Goal: Communication & Community: Answer question/provide support

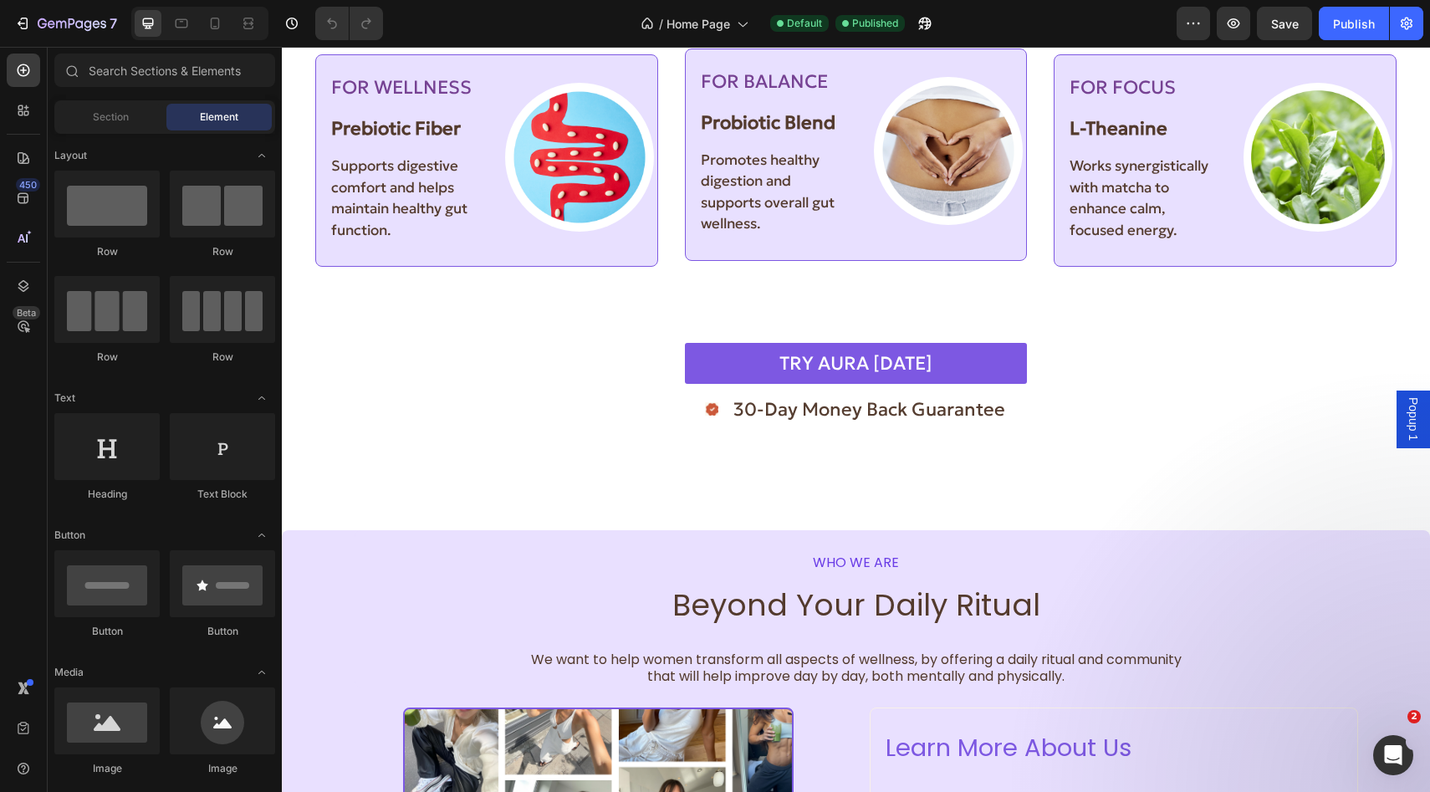
scroll to position [1919, 0]
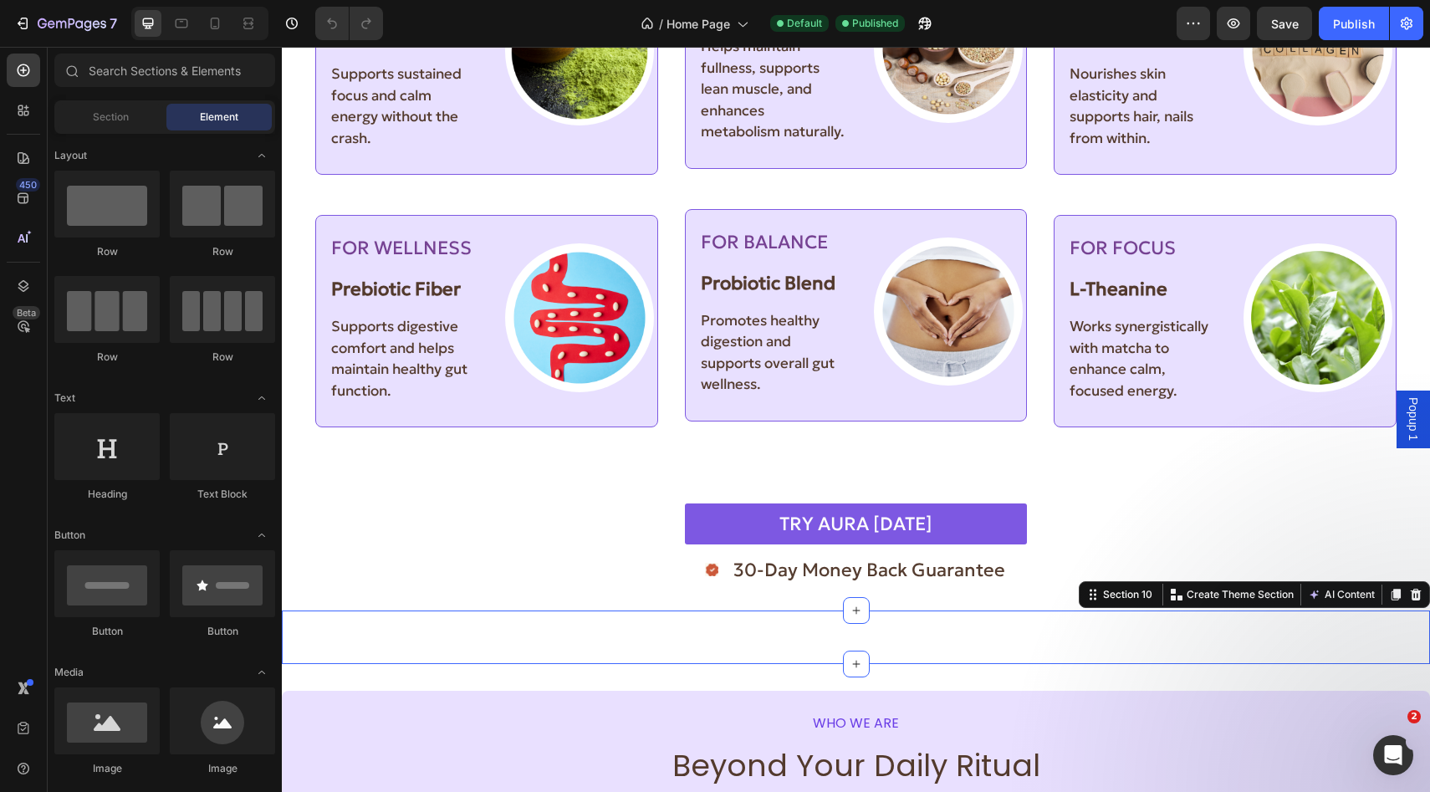
click at [605, 656] on div "FOR ENERGY Heading Ceremonial Matcha Text Block Image Row Row Supports sustaine…" at bounding box center [856, 637] width 1148 height 54
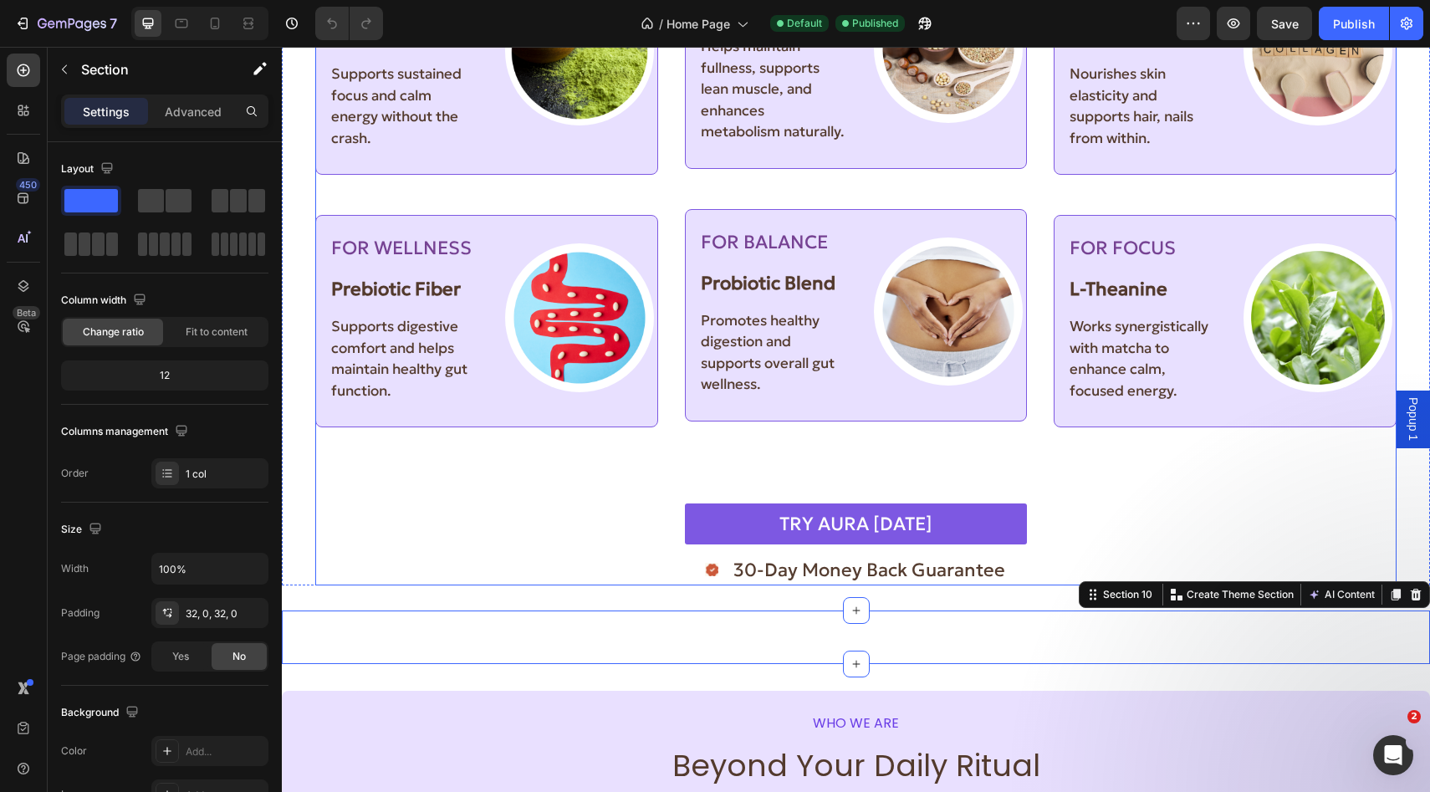
click at [523, 557] on div "FOR ENERGY Text Block Ceremonial Matcha Text Block Supports sustained focus and…" at bounding box center [486, 260] width 343 height 651
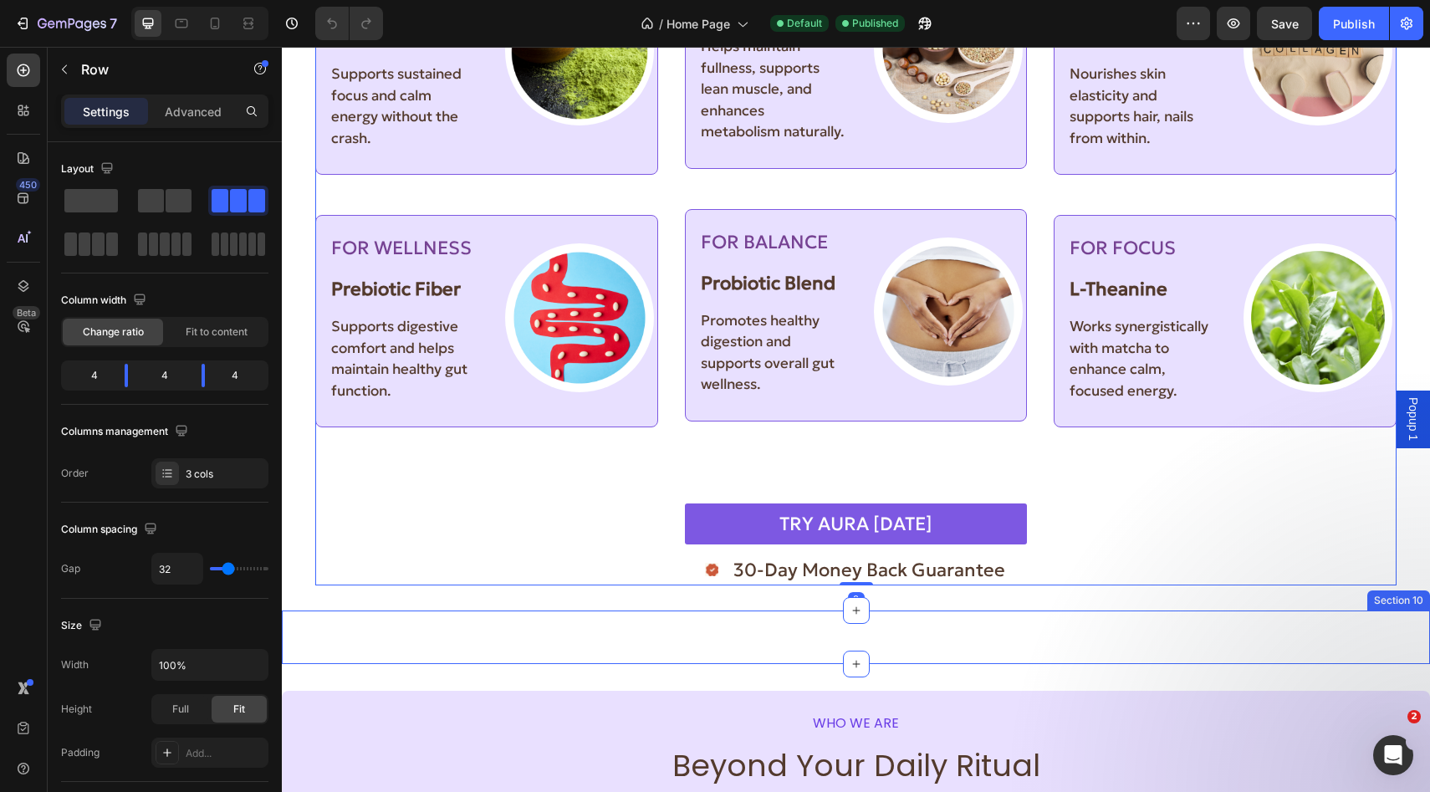
click at [557, 652] on div "FOR ENERGY Heading Ceremonial Matcha Text Block Image Row Row Supports sustaine…" at bounding box center [856, 637] width 1148 height 54
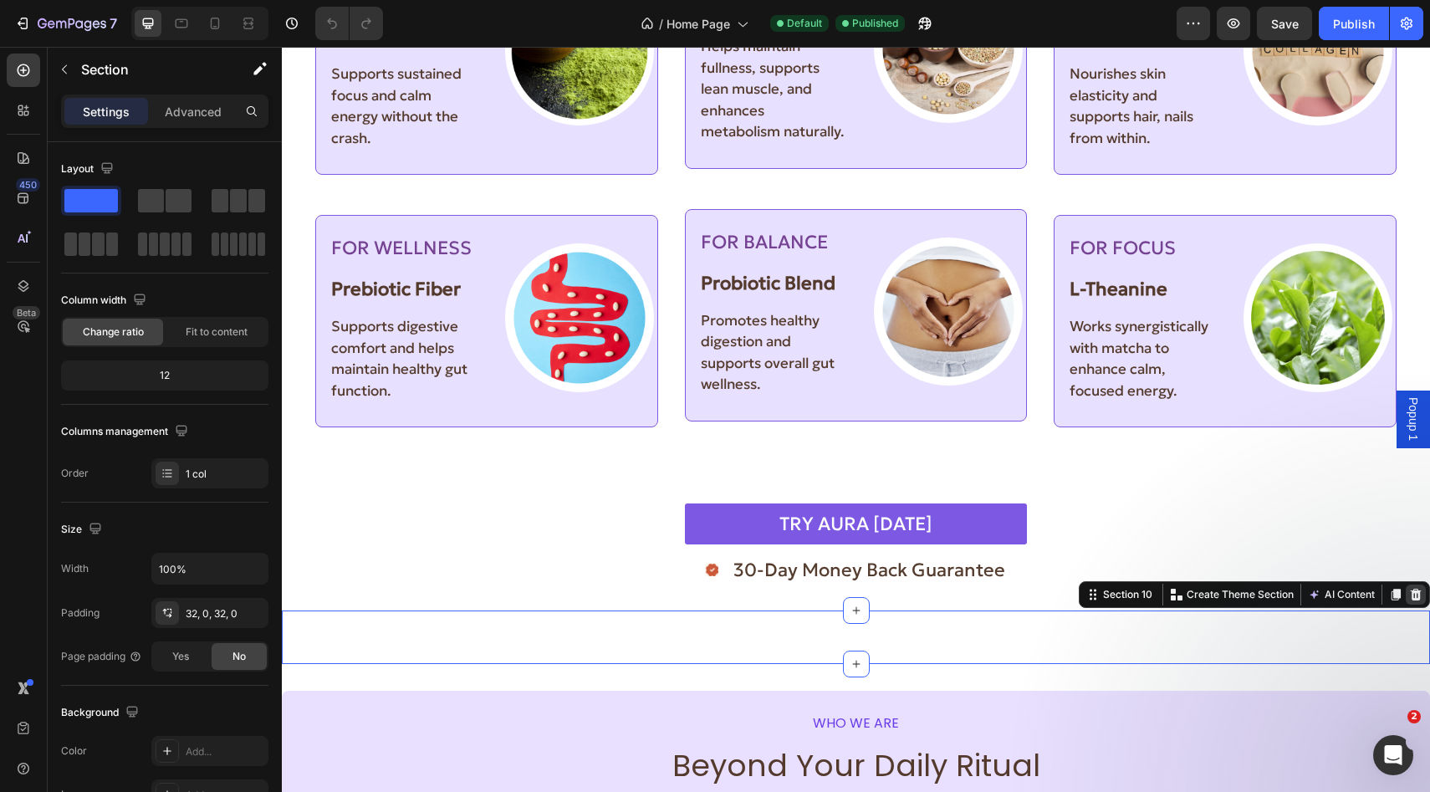
click at [1416, 600] on icon at bounding box center [1416, 594] width 11 height 12
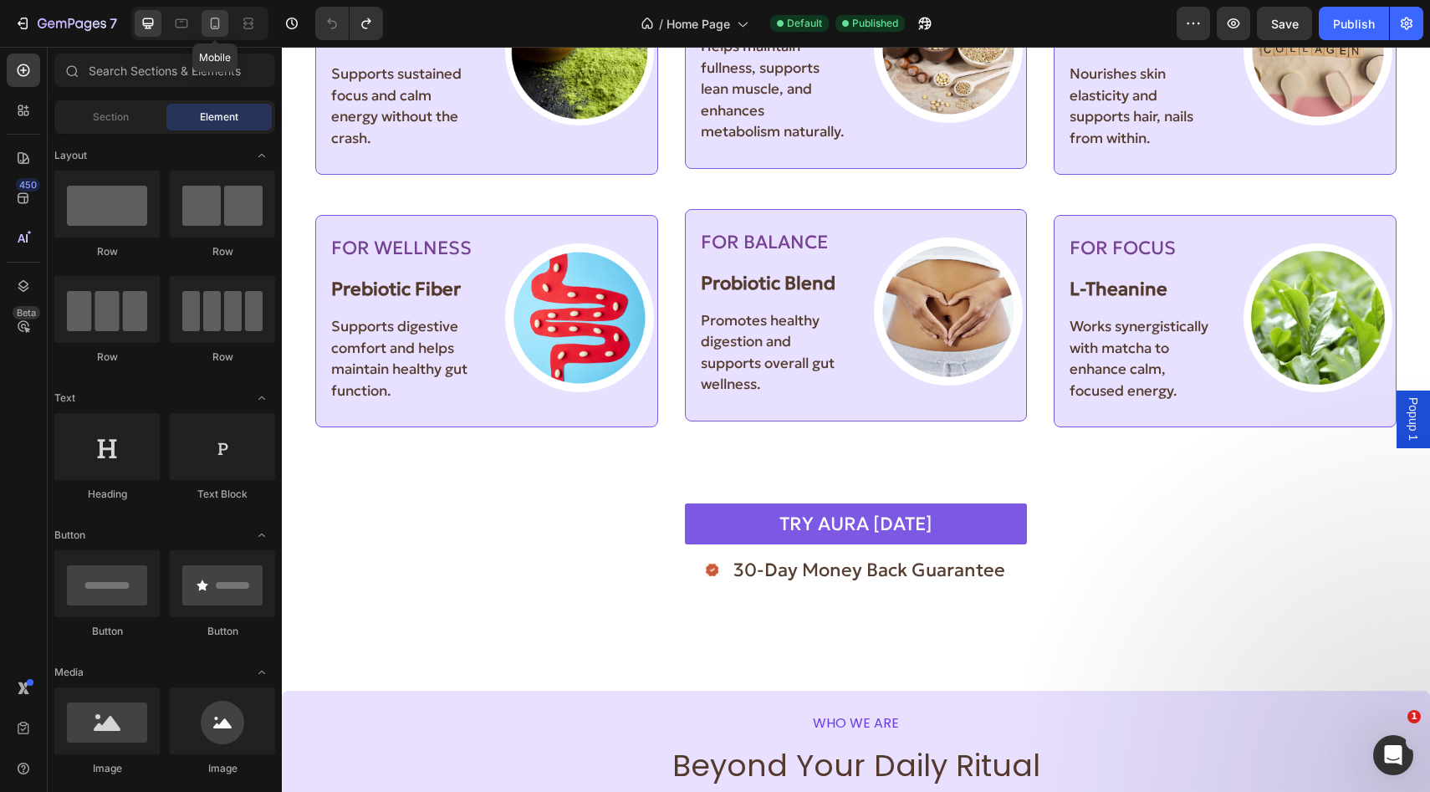
click at [216, 18] on icon at bounding box center [215, 24] width 9 height 12
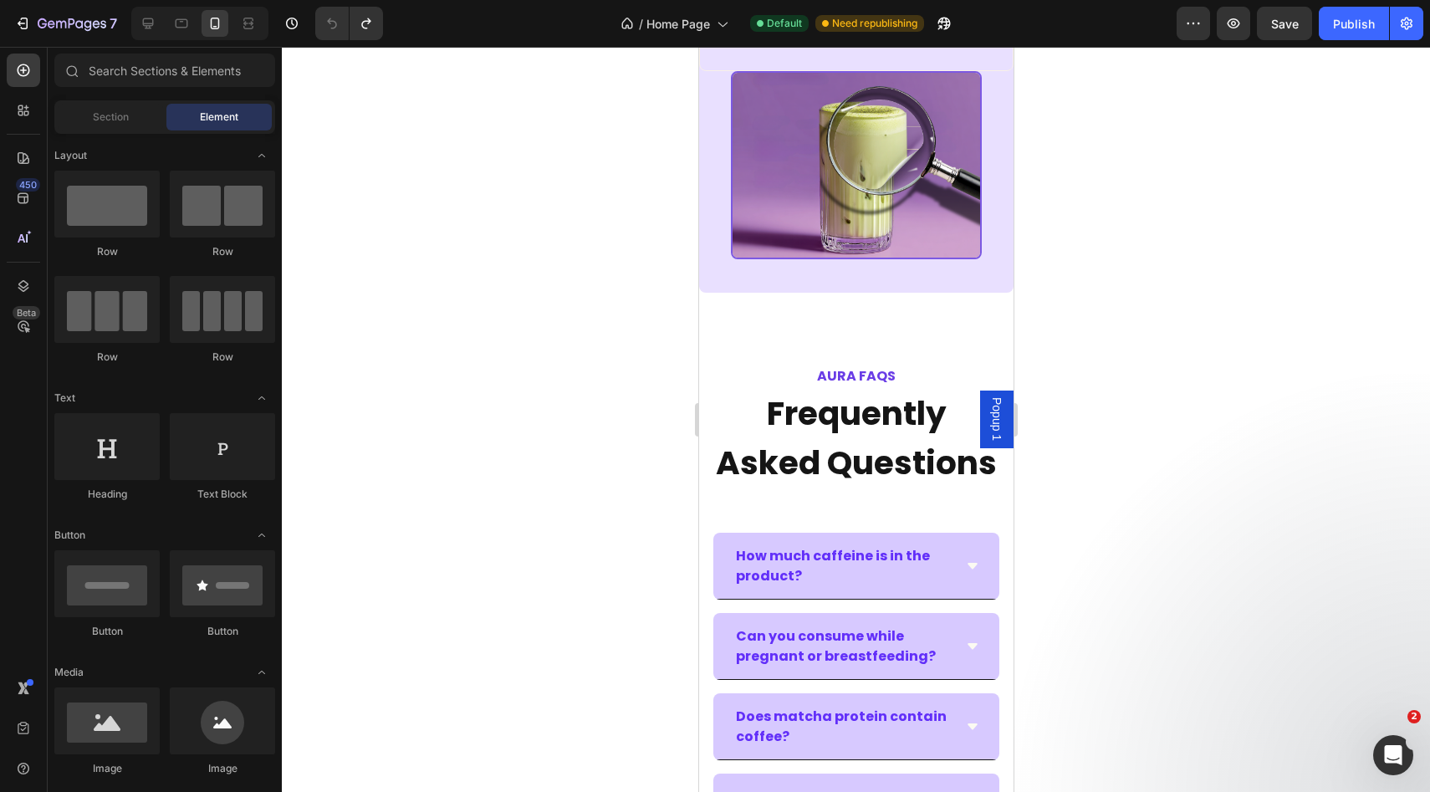
scroll to position [3273, 0]
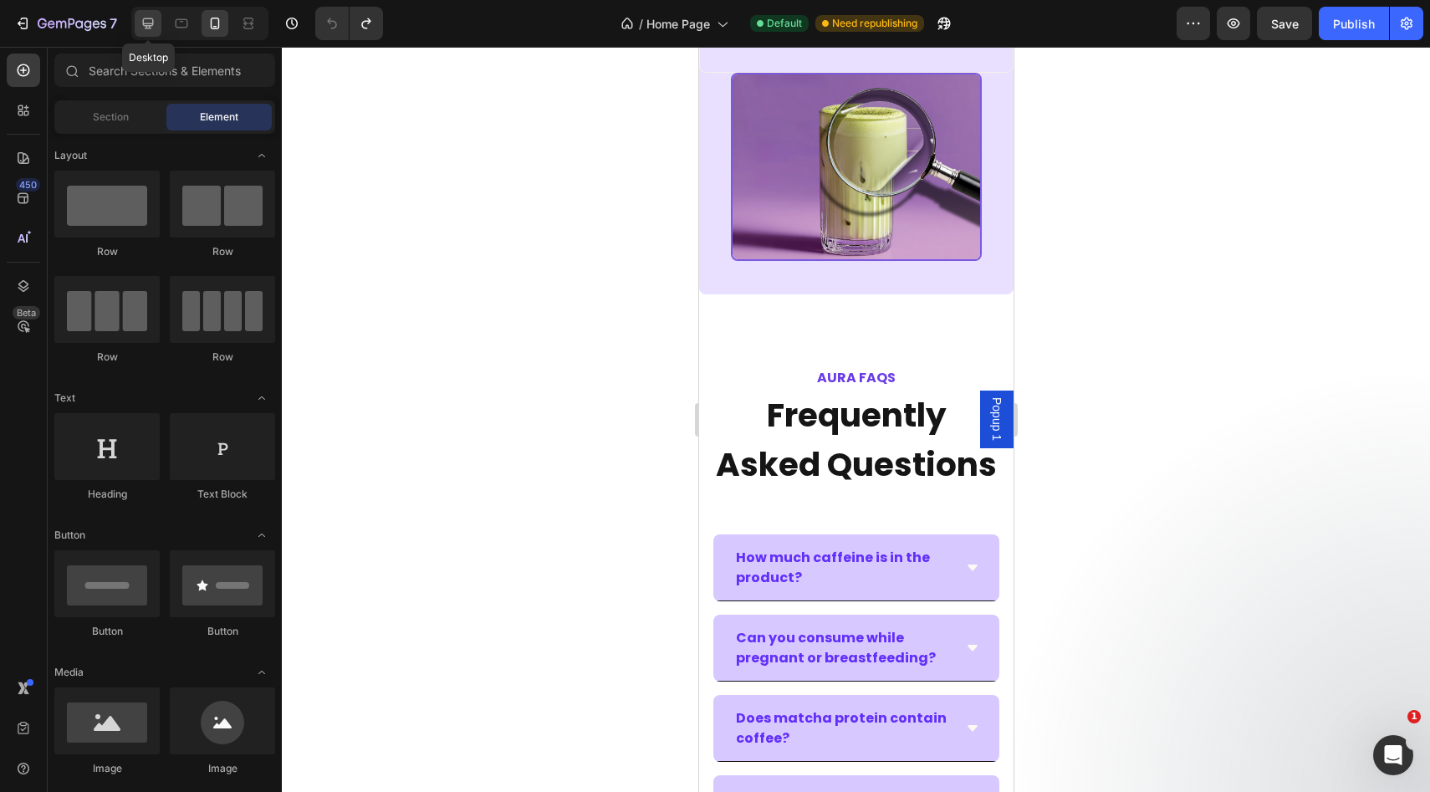
click at [151, 28] on icon at bounding box center [148, 23] width 17 height 17
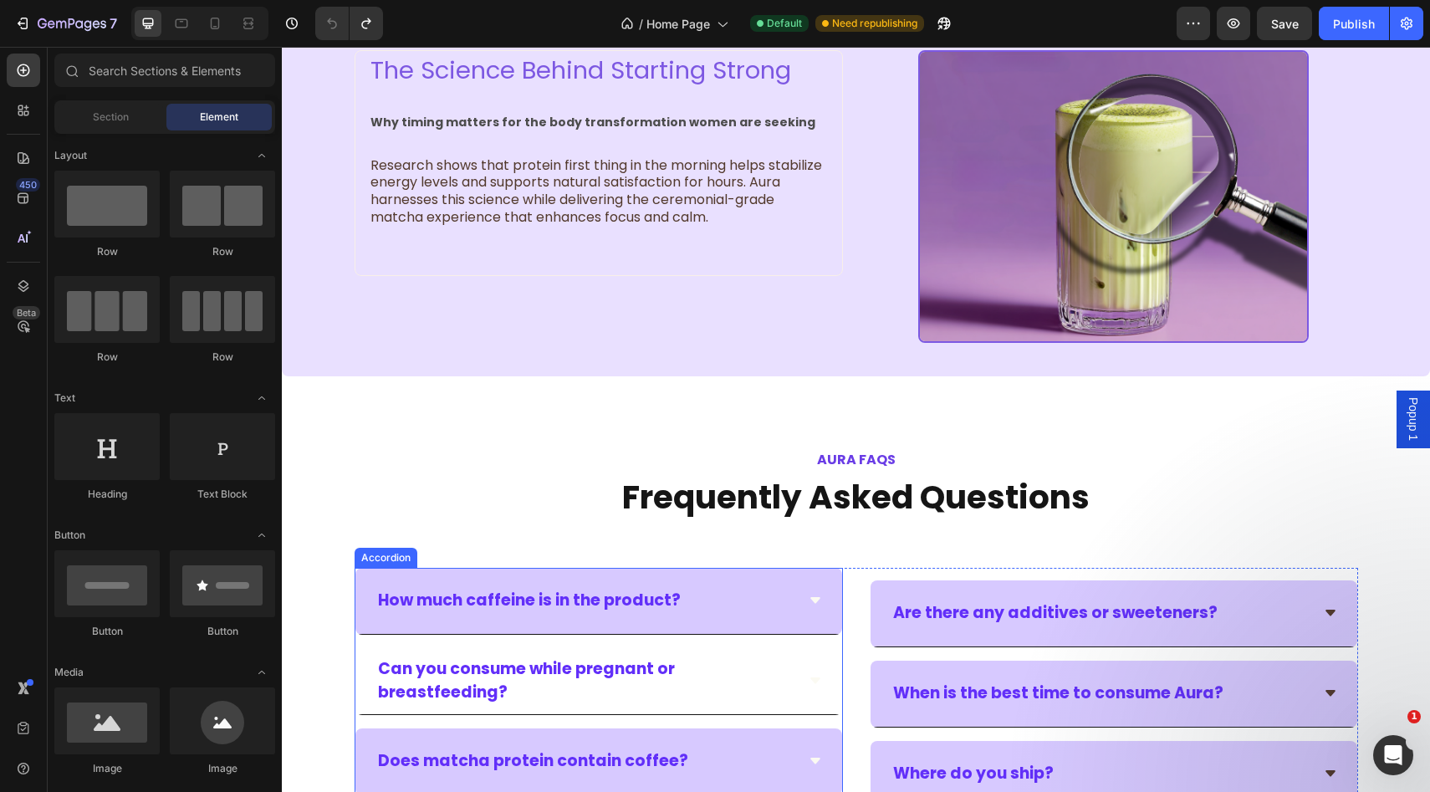
scroll to position [2915, 0]
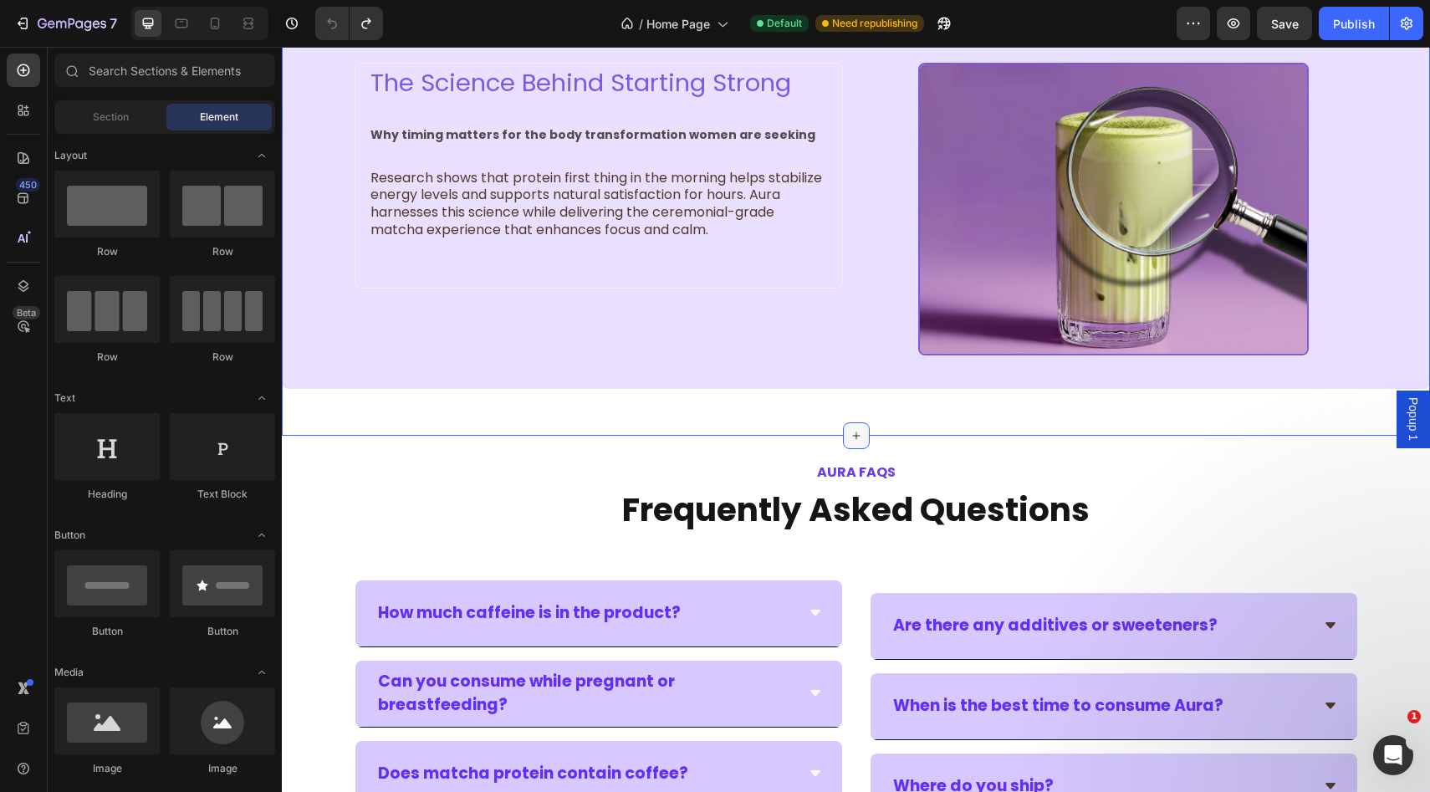
click at [850, 436] on icon at bounding box center [856, 435] width 13 height 13
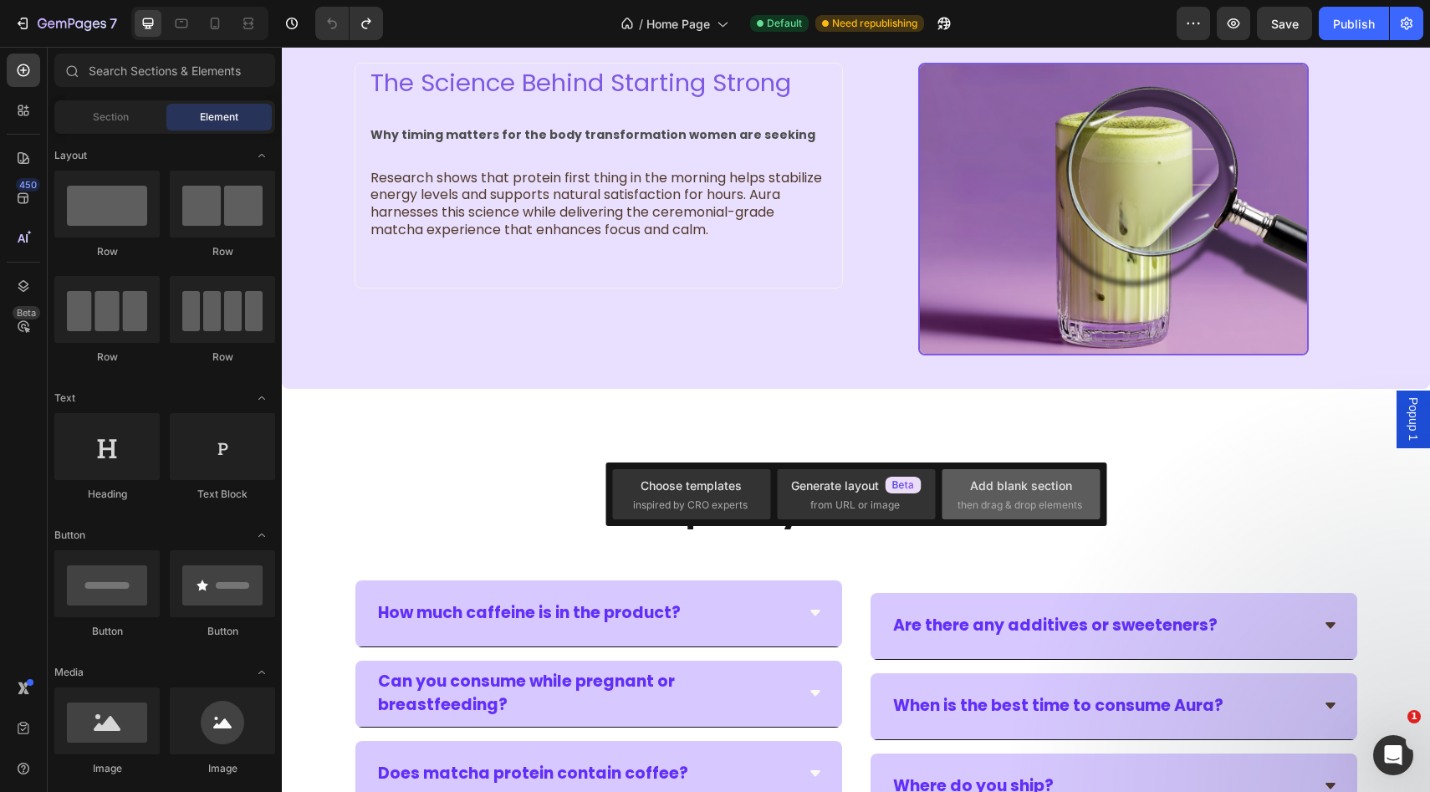
click at [993, 508] on span "then drag & drop elements" at bounding box center [1019, 505] width 125 height 15
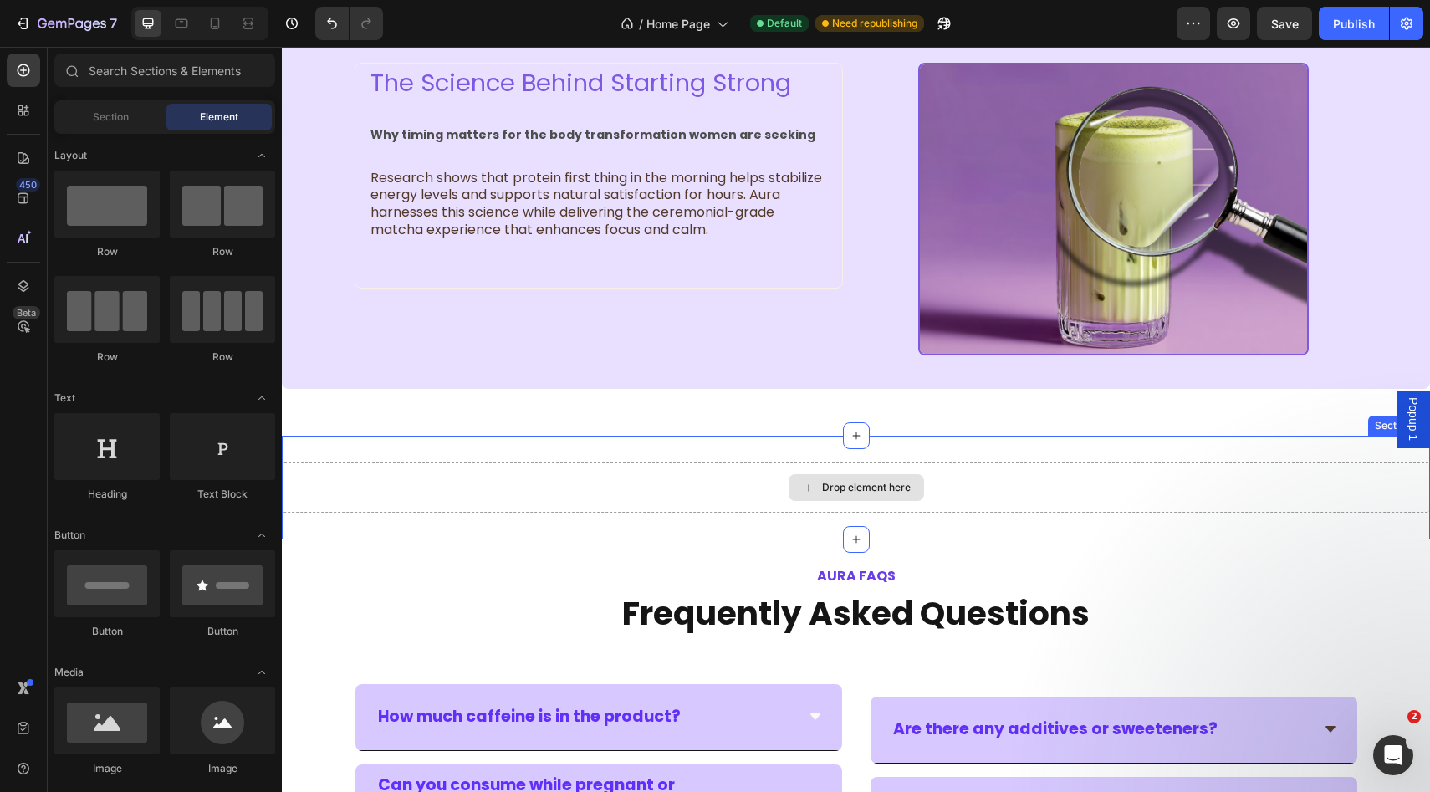
click at [856, 482] on div "Drop element here" at bounding box center [866, 487] width 89 height 13
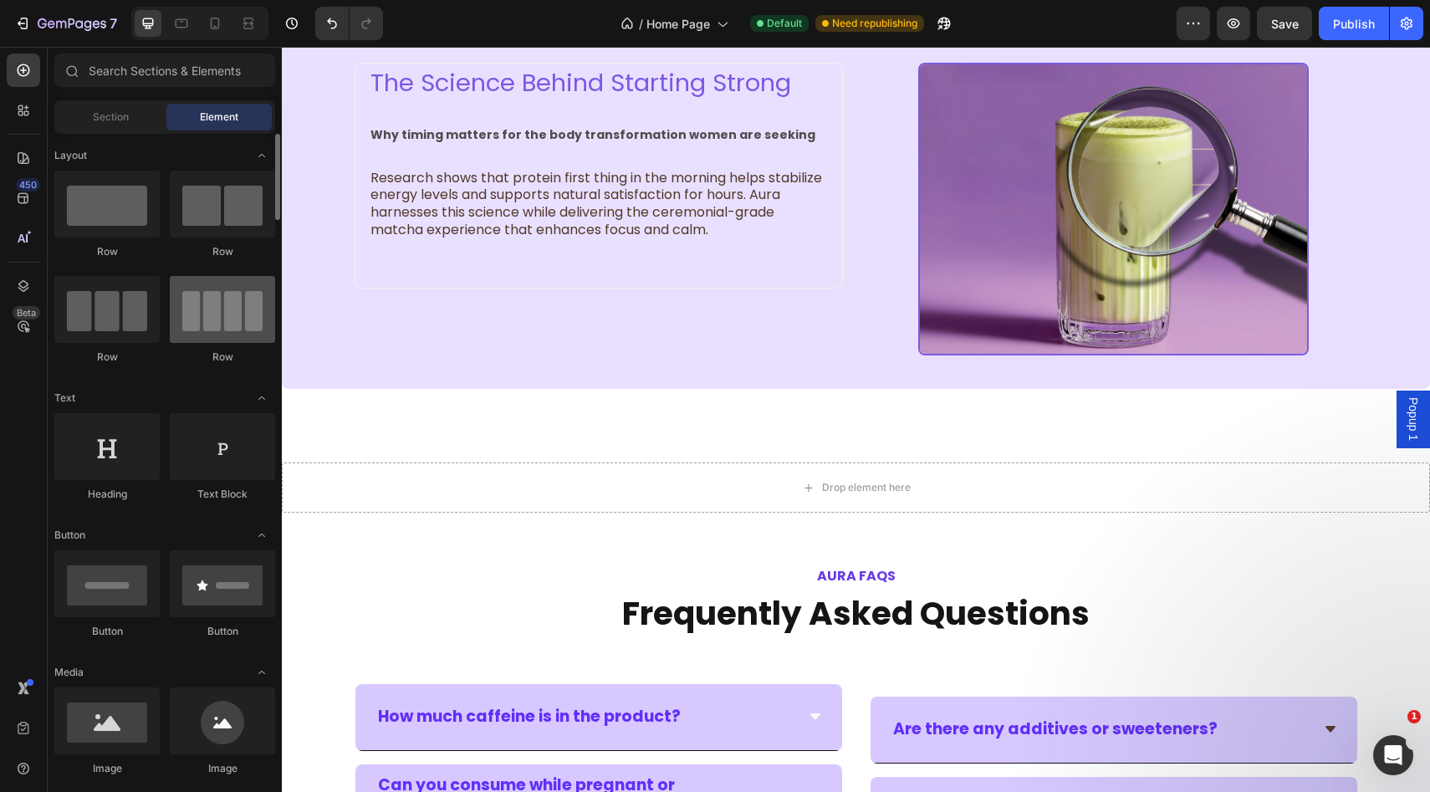
click at [191, 315] on div at bounding box center [222, 309] width 105 height 67
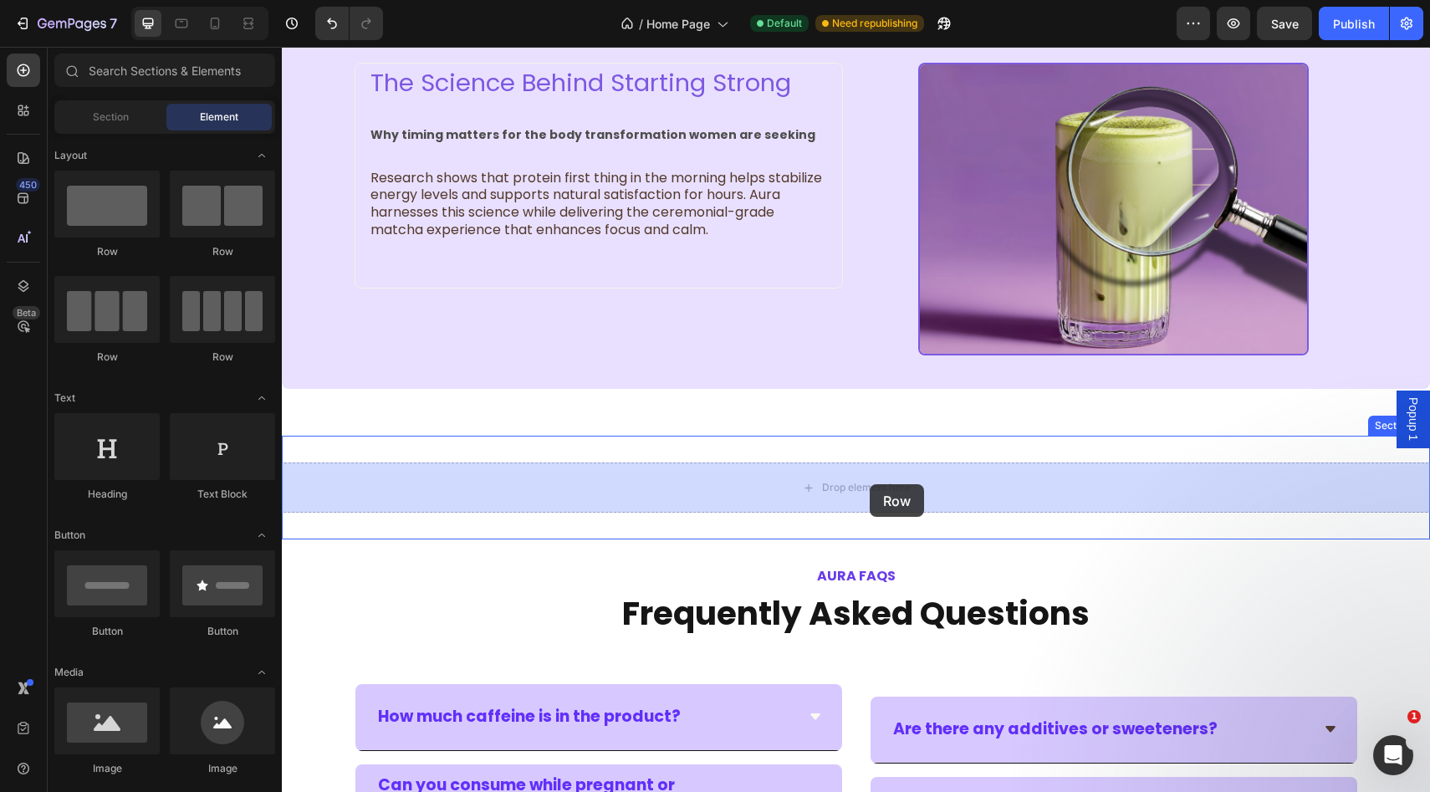
drag, startPoint x: 512, startPoint y: 342, endPoint x: 870, endPoint y: 484, distance: 385.1
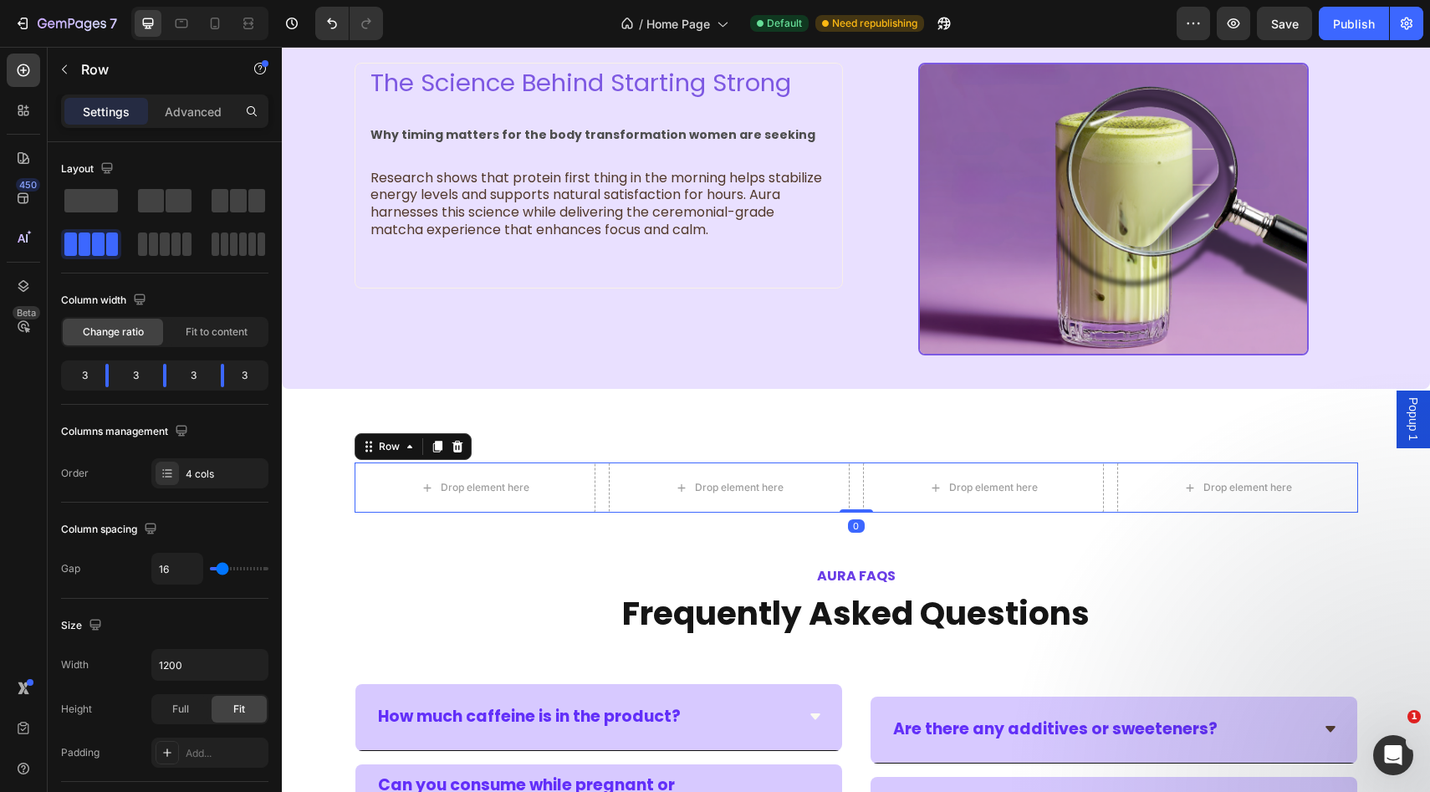
click at [852, 483] on div "Drop element here Drop element here Drop element here Drop element here Row 0" at bounding box center [856, 487] width 1003 height 50
click at [186, 473] on div "4 cols" at bounding box center [225, 474] width 79 height 15
click at [145, 508] on div "Column spacing Gap 16" at bounding box center [164, 551] width 207 height 96
click at [878, 491] on div "Drop element here" at bounding box center [983, 487] width 241 height 50
click at [845, 481] on div "Drop element here" at bounding box center [729, 487] width 241 height 50
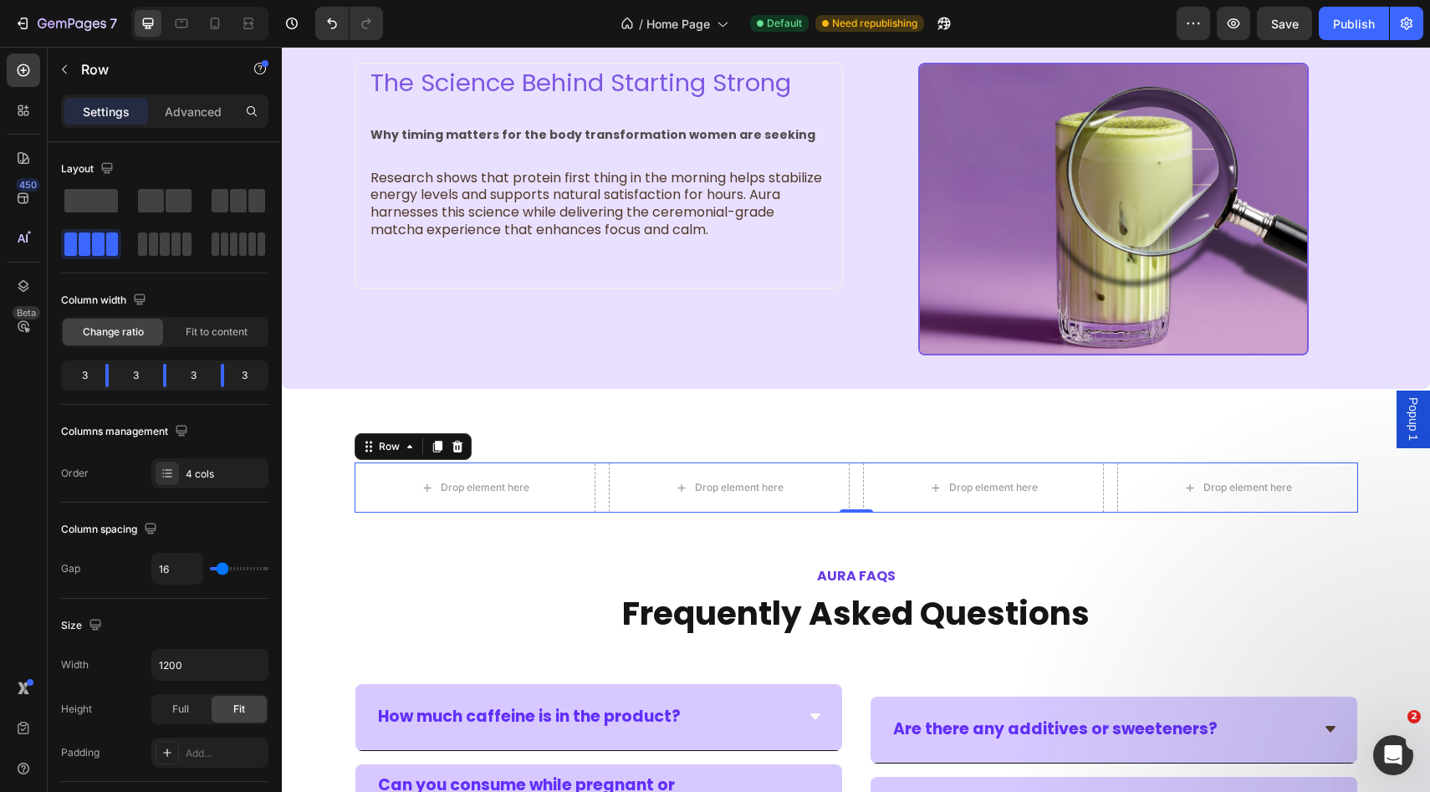
click at [853, 480] on div "Drop element here Drop element here Drop element here Drop element here Row 0" at bounding box center [856, 487] width 1003 height 50
click at [778, 481] on div "Drop element here" at bounding box center [739, 487] width 89 height 13
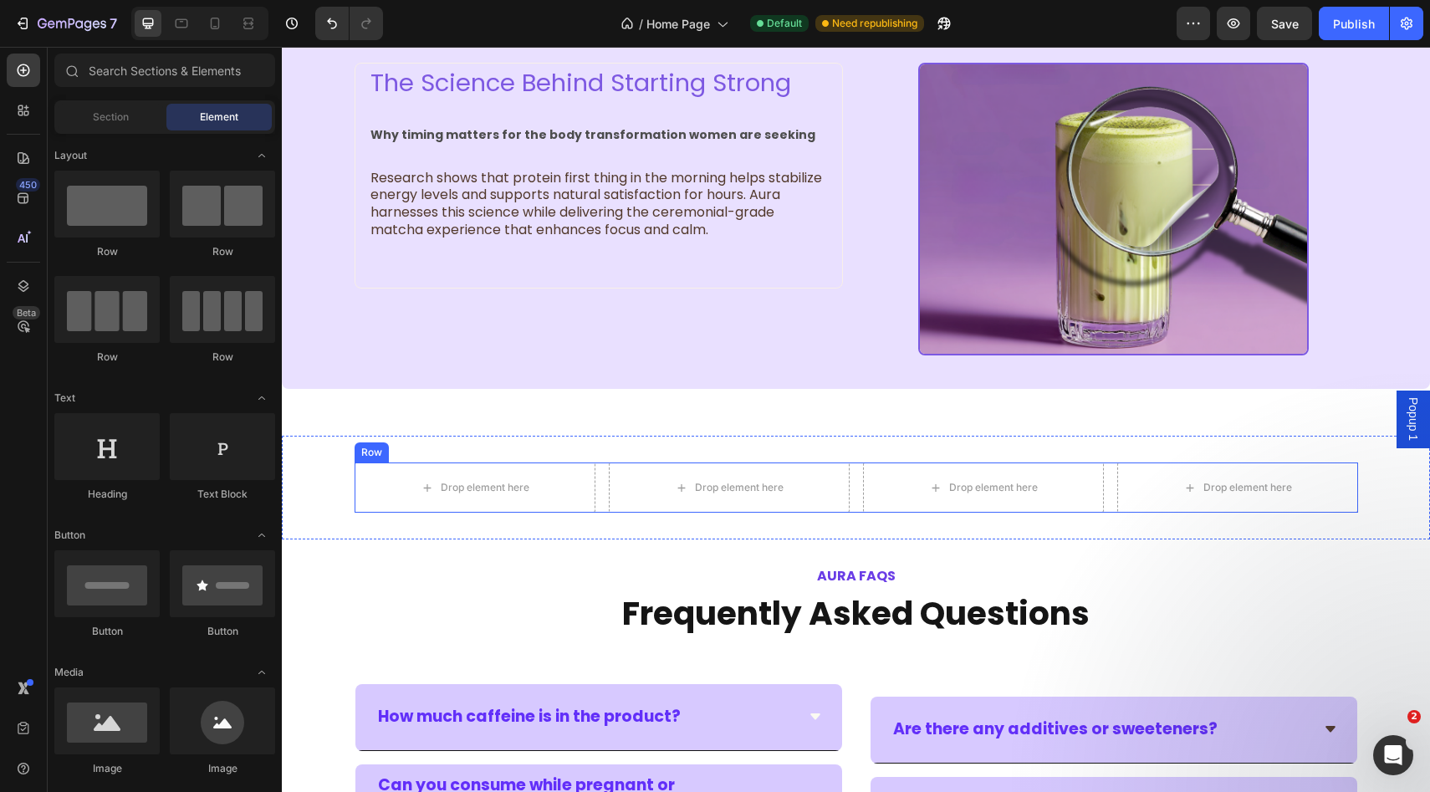
click at [599, 469] on div "Drop element here Drop element here Drop element here Drop element here Row" at bounding box center [856, 487] width 1003 height 50
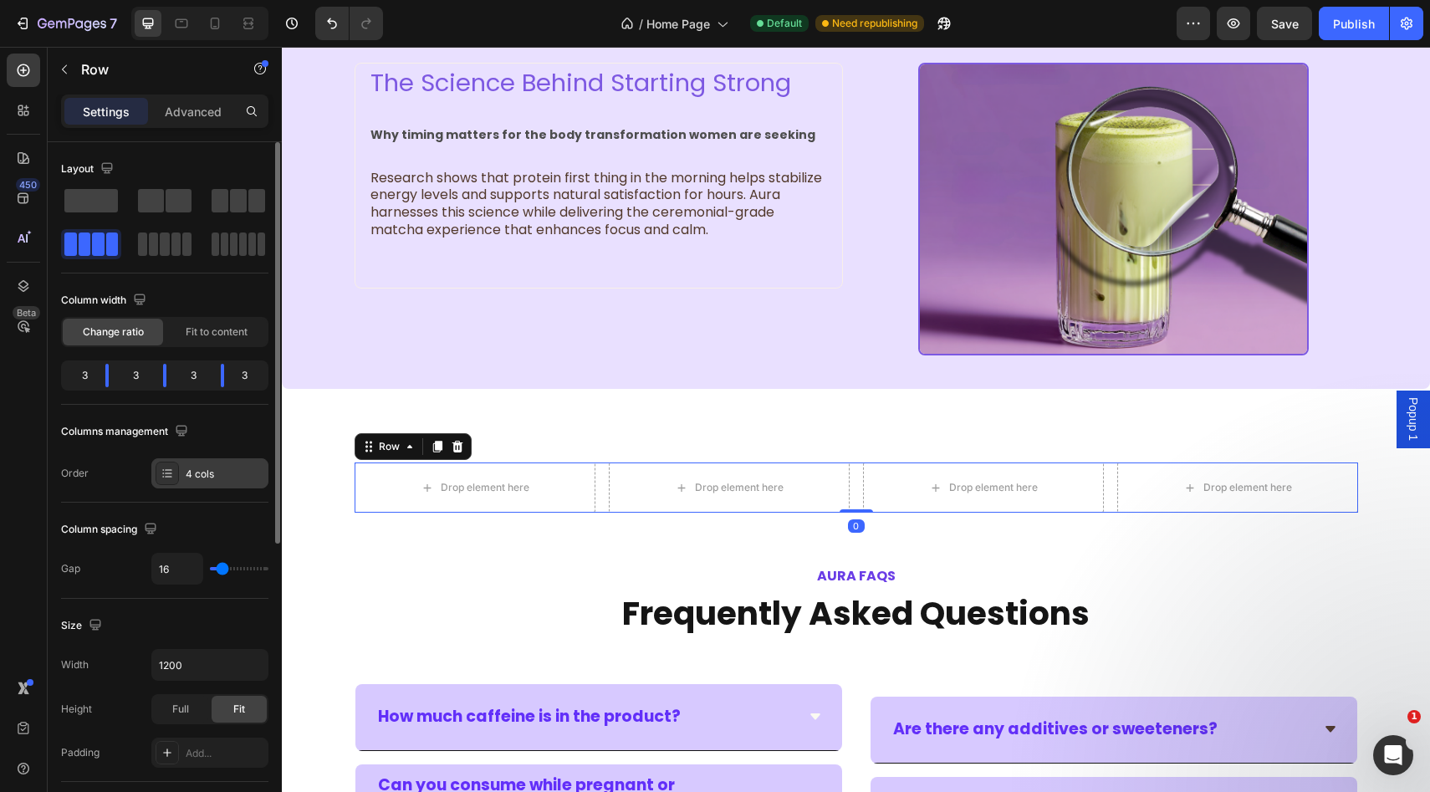
click at [202, 471] on div "4 cols" at bounding box center [225, 474] width 79 height 15
click at [229, 252] on div at bounding box center [239, 243] width 54 height 23
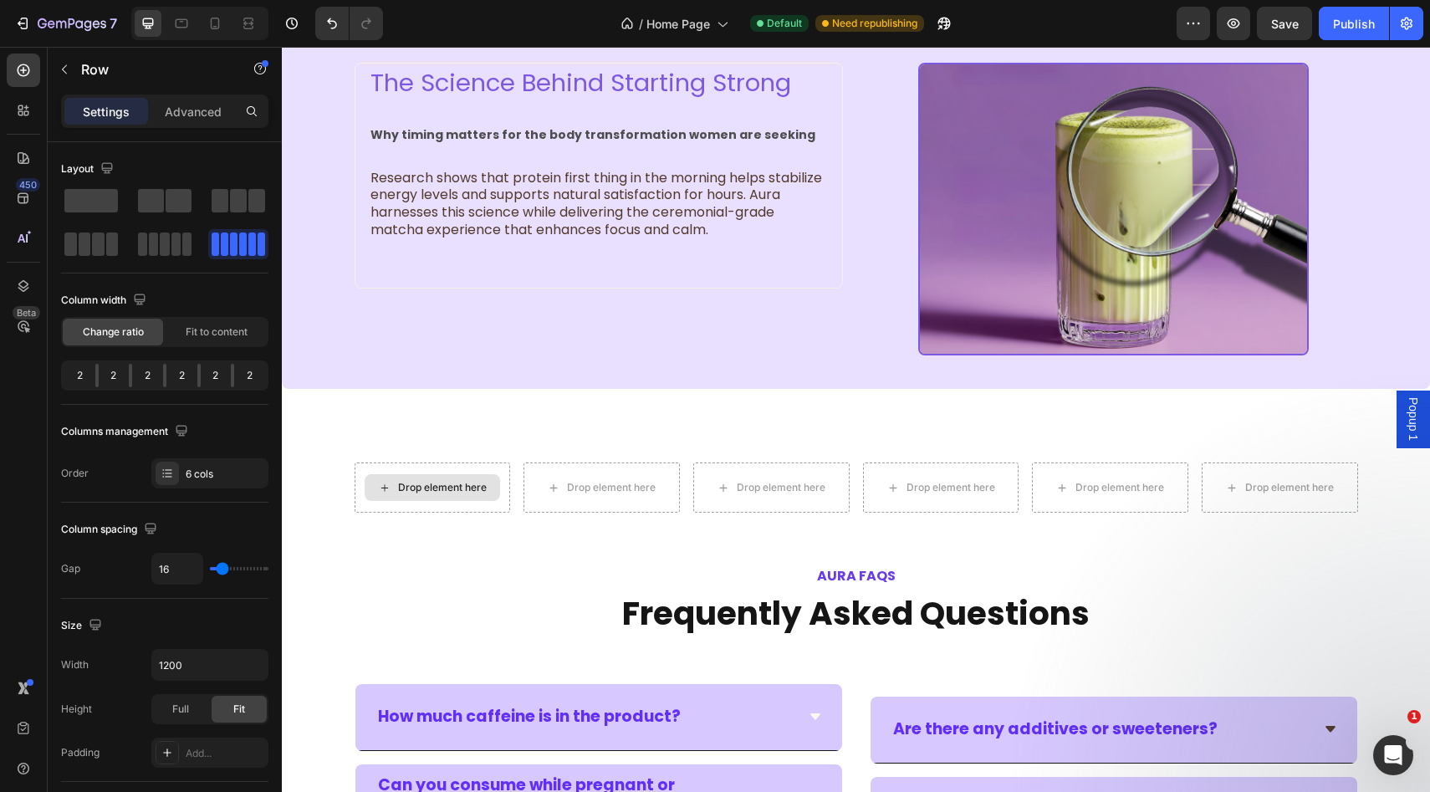
click at [420, 494] on div "Drop element here" at bounding box center [442, 487] width 89 height 13
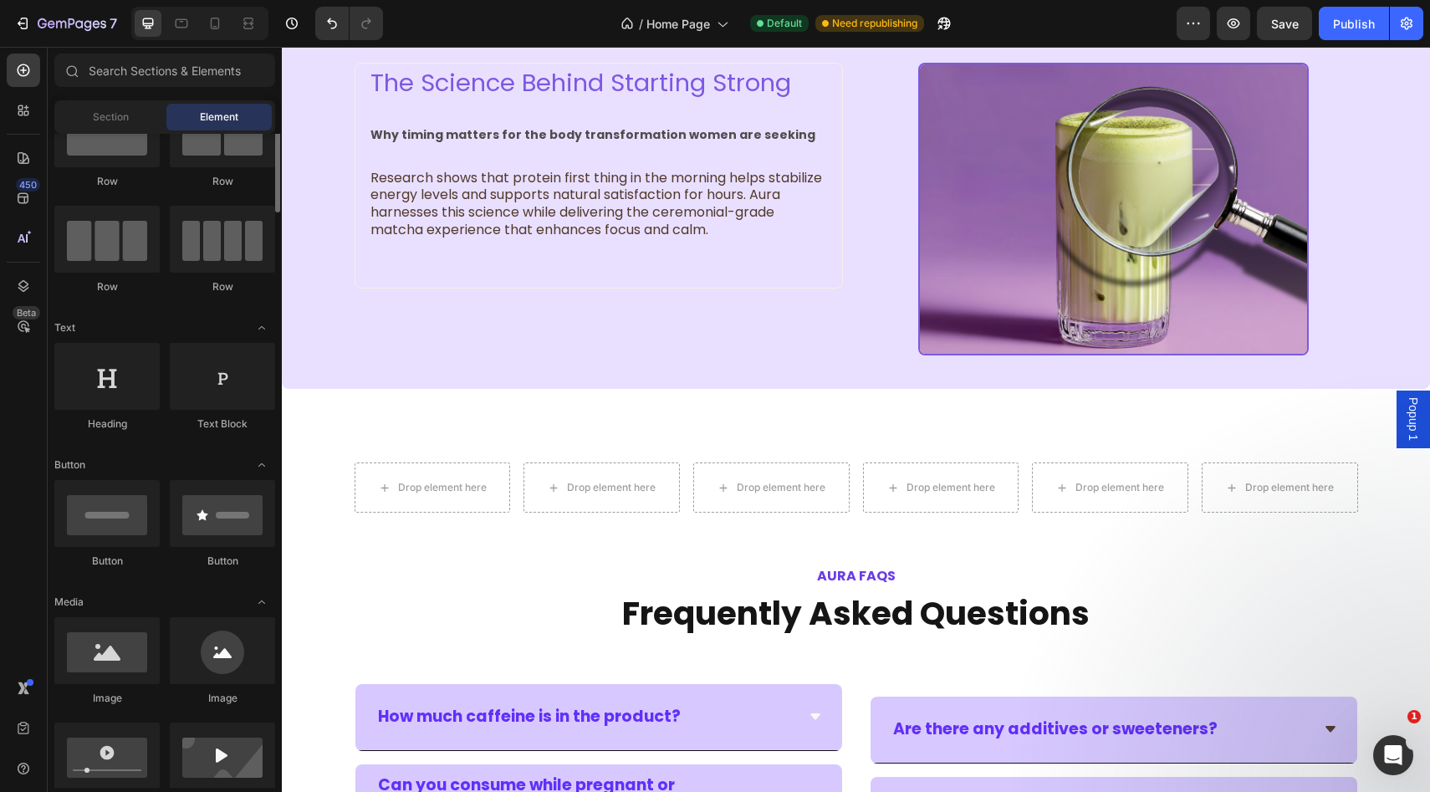
scroll to position [85, 0]
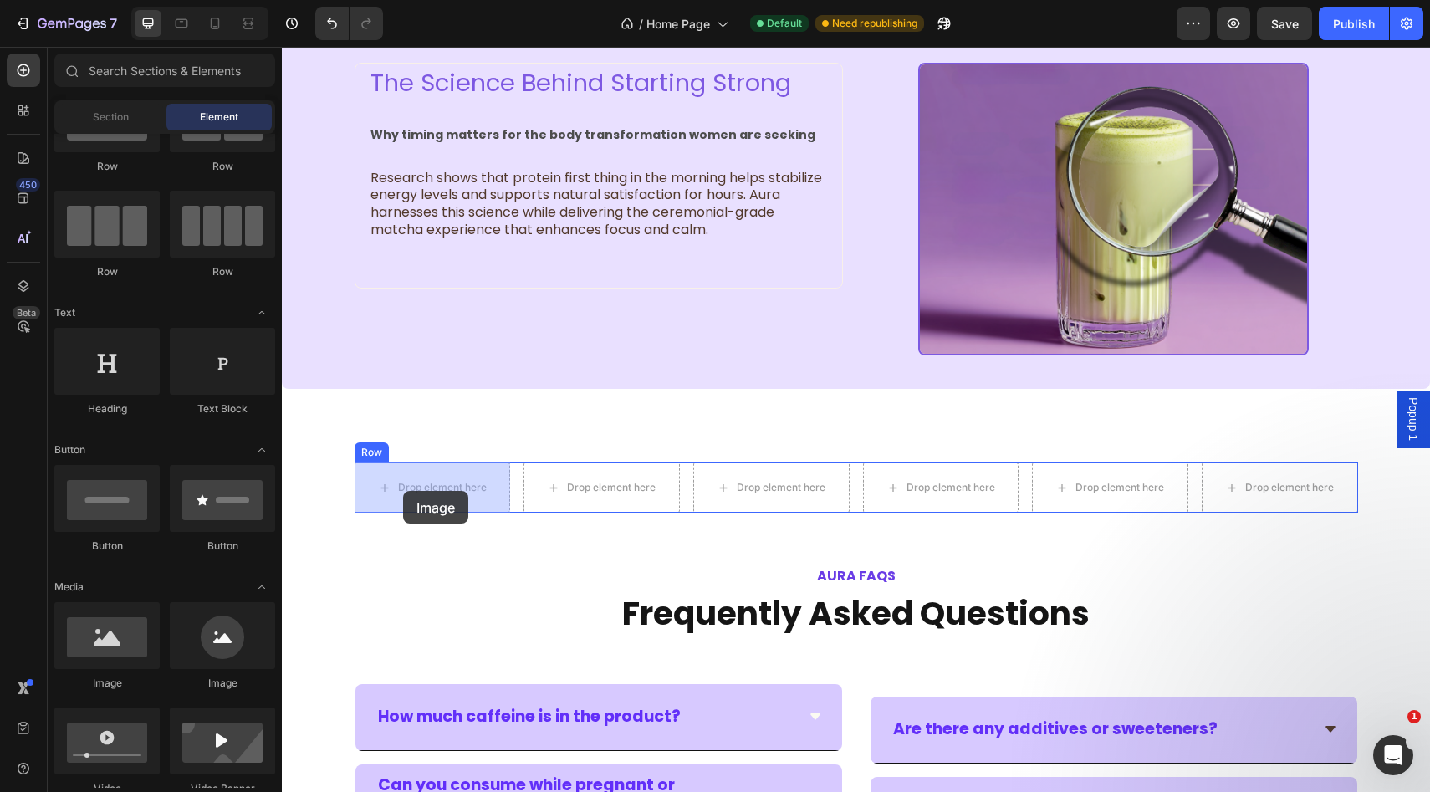
drag, startPoint x: 385, startPoint y: 700, endPoint x: 403, endPoint y: 490, distance: 210.6
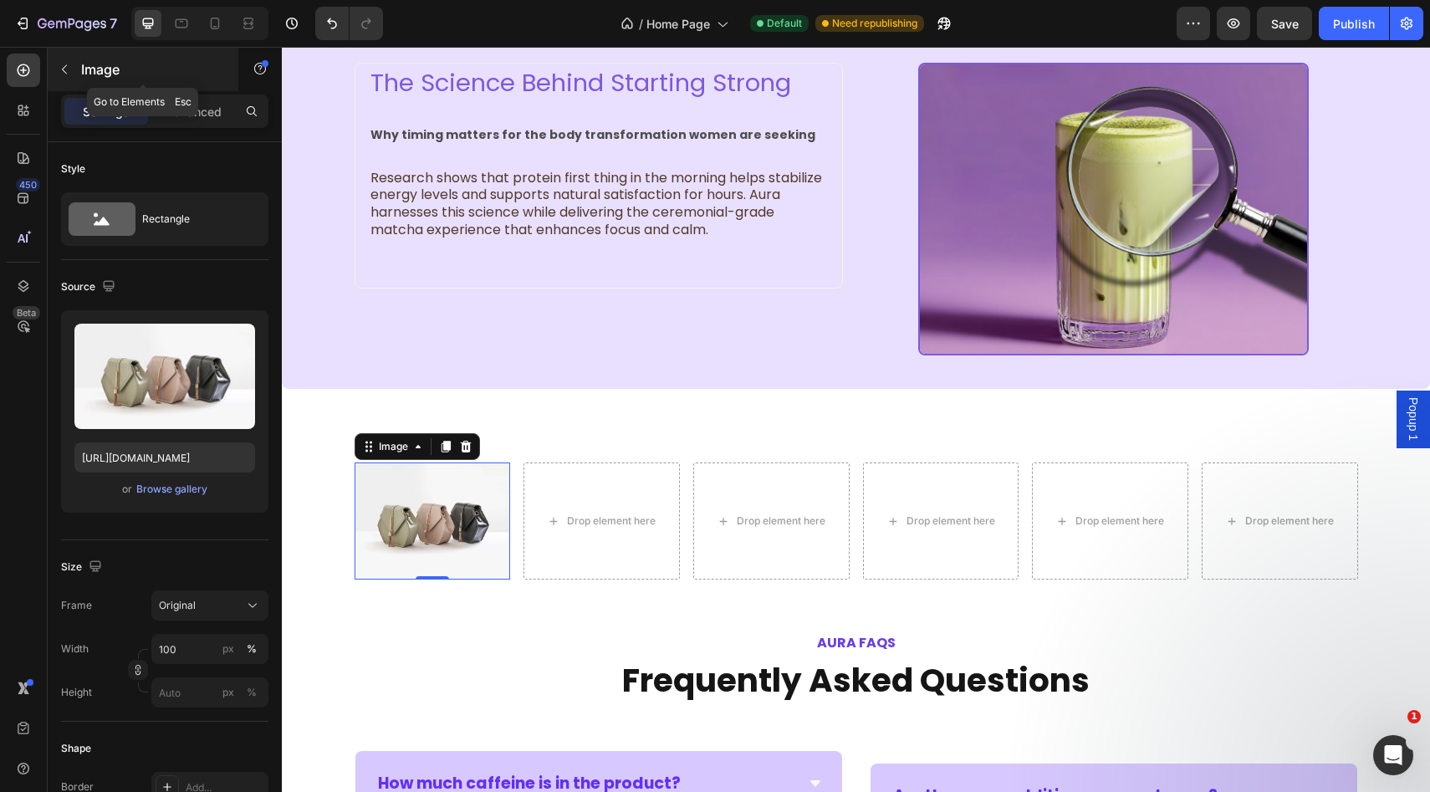
click at [61, 79] on button "button" at bounding box center [64, 69] width 27 height 27
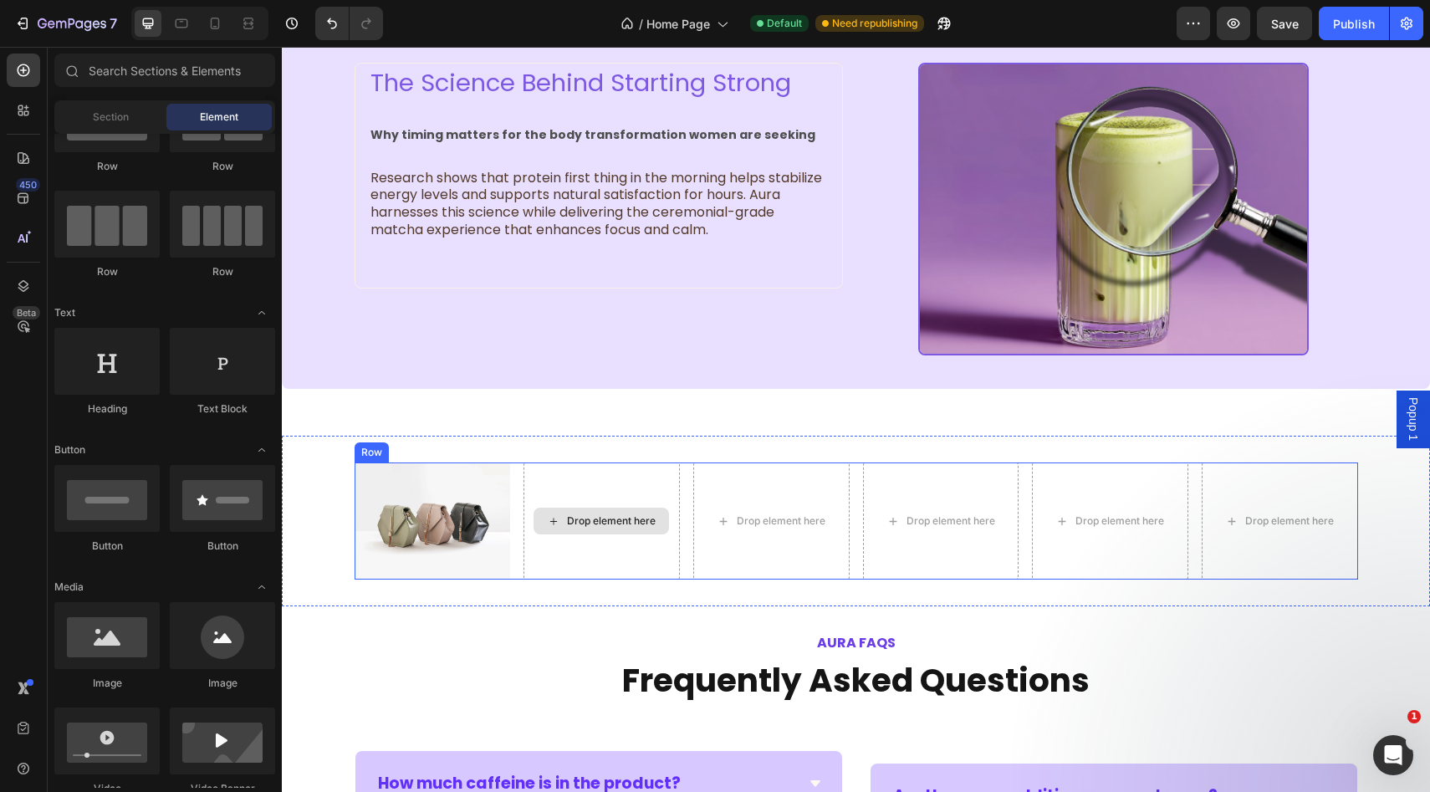
click at [629, 522] on div "Drop element here" at bounding box center [611, 520] width 89 height 13
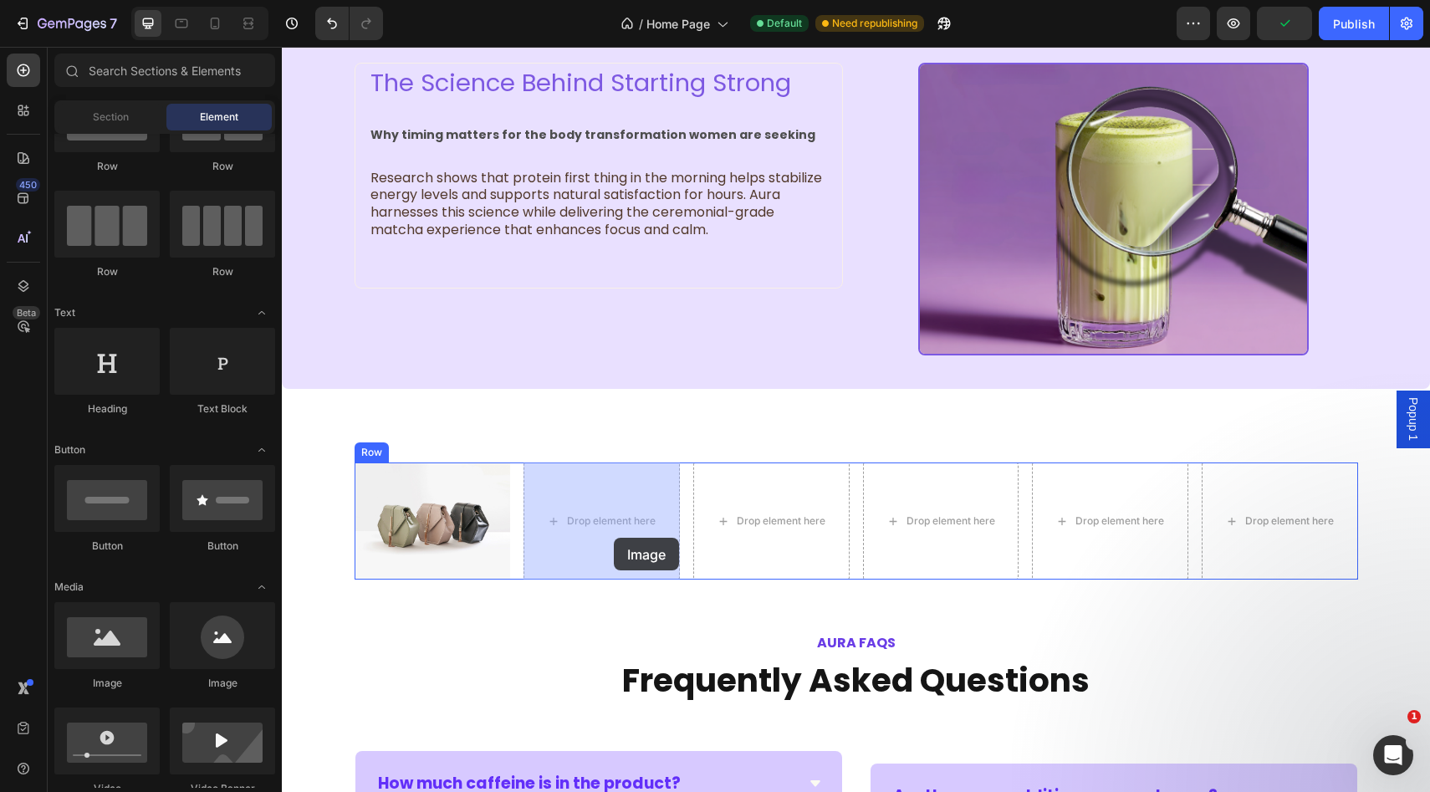
drag, startPoint x: 392, startPoint y: 710, endPoint x: 614, endPoint y: 538, distance: 280.7
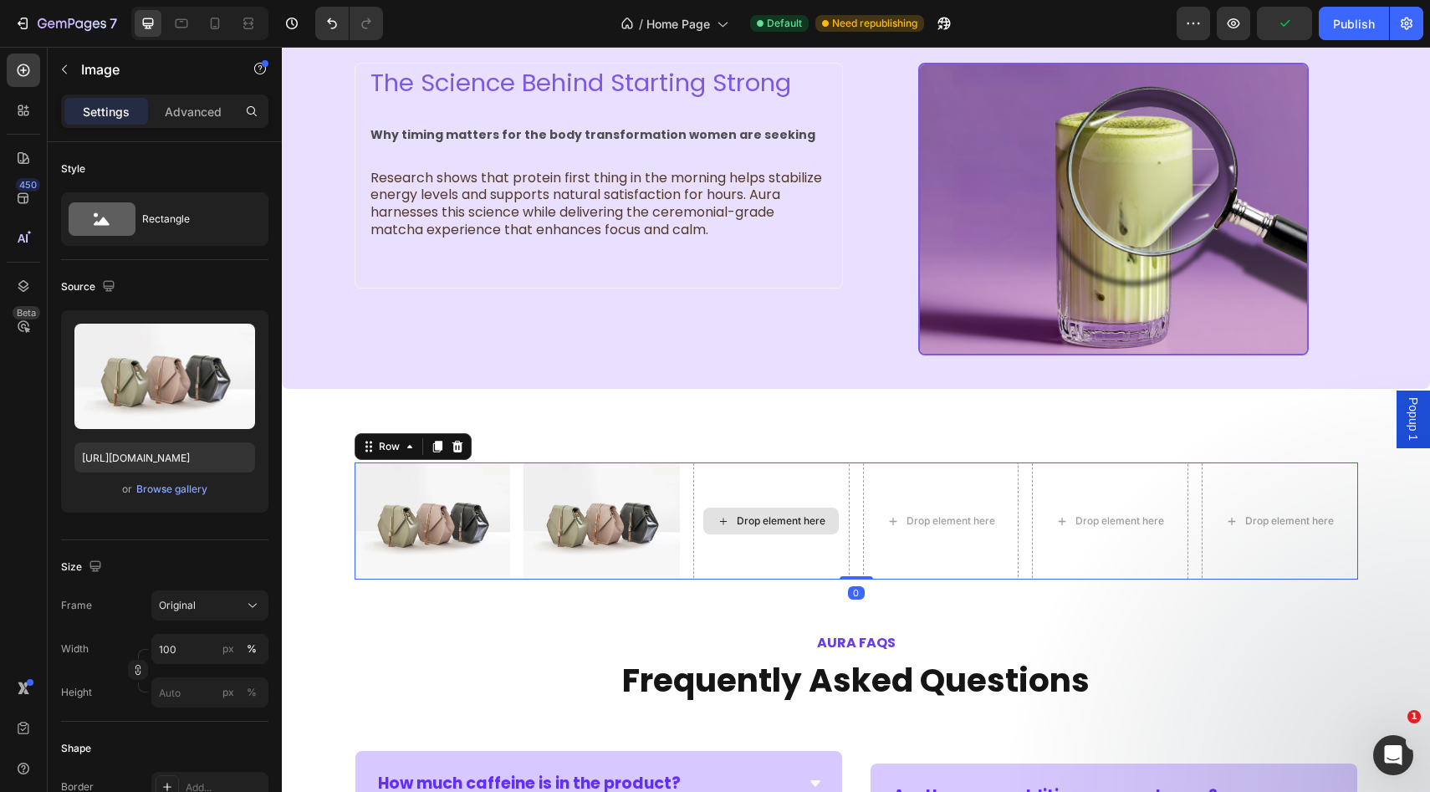
click at [782, 504] on div "Drop element here" at bounding box center [771, 520] width 156 height 117
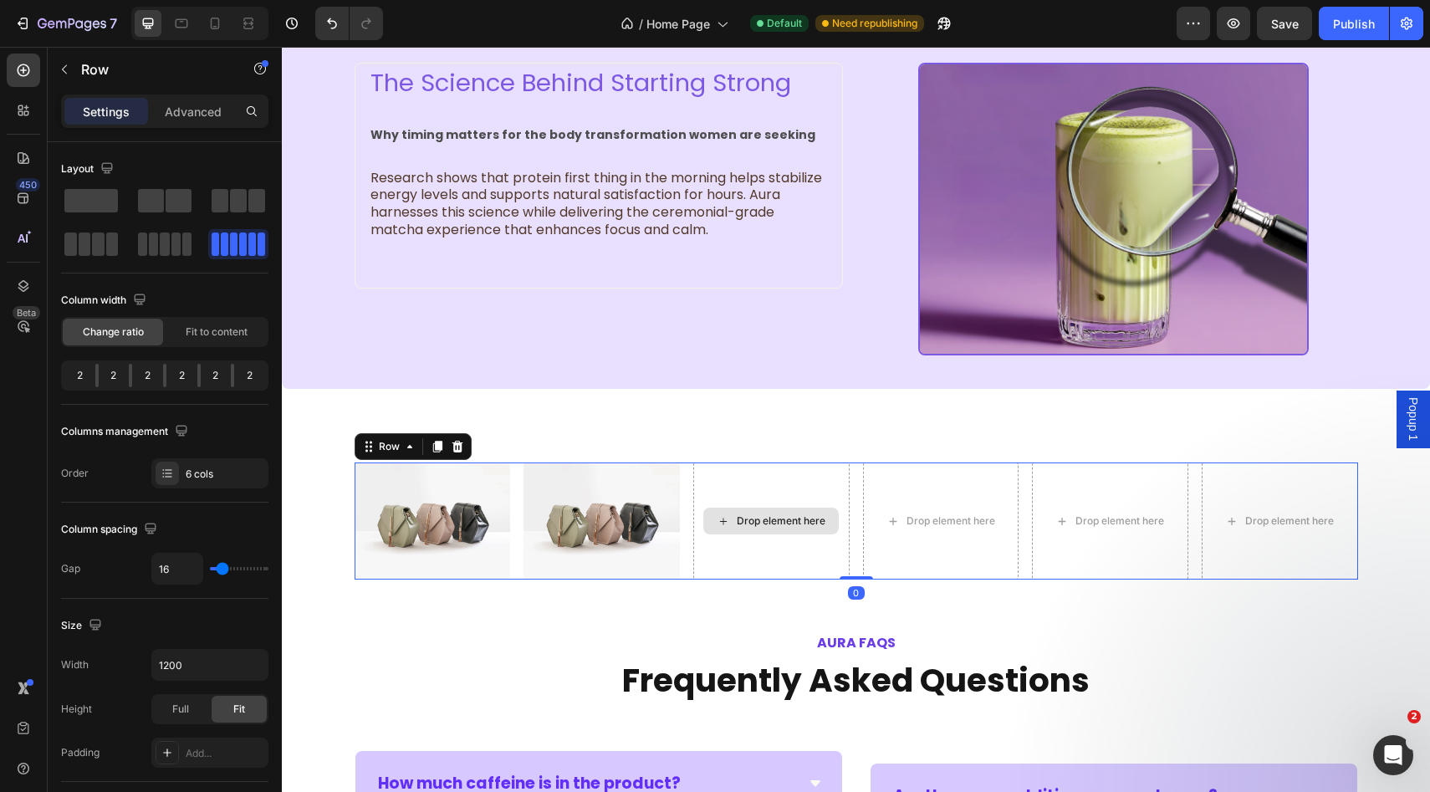
click at [770, 519] on div "Drop element here" at bounding box center [781, 520] width 89 height 13
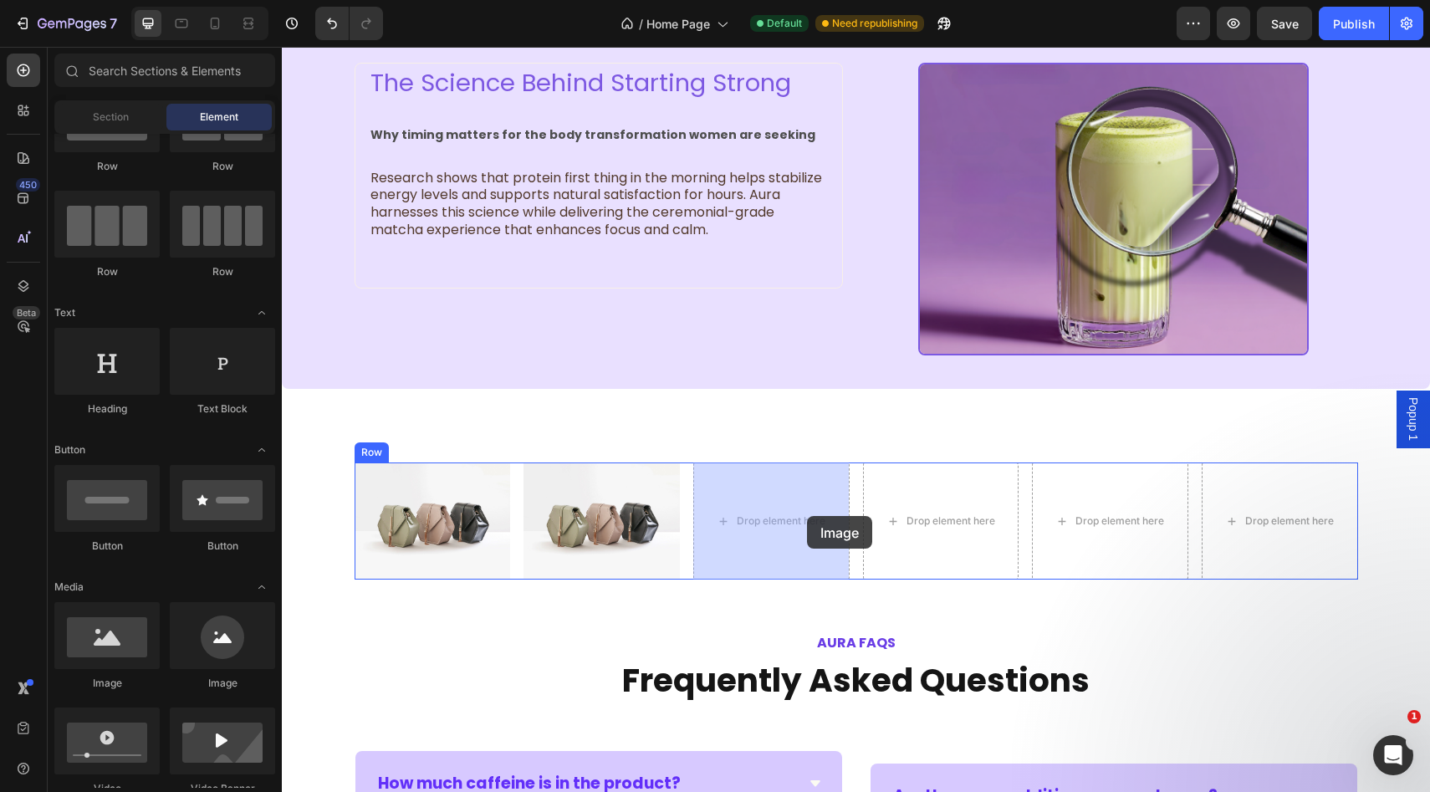
drag, startPoint x: 379, startPoint y: 696, endPoint x: 809, endPoint y: 516, distance: 466.6
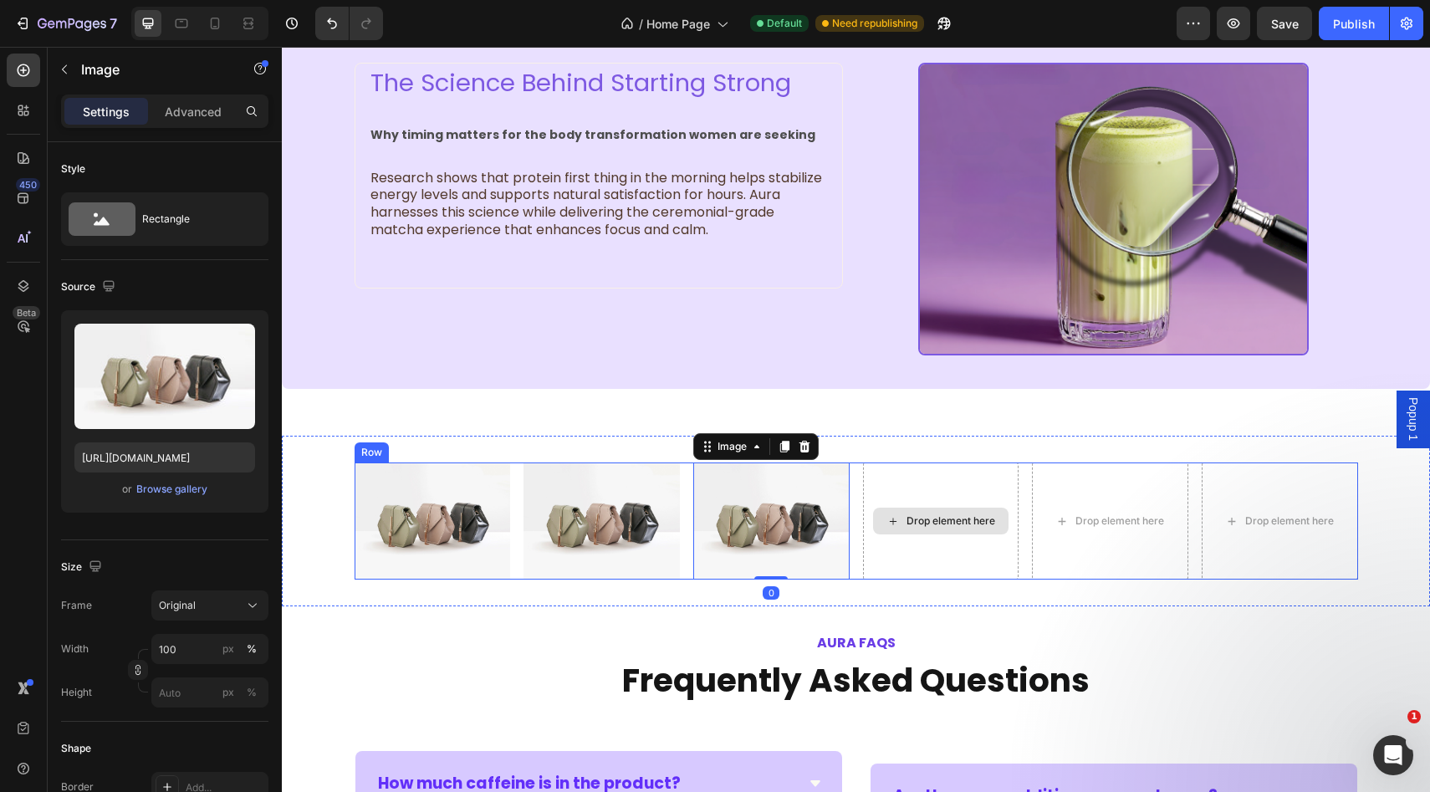
click at [895, 526] on icon at bounding box center [892, 521] width 13 height 14
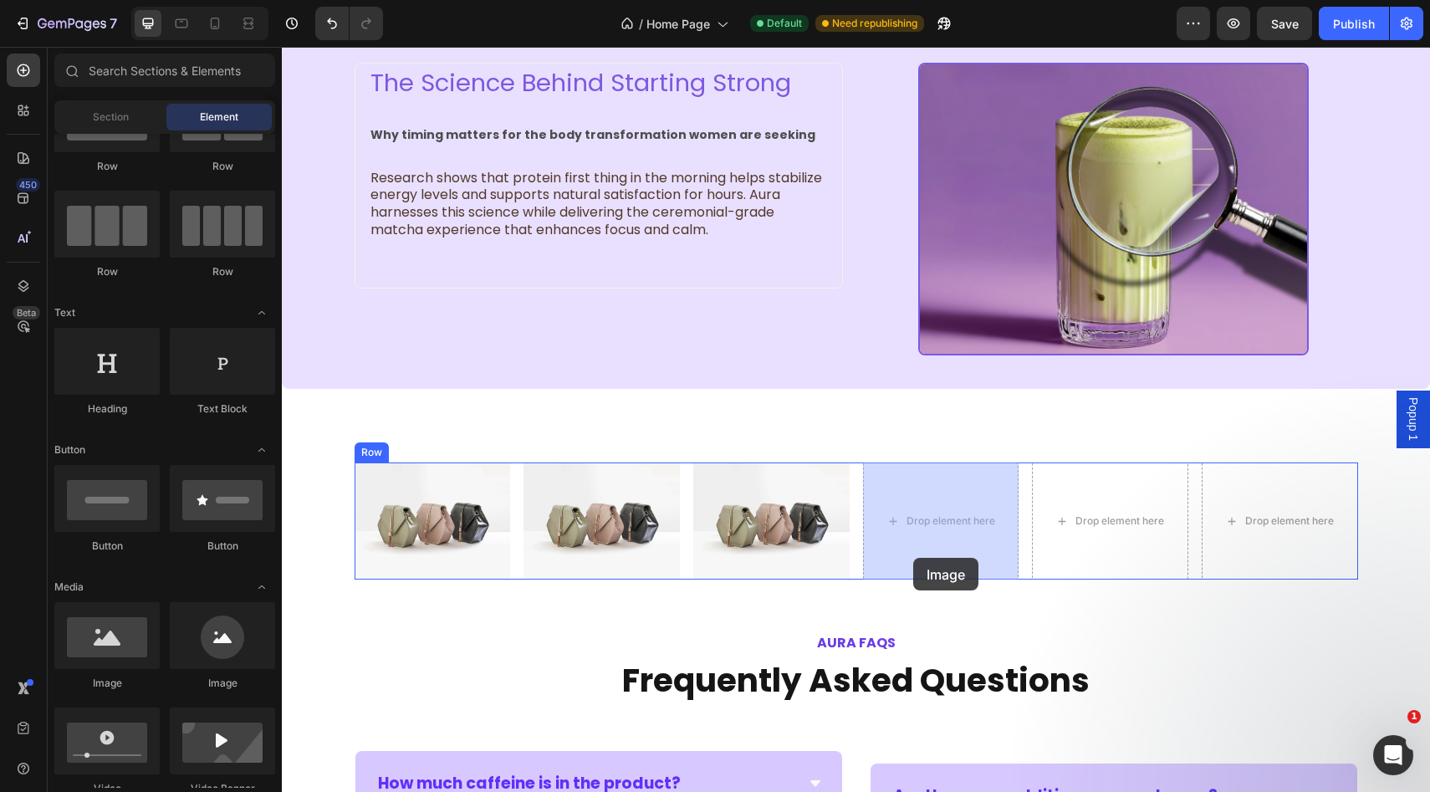
drag, startPoint x: 406, startPoint y: 699, endPoint x: 926, endPoint y: 531, distance: 546.6
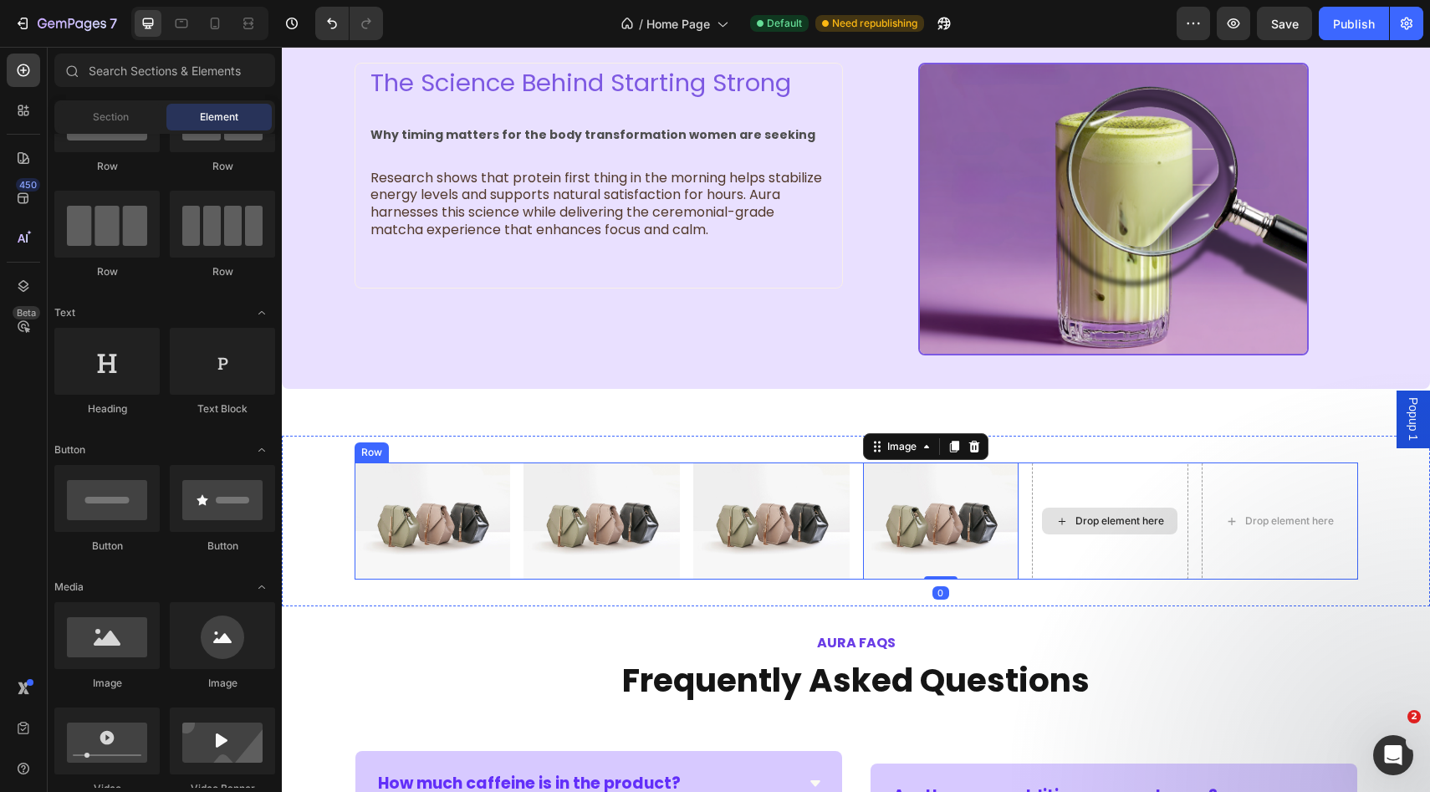
click at [1076, 515] on div "Drop element here" at bounding box center [1119, 520] width 89 height 13
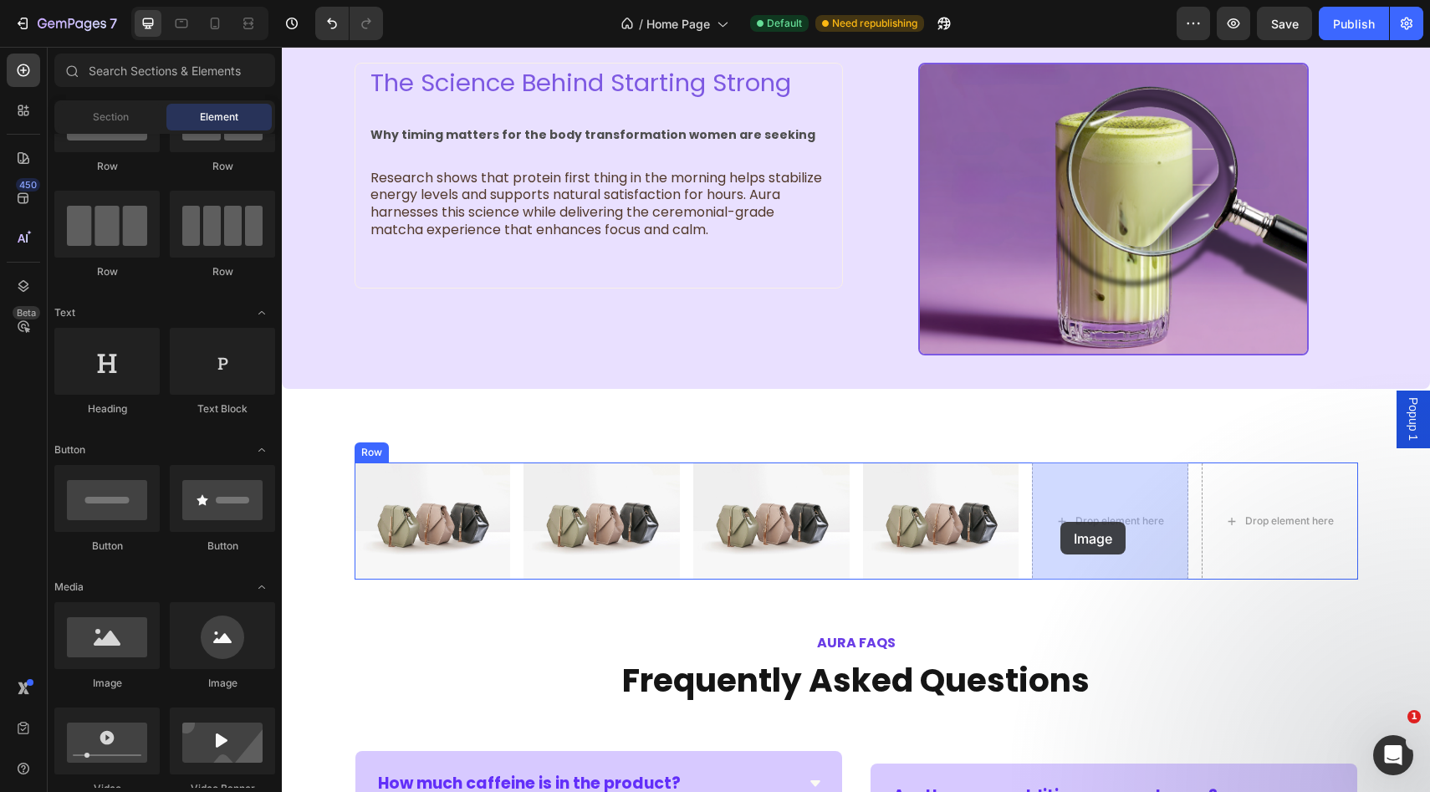
drag, startPoint x: 402, startPoint y: 699, endPoint x: 1060, endPoint y: 522, distance: 681.5
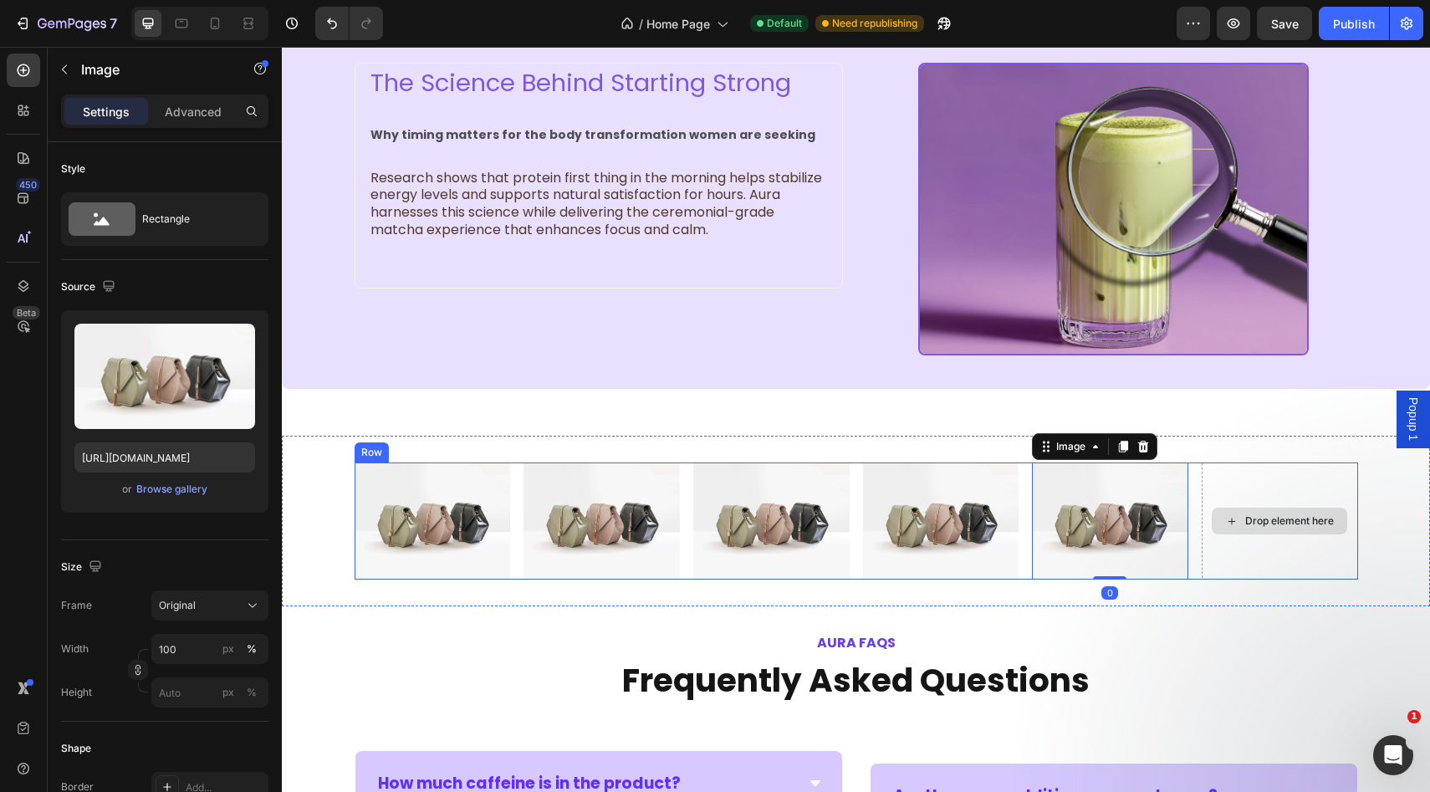
click at [1258, 526] on div "Drop element here" at bounding box center [1289, 520] width 89 height 13
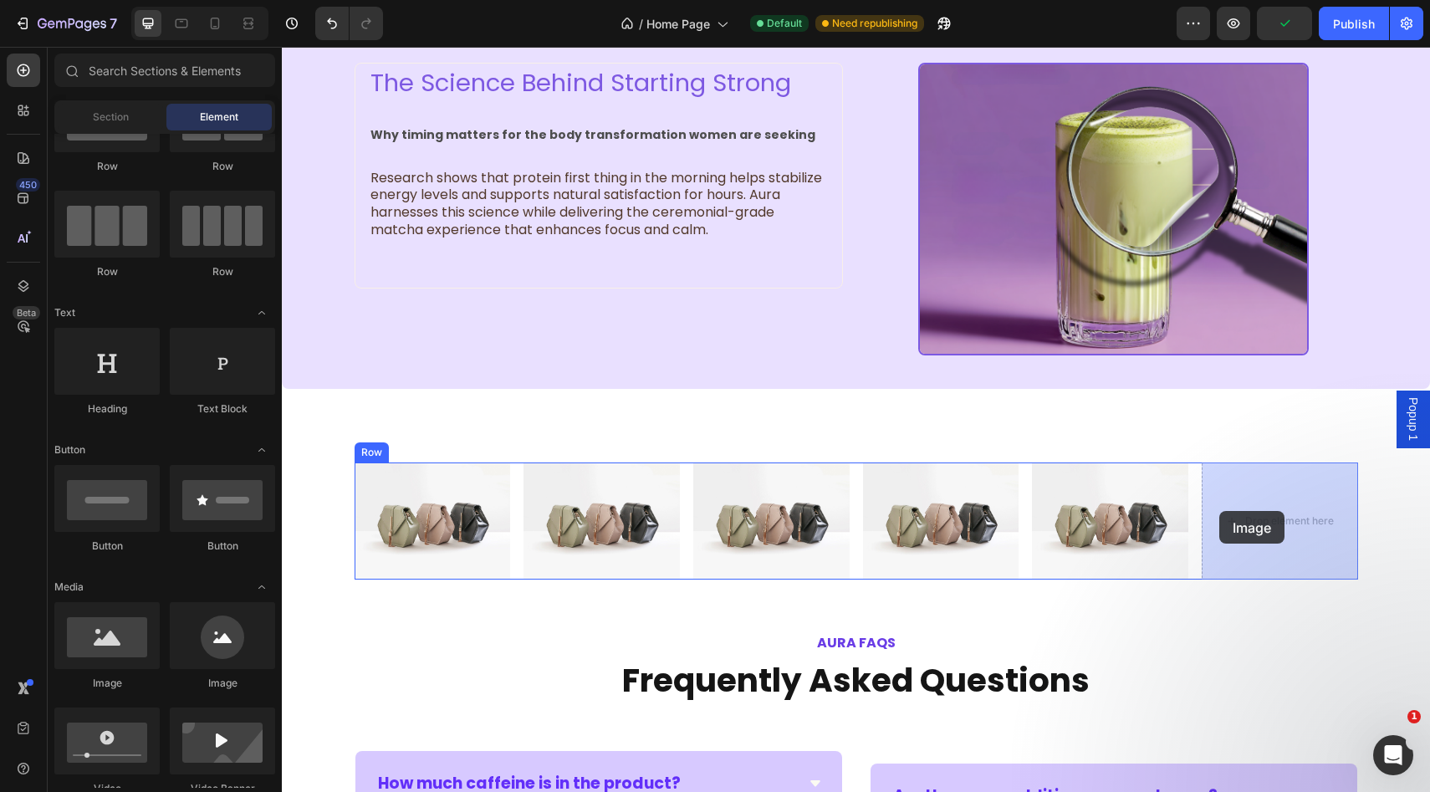
drag, startPoint x: 375, startPoint y: 691, endPoint x: 1224, endPoint y: 513, distance: 868.2
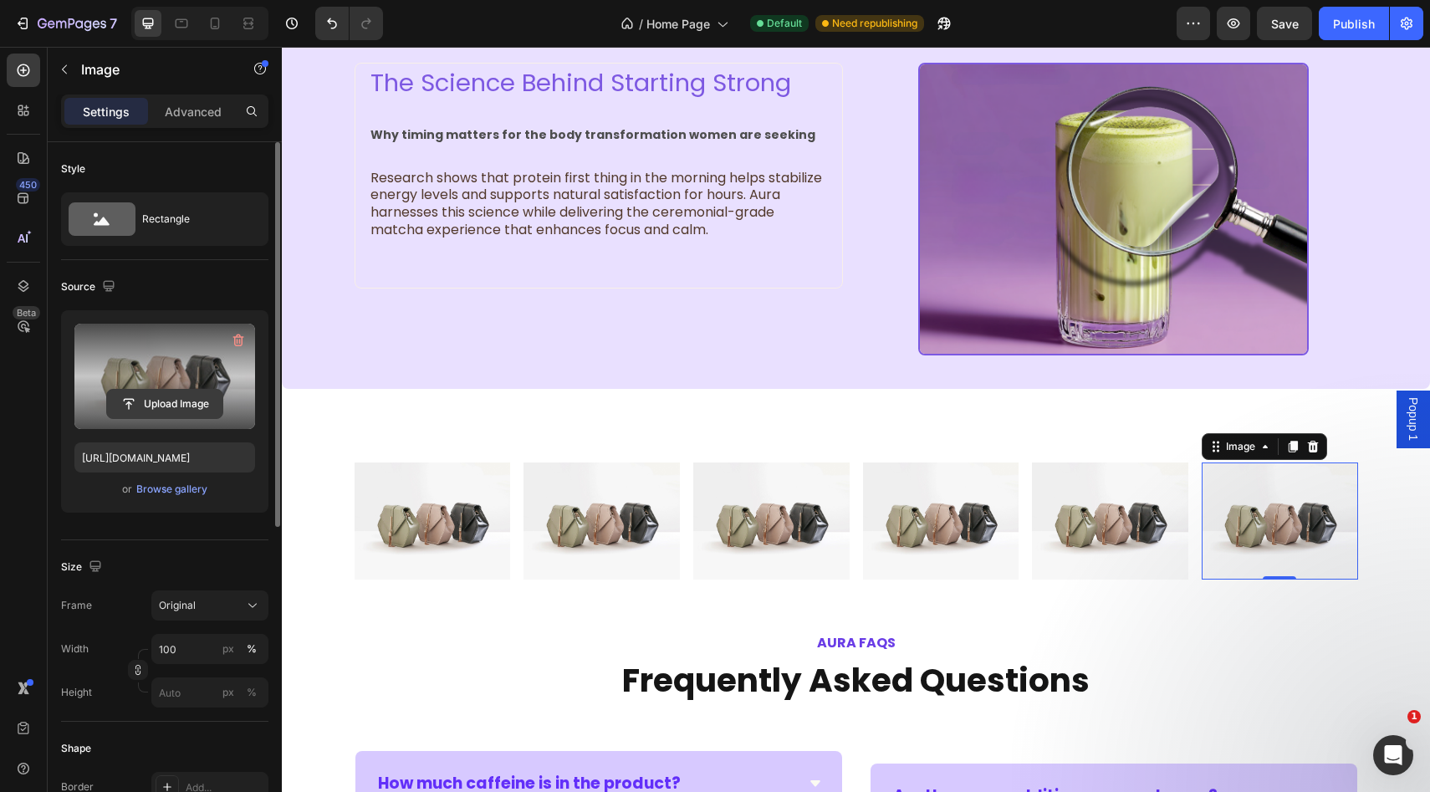
click at [186, 399] on input "file" at bounding box center [164, 404] width 115 height 28
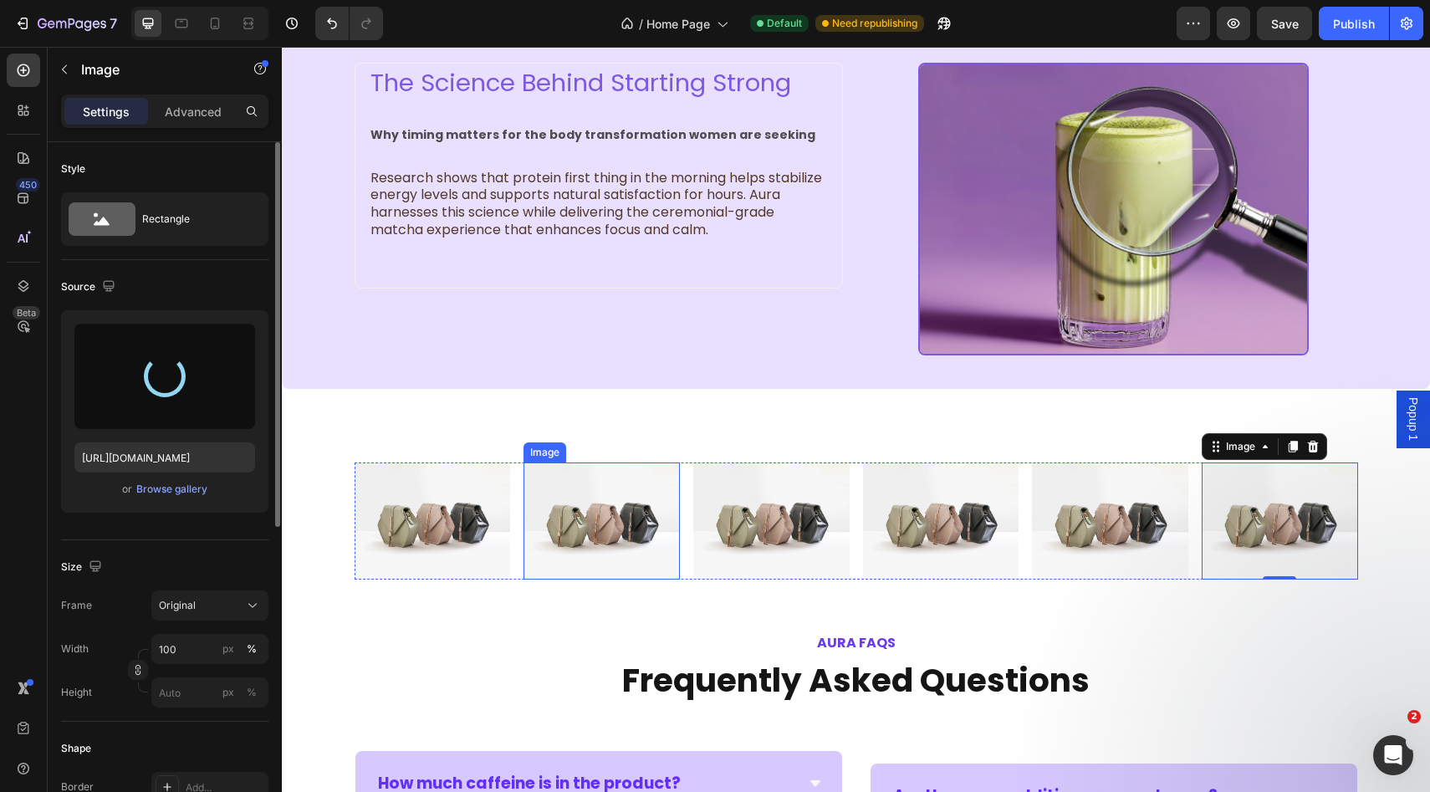
type input "[URL][DOMAIN_NAME]"
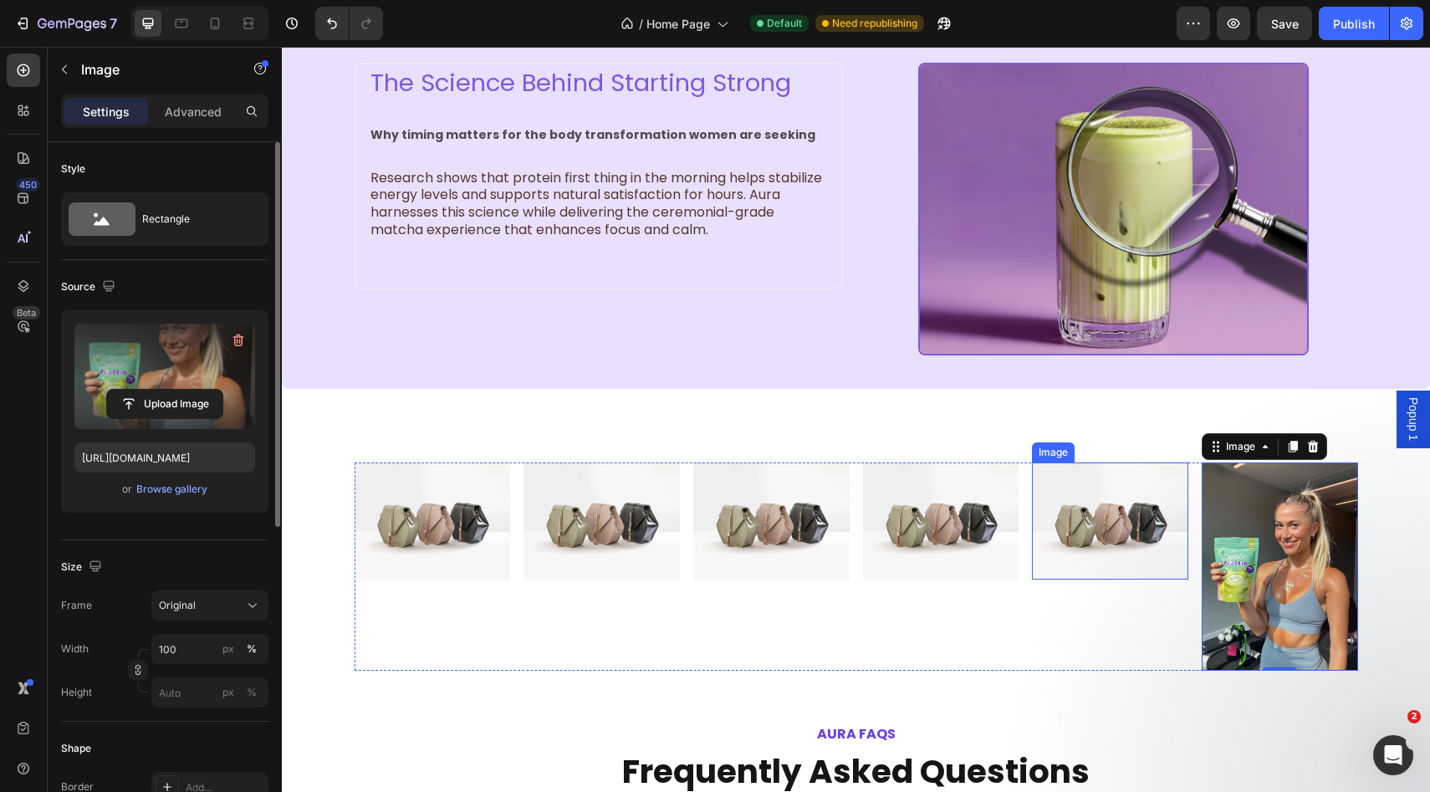
click at [1112, 527] on img at bounding box center [1110, 520] width 156 height 117
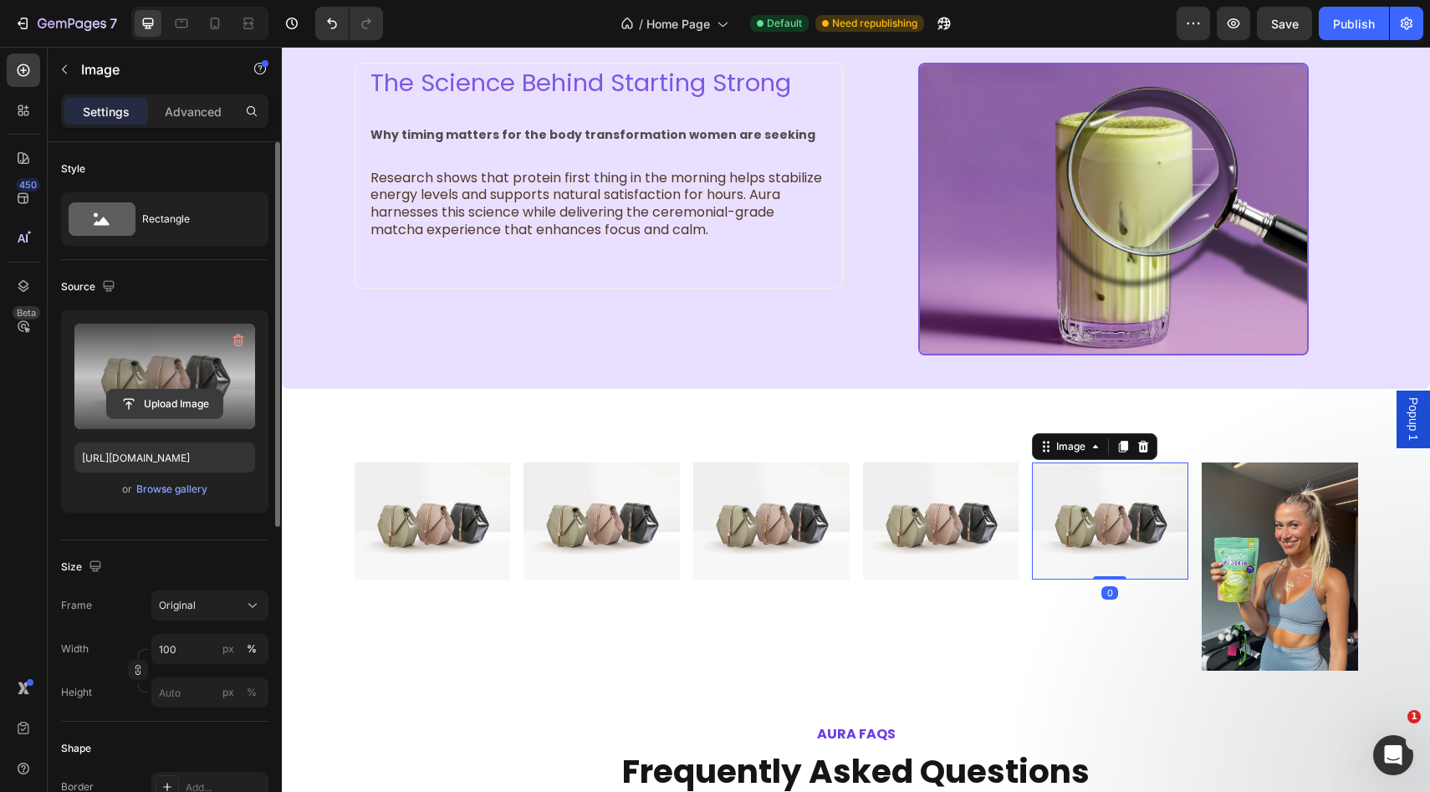
click at [144, 398] on input "file" at bounding box center [164, 404] width 115 height 28
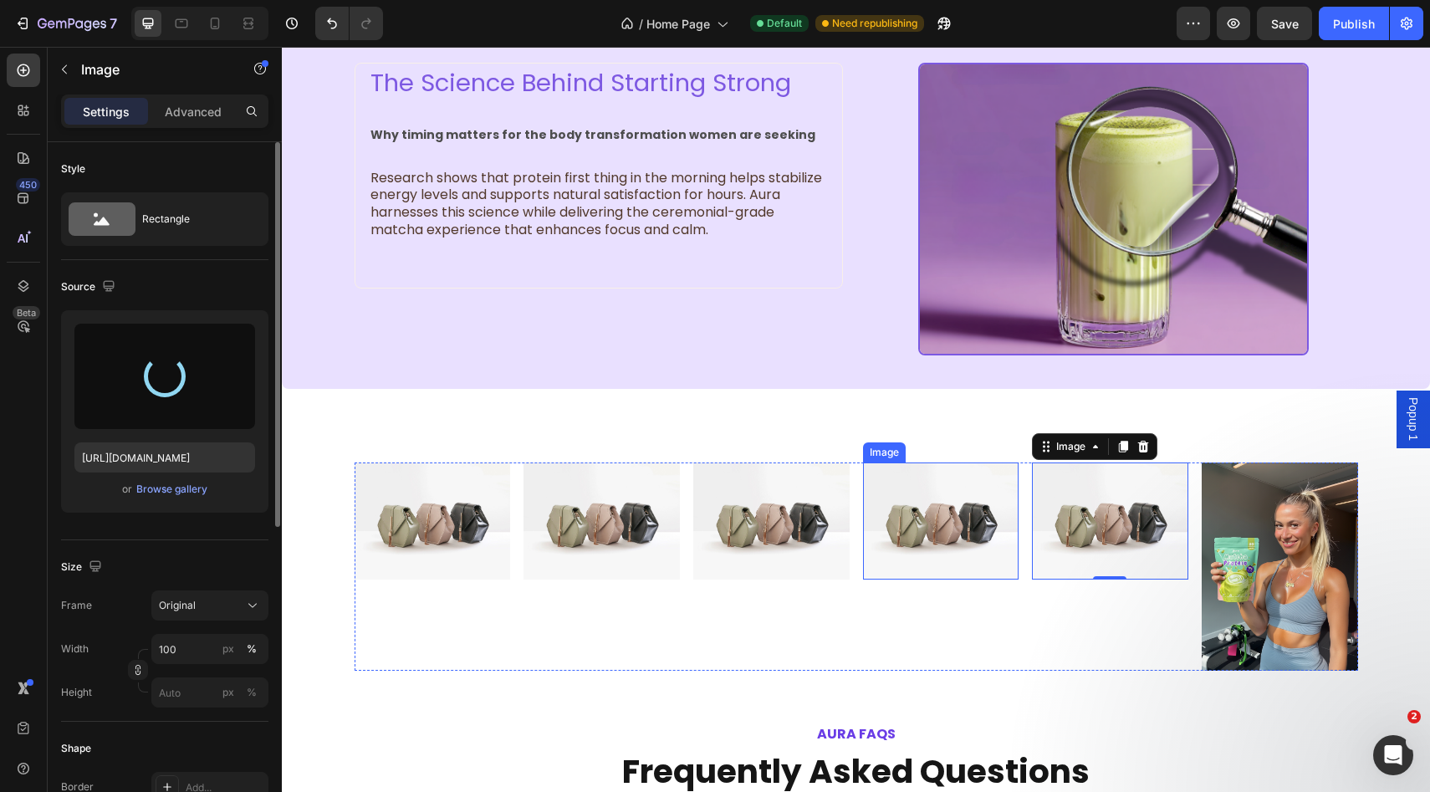
type input "https://cdn.shopify.com/s/files/1/0928/9347/9254/files/gempages_574367722180182…"
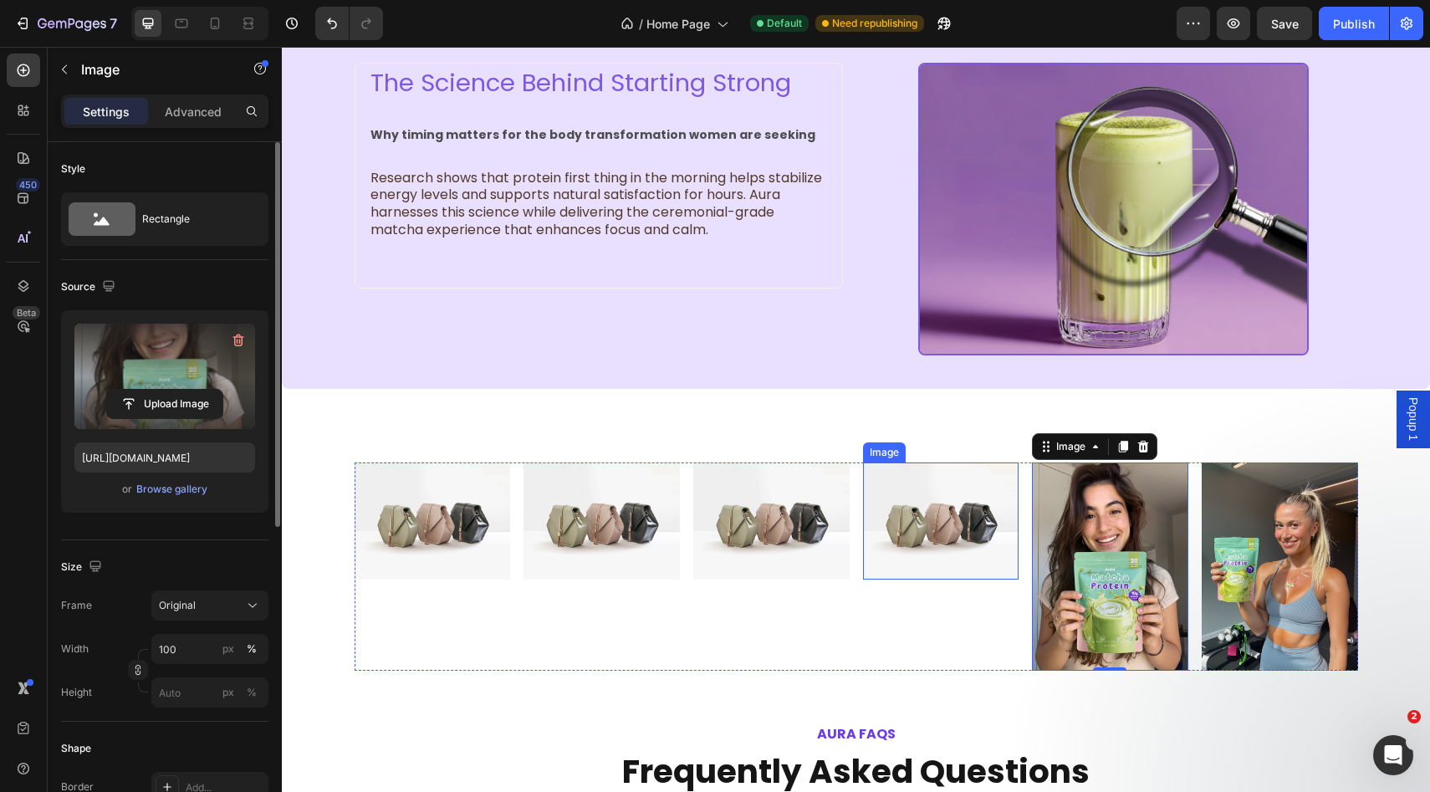
click at [941, 523] on img at bounding box center [941, 520] width 156 height 117
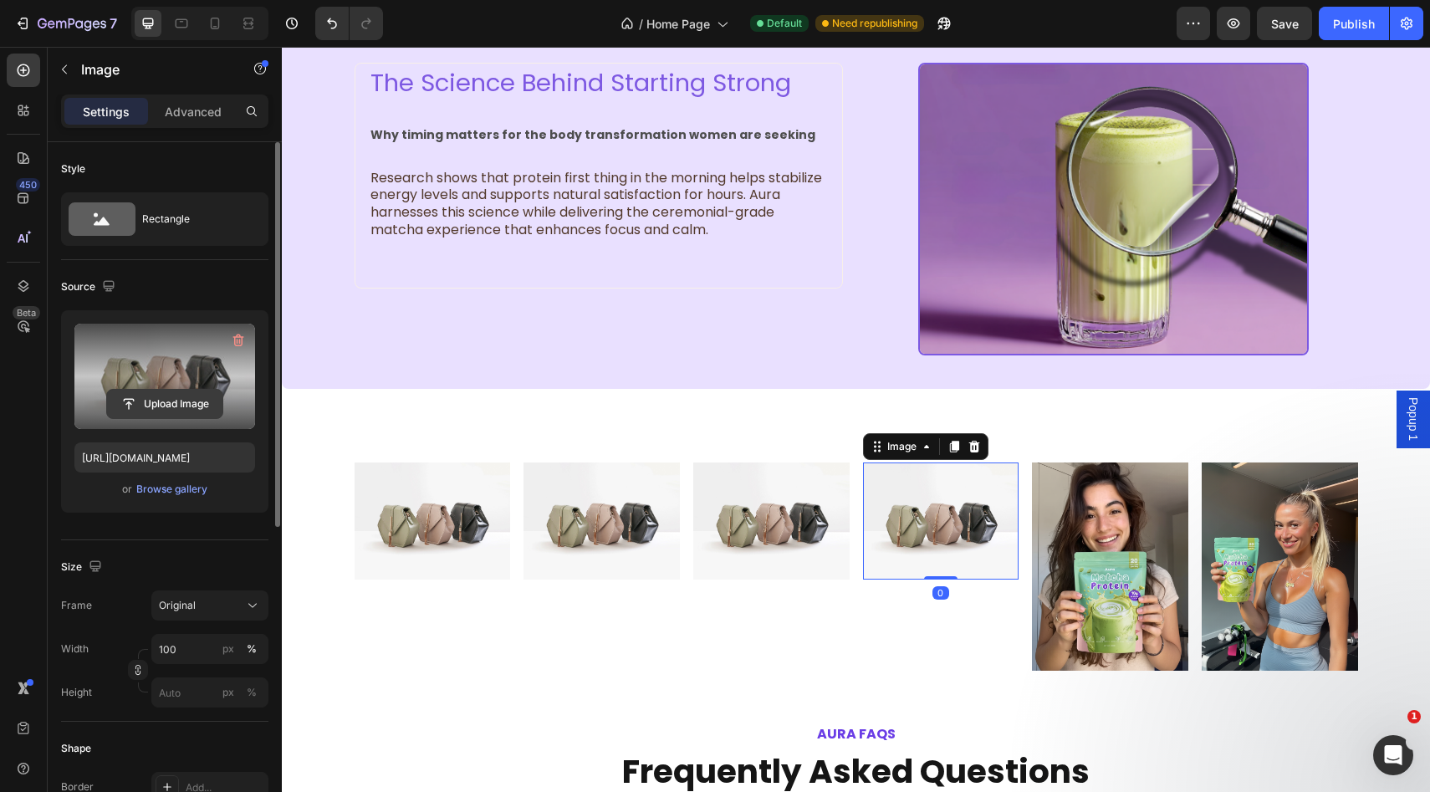
click at [172, 400] on input "file" at bounding box center [164, 404] width 115 height 28
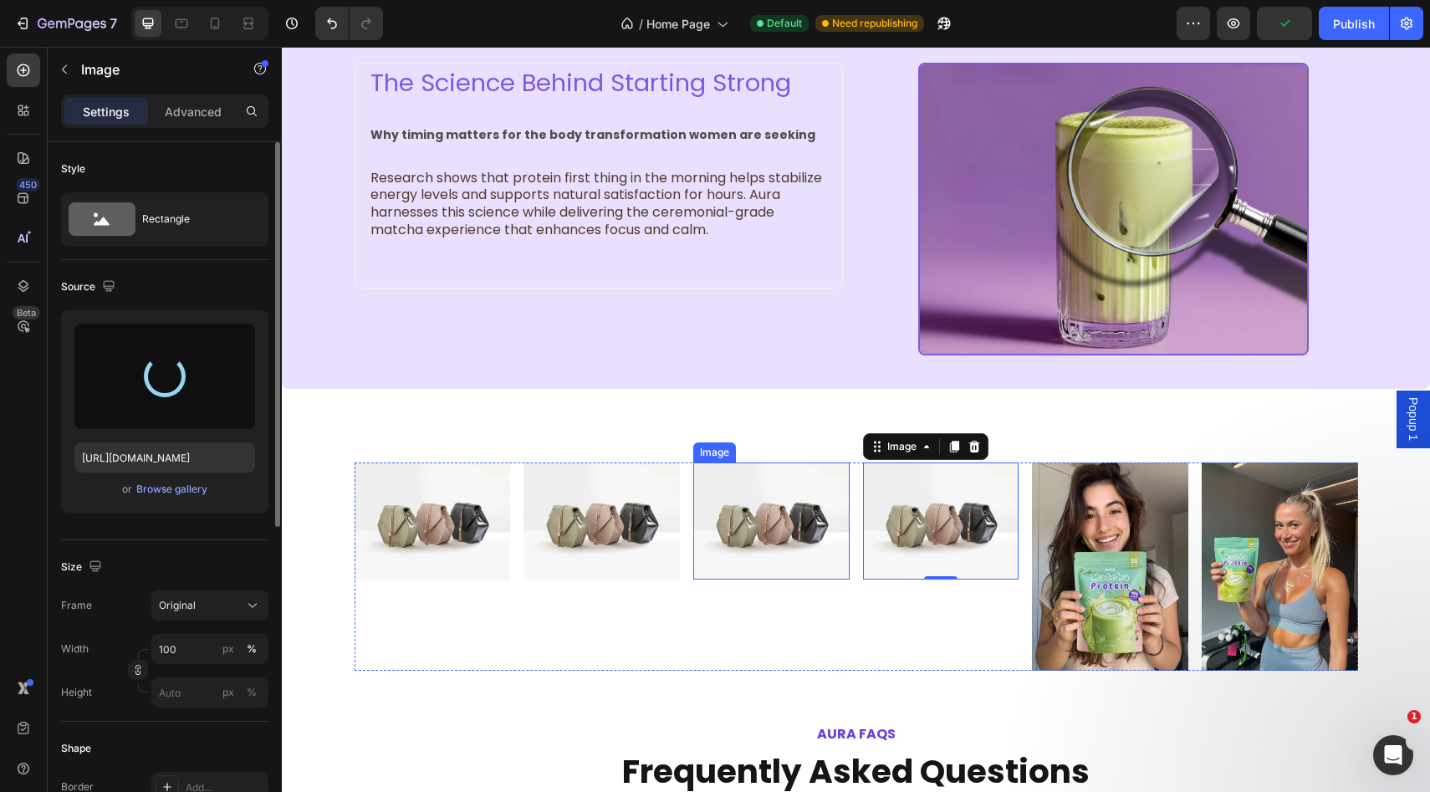
type input "https://cdn.shopify.com/s/files/1/0928/9347/9254/files/gempages_574367722180182…"
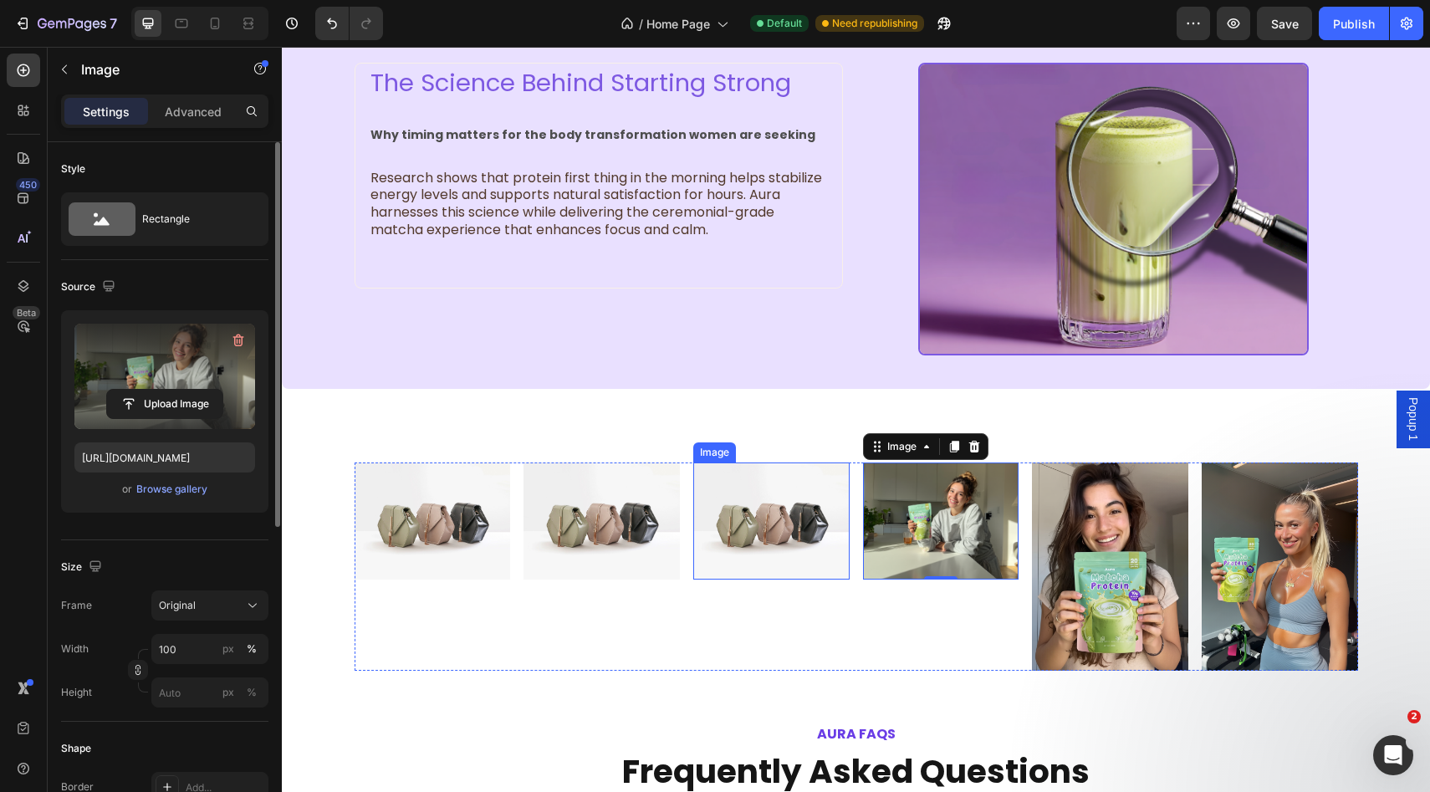
click at [775, 524] on img at bounding box center [771, 520] width 156 height 117
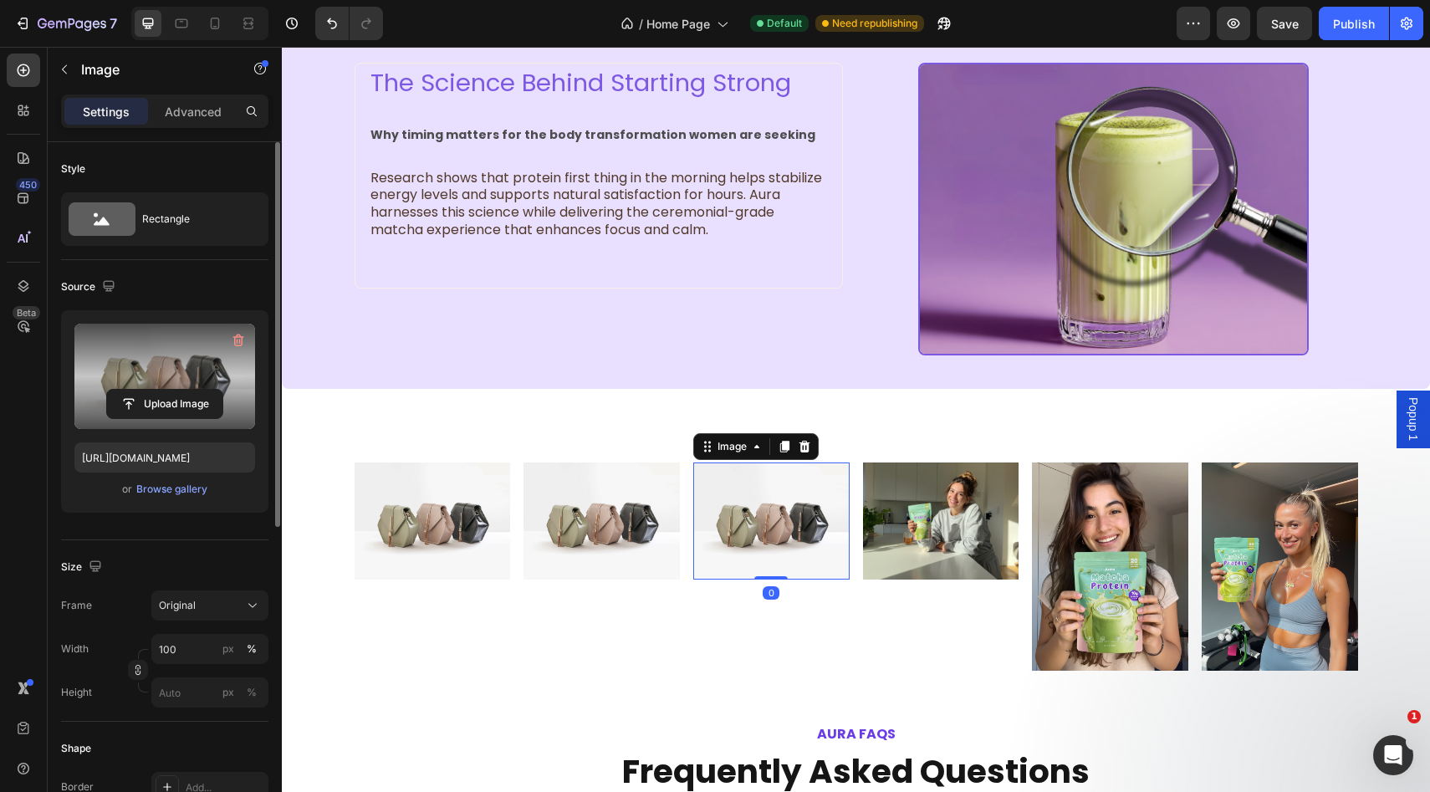
click at [167, 381] on label at bounding box center [164, 376] width 181 height 105
click at [167, 390] on input "file" at bounding box center [164, 404] width 115 height 28
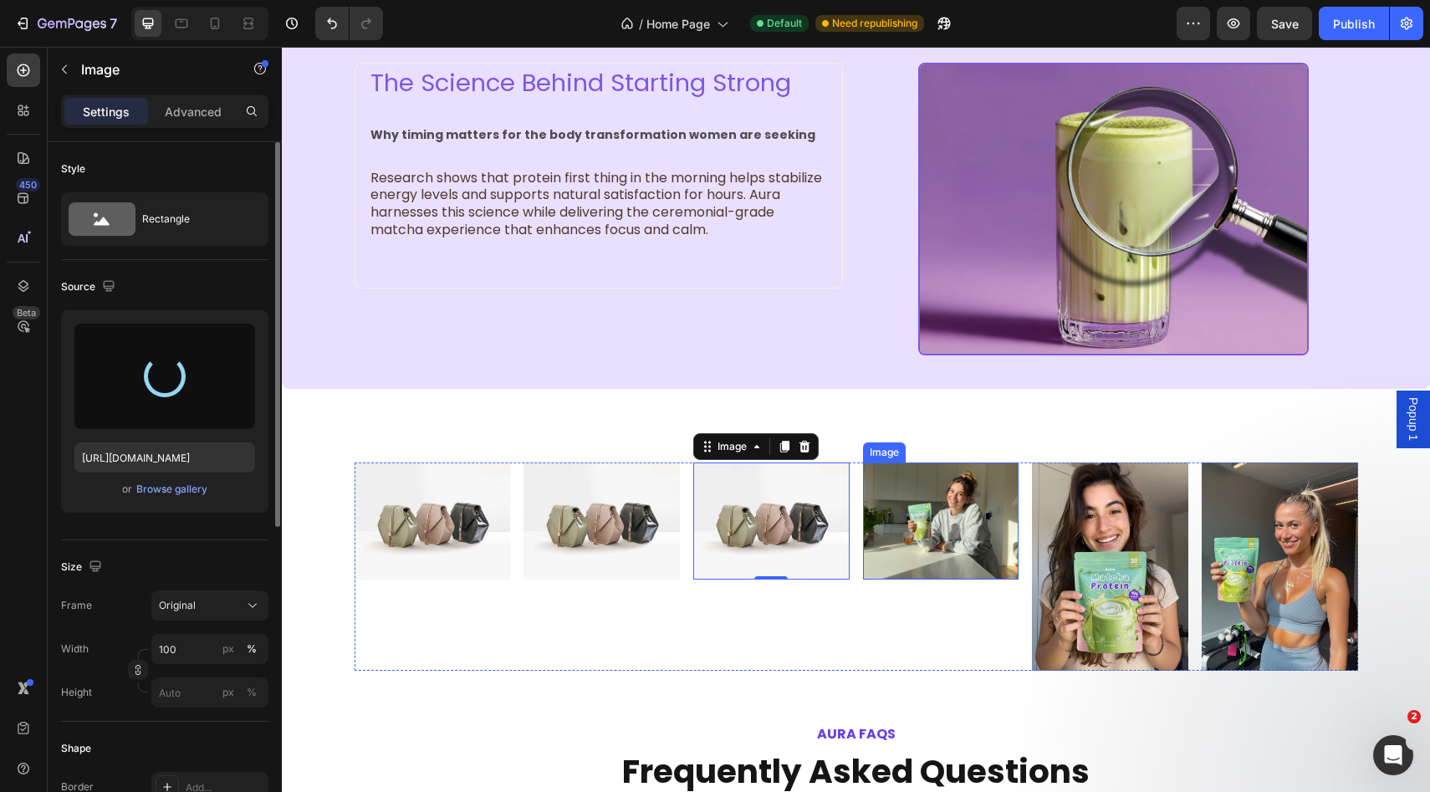
type input "https://cdn.shopify.com/s/files/1/0928/9347/9254/files/gempages_574367722180182…"
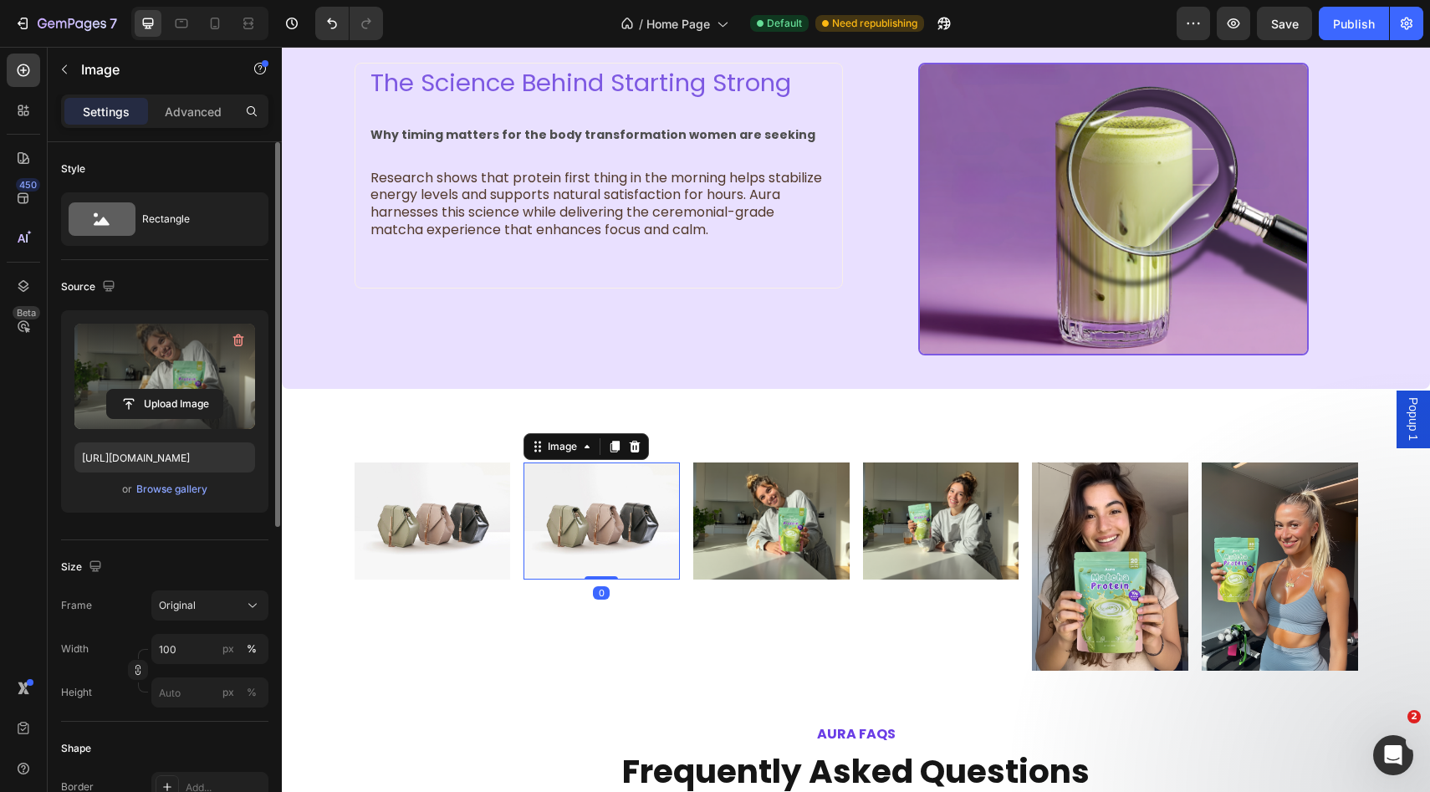
click at [605, 528] on img at bounding box center [601, 520] width 156 height 117
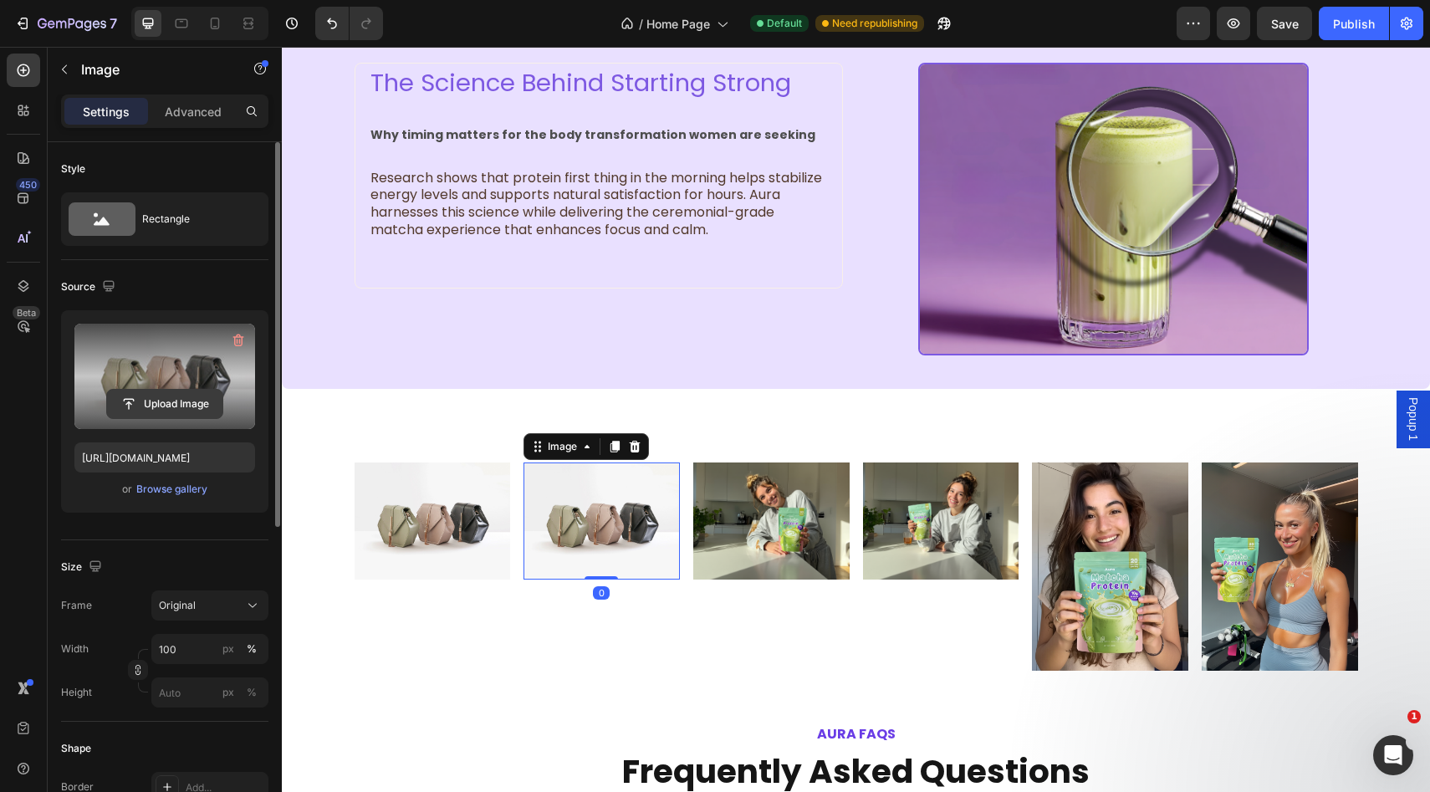
click at [166, 395] on input "file" at bounding box center [164, 404] width 115 height 28
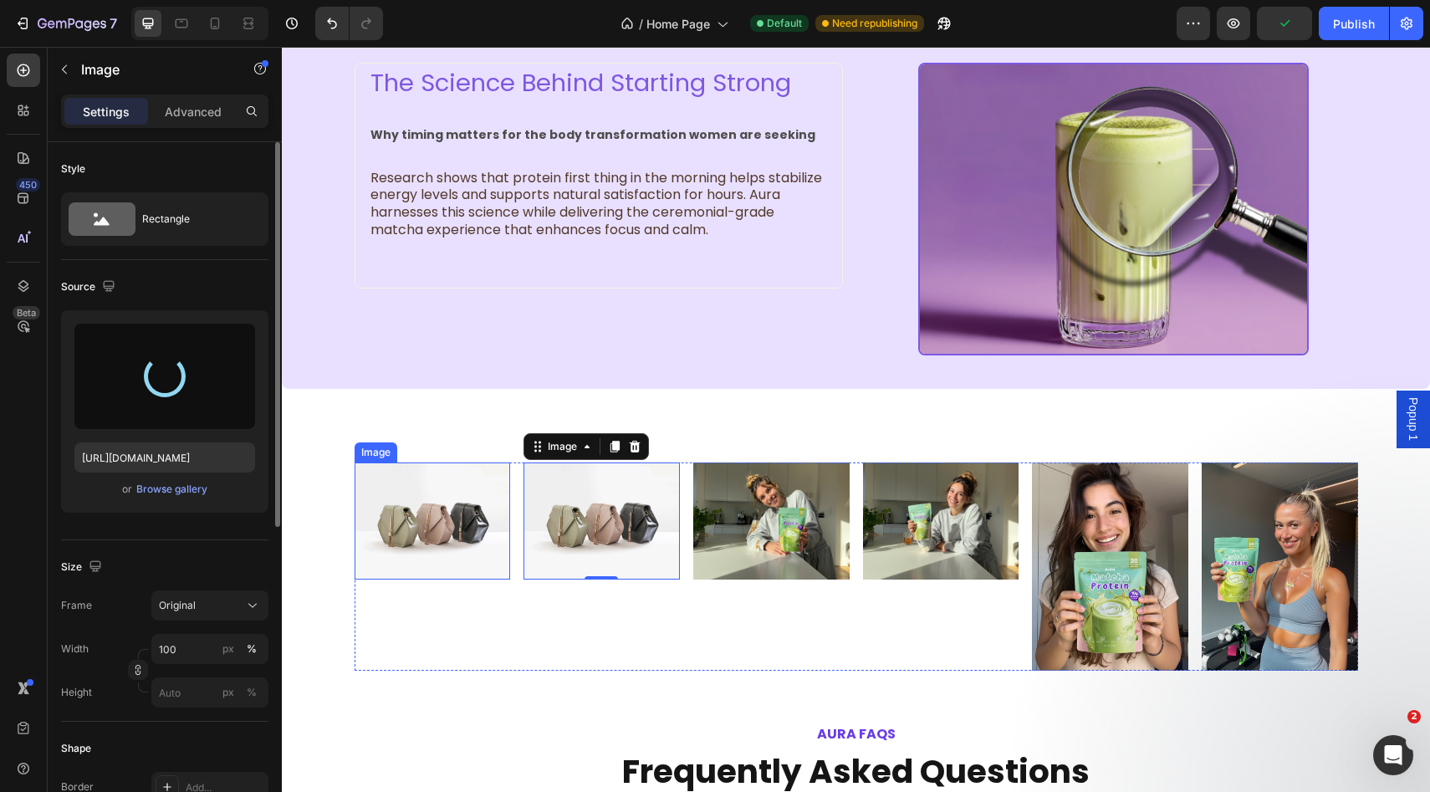
type input "https://cdn.shopify.com/s/files/1/0928/9347/9254/files/gempages_574367722180182…"
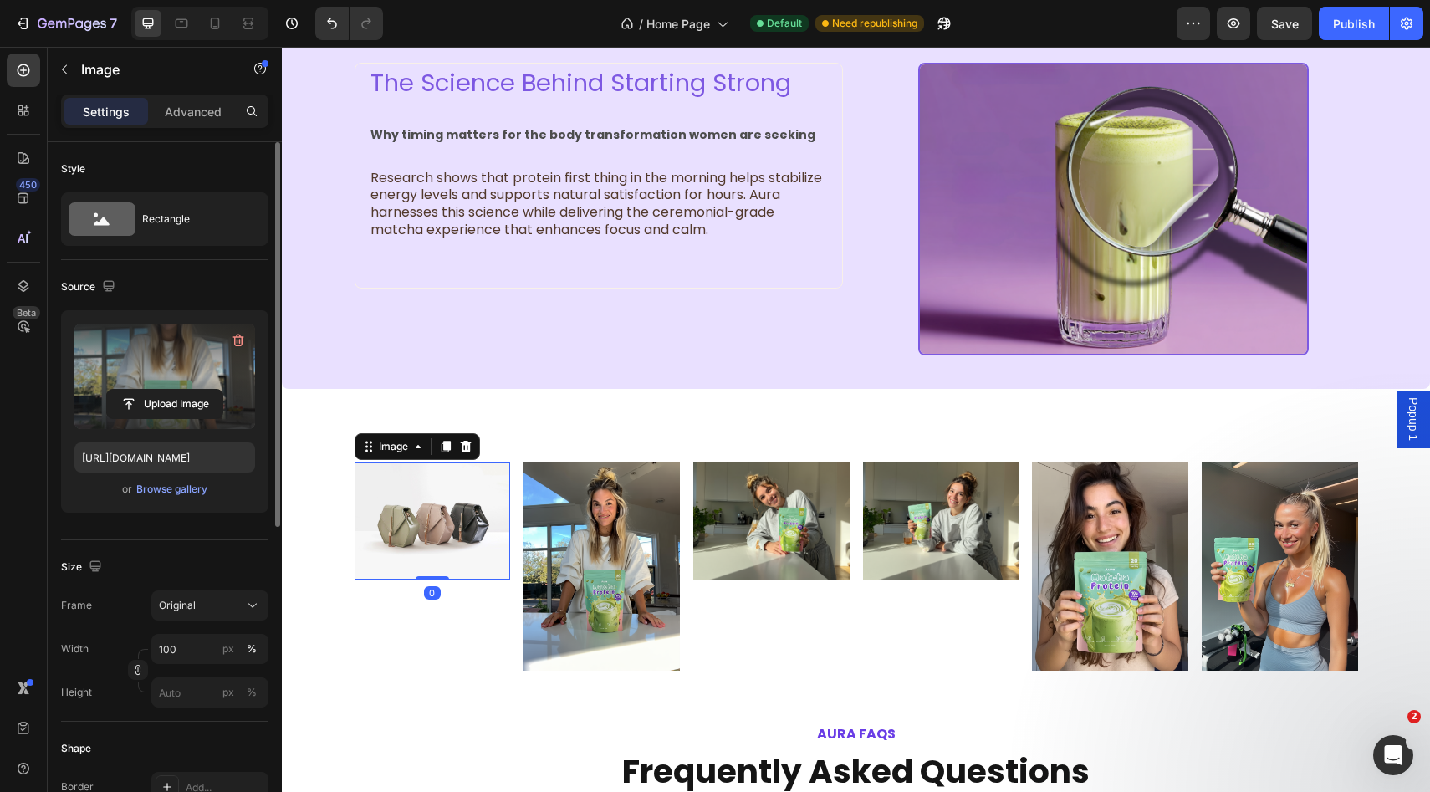
click at [423, 521] on img at bounding box center [433, 520] width 156 height 117
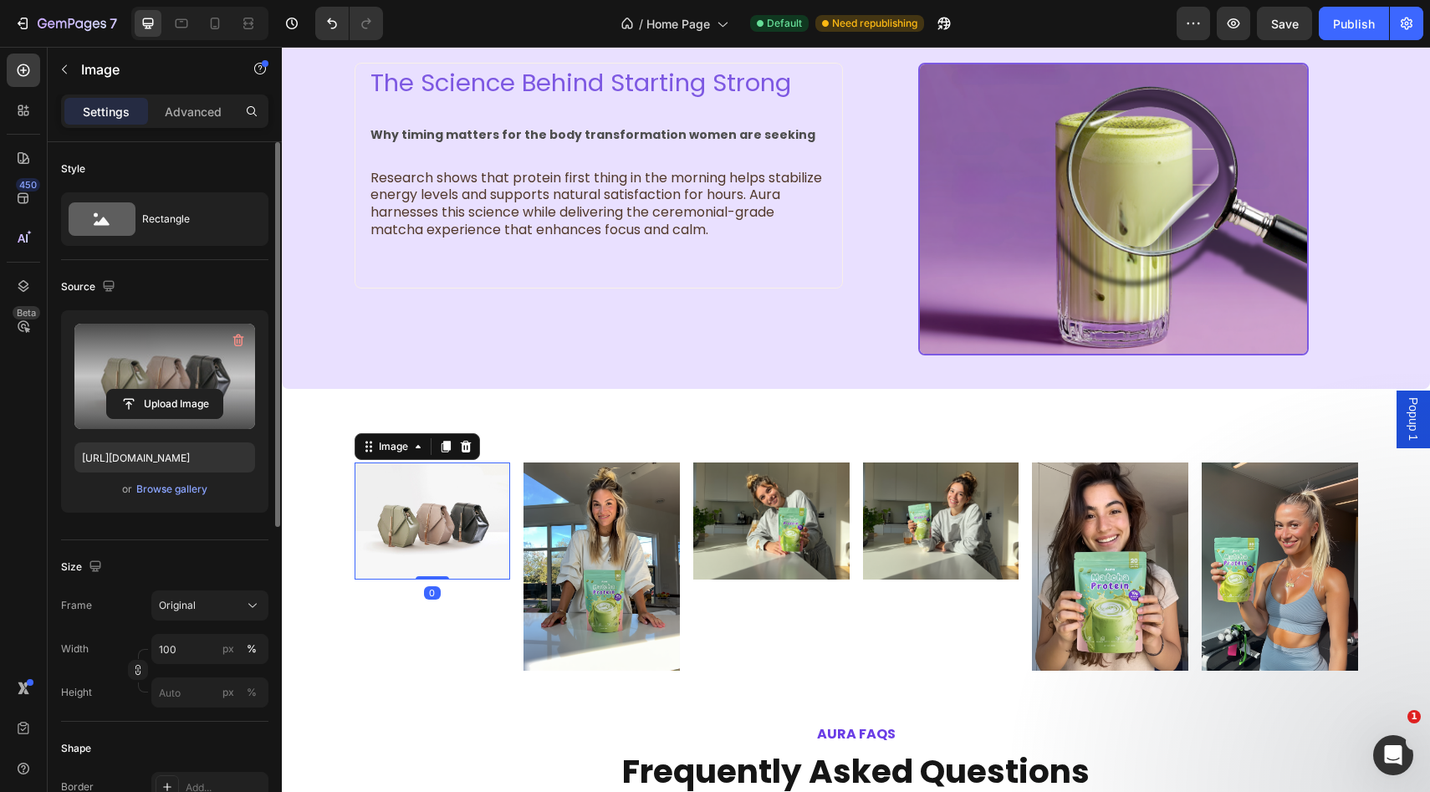
click at [157, 353] on label at bounding box center [164, 376] width 181 height 105
click at [157, 390] on input "file" at bounding box center [164, 404] width 115 height 28
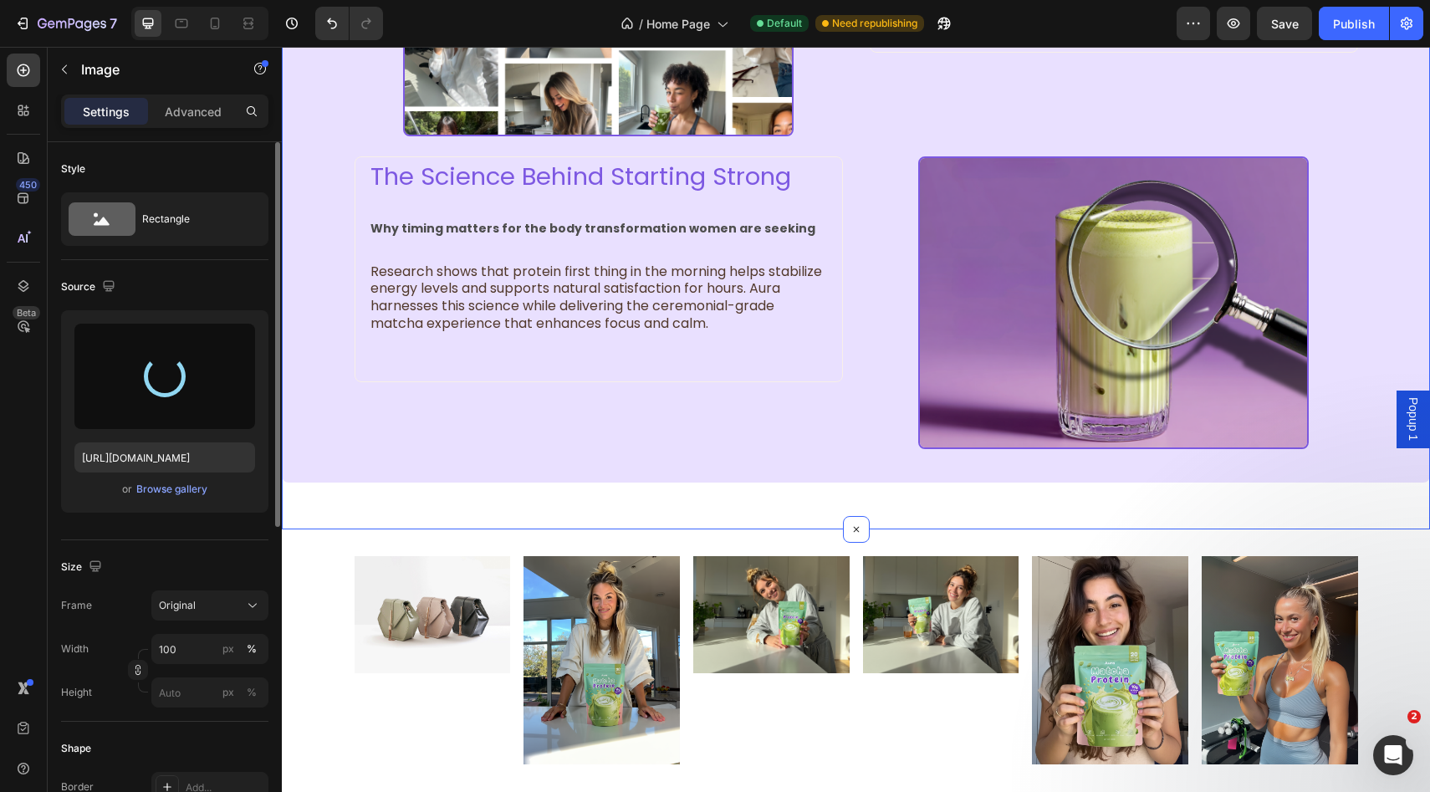
scroll to position [2822, 0]
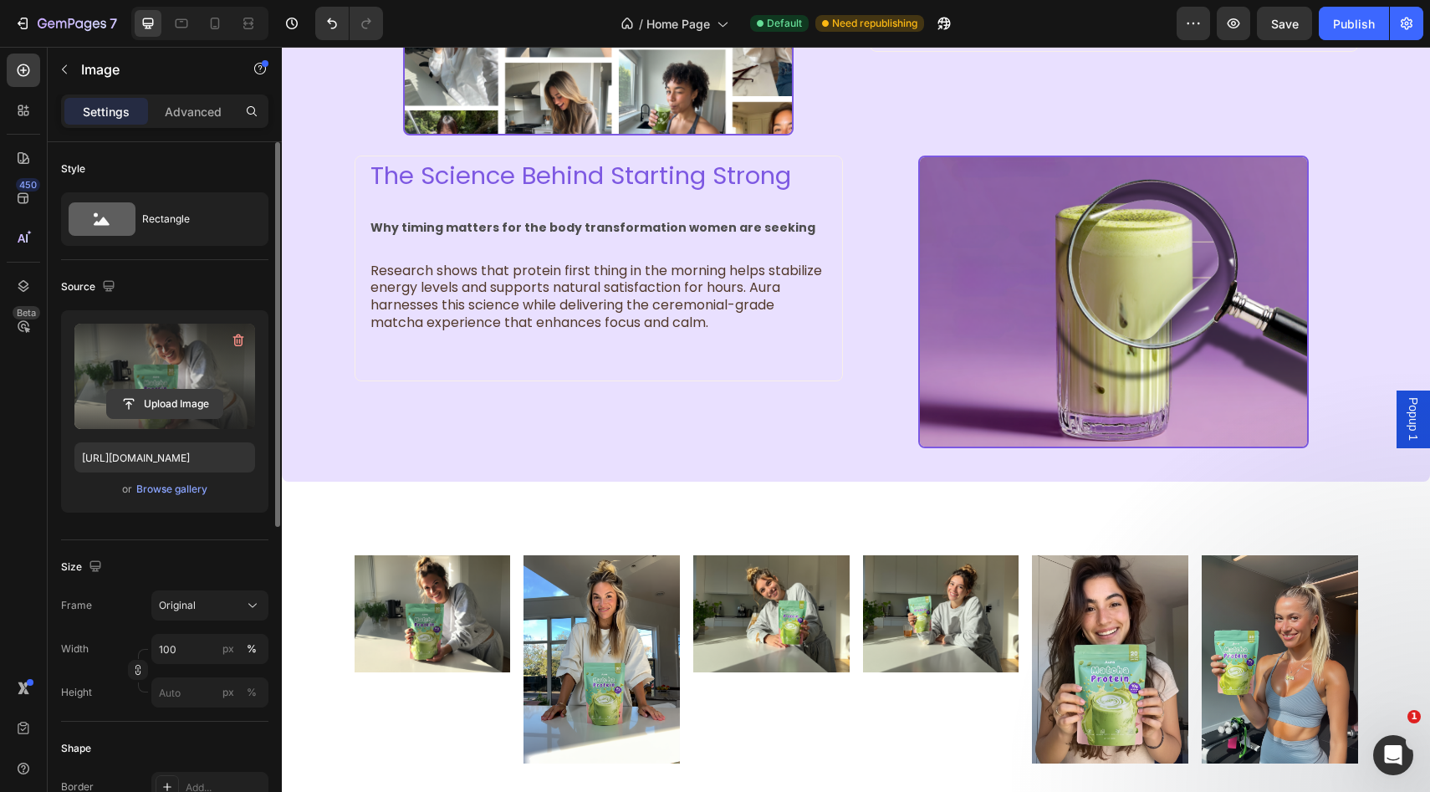
click at [206, 393] on input "file" at bounding box center [164, 404] width 115 height 28
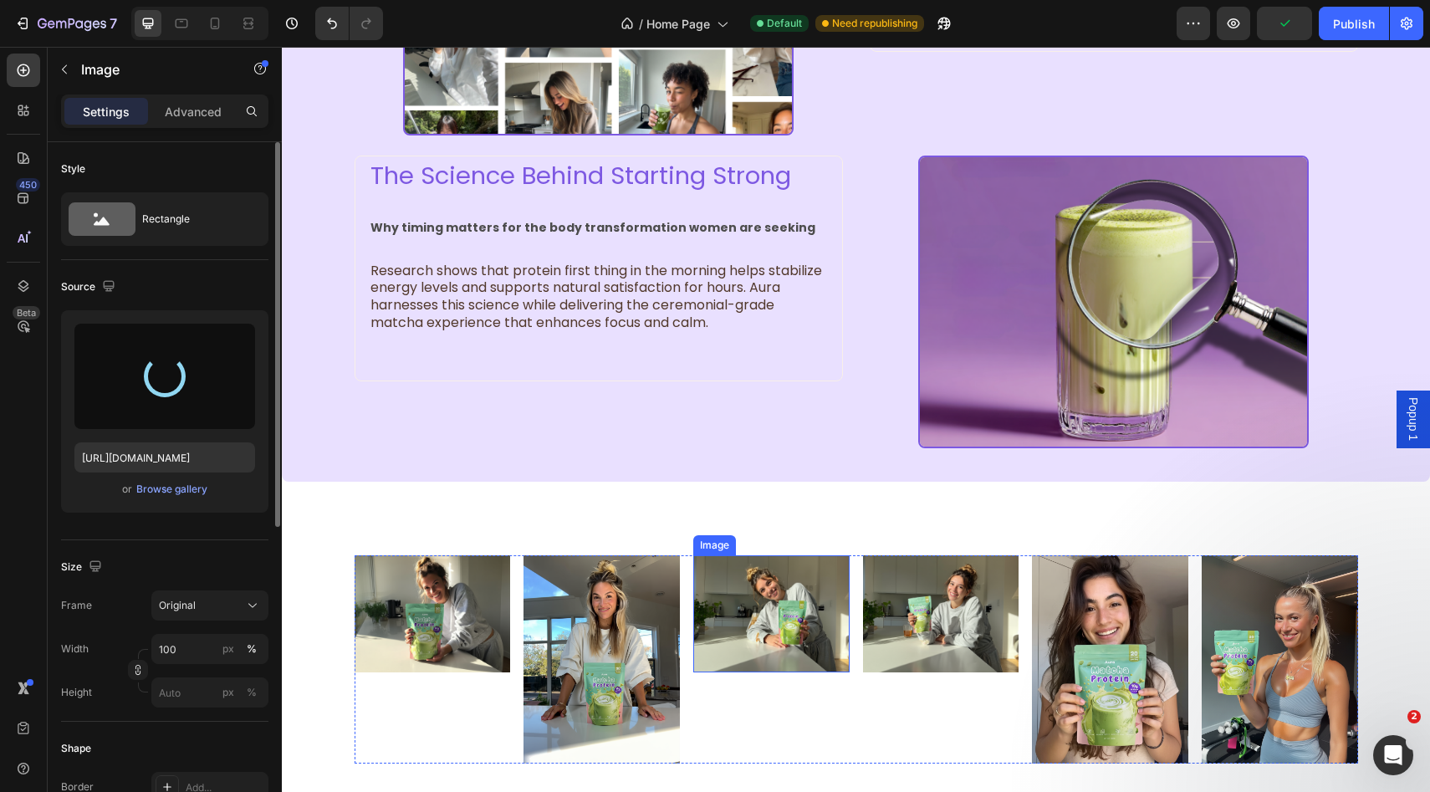
type input "[URL][DOMAIN_NAME]"
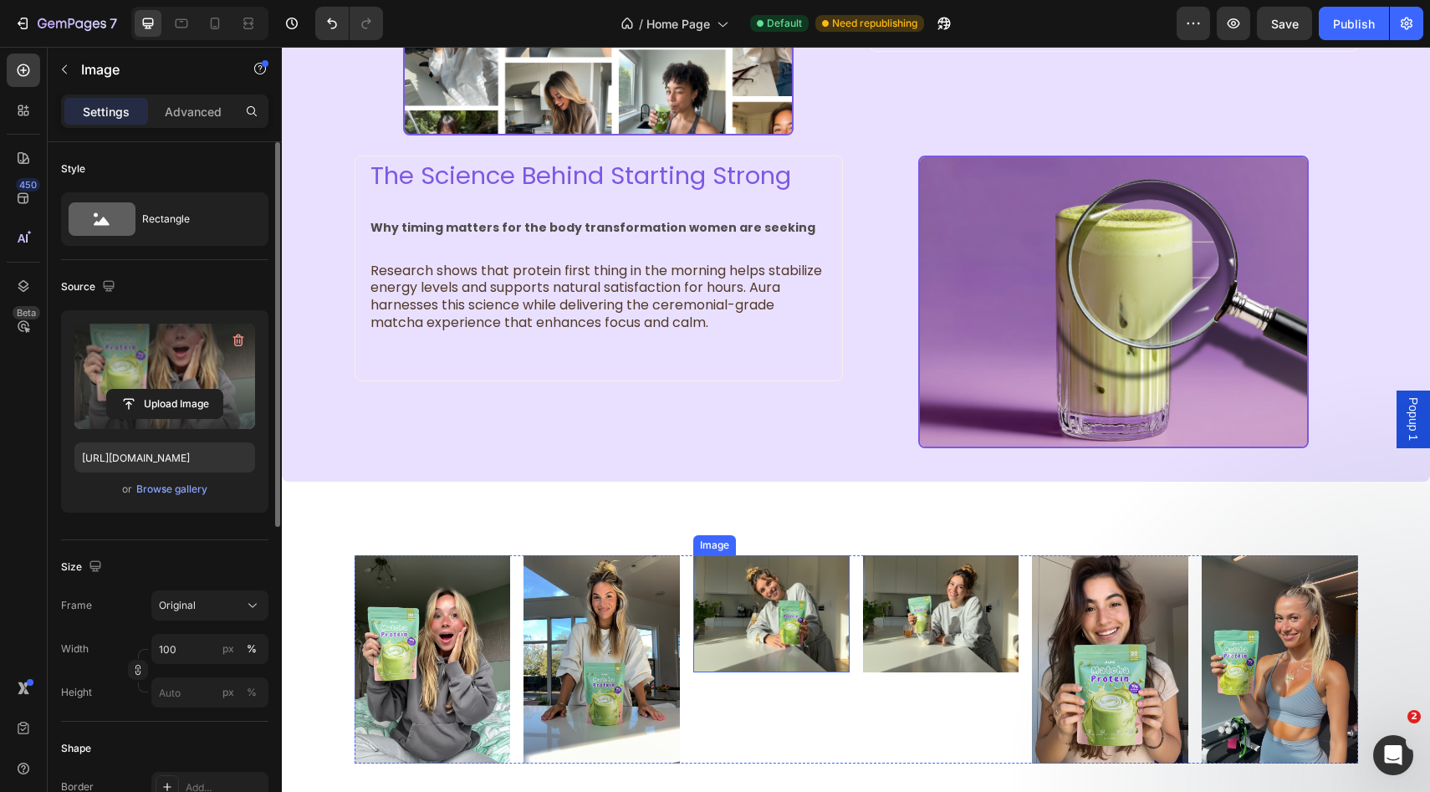
click at [746, 624] on img at bounding box center [771, 613] width 156 height 117
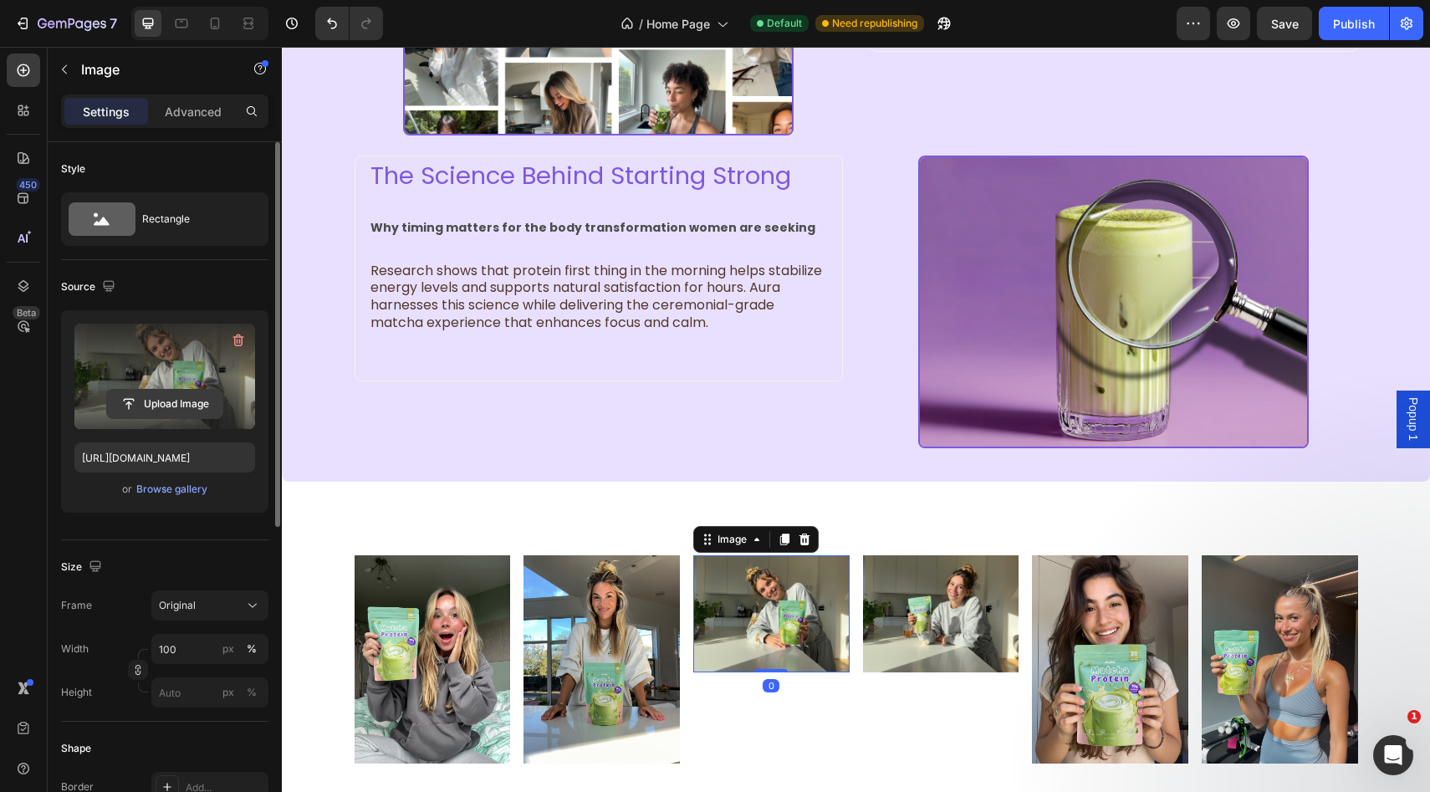
click at [157, 401] on input "file" at bounding box center [164, 404] width 115 height 28
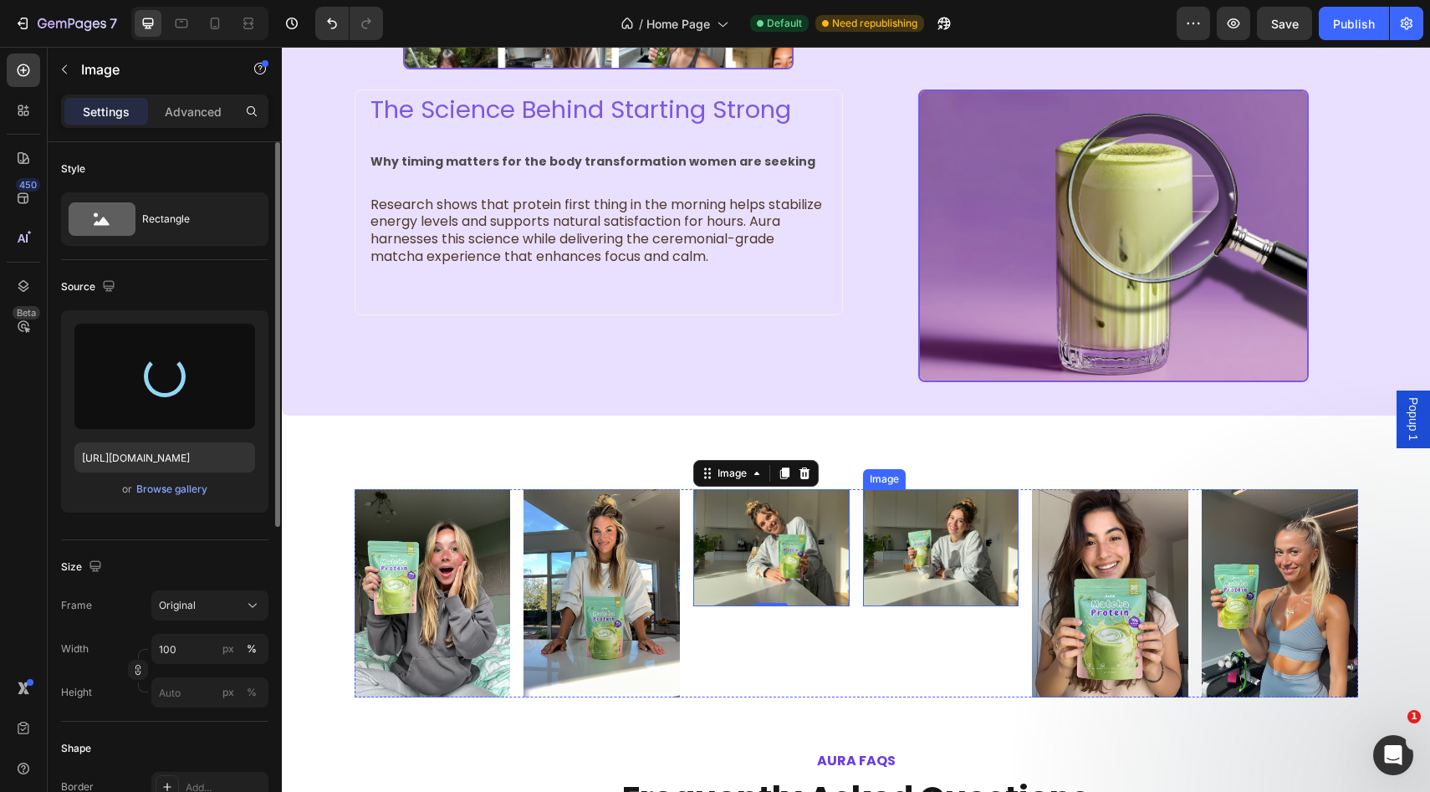
scroll to position [2912, 0]
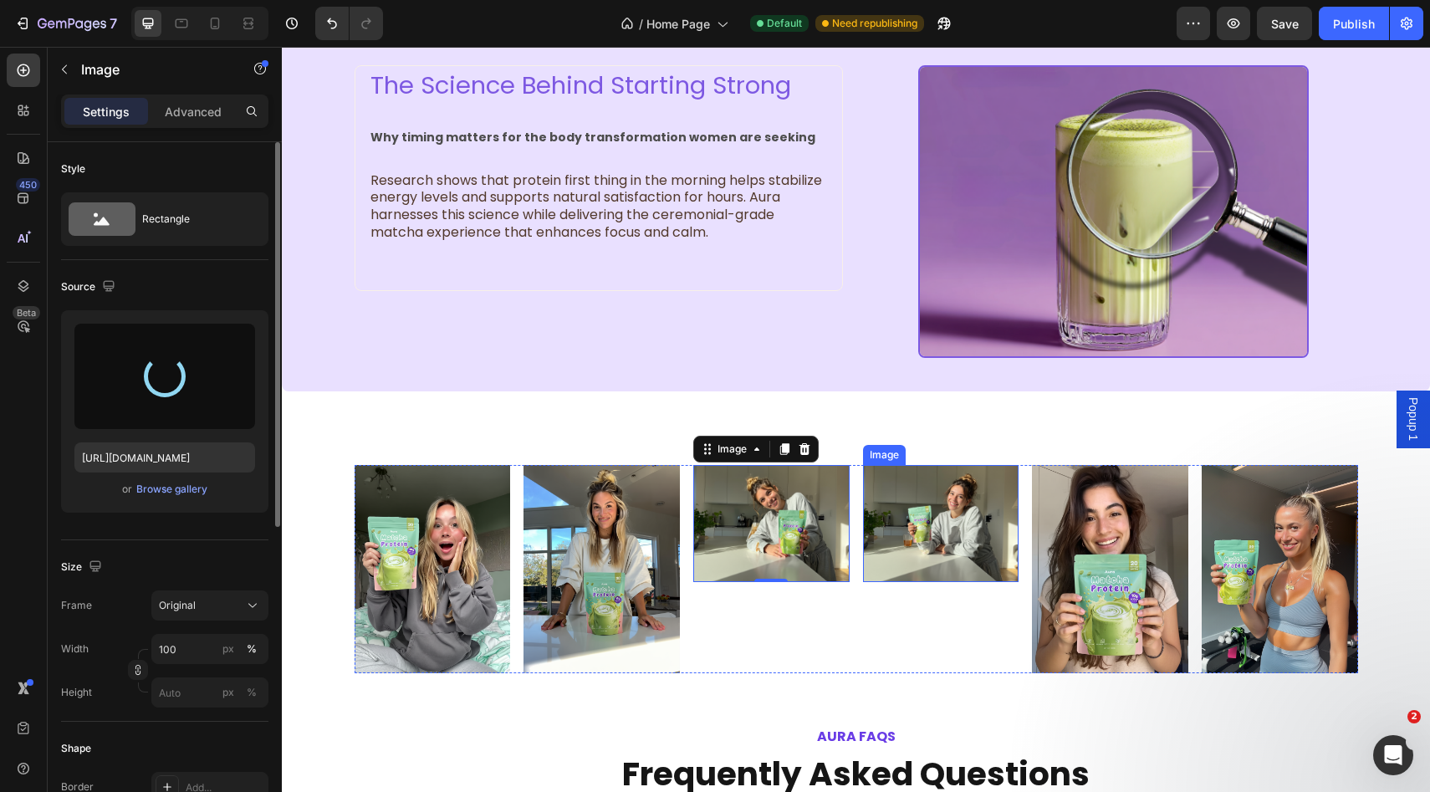
type input "https://cdn.shopify.com/s/files/1/0928/9347/9254/files/gempages_574367722180182…"
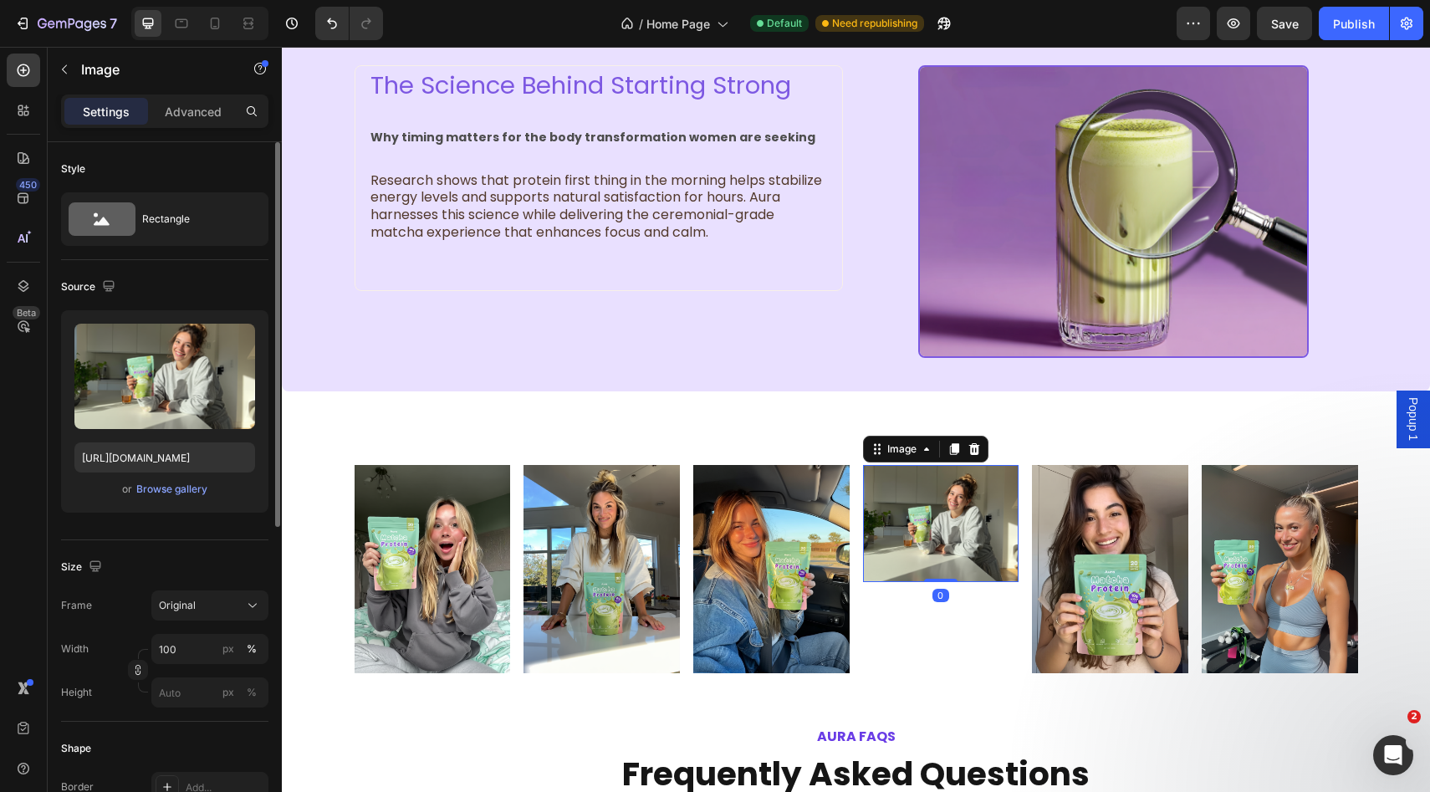
click at [927, 537] on img at bounding box center [941, 523] width 156 height 117
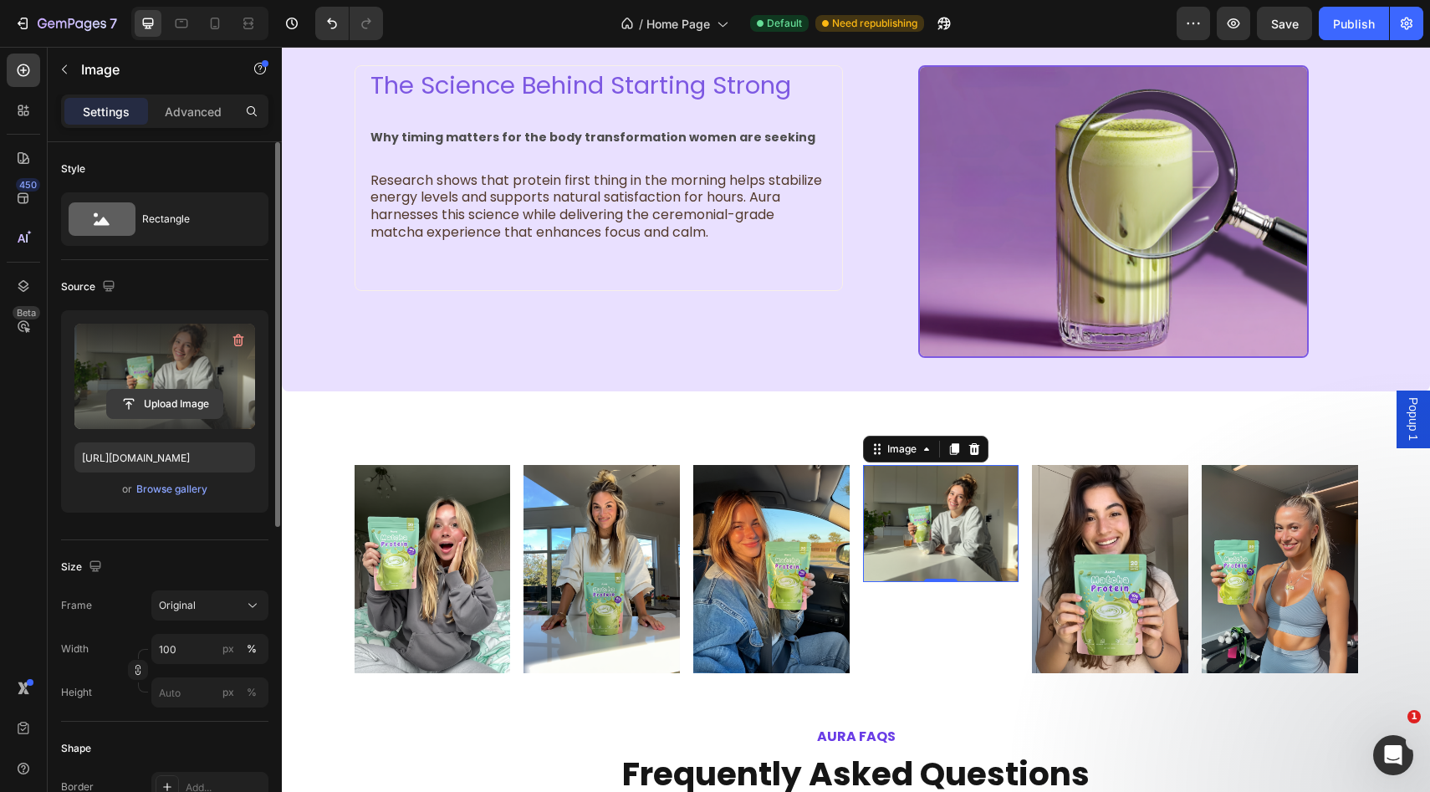
click at [162, 402] on input "file" at bounding box center [164, 404] width 115 height 28
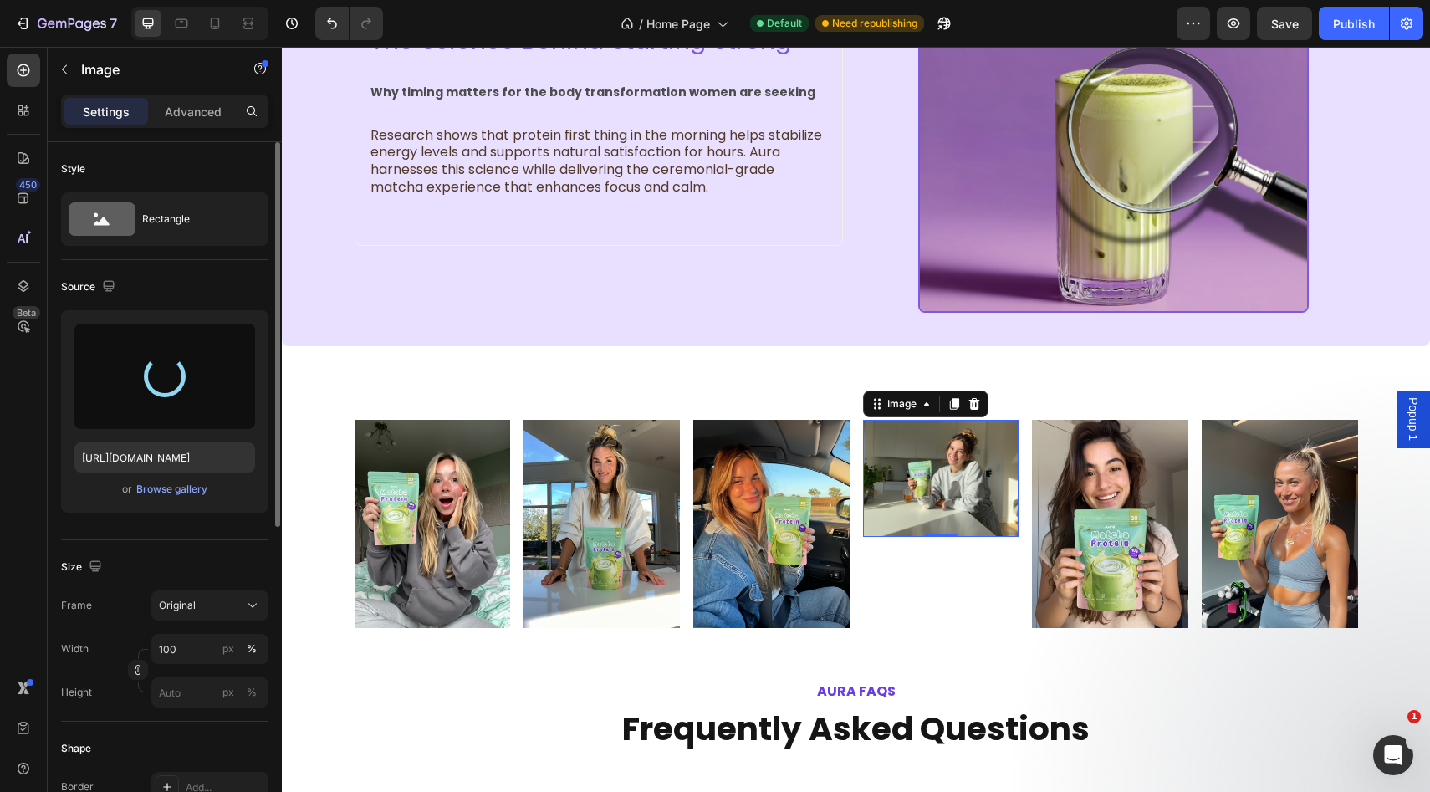
scroll to position [2968, 0]
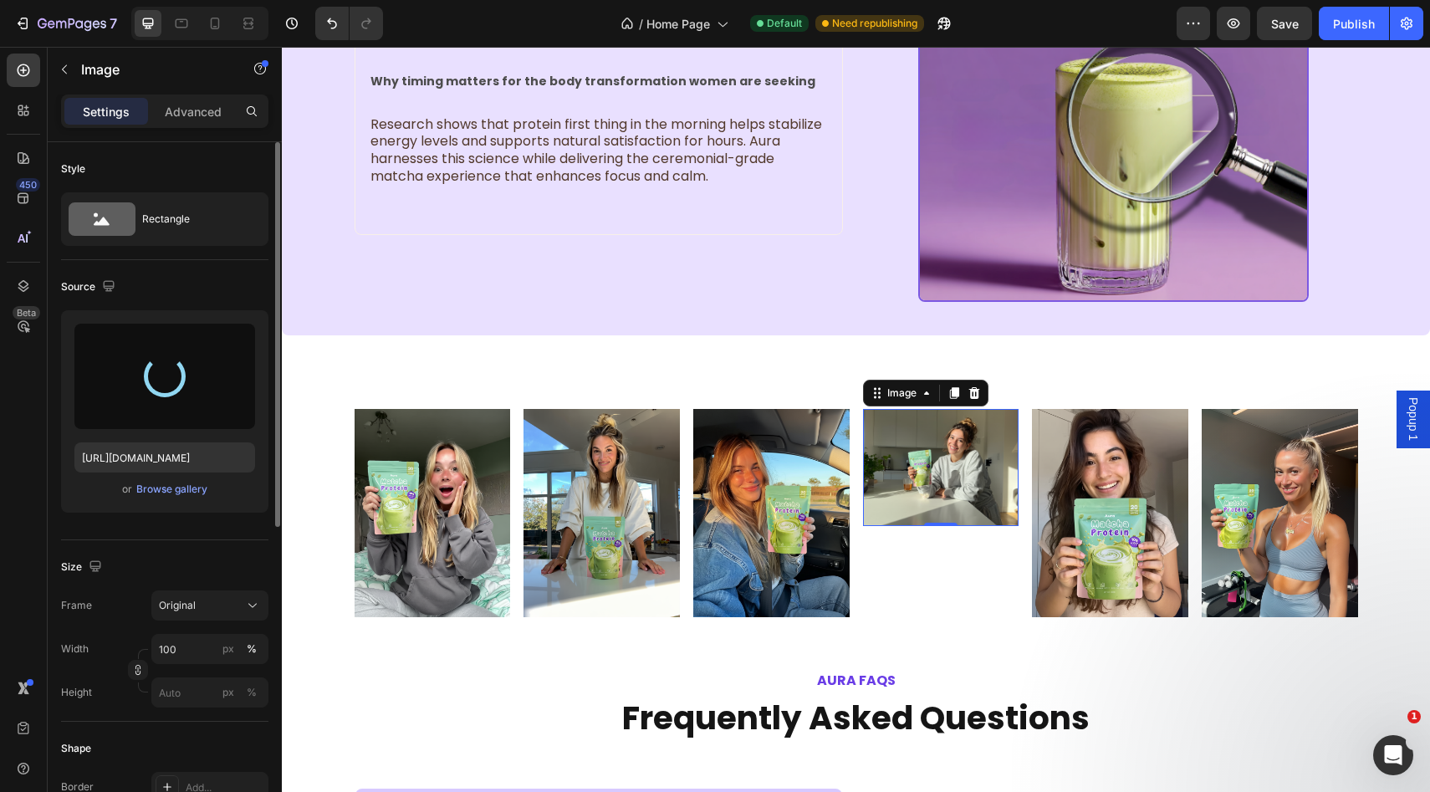
type input "https://cdn.shopify.com/s/files/1/0928/9347/9254/files/gempages_574367722180182…"
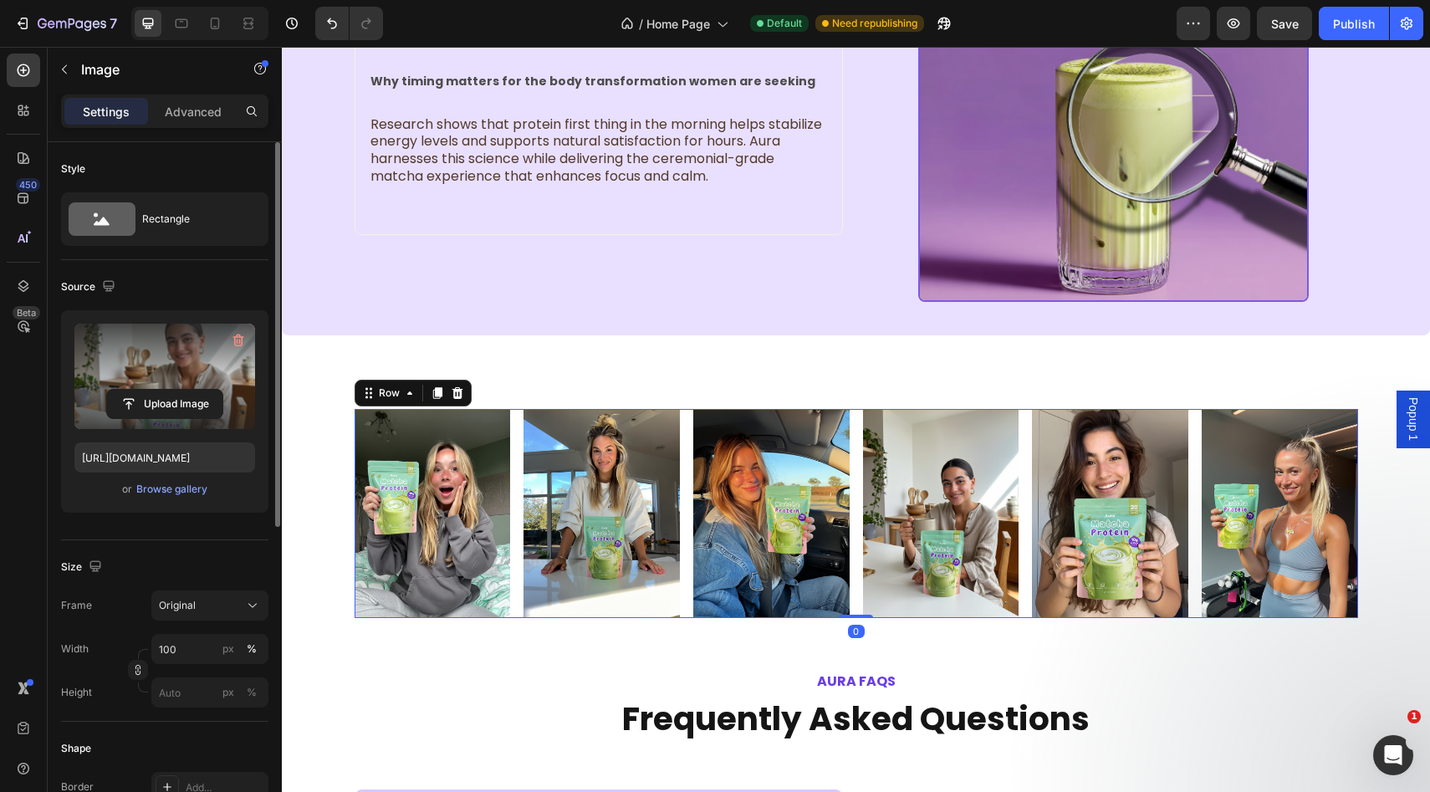
click at [1025, 416] on div "Image Image Image Image Image Image Row 0" at bounding box center [856, 513] width 1003 height 209
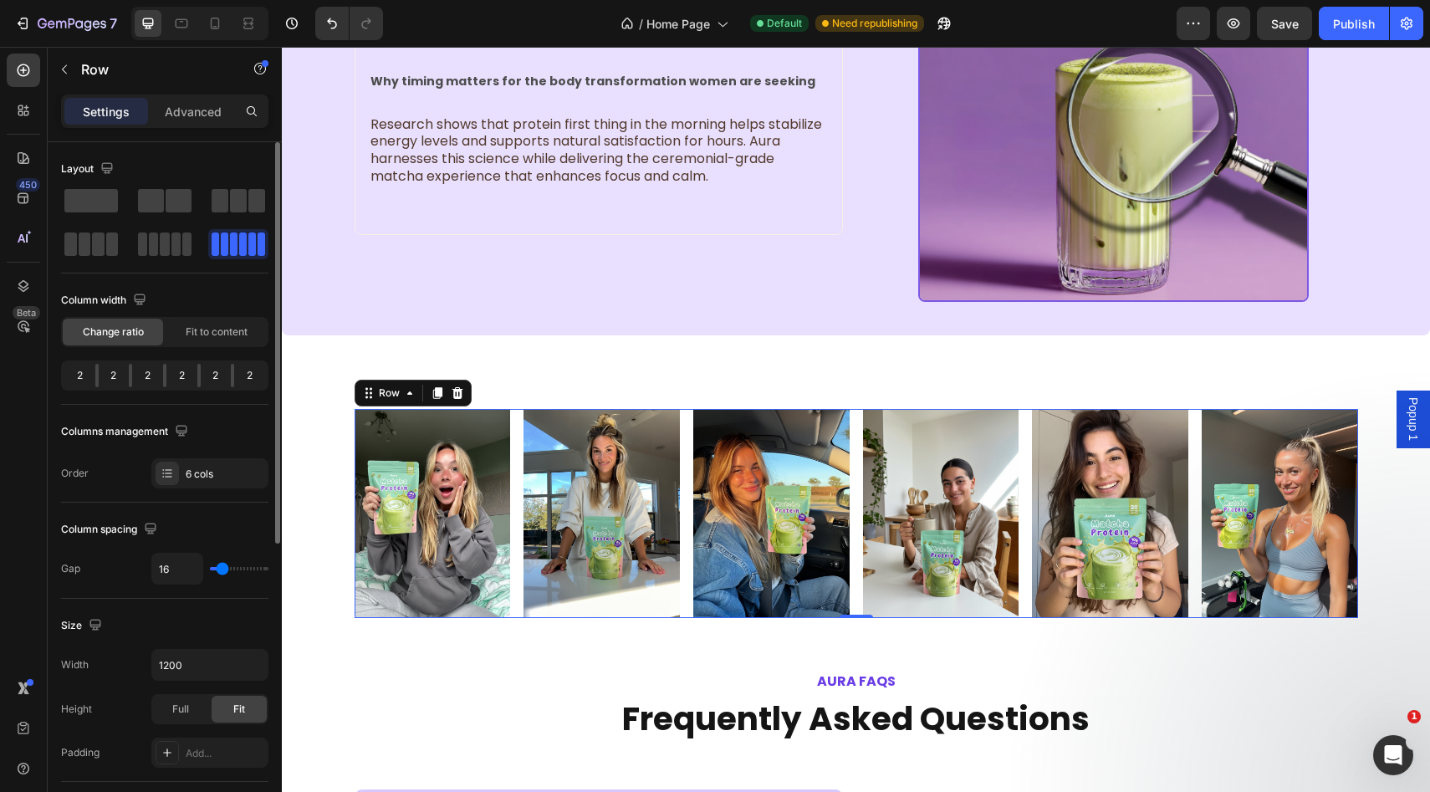
click at [99, 375] on div "2" at bounding box center [114, 375] width 31 height 23
click at [191, 118] on p "Advanced" at bounding box center [193, 112] width 57 height 18
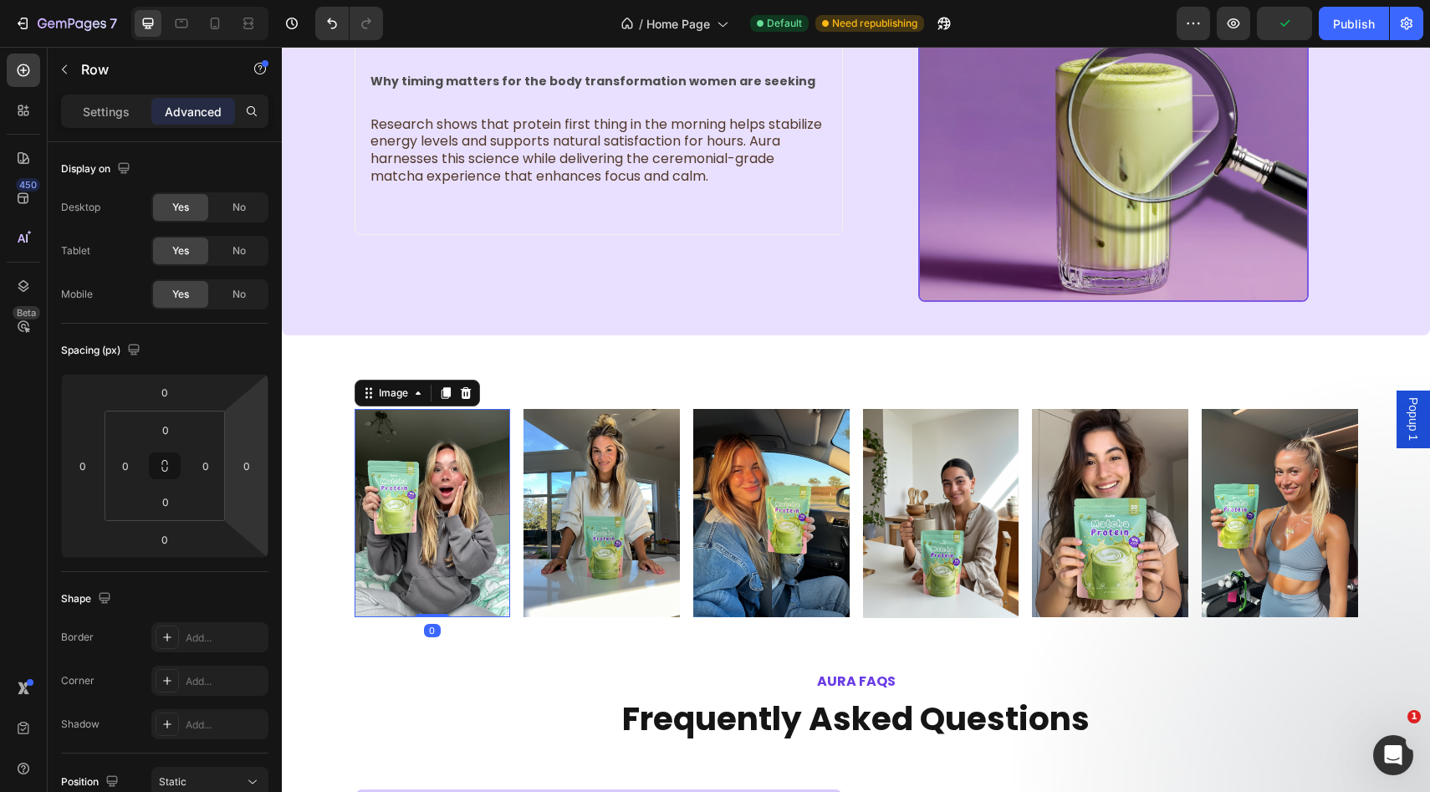
click at [438, 462] on img at bounding box center [433, 513] width 156 height 208
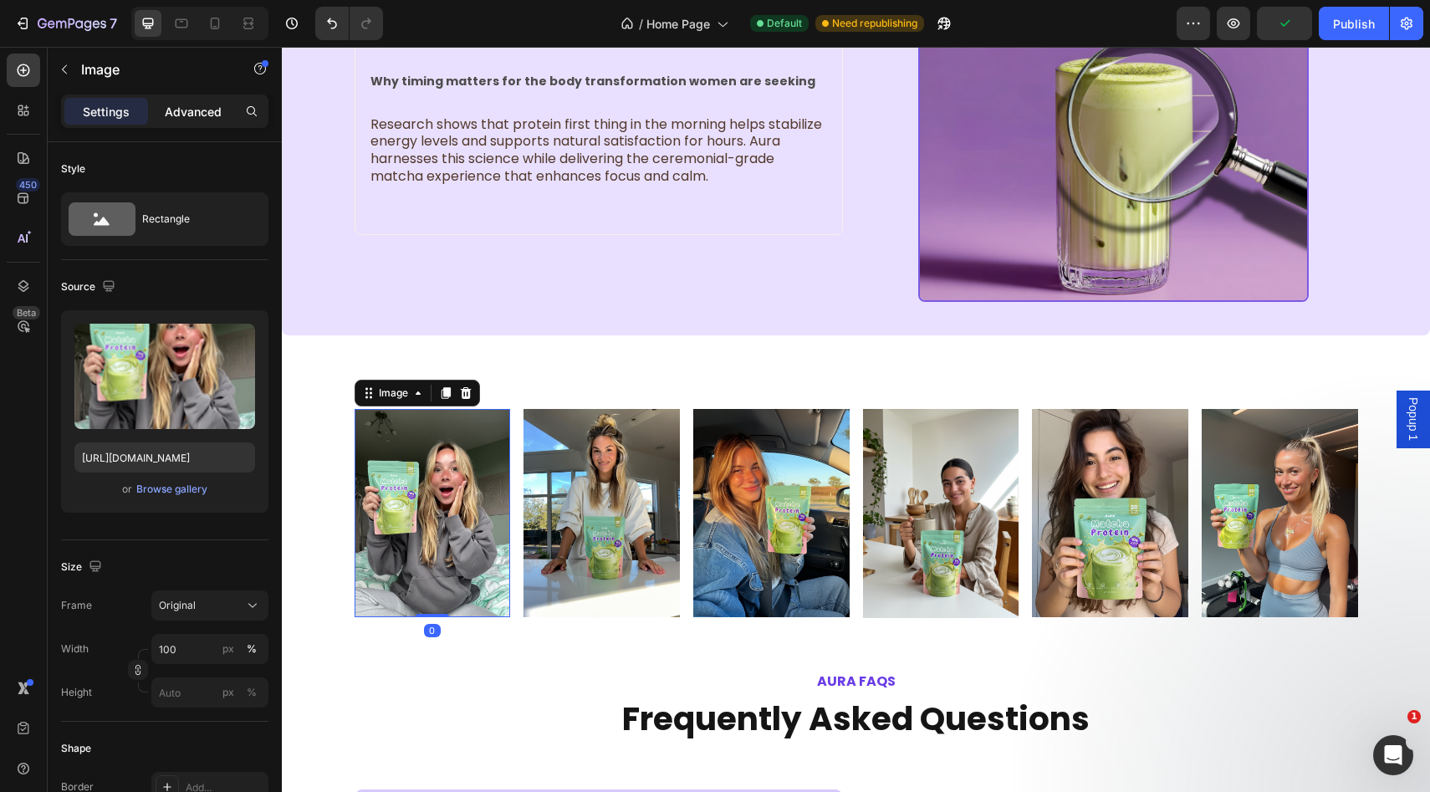
click at [202, 119] on p "Advanced" at bounding box center [193, 112] width 57 height 18
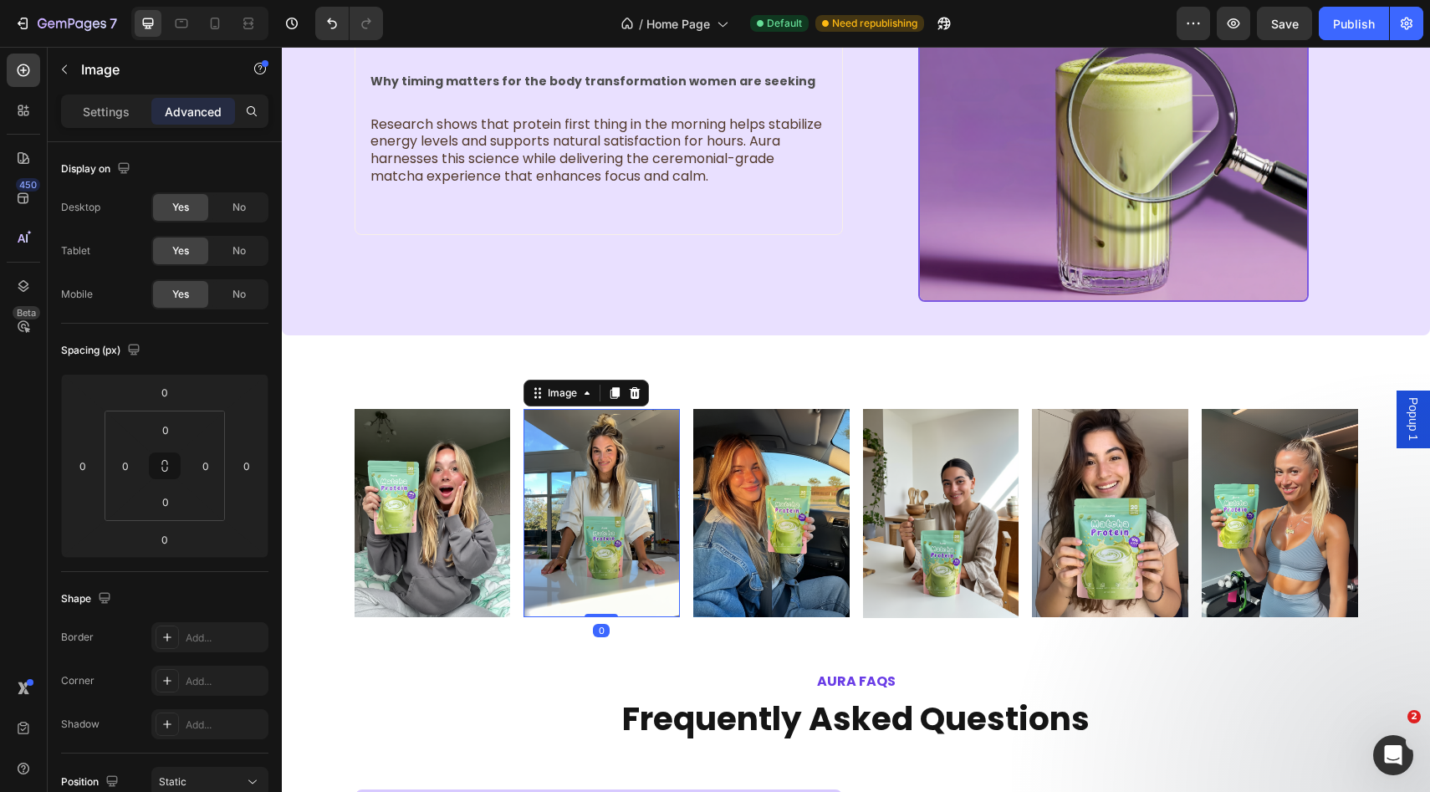
click at [547, 462] on img at bounding box center [601, 513] width 156 height 208
click at [477, 472] on img at bounding box center [433, 513] width 156 height 208
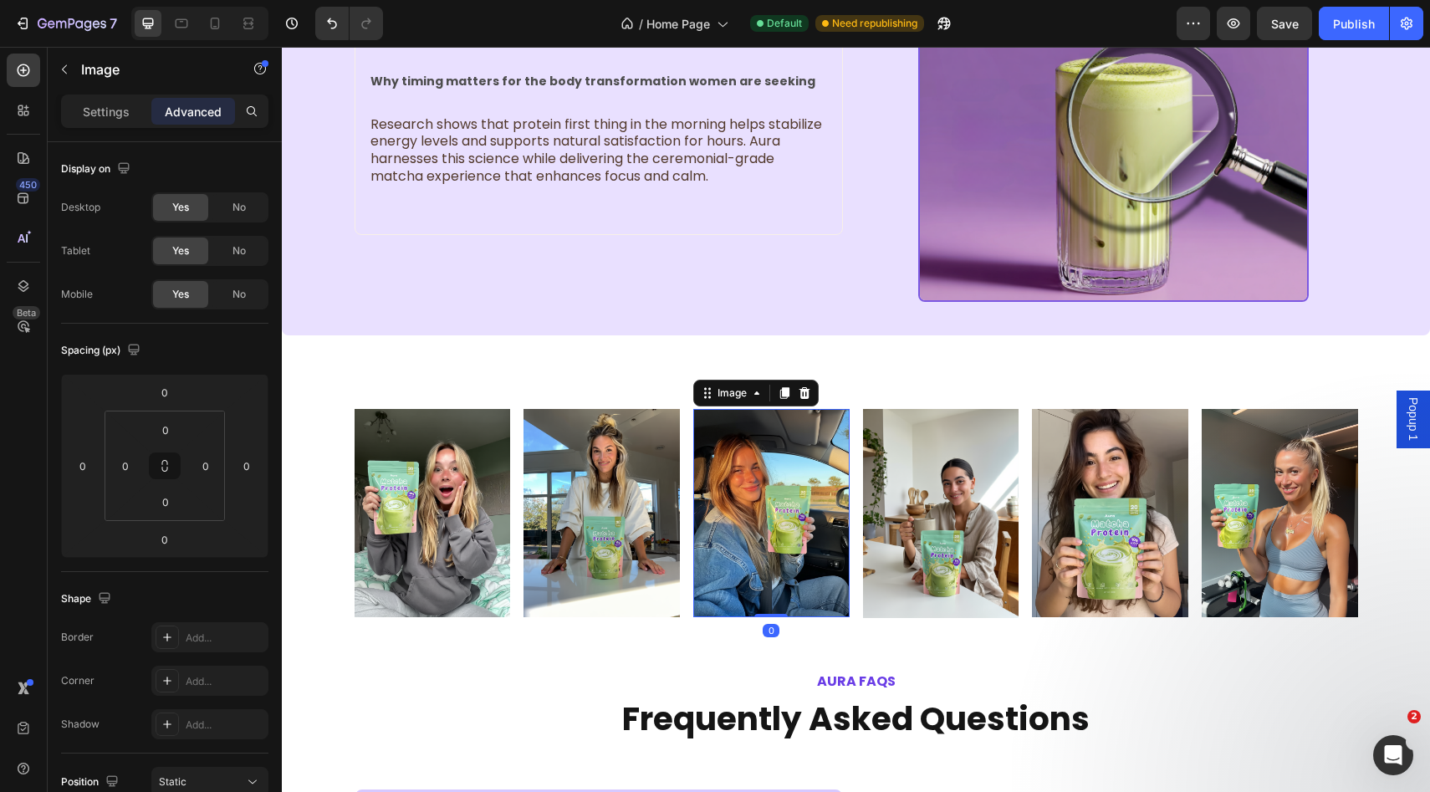
click at [703, 476] on img at bounding box center [771, 513] width 156 height 208
click at [998, 490] on img at bounding box center [941, 513] width 156 height 209
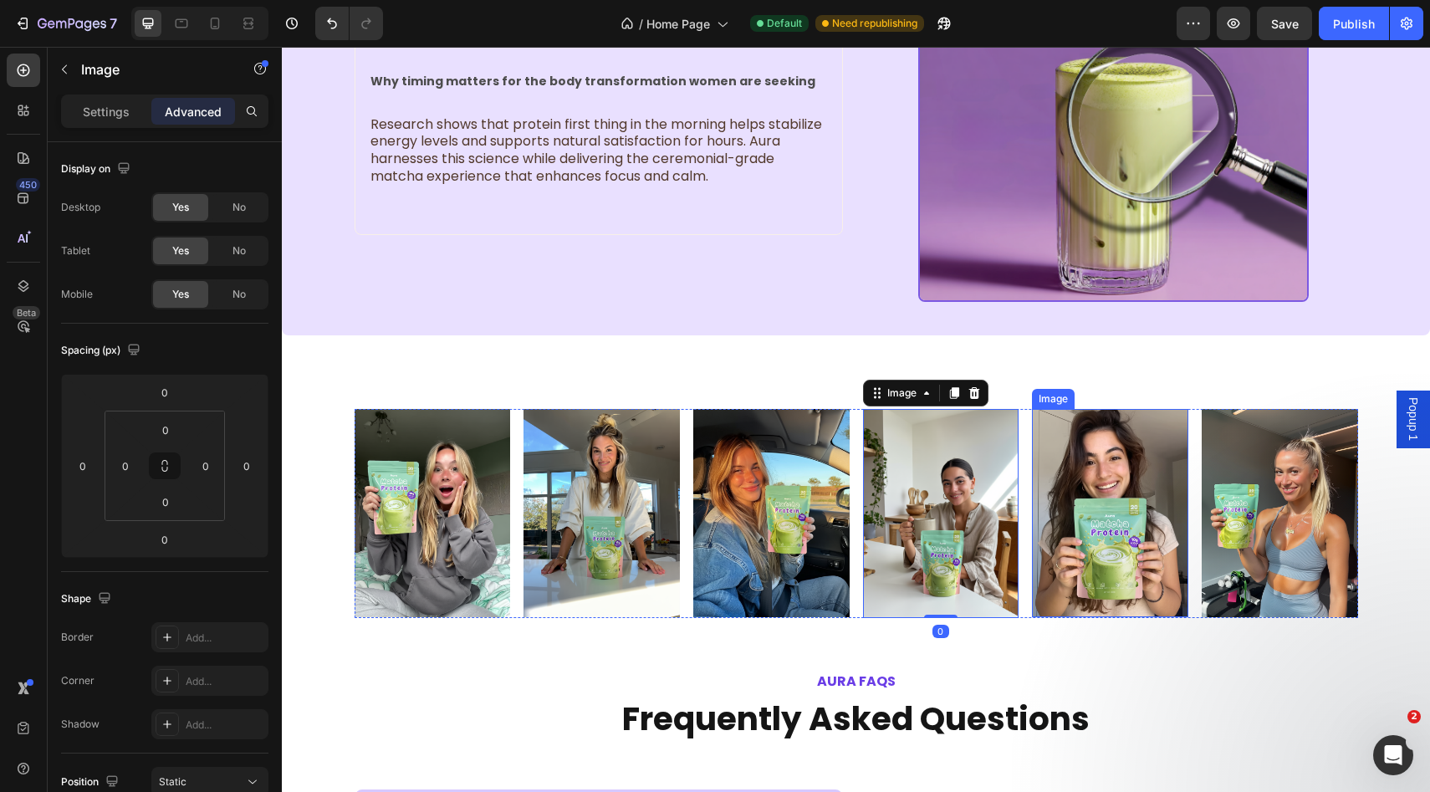
click at [1088, 487] on img at bounding box center [1110, 513] width 156 height 208
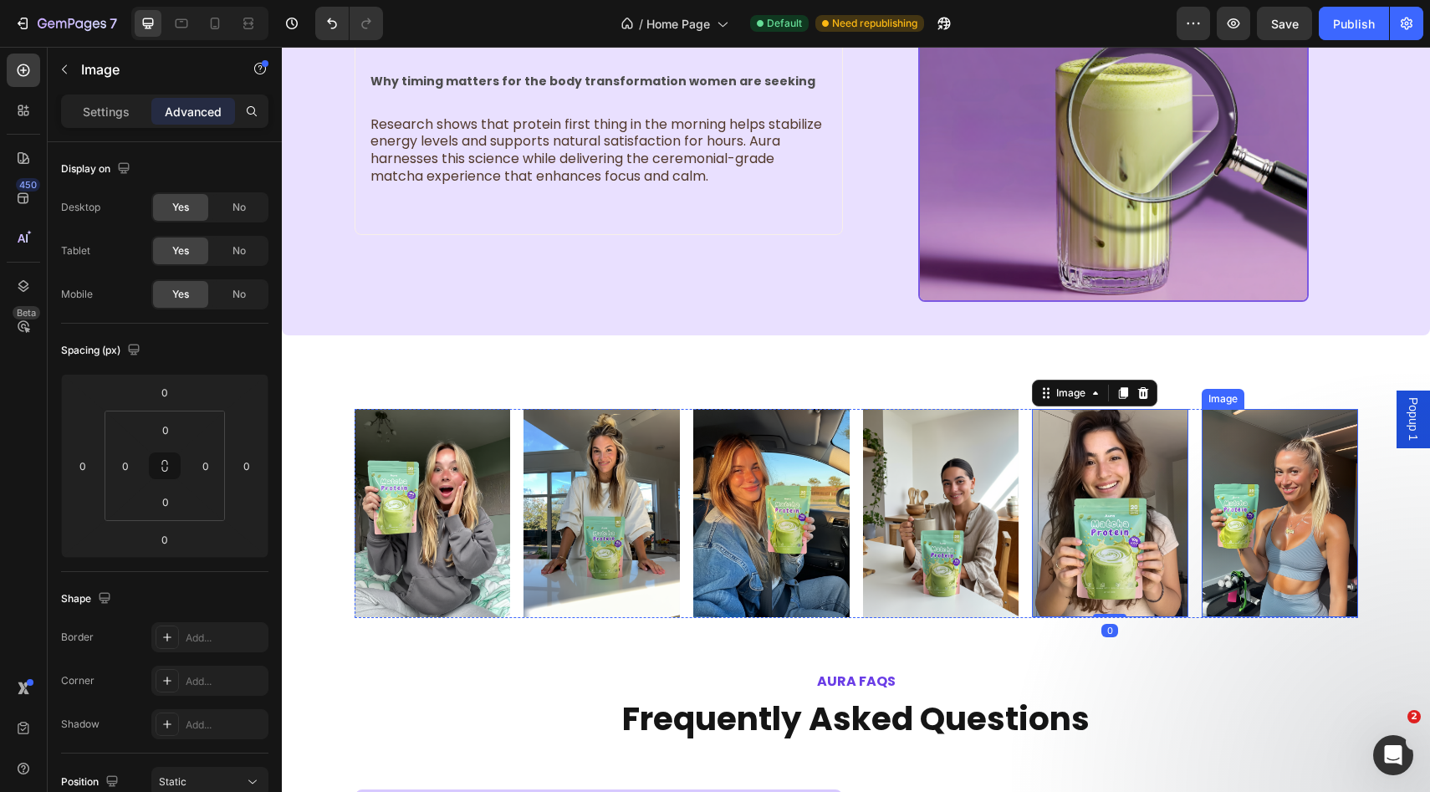
click at [1216, 489] on img at bounding box center [1280, 513] width 156 height 208
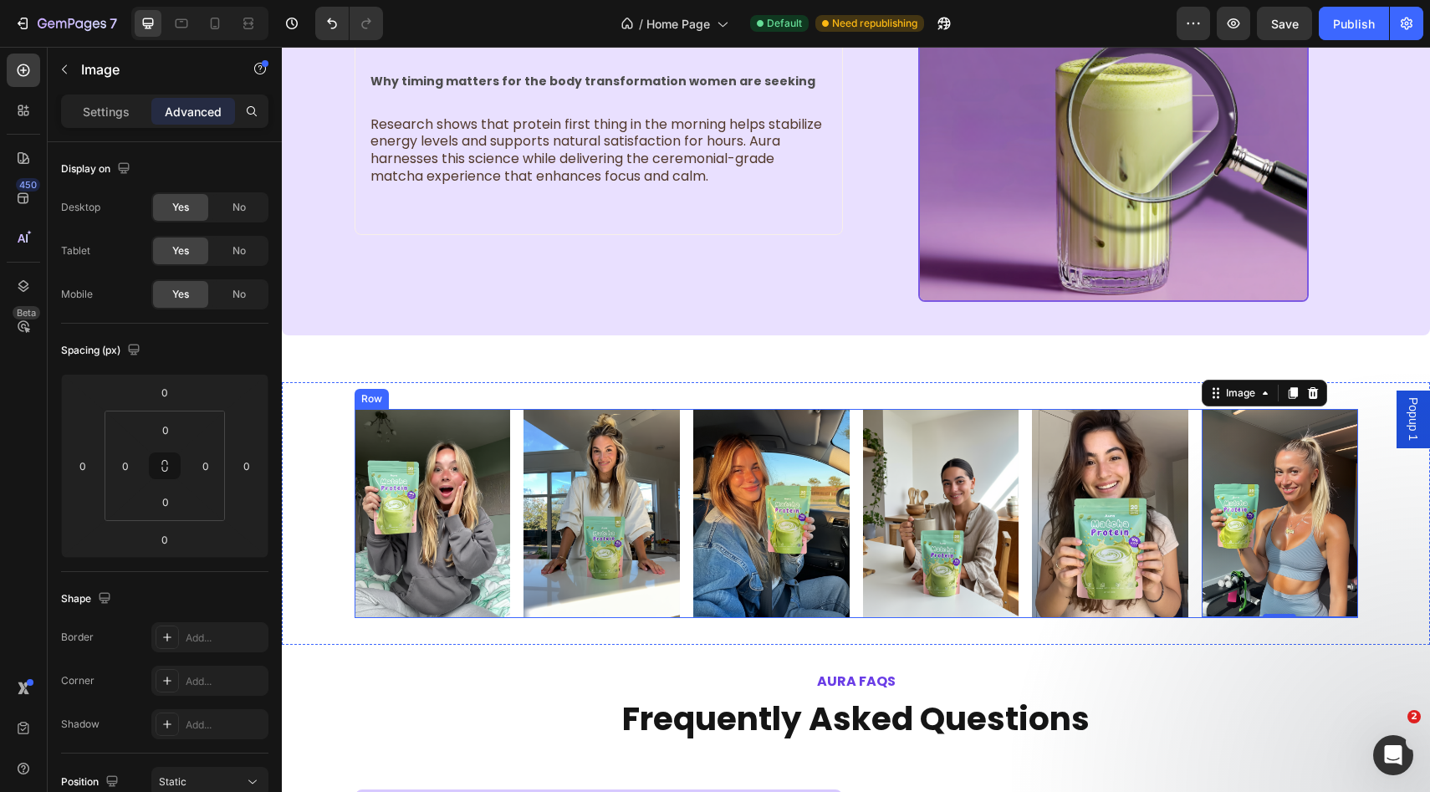
click at [515, 411] on div "Image Image Image Image Image Image 0 Row" at bounding box center [856, 513] width 1003 height 209
click at [115, 115] on p "Settings" at bounding box center [106, 112] width 47 height 18
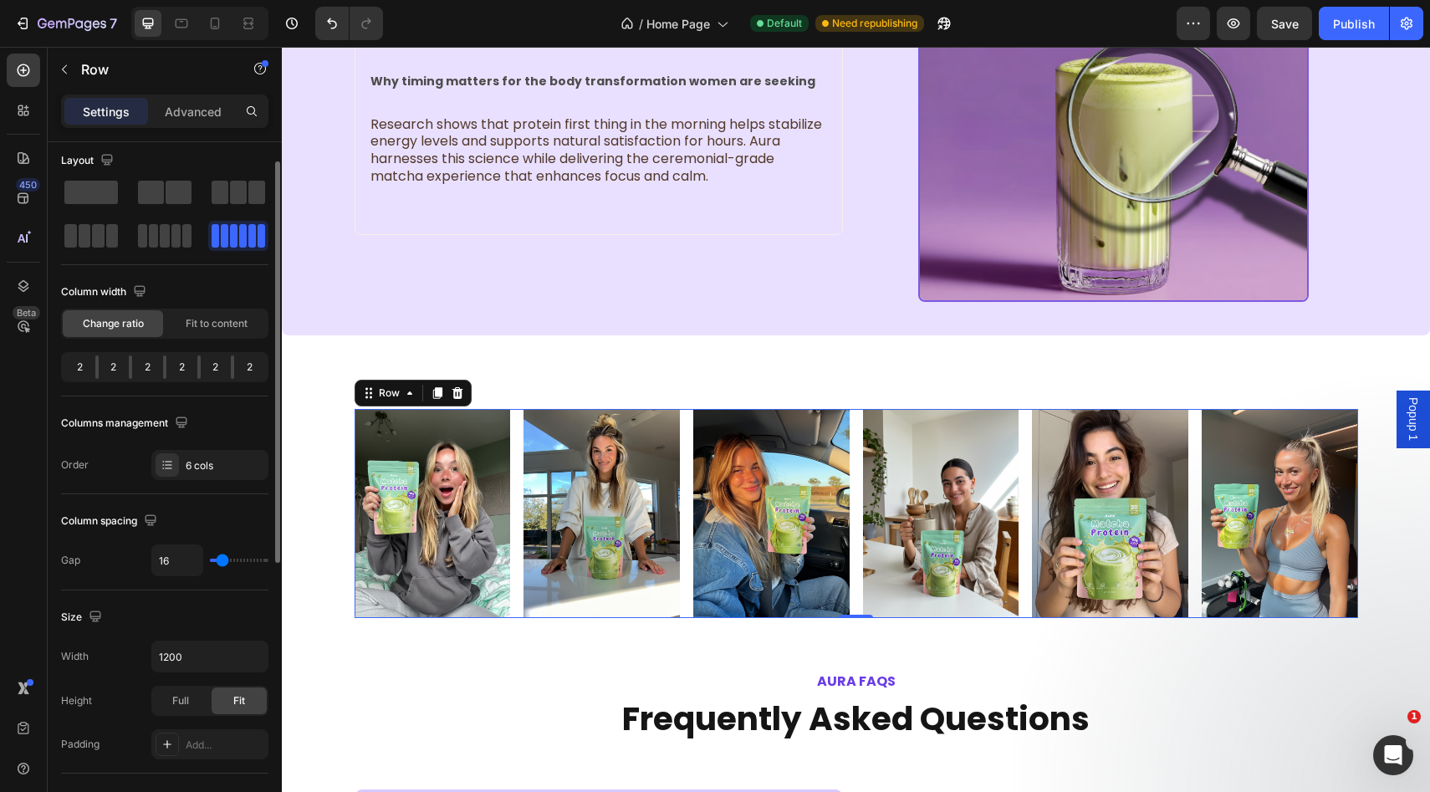
scroll to position [0, 0]
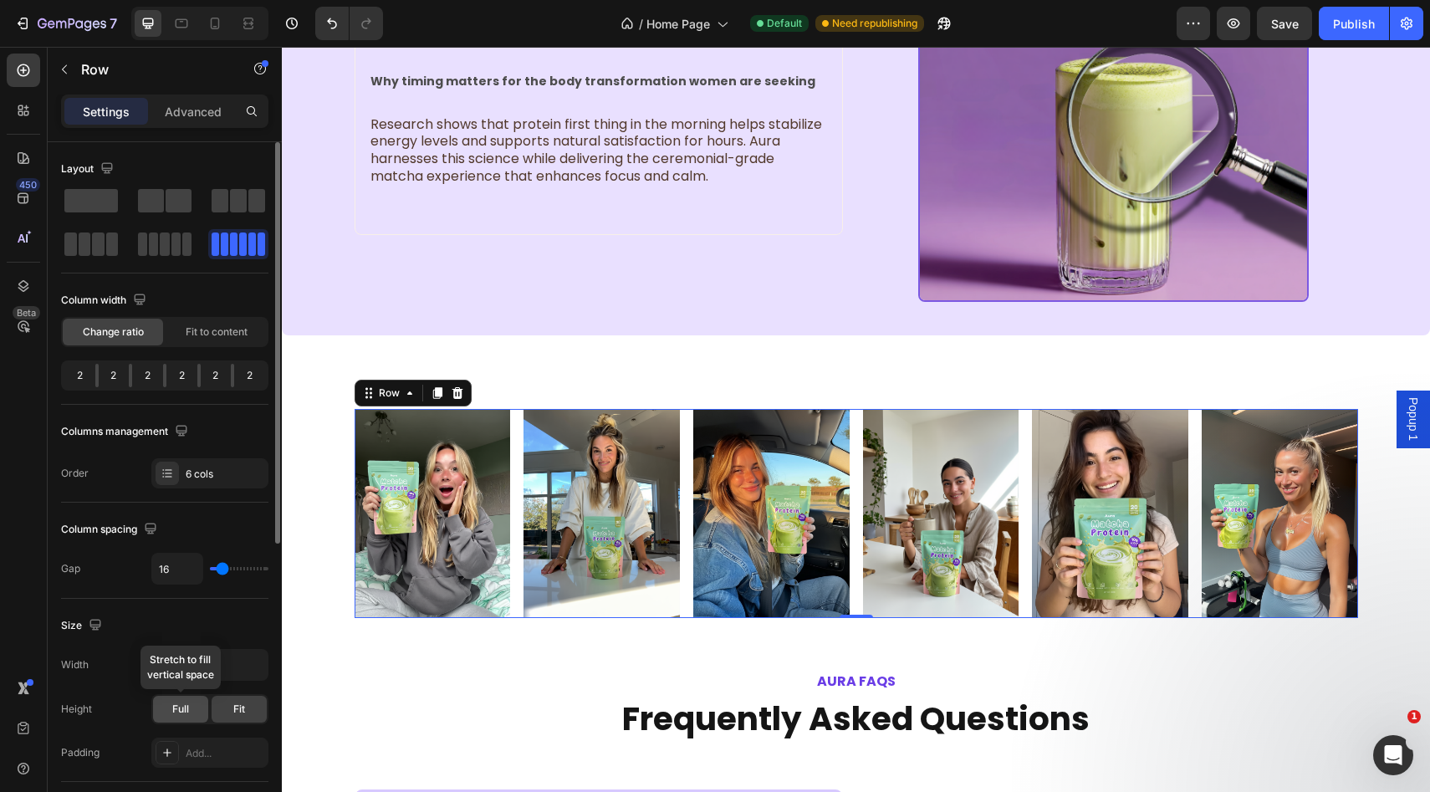
click at [185, 716] on span "Full" at bounding box center [180, 709] width 17 height 15
click at [233, 714] on span "Fit" at bounding box center [239, 709] width 12 height 15
click at [168, 669] on input "1200" at bounding box center [209, 665] width 115 height 30
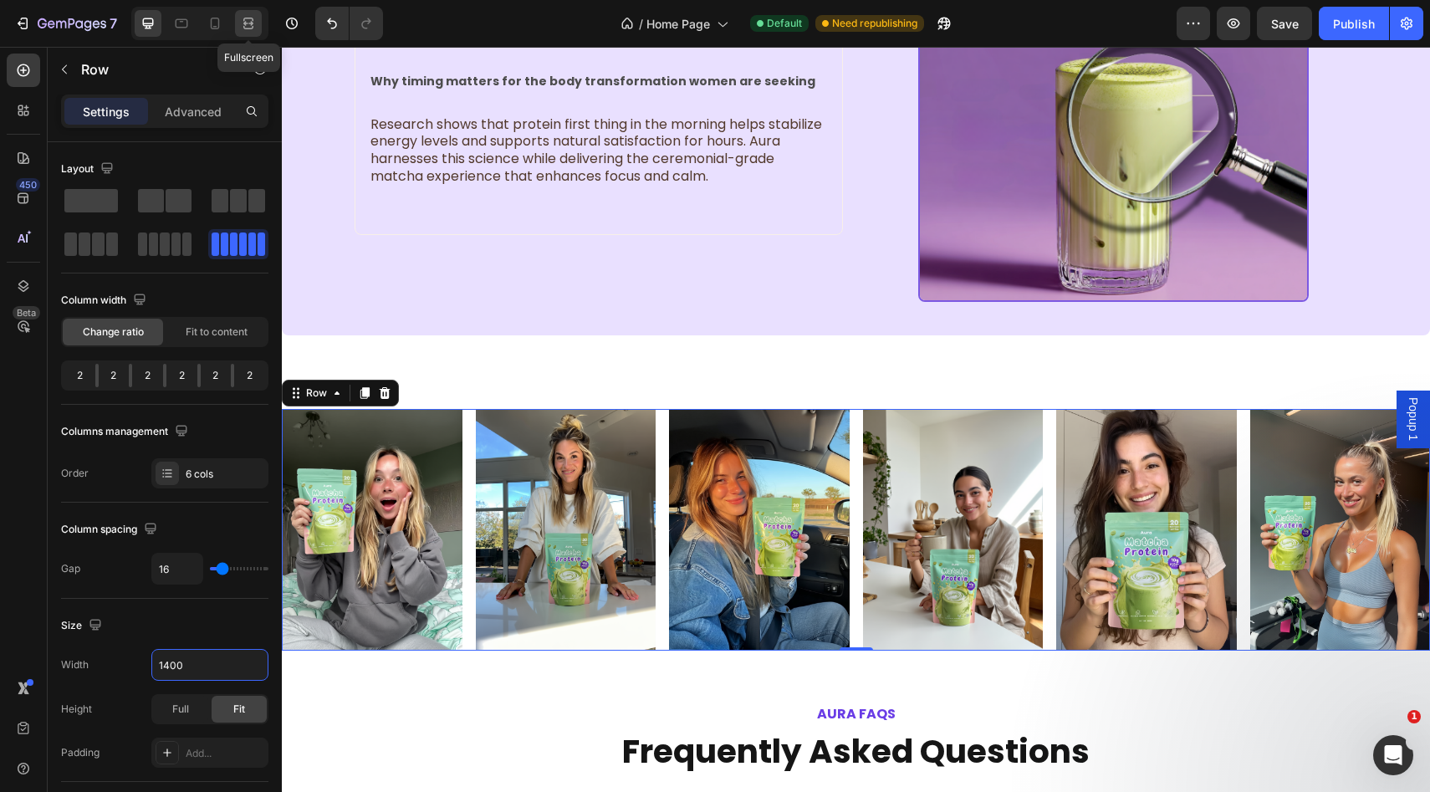
click at [254, 25] on icon at bounding box center [248, 23] width 17 height 17
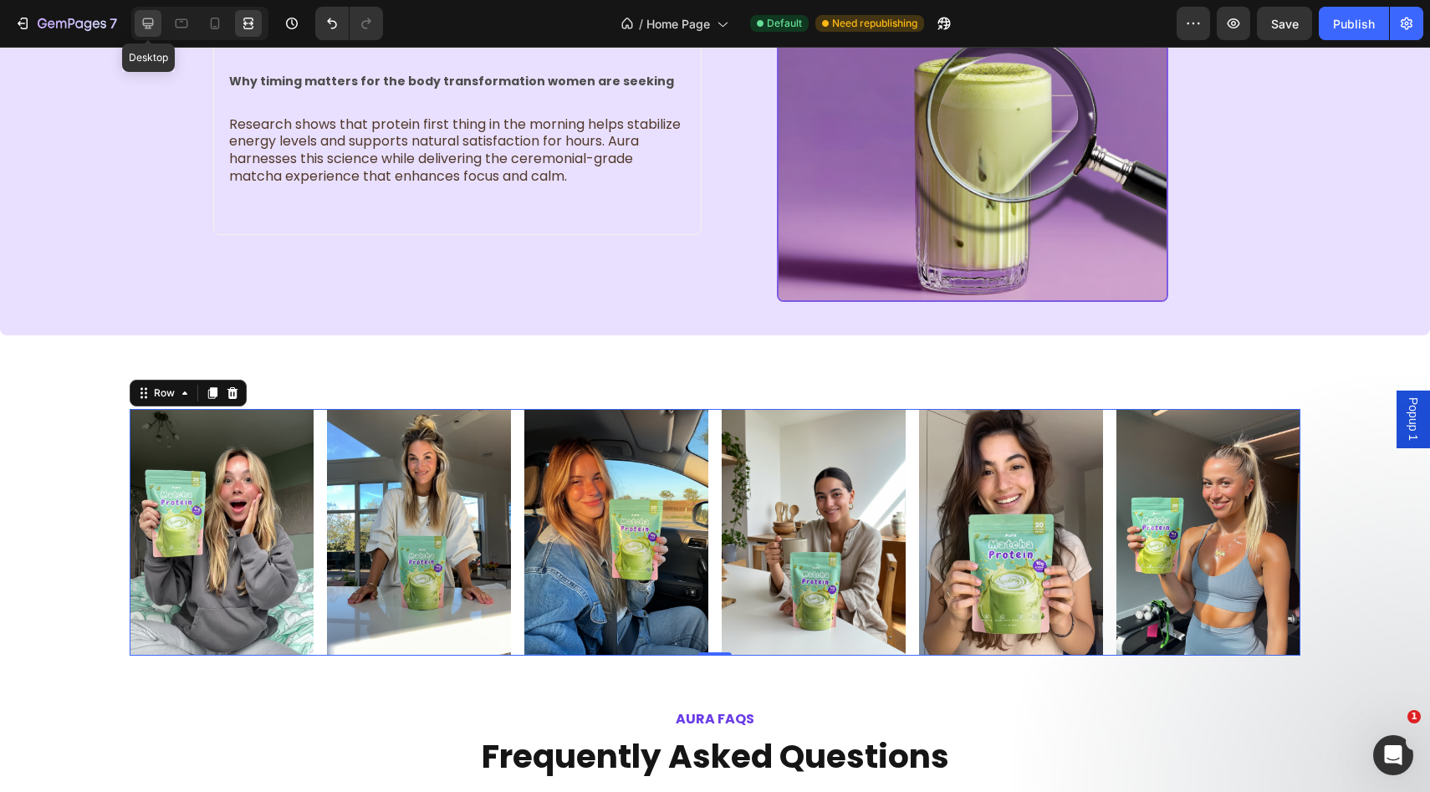
click at [149, 17] on icon at bounding box center [148, 23] width 17 height 17
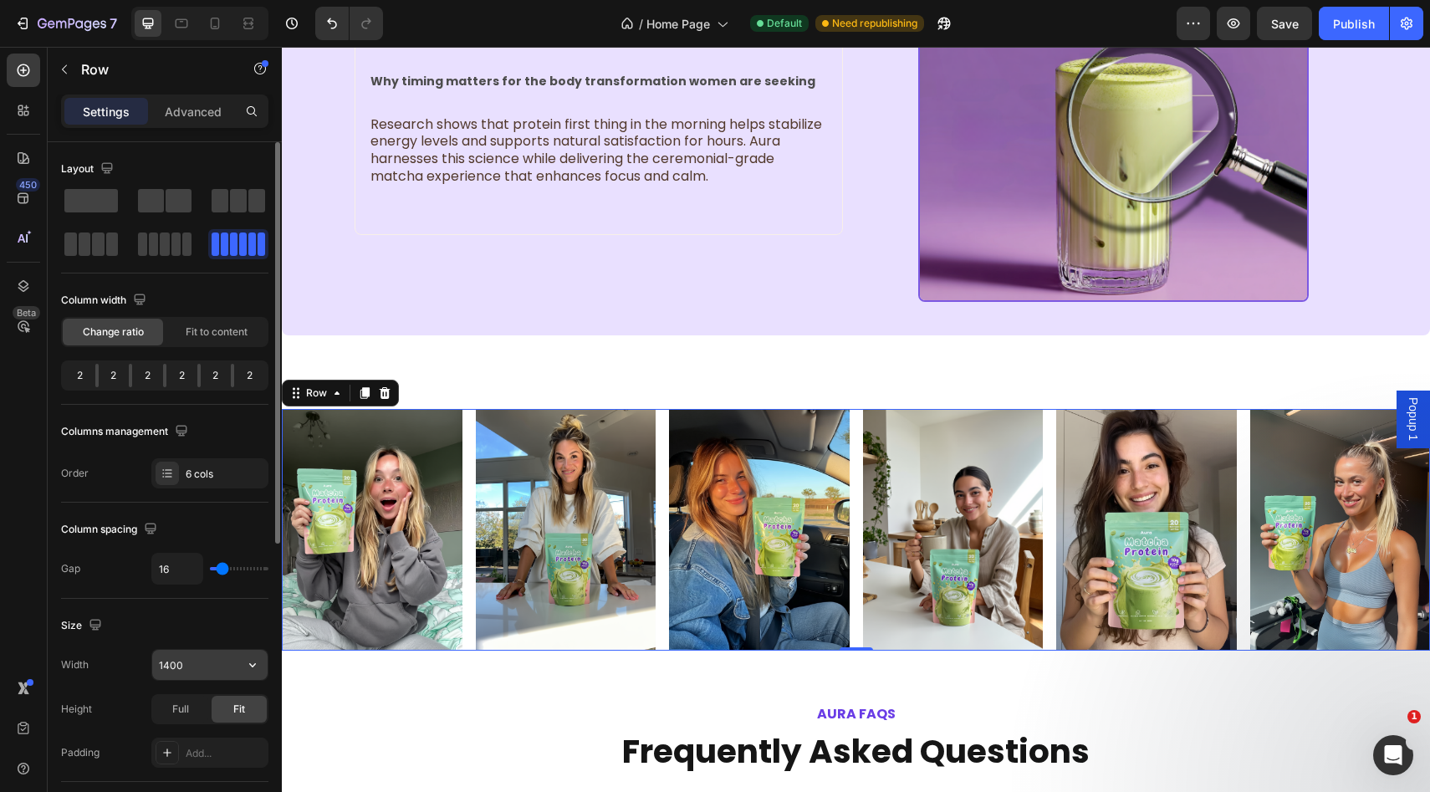
click at [186, 662] on input "1400" at bounding box center [209, 665] width 115 height 30
type input "1600"
click at [249, 19] on icon at bounding box center [248, 23] width 17 height 17
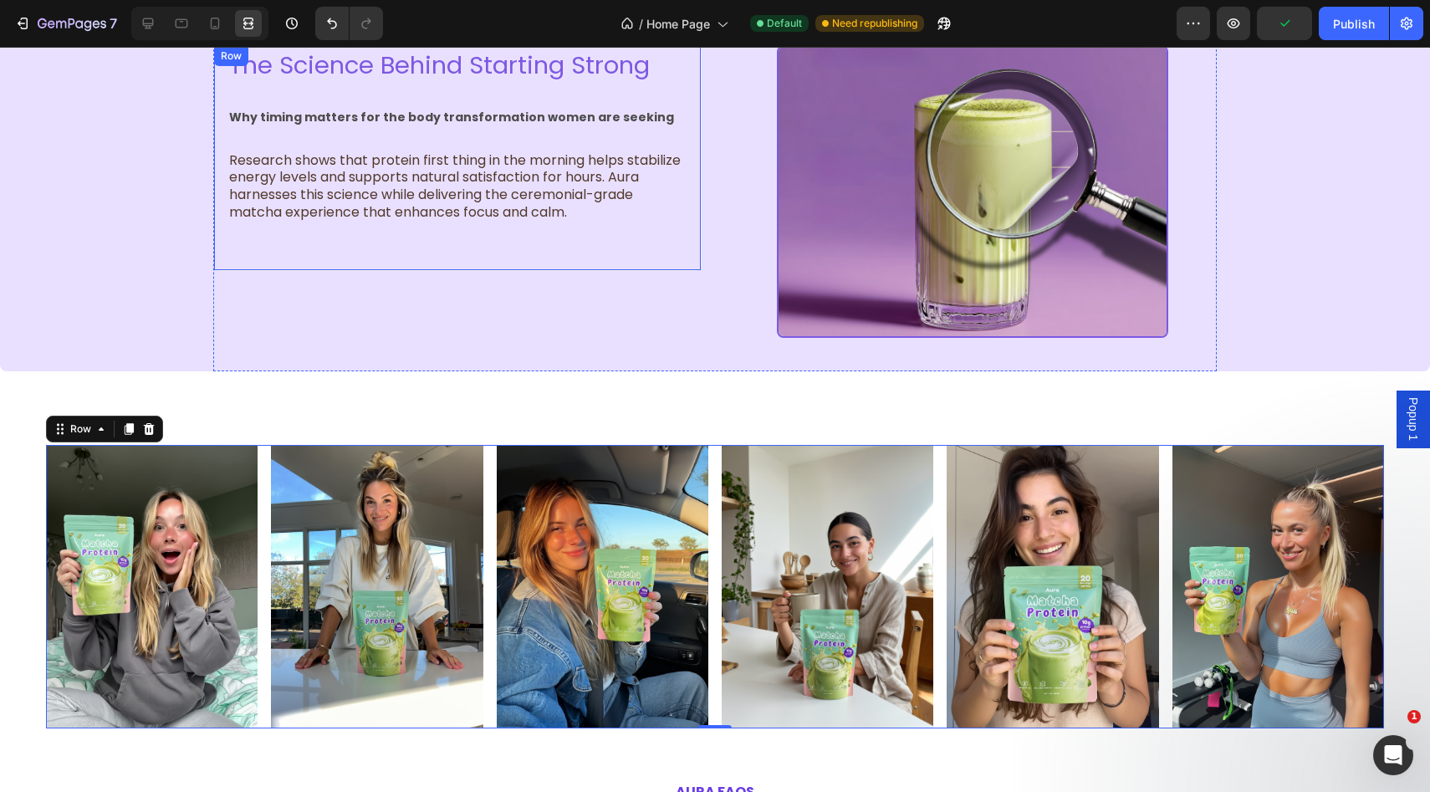
scroll to position [2943, 0]
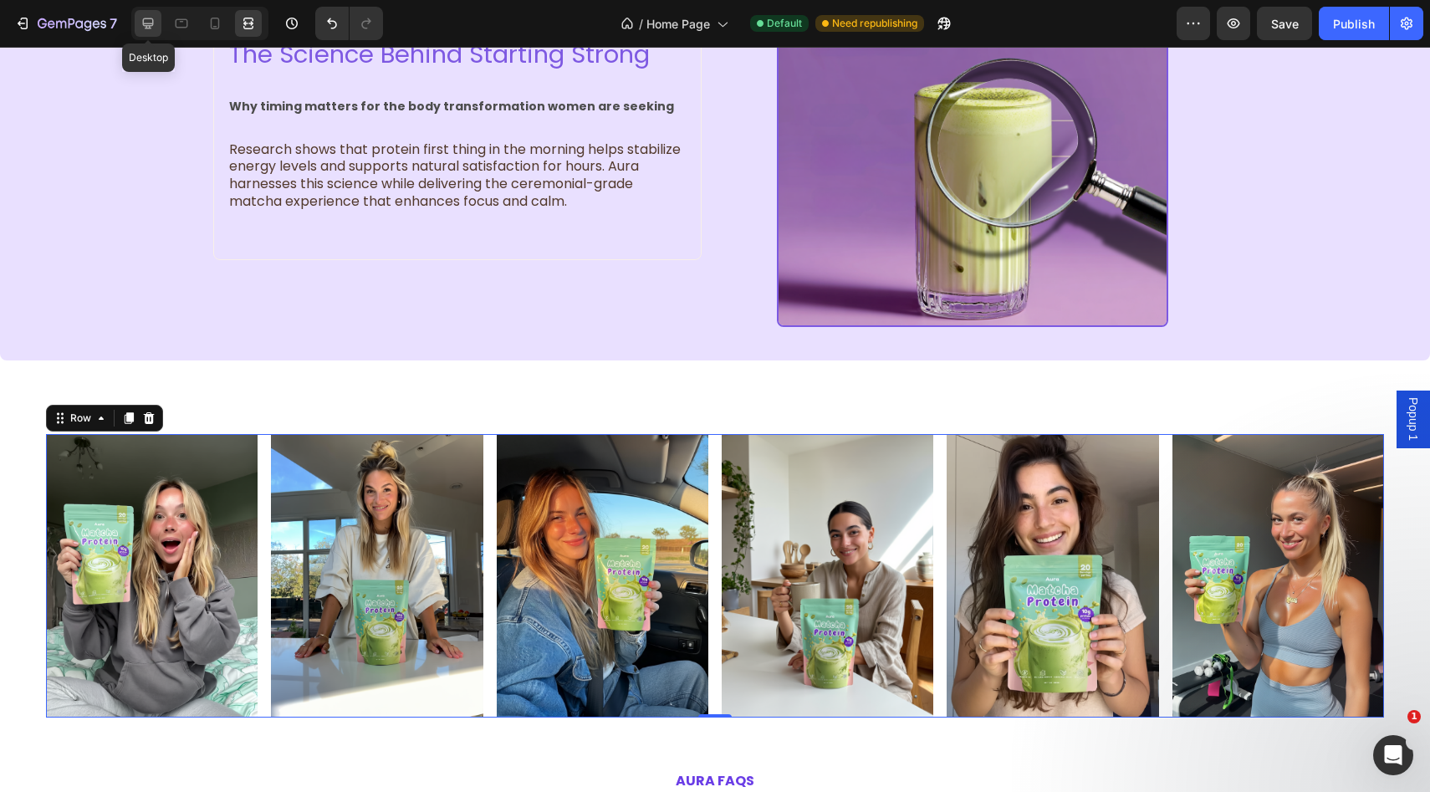
click at [151, 29] on icon at bounding box center [148, 23] width 17 height 17
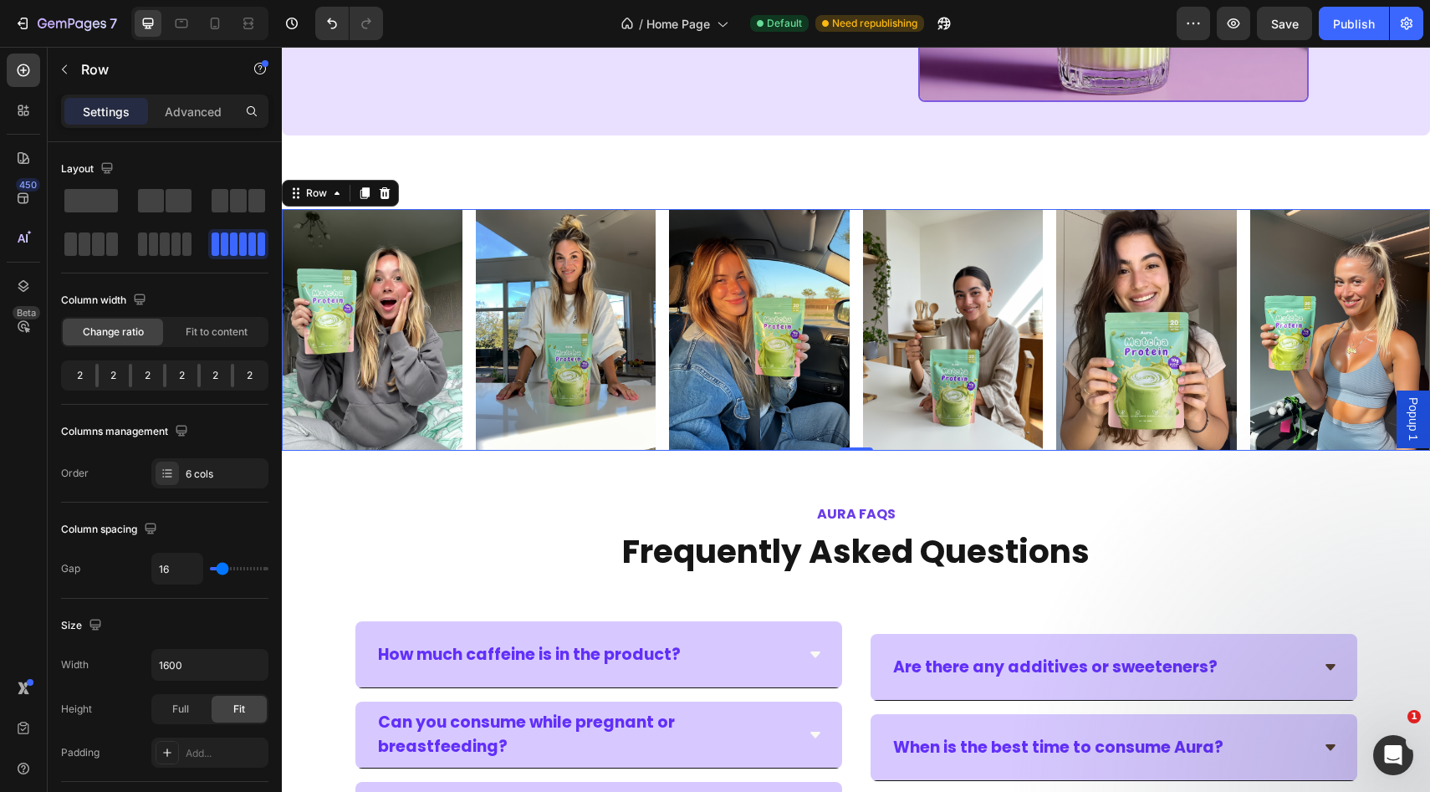
scroll to position [3148, 0]
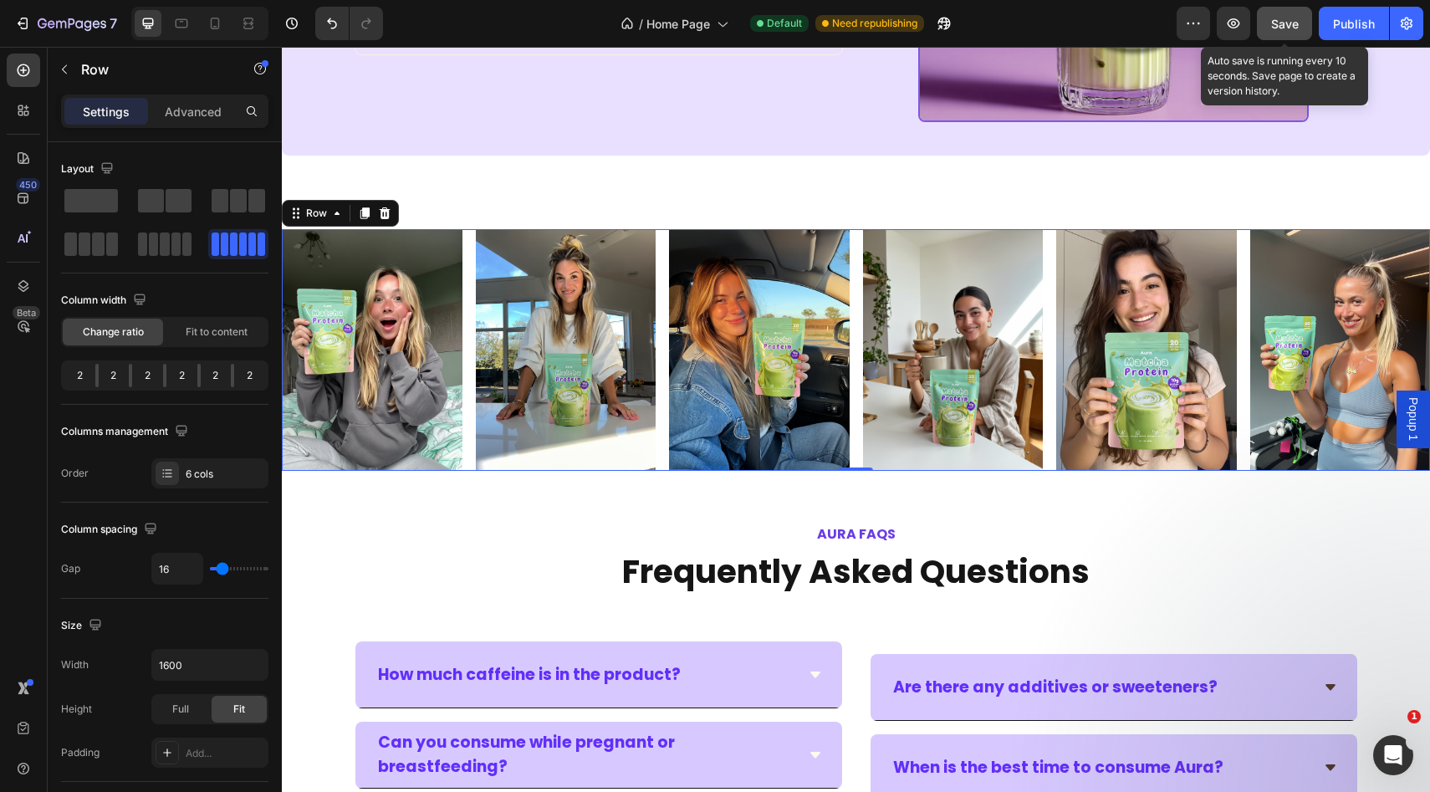
click at [1299, 22] on button "Save" at bounding box center [1284, 23] width 55 height 33
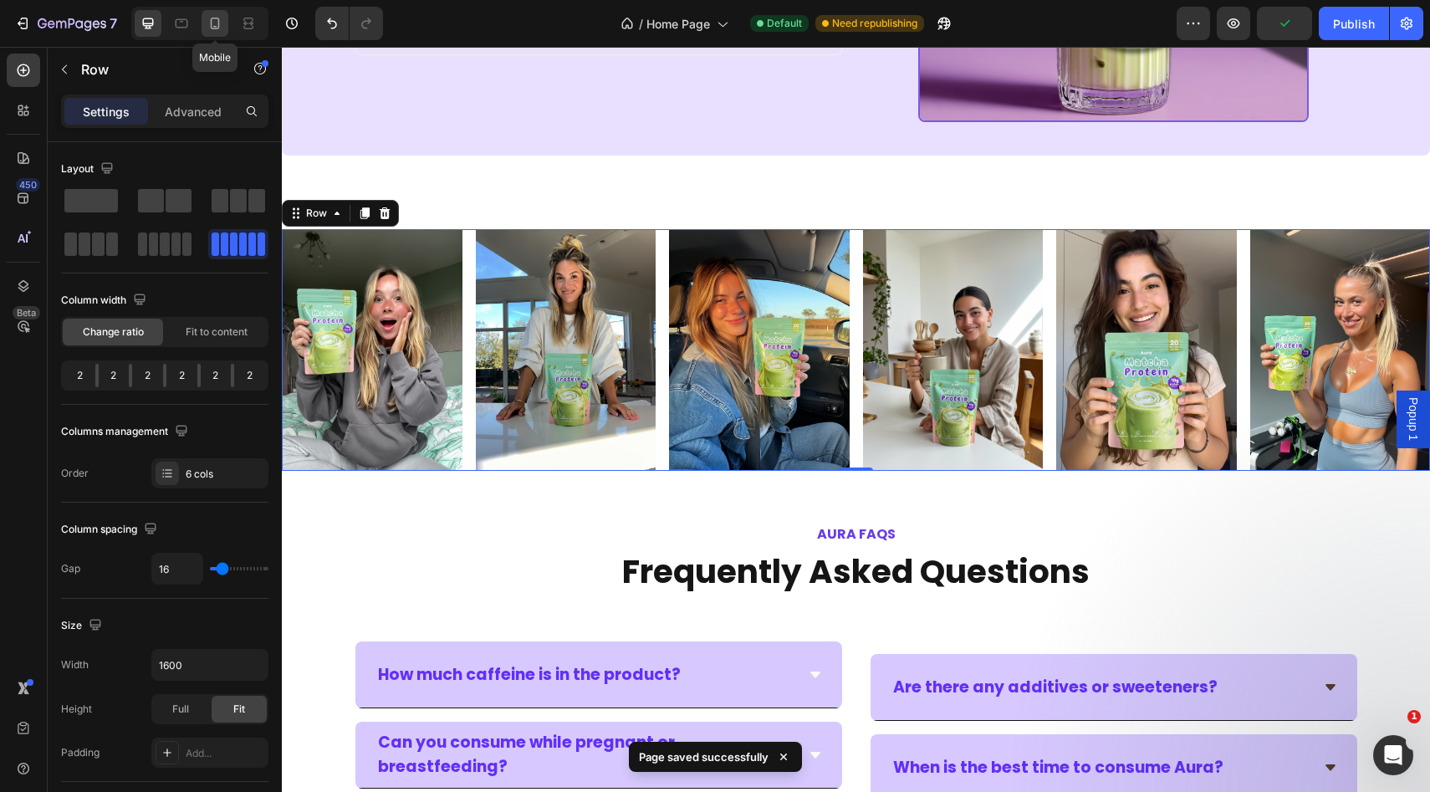
click at [217, 23] on icon at bounding box center [215, 23] width 17 height 17
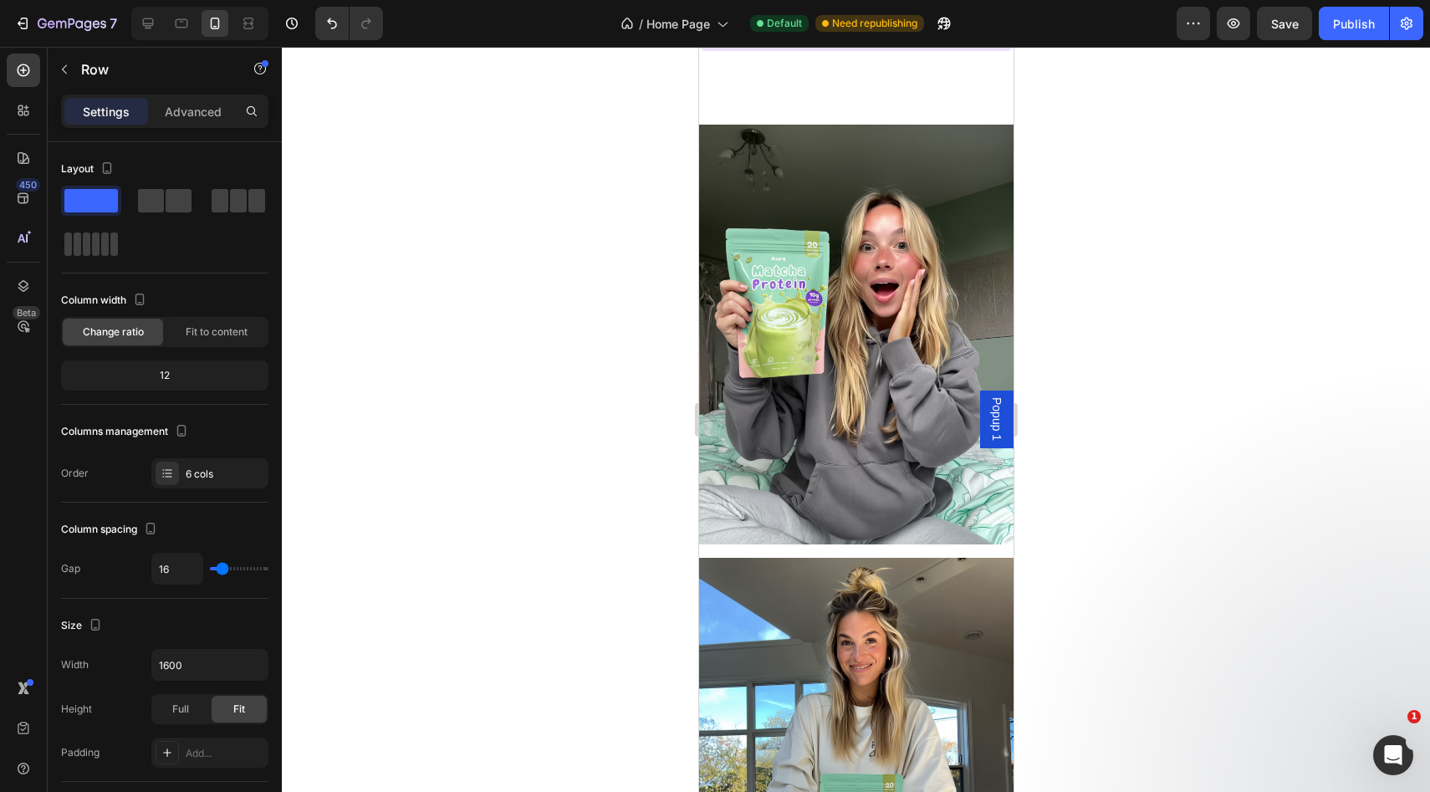
scroll to position [3274, 0]
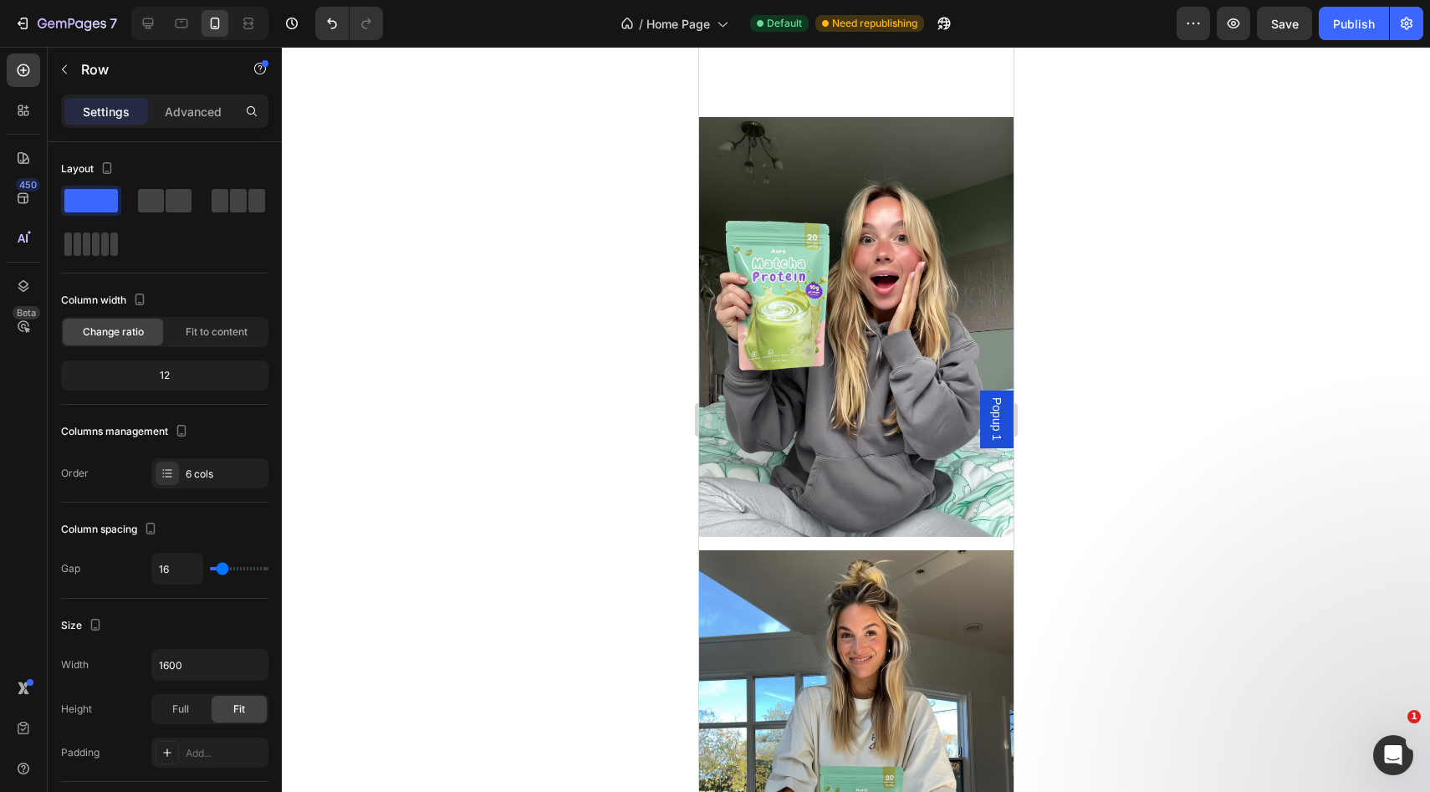
click at [845, 418] on img at bounding box center [855, 326] width 314 height 419
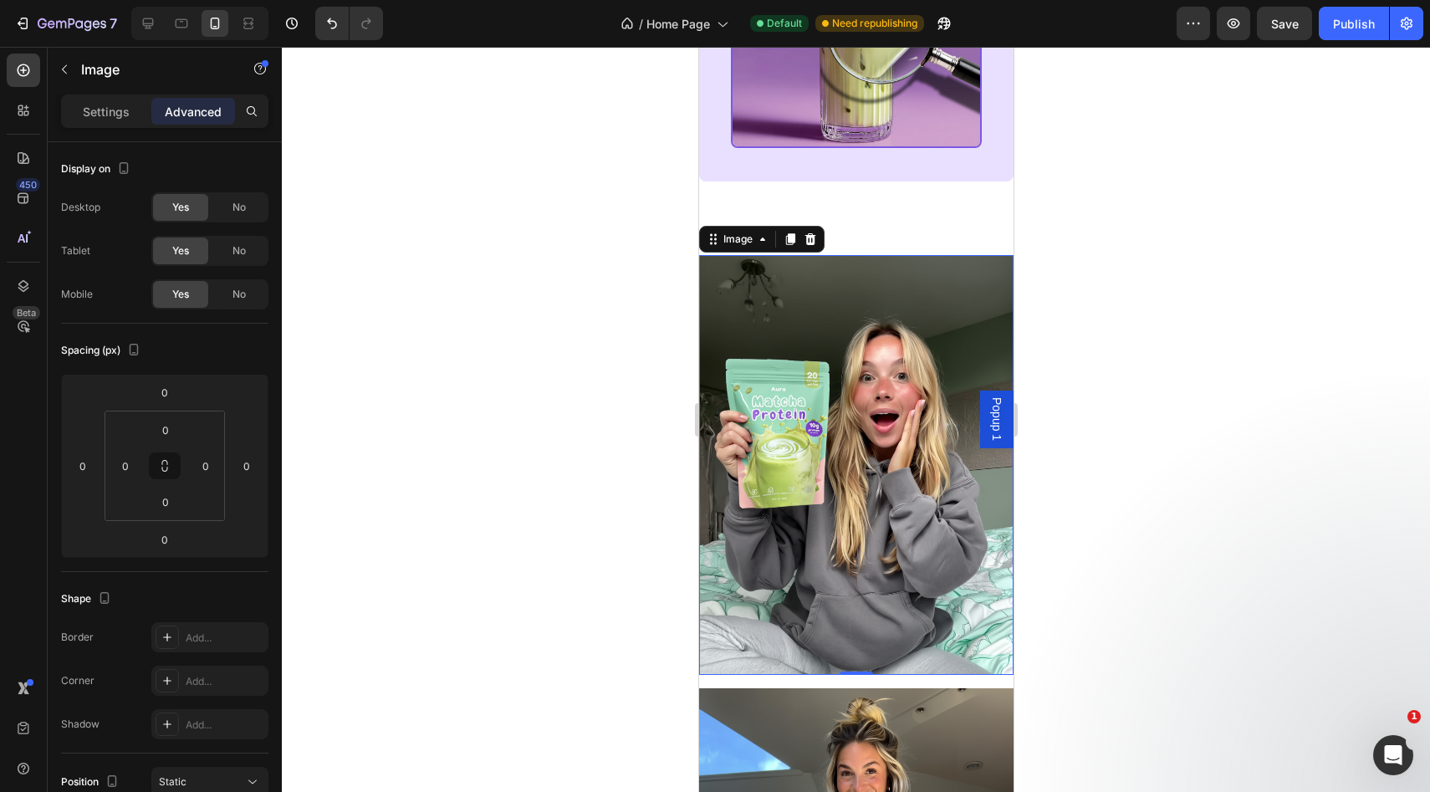
scroll to position [3065, 0]
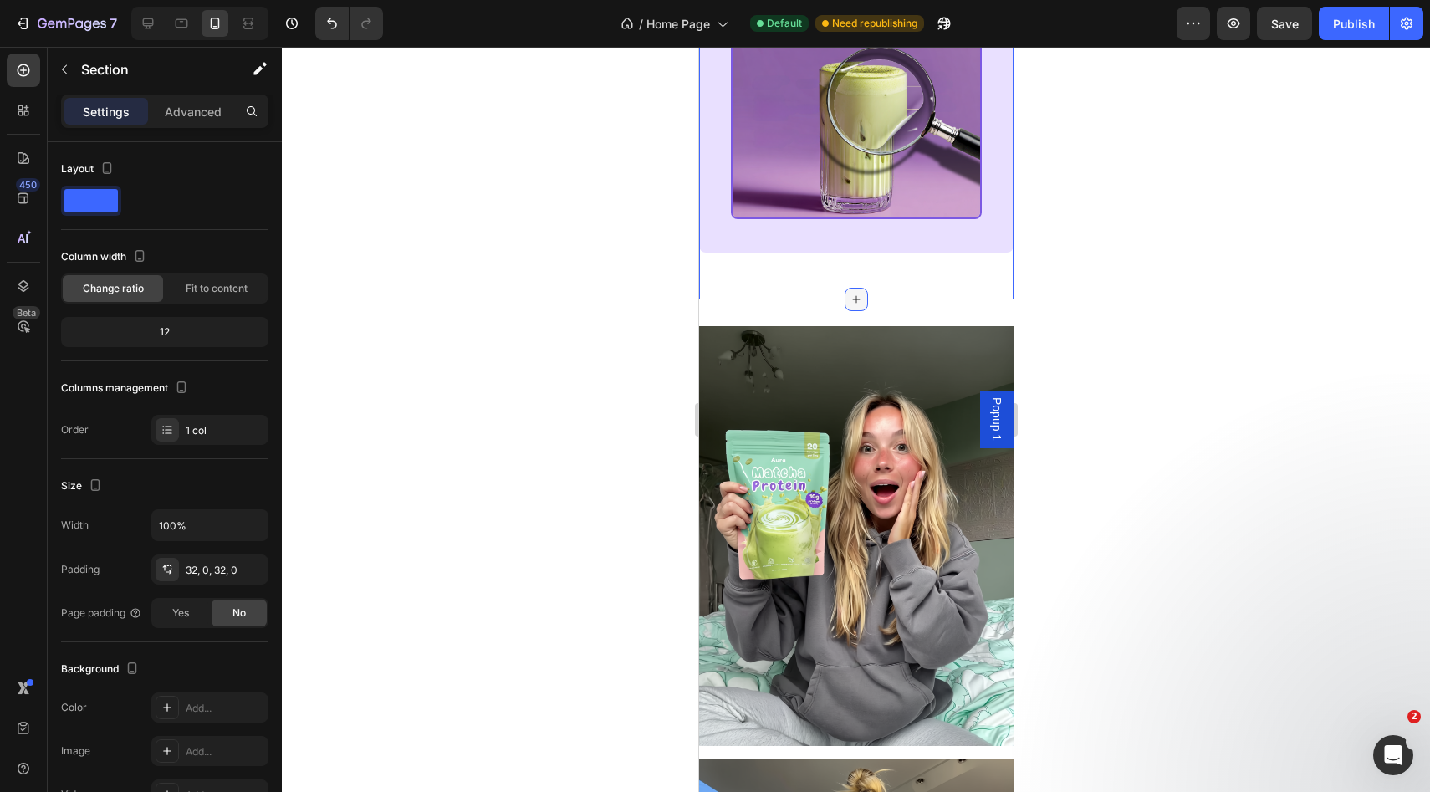
click at [858, 306] on icon at bounding box center [855, 299] width 13 height 13
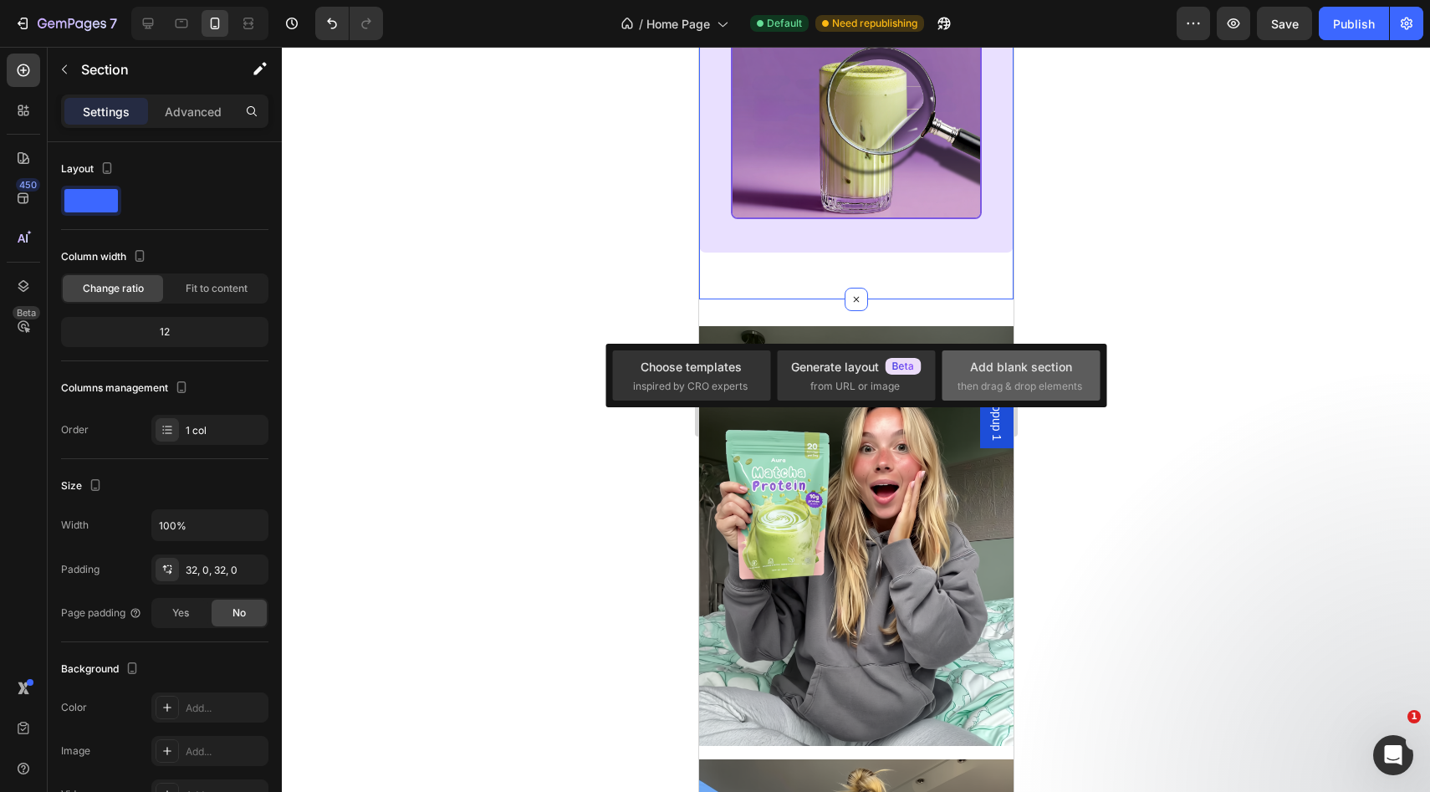
click at [987, 365] on div "Add blank section" at bounding box center [1021, 367] width 102 height 18
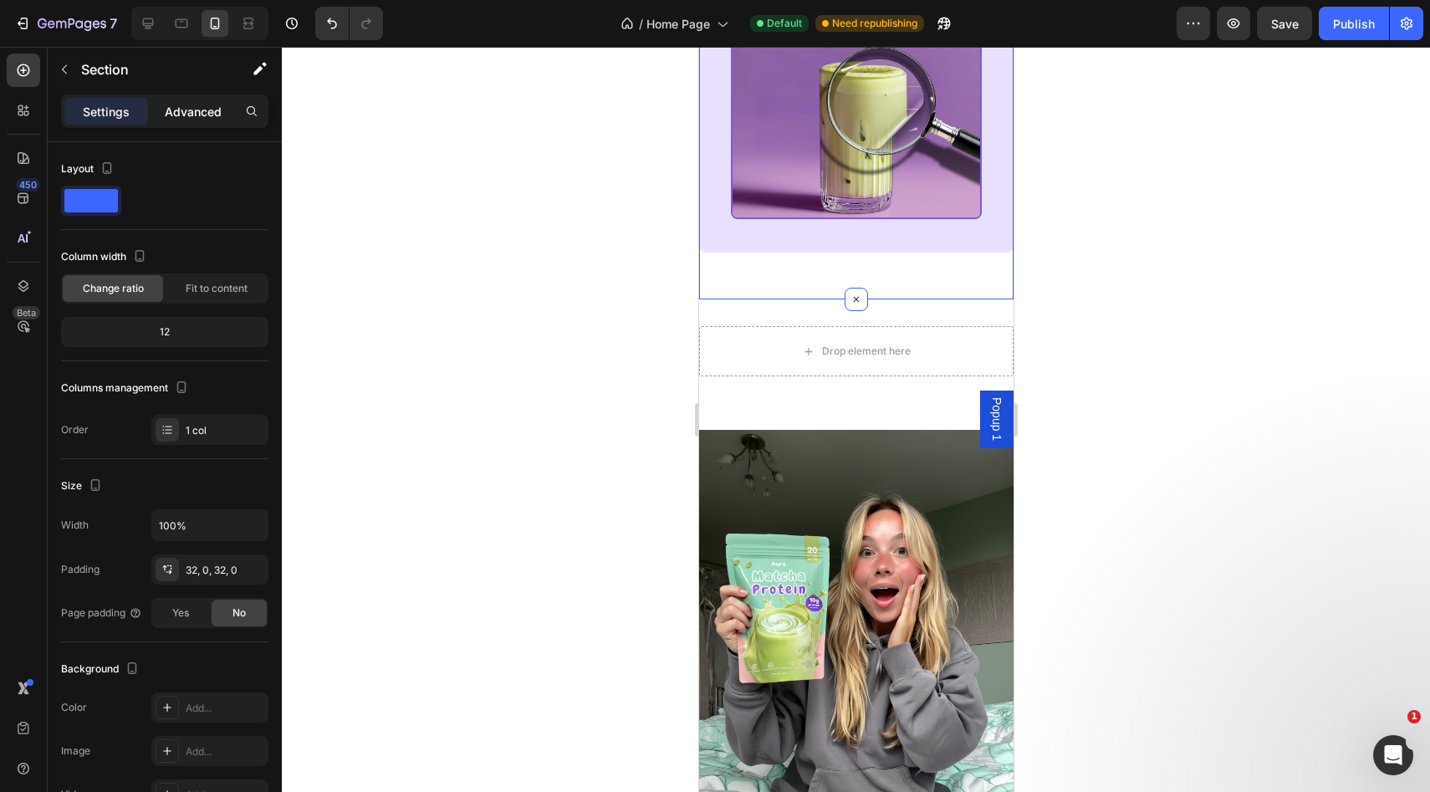
click at [198, 109] on p "Advanced" at bounding box center [193, 112] width 57 height 18
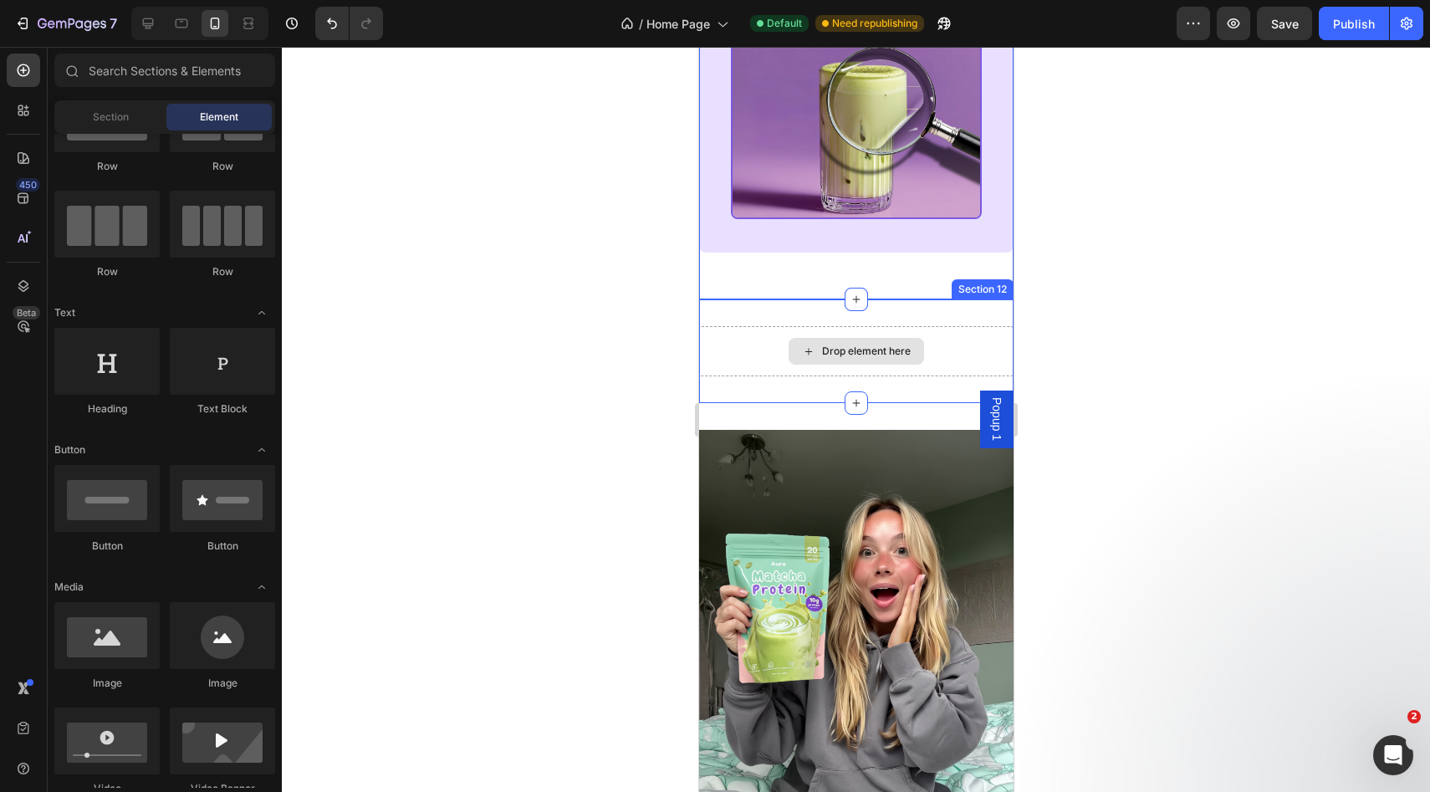
click at [875, 358] on div "Drop element here" at bounding box center [865, 350] width 89 height 13
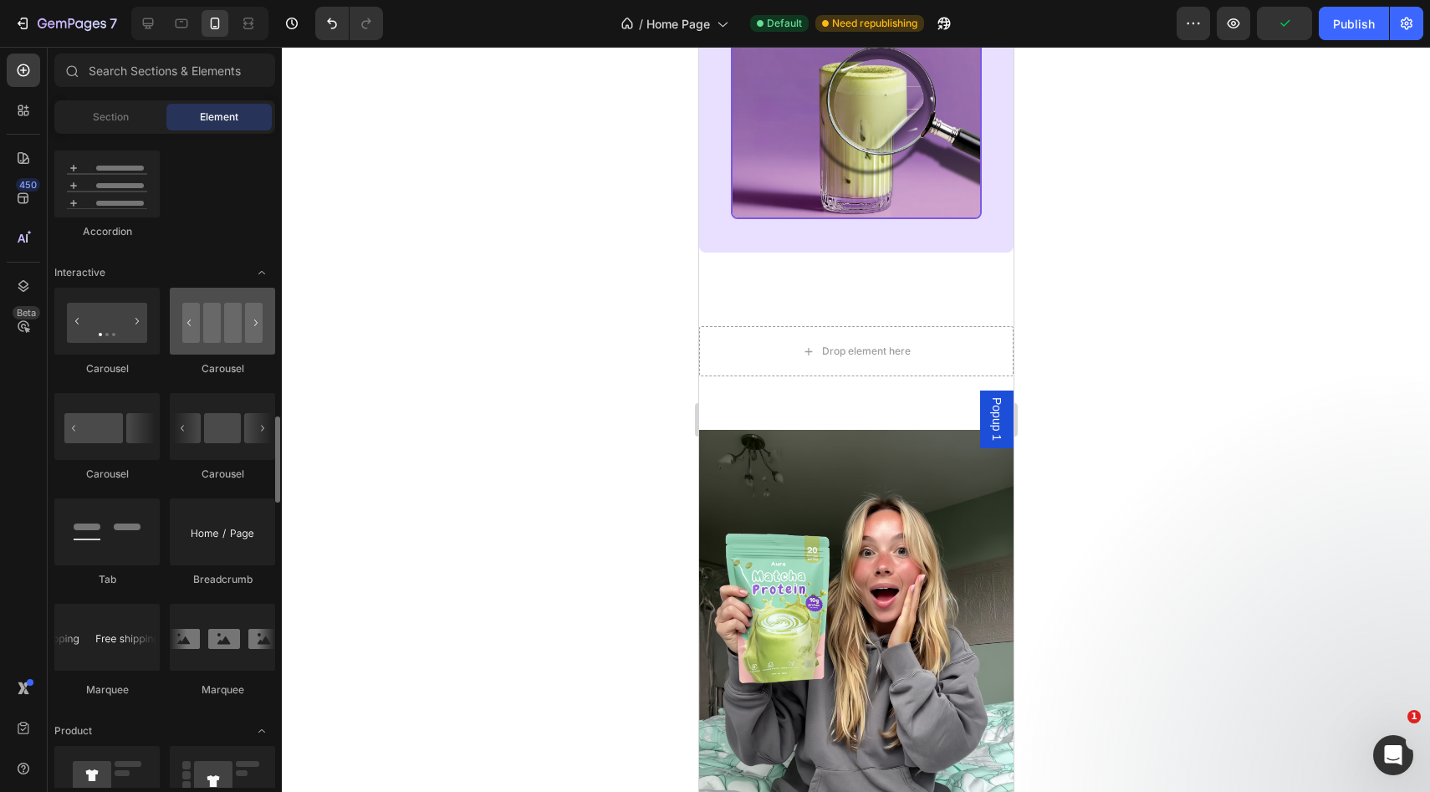
scroll to position [1630, 0]
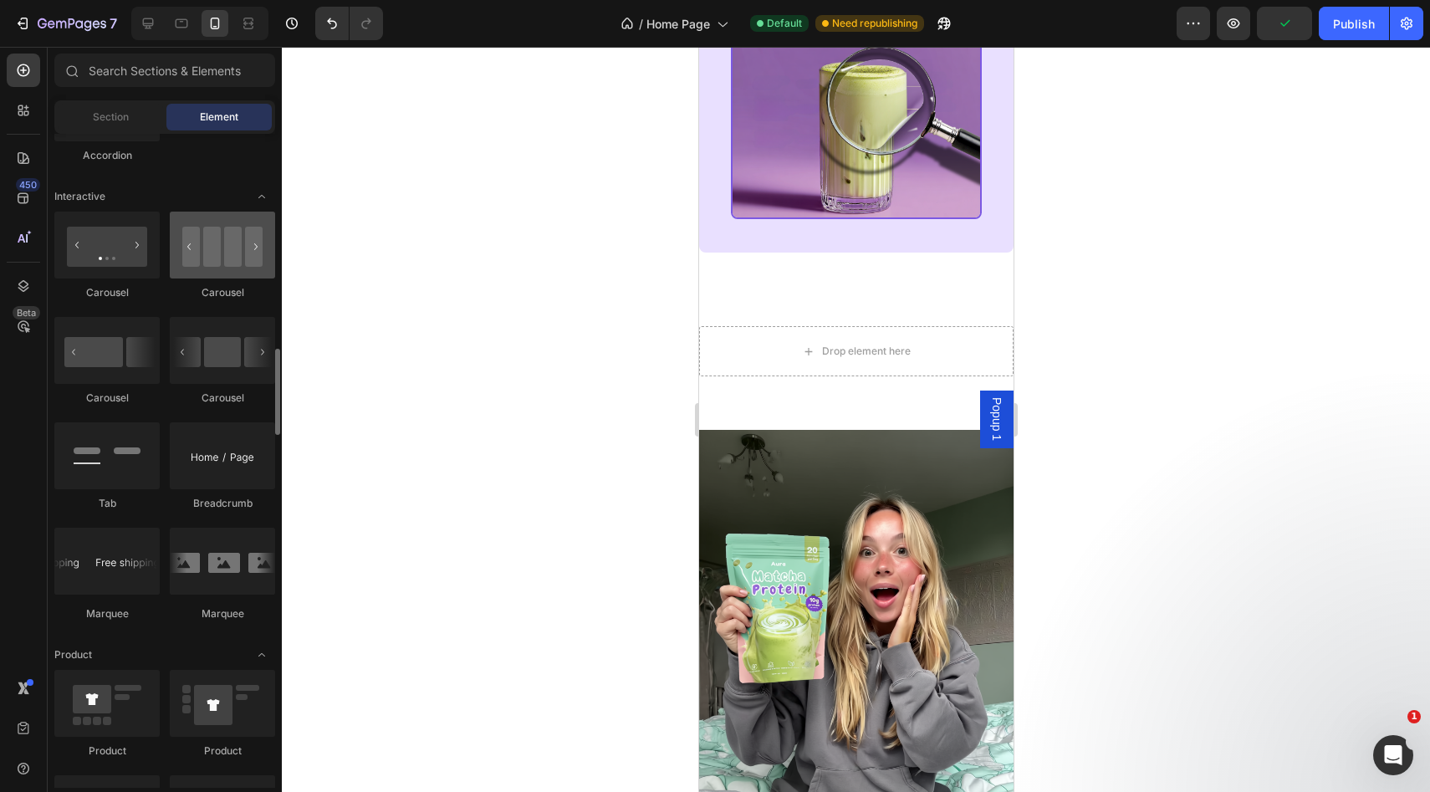
click at [217, 254] on div at bounding box center [222, 245] width 105 height 67
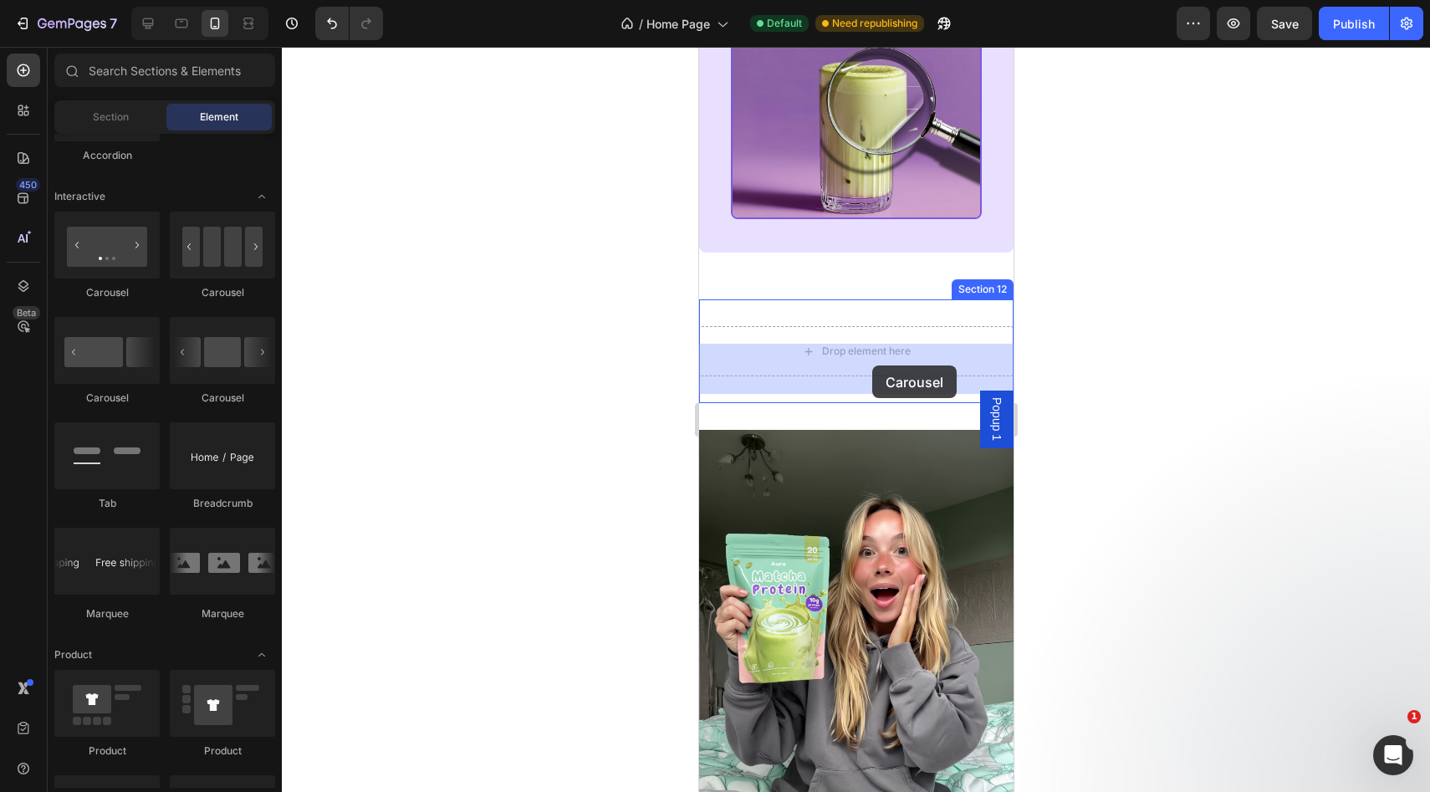
drag, startPoint x: 915, startPoint y: 301, endPoint x: 868, endPoint y: 362, distance: 76.9
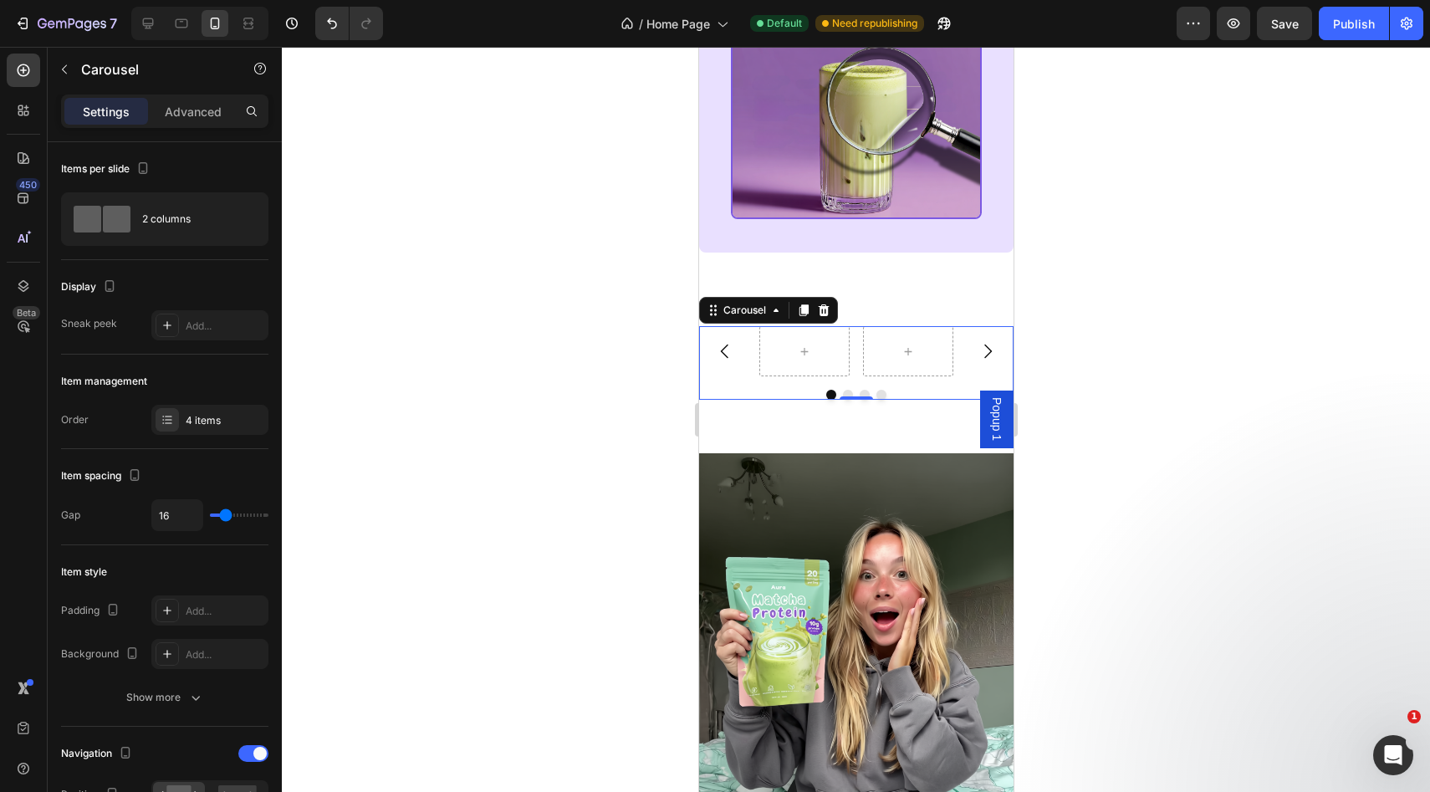
click at [725, 361] on icon "Carousel Back Arrow" at bounding box center [724, 351] width 20 height 20
click at [809, 594] on img at bounding box center [855, 662] width 314 height 419
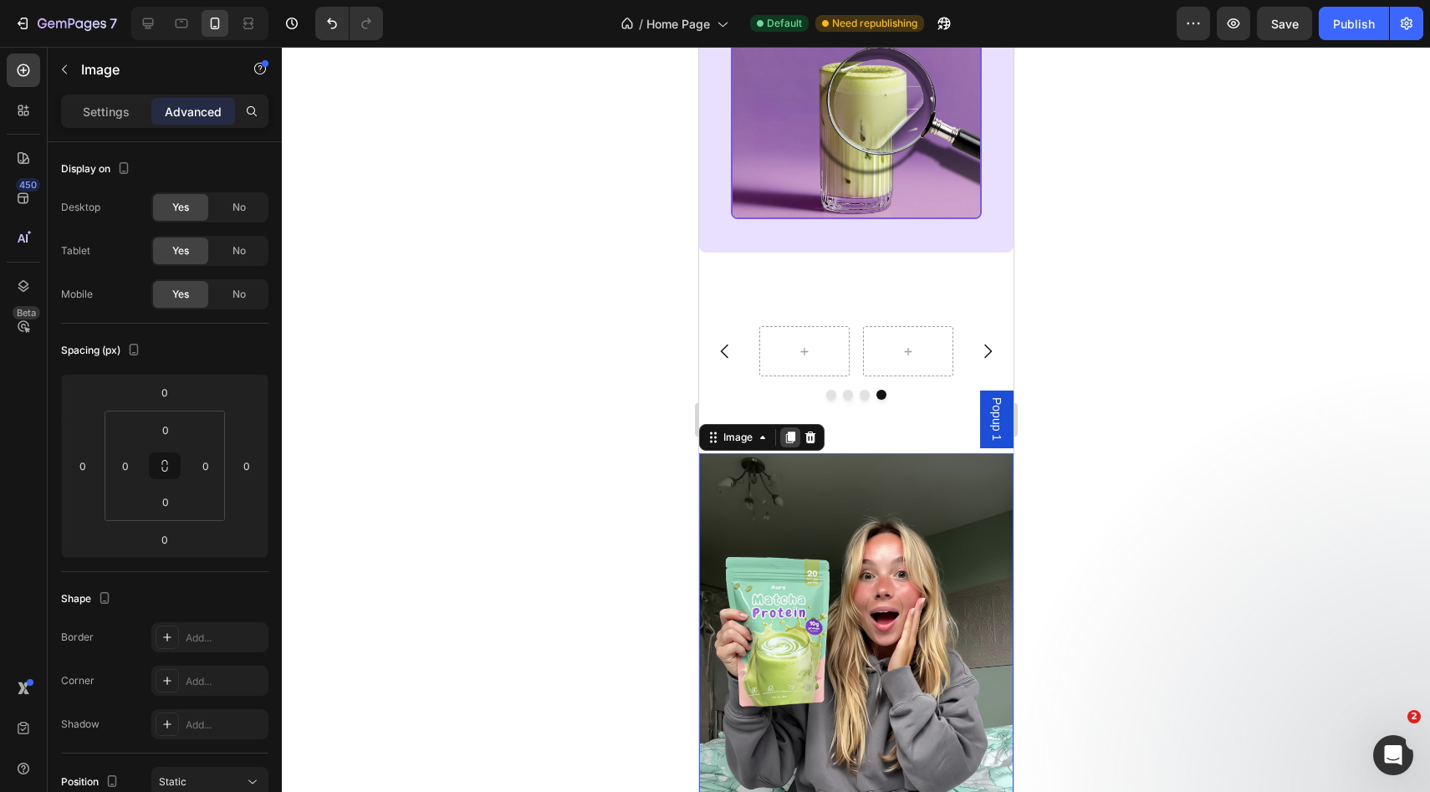
click at [784, 444] on icon at bounding box center [789, 437] width 13 height 13
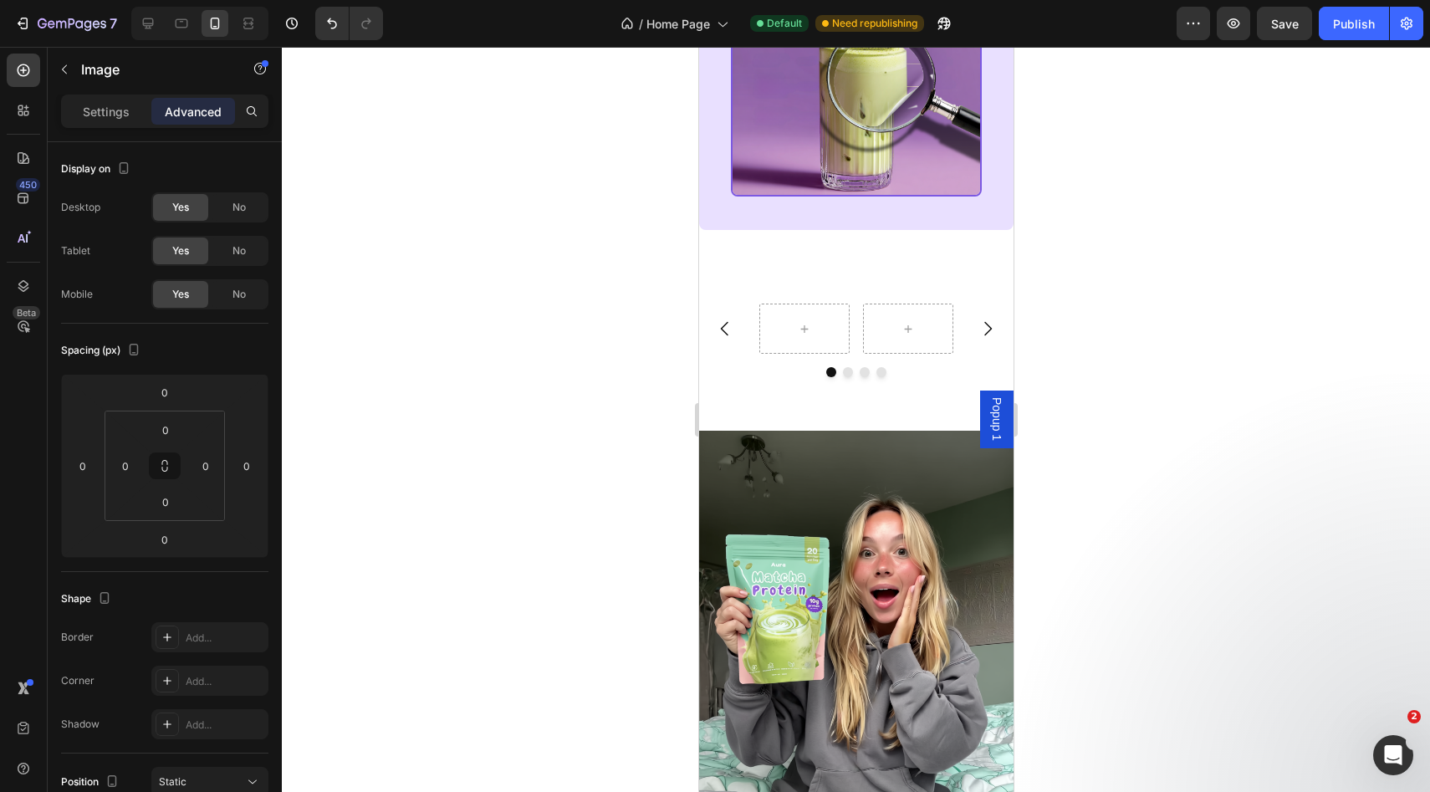
scroll to position [3085, 0]
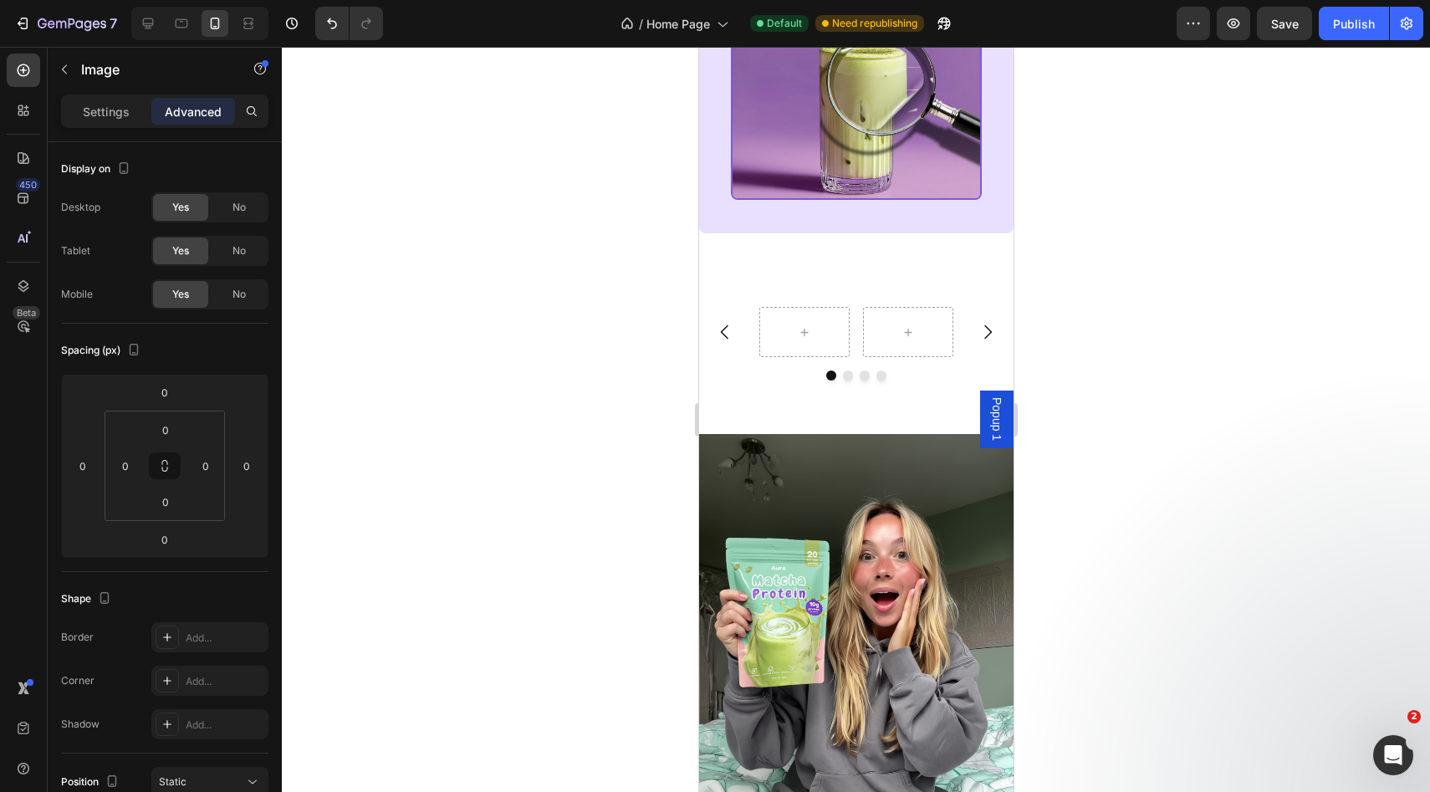
click at [784, 456] on img at bounding box center [855, 643] width 314 height 419
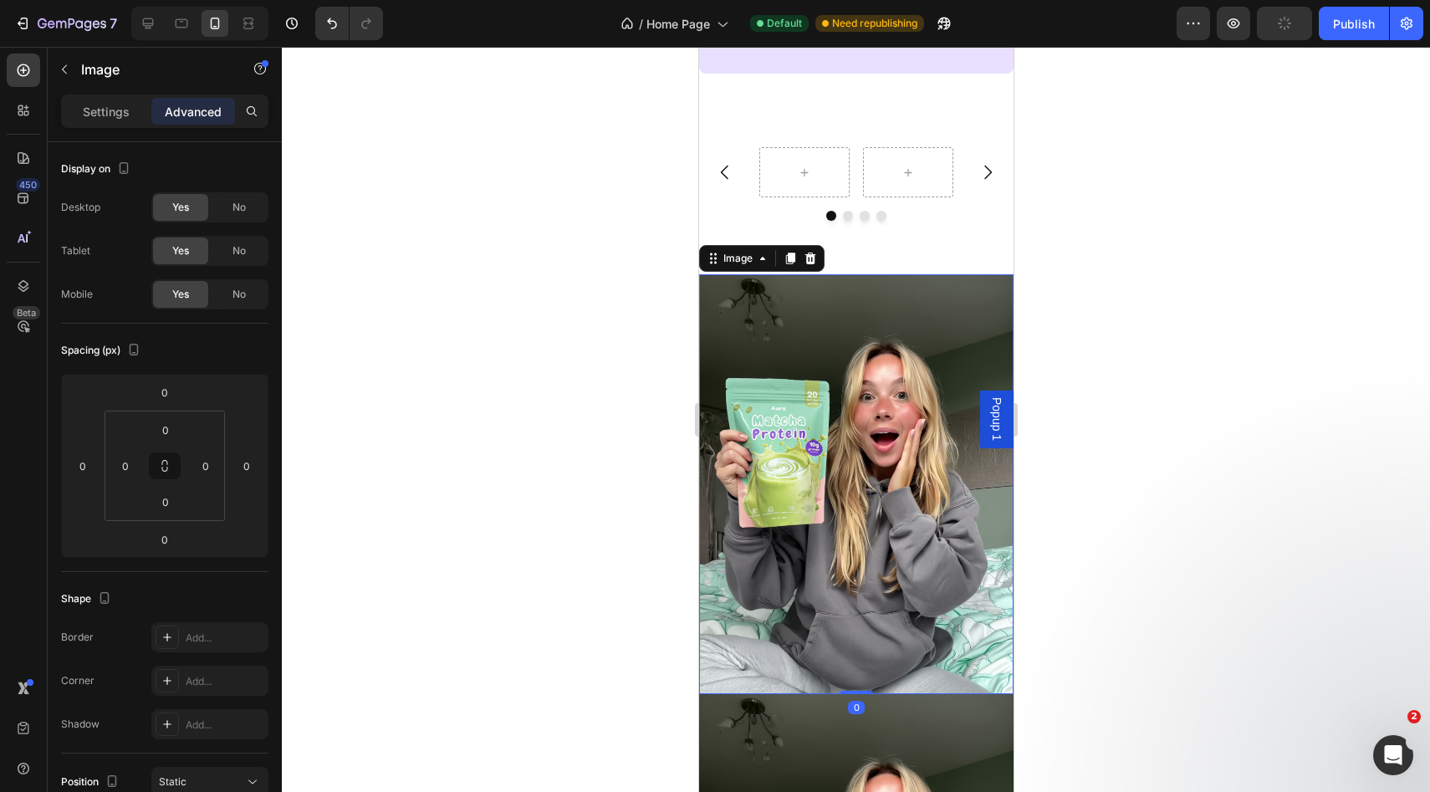
scroll to position [3248, 0]
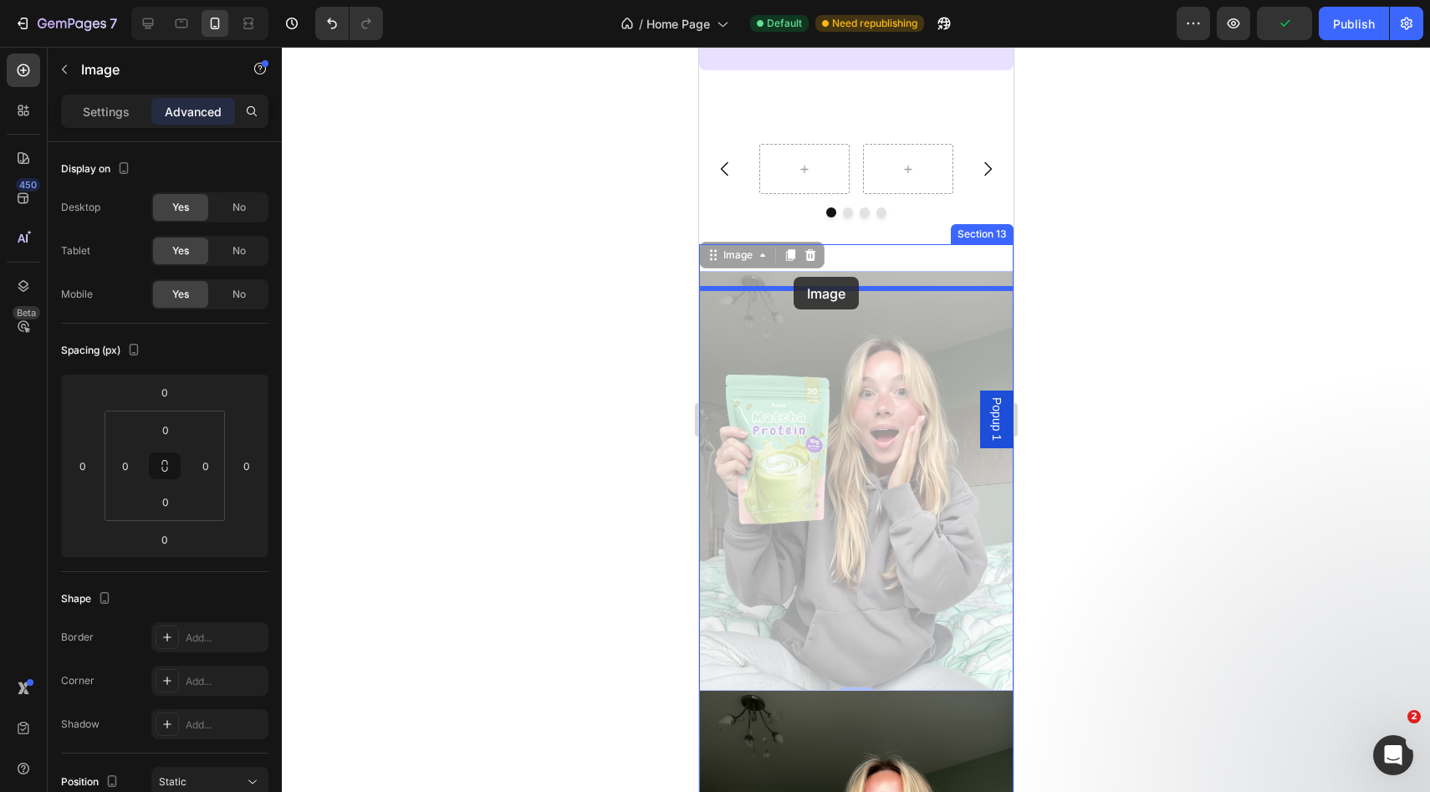
drag, startPoint x: 786, startPoint y: 400, endPoint x: 794, endPoint y: 326, distance: 74.0
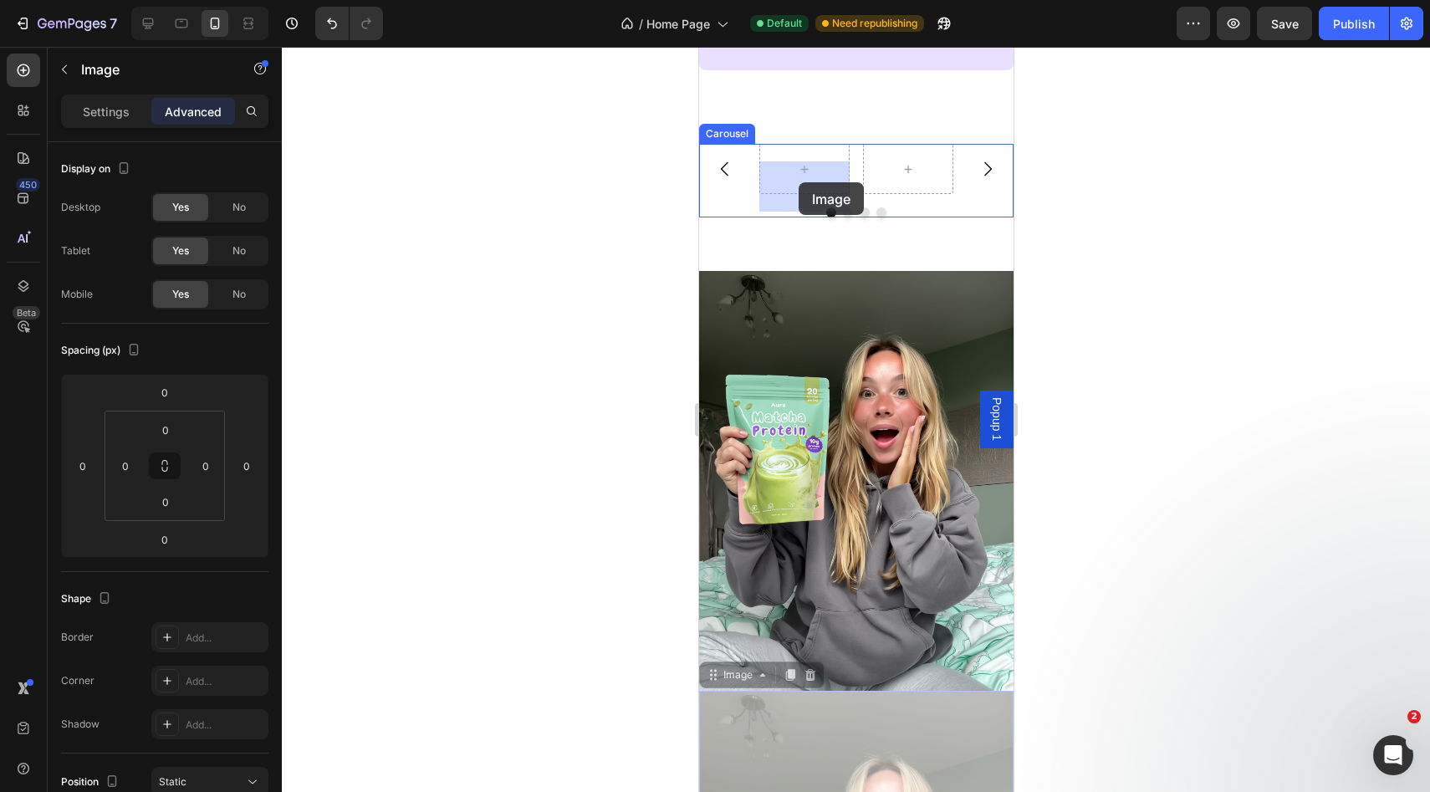
drag, startPoint x: 817, startPoint y: 755, endPoint x: 798, endPoint y: 182, distance: 573.1
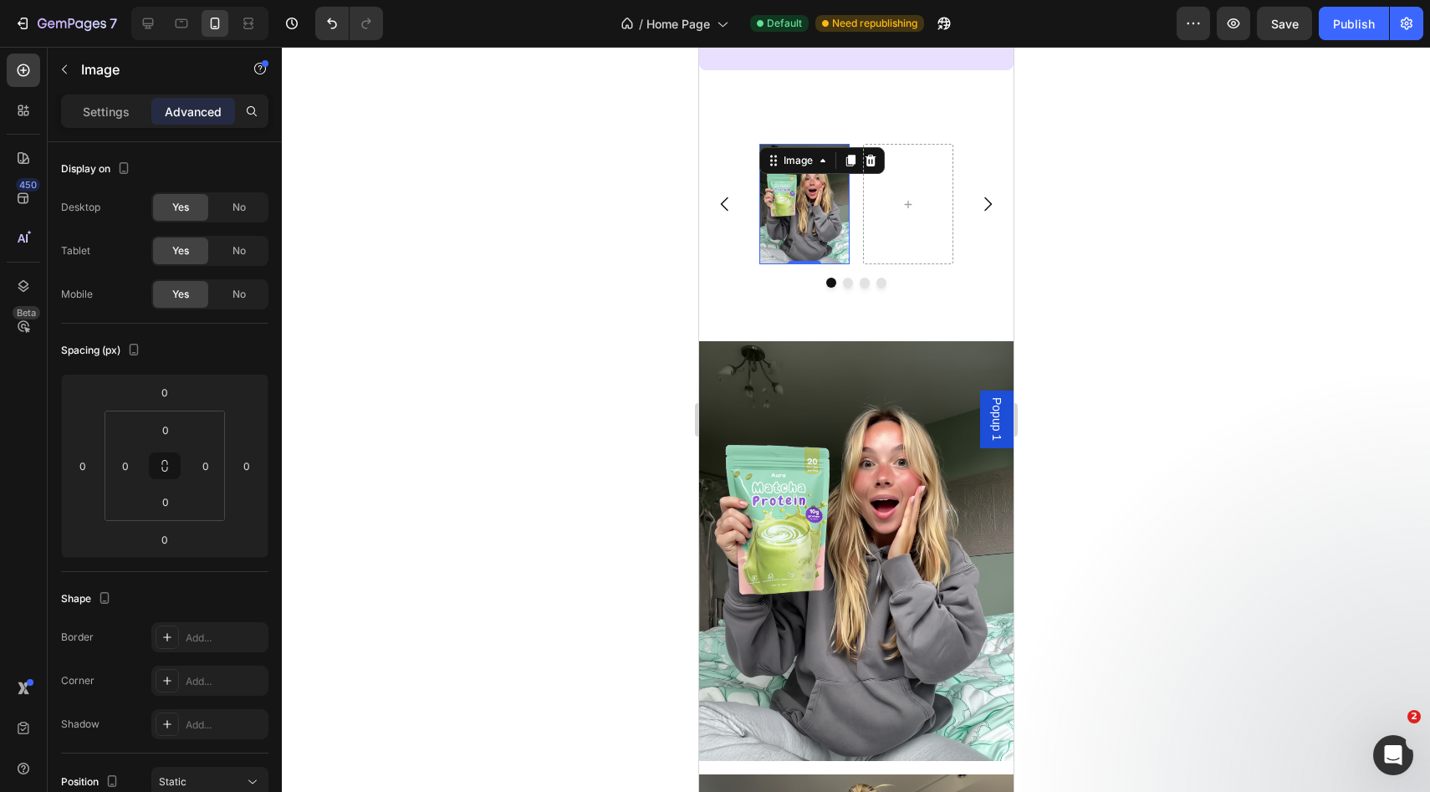
click at [824, 215] on img at bounding box center [803, 204] width 90 height 120
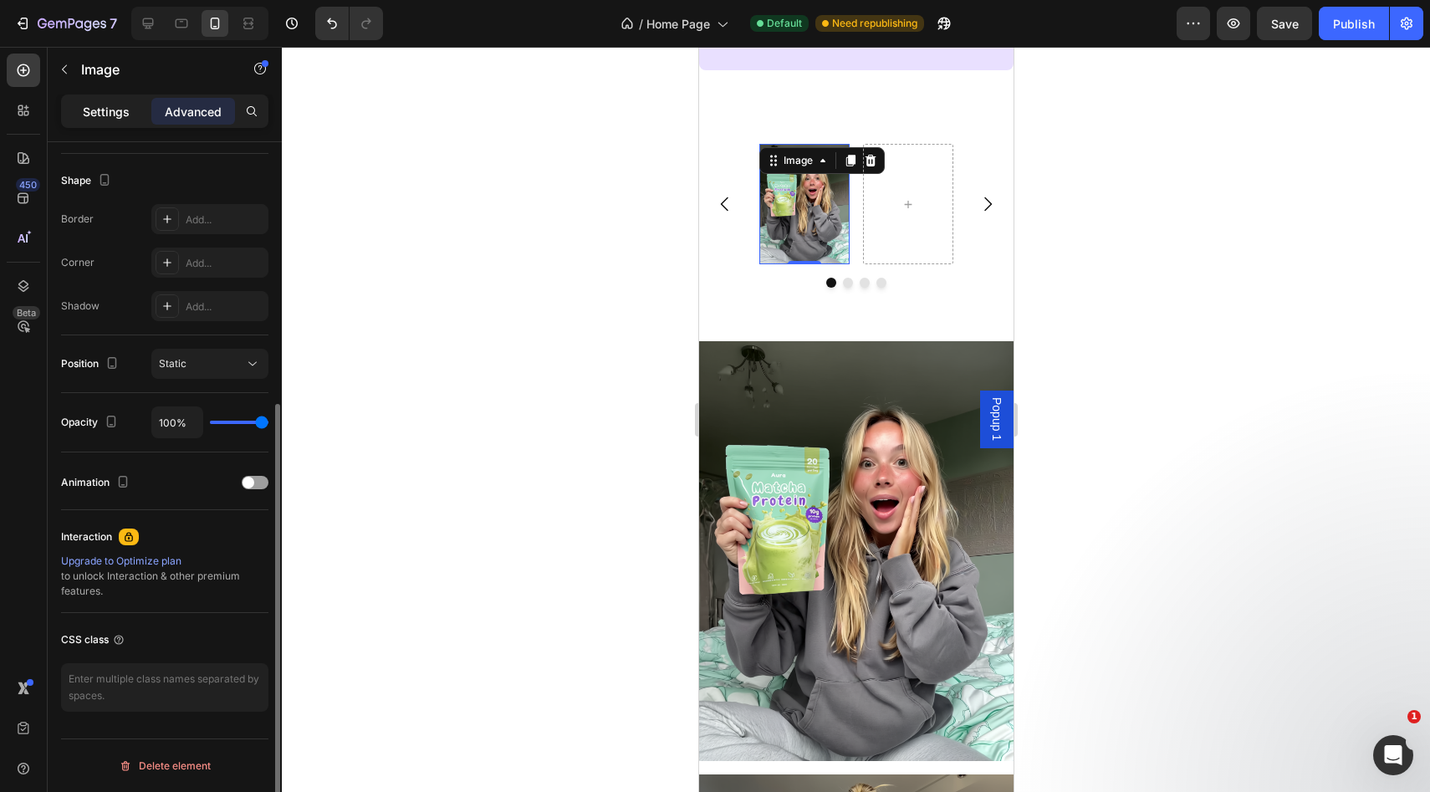
click at [112, 108] on p "Settings" at bounding box center [106, 112] width 47 height 18
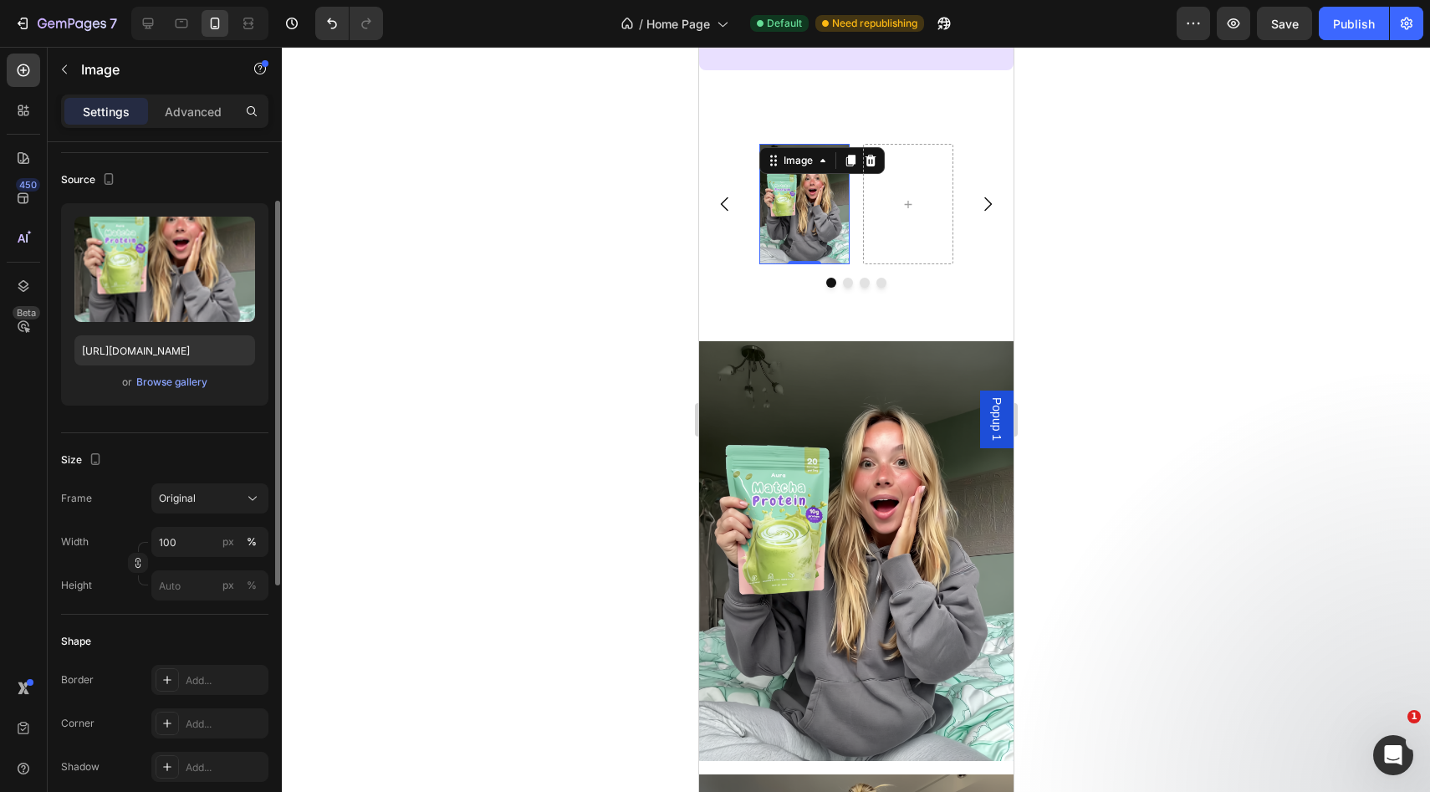
scroll to position [93, 0]
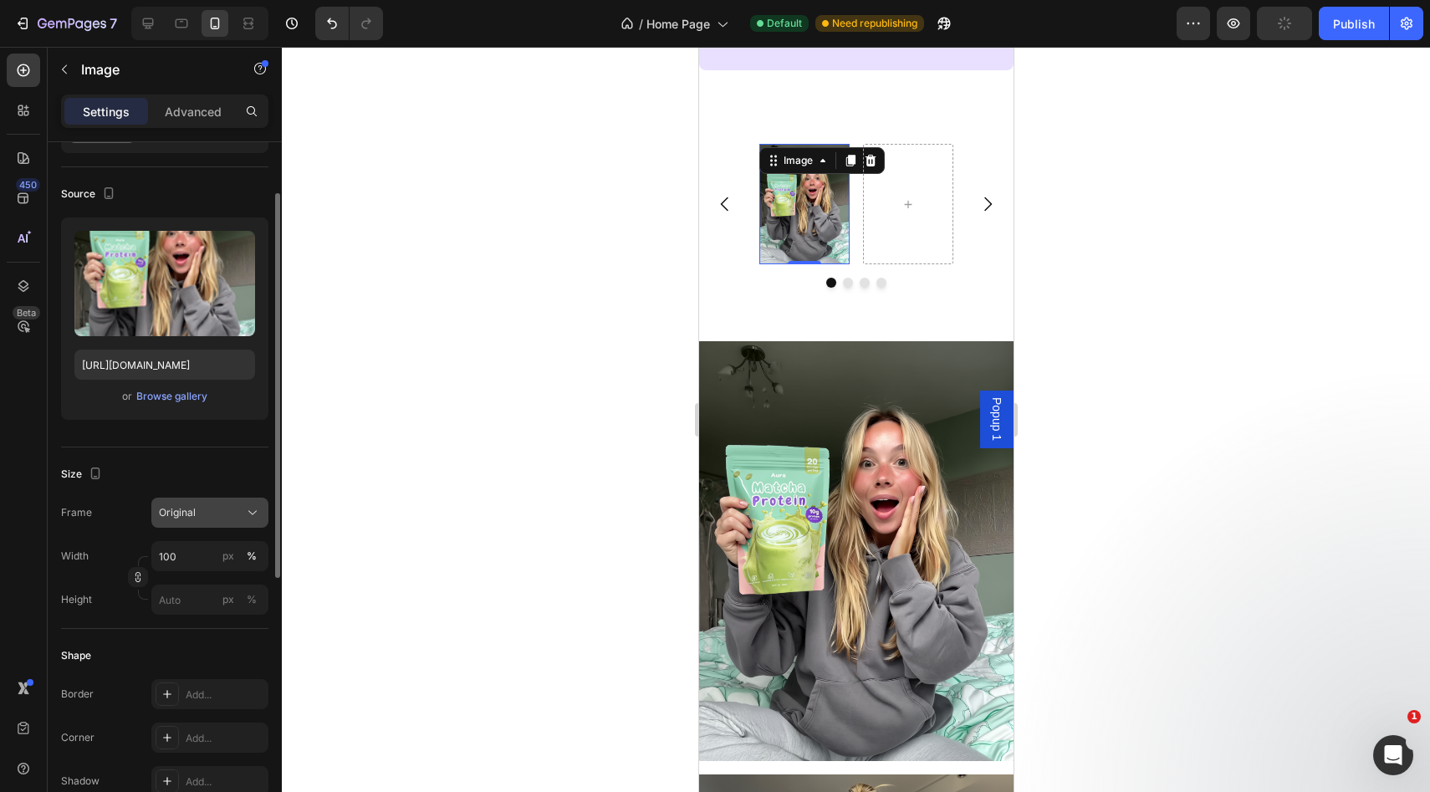
click at [202, 512] on div "Original" at bounding box center [200, 512] width 82 height 15
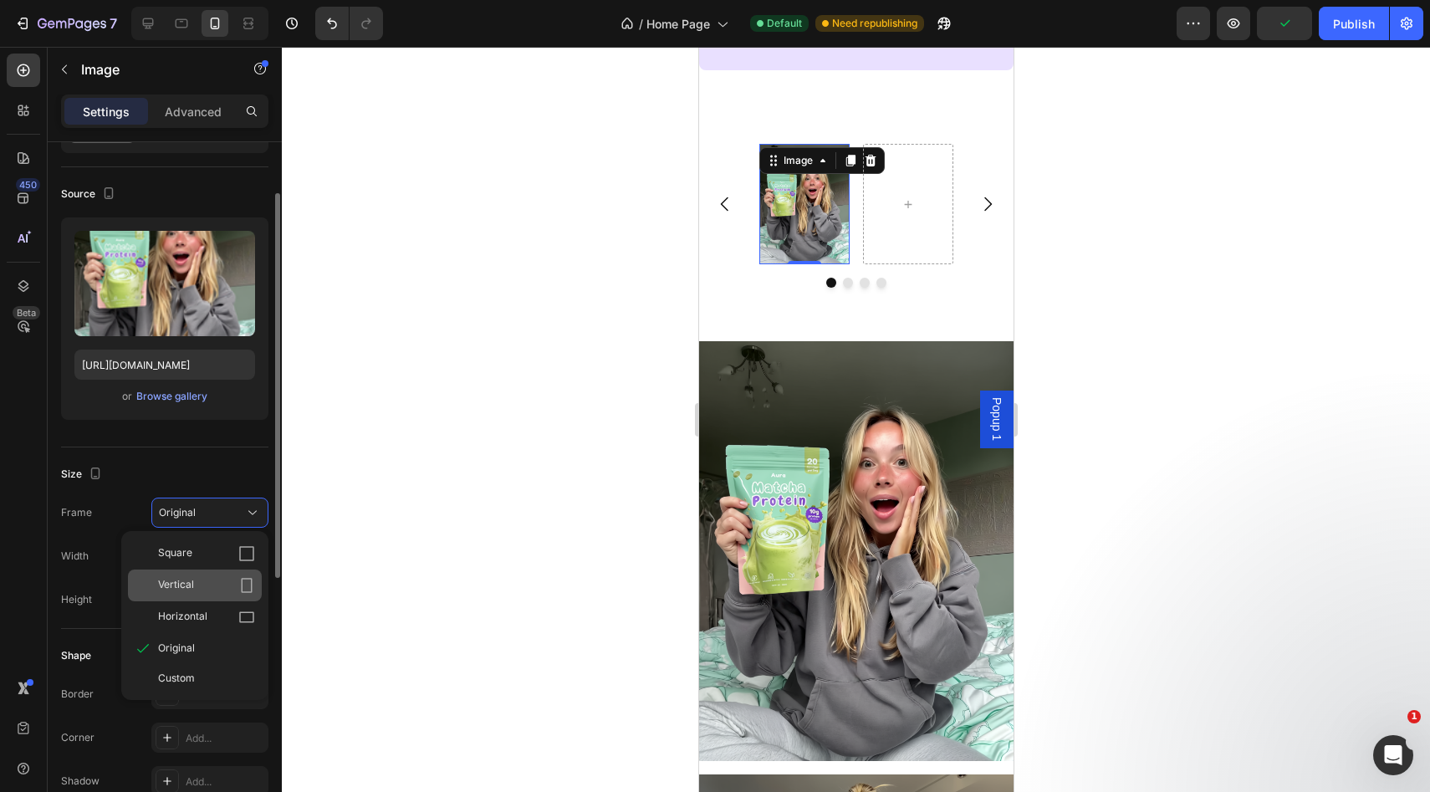
click at [226, 588] on div "Vertical" at bounding box center [206, 585] width 97 height 17
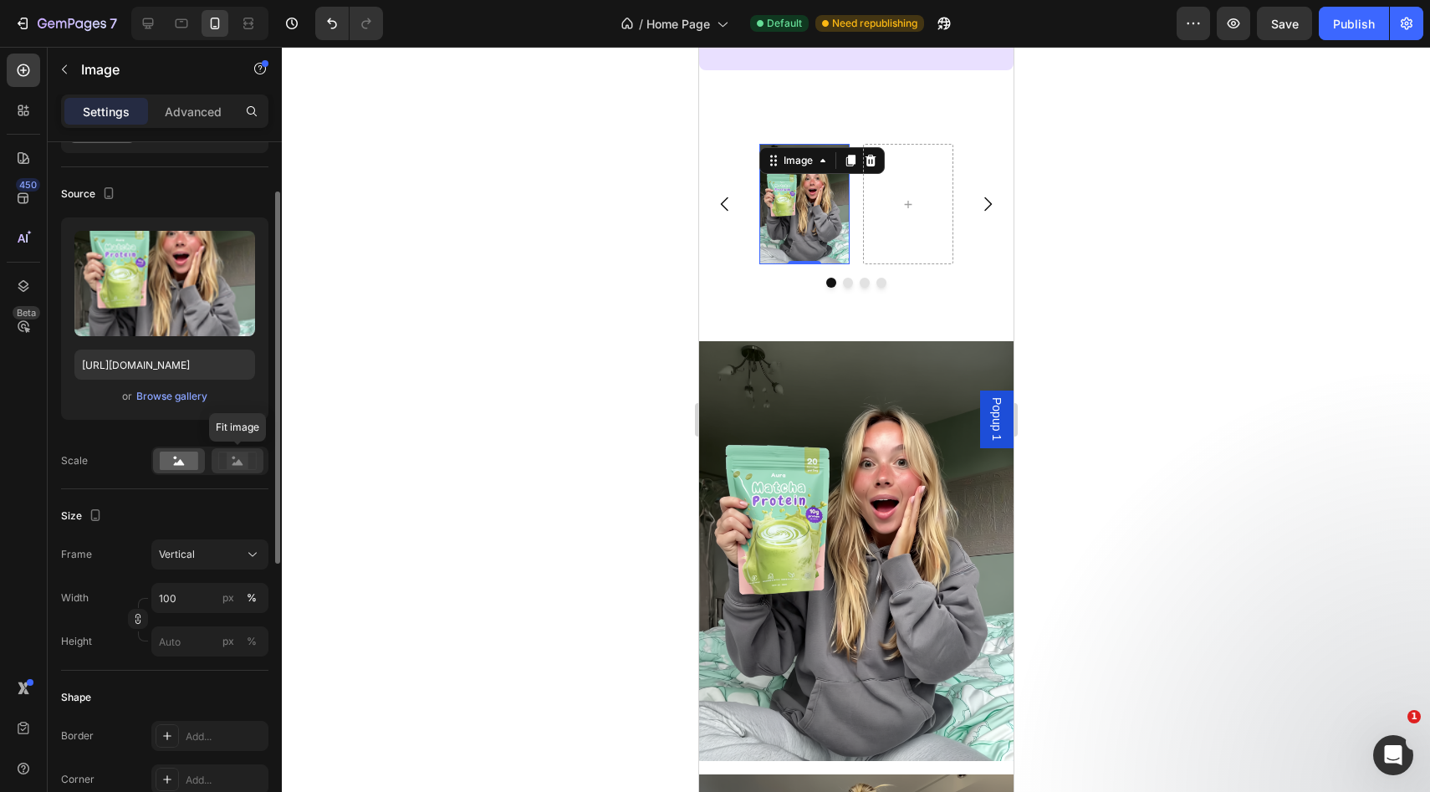
click at [228, 460] on rect at bounding box center [238, 460] width 22 height 17
click at [202, 464] on div at bounding box center [179, 460] width 52 height 25
click at [186, 645] on input "px %" at bounding box center [209, 641] width 117 height 30
click at [172, 688] on span "Full" at bounding box center [166, 681] width 17 height 15
type input "100"
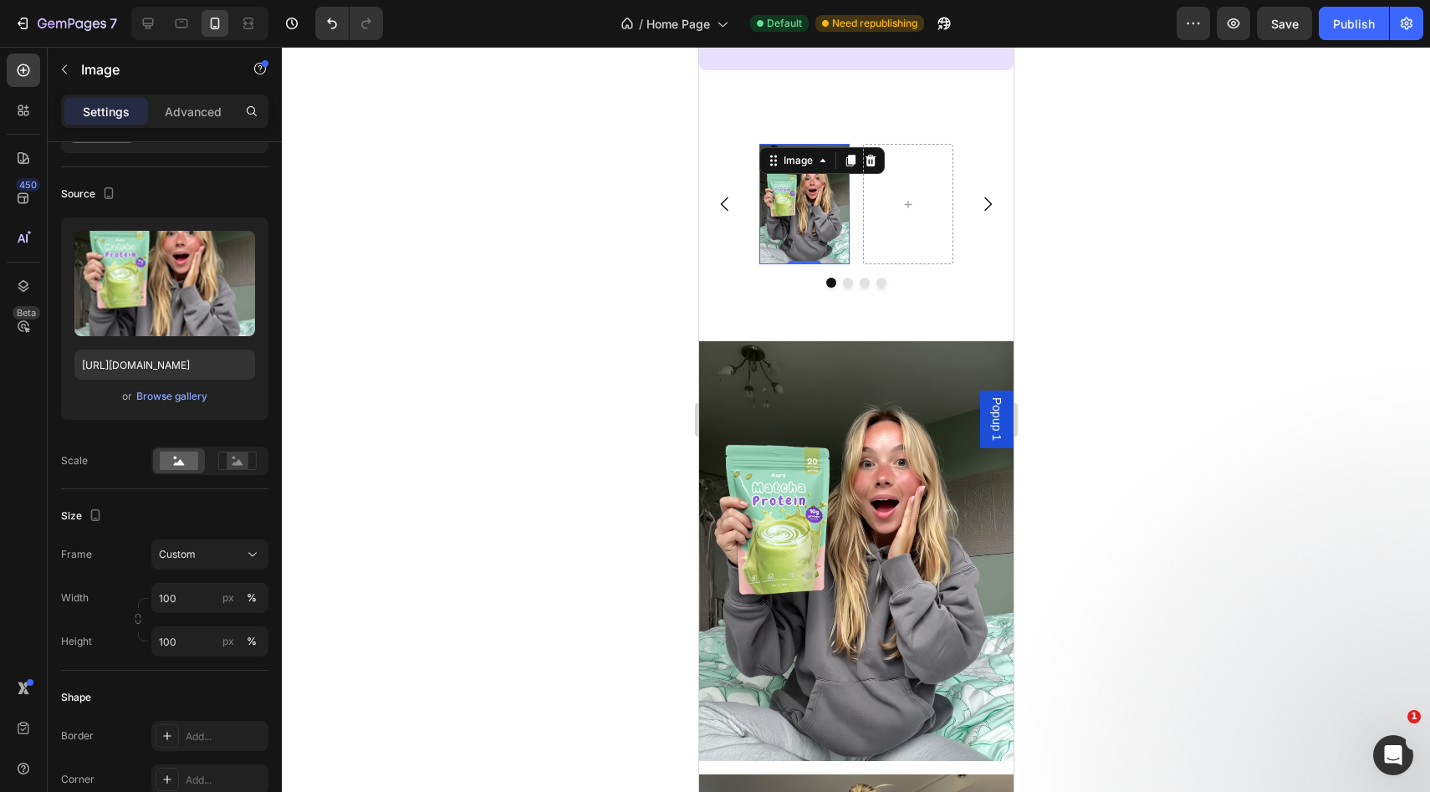
click at [781, 242] on img at bounding box center [803, 204] width 90 height 120
click at [866, 175] on div at bounding box center [907, 204] width 90 height 120
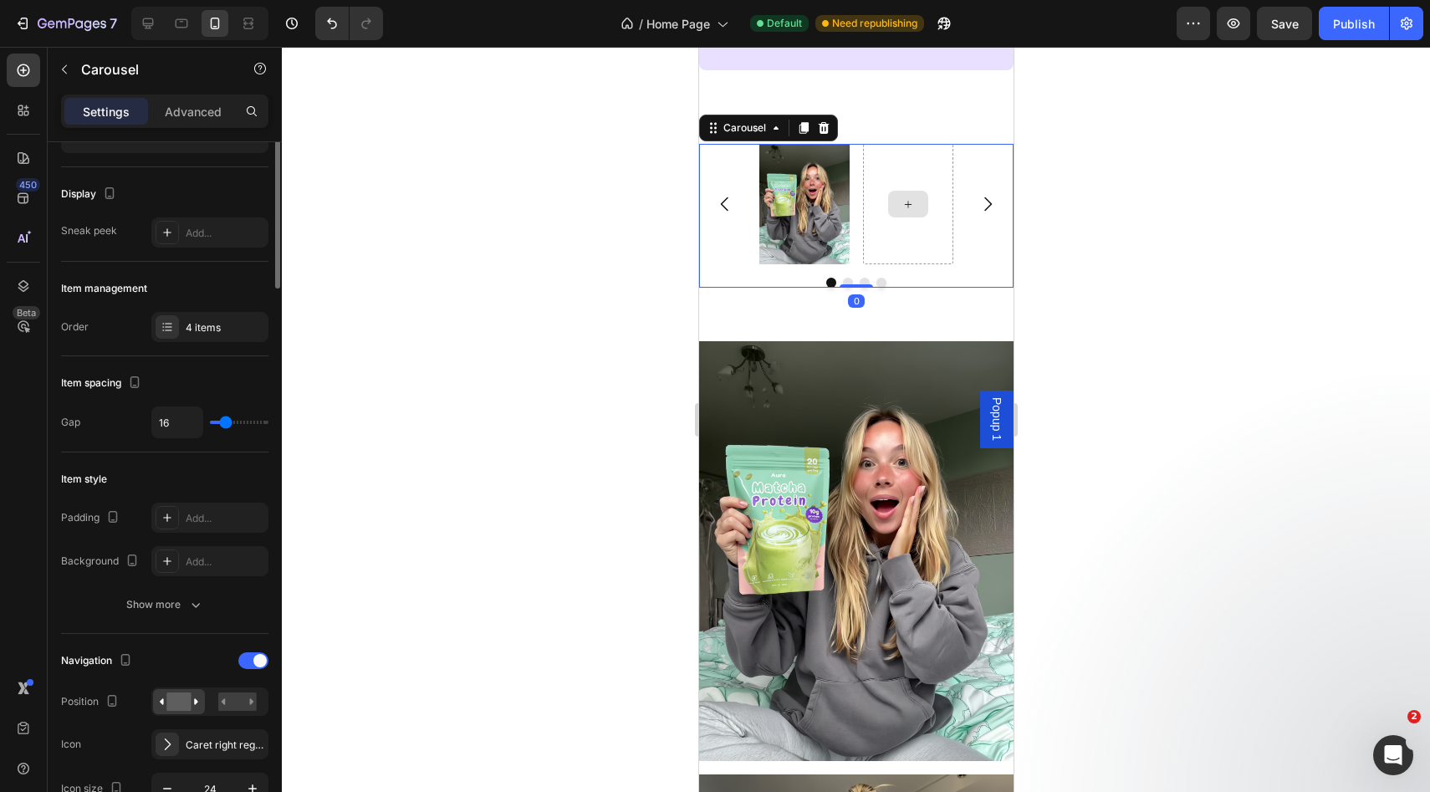
scroll to position [0, 0]
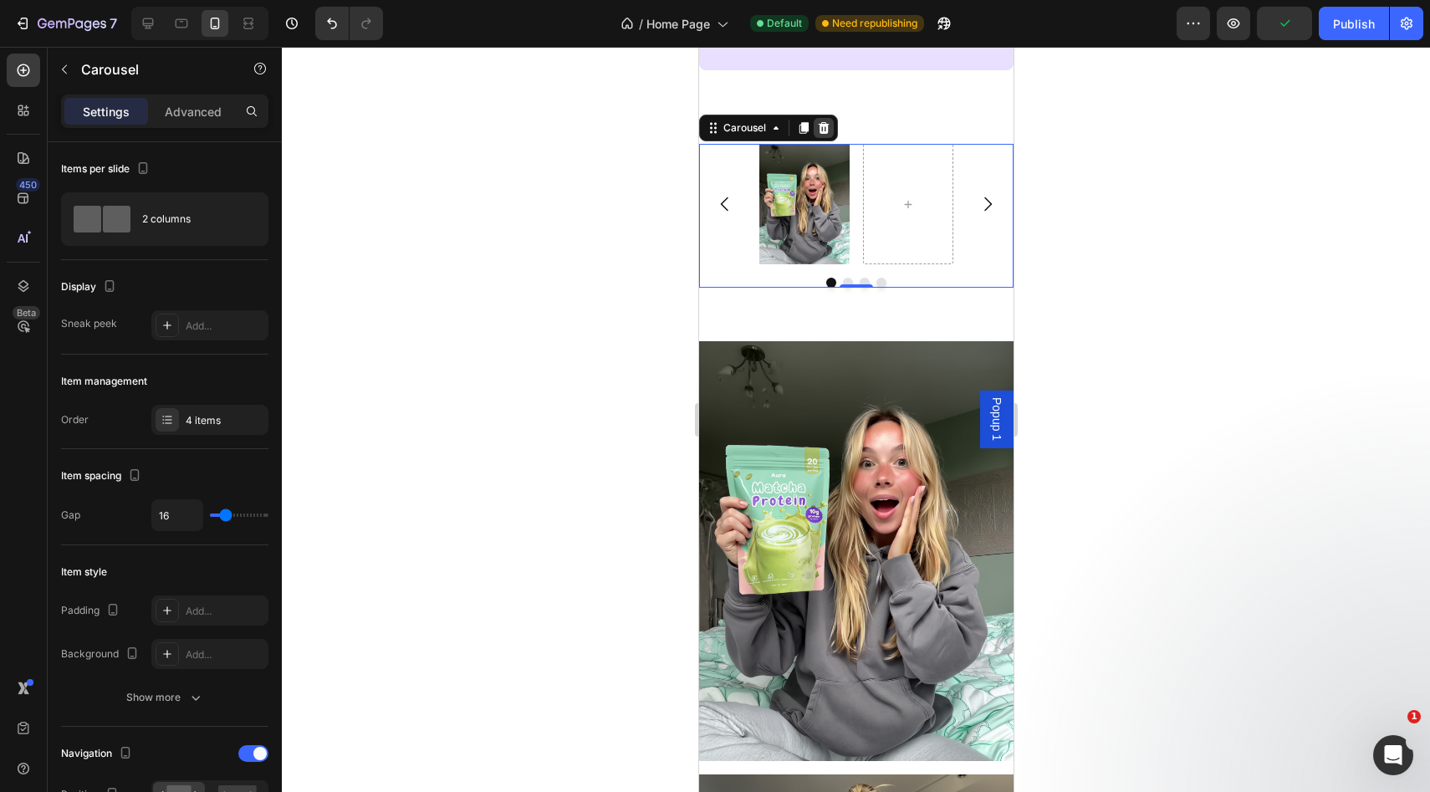
click at [820, 134] on icon at bounding box center [823, 128] width 11 height 12
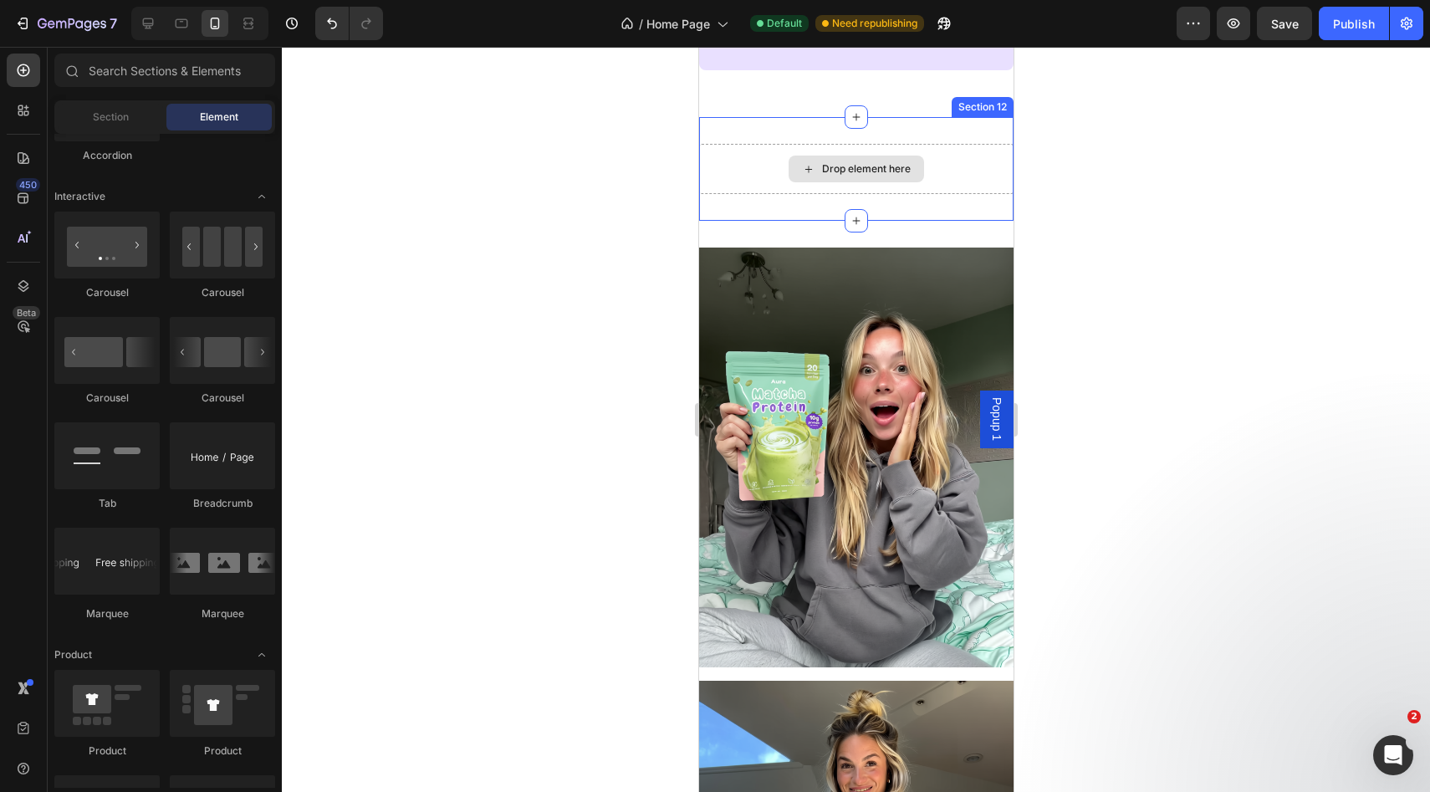
click at [806, 176] on icon at bounding box center [807, 169] width 13 height 14
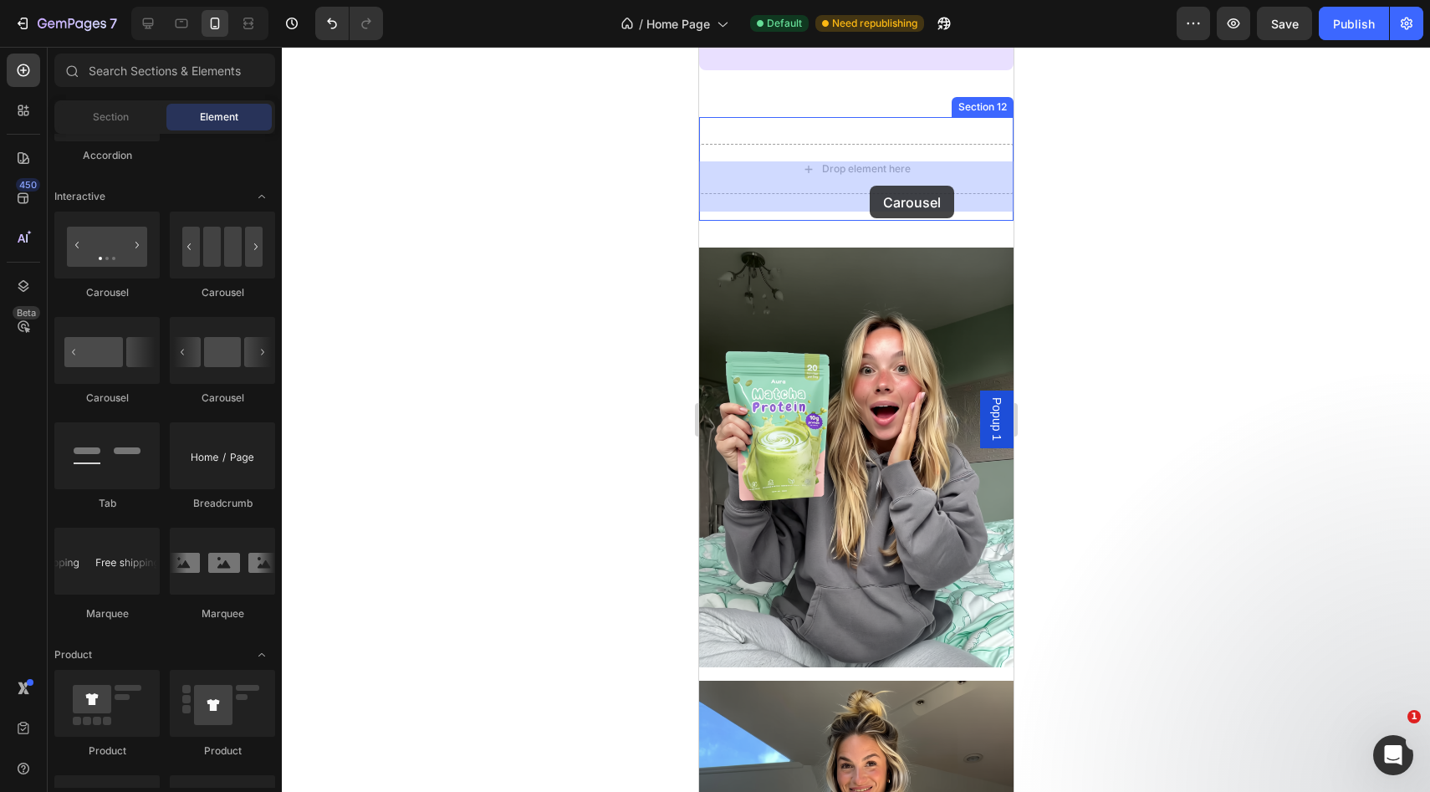
drag, startPoint x: 918, startPoint y: 325, endPoint x: 869, endPoint y: 181, distance: 152.8
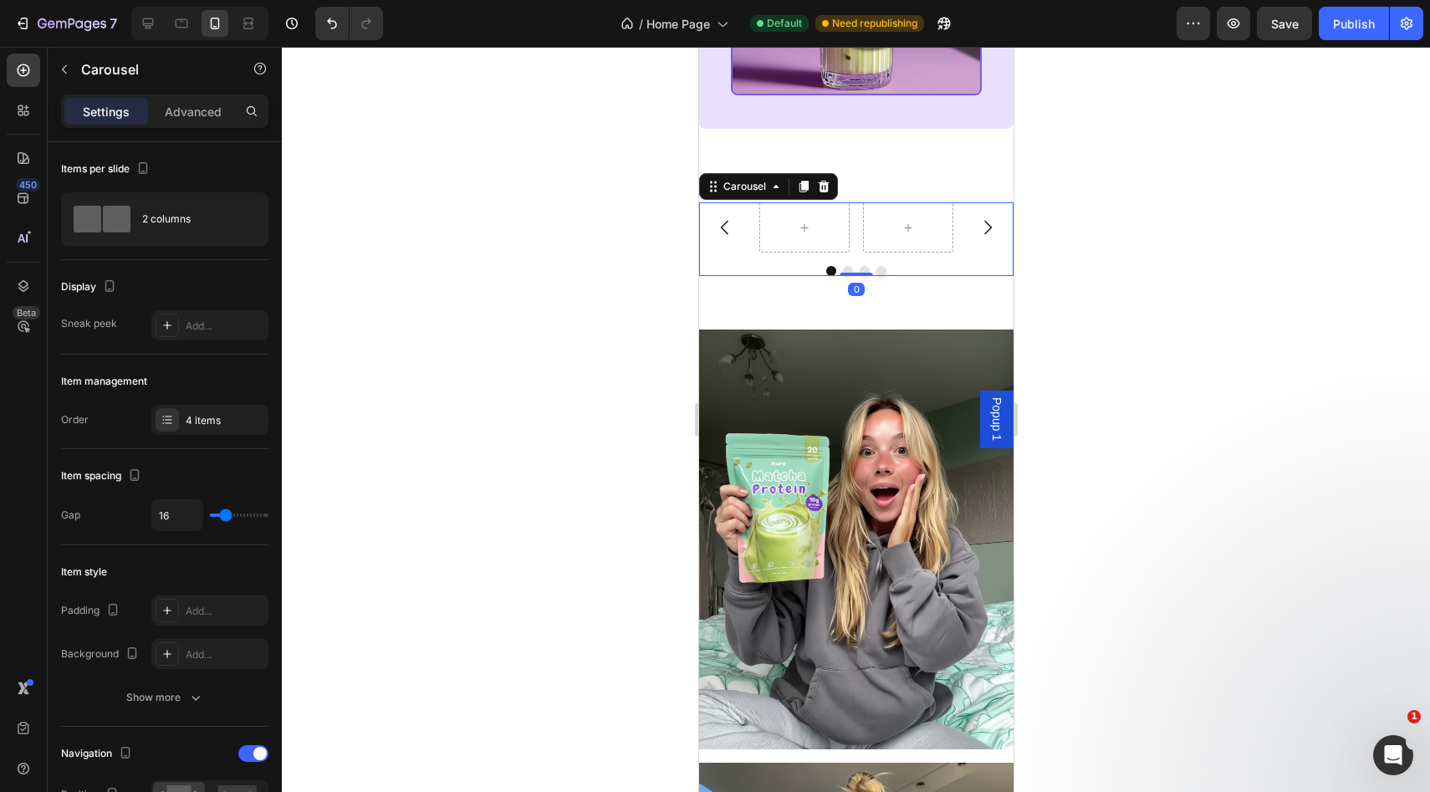
scroll to position [3168, 0]
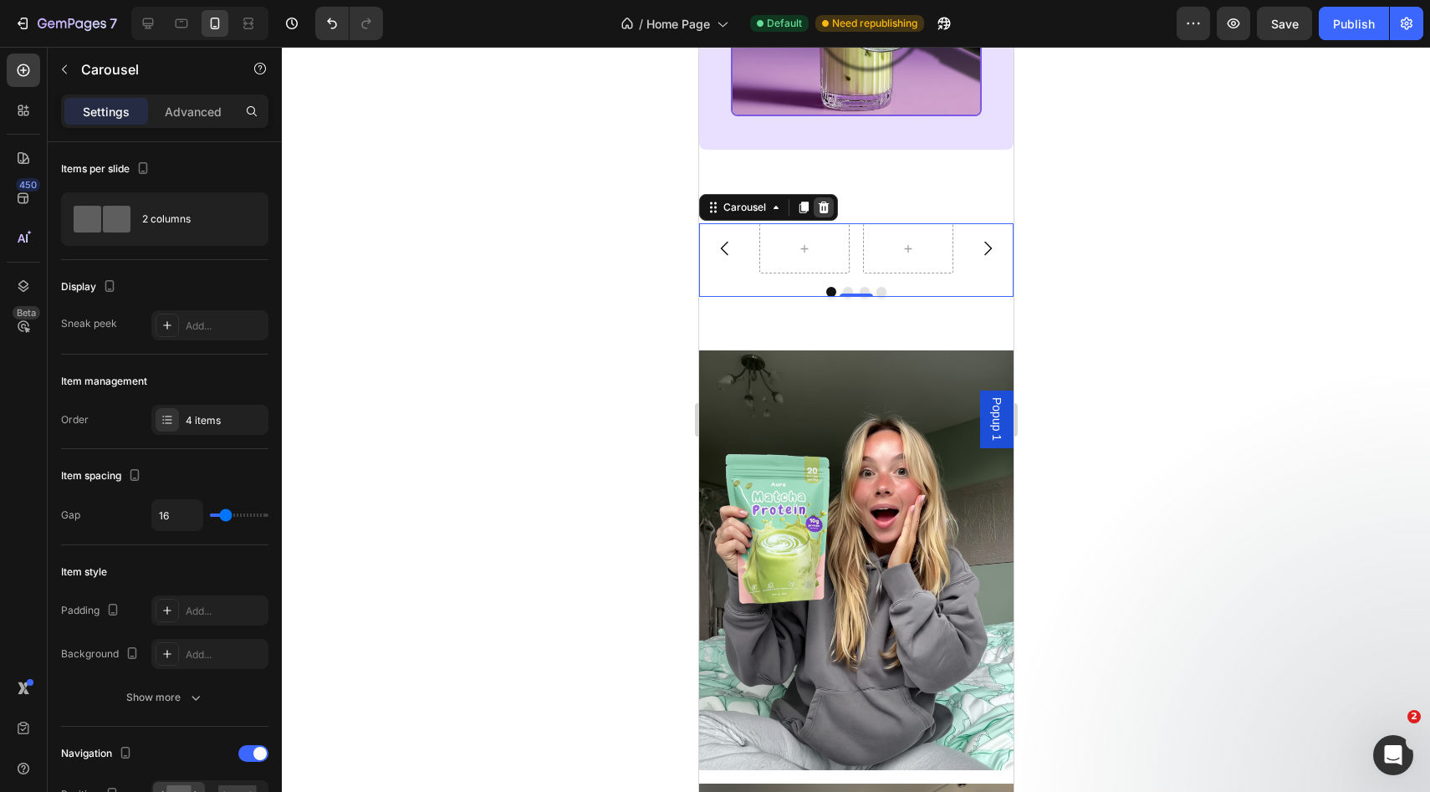
click at [819, 213] on icon at bounding box center [823, 208] width 11 height 12
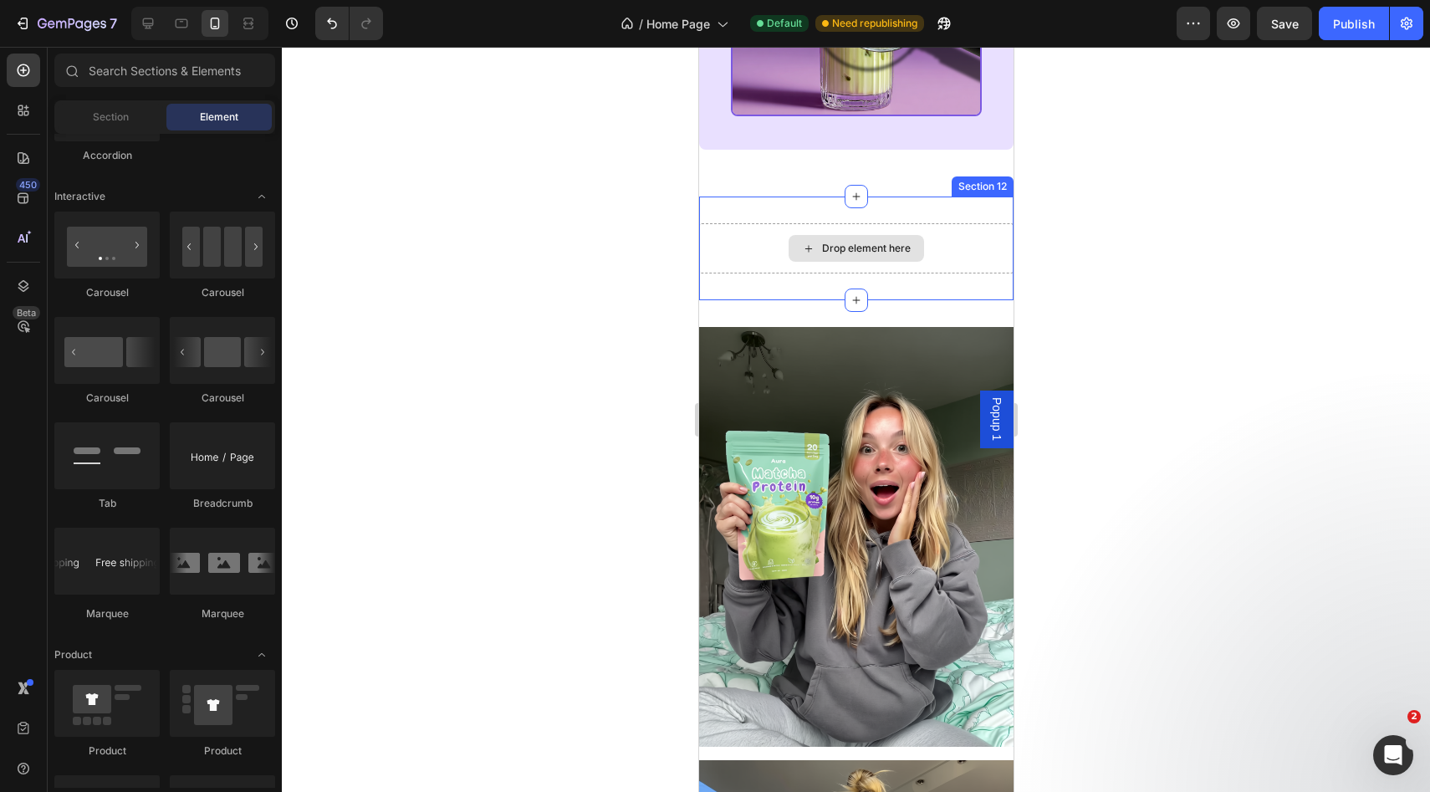
click at [814, 254] on div "Drop element here" at bounding box center [855, 248] width 135 height 27
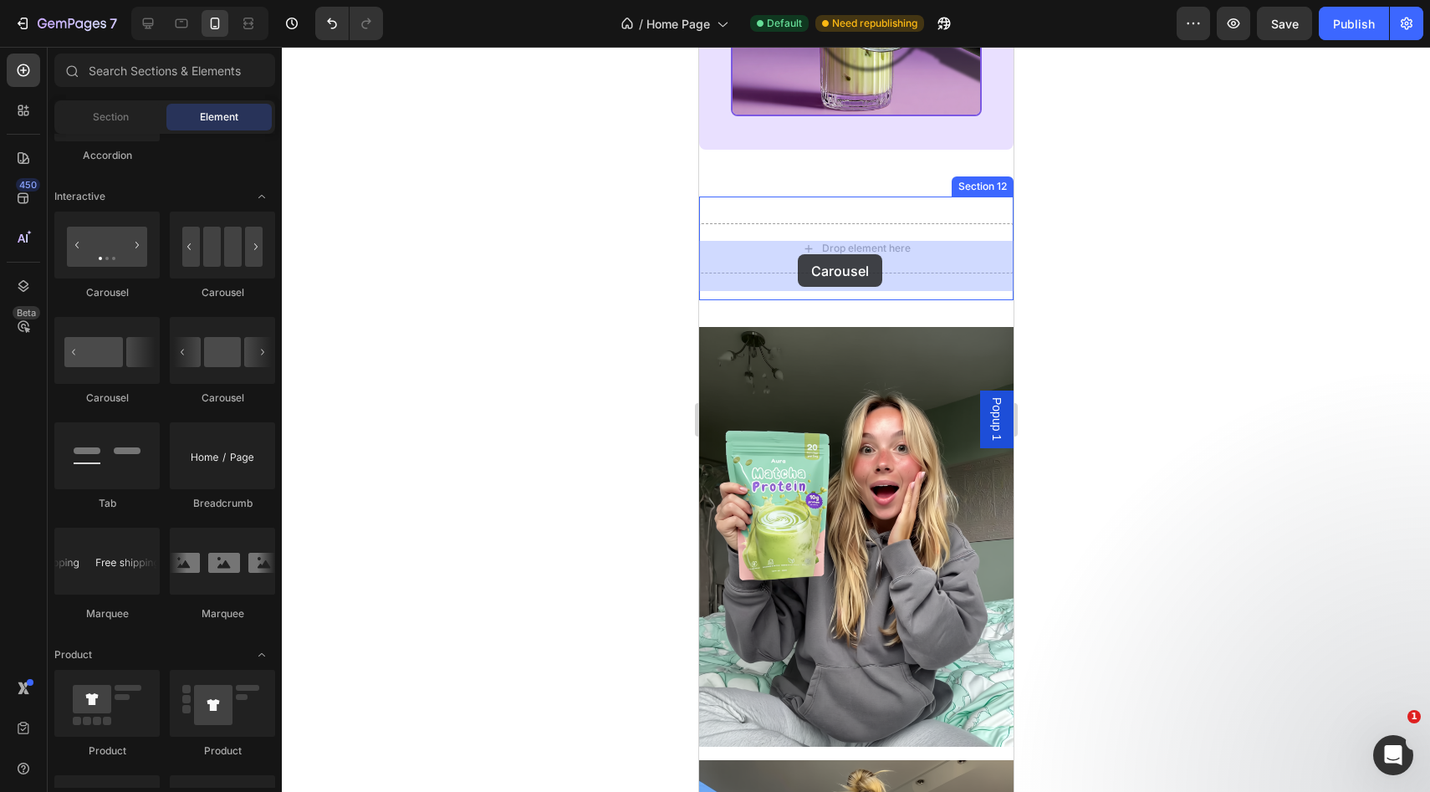
drag, startPoint x: 915, startPoint y: 406, endPoint x: 797, endPoint y: 254, distance: 191.8
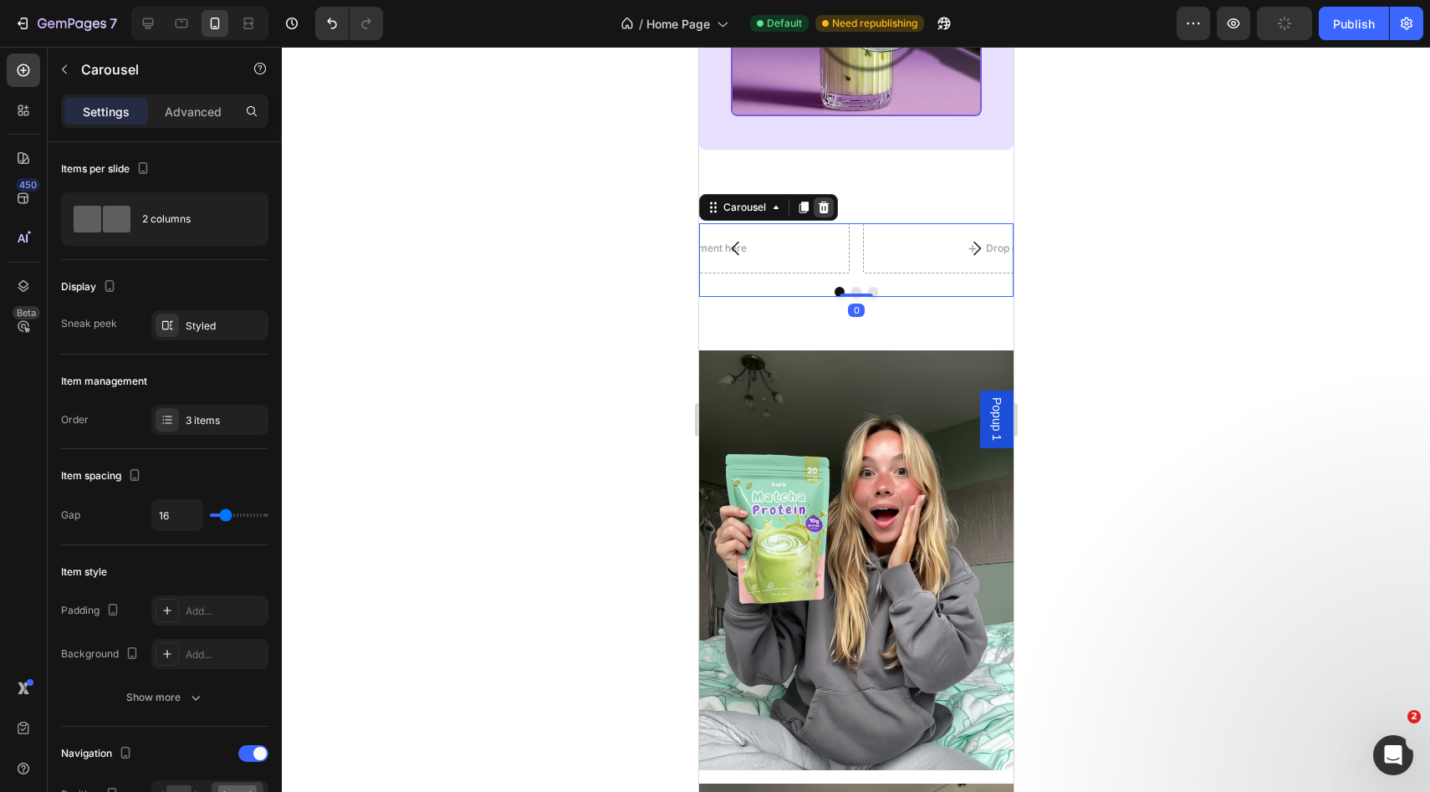
click at [819, 214] on icon at bounding box center [822, 207] width 13 height 13
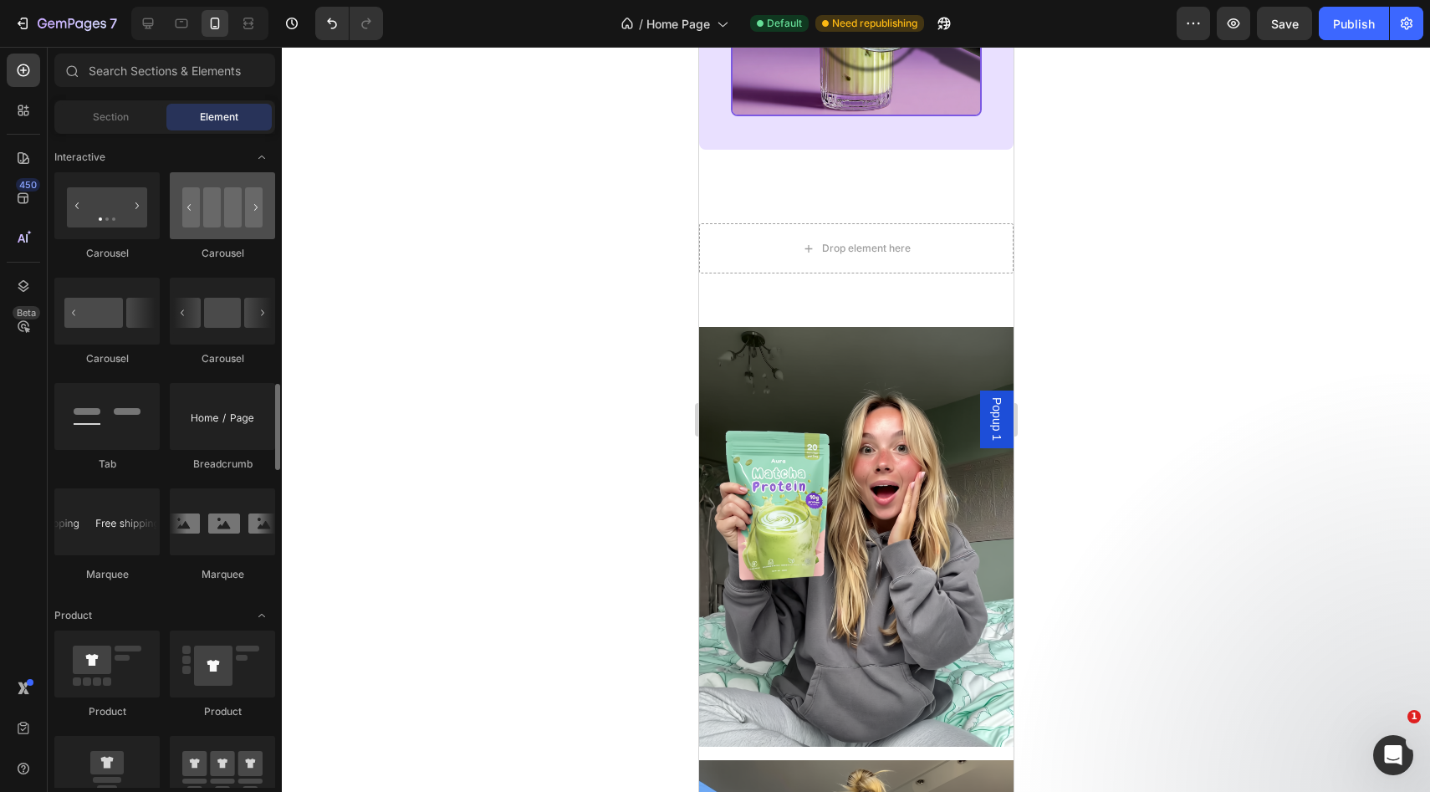
scroll to position [1661, 0]
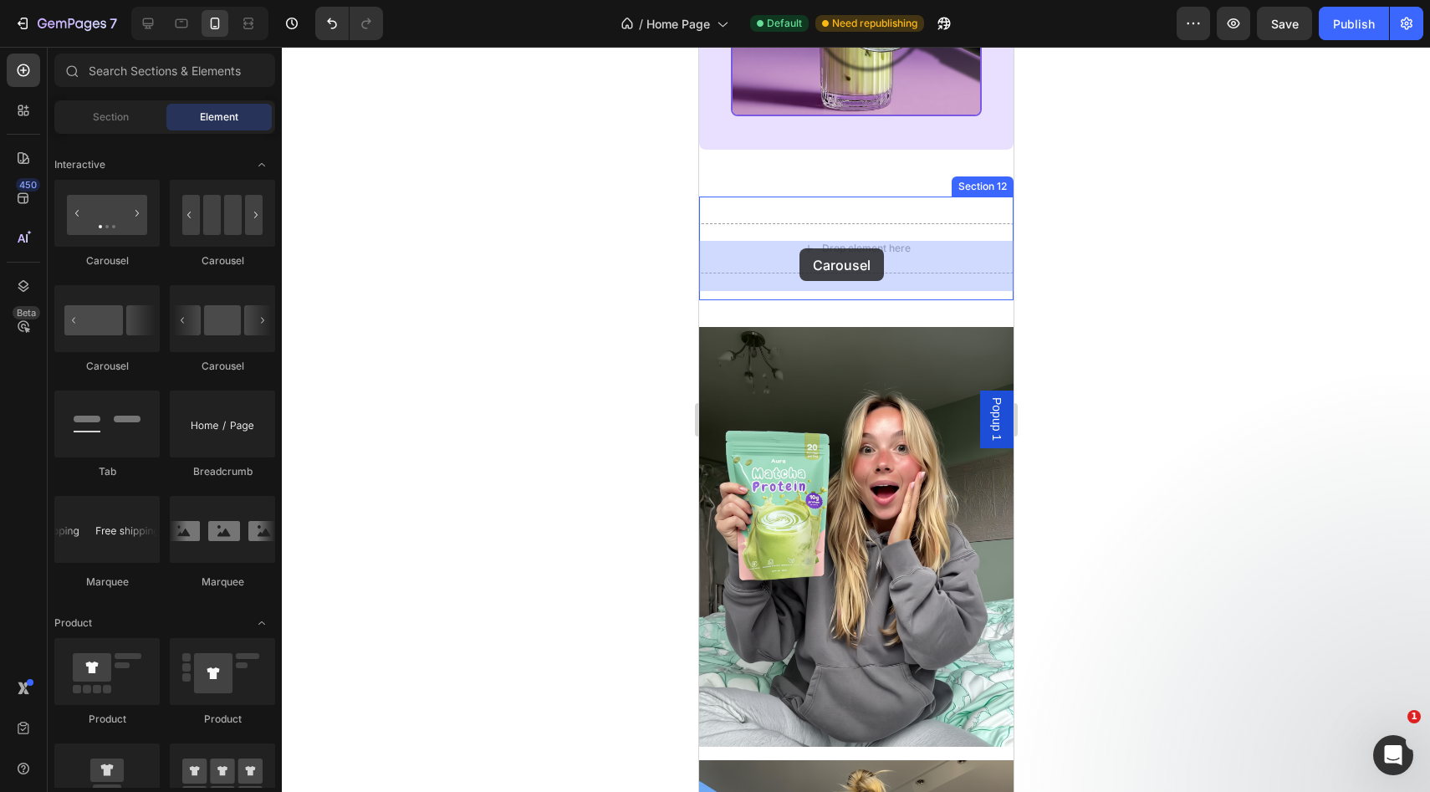
drag, startPoint x: 907, startPoint y: 273, endPoint x: 799, endPoint y: 248, distance: 110.6
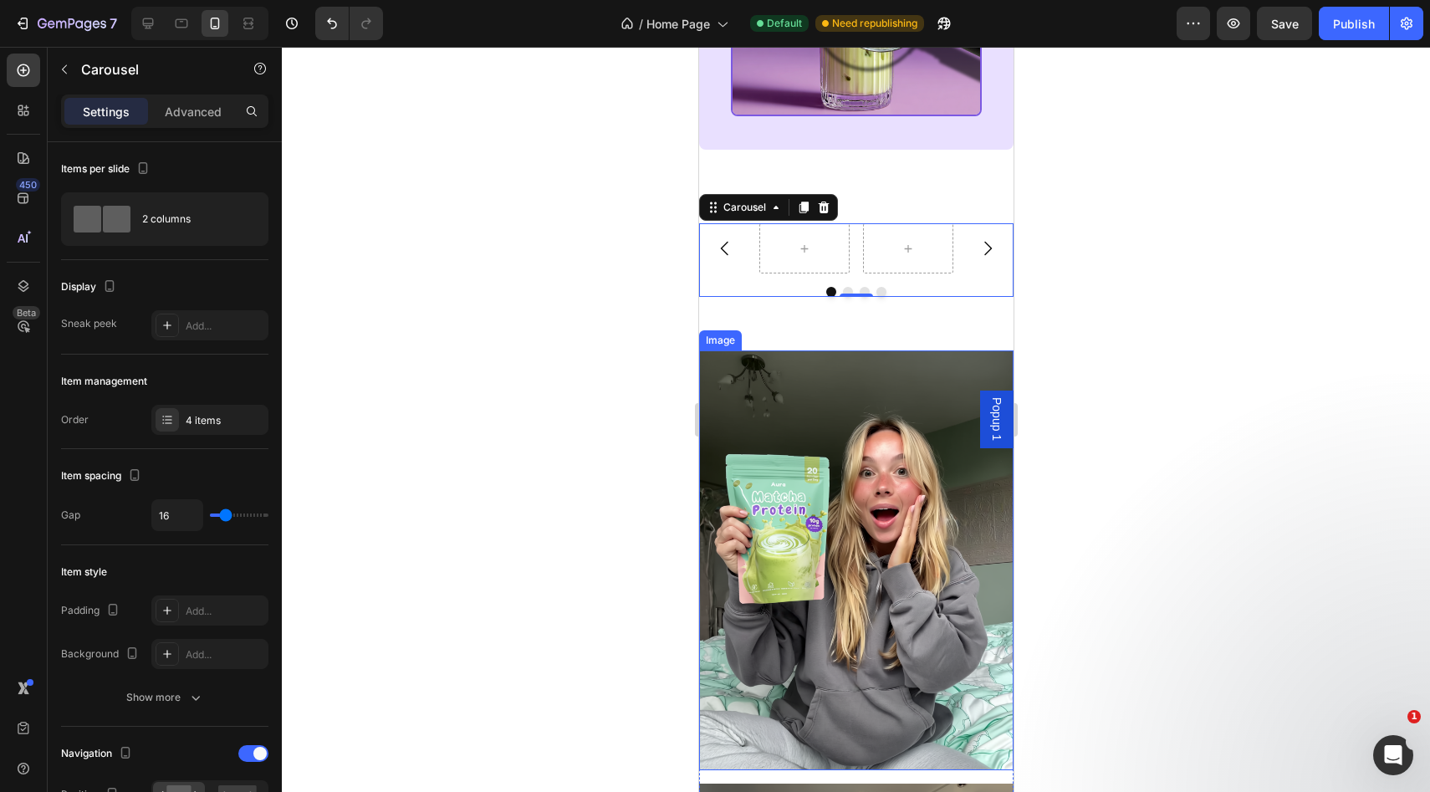
click at [805, 506] on img at bounding box center [855, 559] width 314 height 419
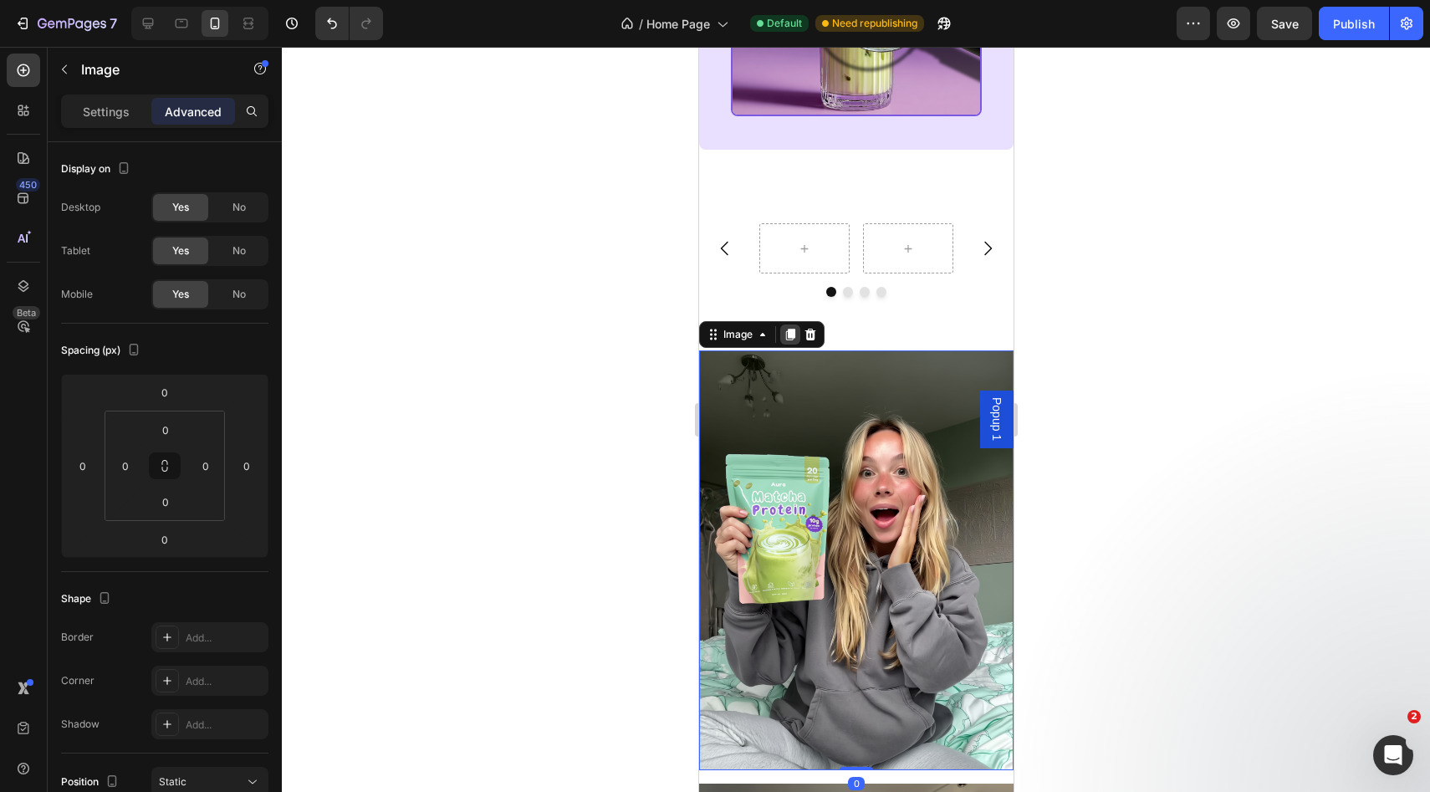
click at [788, 340] on icon at bounding box center [789, 335] width 9 height 12
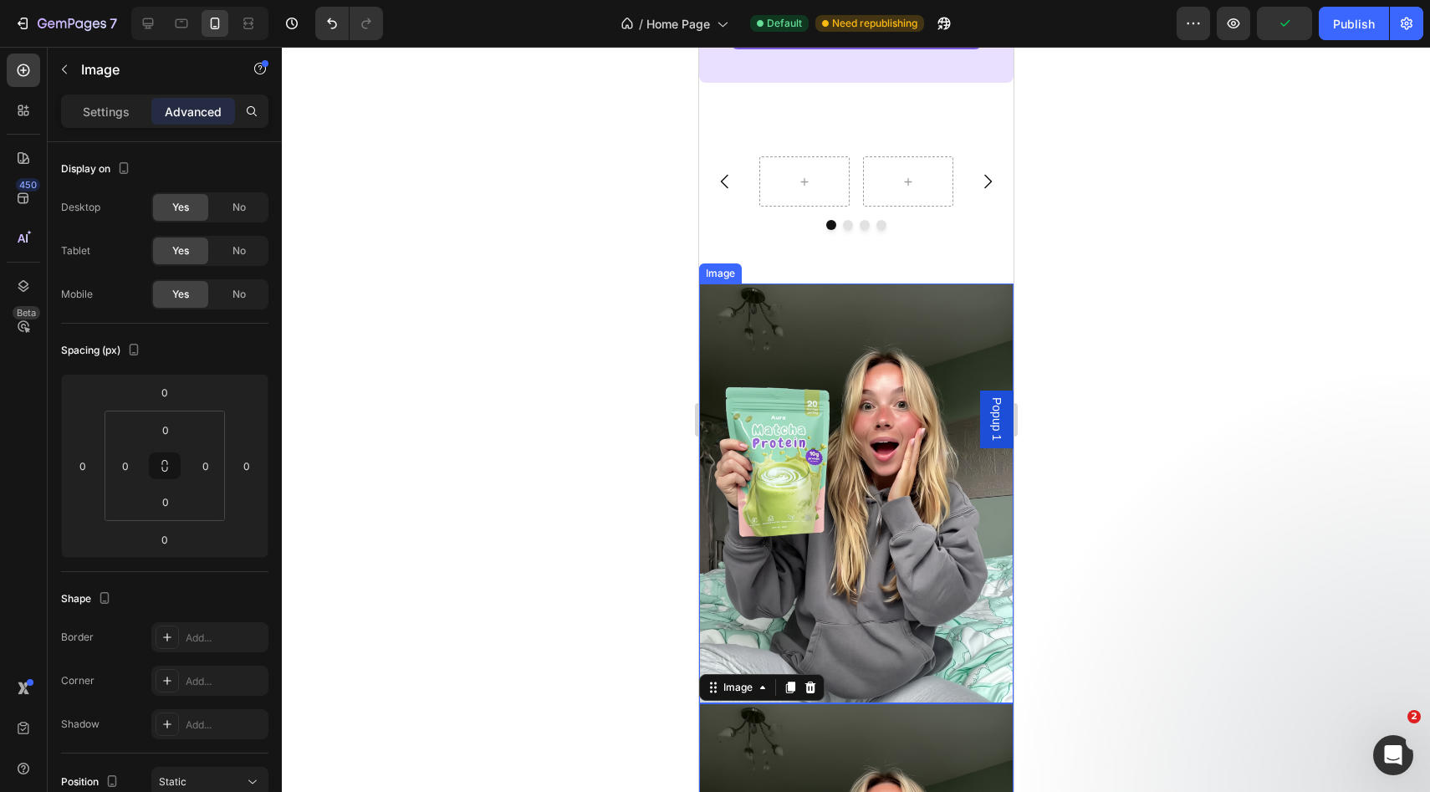
scroll to position [3236, 0]
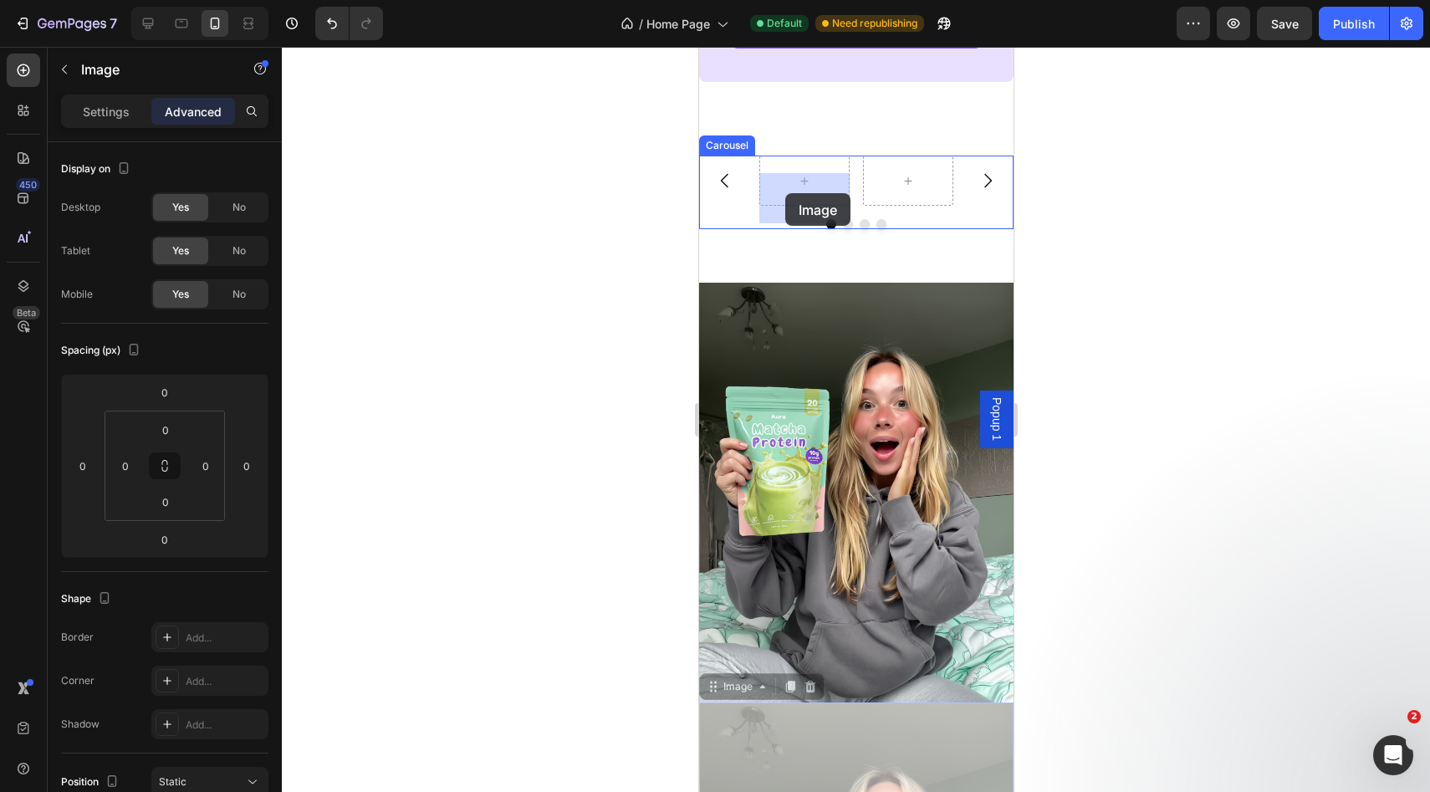
drag, startPoint x: 839, startPoint y: 729, endPoint x: 784, endPoint y: 193, distance: 538.7
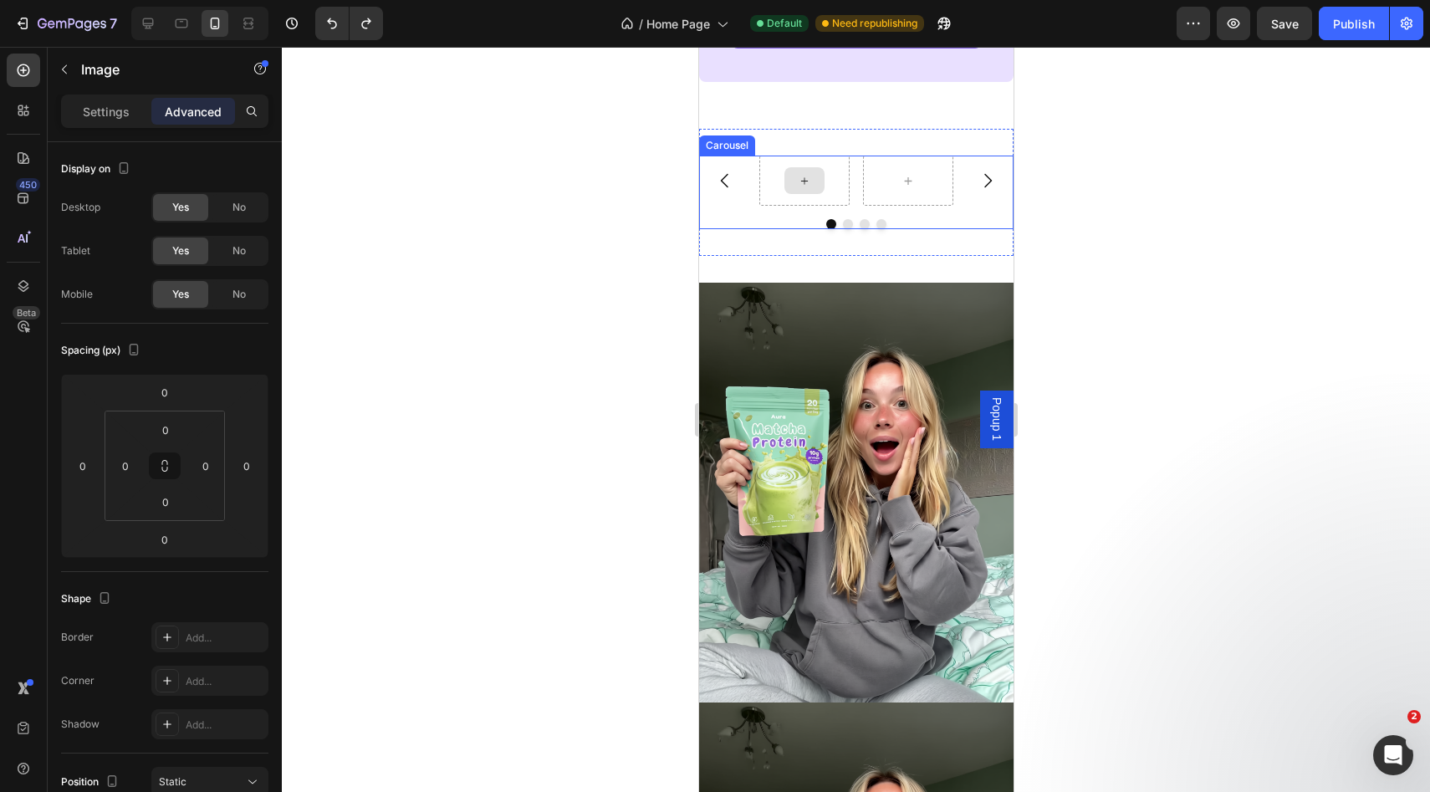
click at [809, 188] on icon at bounding box center [803, 181] width 13 height 14
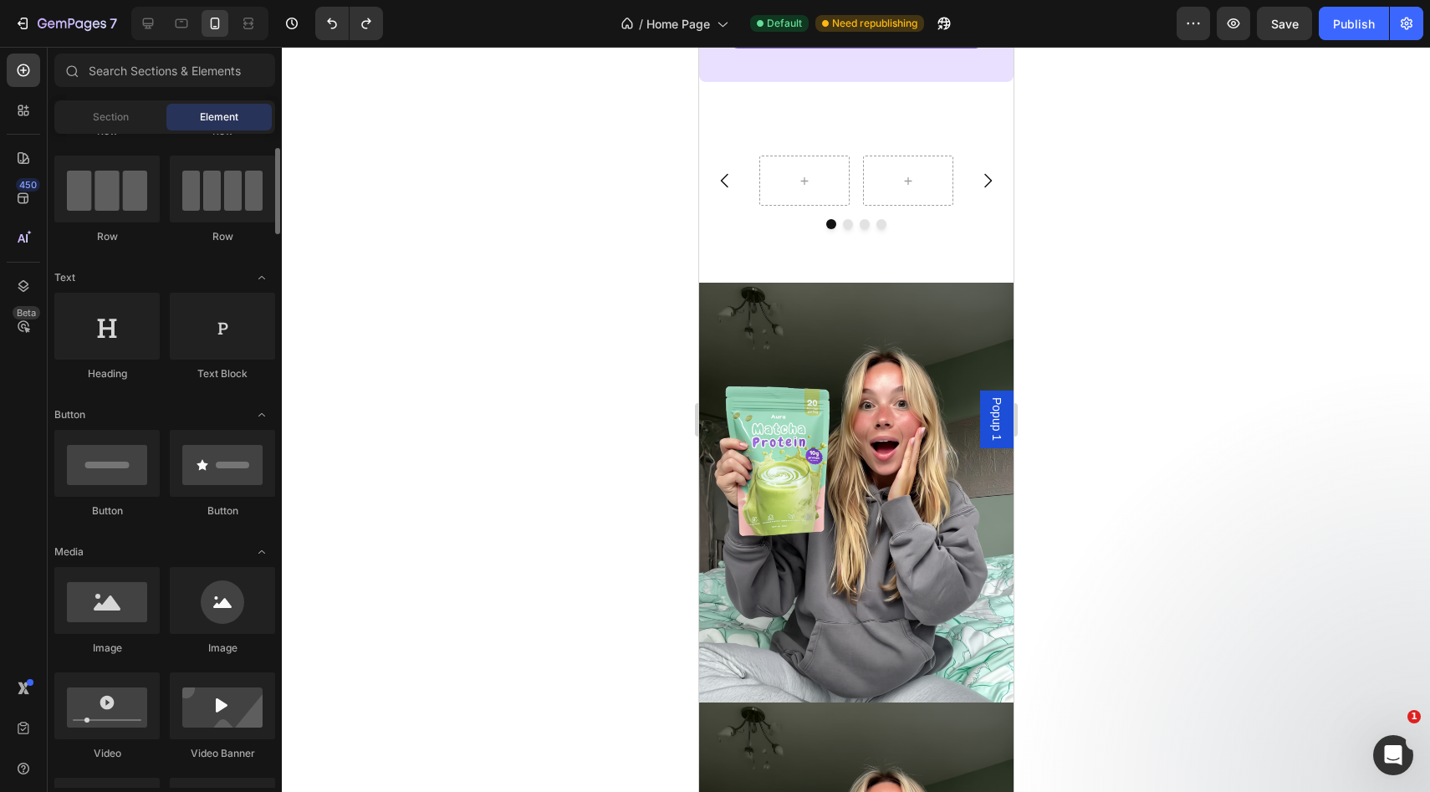
scroll to position [119, 0]
drag, startPoint x: 815, startPoint y: 664, endPoint x: 800, endPoint y: 200, distance: 464.3
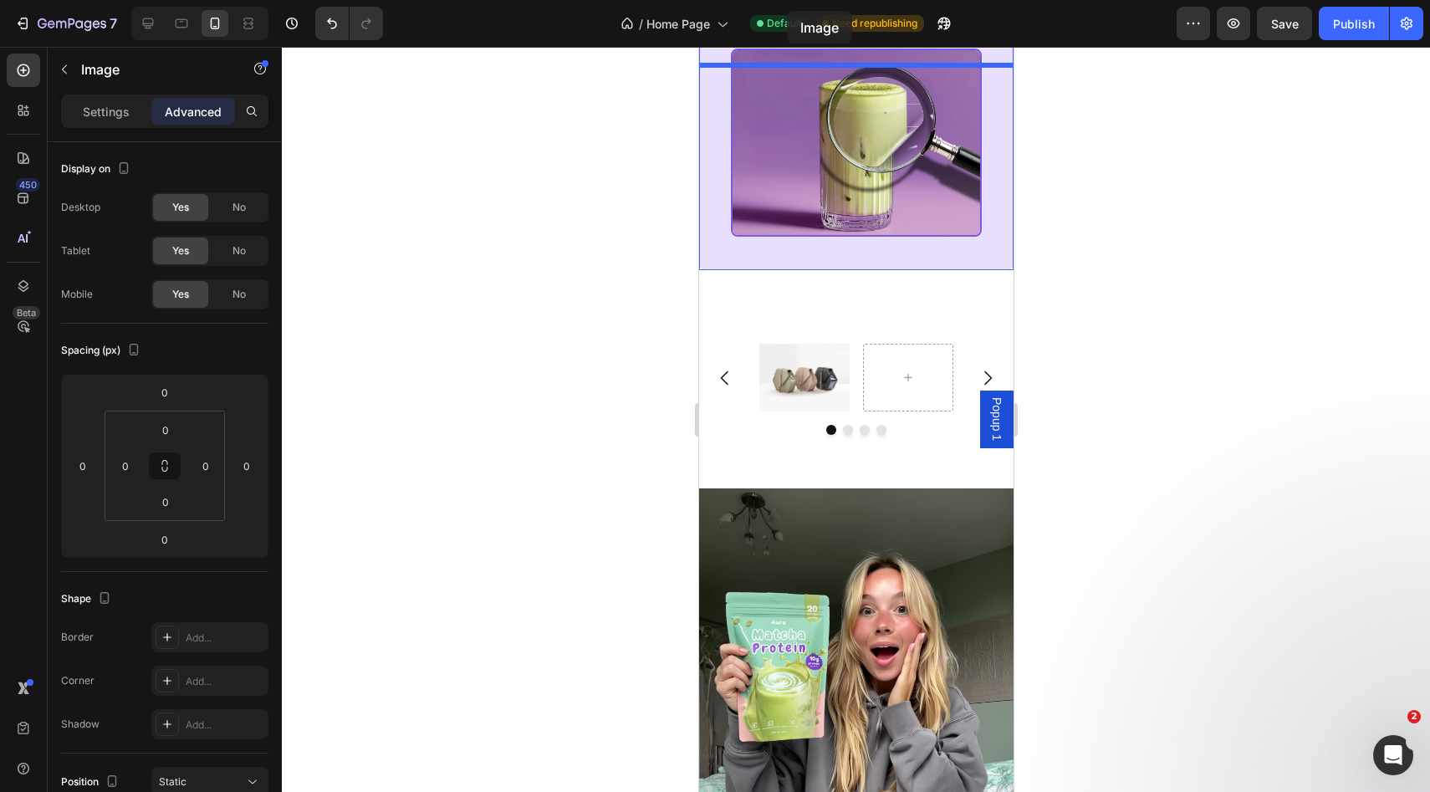
scroll to position [2947, 0]
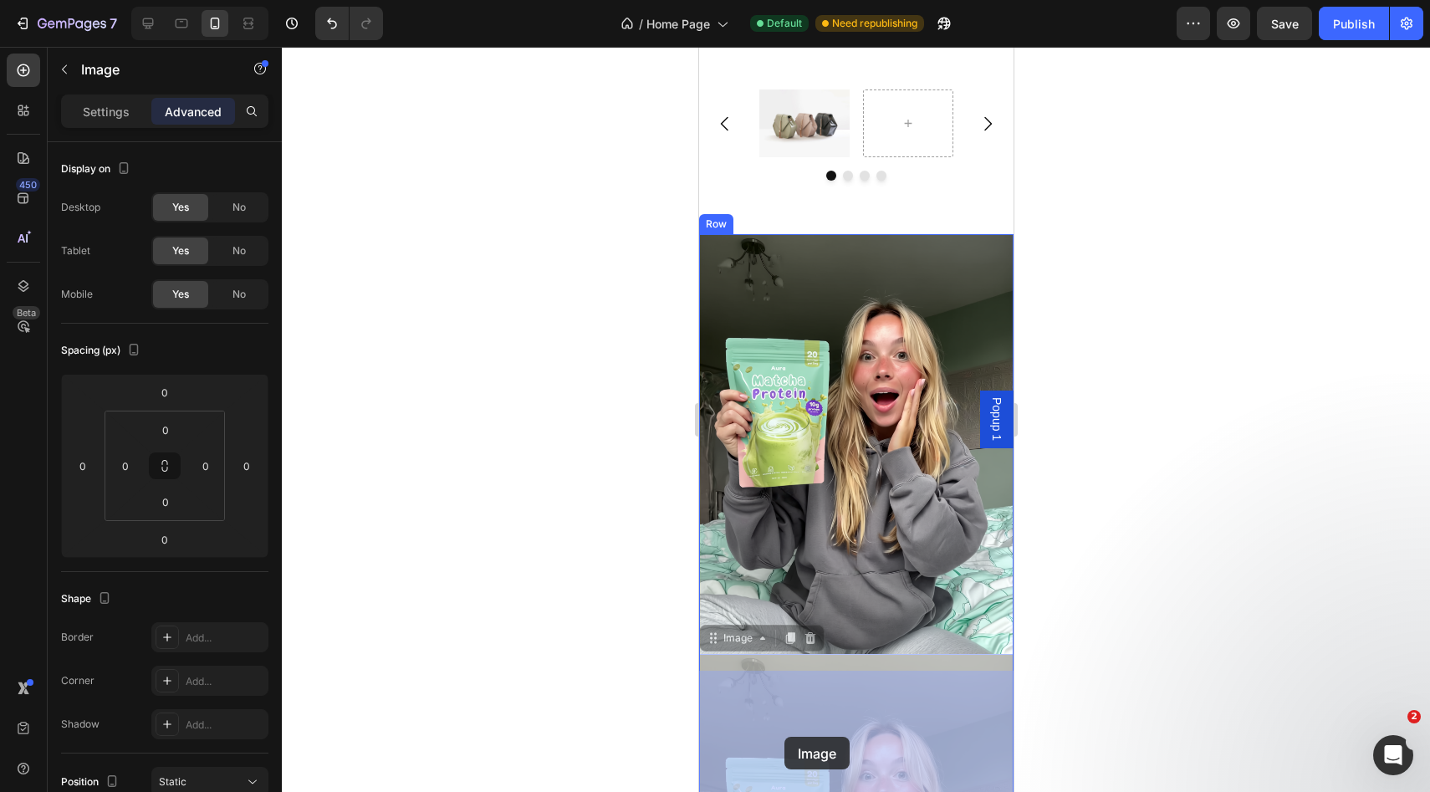
drag, startPoint x: 835, startPoint y: 688, endPoint x: 783, endPoint y: 737, distance: 71.0
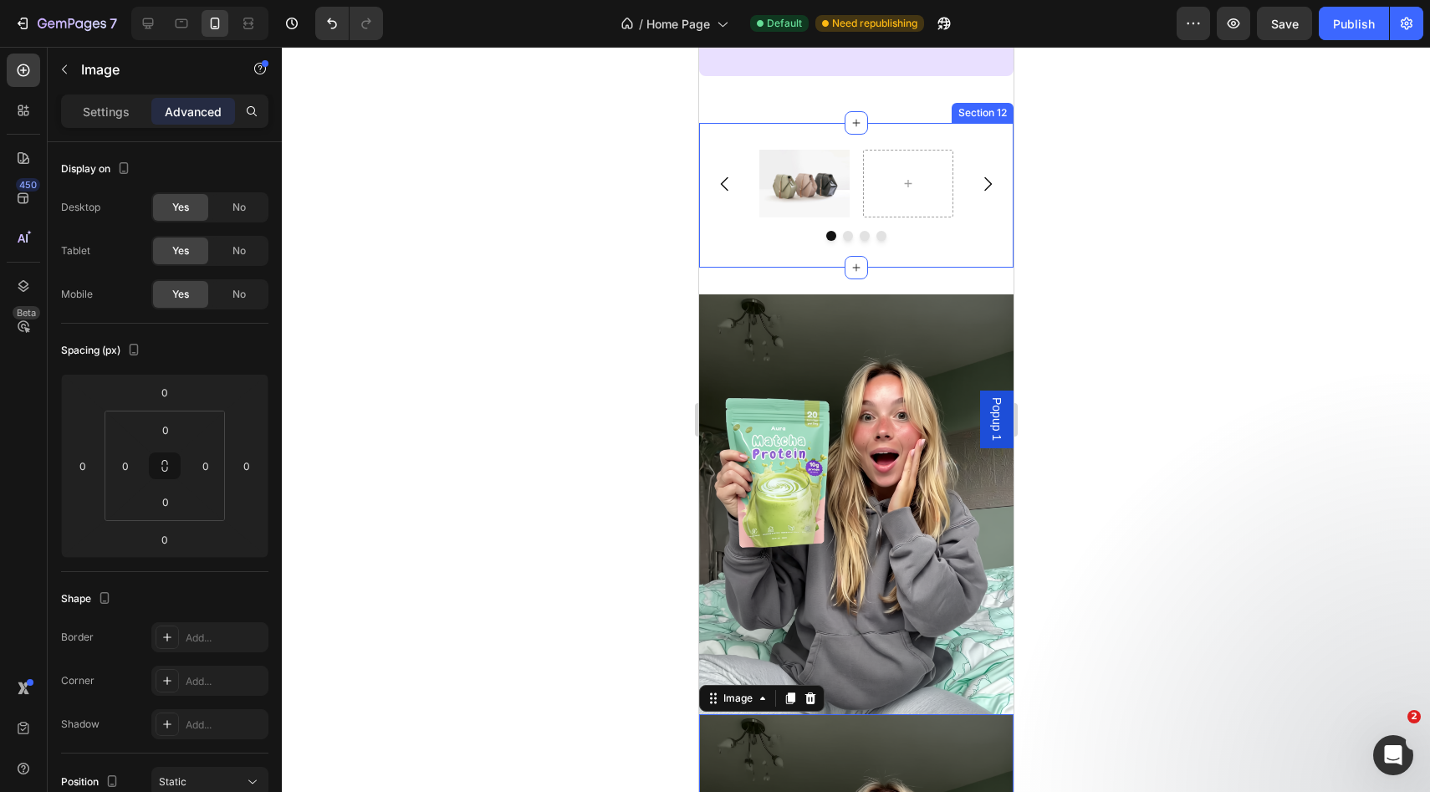
scroll to position [3222, 0]
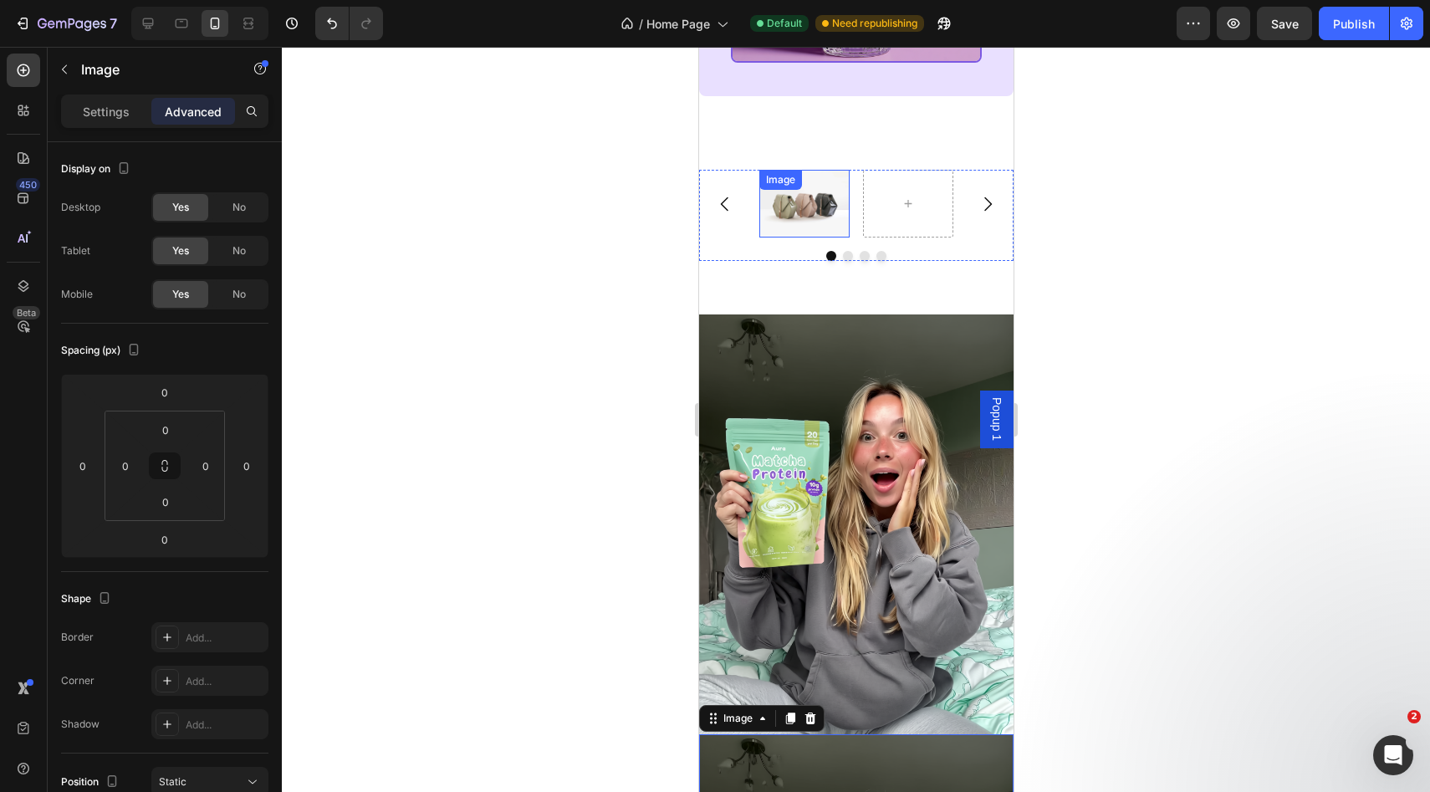
click at [799, 237] on img at bounding box center [803, 204] width 90 height 68
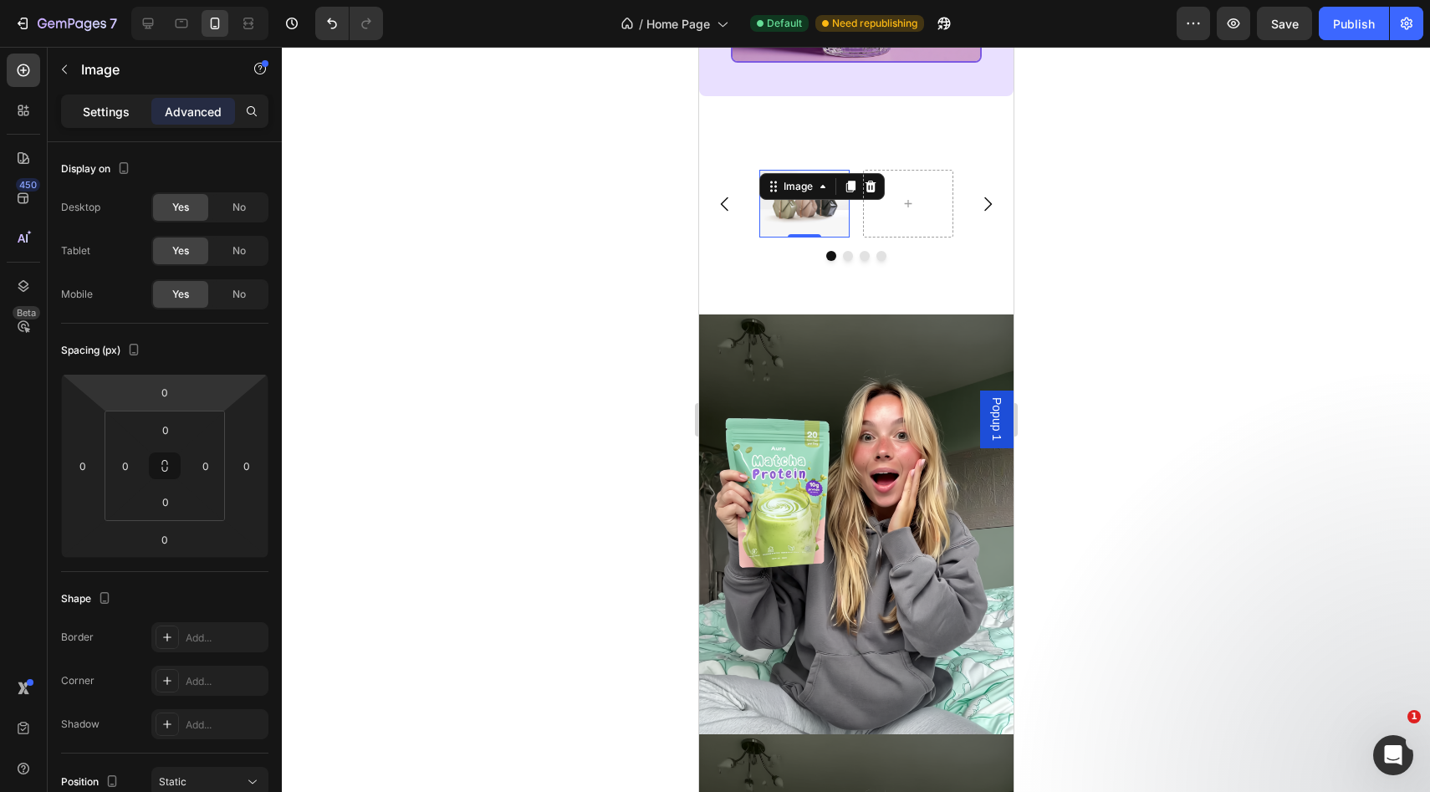
click at [120, 105] on p "Settings" at bounding box center [106, 112] width 47 height 18
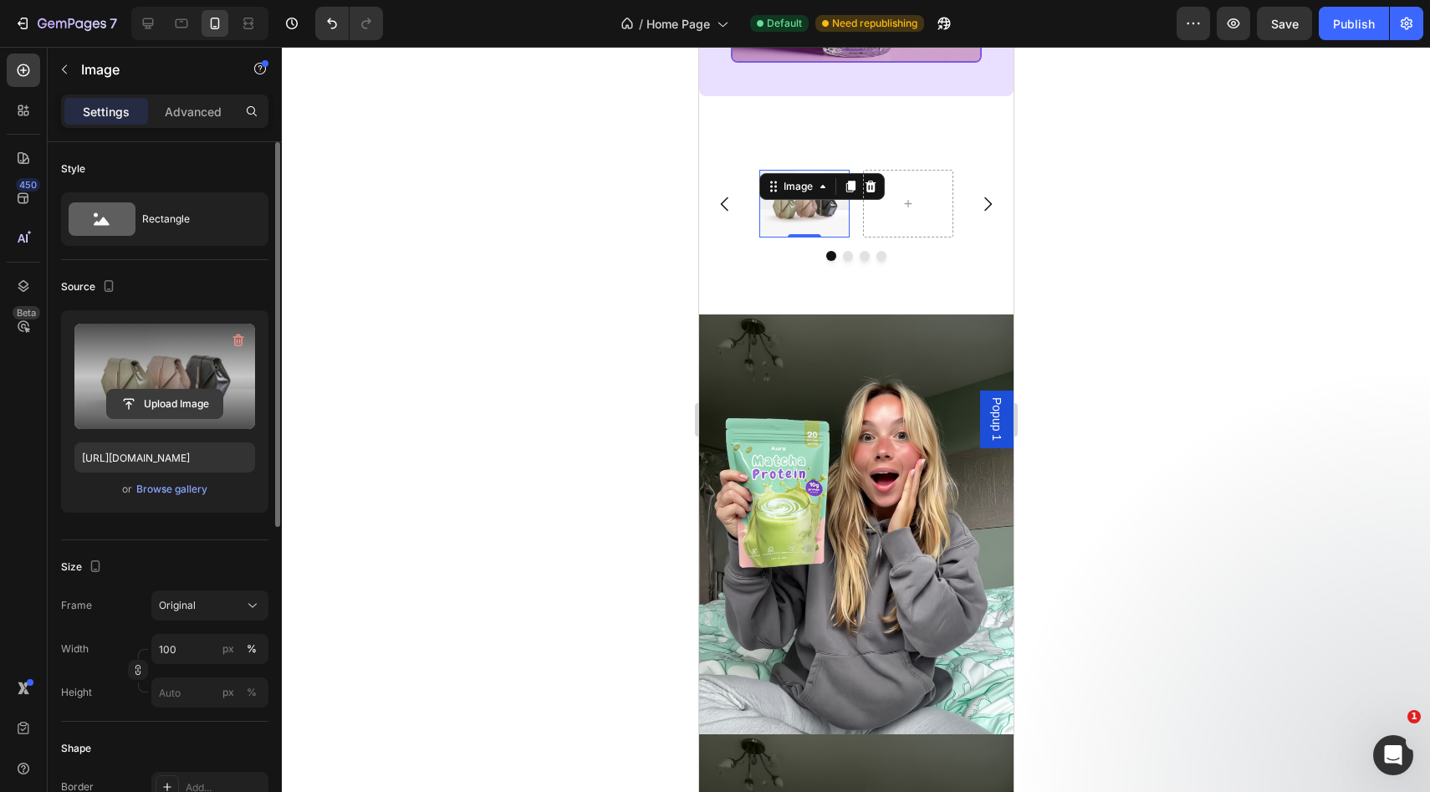
click at [150, 402] on input "file" at bounding box center [164, 404] width 115 height 28
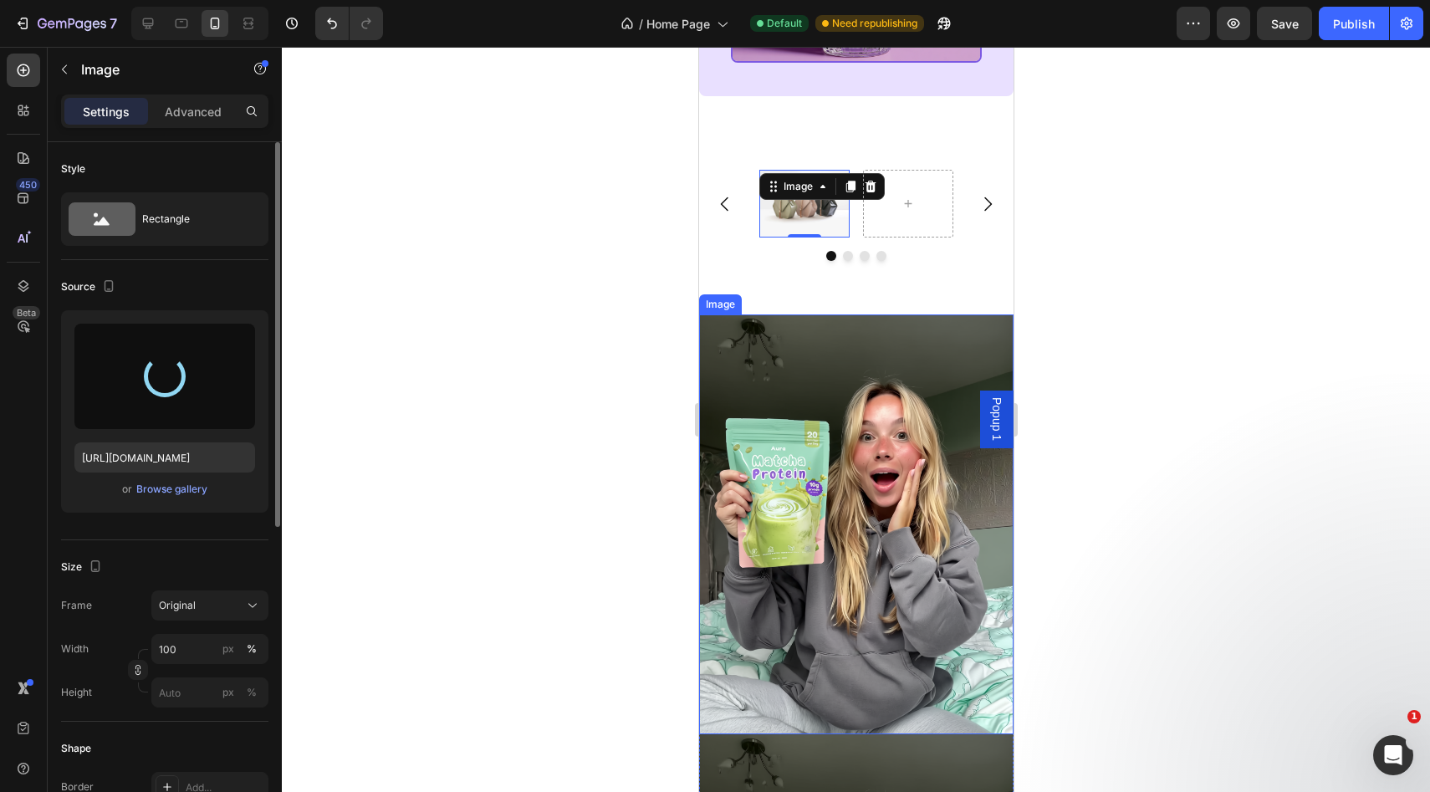
type input "[URL][DOMAIN_NAME]"
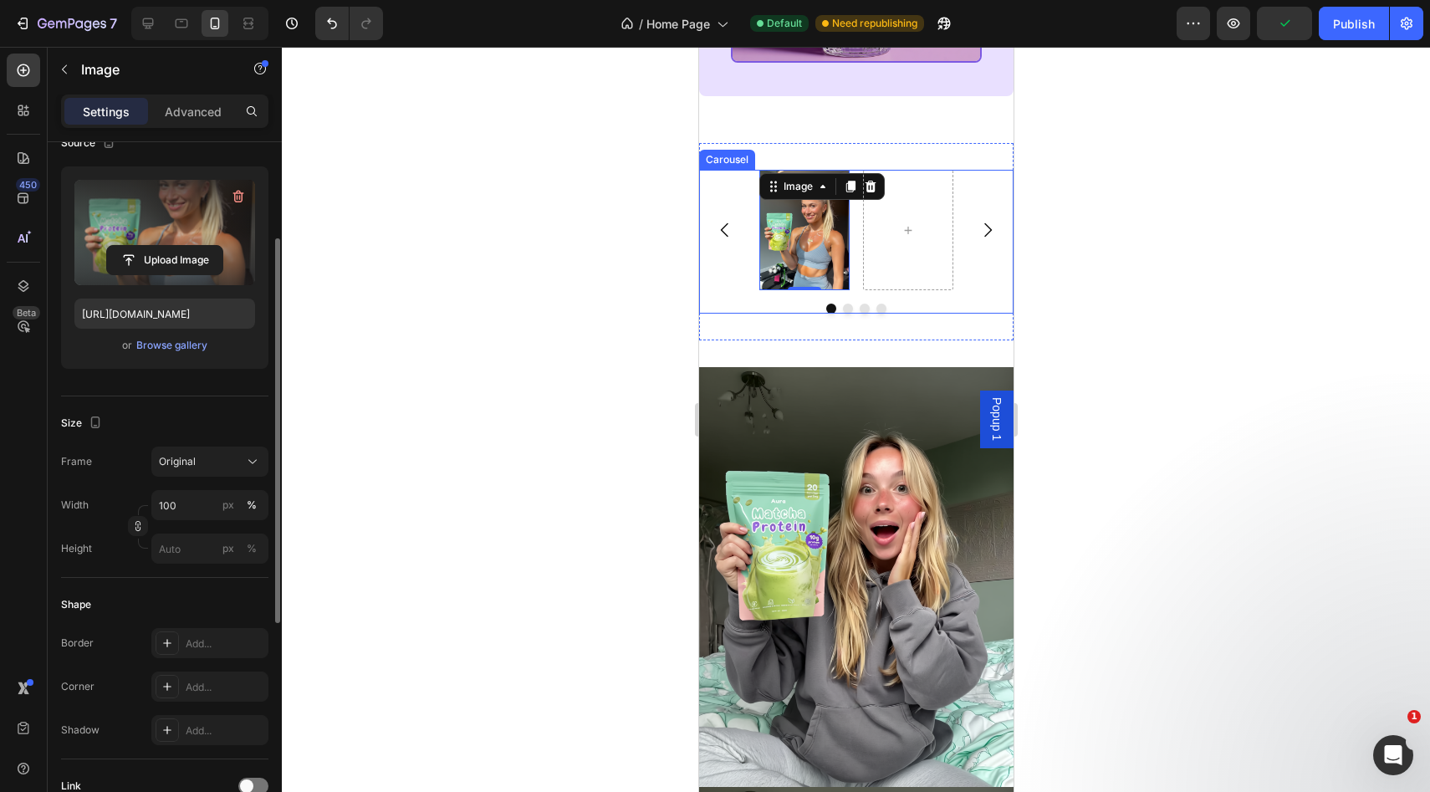
scroll to position [288, 0]
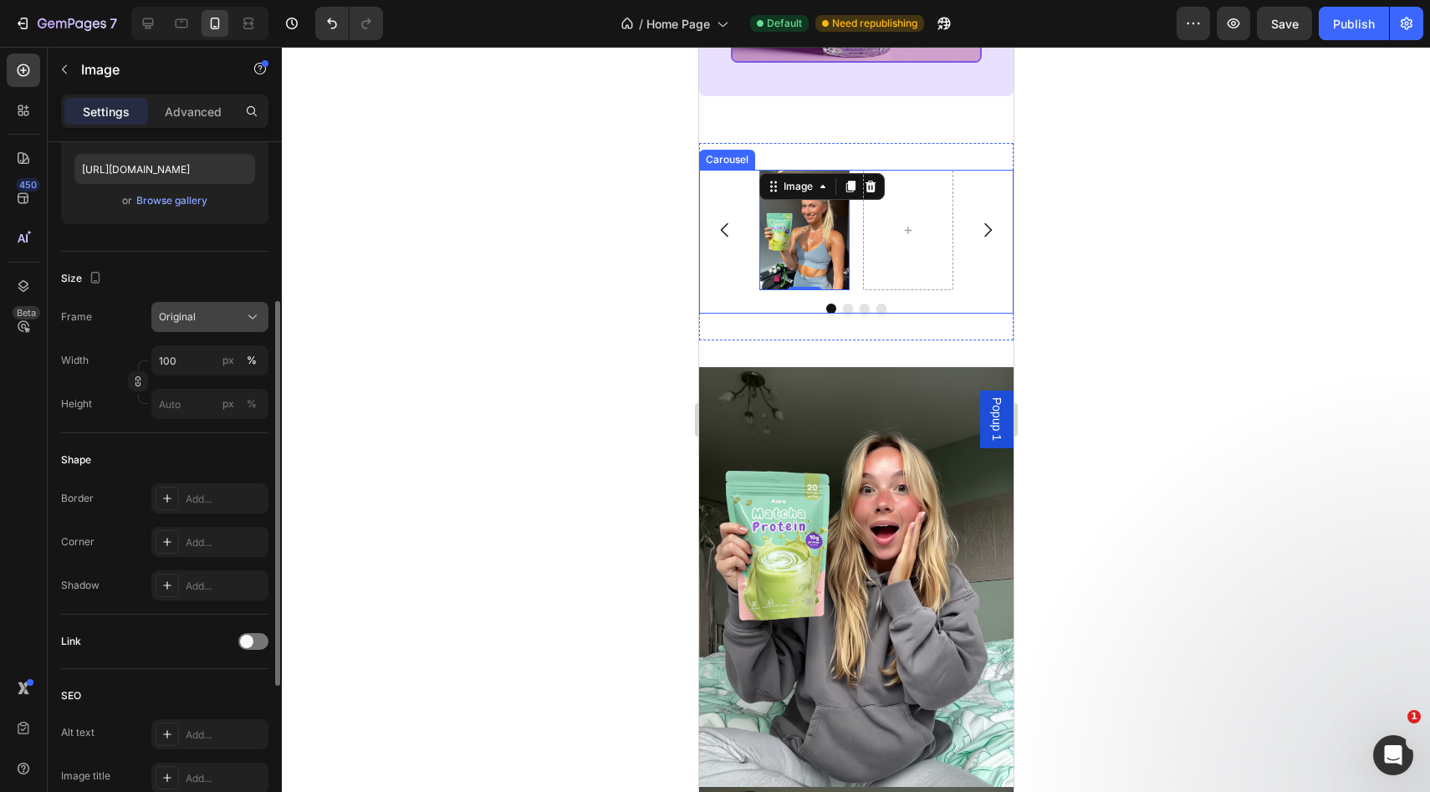
click at [181, 306] on button "Original" at bounding box center [209, 317] width 117 height 30
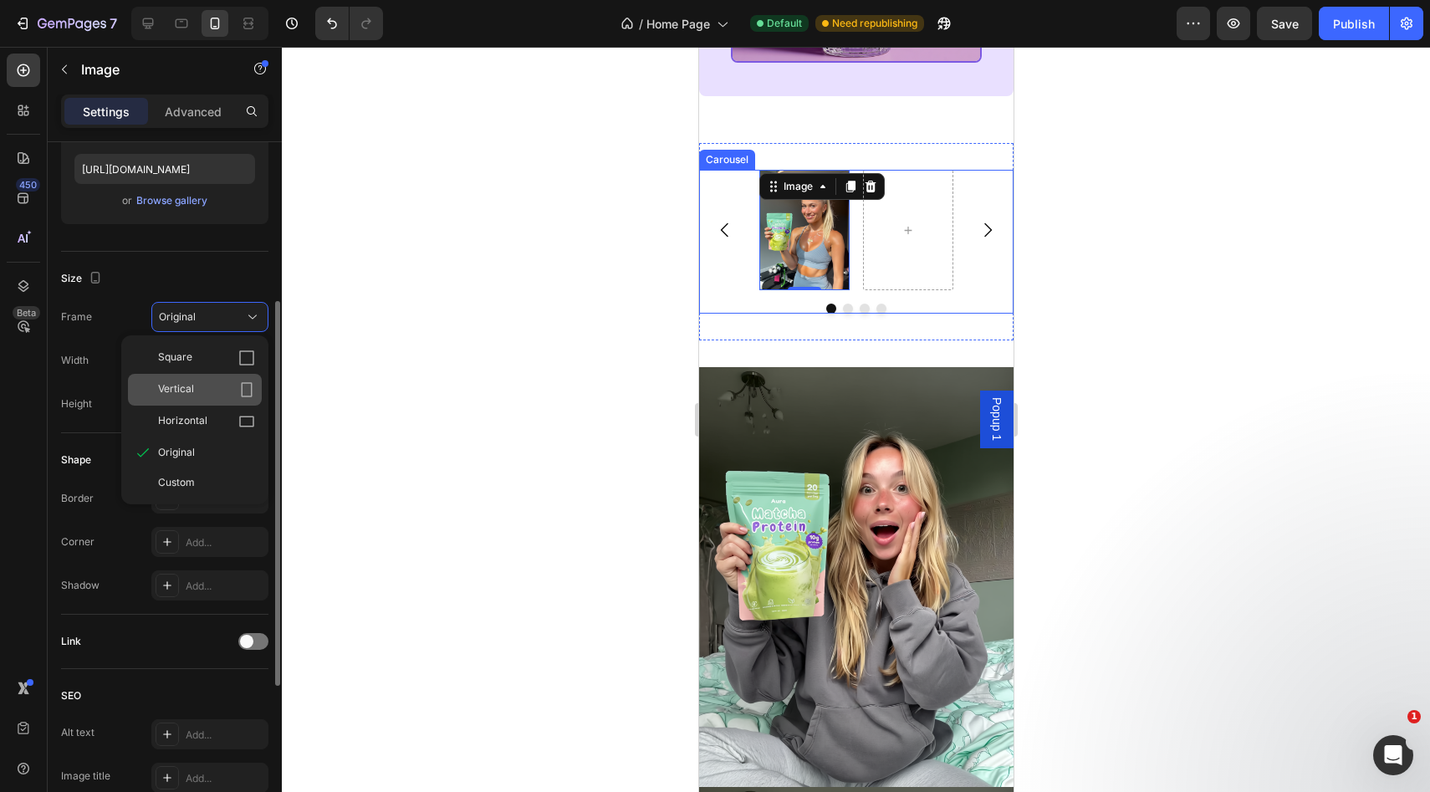
click at [208, 391] on div "Vertical" at bounding box center [206, 389] width 97 height 17
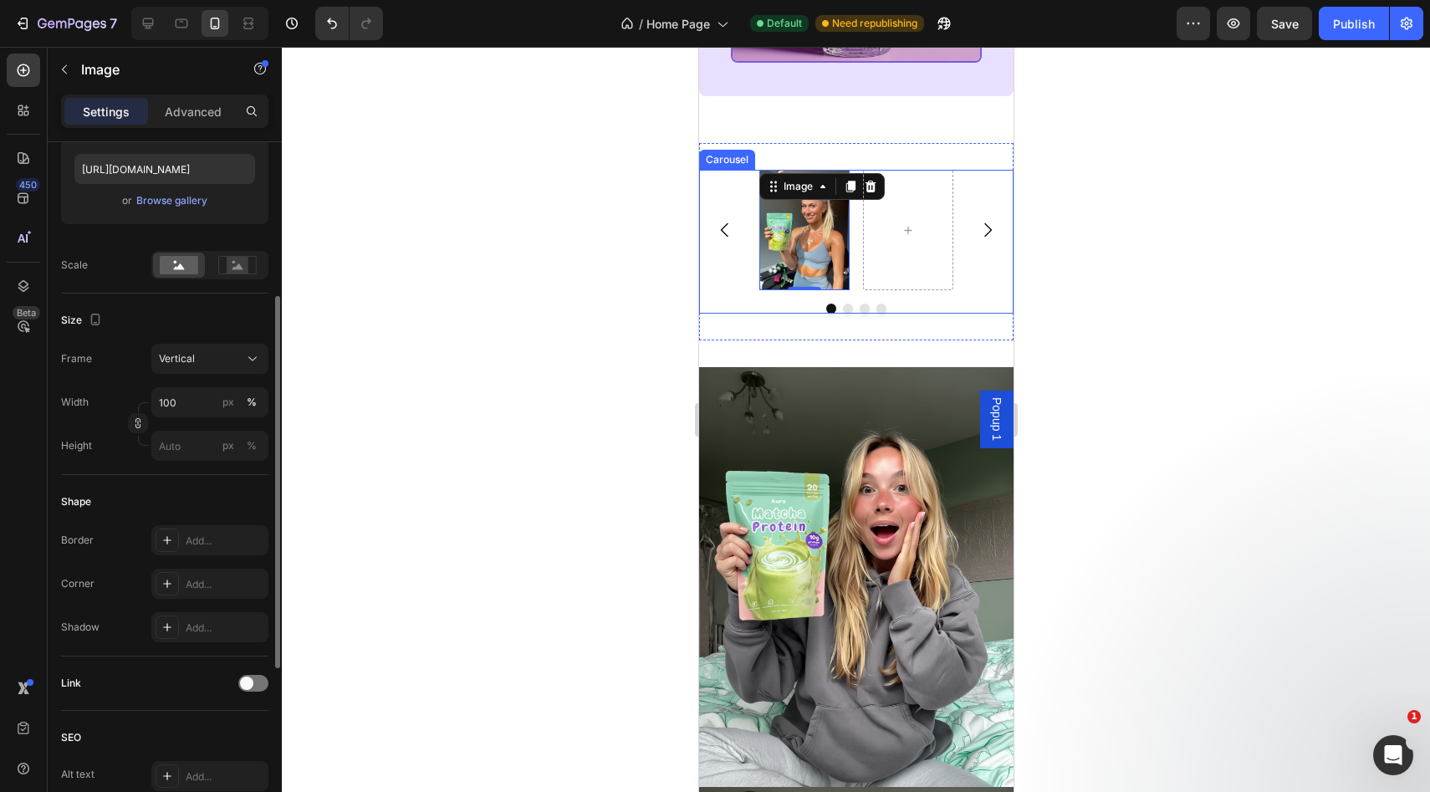
click at [210, 324] on div "Size" at bounding box center [164, 320] width 207 height 27
click at [210, 365] on div "Vertical" at bounding box center [200, 358] width 82 height 15
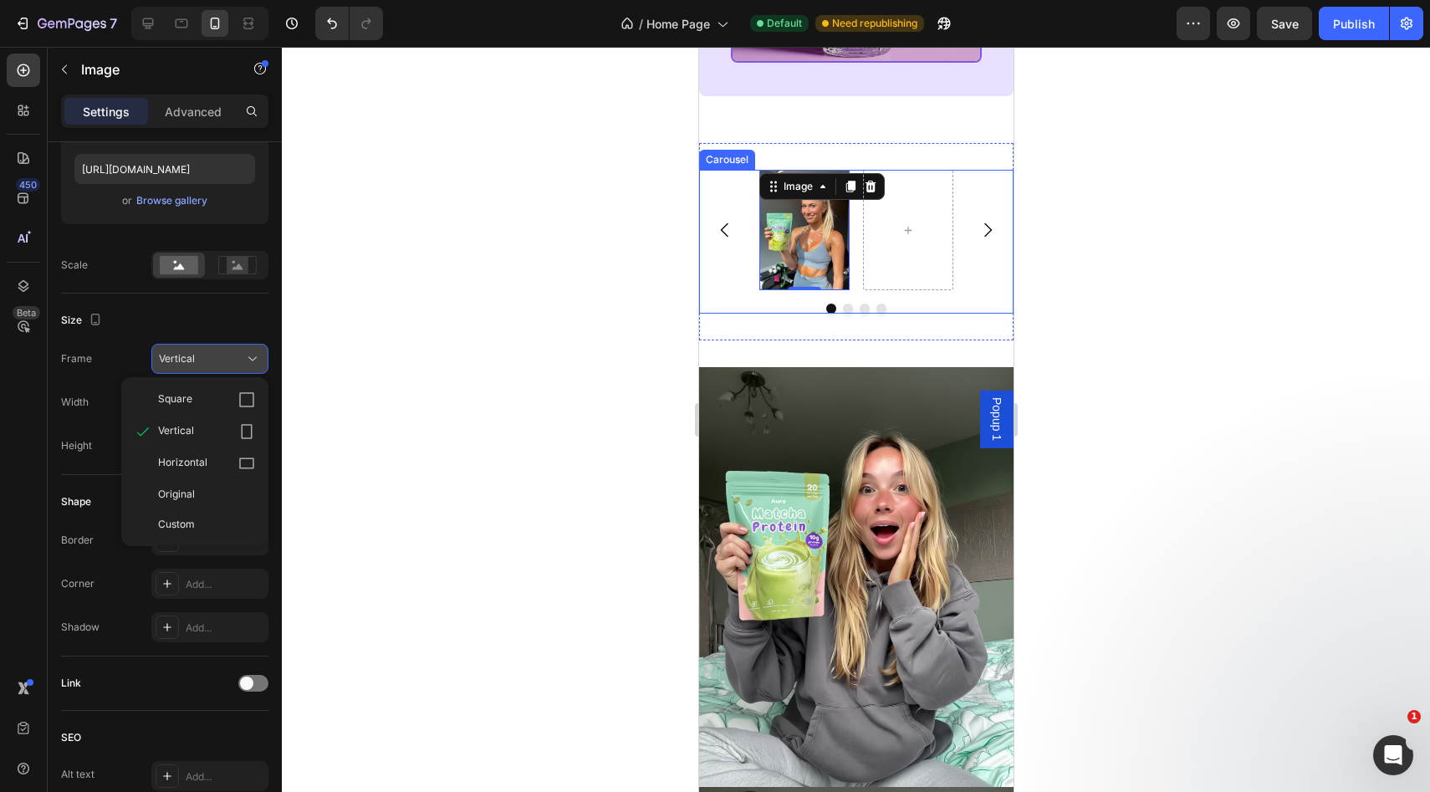
click at [210, 365] on div "Vertical" at bounding box center [200, 358] width 82 height 15
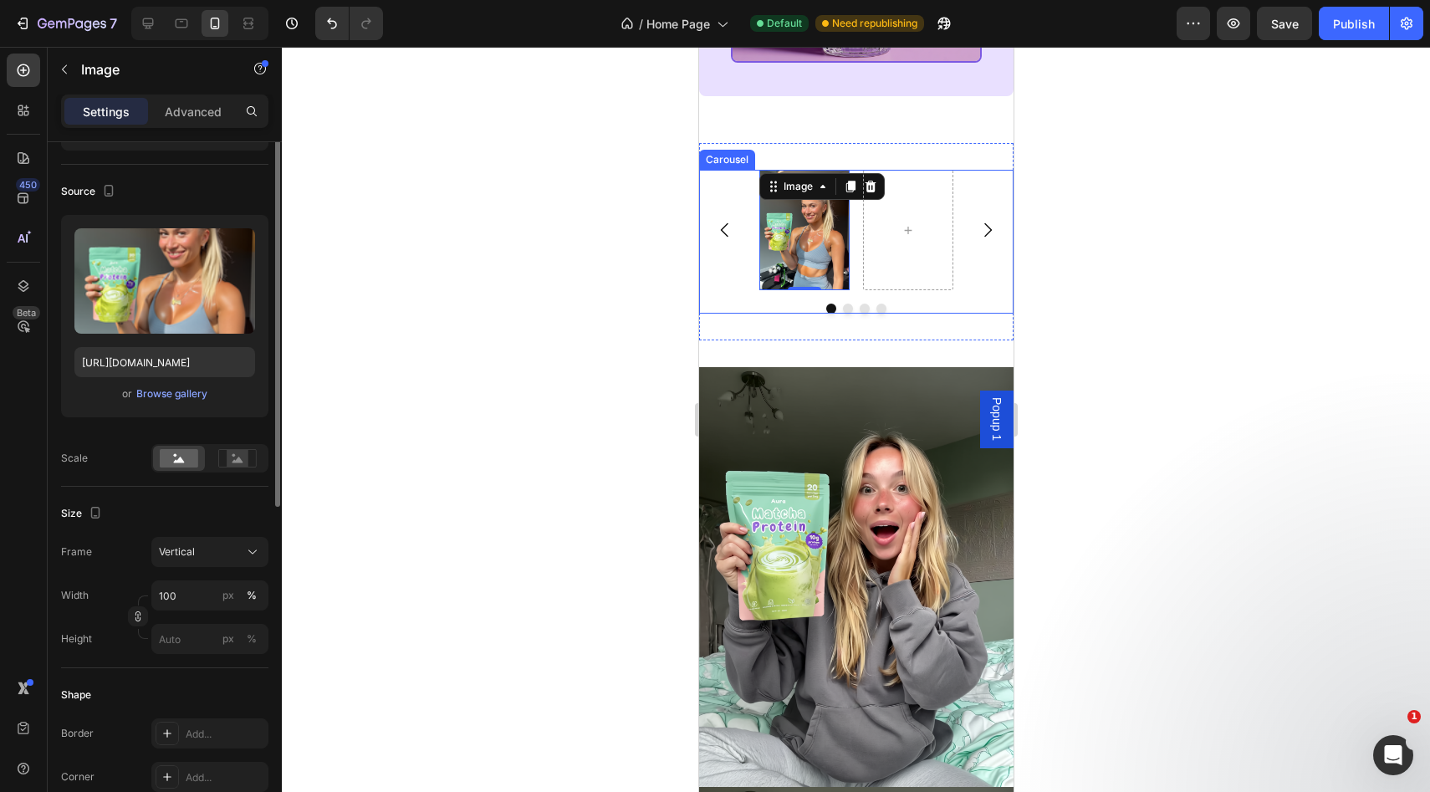
scroll to position [58, 0]
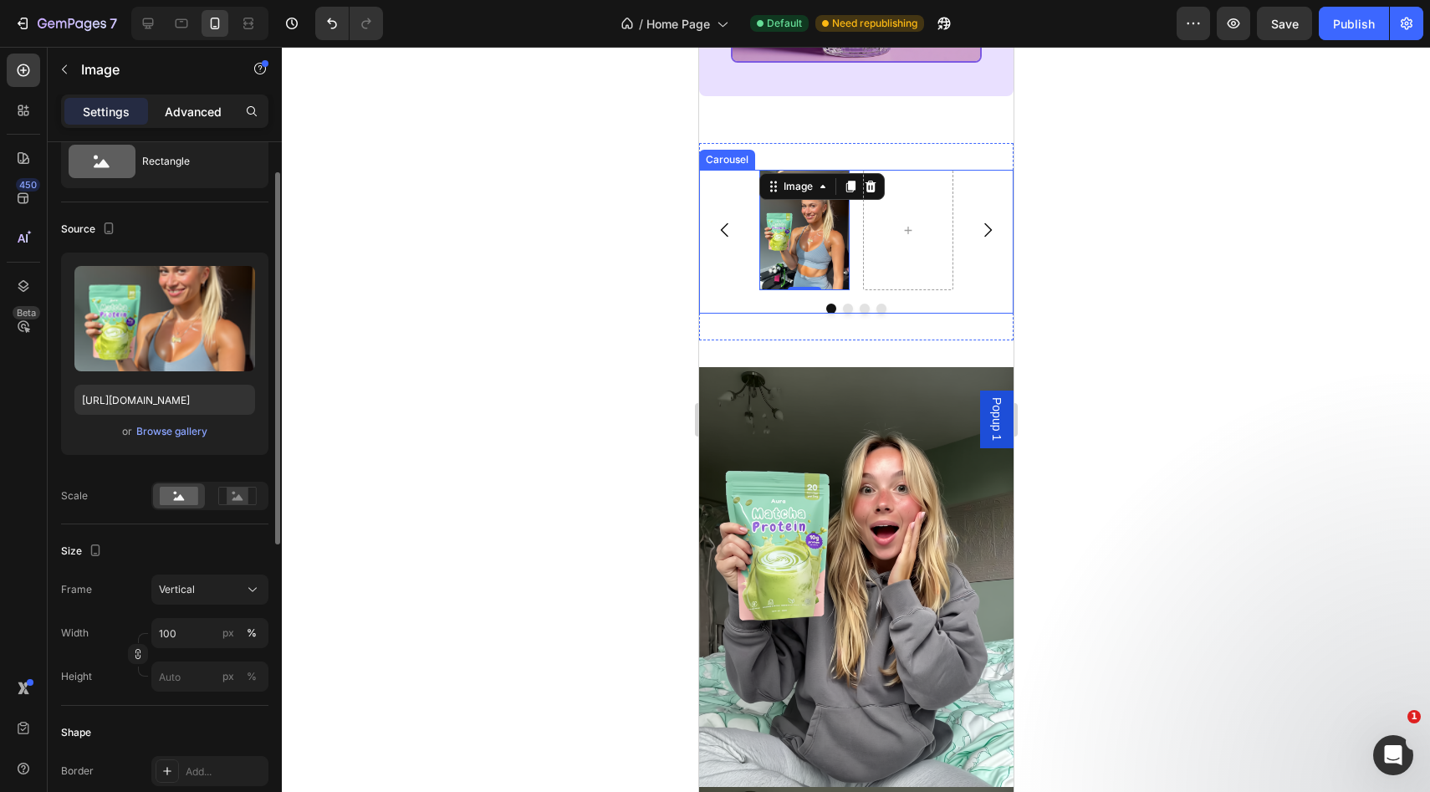
click at [184, 124] on div "Advanced" at bounding box center [193, 111] width 84 height 27
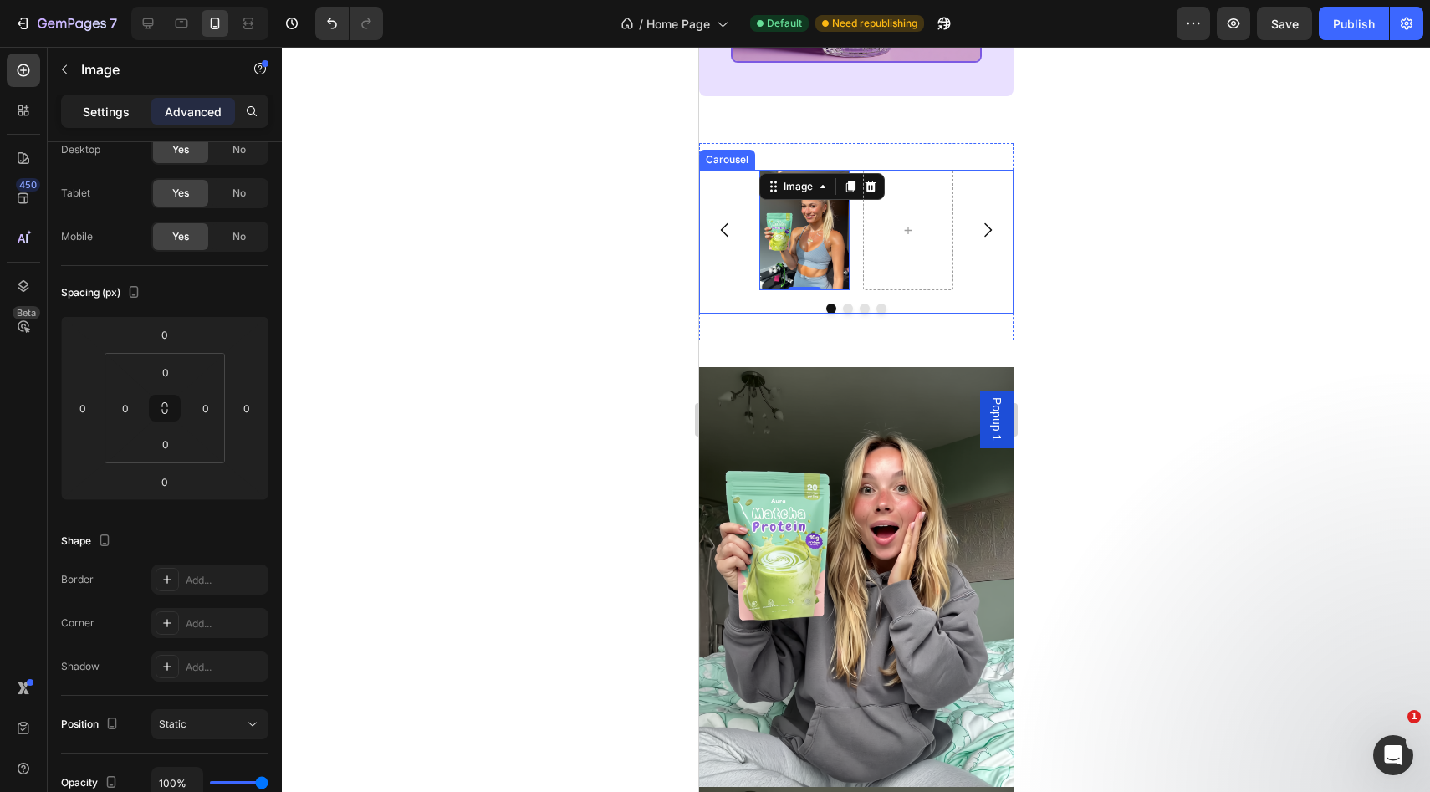
click at [117, 121] on div "Settings" at bounding box center [106, 111] width 84 height 27
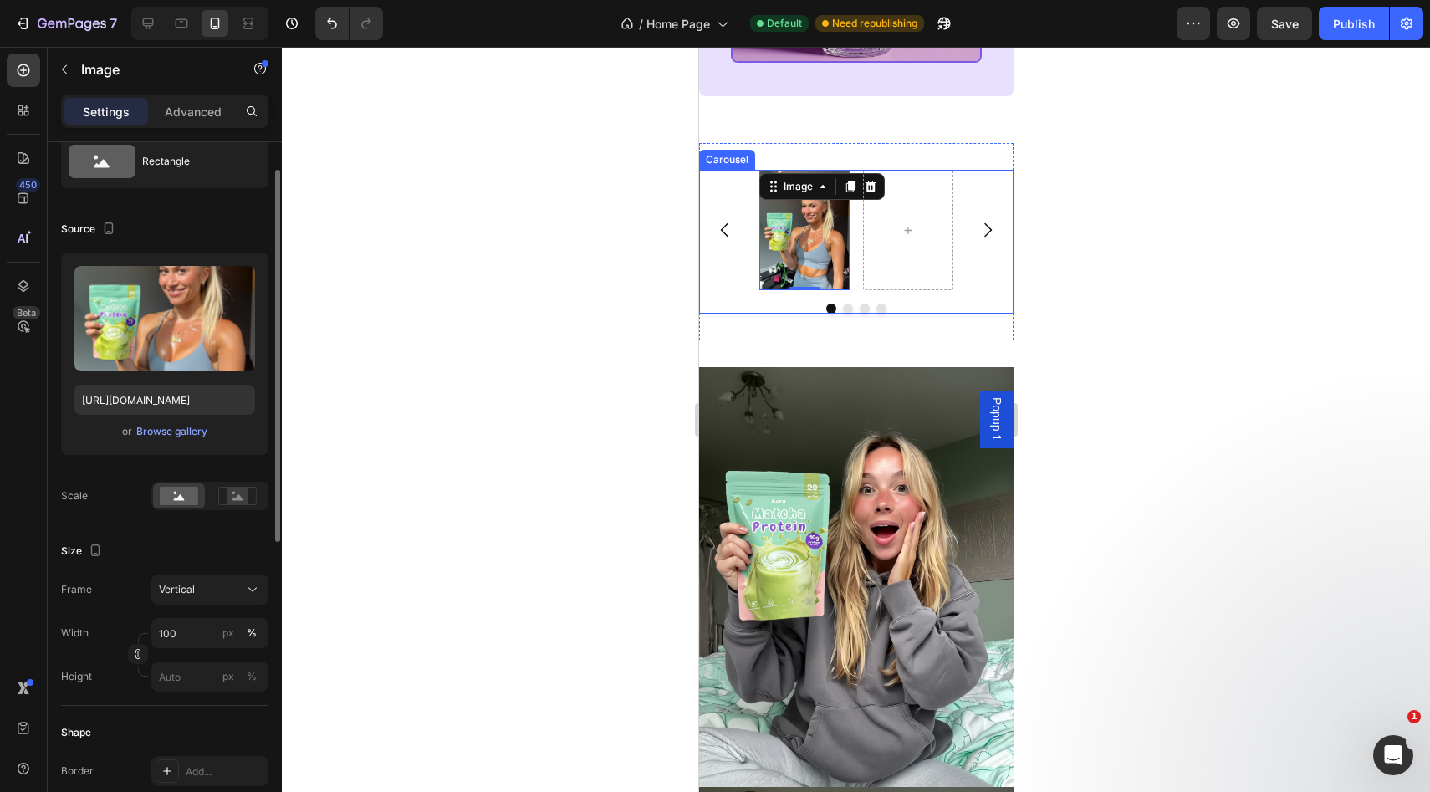
scroll to position [0, 0]
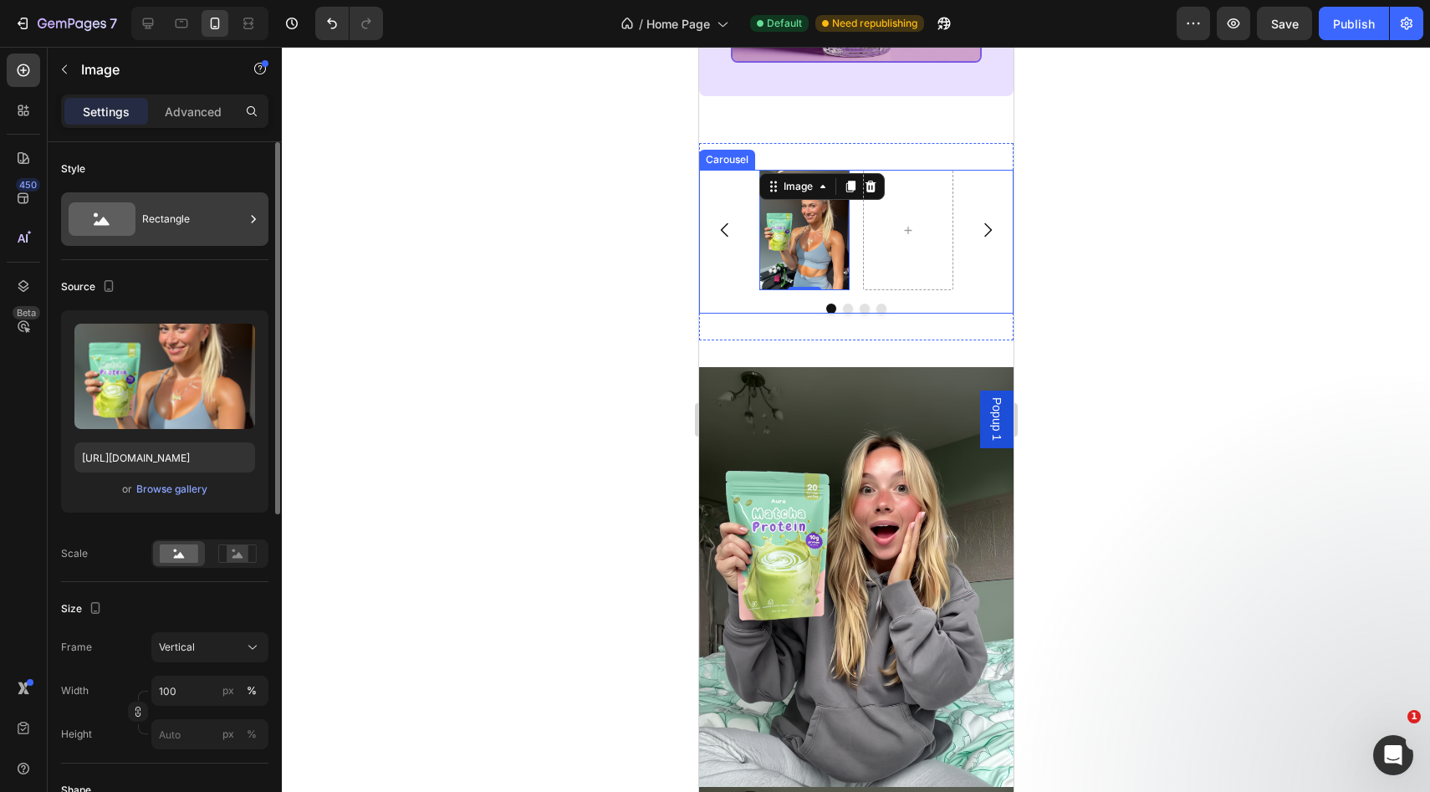
click at [125, 209] on icon at bounding box center [102, 218] width 67 height 33
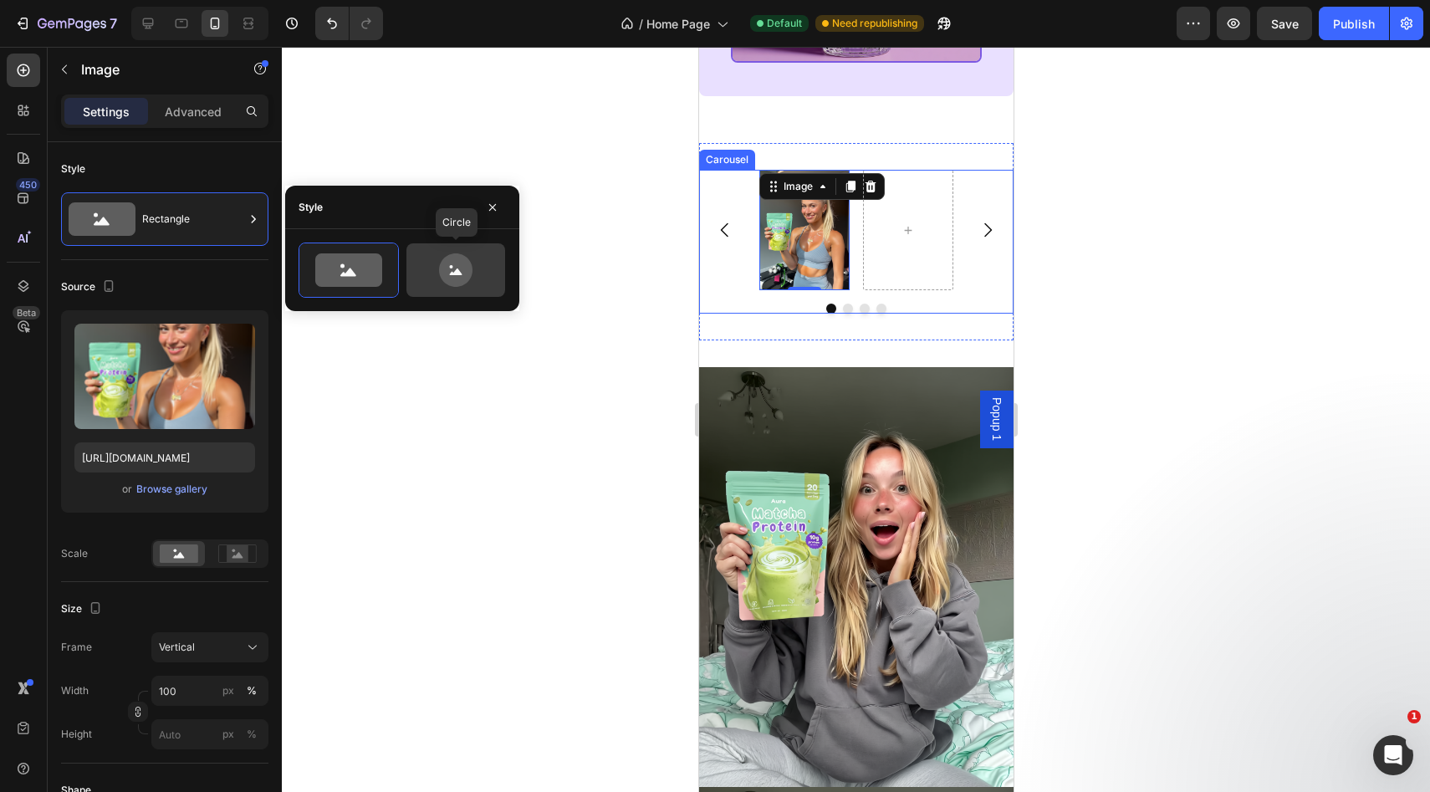
click at [434, 268] on icon at bounding box center [455, 269] width 79 height 33
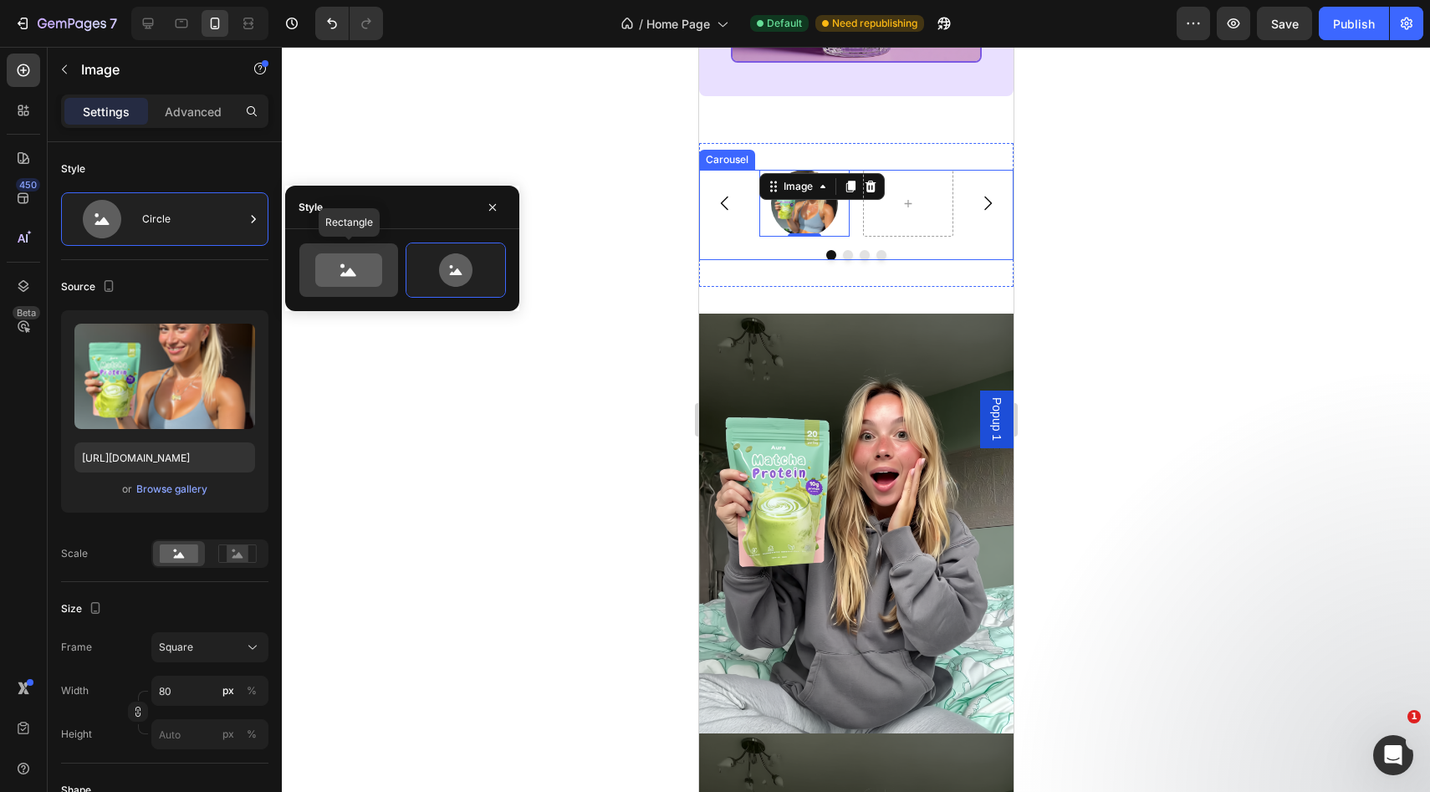
click at [334, 263] on icon at bounding box center [348, 269] width 67 height 33
type input "100"
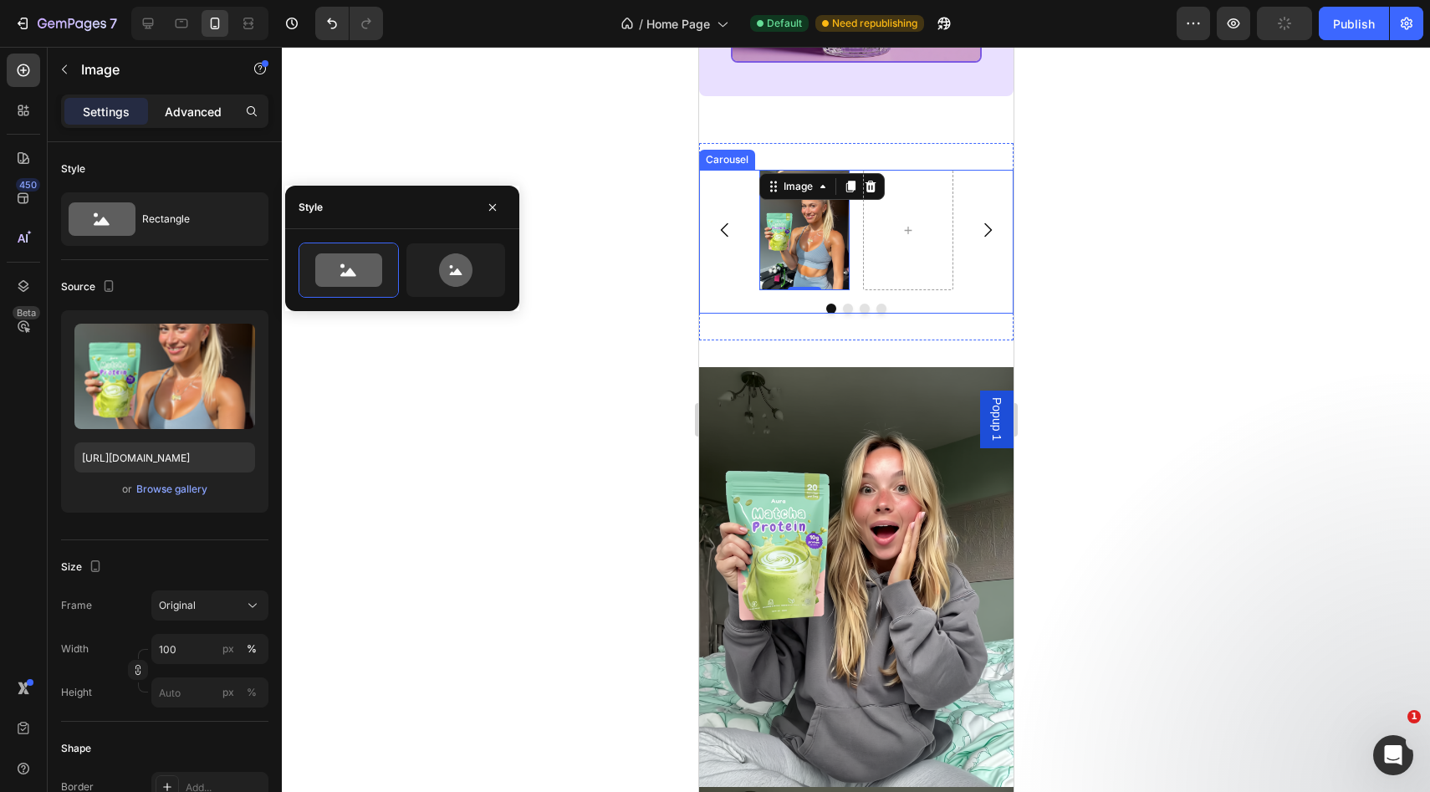
click at [183, 116] on p "Advanced" at bounding box center [193, 112] width 57 height 18
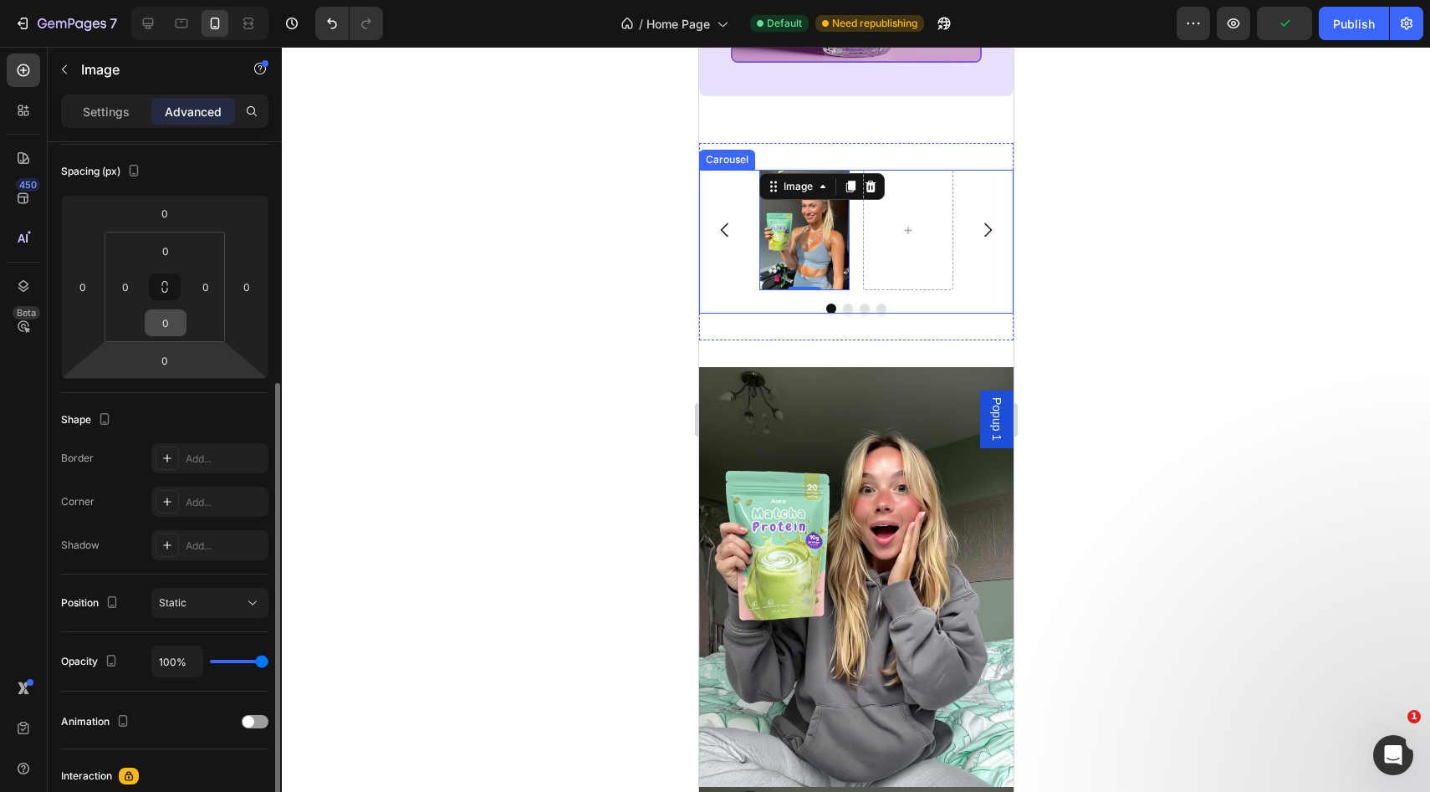
scroll to position [309, 0]
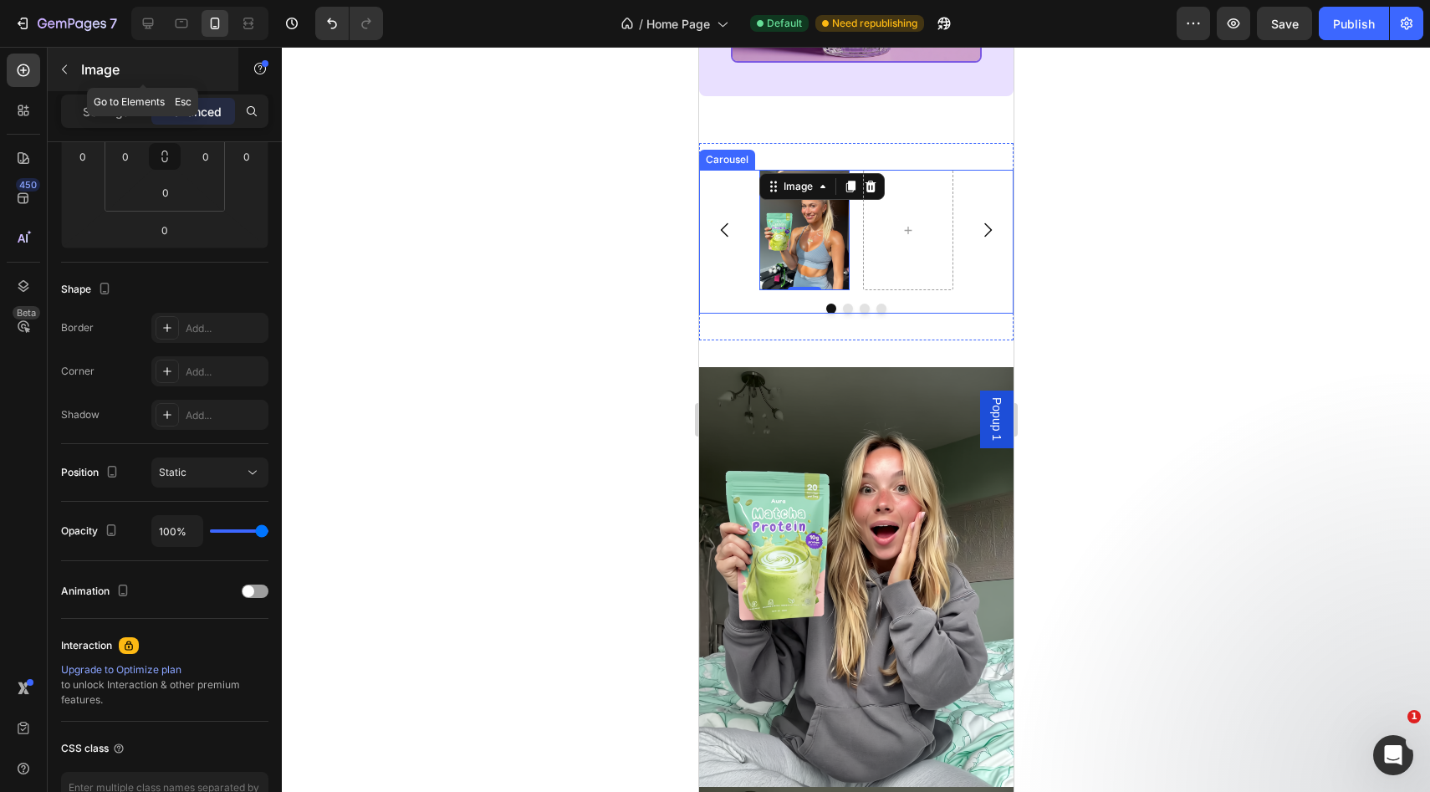
click at [68, 73] on icon "button" at bounding box center [64, 69] width 13 height 13
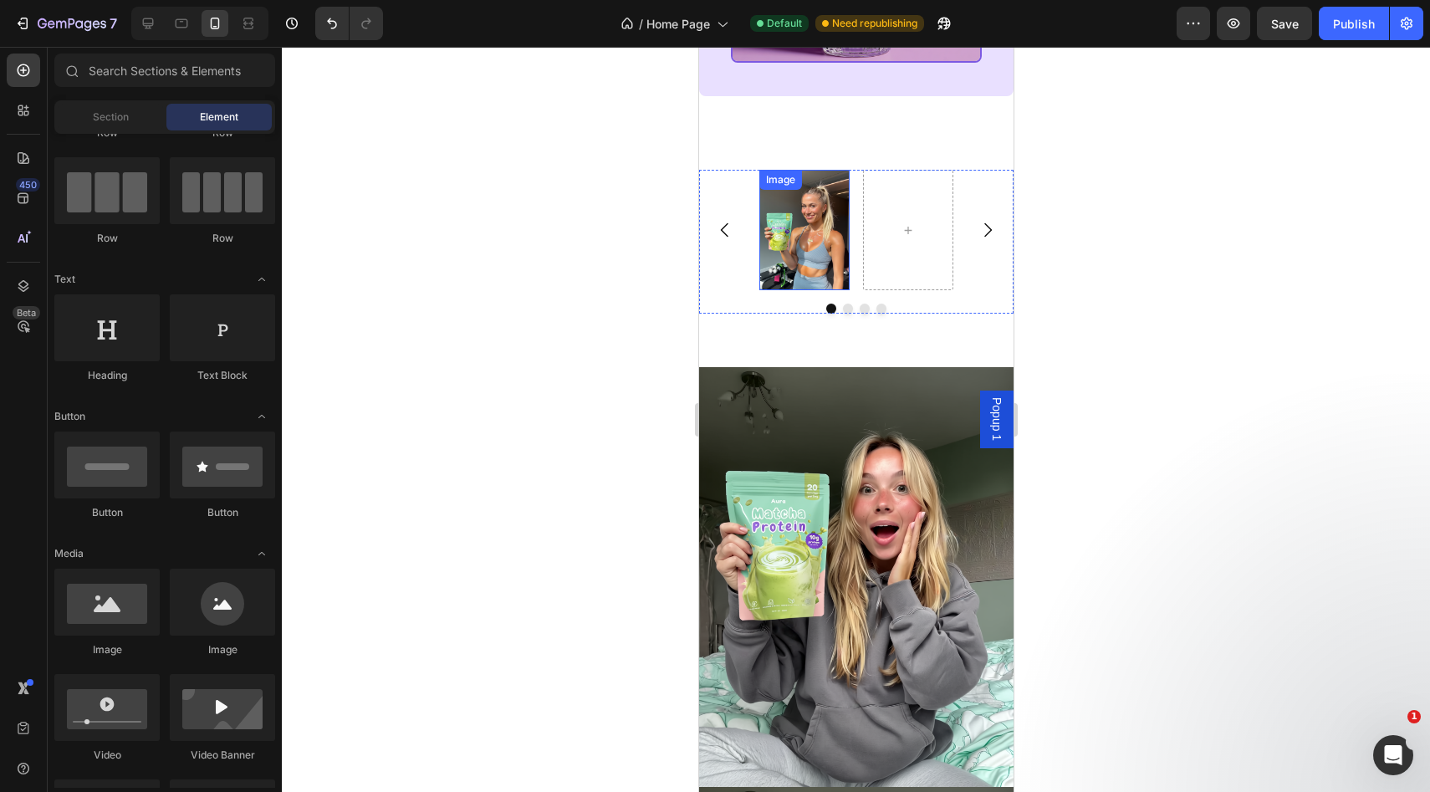
click at [778, 283] on img at bounding box center [803, 230] width 90 height 120
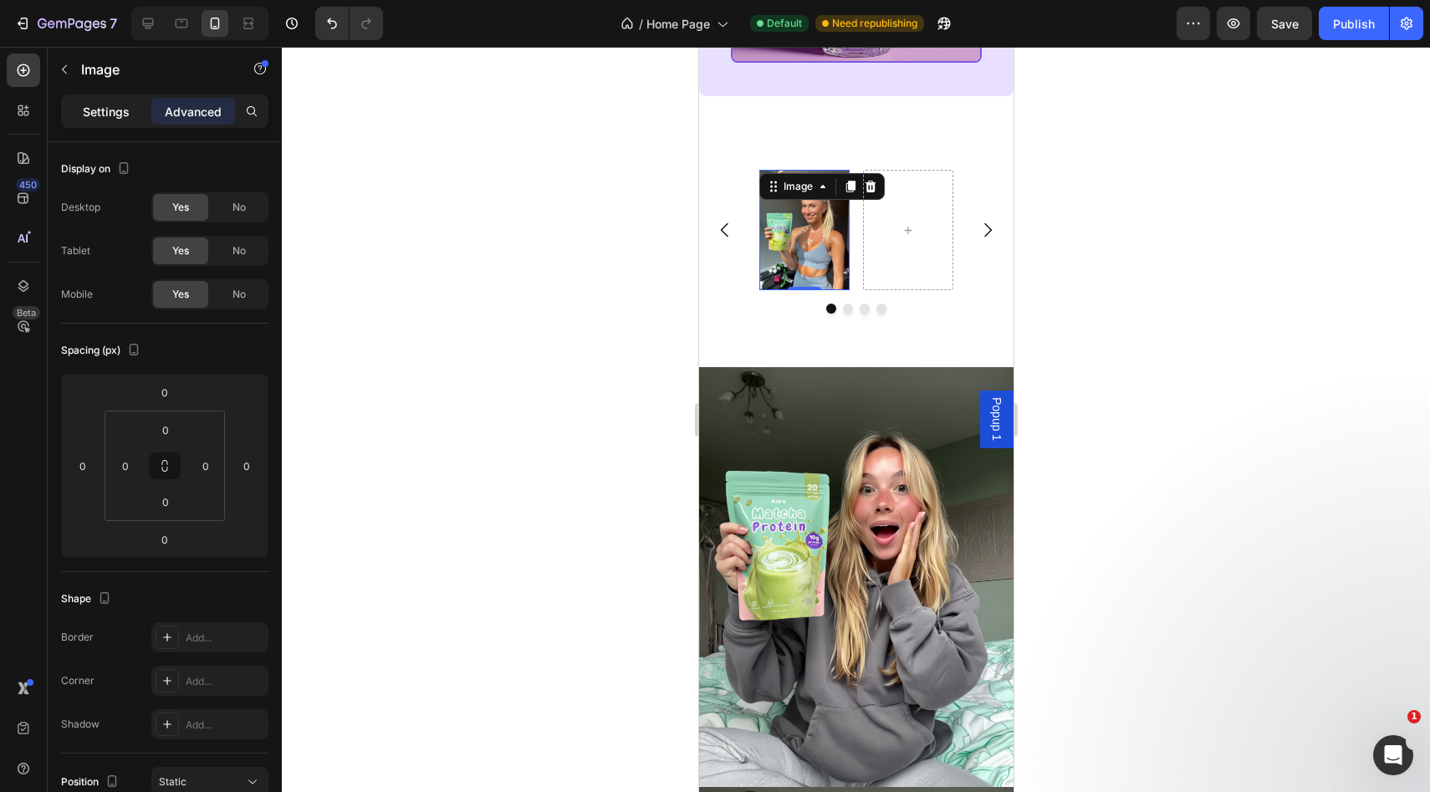
click at [123, 114] on p "Settings" at bounding box center [106, 112] width 47 height 18
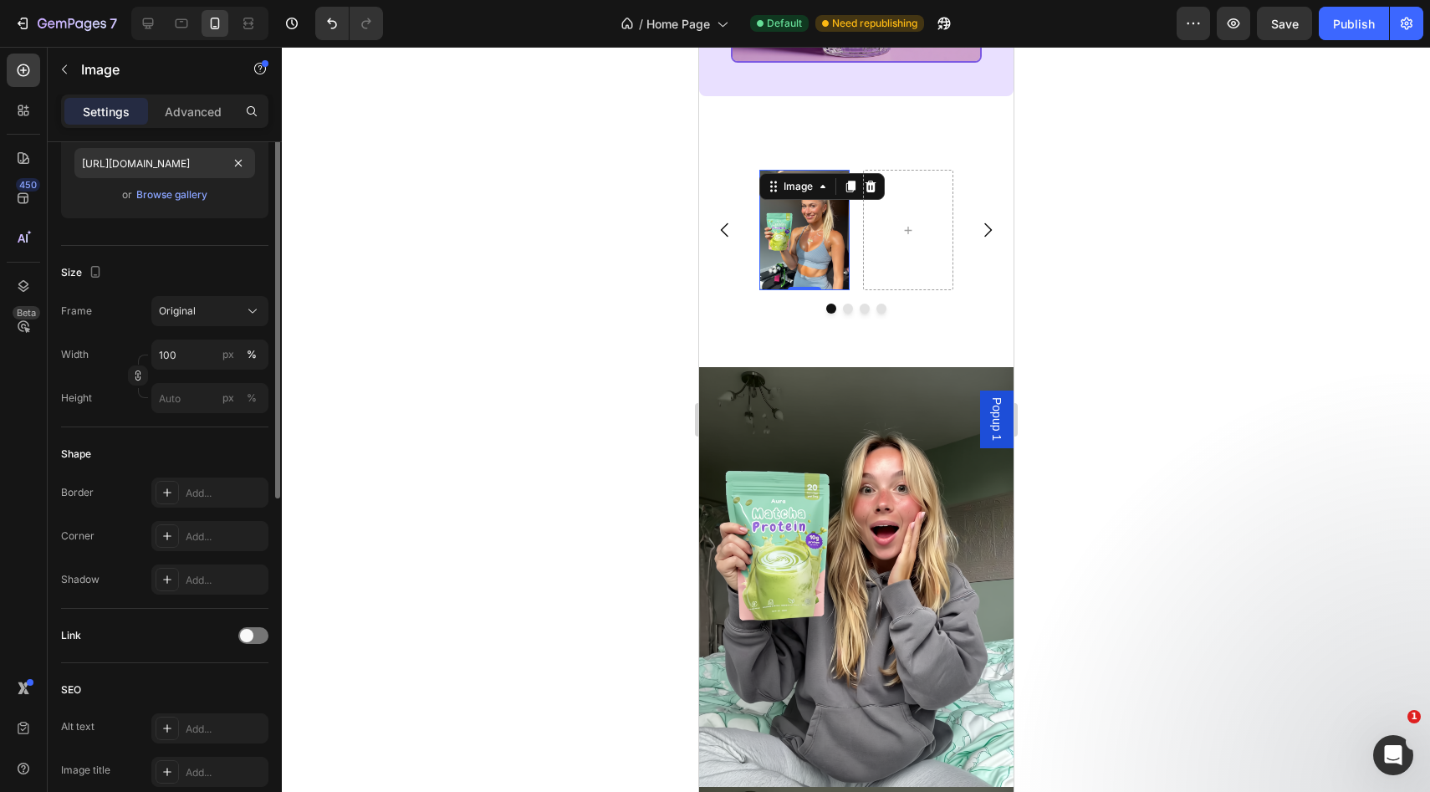
scroll to position [456, 0]
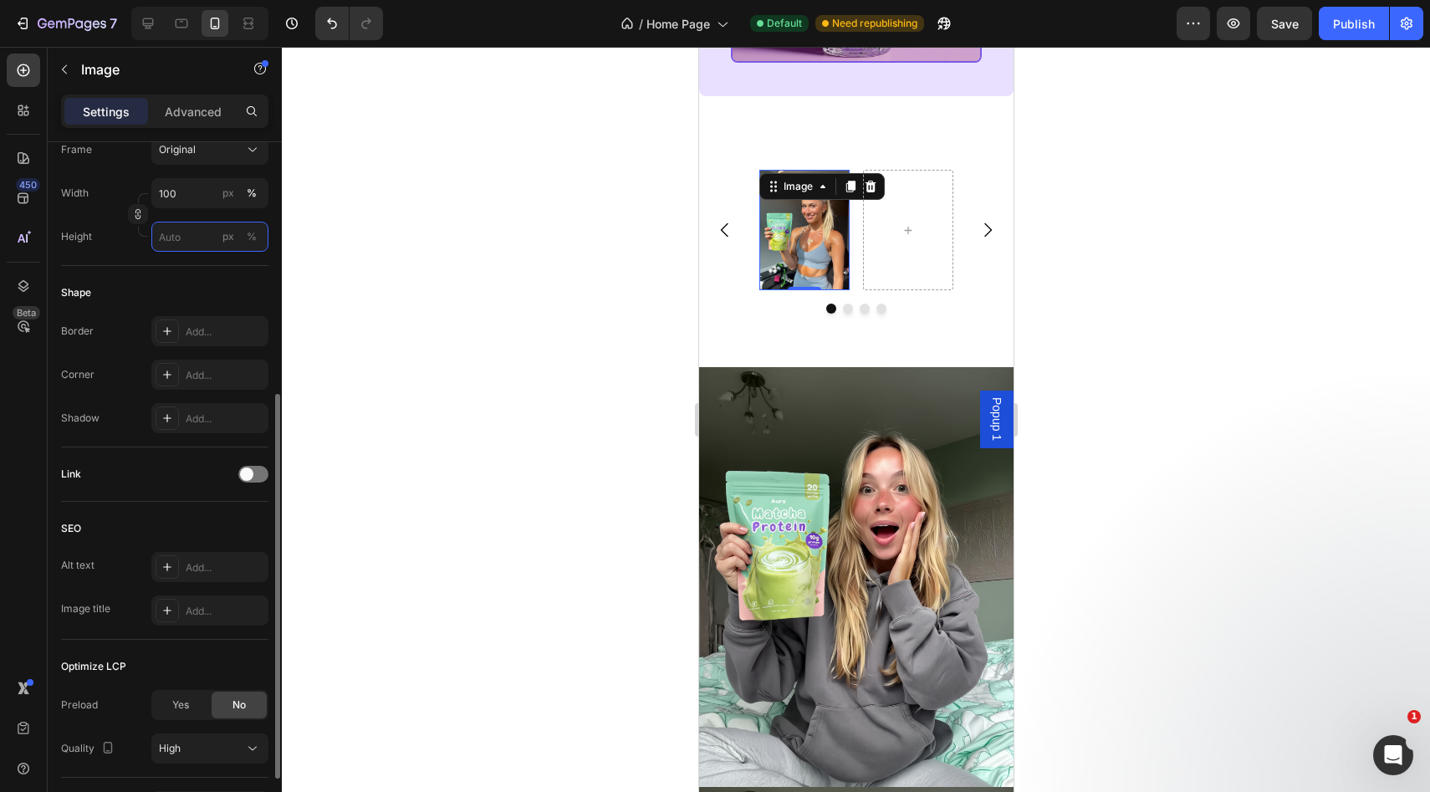
click at [183, 248] on input "px %" at bounding box center [209, 237] width 117 height 30
click at [187, 241] on input "px %" at bounding box center [209, 237] width 117 height 30
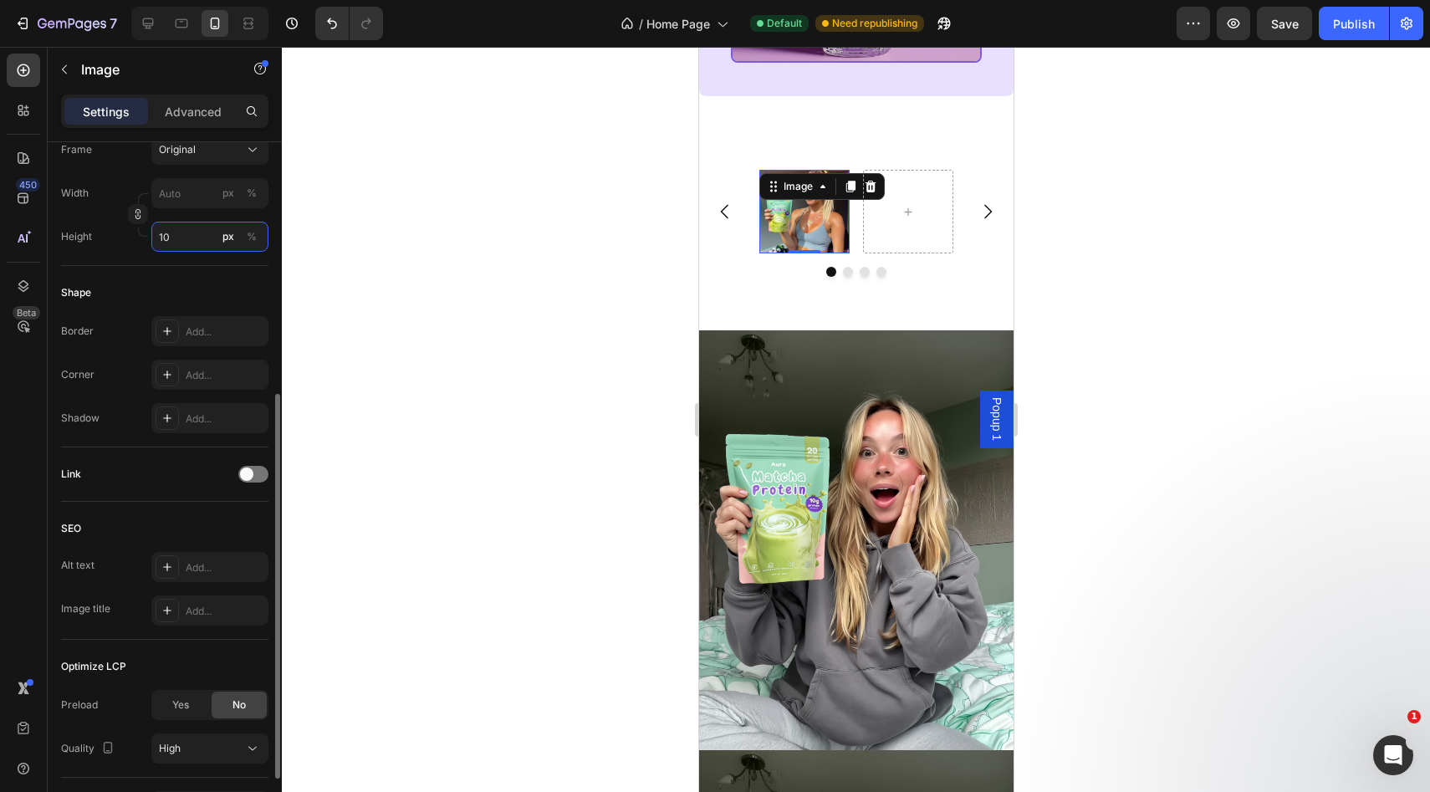
type input "1"
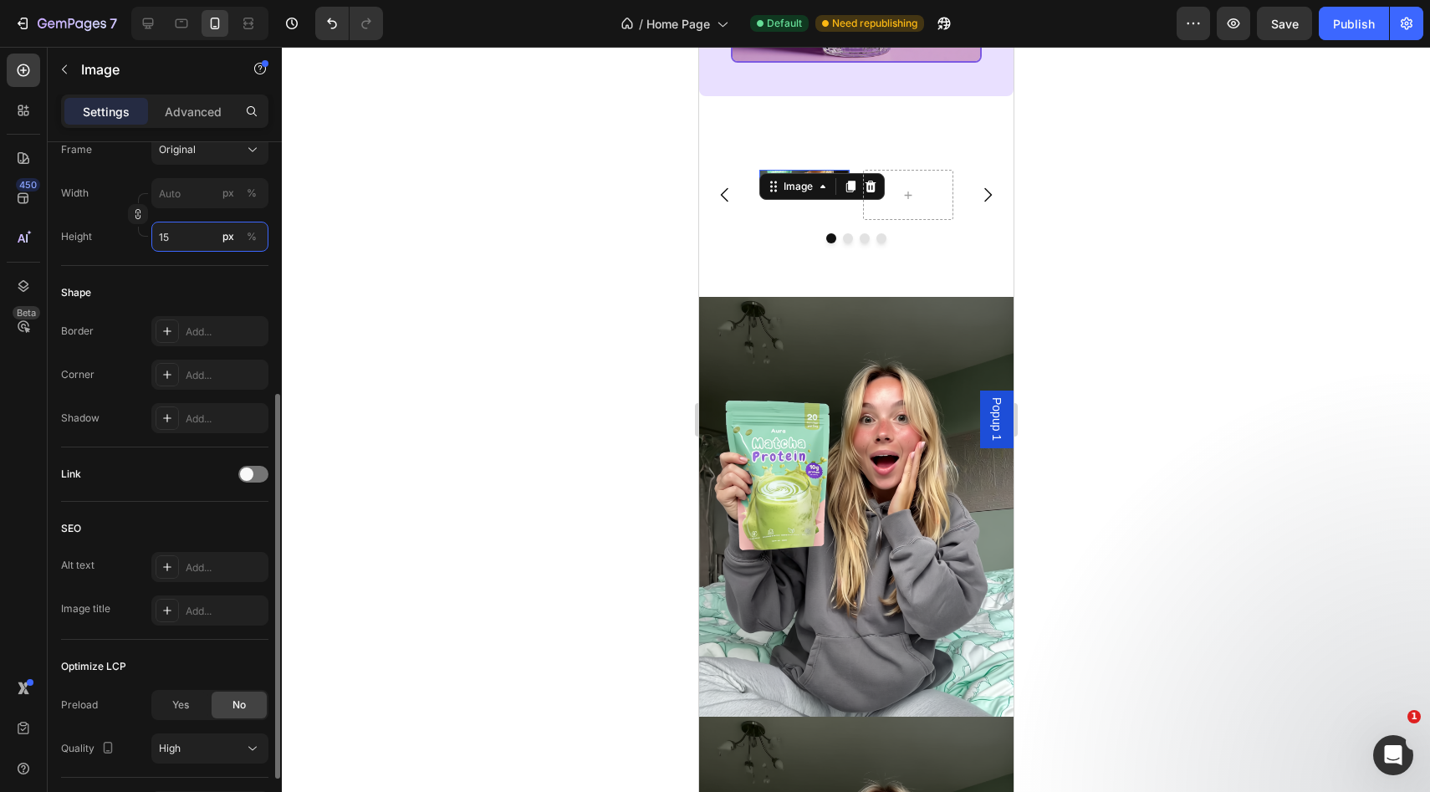
type input "1"
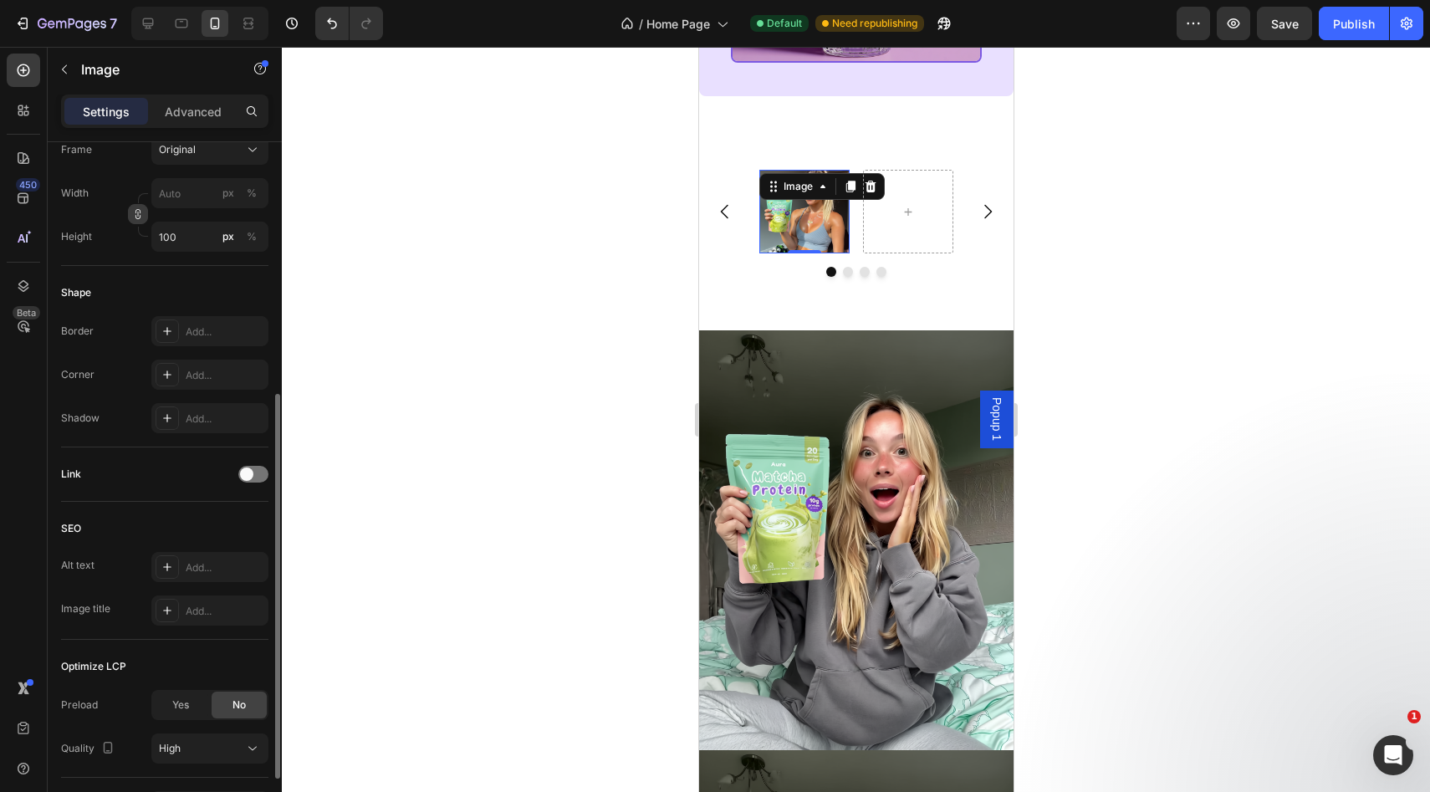
click at [141, 214] on icon "button" at bounding box center [138, 214] width 12 height 12
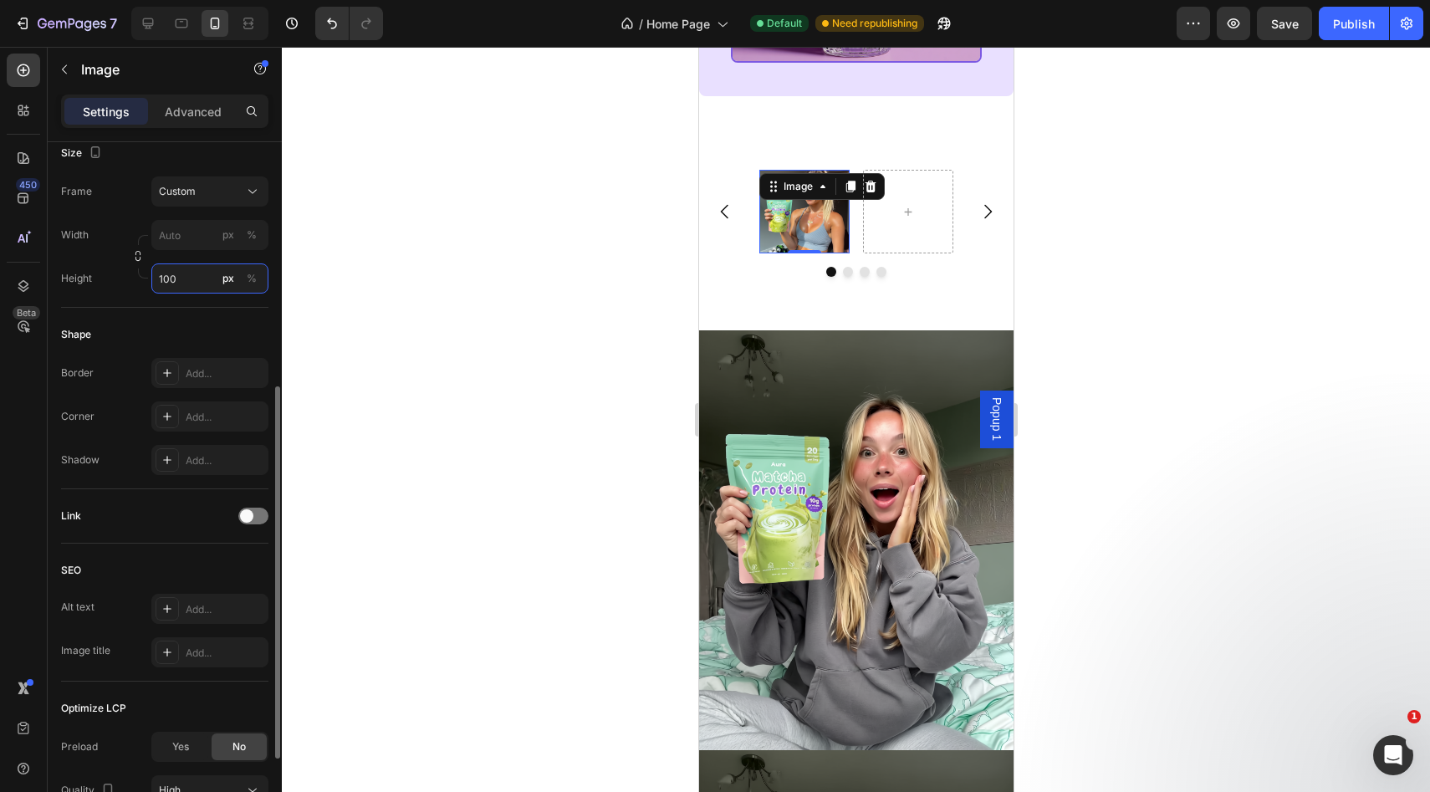
click at [171, 277] on input "100" at bounding box center [209, 278] width 117 height 30
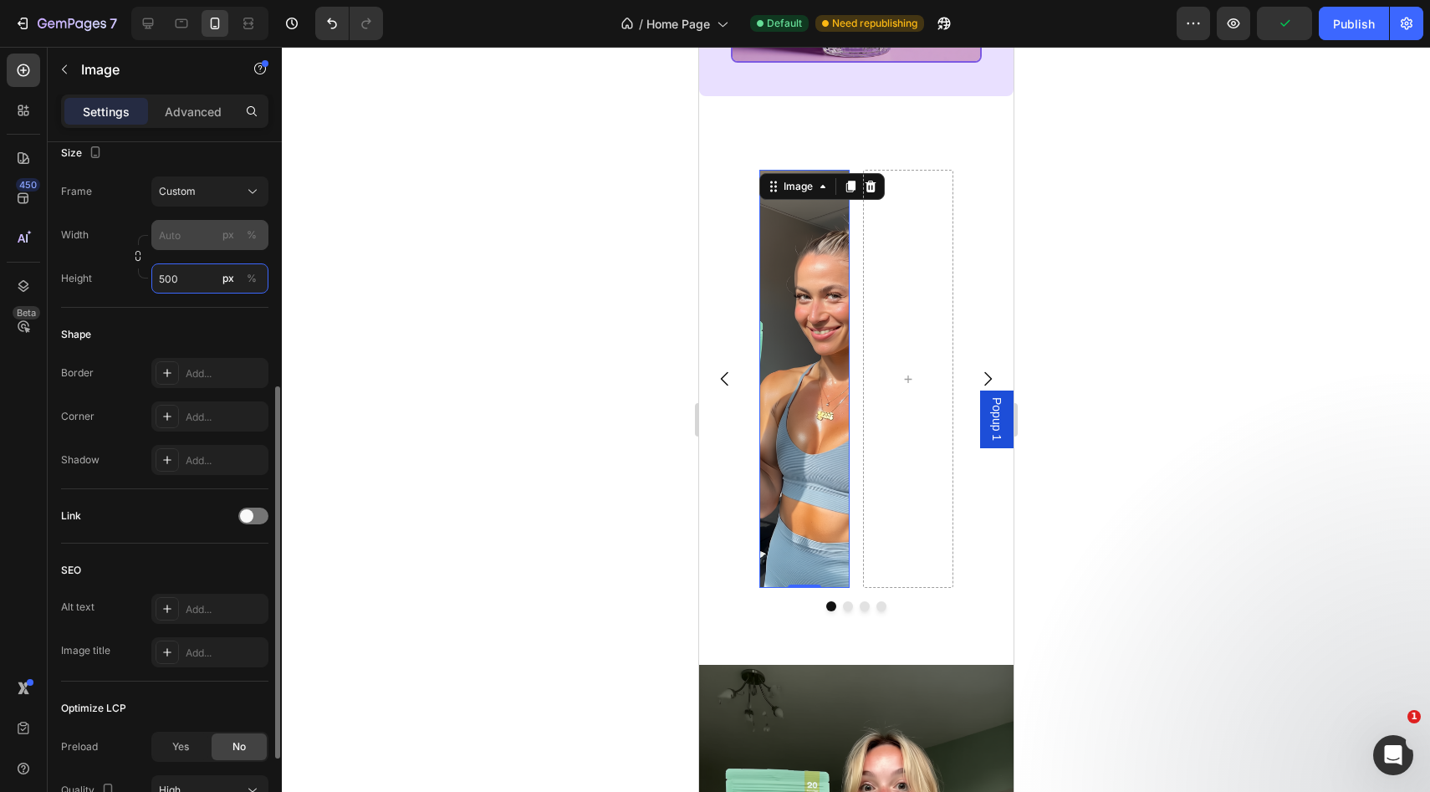
type input "500"
click at [174, 242] on input "px %" at bounding box center [209, 235] width 117 height 30
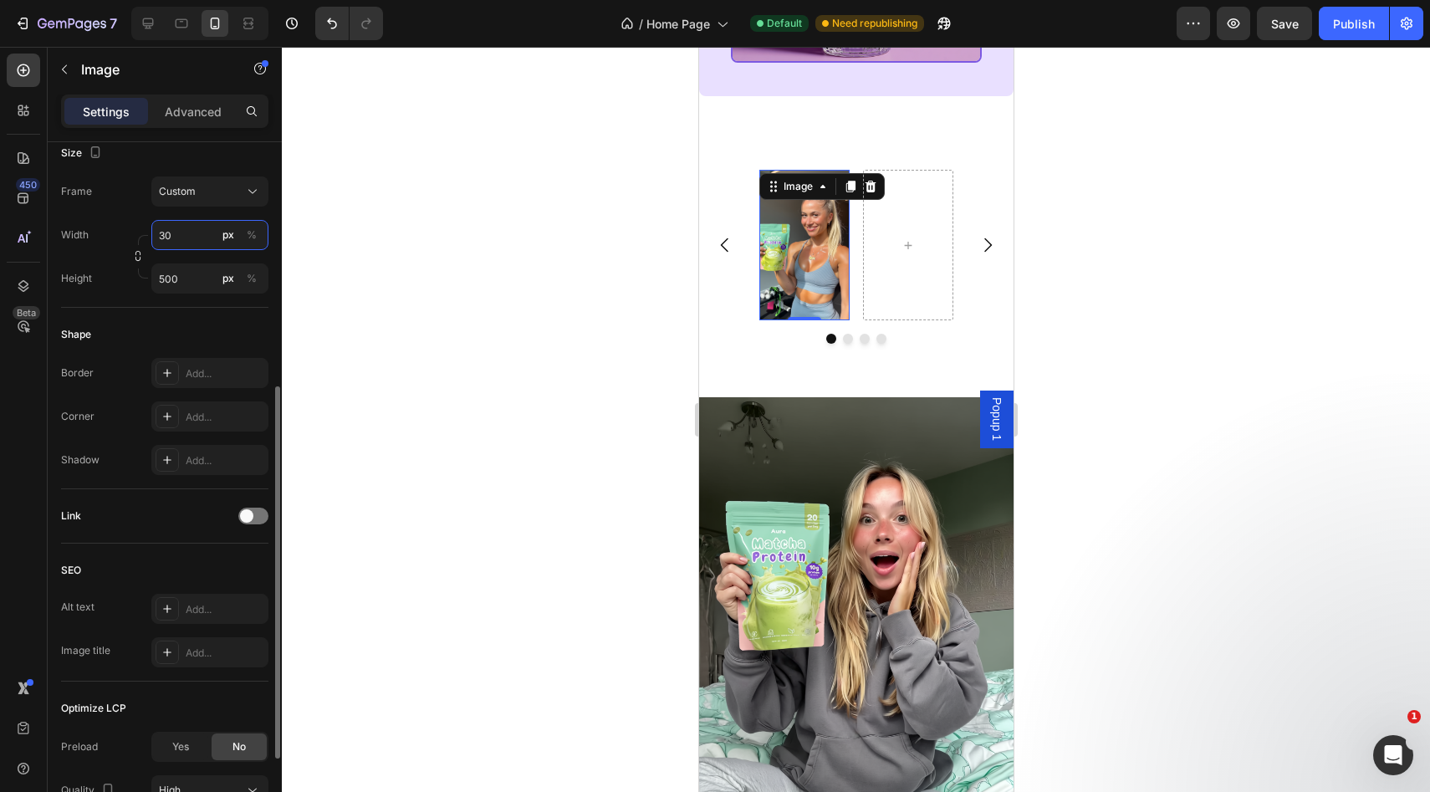
type input "3"
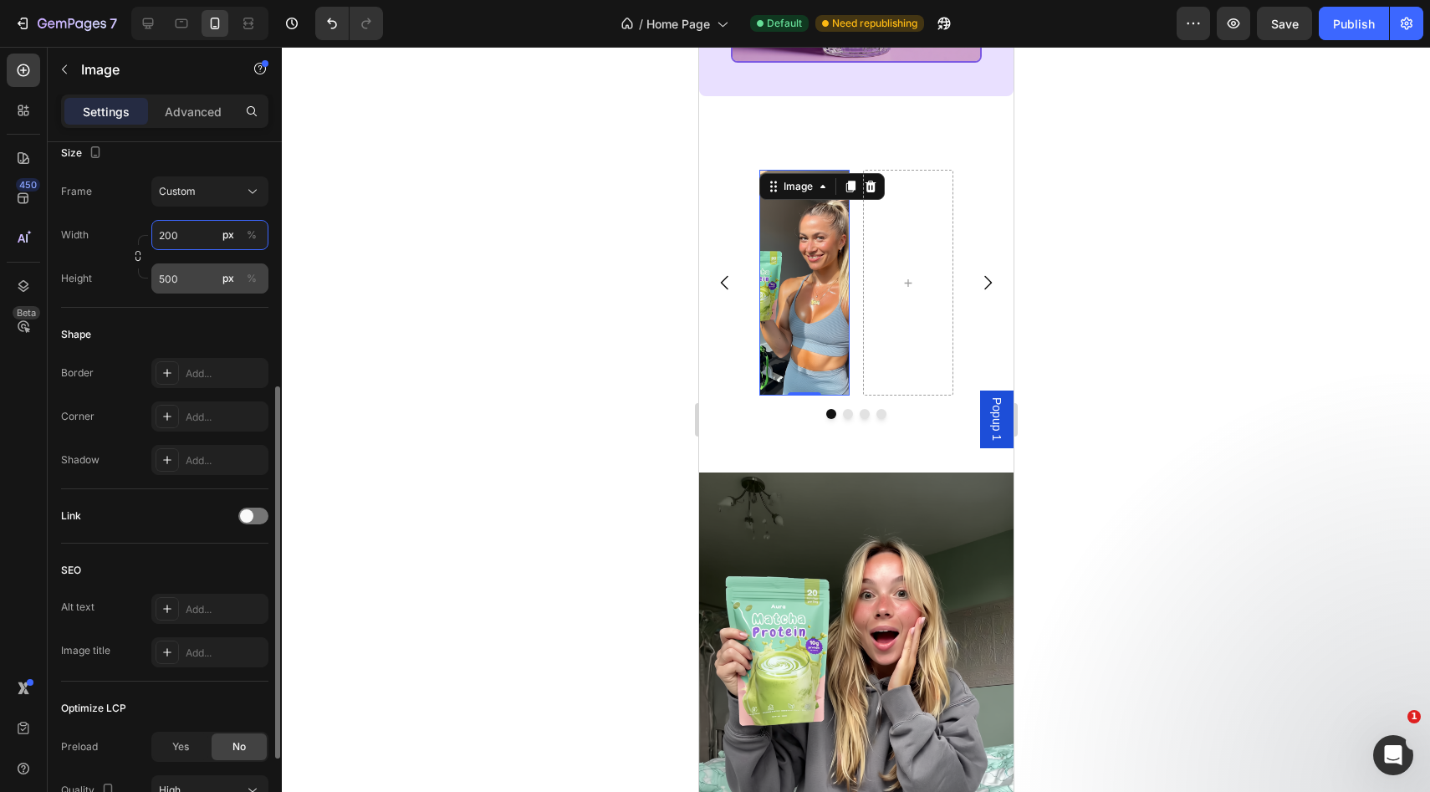
type input "200"
click at [198, 286] on input "500" at bounding box center [209, 278] width 117 height 30
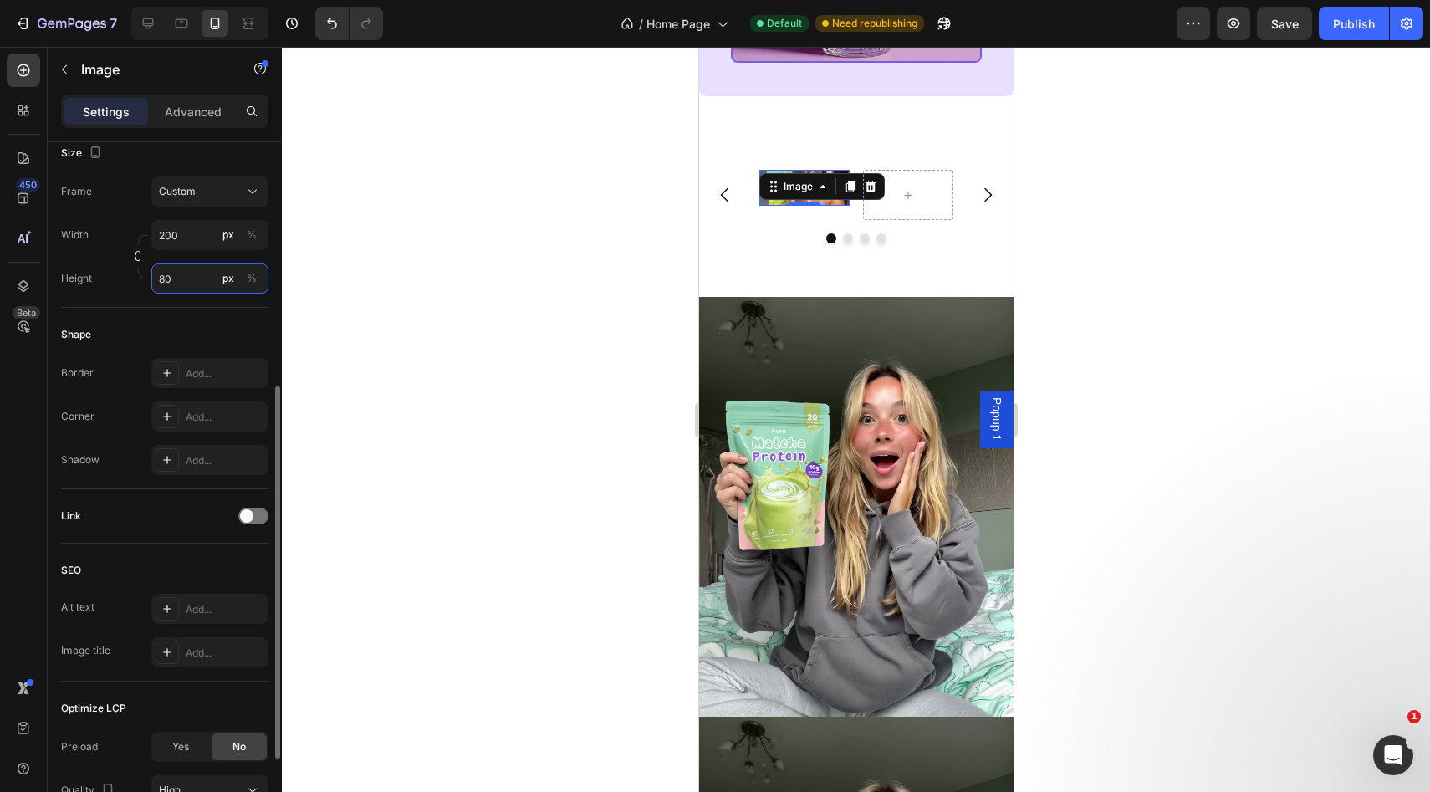
type input "8"
type input "1"
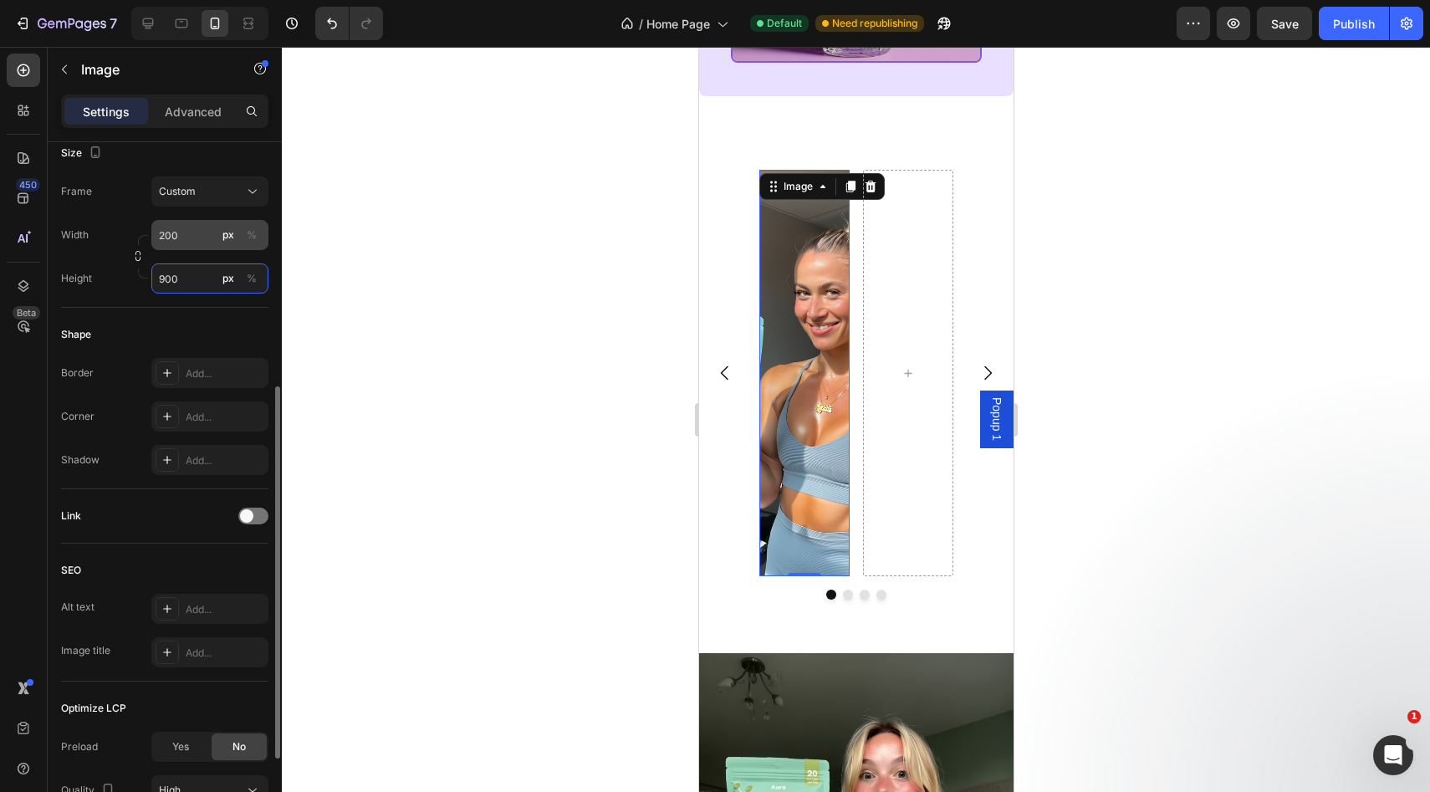
type input "900"
click at [181, 240] on input "200" at bounding box center [209, 235] width 117 height 30
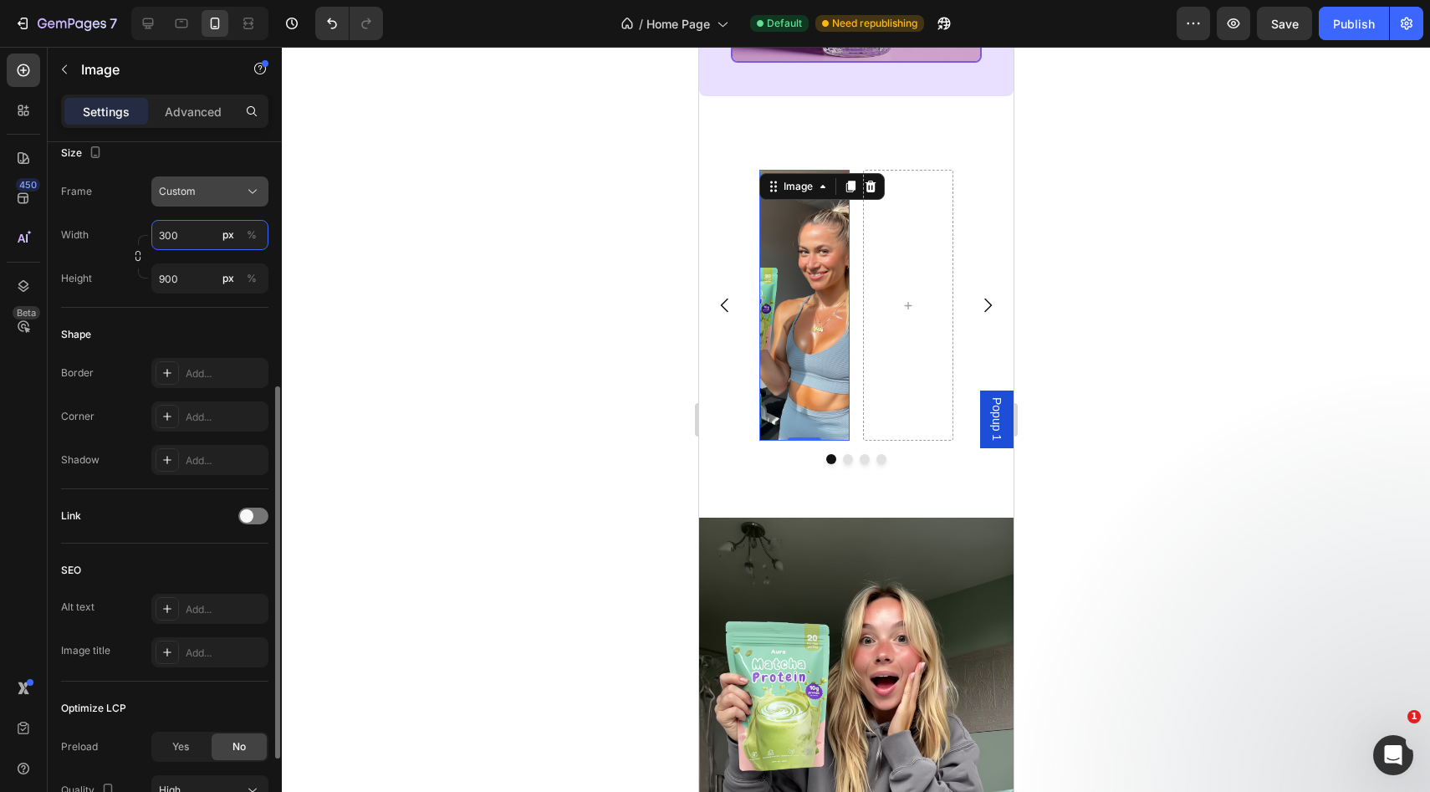
type input "300"
click at [227, 189] on div "Custom" at bounding box center [200, 191] width 82 height 15
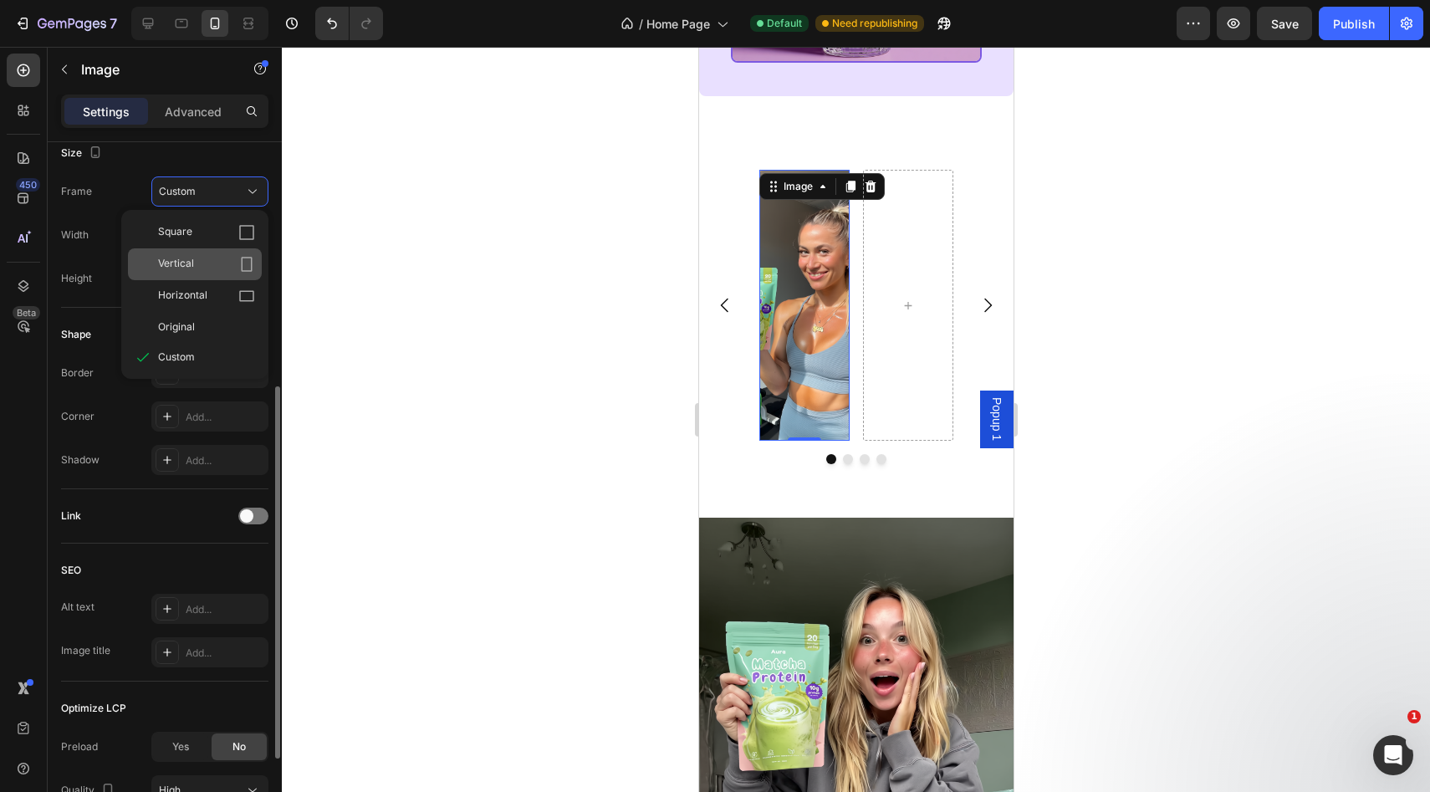
click at [234, 260] on div "Vertical" at bounding box center [206, 264] width 97 height 17
type input "400"
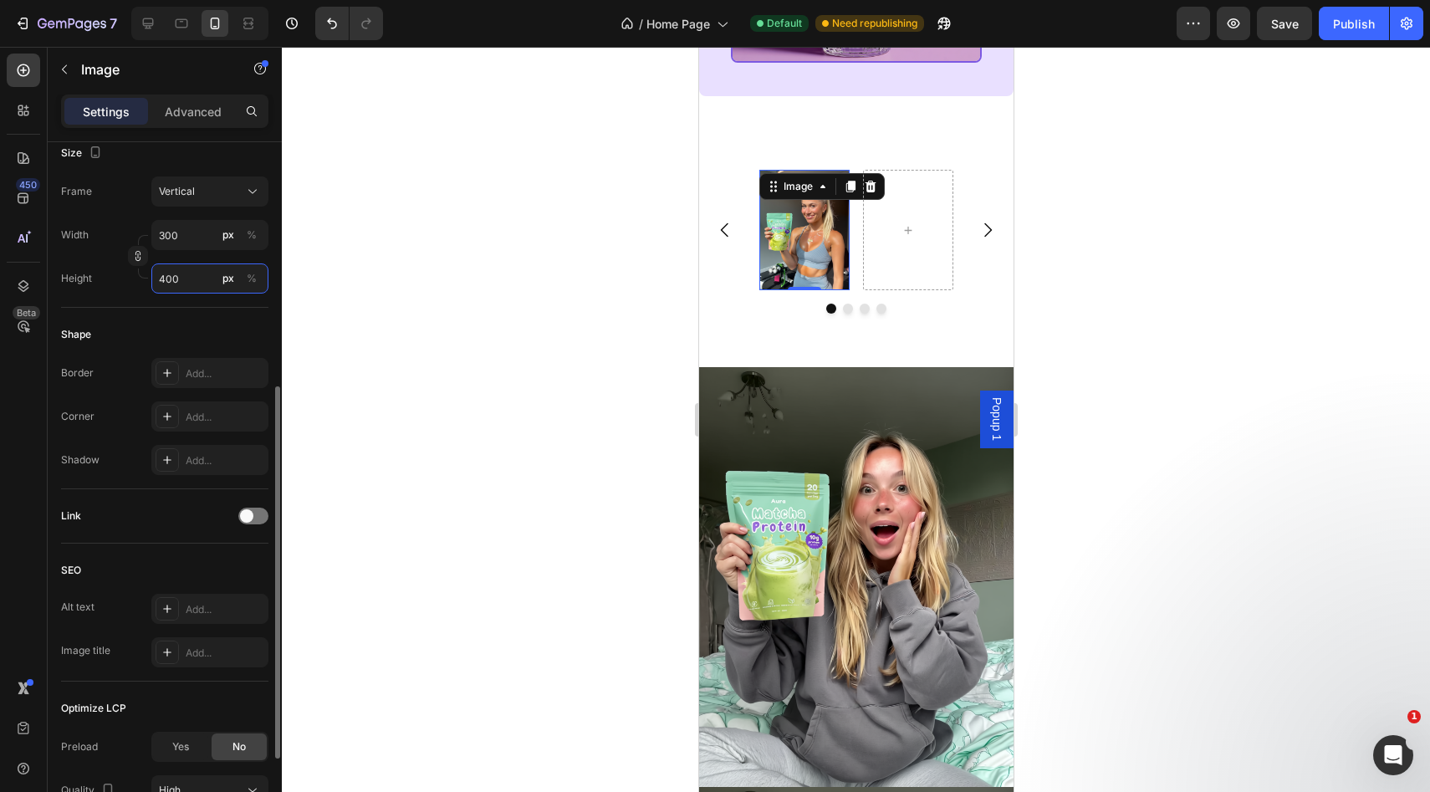
click at [183, 282] on input "400" at bounding box center [209, 278] width 117 height 30
click at [134, 258] on icon "button" at bounding box center [138, 256] width 12 height 12
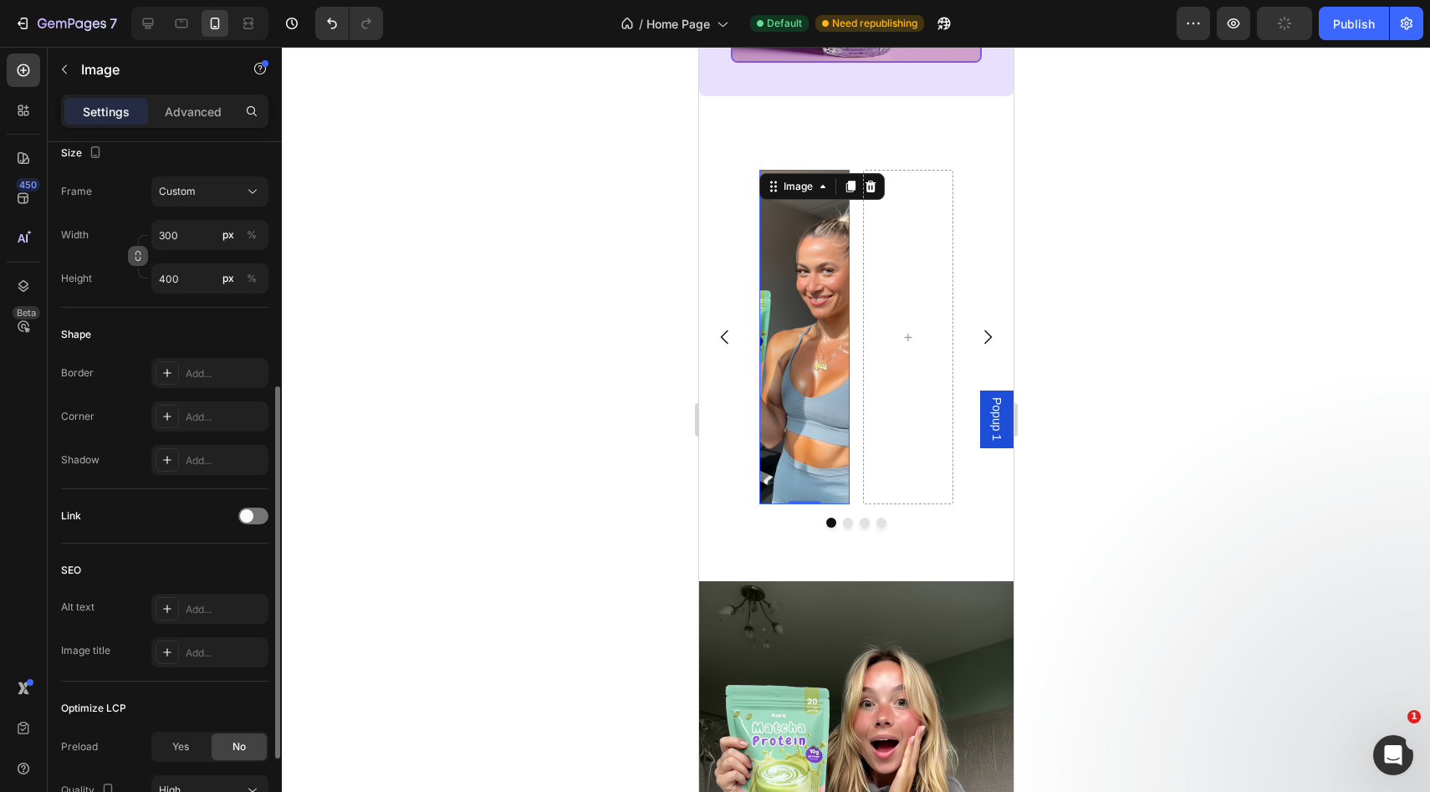
click at [137, 262] on button "button" at bounding box center [138, 256] width 20 height 20
click at [174, 278] on input "400" at bounding box center [209, 278] width 117 height 30
click at [177, 278] on input "400" at bounding box center [209, 278] width 117 height 30
click at [181, 277] on input "400" at bounding box center [209, 278] width 117 height 30
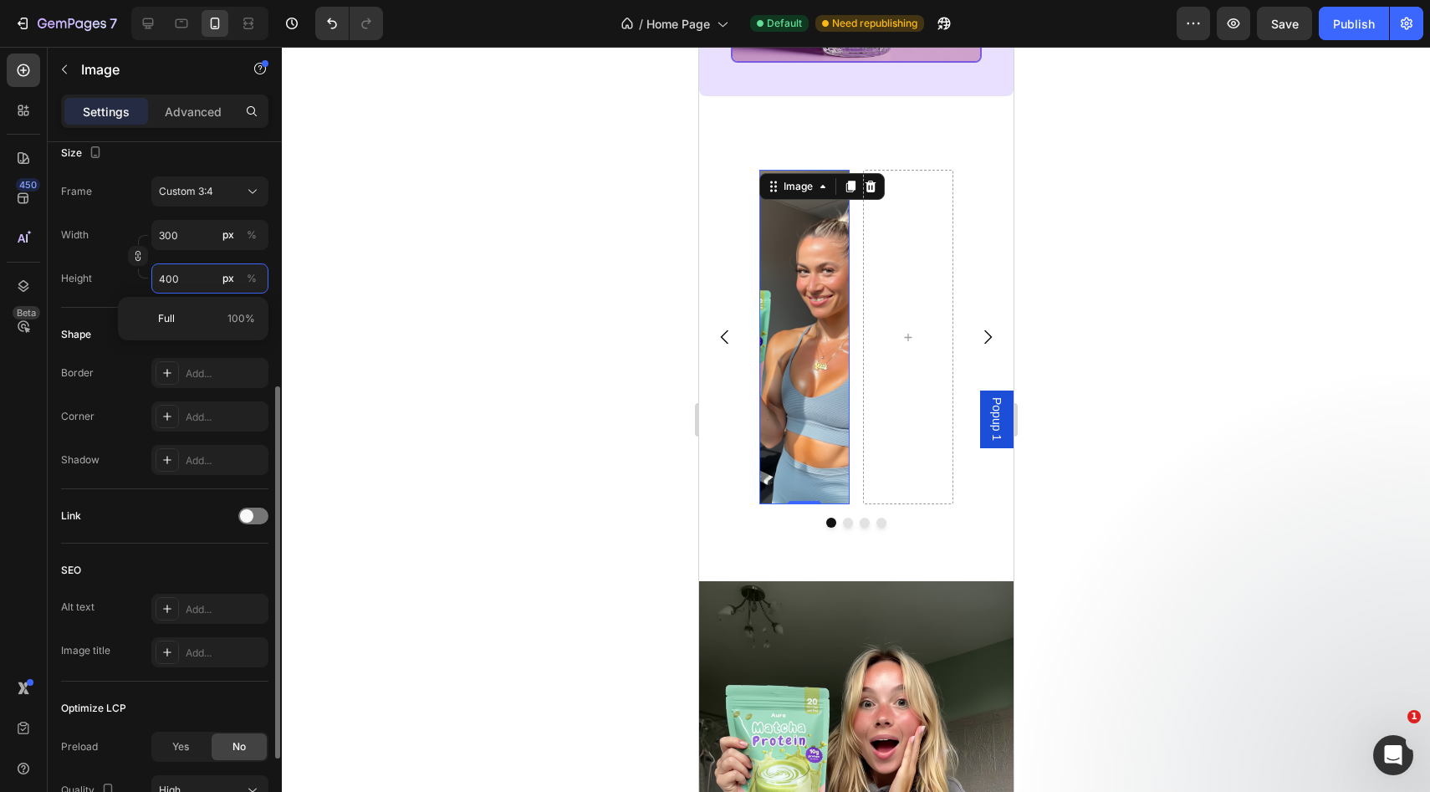
type input "30"
type input "40"
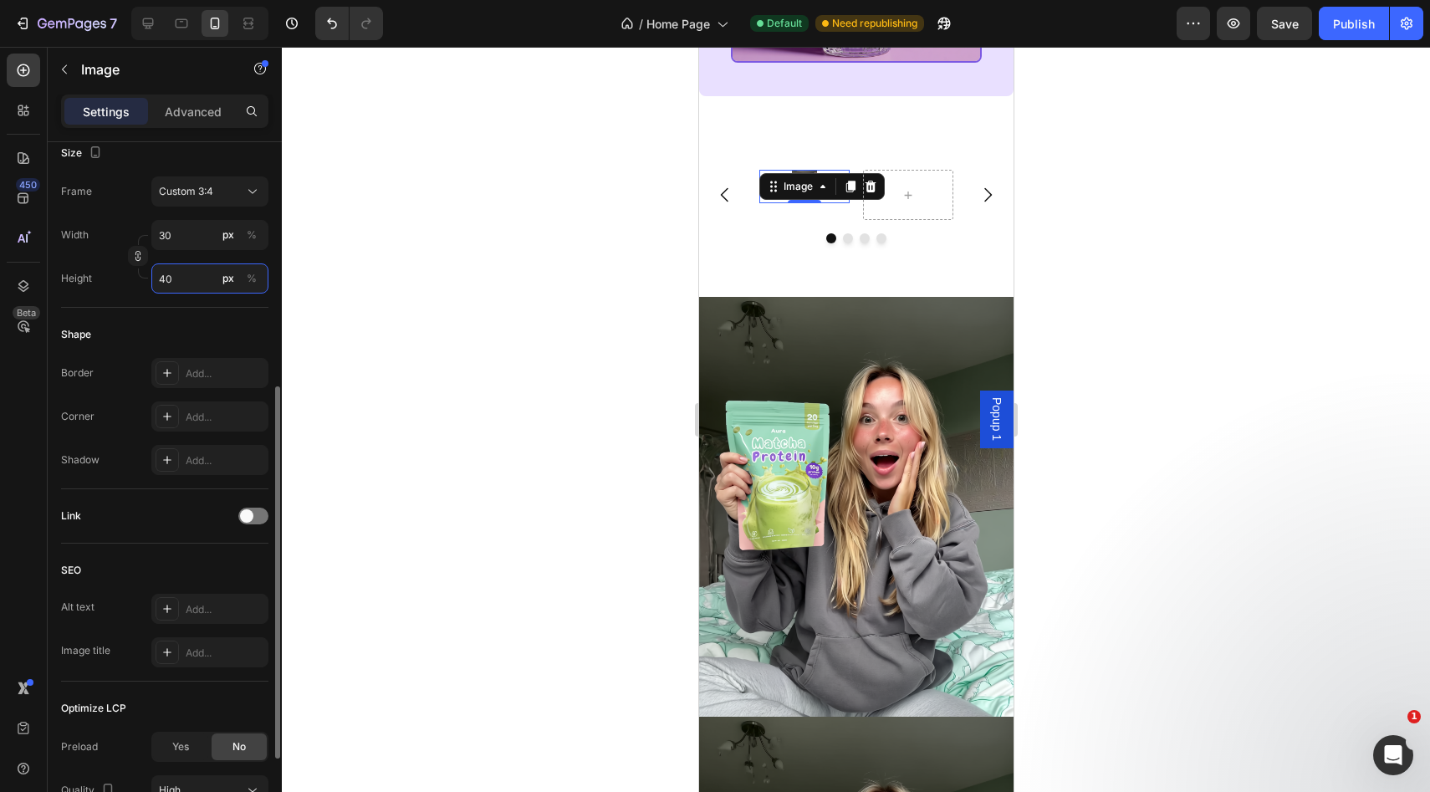
type input "3"
type input "4"
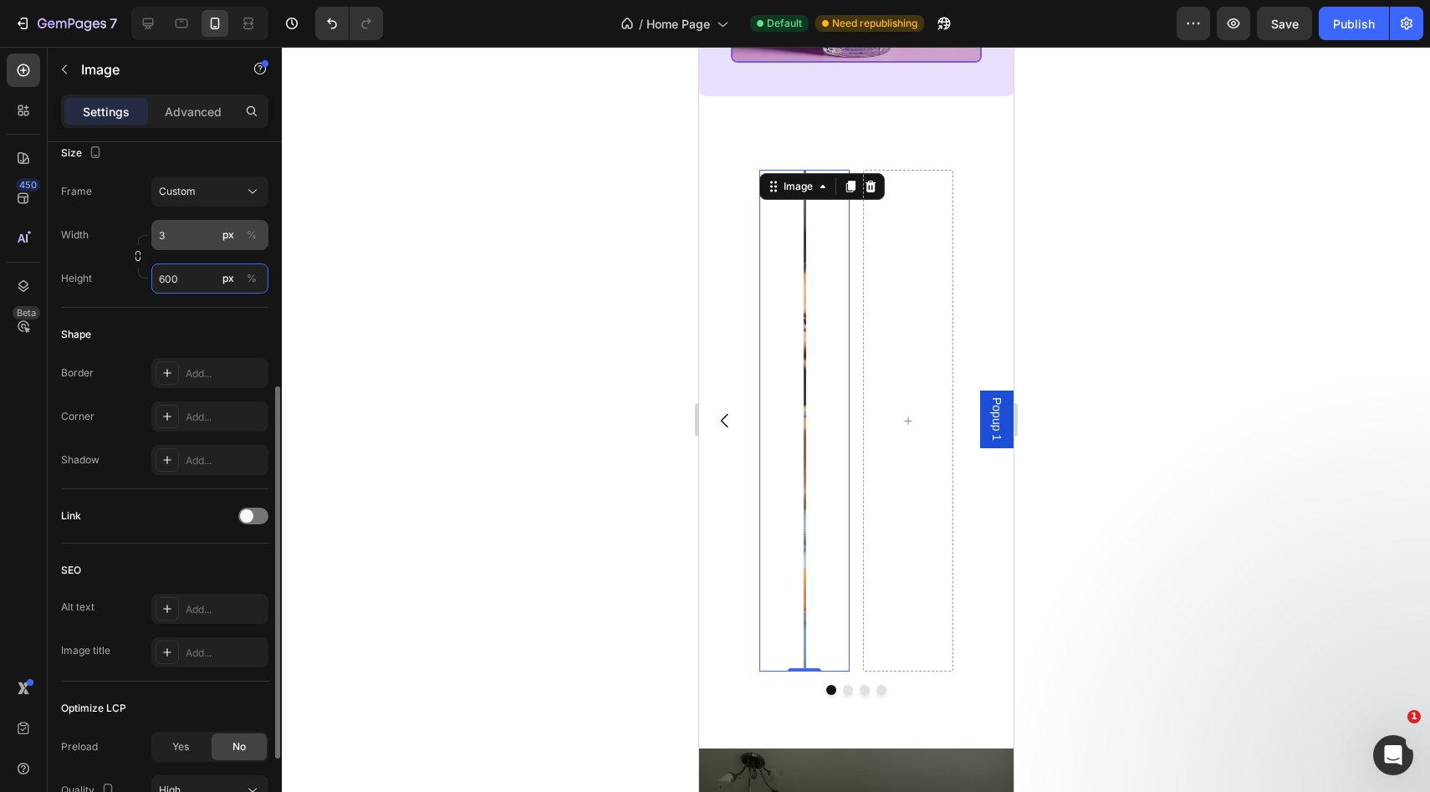
type input "600"
click at [180, 244] on input "3" at bounding box center [209, 235] width 117 height 30
type input "400"
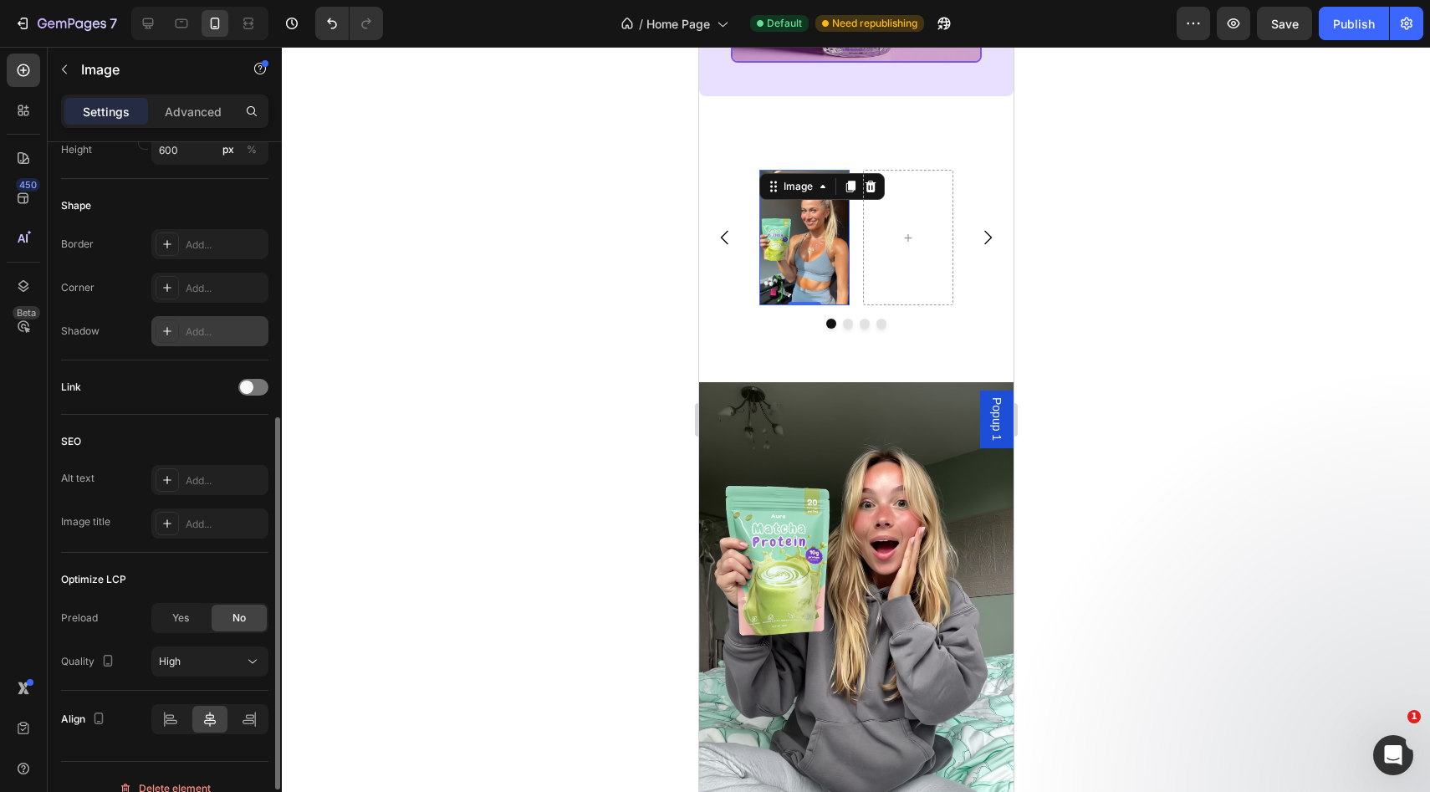
scroll to position [560, 0]
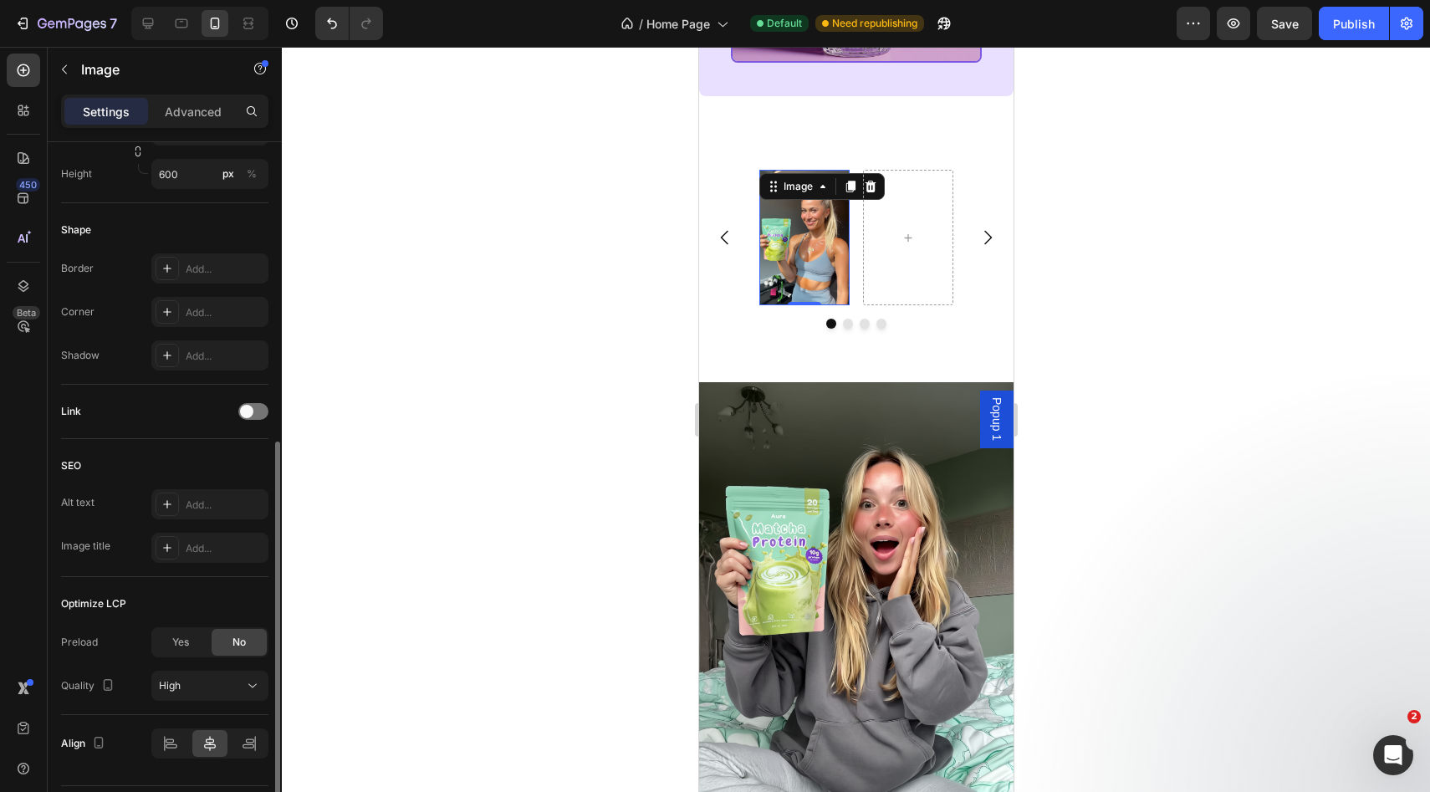
click at [906, 242] on div at bounding box center [907, 237] width 40 height 27
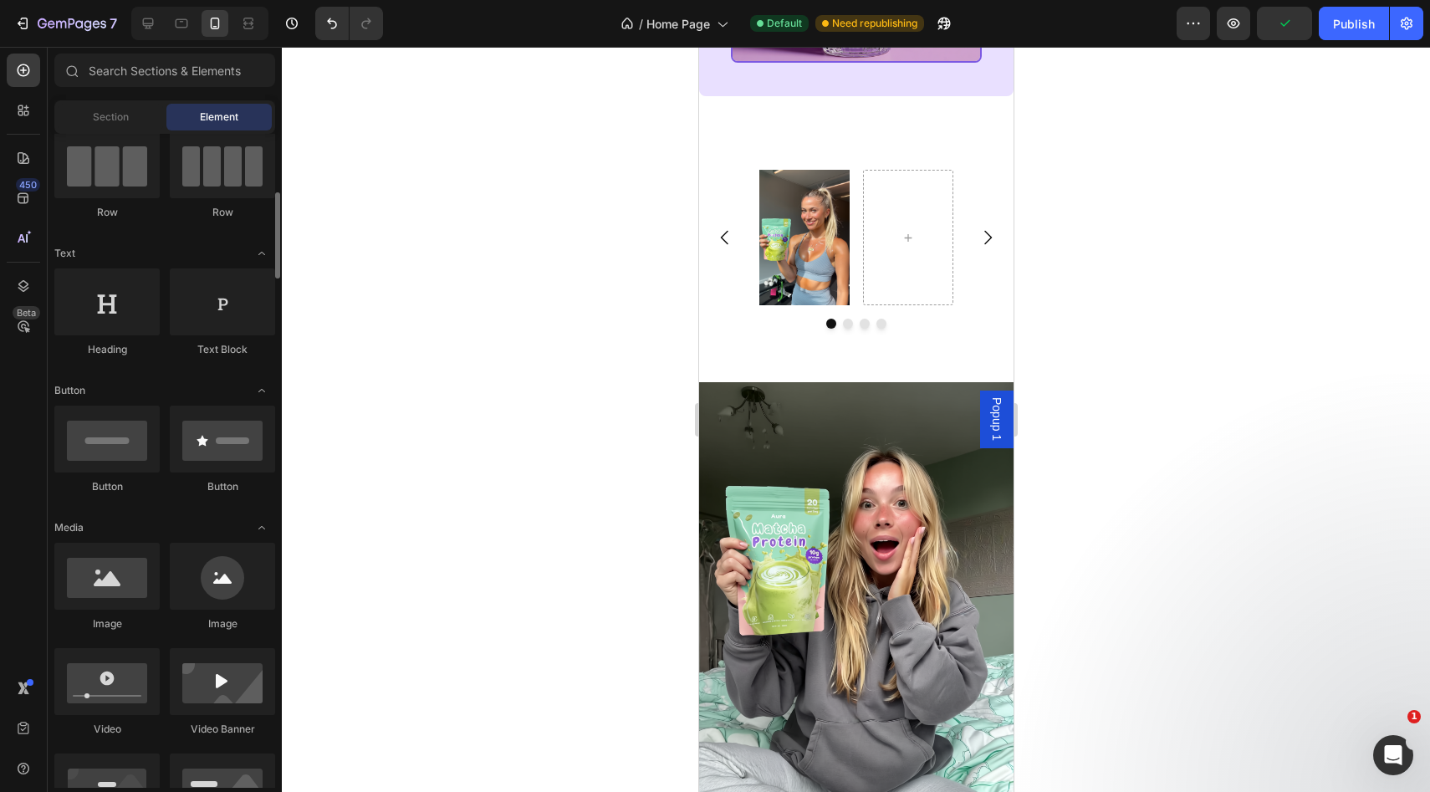
scroll to position [180, 0]
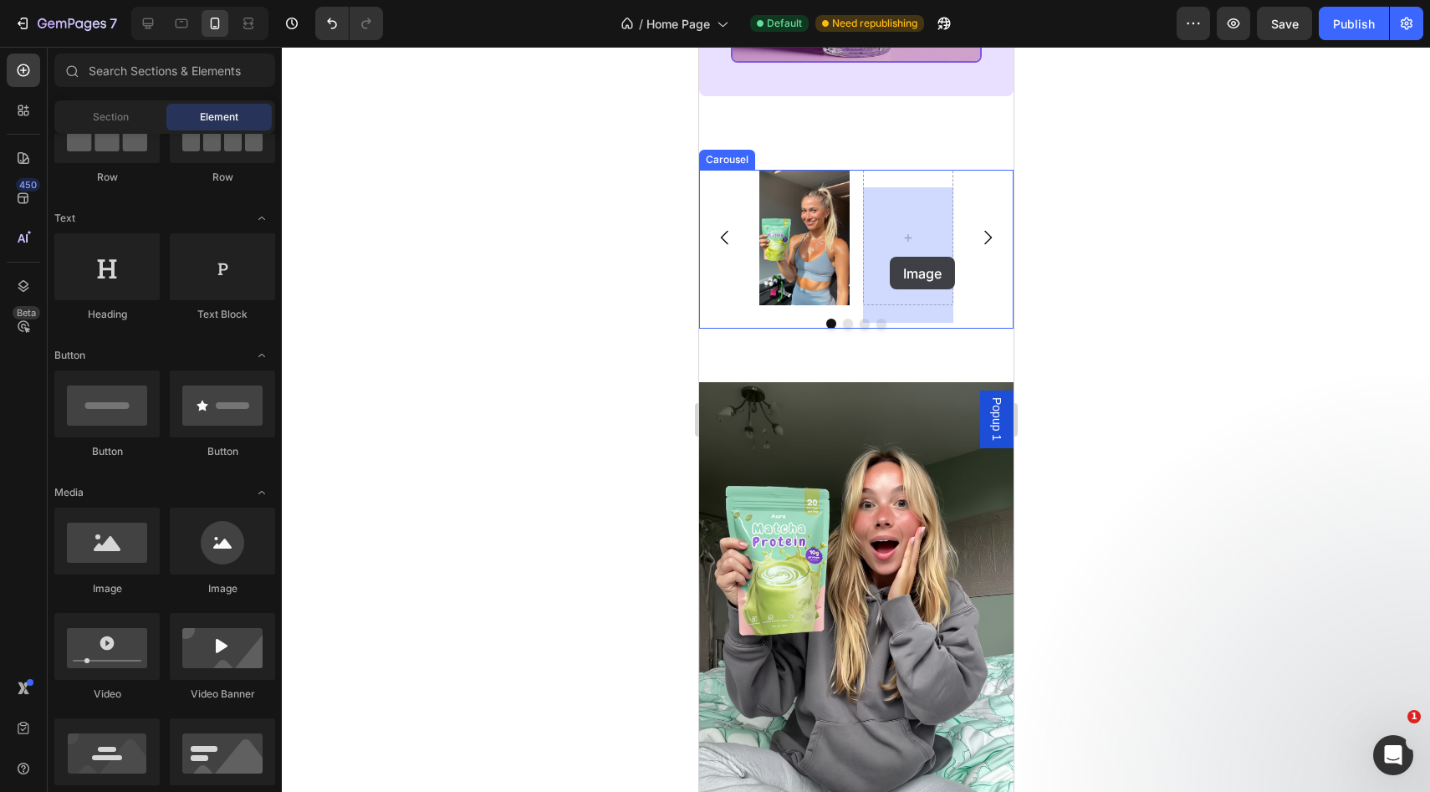
drag, startPoint x: 820, startPoint y: 607, endPoint x: 887, endPoint y: 256, distance: 357.5
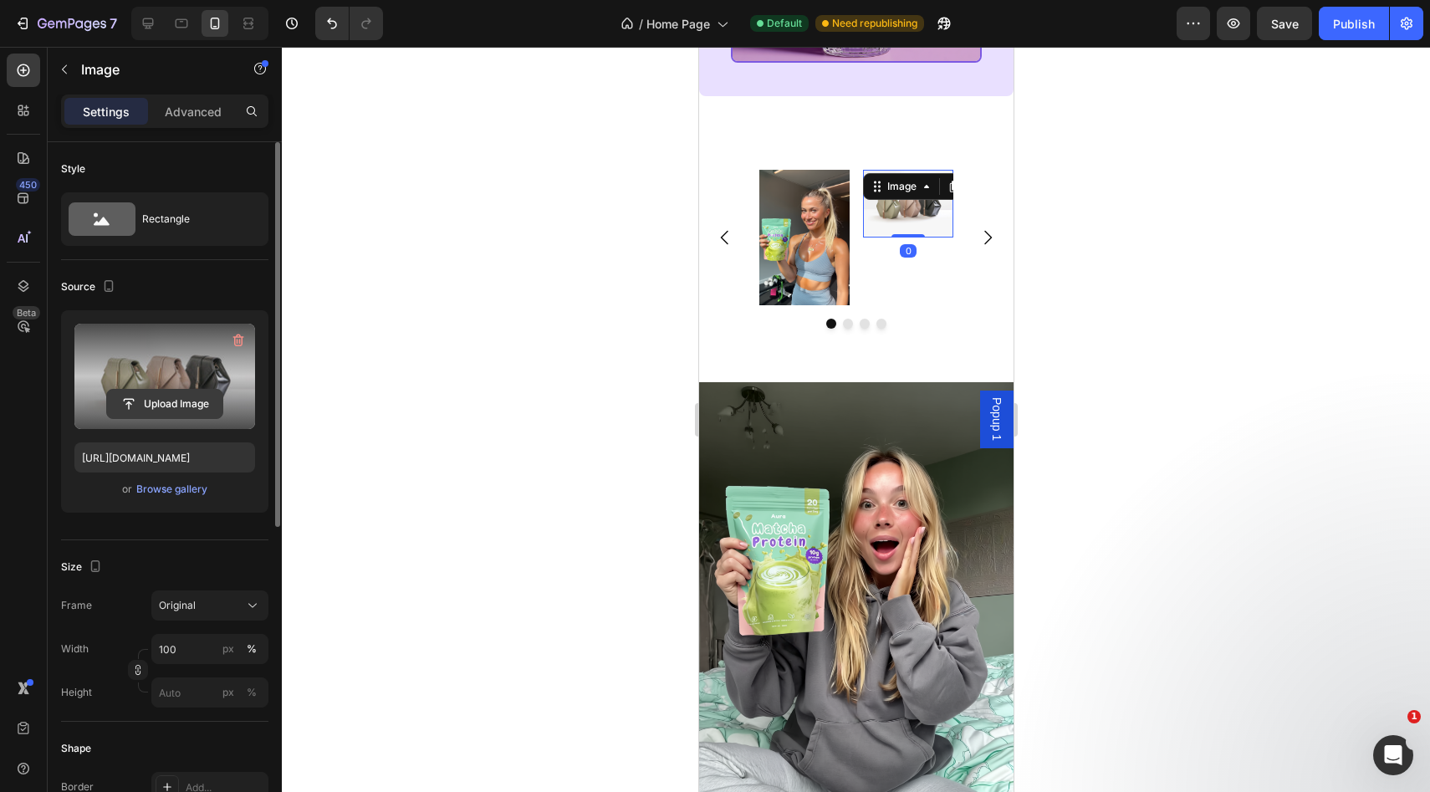
click at [156, 401] on input "file" at bounding box center [164, 404] width 115 height 28
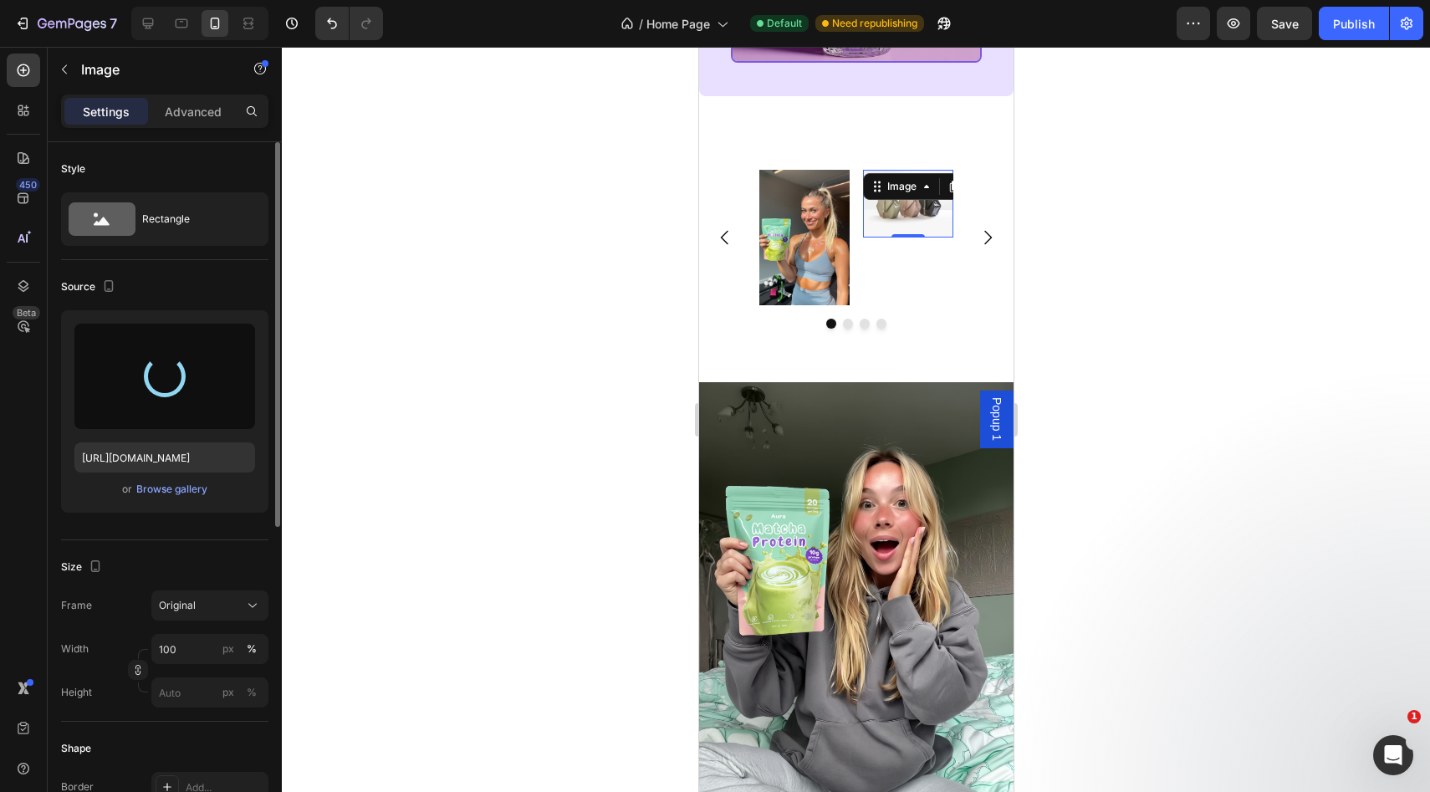
type input "https://cdn.shopify.com/s/files/1/0928/9347/9254/files/gempages_574367722180182…"
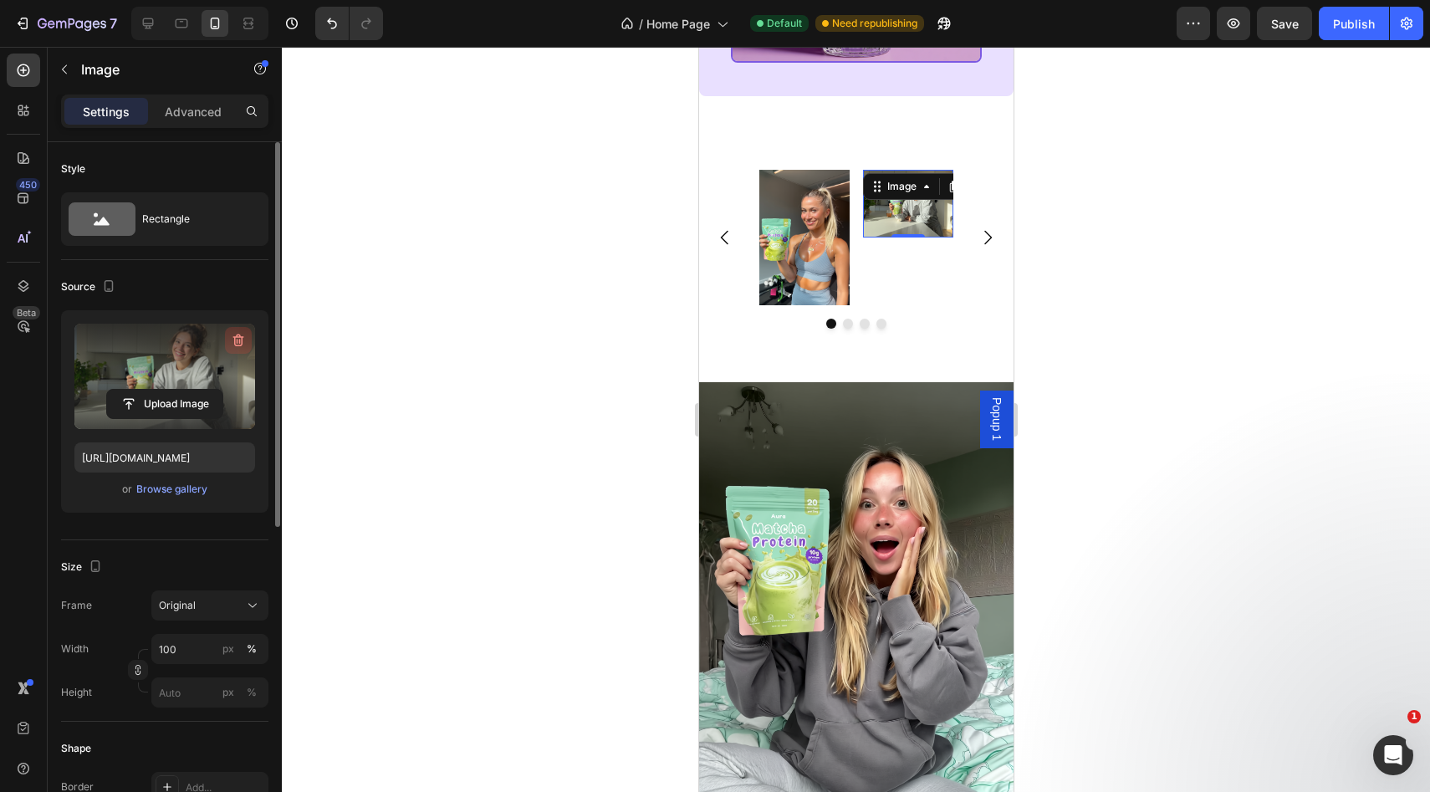
click at [234, 339] on icon "button" at bounding box center [238, 340] width 11 height 13
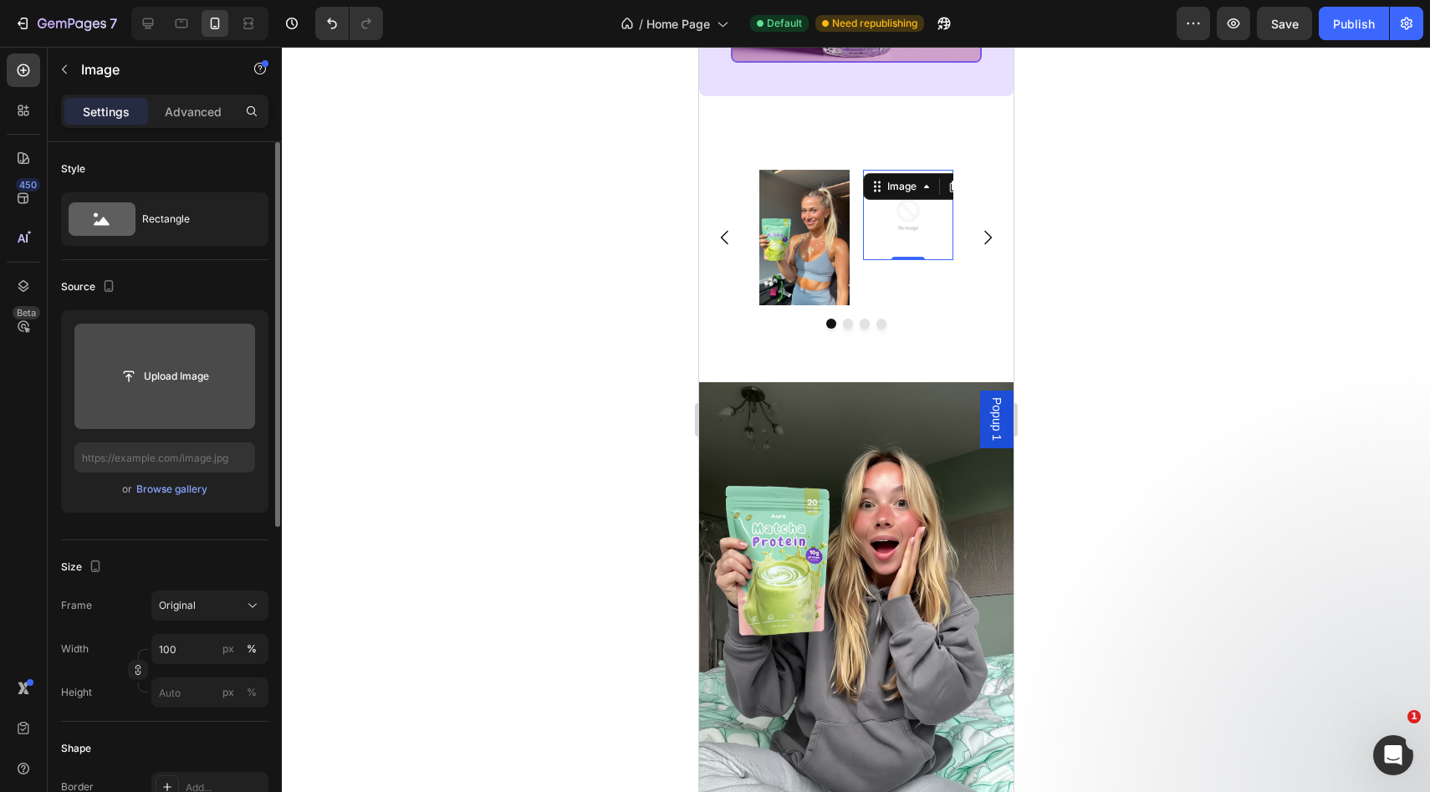
click at [161, 390] on button "Upload Image" at bounding box center [164, 376] width 117 height 30
click at [166, 379] on input "file" at bounding box center [164, 376] width 115 height 28
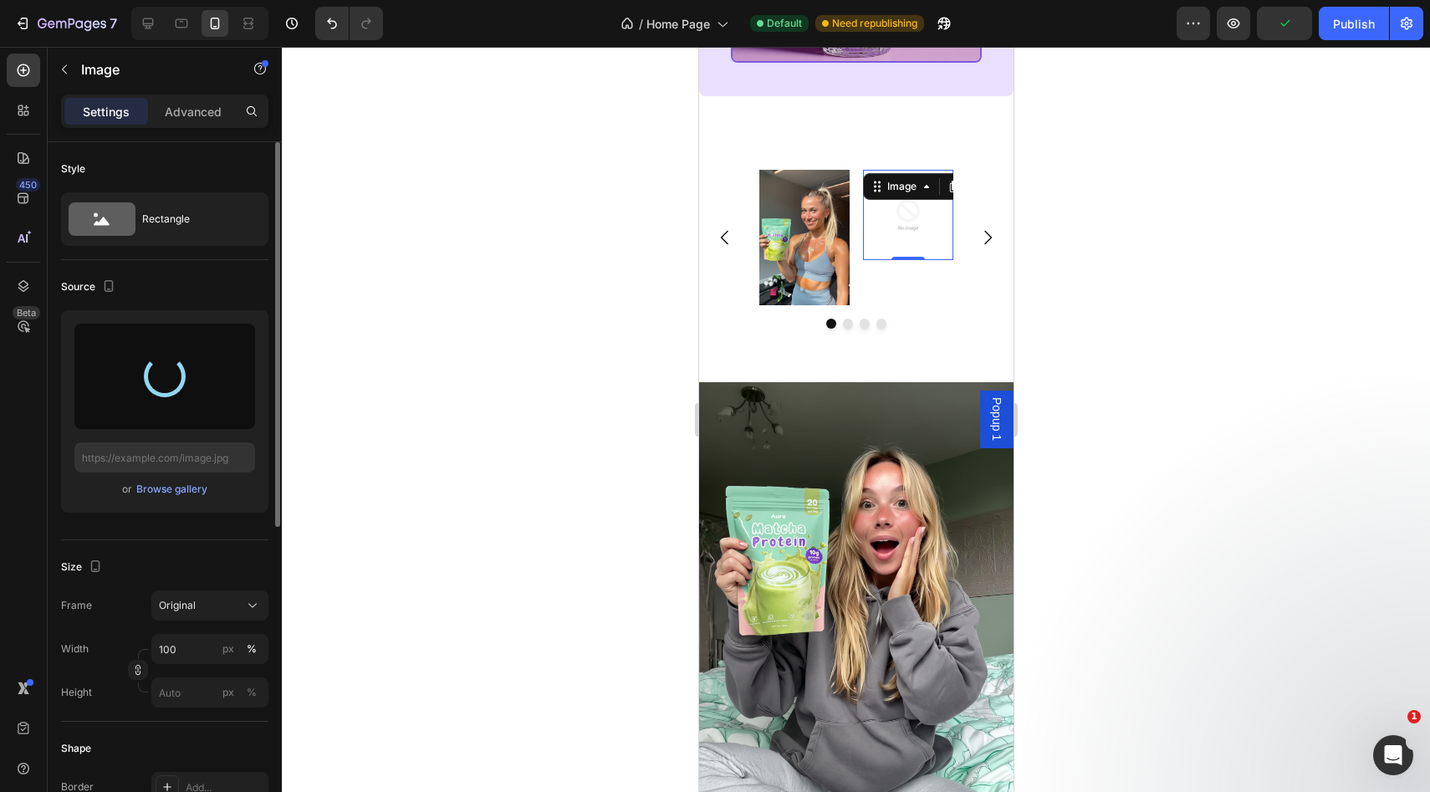
type input "https://cdn.shopify.com/s/files/1/0928/9347/9254/files/gempages_574367722180182…"
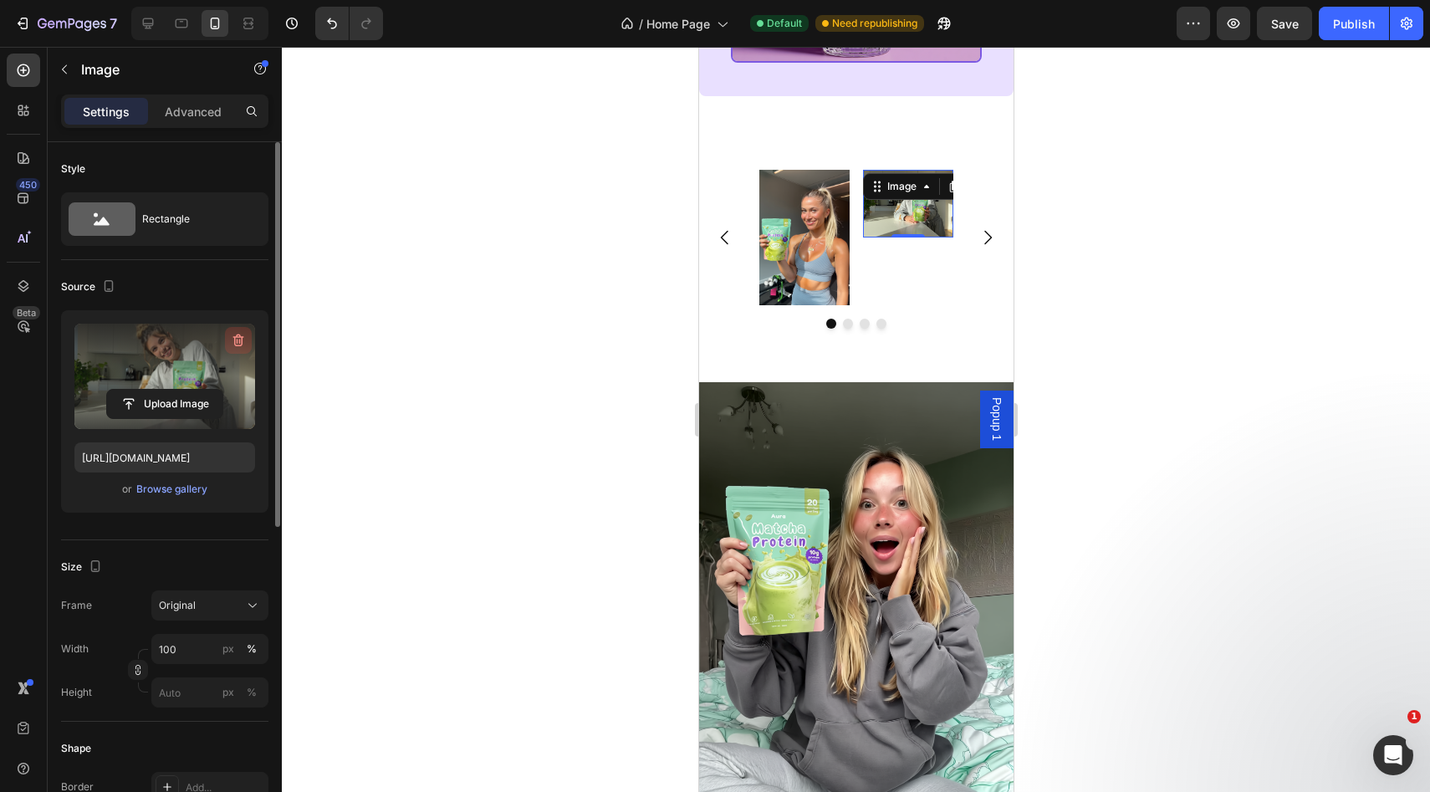
click at [237, 342] on icon "button" at bounding box center [238, 340] width 17 height 17
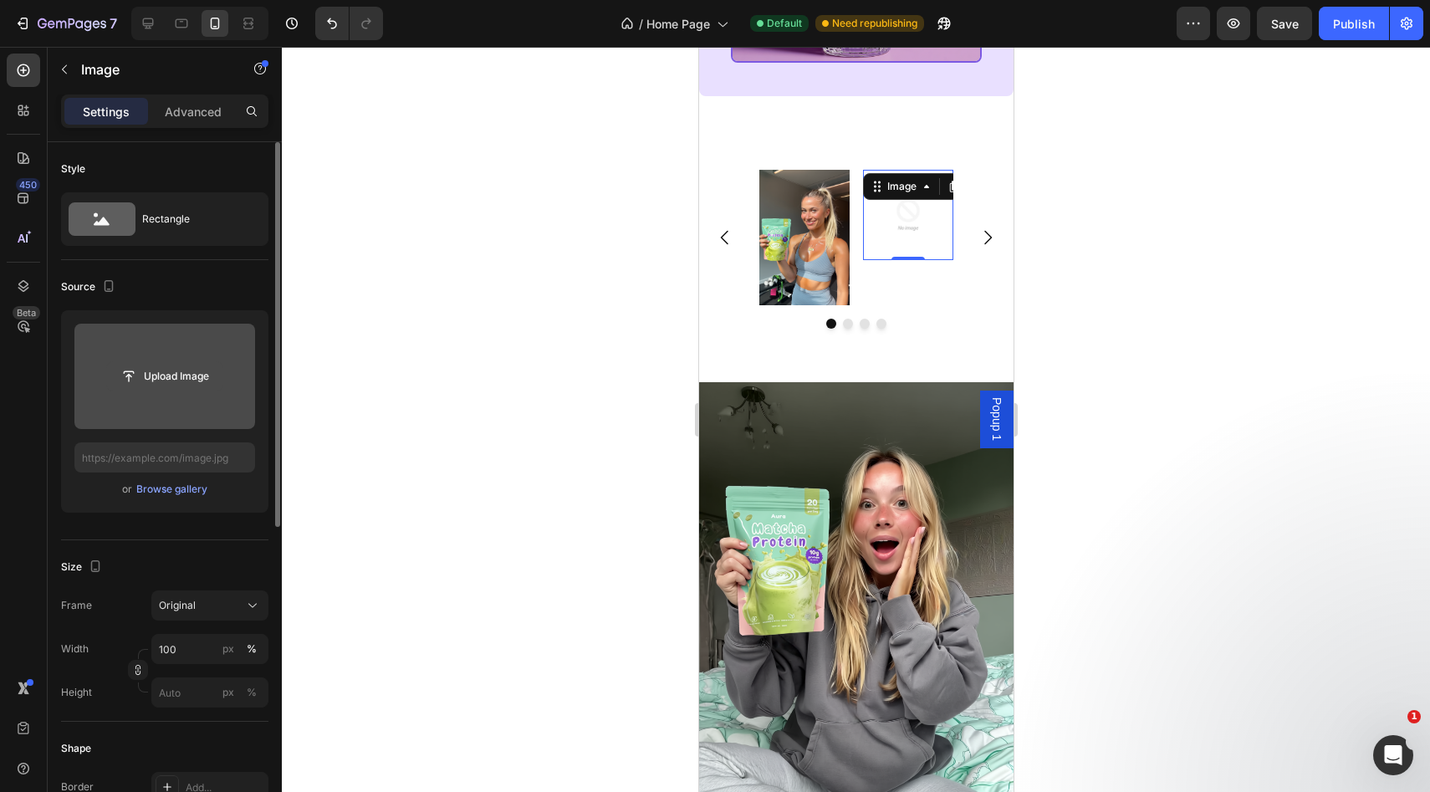
click at [183, 380] on input "file" at bounding box center [164, 376] width 115 height 28
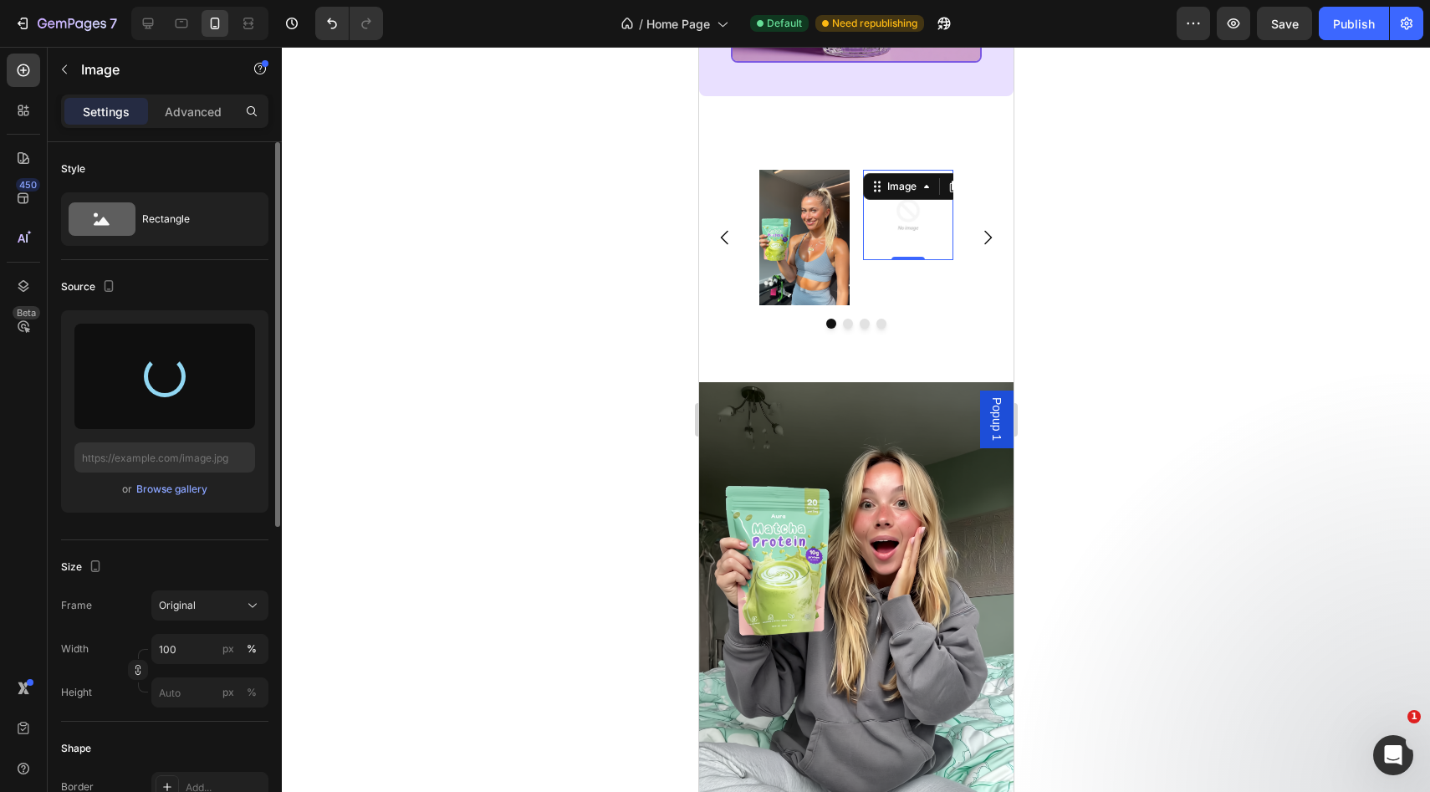
type input "https://cdn.shopify.com/s/files/1/0928/9347/9254/files/gempages_574367722180182…"
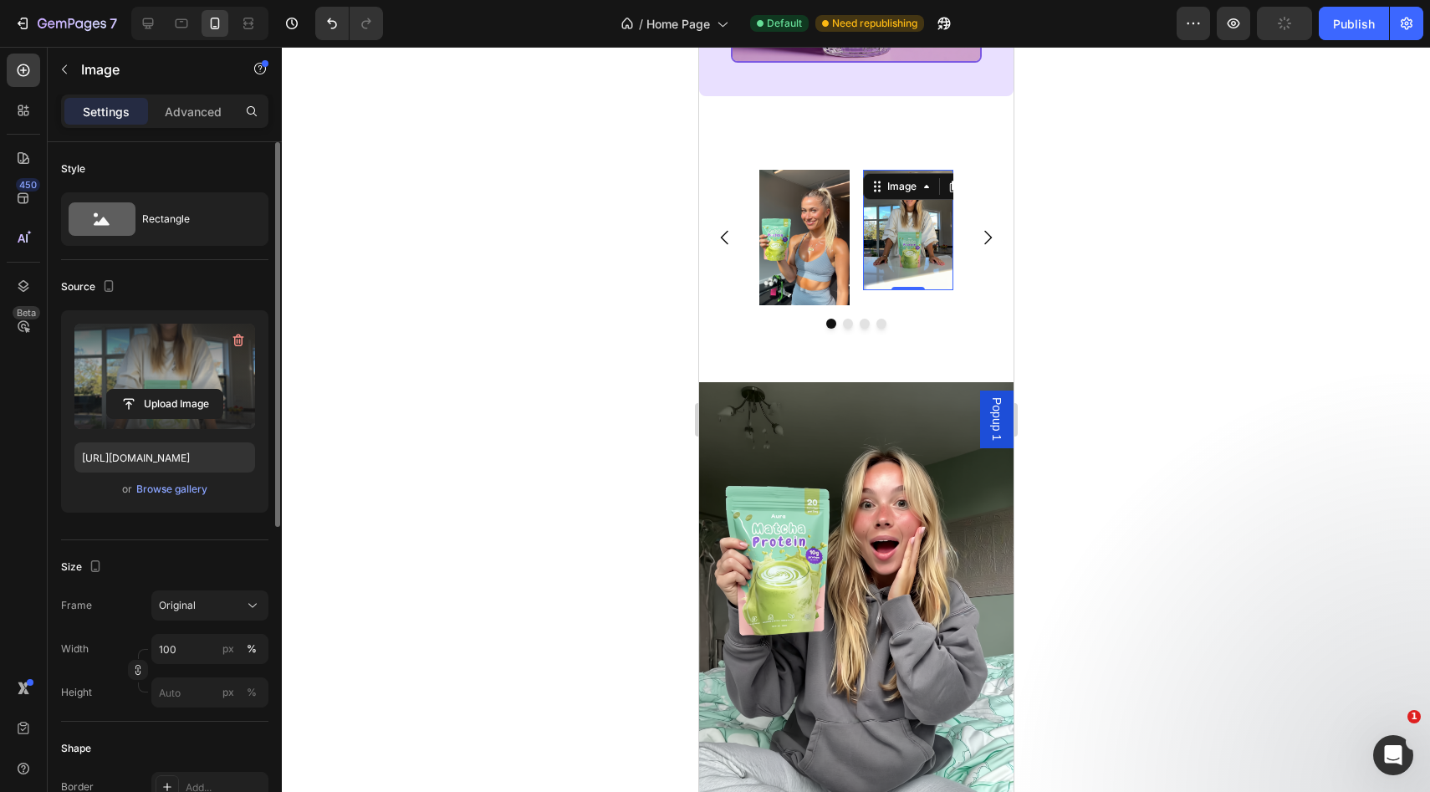
click at [900, 267] on img at bounding box center [907, 230] width 90 height 120
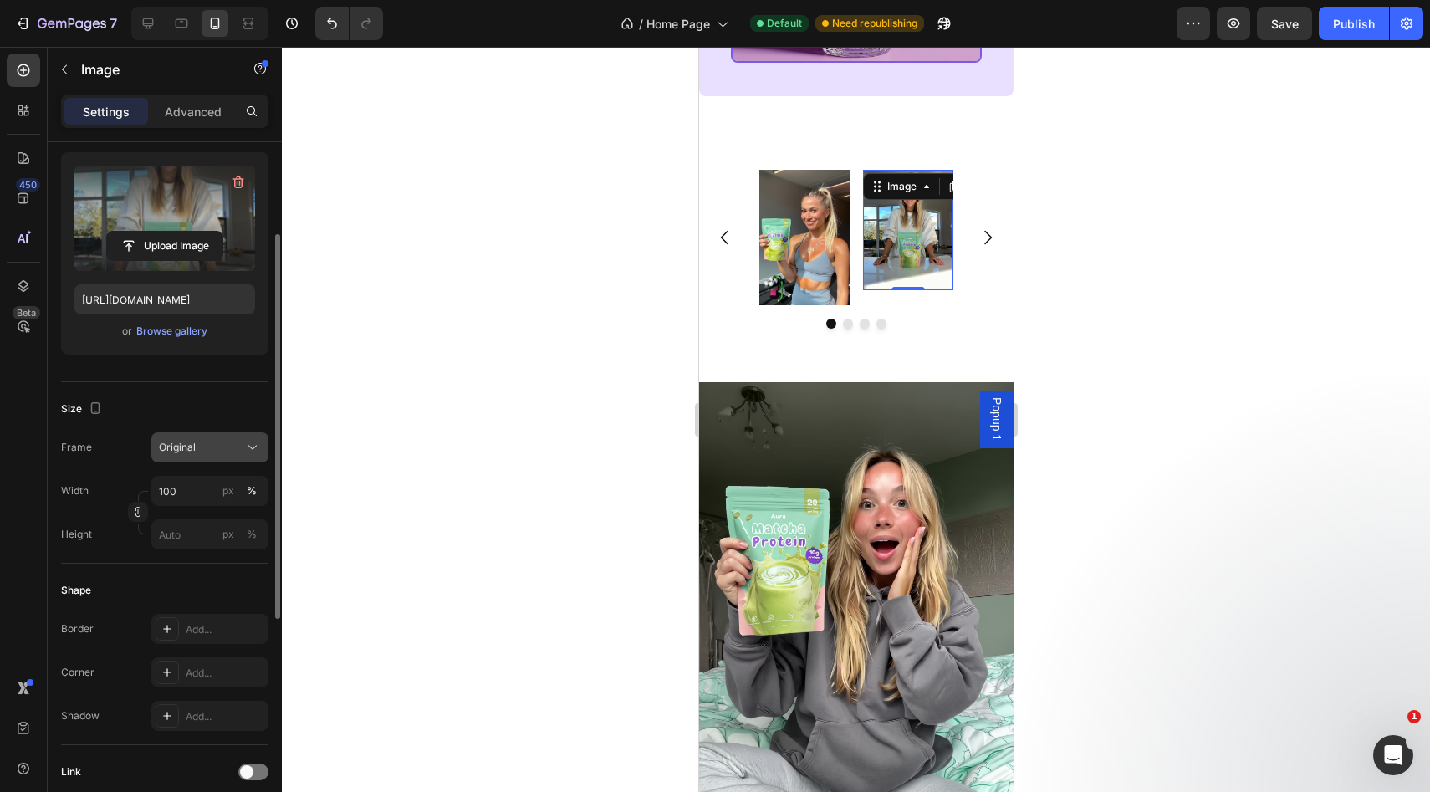
scroll to position [161, 0]
click at [140, 505] on icon "button" at bounding box center [138, 509] width 12 height 12
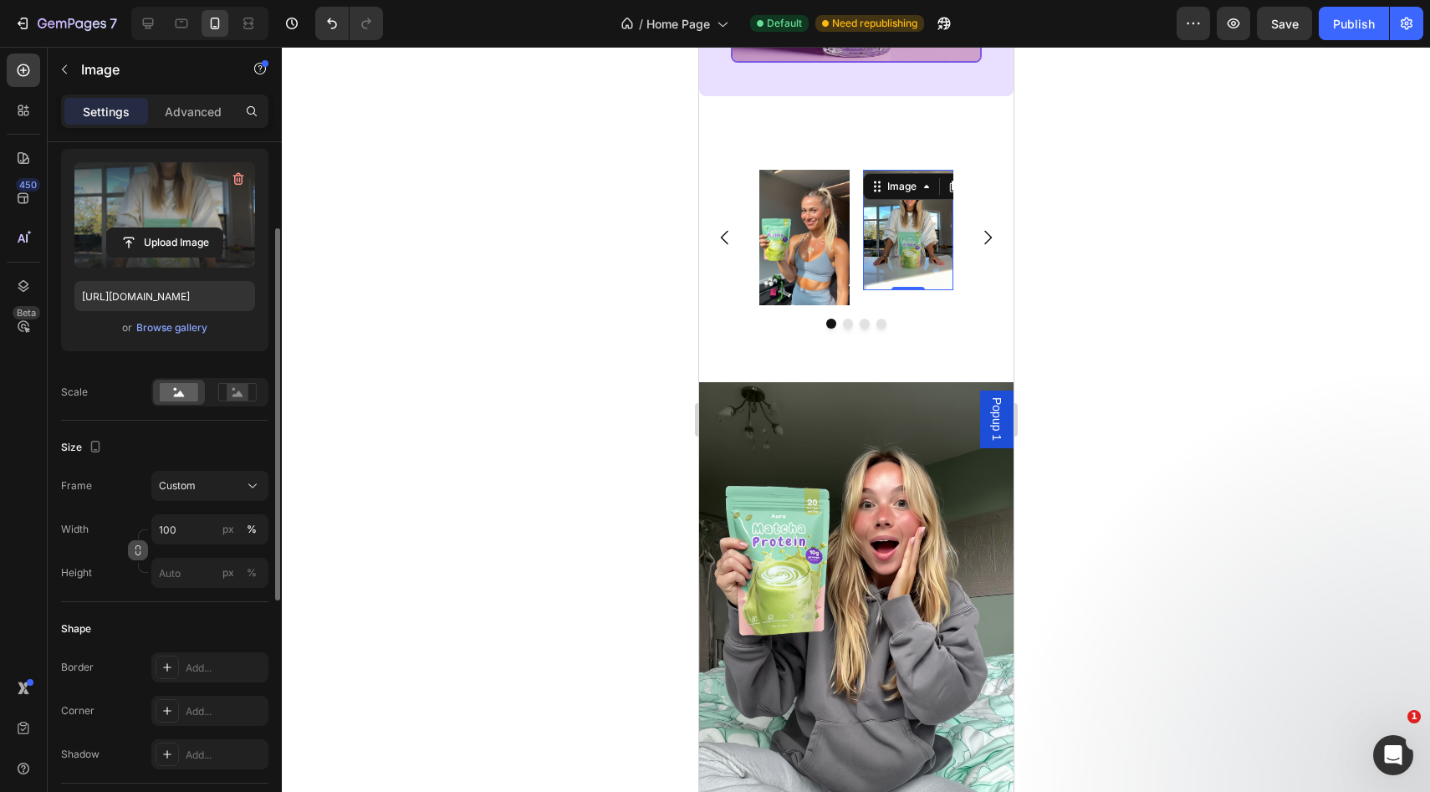
click at [137, 554] on icon "button" at bounding box center [138, 550] width 12 height 12
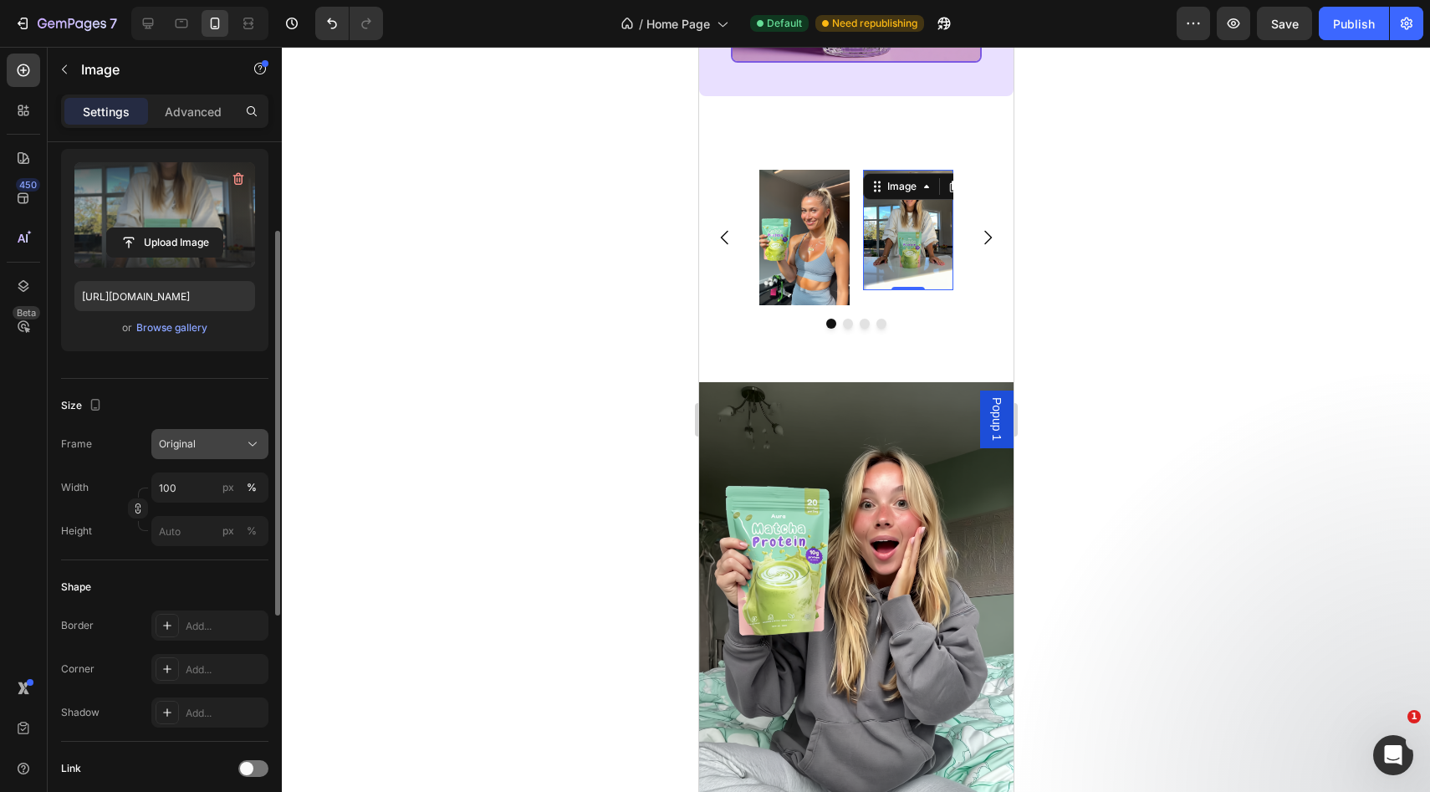
click at [193, 453] on button "Original" at bounding box center [209, 444] width 117 height 30
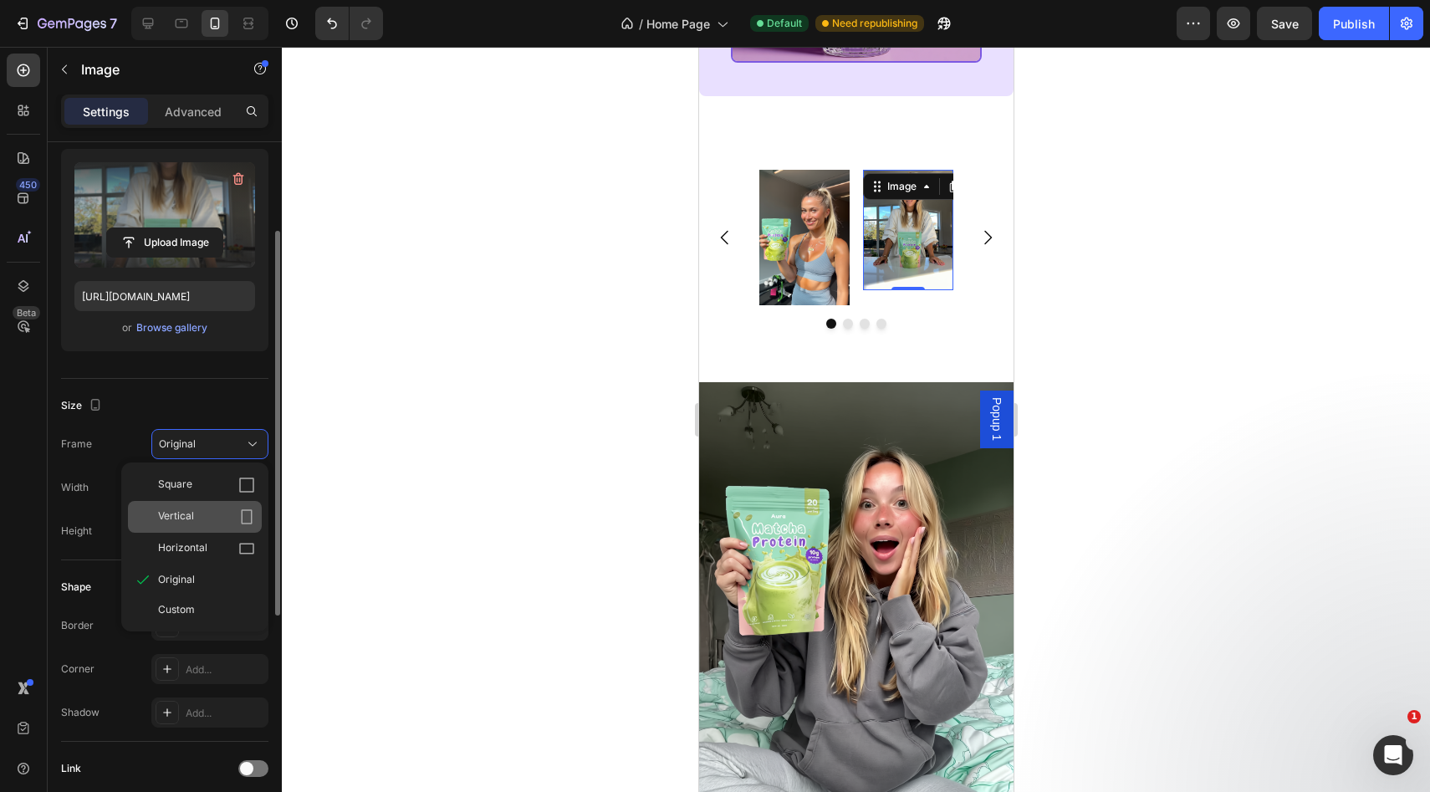
click at [226, 519] on div "Vertical" at bounding box center [206, 516] width 97 height 17
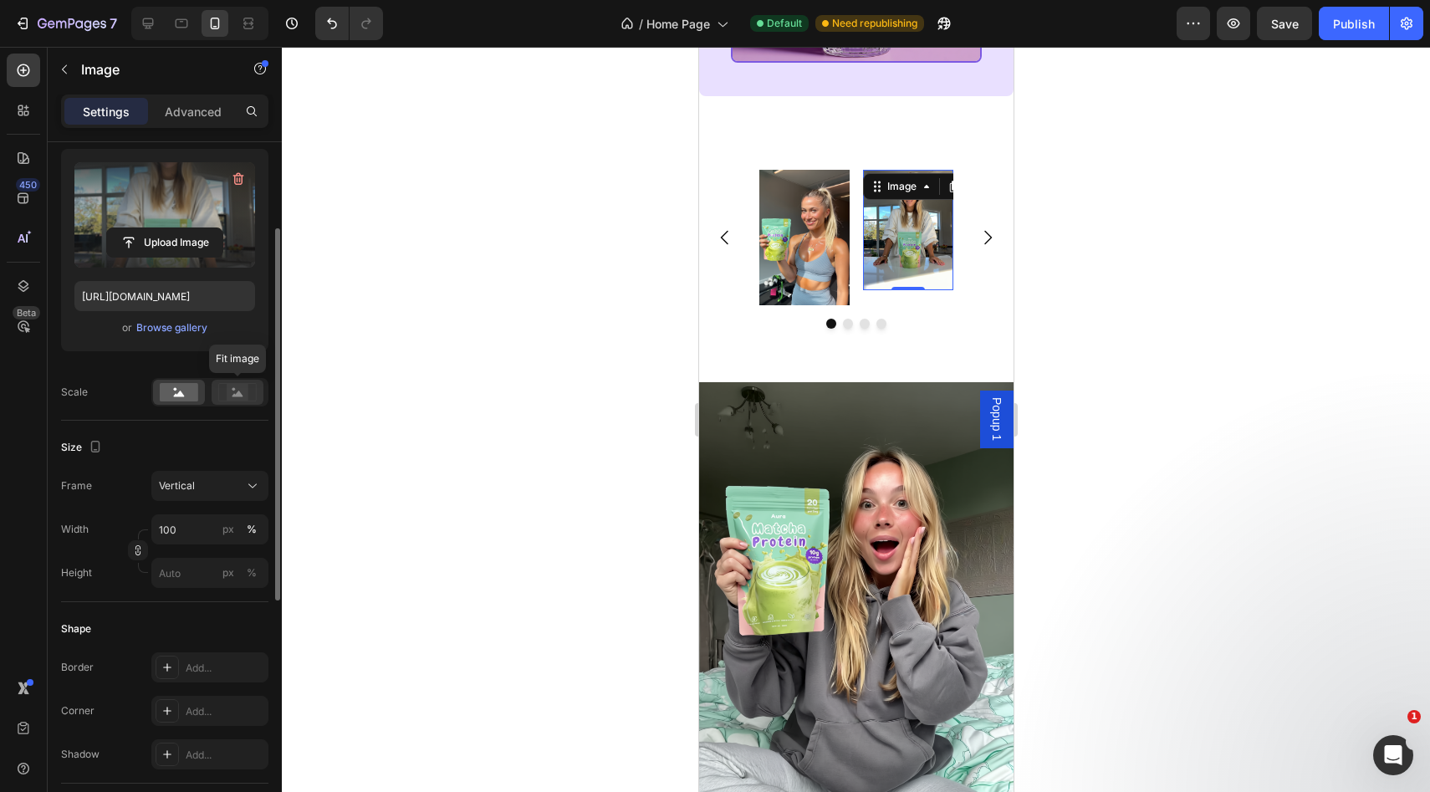
click at [225, 393] on icon at bounding box center [237, 392] width 38 height 18
click at [175, 400] on rect at bounding box center [179, 392] width 38 height 18
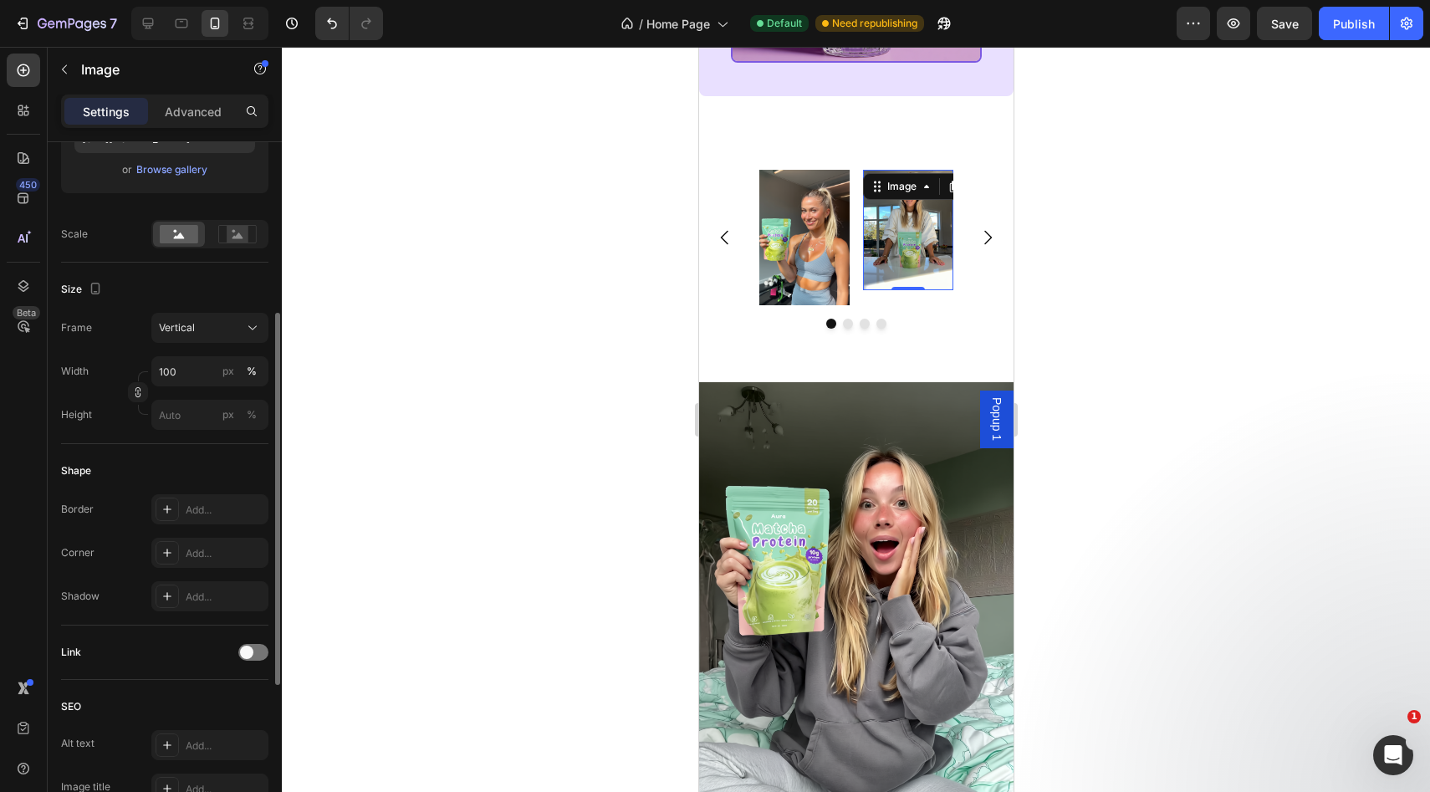
scroll to position [607, 0]
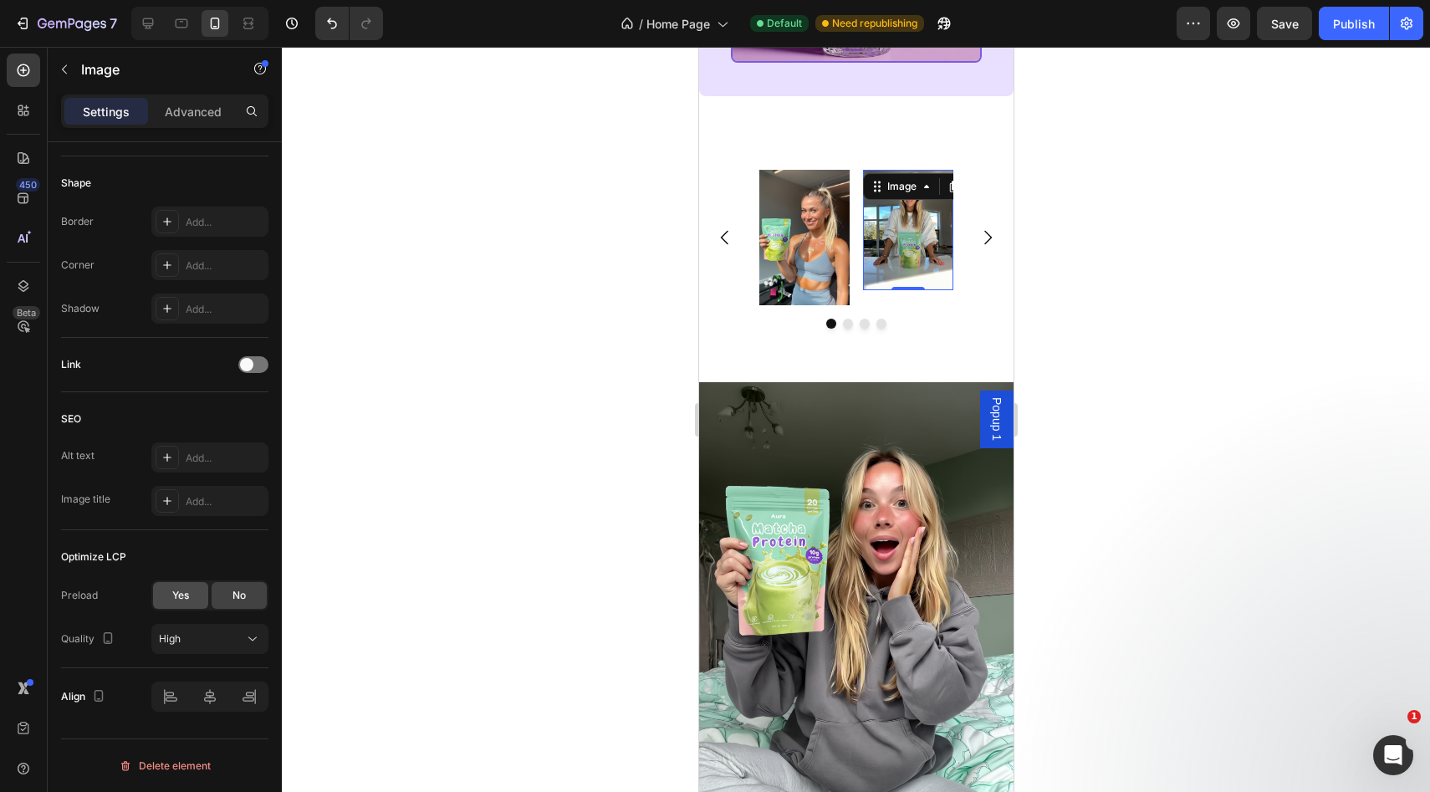
click at [174, 595] on span "Yes" at bounding box center [180, 595] width 17 height 15
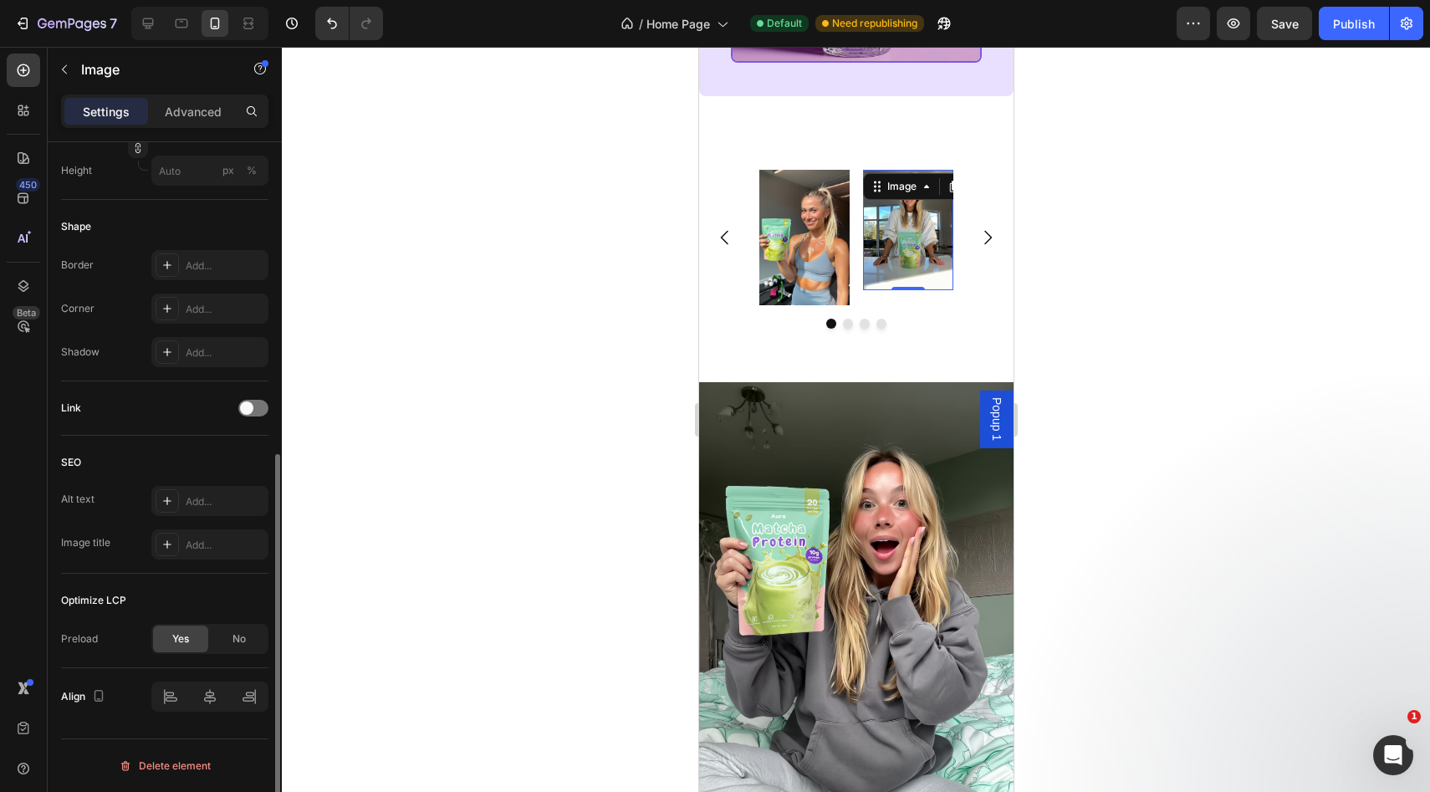
scroll to position [564, 0]
click at [225, 630] on div "No" at bounding box center [239, 638] width 55 height 27
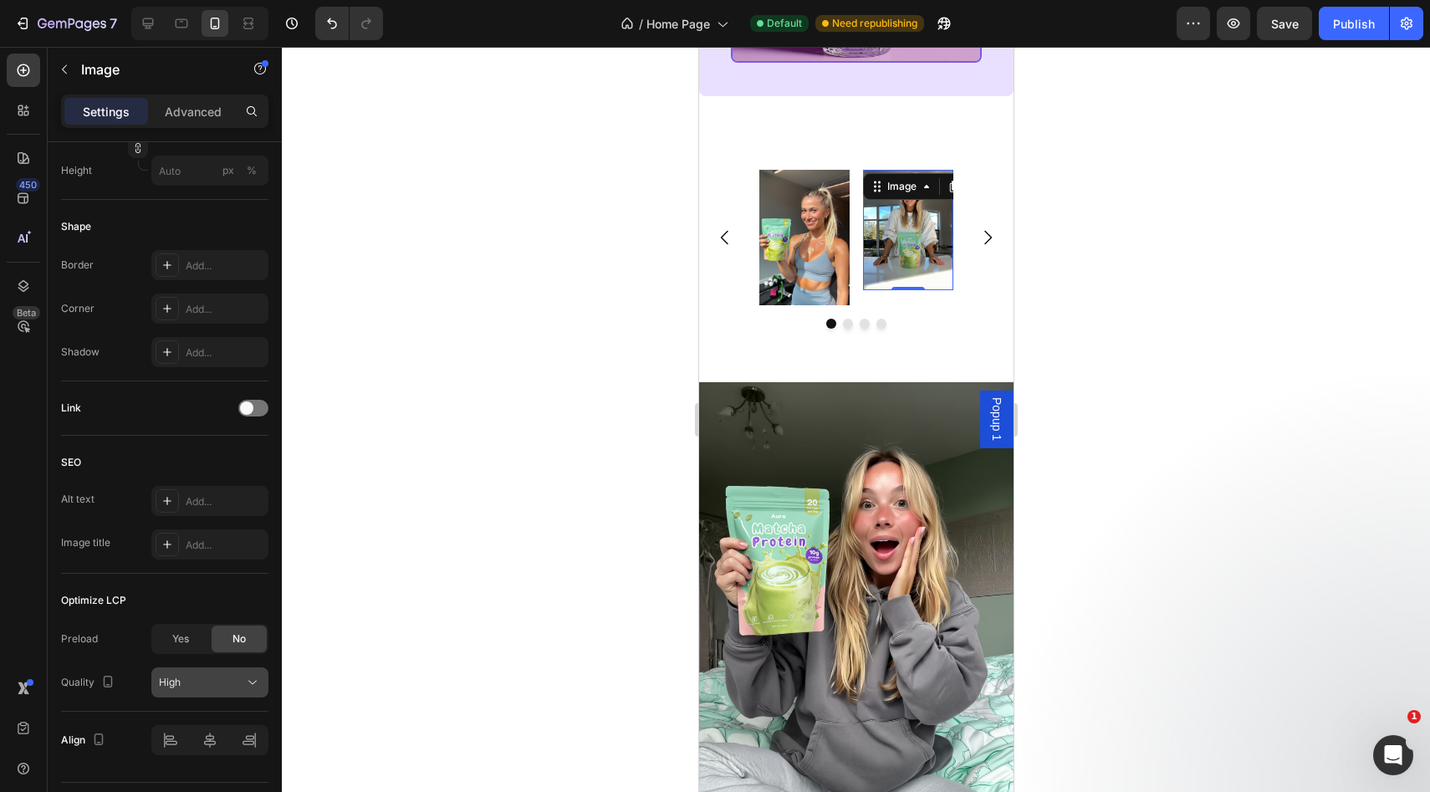
click at [218, 686] on div "High" at bounding box center [201, 682] width 85 height 15
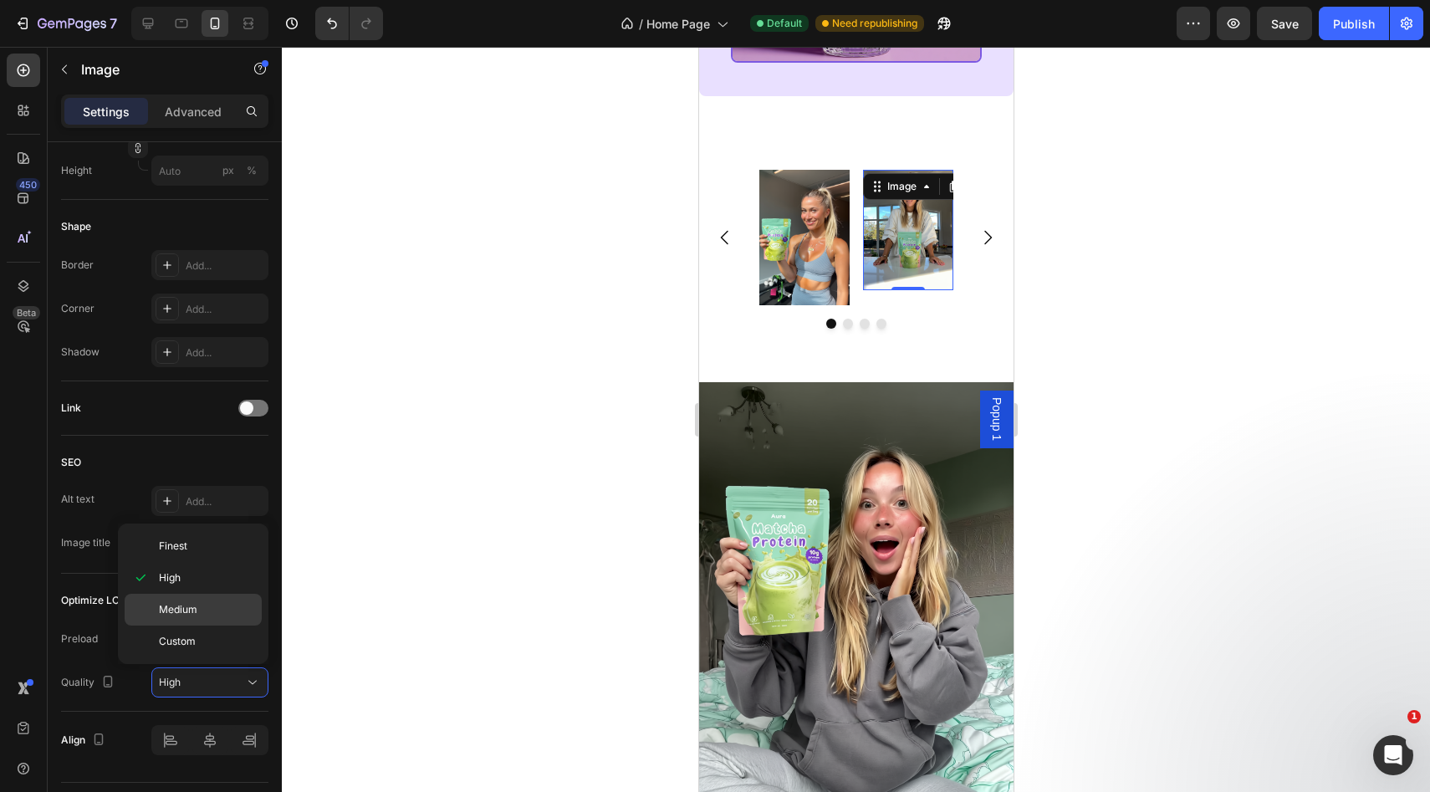
click at [212, 607] on p "Medium" at bounding box center [206, 609] width 95 height 15
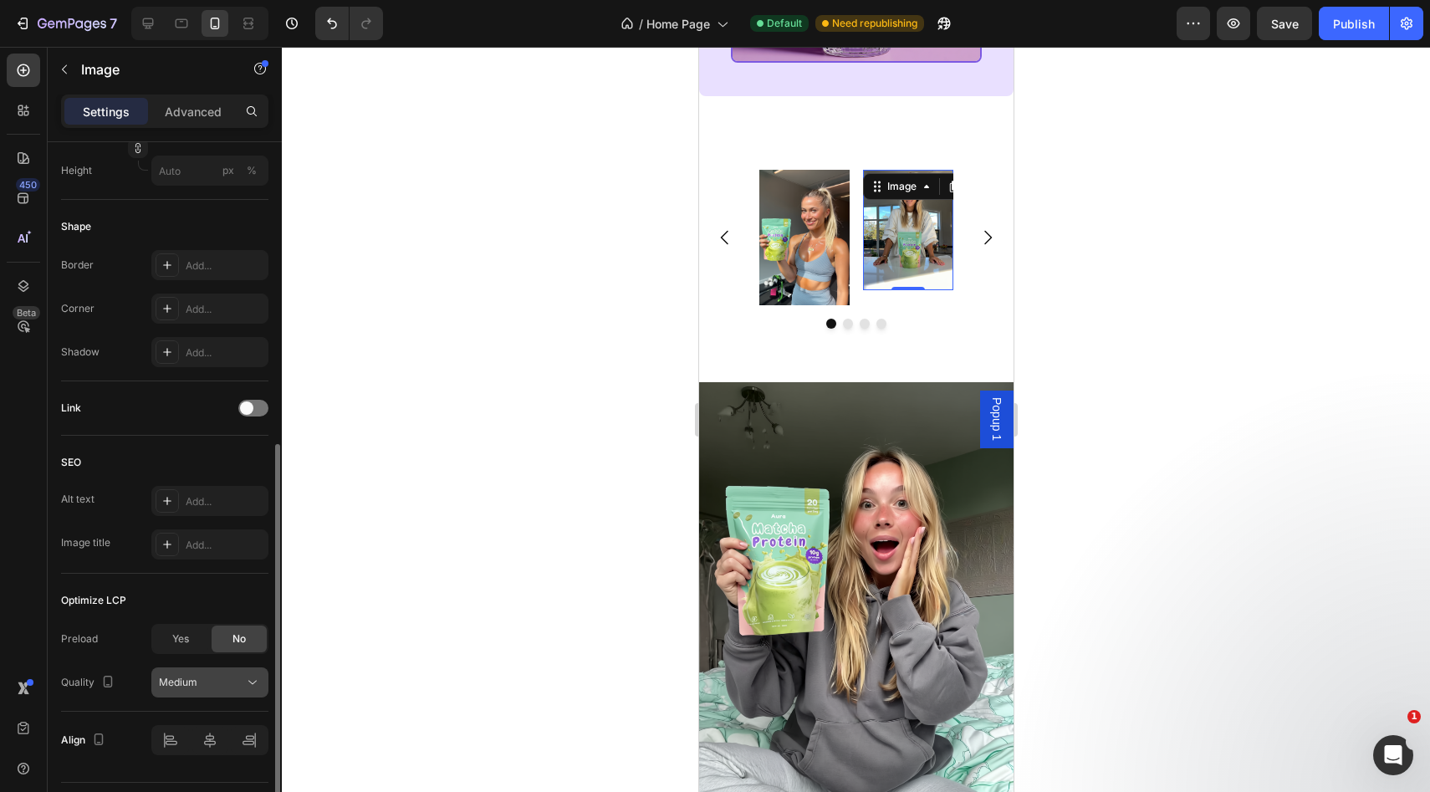
click at [207, 671] on button "Medium" at bounding box center [209, 682] width 117 height 30
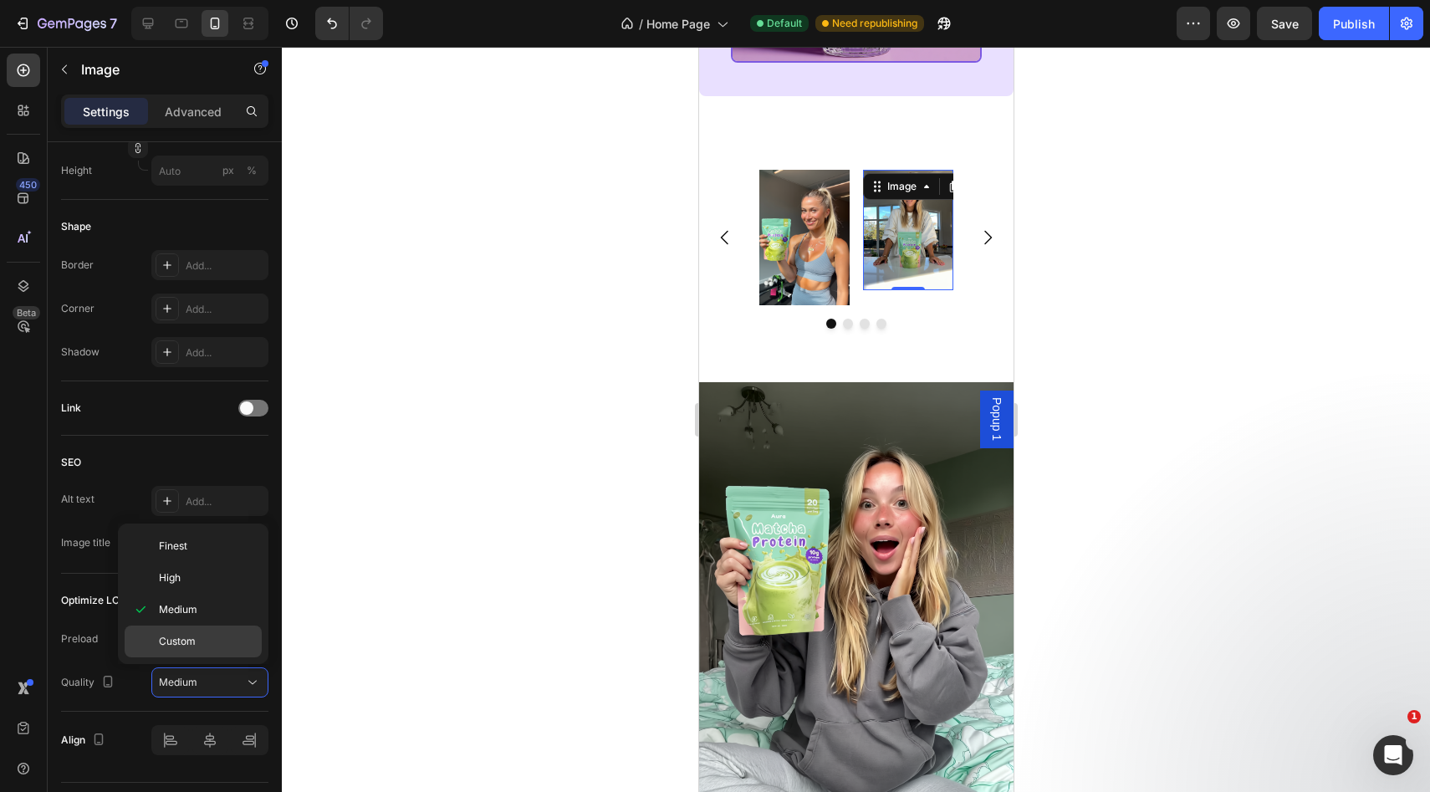
click at [185, 641] on span "Custom" at bounding box center [177, 641] width 37 height 15
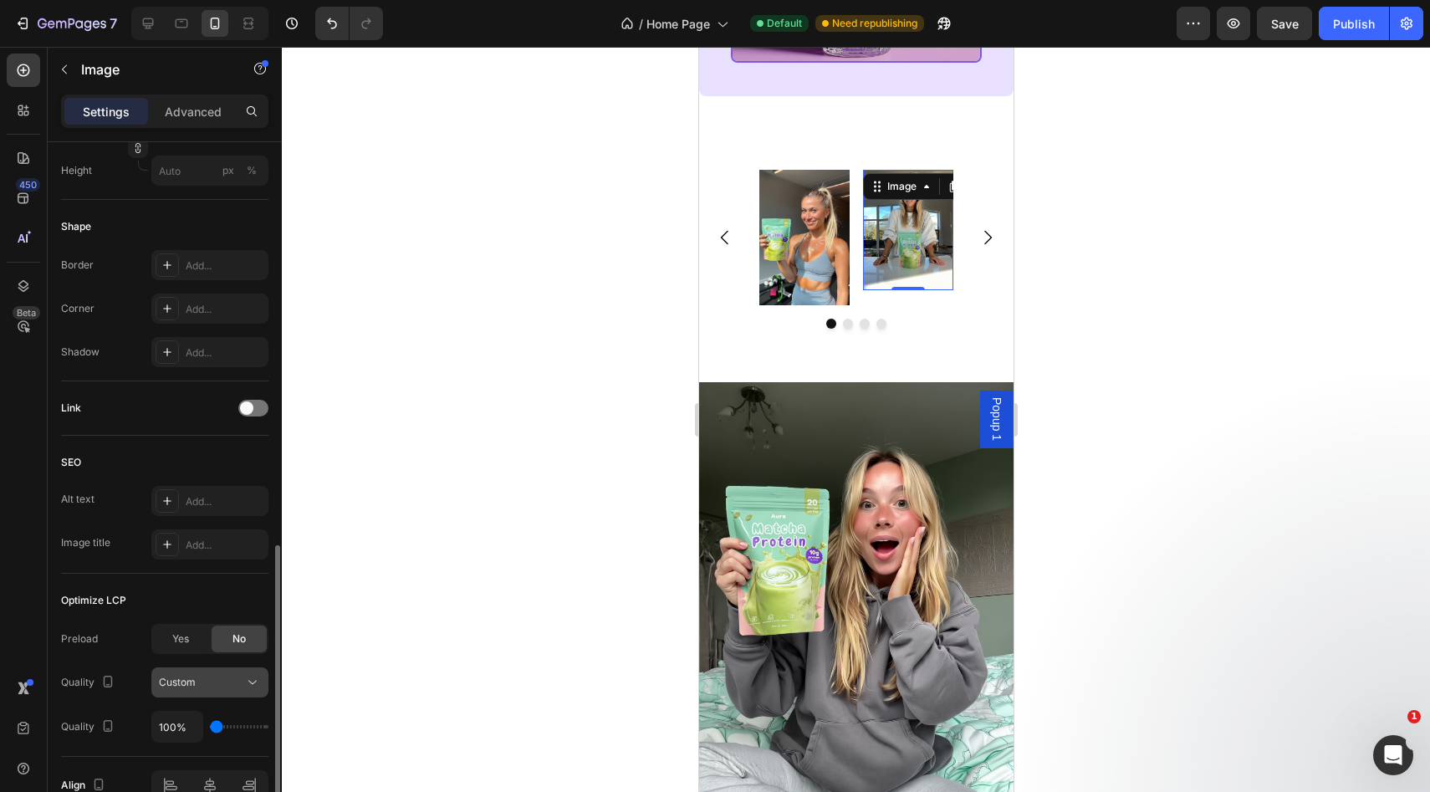
scroll to position [652, 0]
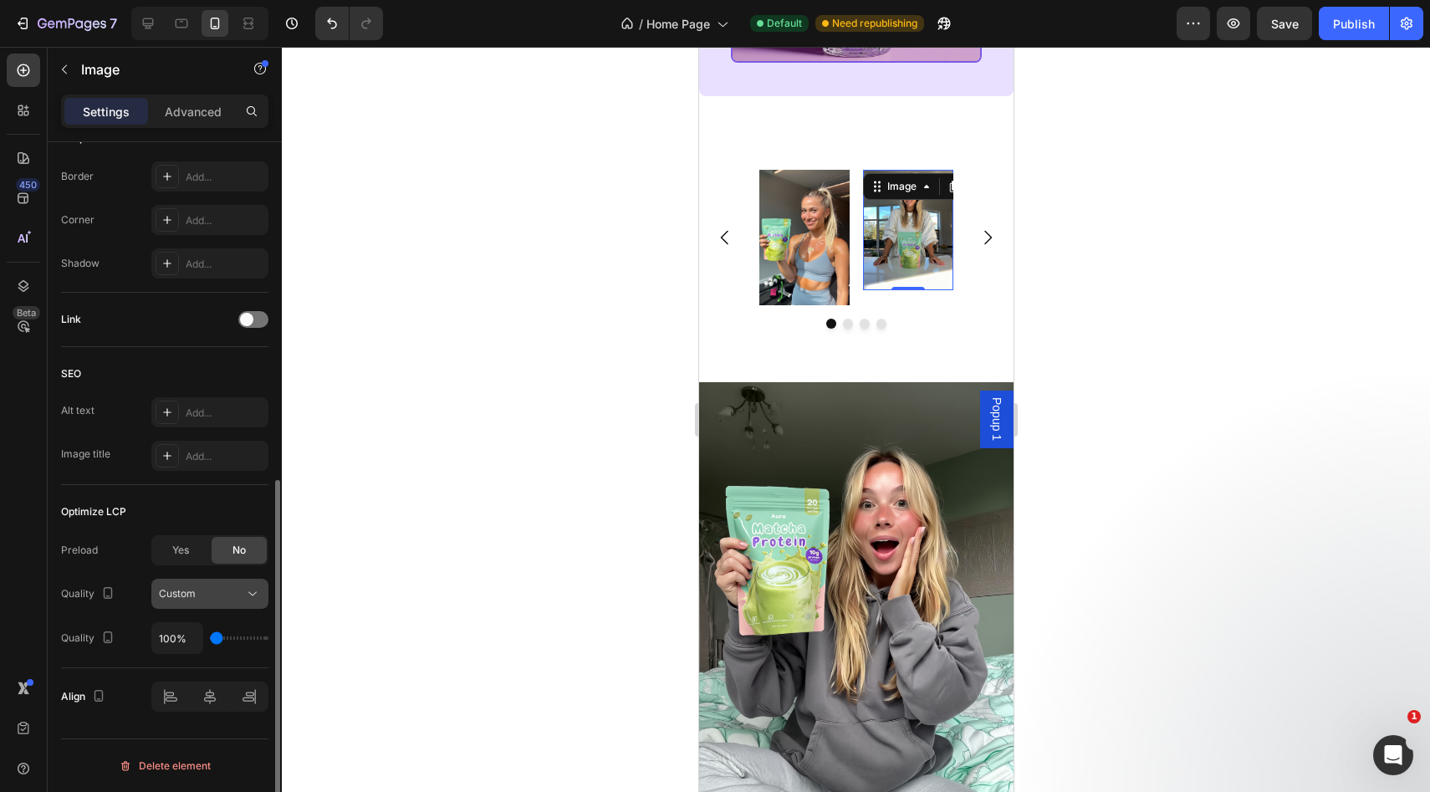
click at [217, 589] on div "Custom" at bounding box center [201, 593] width 85 height 15
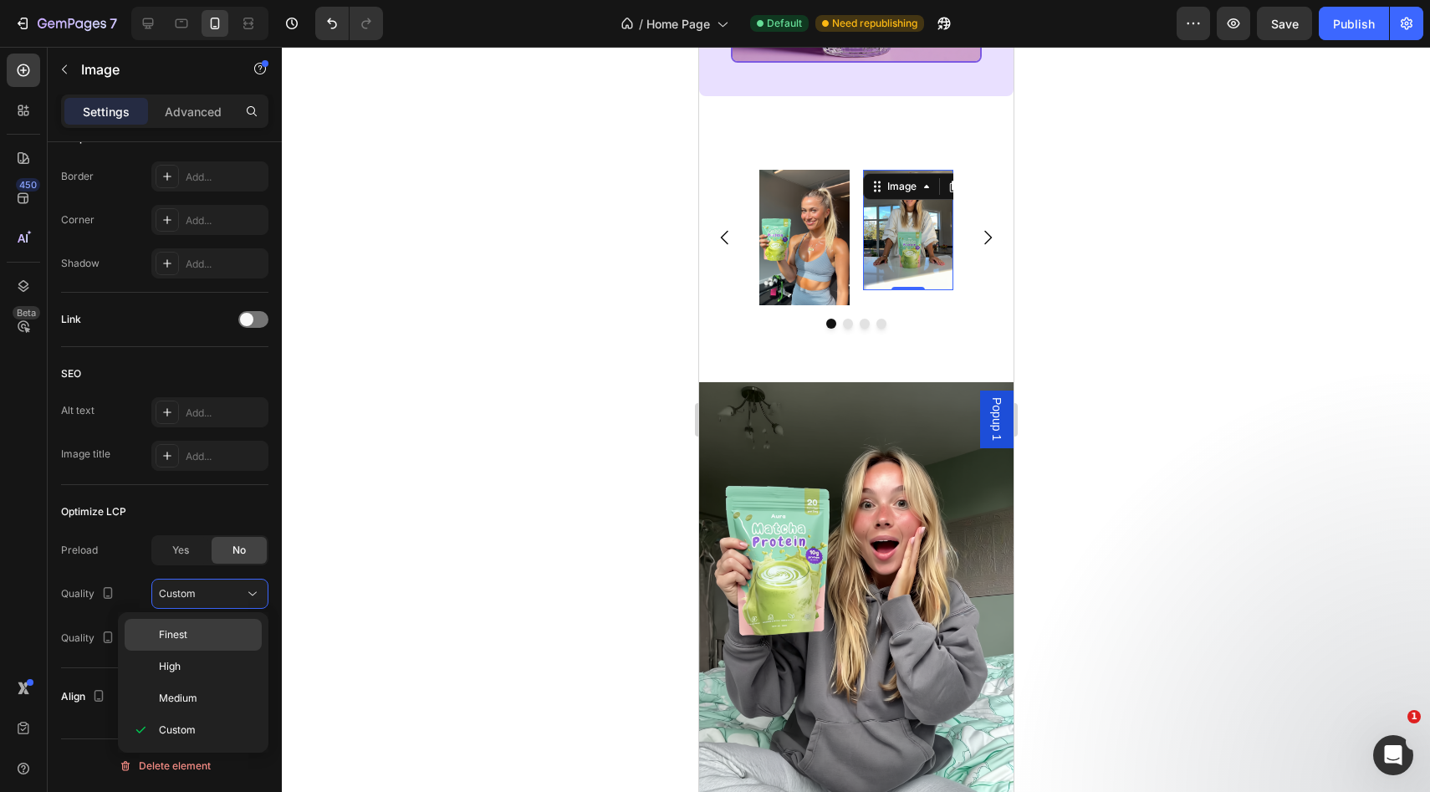
click at [184, 634] on span "Finest" at bounding box center [173, 634] width 28 height 15
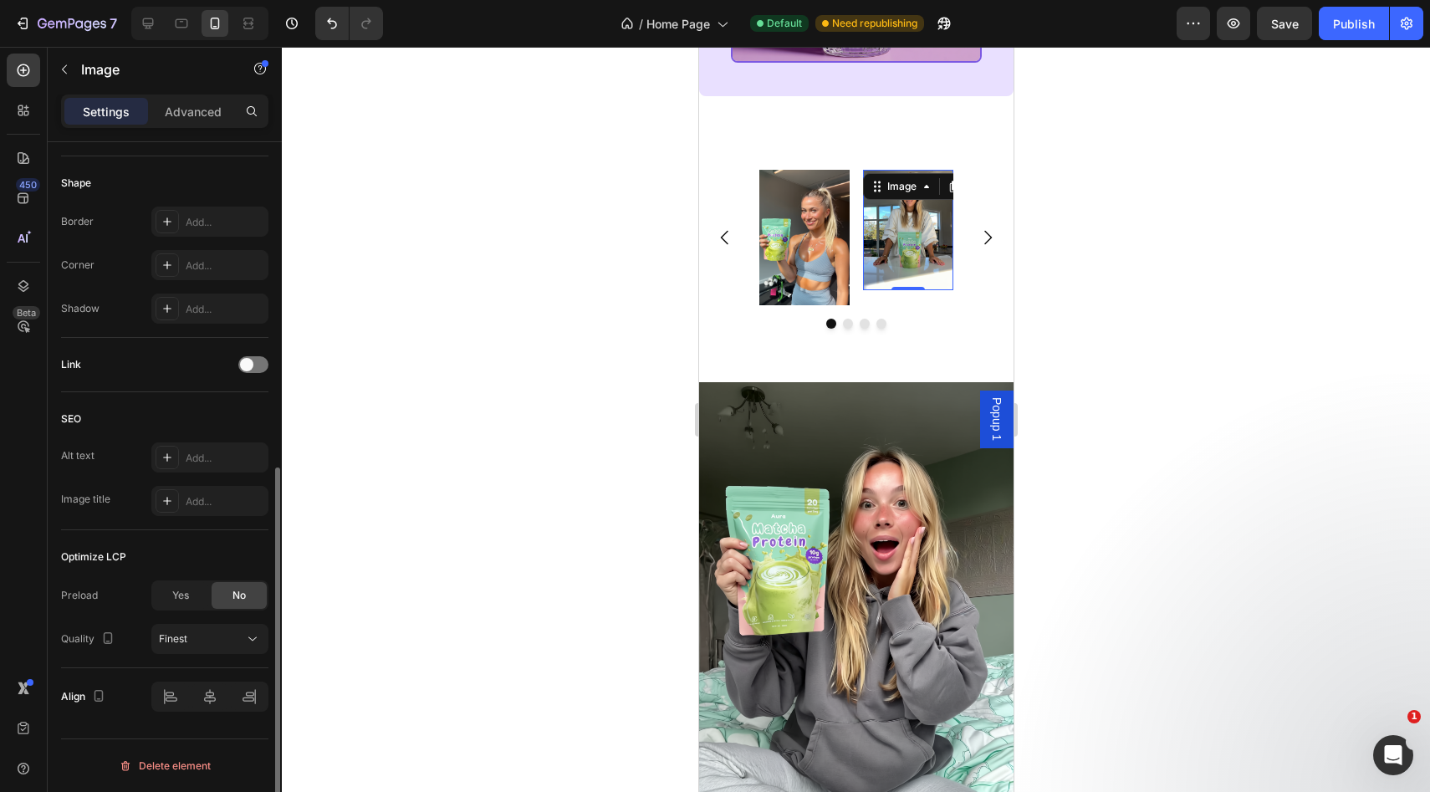
scroll to position [607, 0]
click at [206, 705] on div at bounding box center [209, 696] width 117 height 30
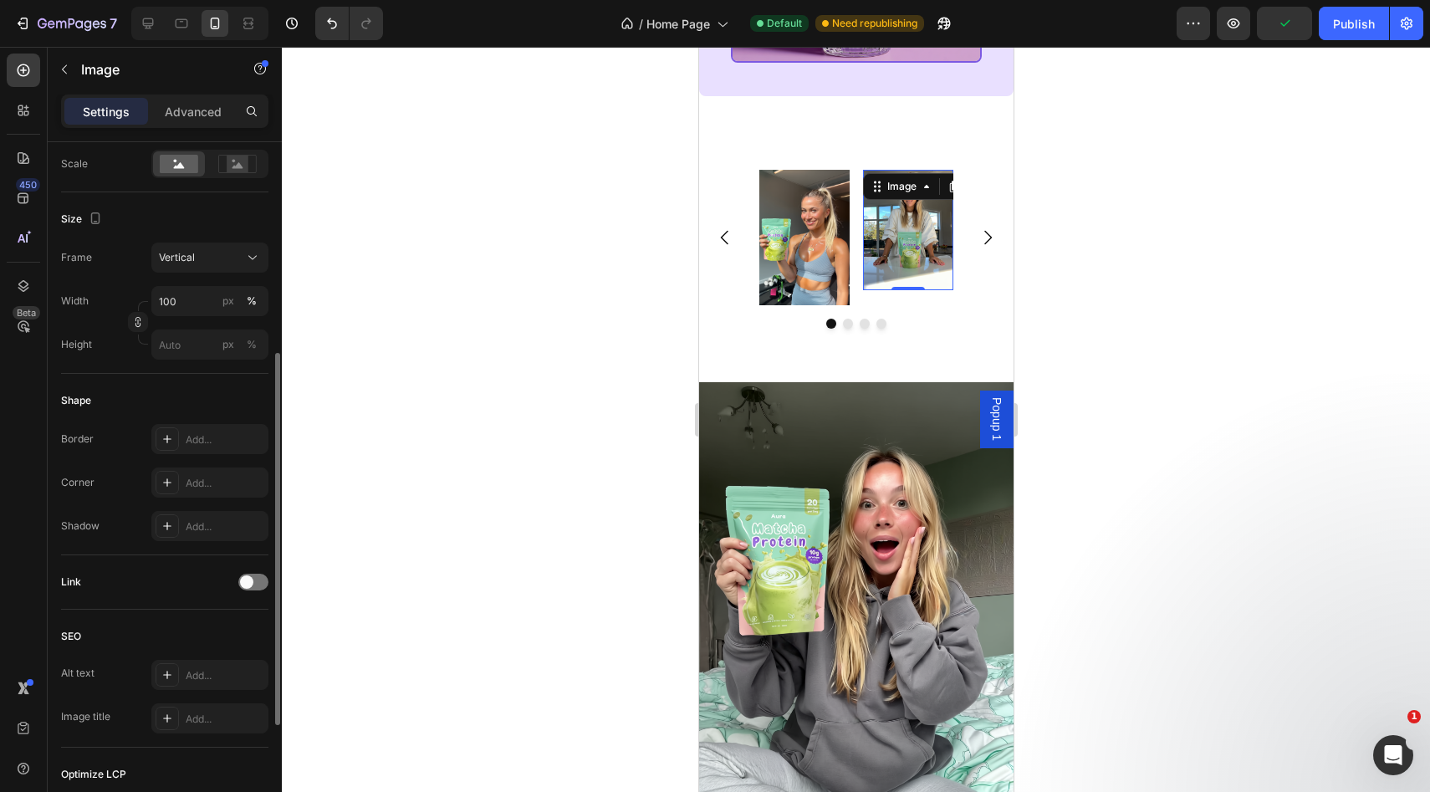
scroll to position [403, 0]
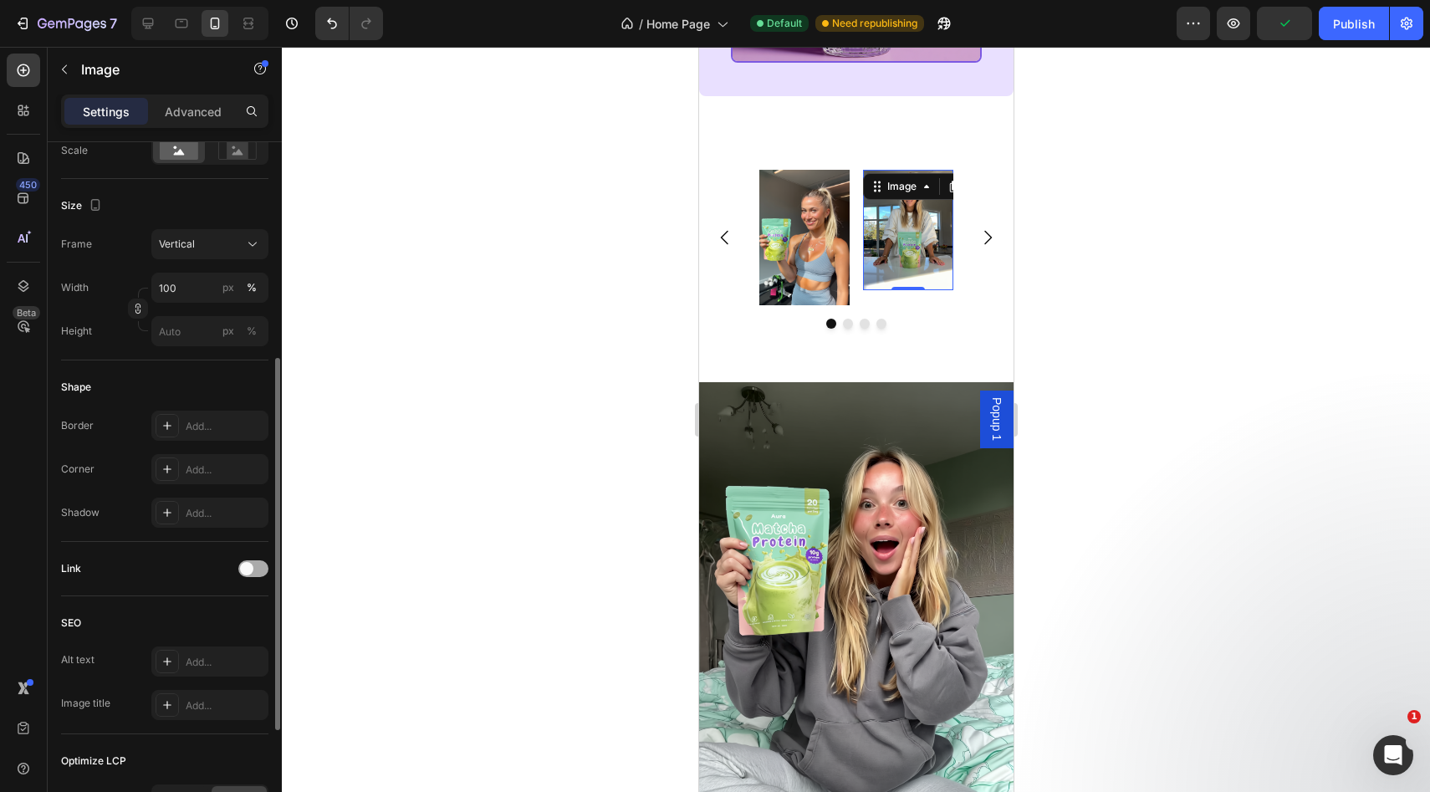
click at [250, 566] on span at bounding box center [246, 568] width 13 height 13
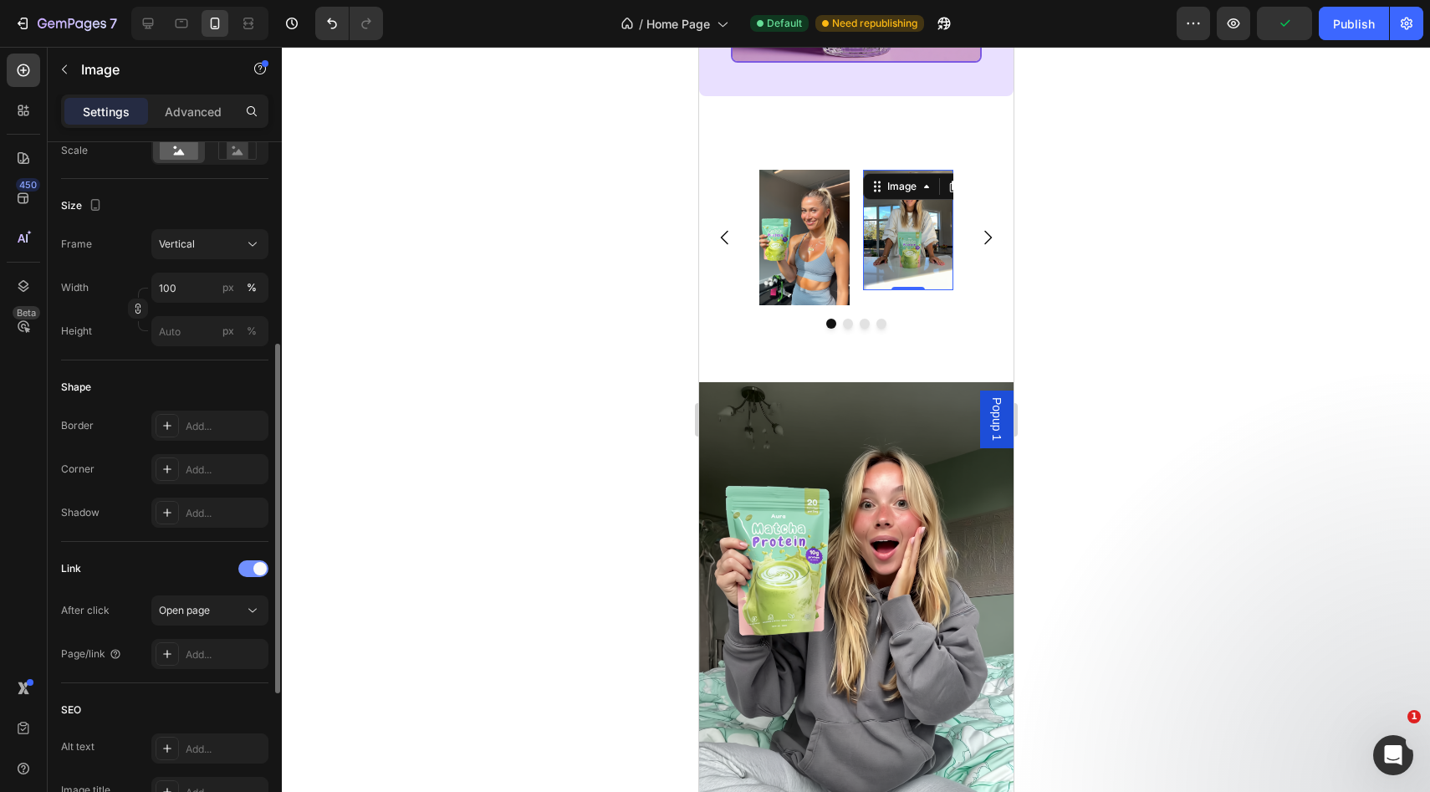
click at [250, 566] on div at bounding box center [253, 568] width 30 height 17
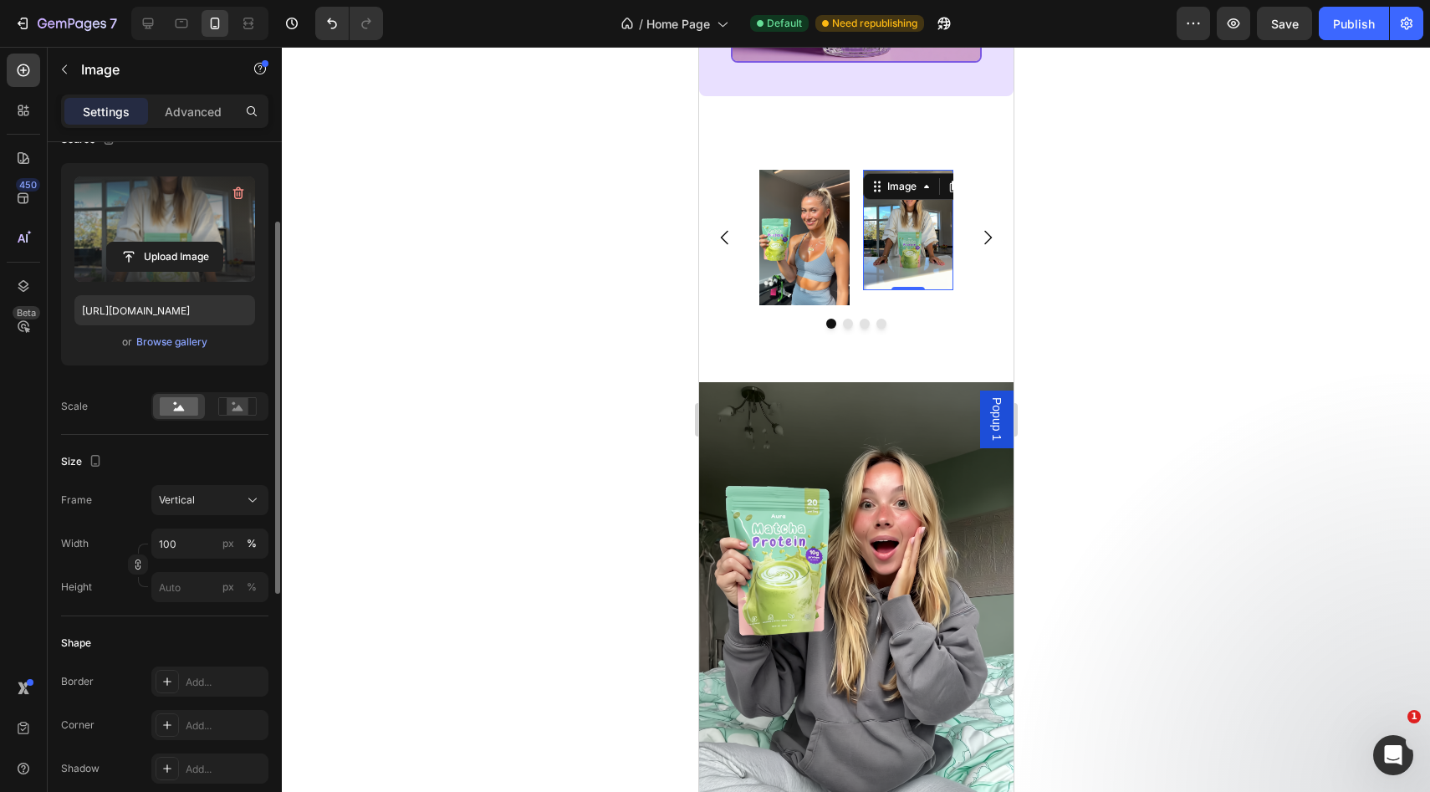
scroll to position [143, 0]
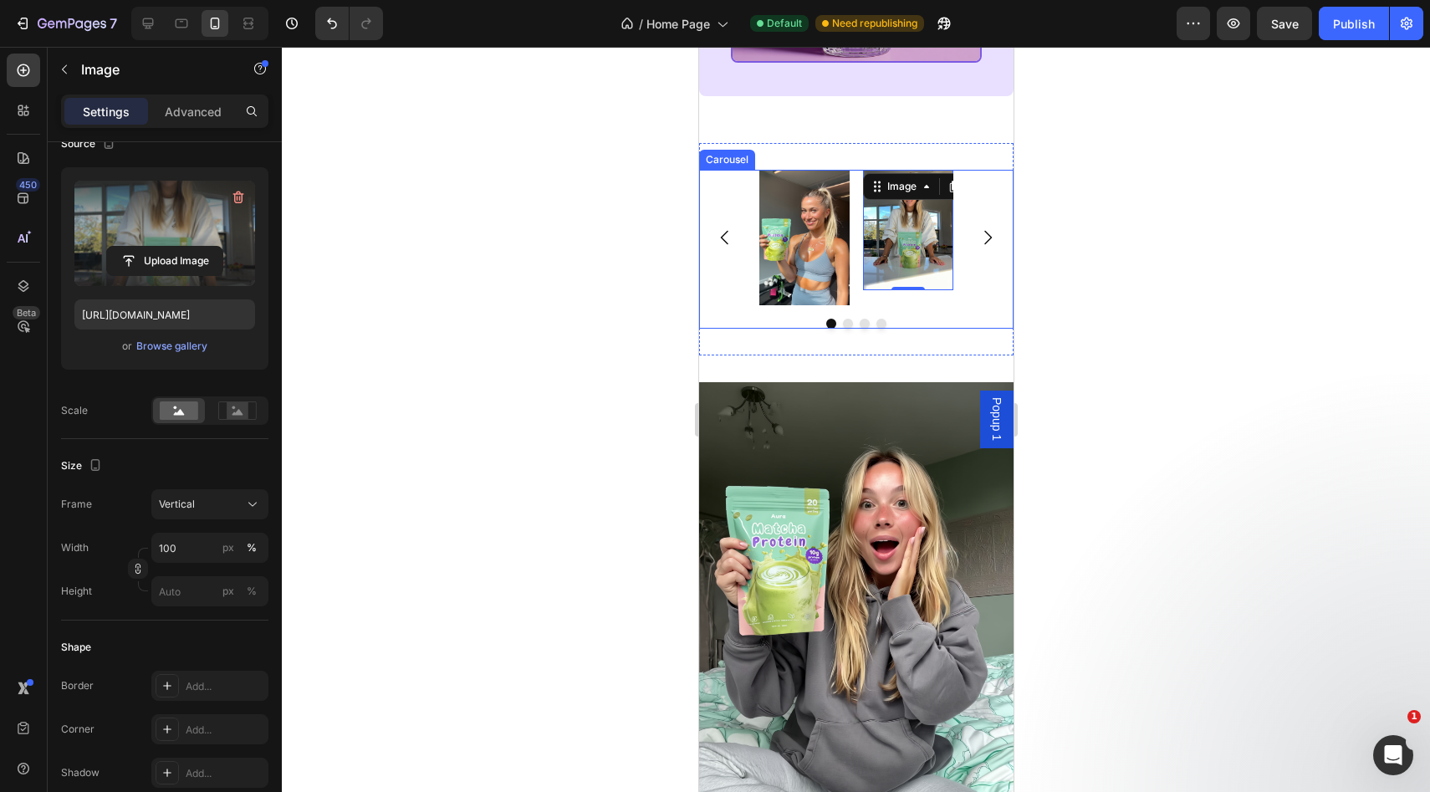
click at [733, 195] on div "Image Image 0" at bounding box center [855, 237] width 314 height 135
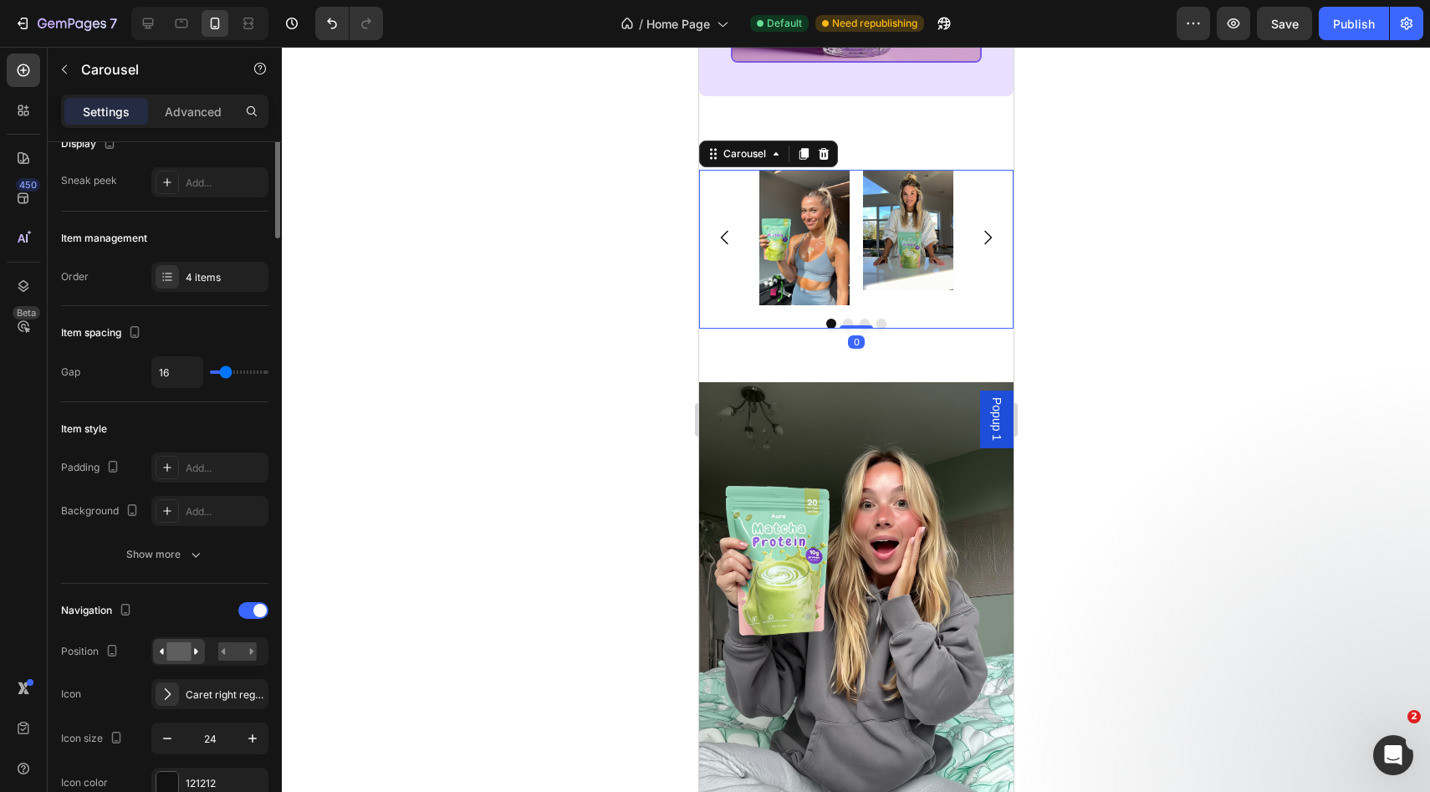
scroll to position [0, 0]
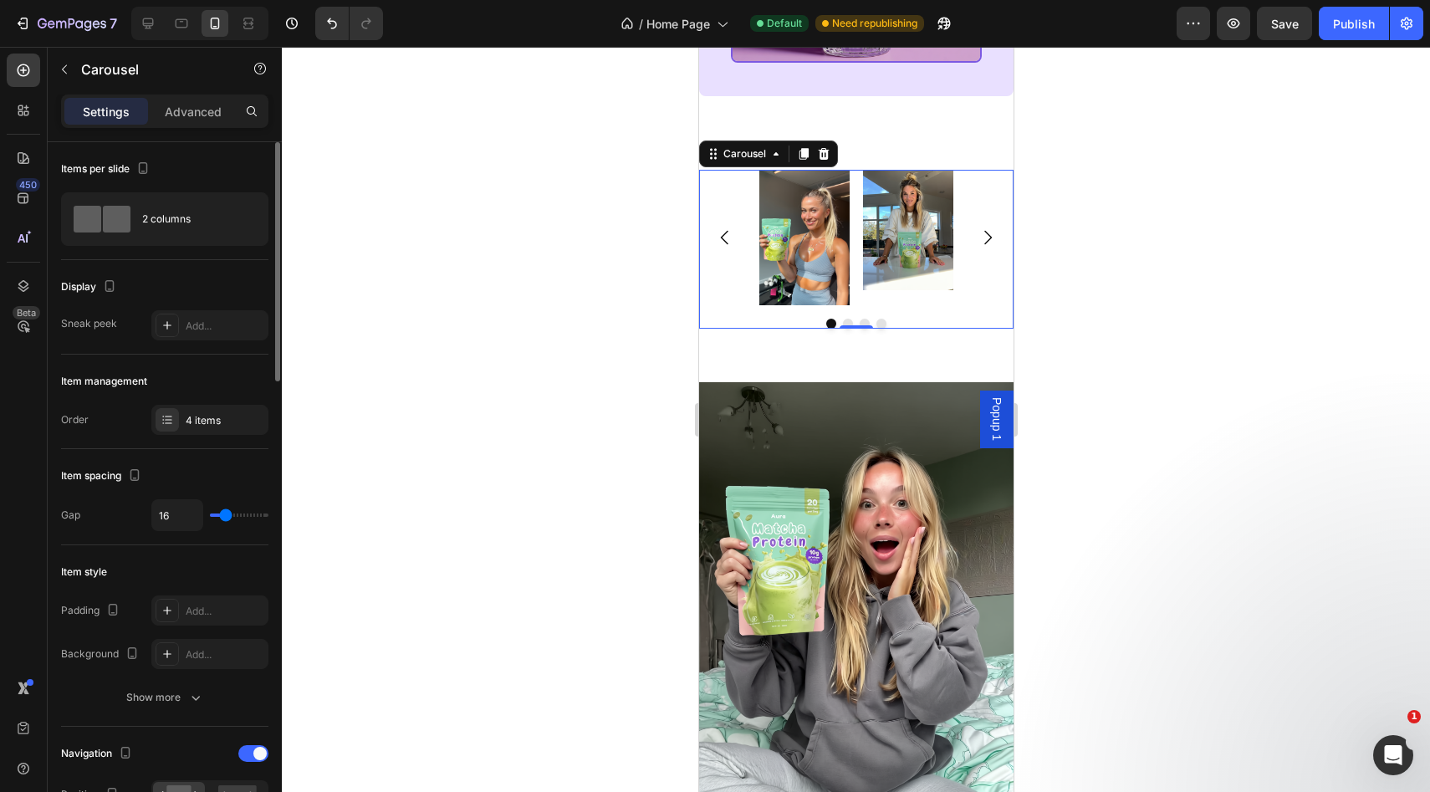
type input "37"
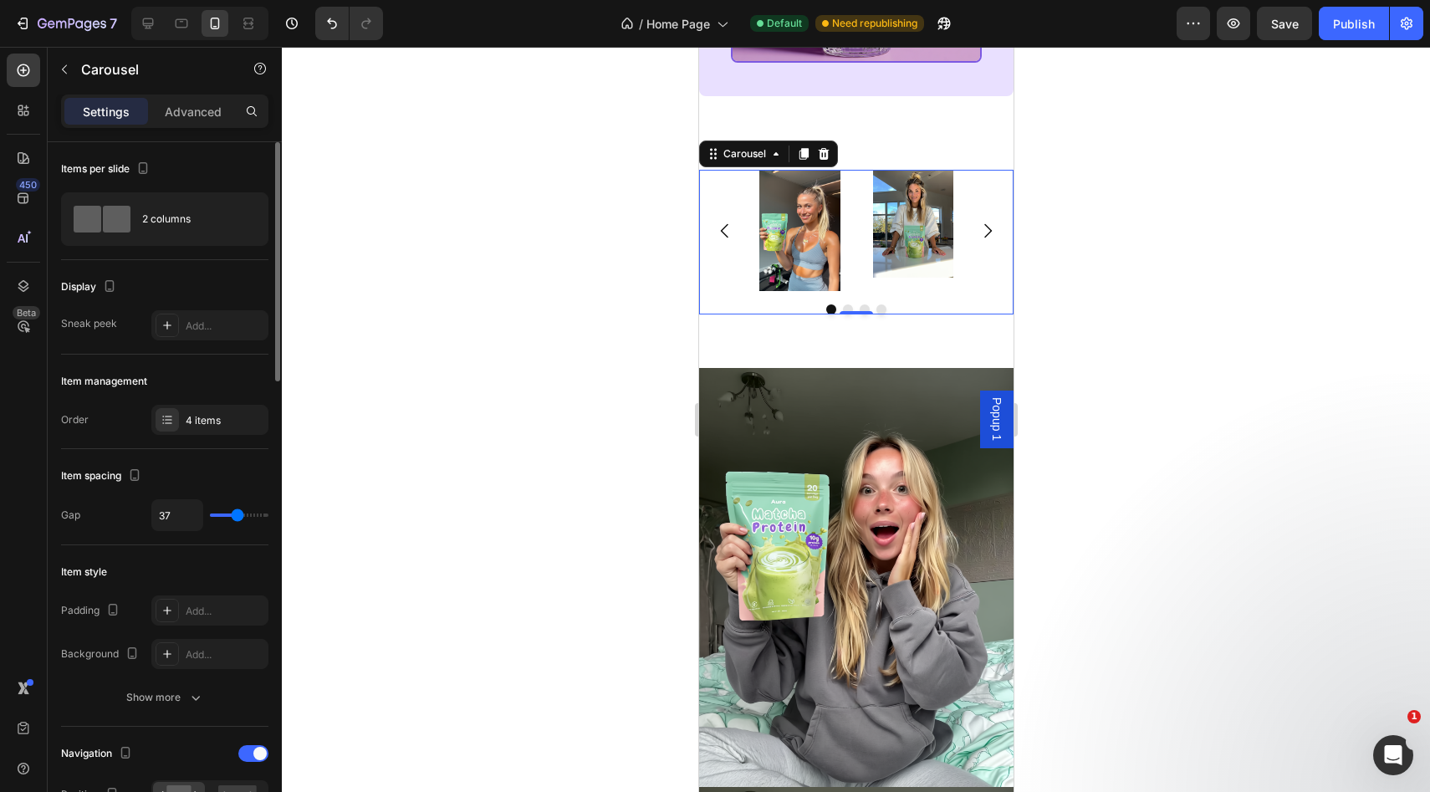
type input "39"
type input "47"
type input "48"
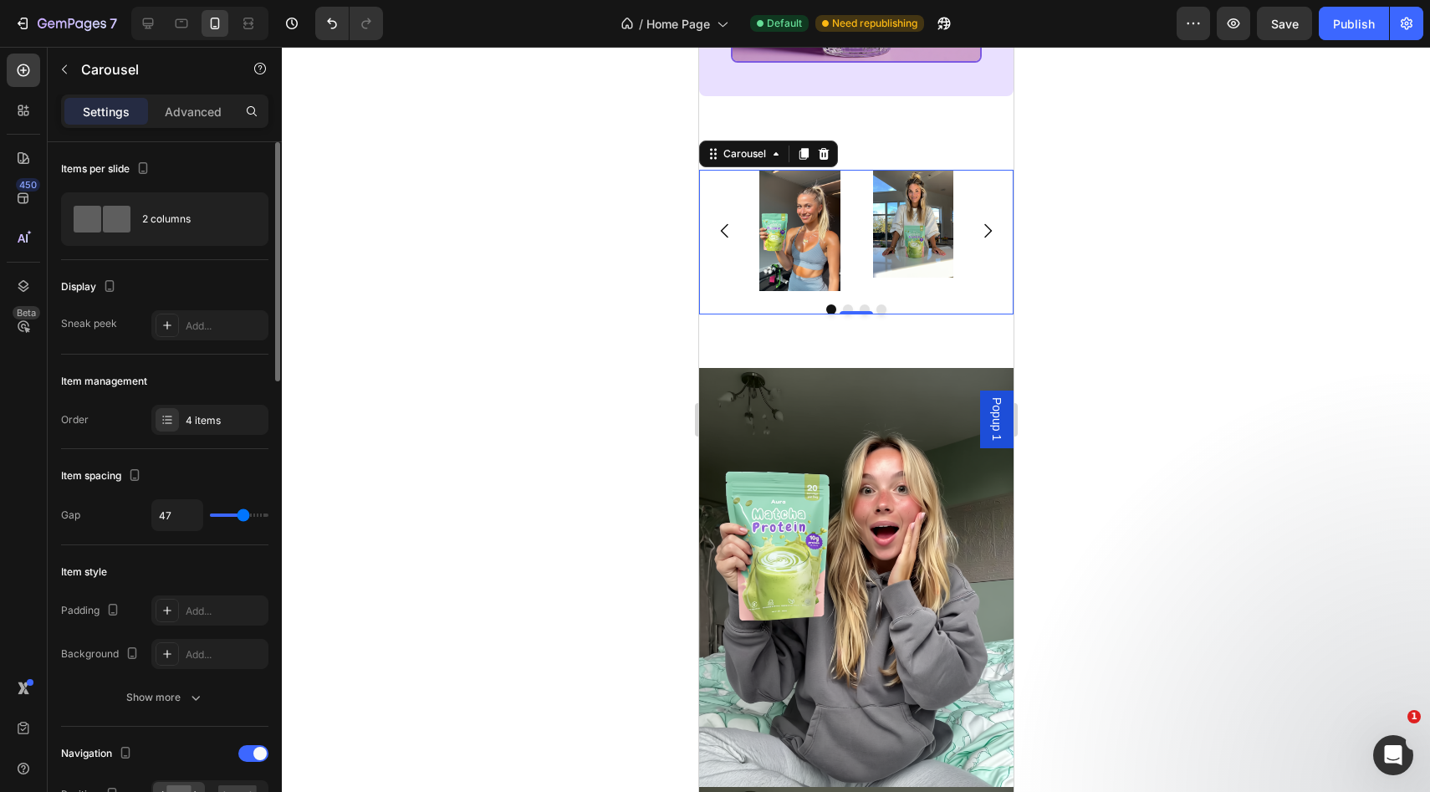
type input "48"
type input "50"
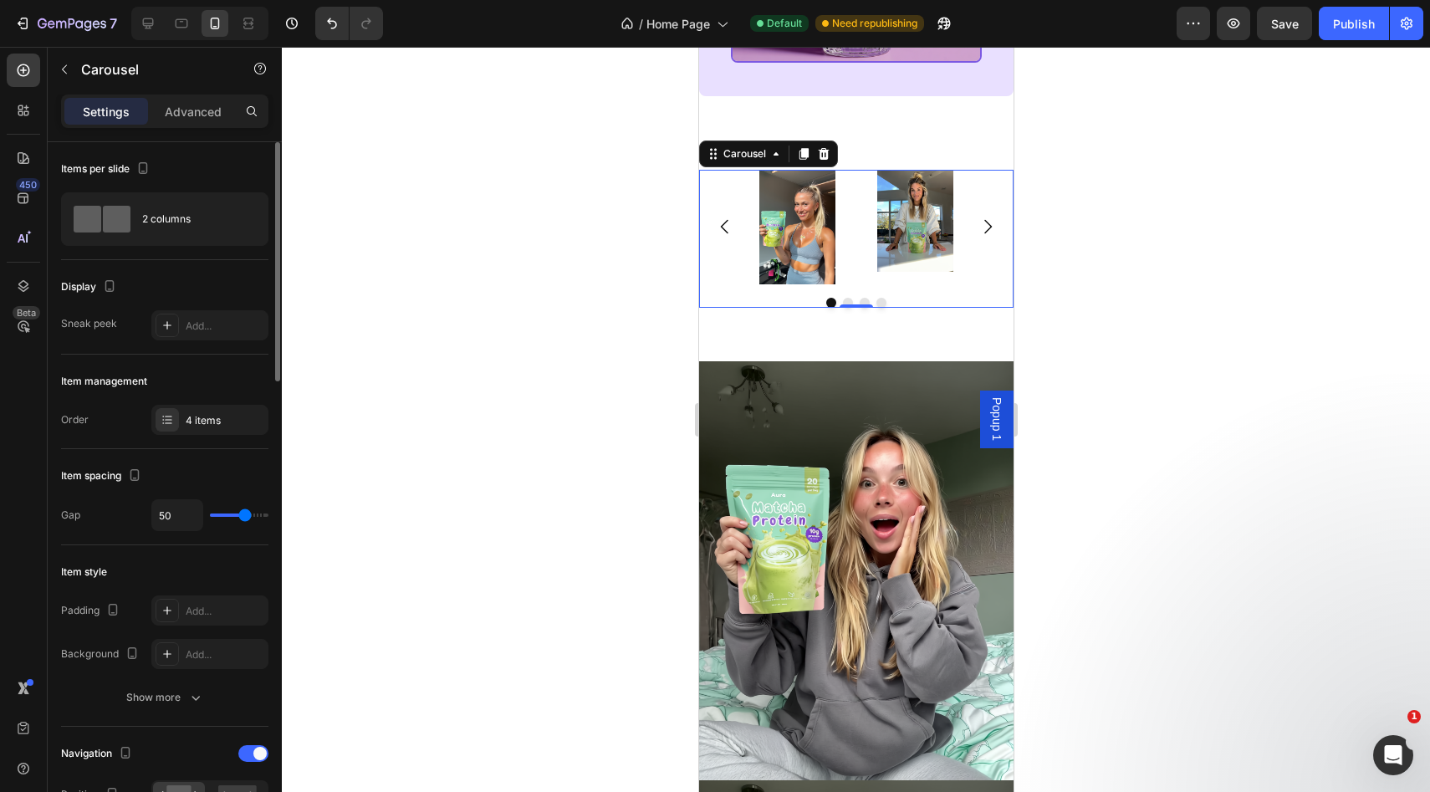
type input "0"
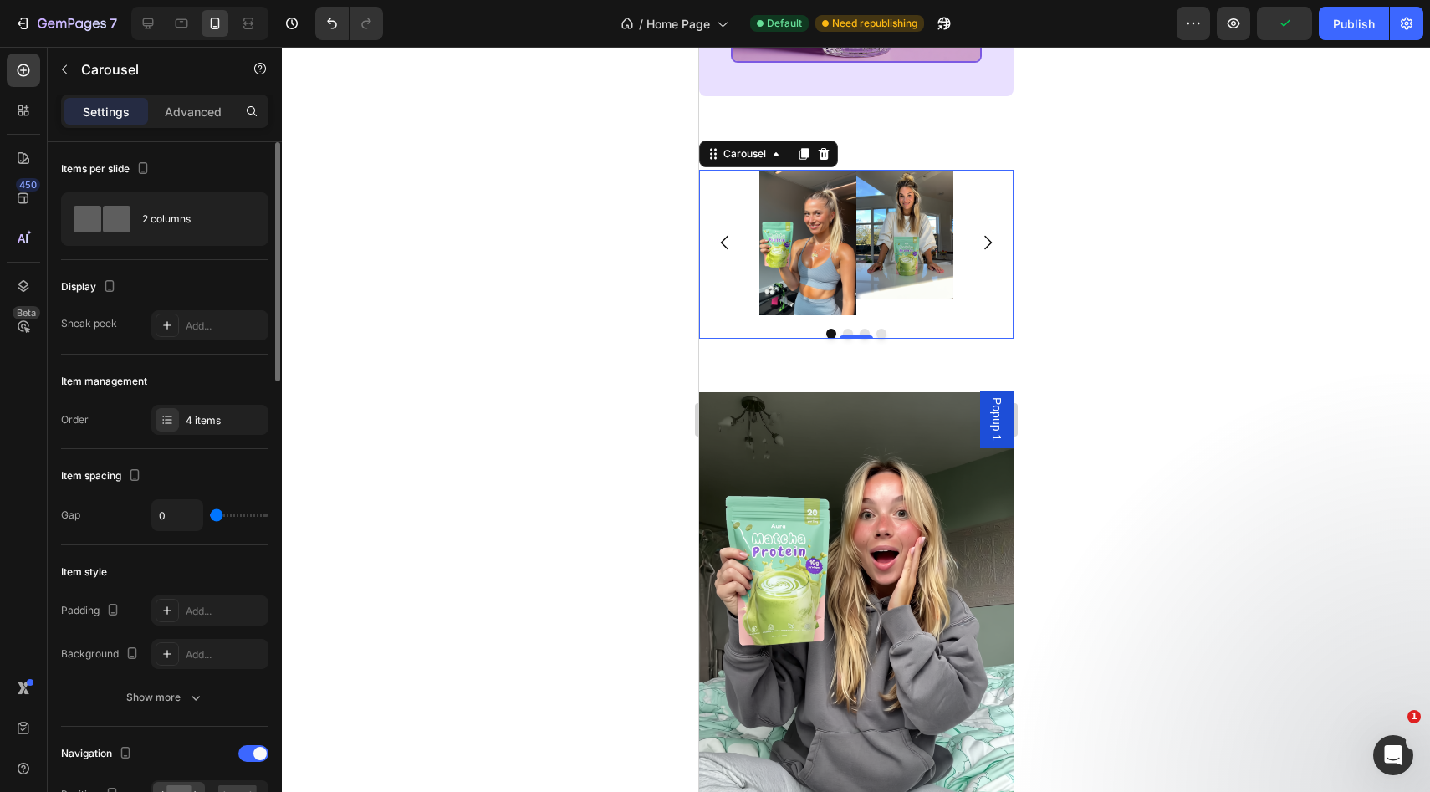
drag, startPoint x: 226, startPoint y: 508, endPoint x: 196, endPoint y: 498, distance: 31.7
type input "0"
click at [210, 513] on input "range" at bounding box center [239, 514] width 59 height 3
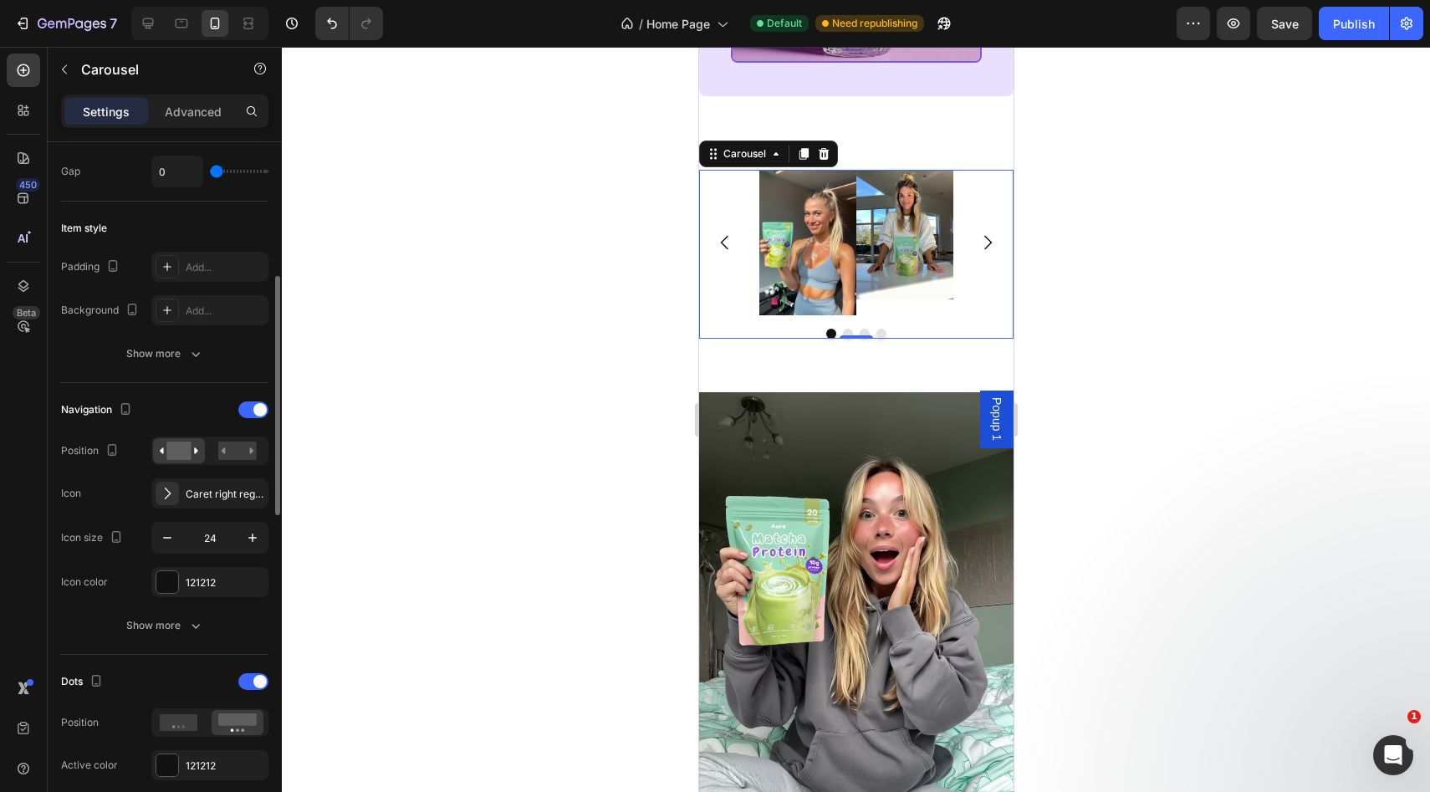
scroll to position [392, 0]
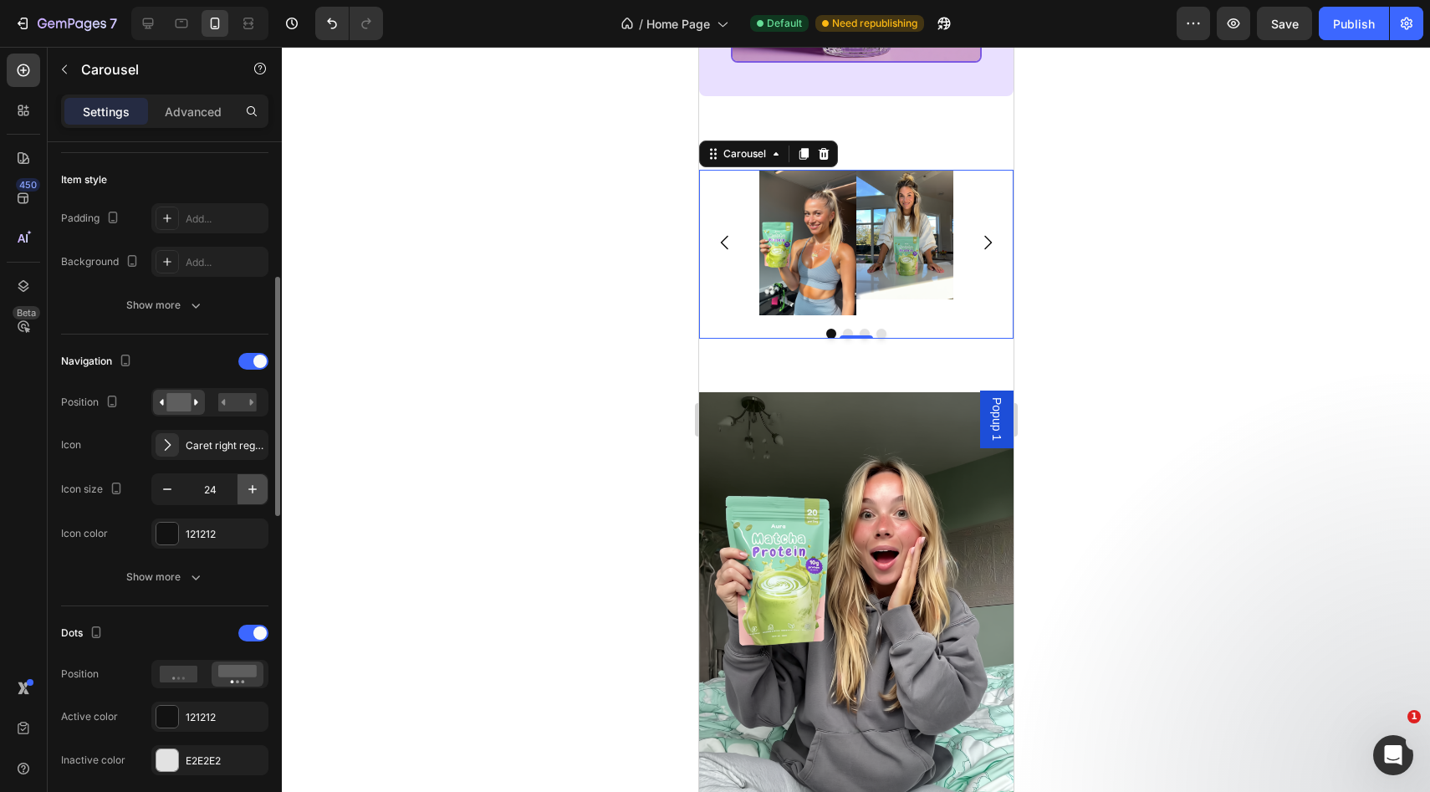
click at [251, 493] on icon "button" at bounding box center [252, 489] width 17 height 17
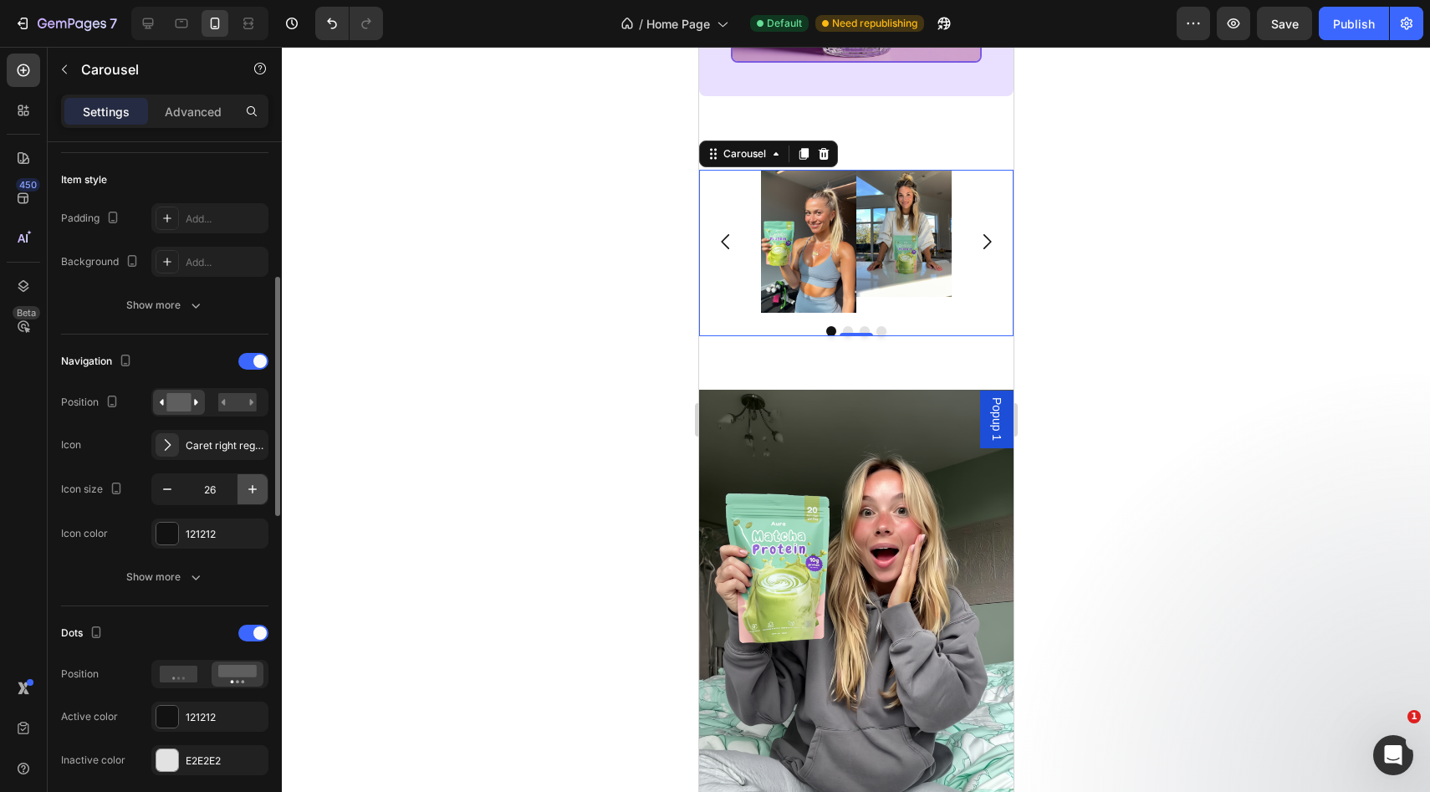
click at [251, 493] on icon "button" at bounding box center [252, 489] width 17 height 17
type input "27"
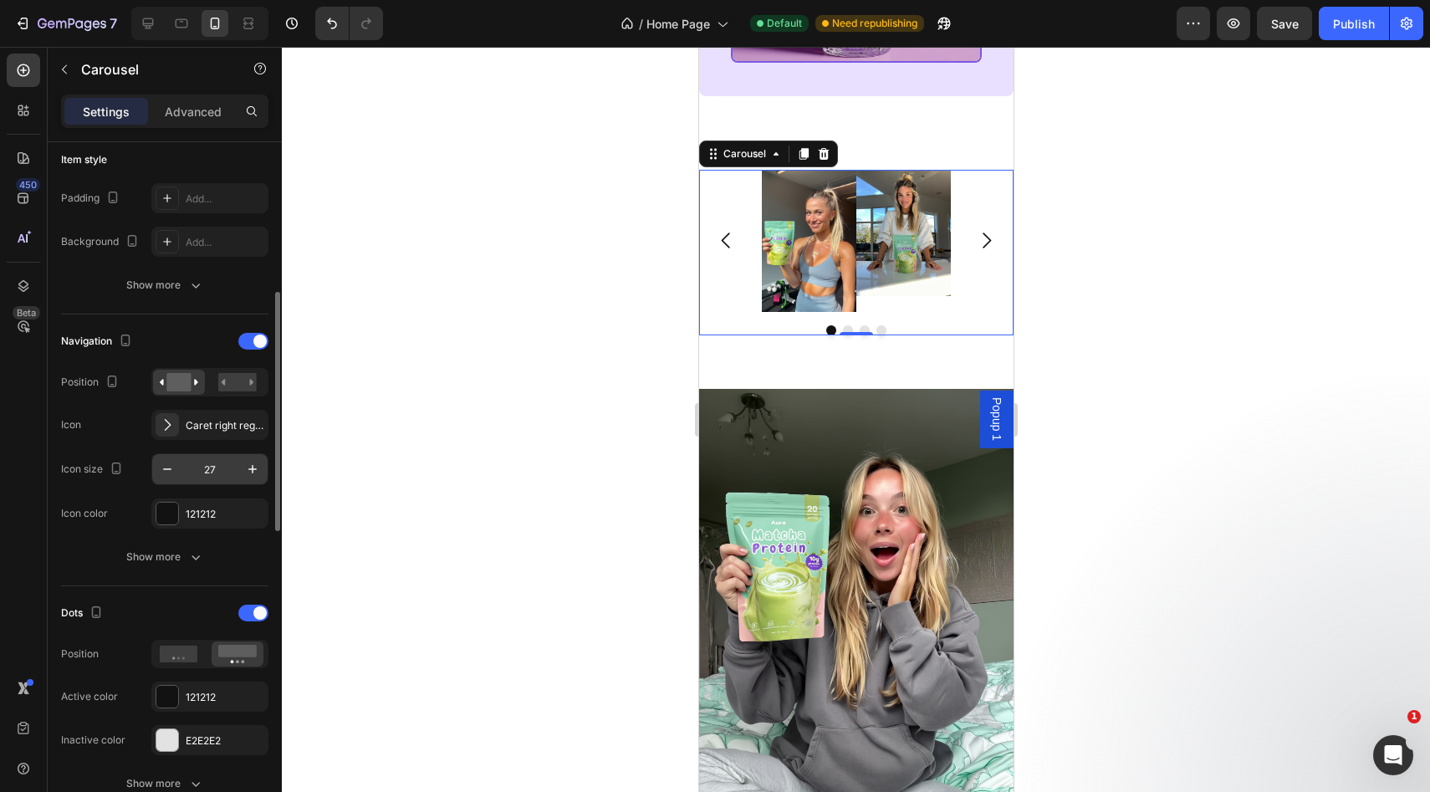
scroll to position [418, 0]
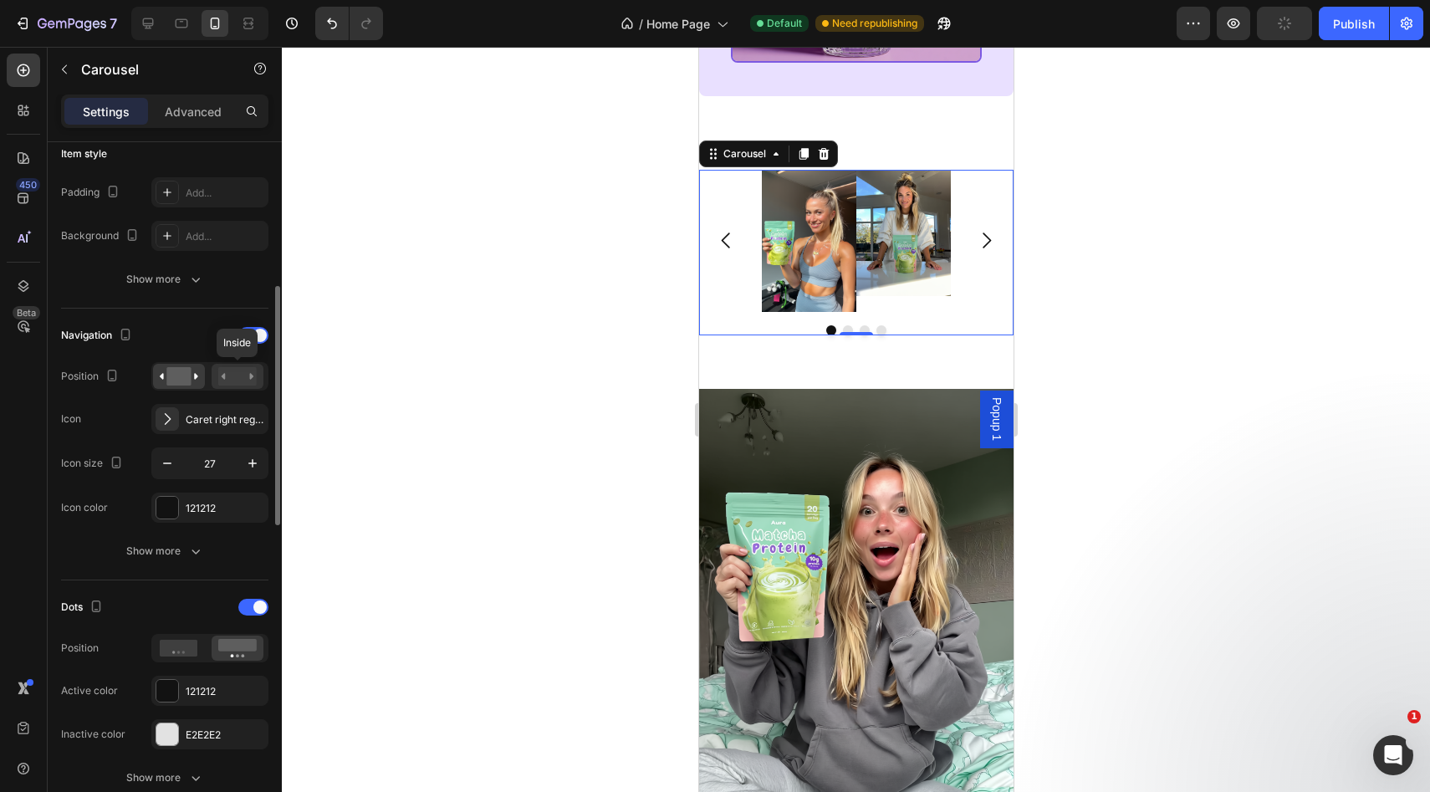
click at [226, 387] on div at bounding box center [238, 376] width 52 height 25
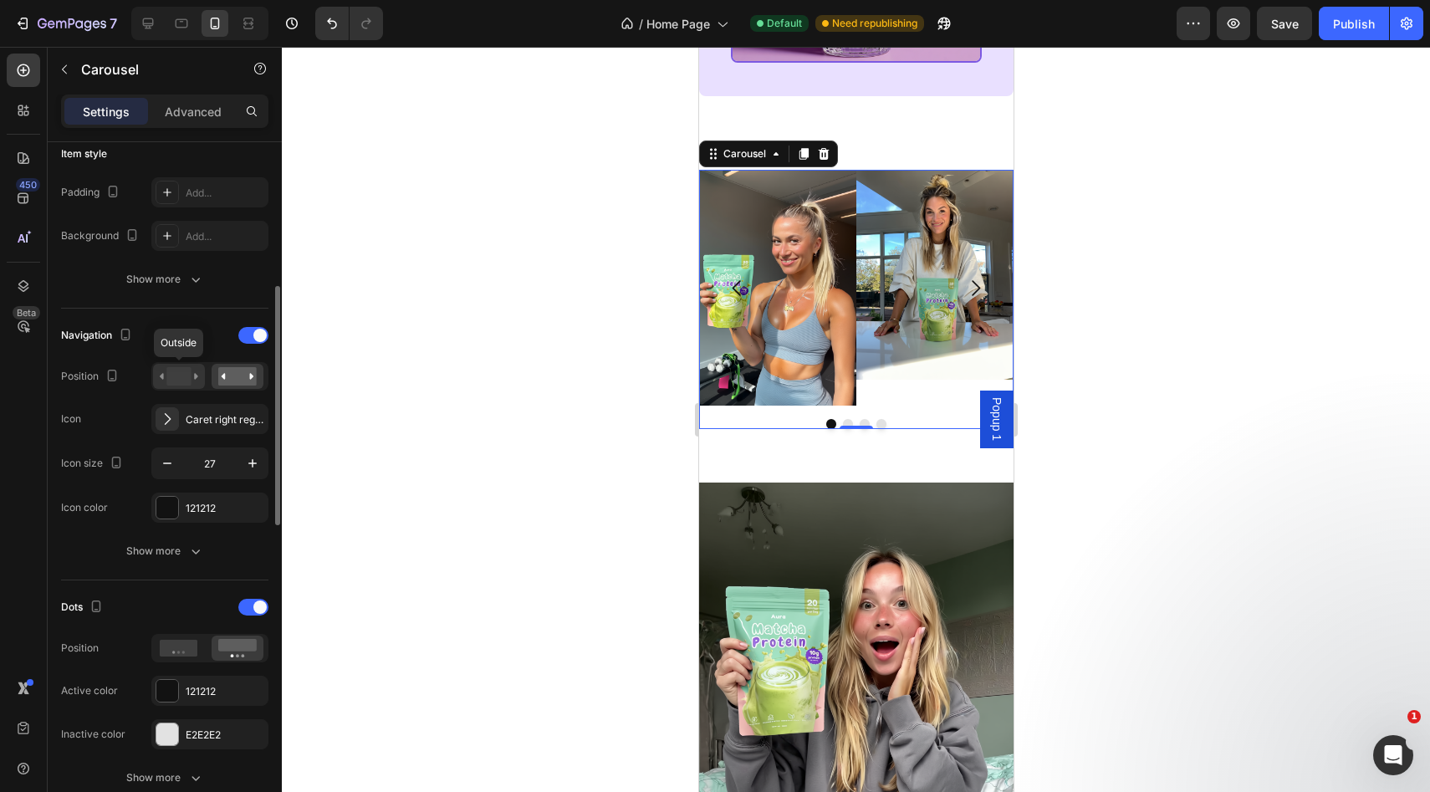
click at [196, 371] on icon at bounding box center [179, 376] width 38 height 18
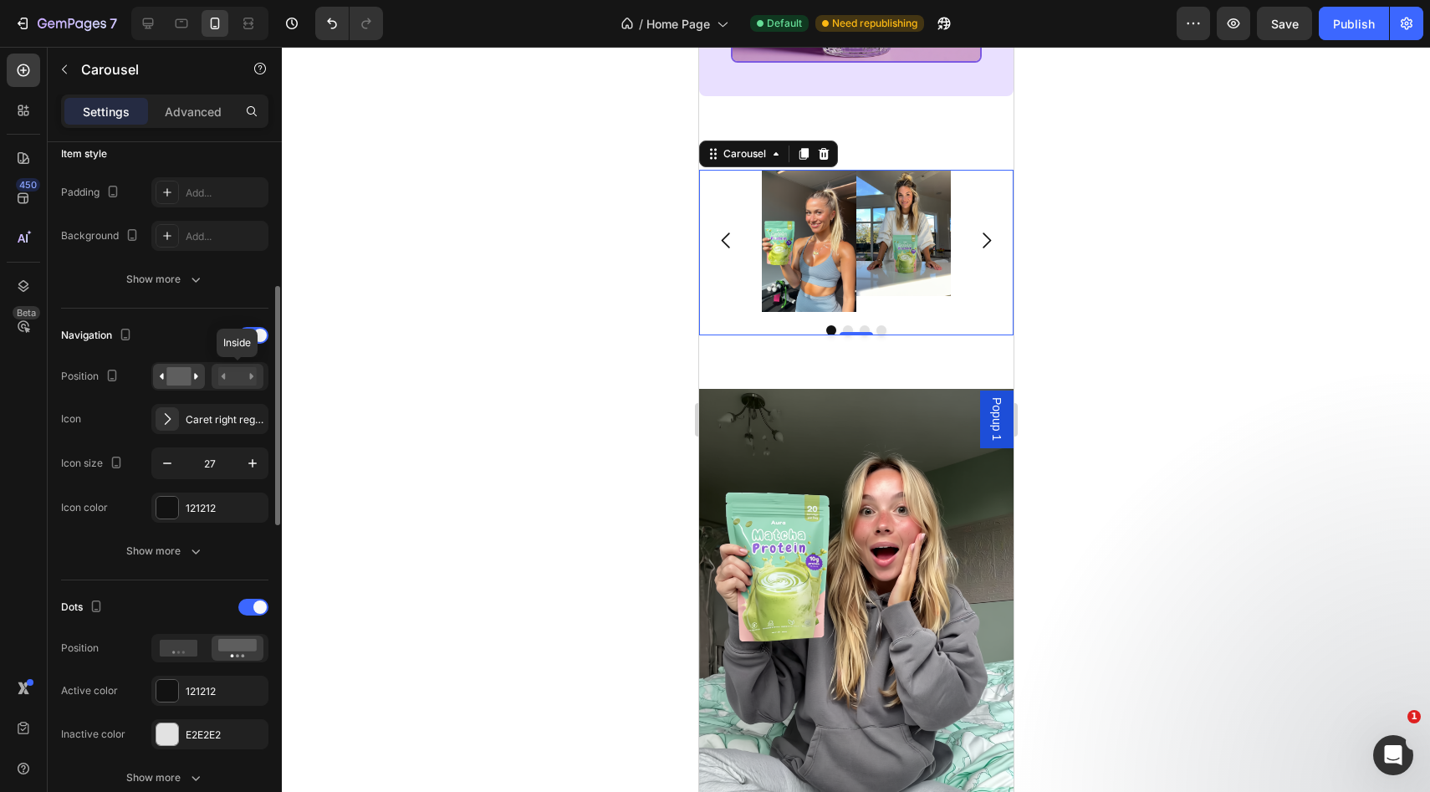
click at [236, 375] on rect at bounding box center [237, 376] width 38 height 18
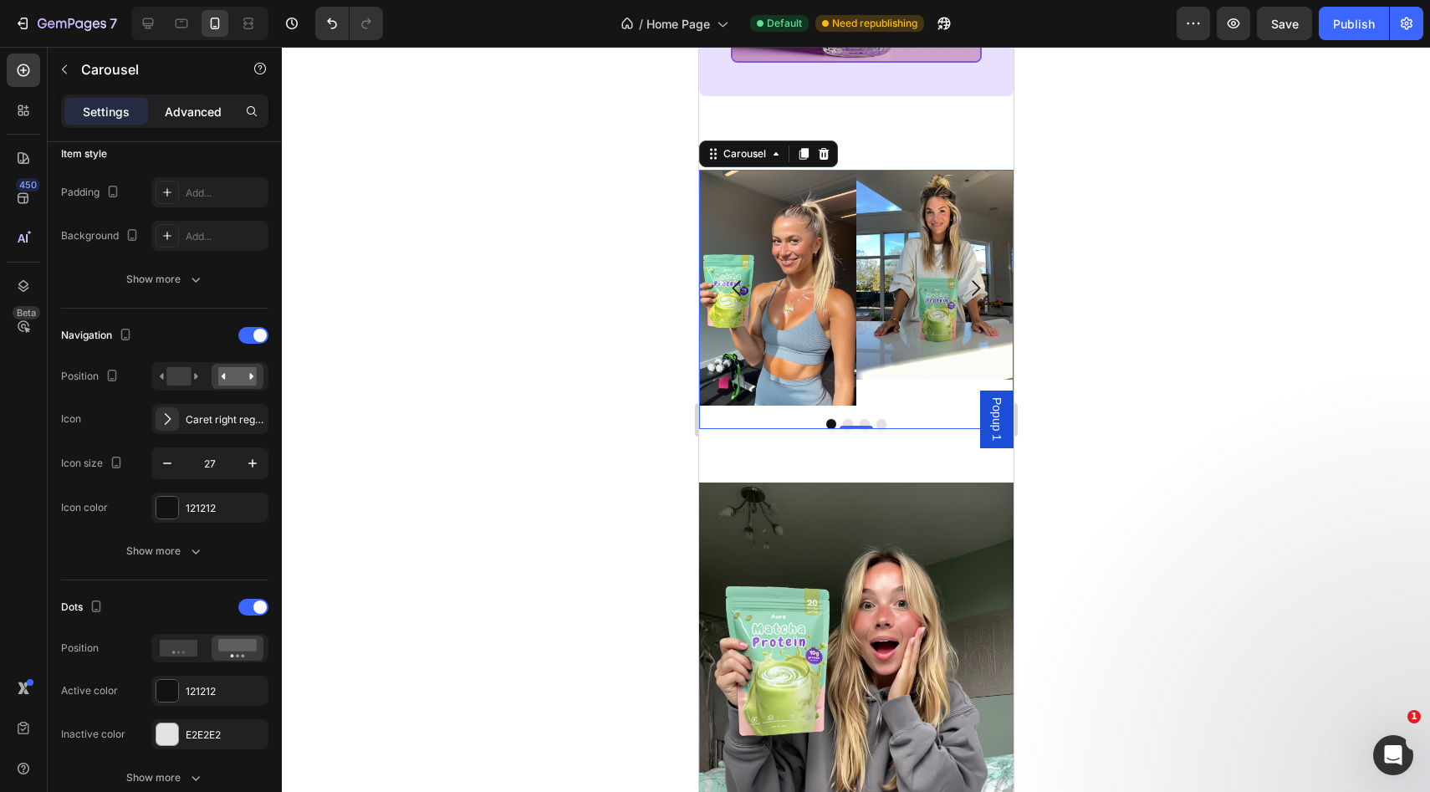
click at [177, 98] on div "Advanced" at bounding box center [193, 111] width 84 height 27
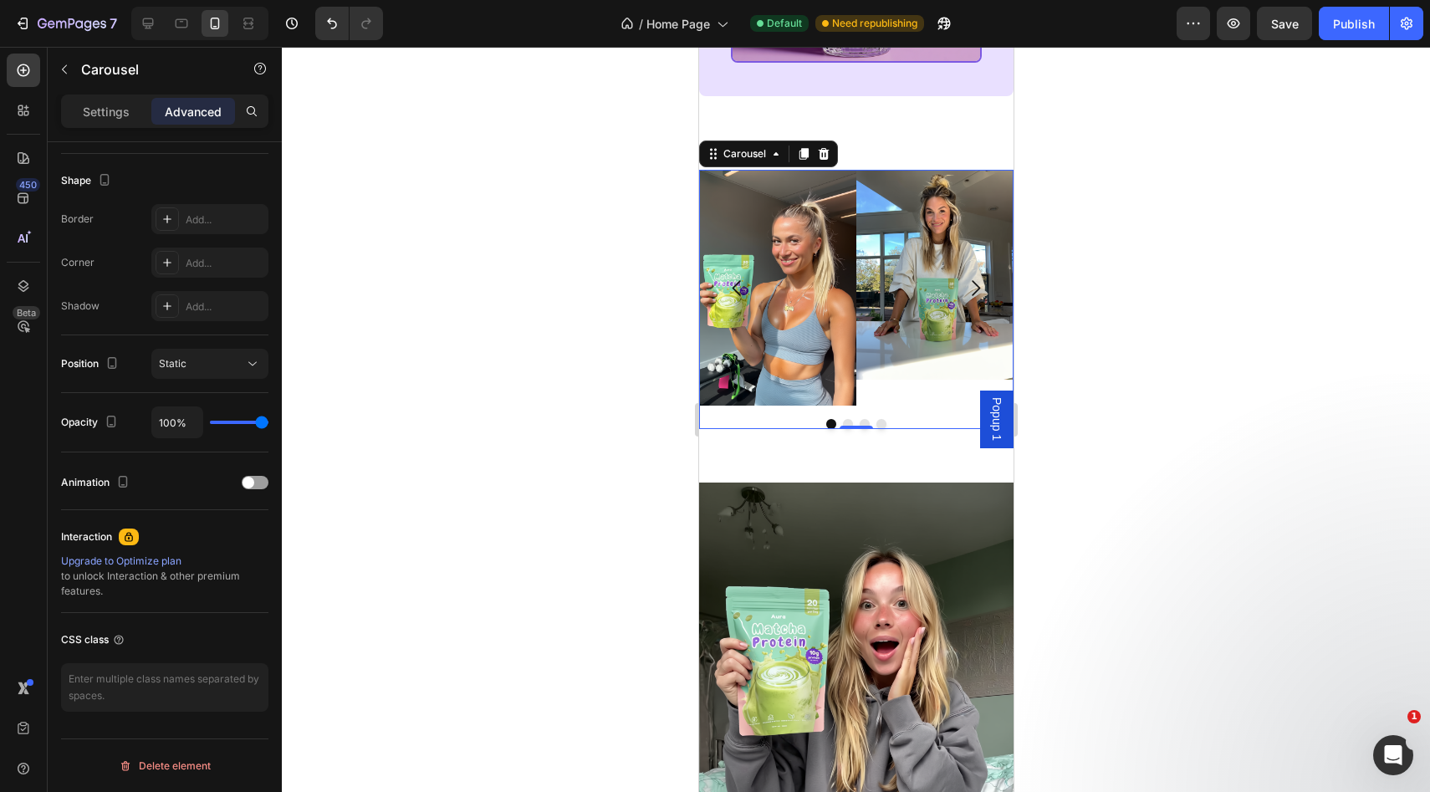
click at [177, 100] on div "Advanced" at bounding box center [193, 111] width 84 height 27
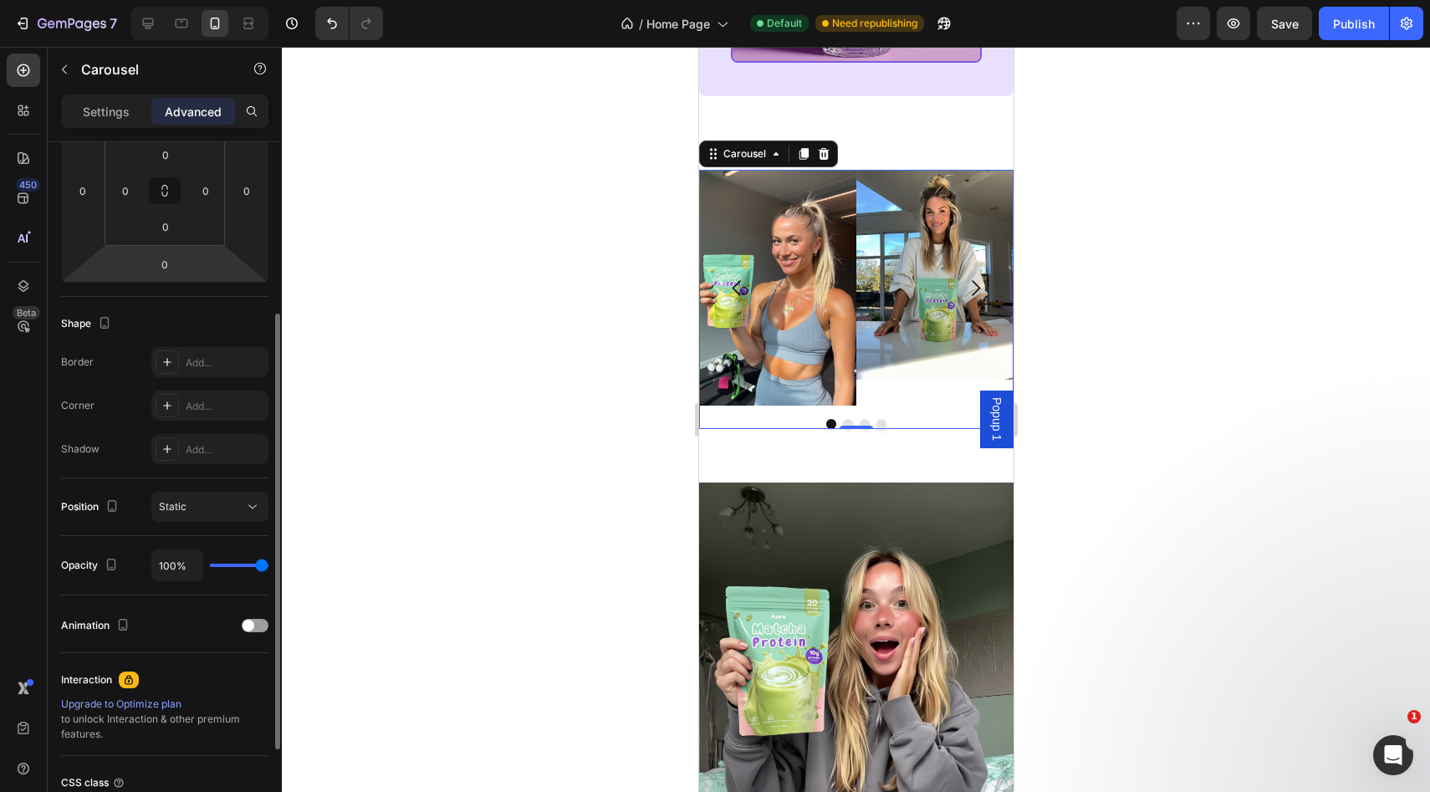
scroll to position [293, 0]
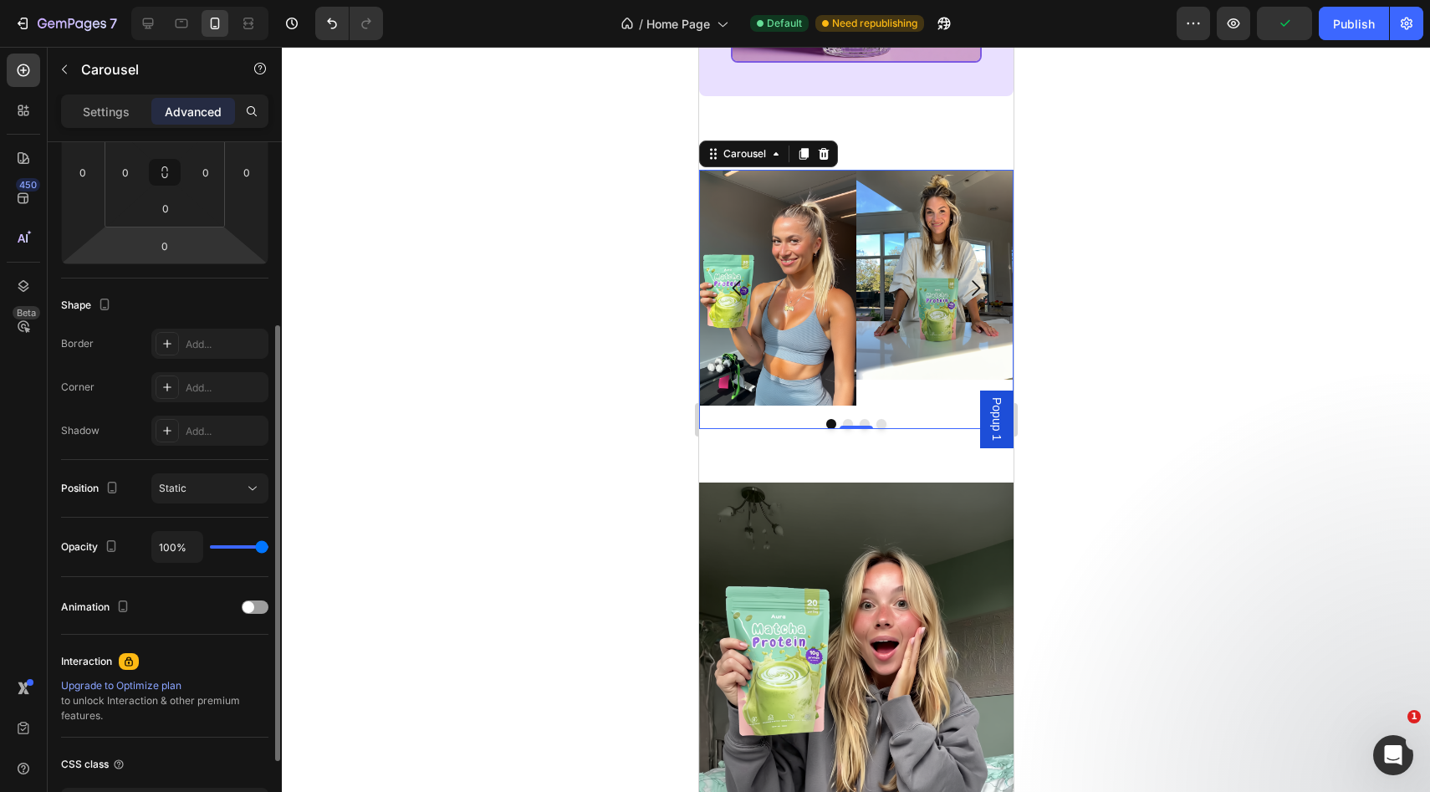
click at [241, 555] on div "100%" at bounding box center [209, 547] width 117 height 32
drag, startPoint x: 248, startPoint y: 549, endPoint x: 206, endPoint y: 549, distance: 41.8
click at [206, 549] on div "100%" at bounding box center [209, 547] width 117 height 32
click at [88, 128] on div "Settings Advanced" at bounding box center [165, 118] width 234 height 48
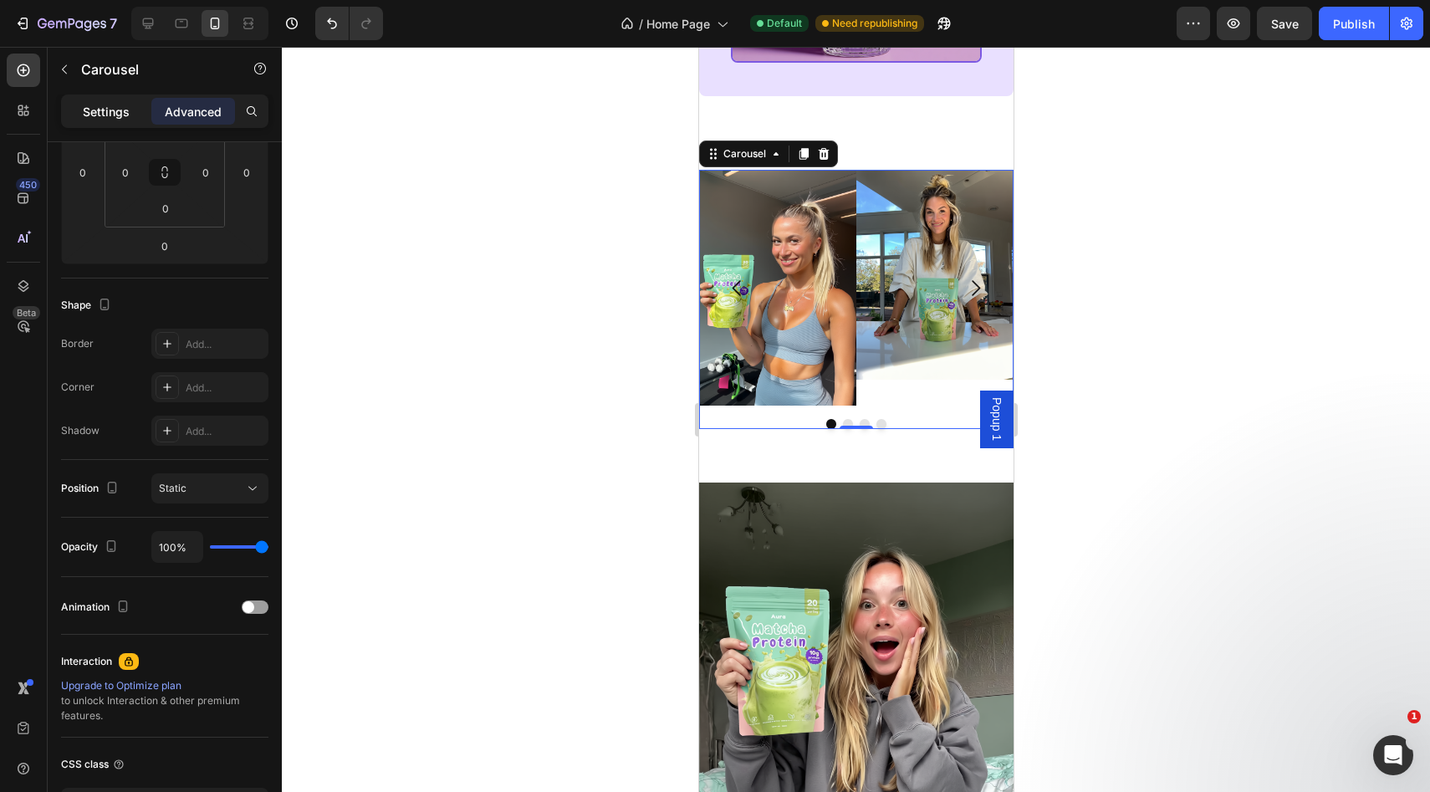
click at [95, 123] on div "Settings" at bounding box center [106, 111] width 84 height 27
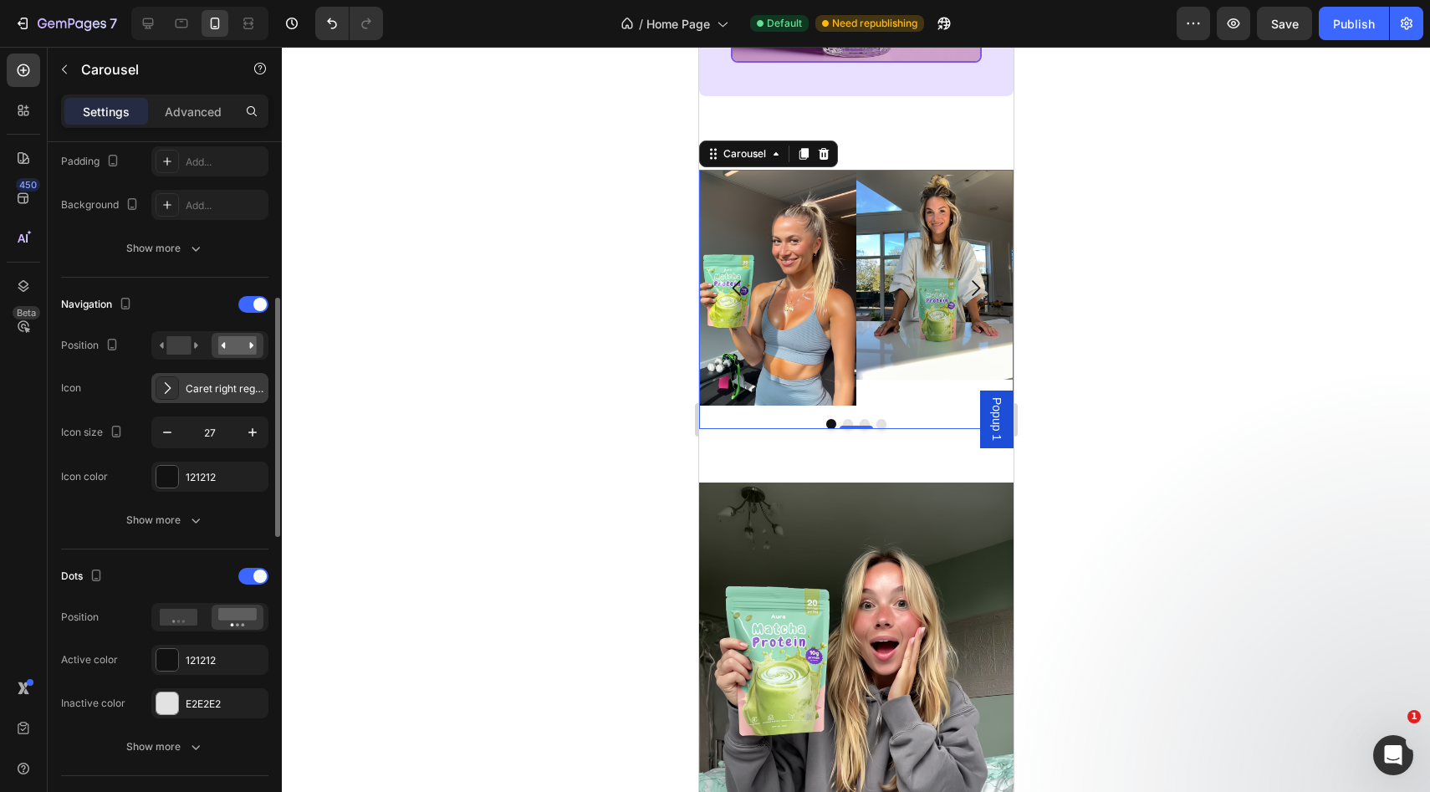
scroll to position [452, 0]
click at [252, 429] on icon "button" at bounding box center [252, 430] width 8 height 8
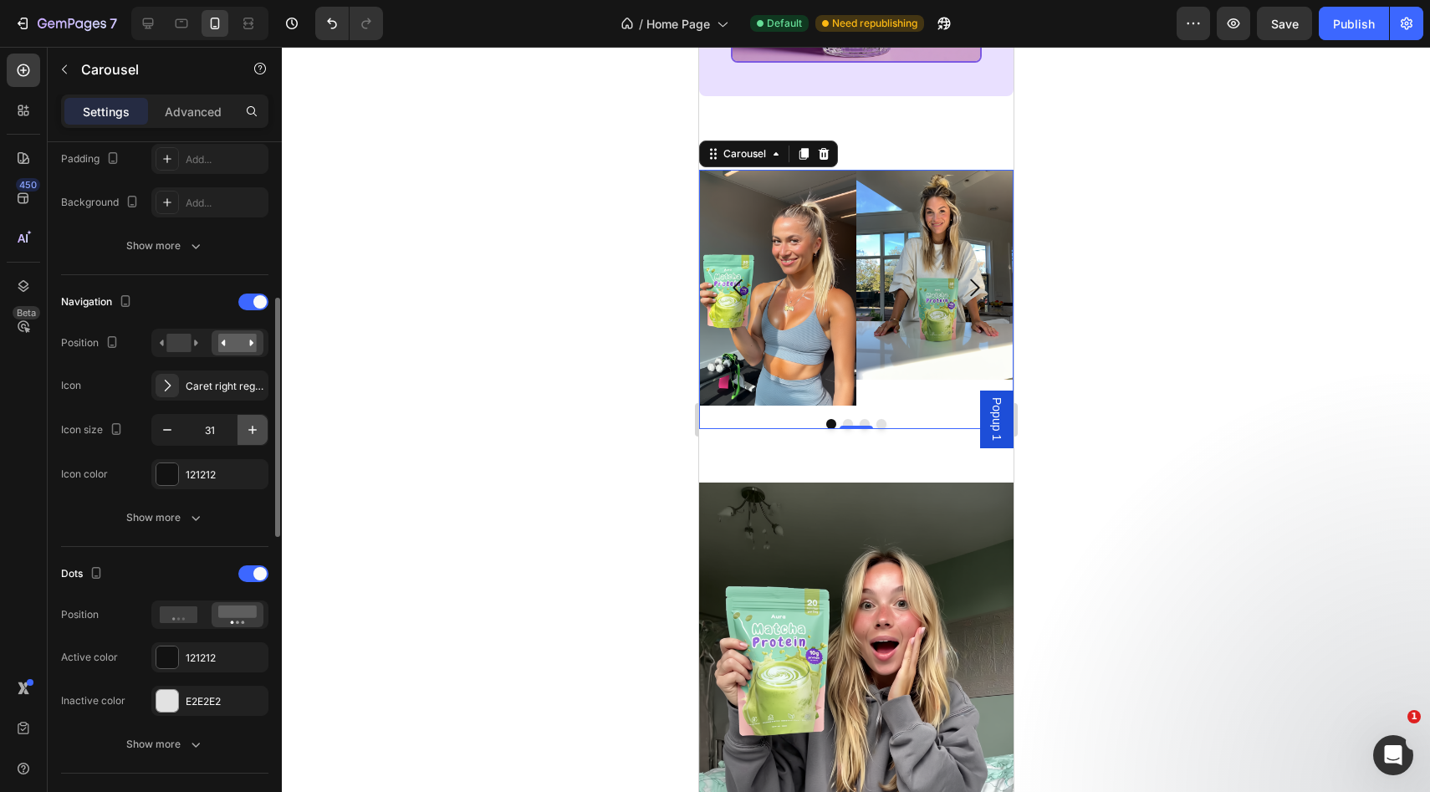
click at [252, 429] on icon "button" at bounding box center [252, 430] width 8 height 8
type input "32"
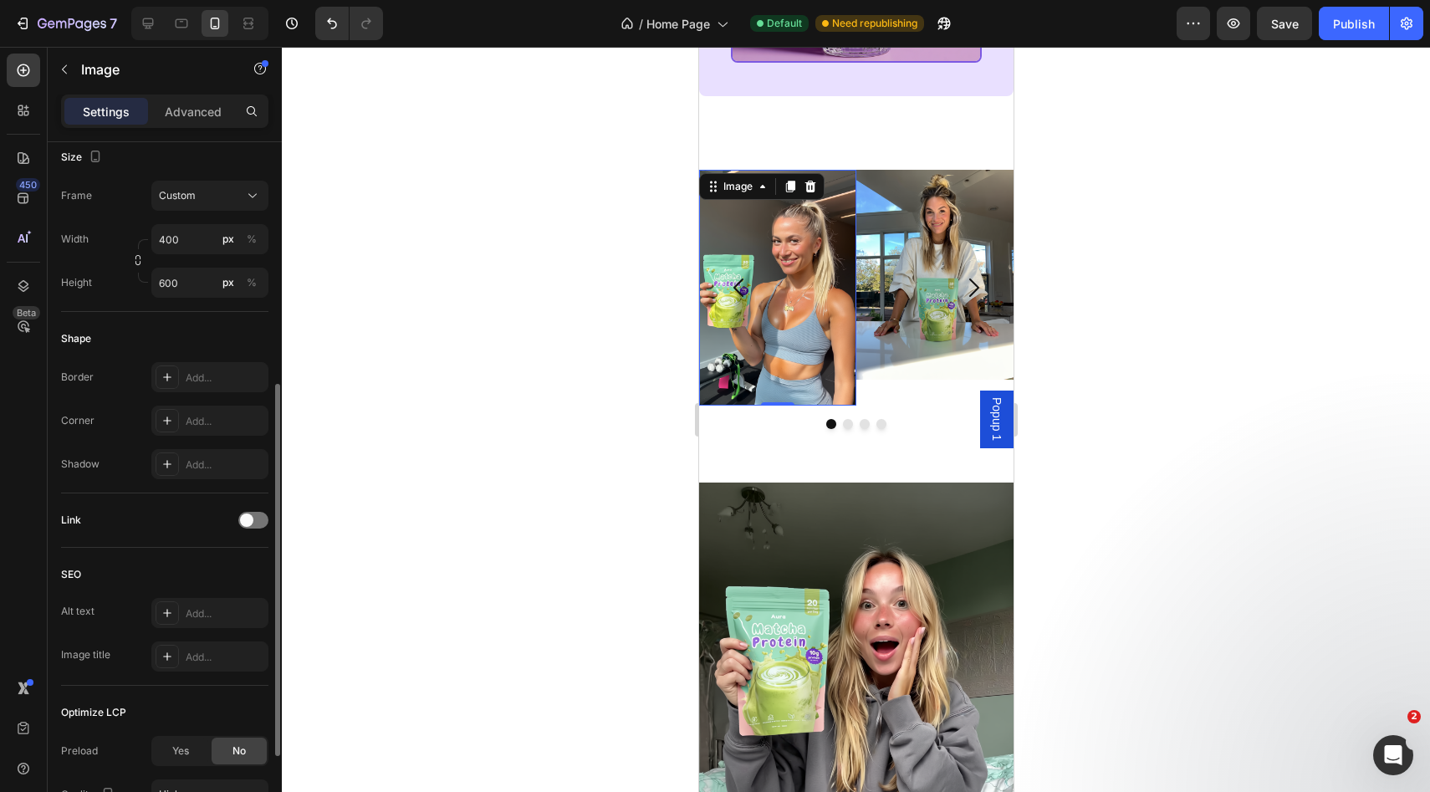
click at [758, 345] on img at bounding box center [776, 288] width 157 height 236
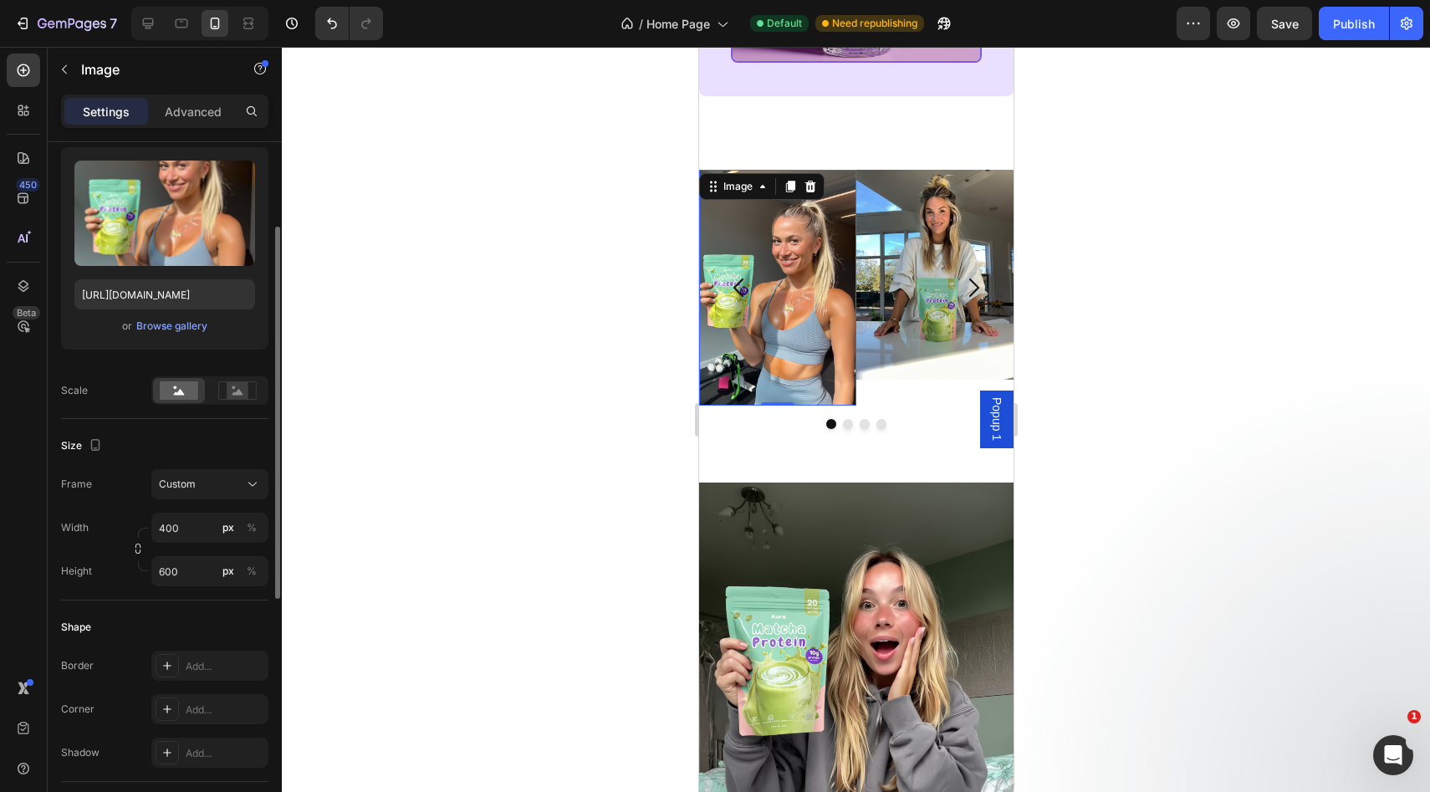
scroll to position [196, 0]
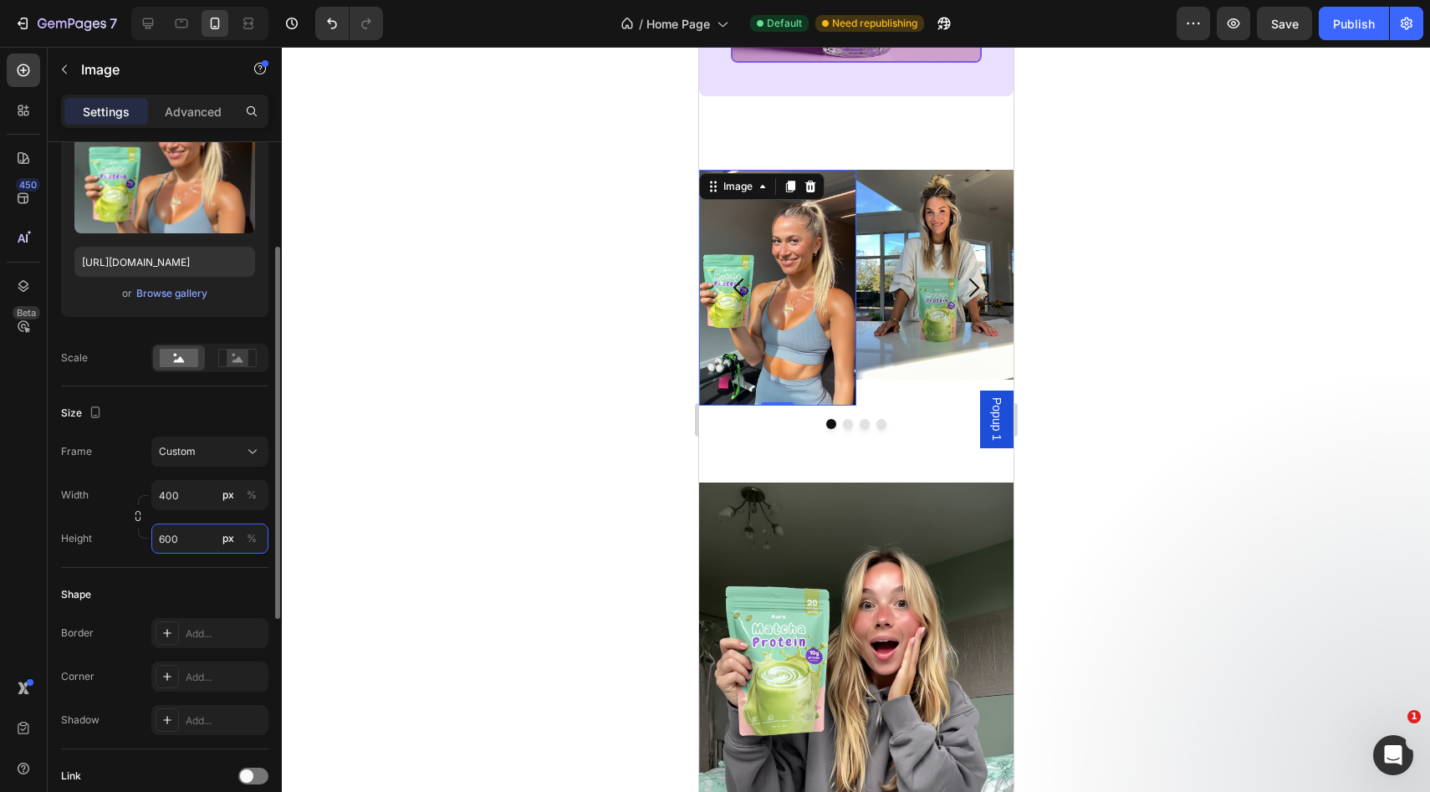
click at [178, 536] on input "600" at bounding box center [209, 538] width 117 height 30
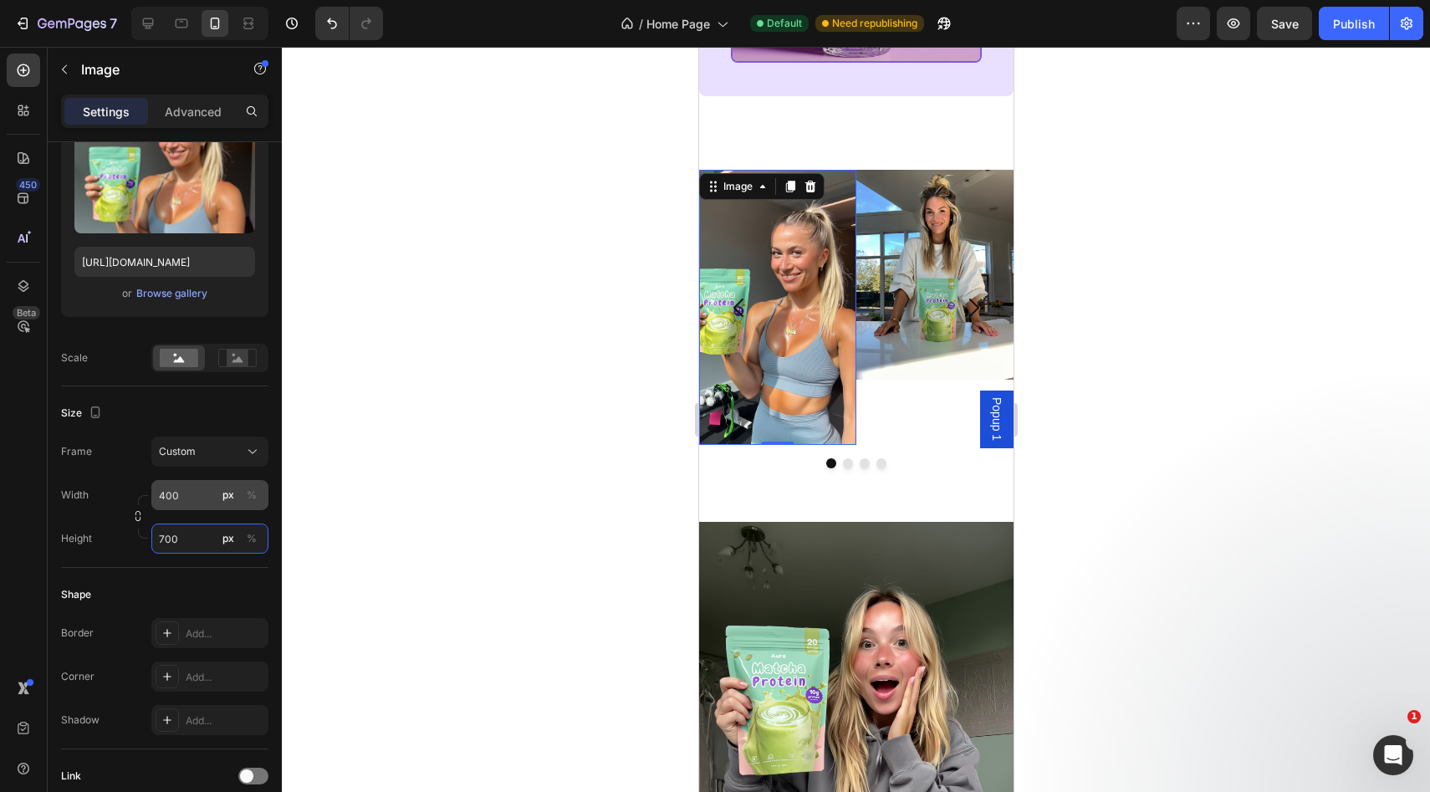
type input "700"
click at [189, 495] on input "400" at bounding box center [209, 495] width 117 height 30
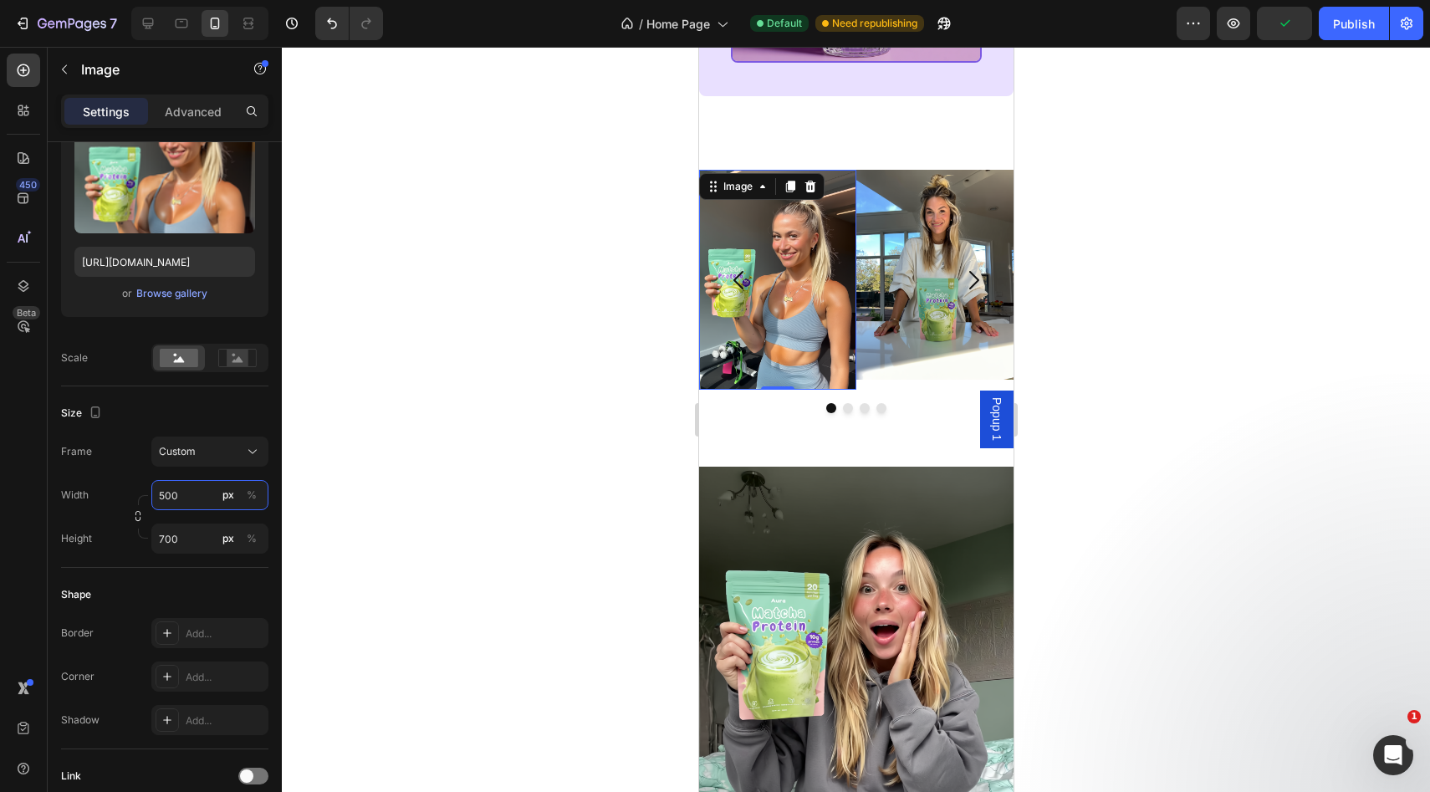
type input "500"
click at [352, 457] on div at bounding box center [856, 419] width 1148 height 745
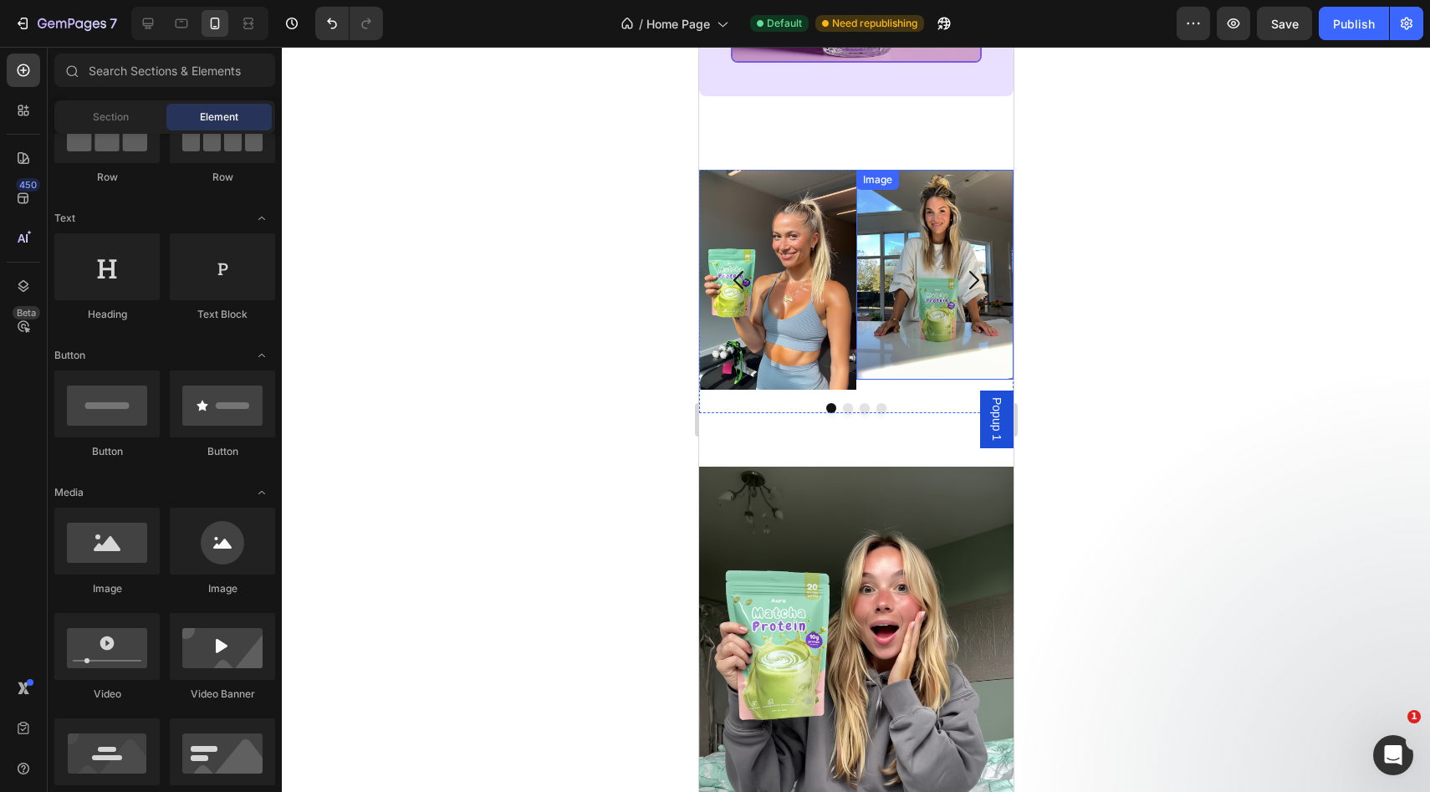
click at [799, 278] on img at bounding box center [776, 280] width 157 height 220
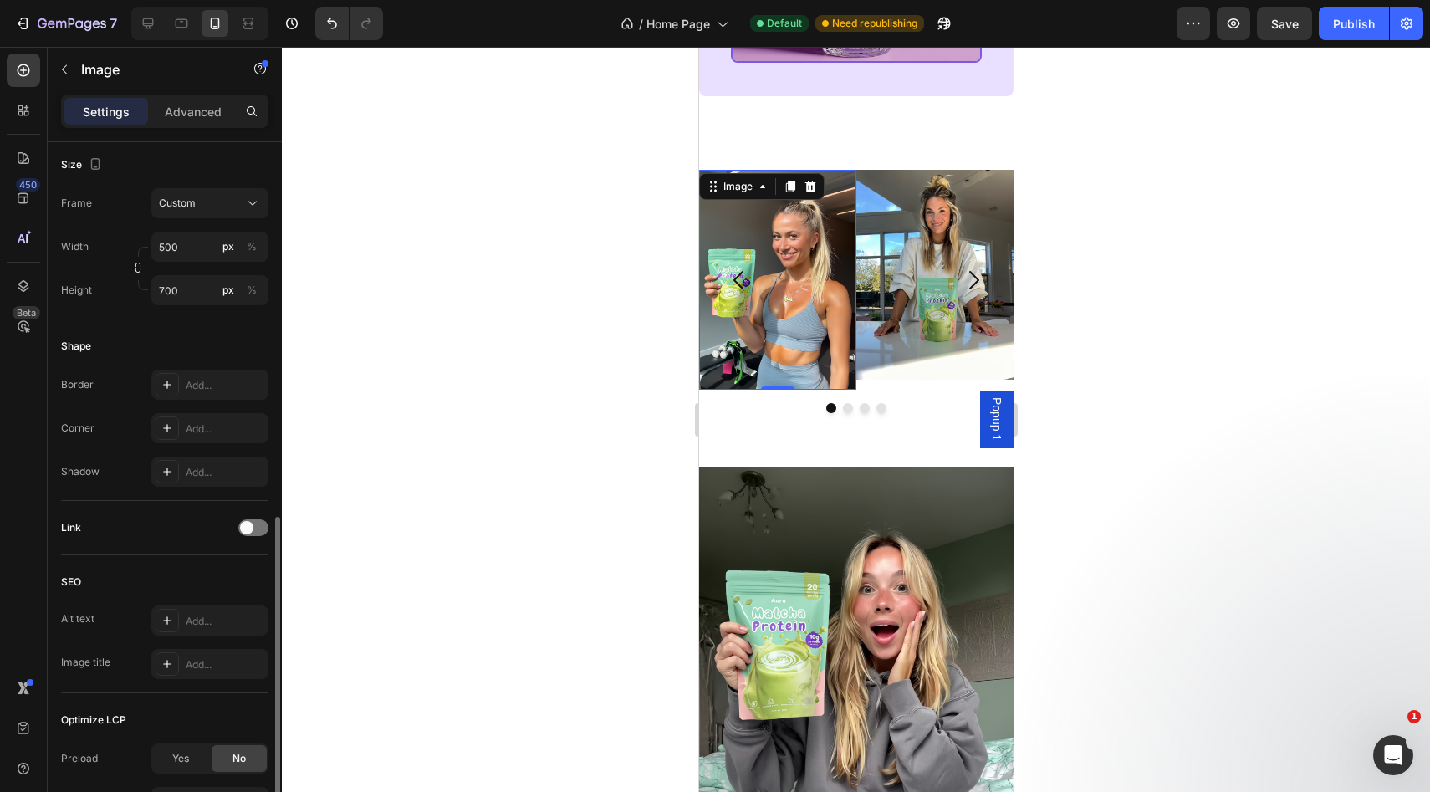
scroll to position [607, 0]
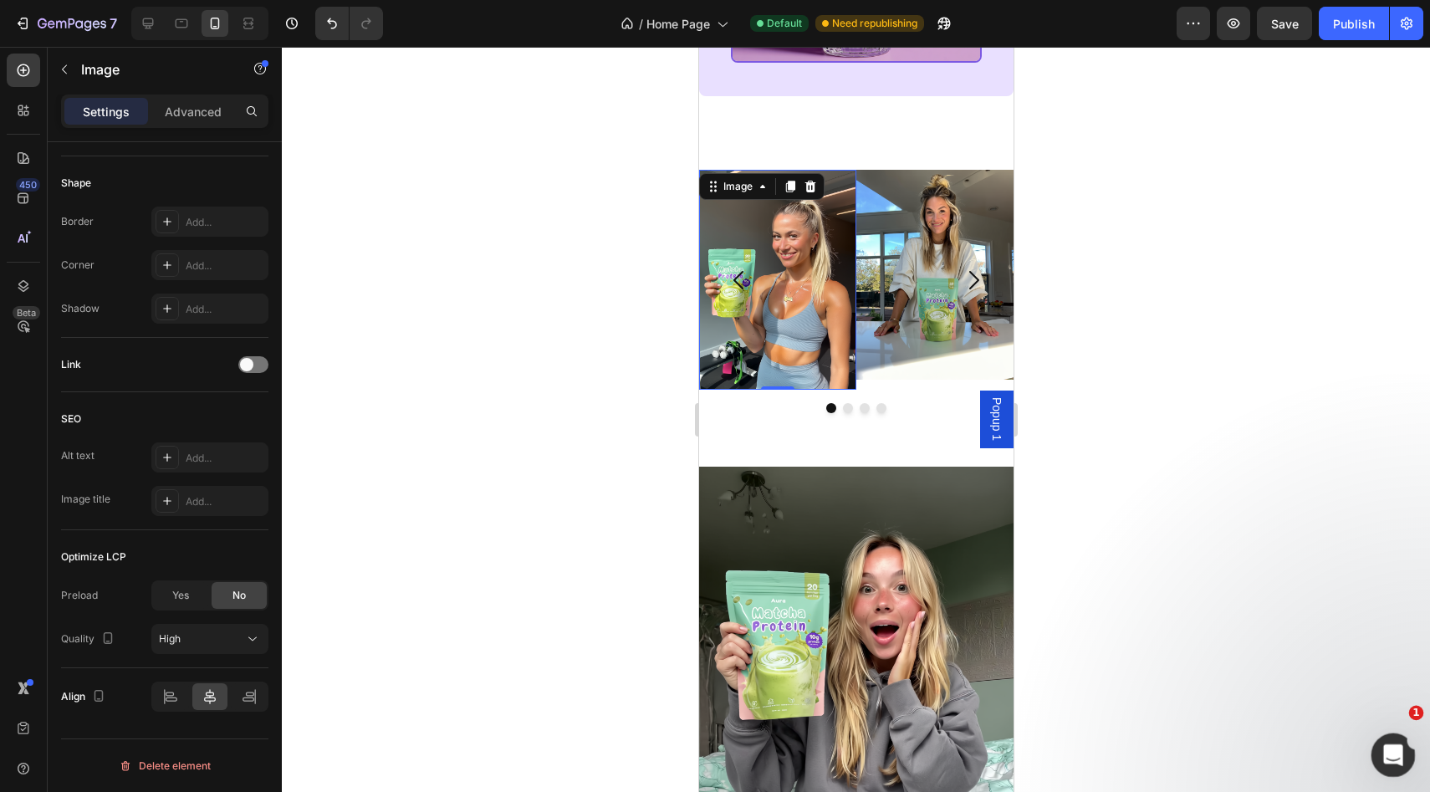
click at [1379, 744] on div "Open Intercom Messenger" at bounding box center [1390, 752] width 55 height 55
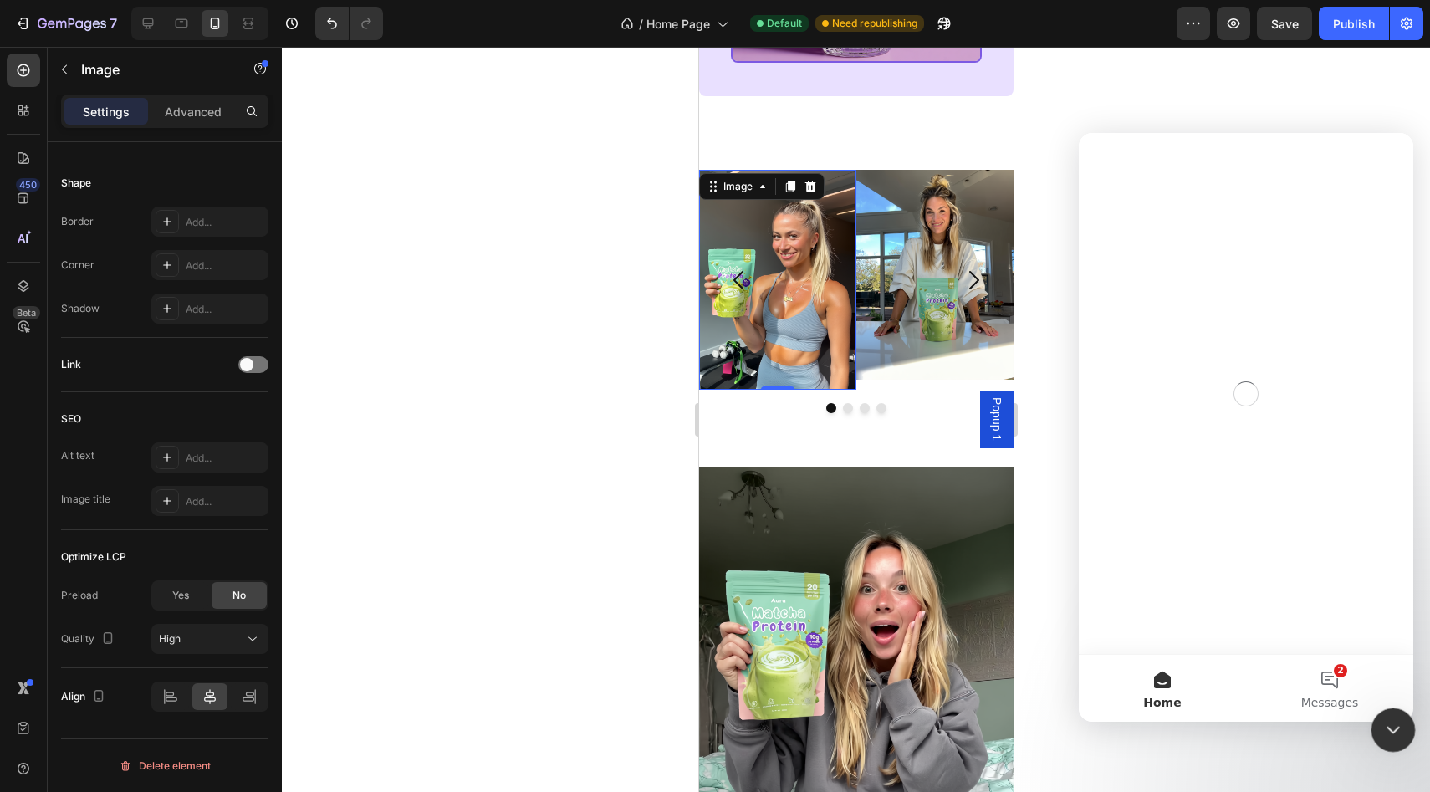
scroll to position [0, 0]
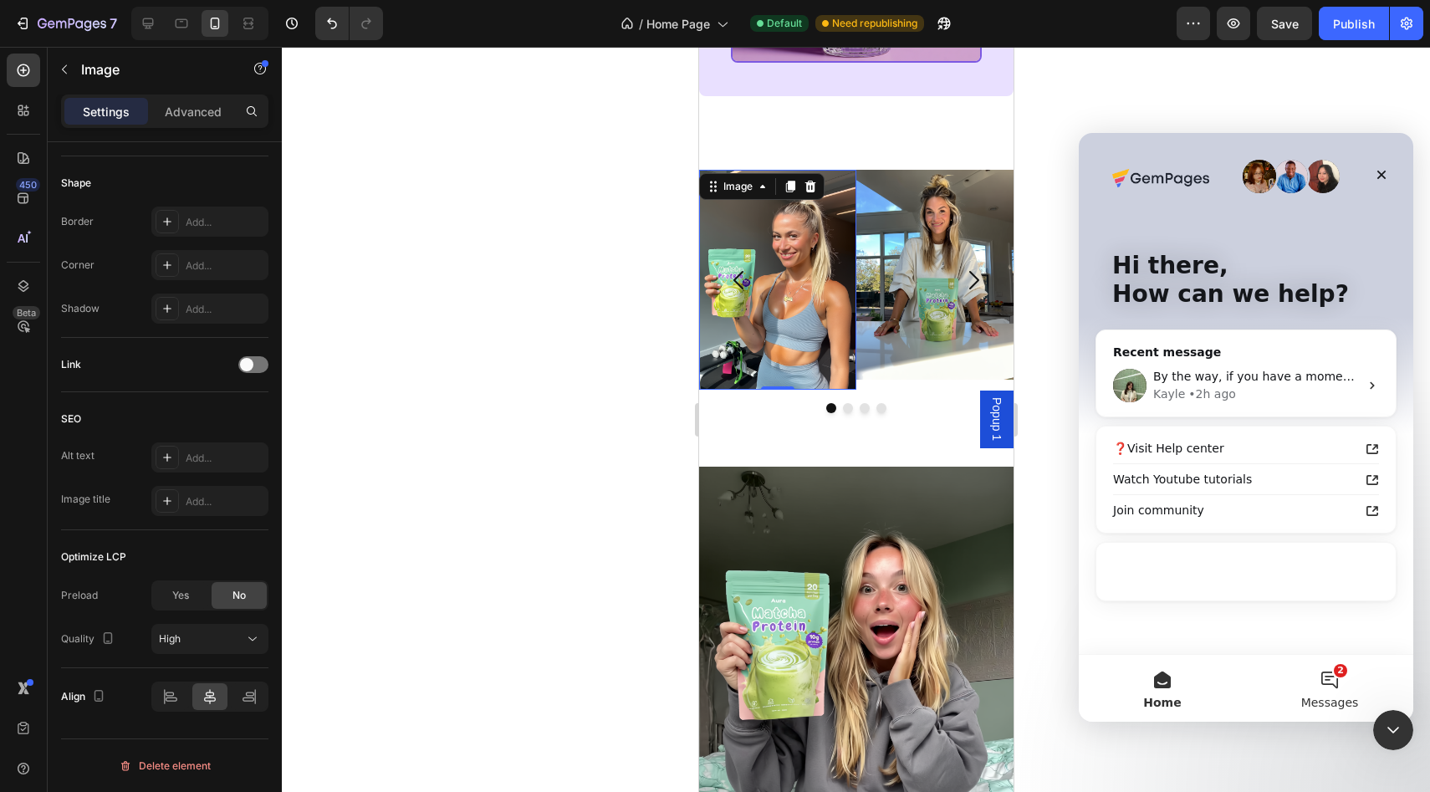
click at [1326, 680] on button "2 Messages" at bounding box center [1329, 688] width 167 height 67
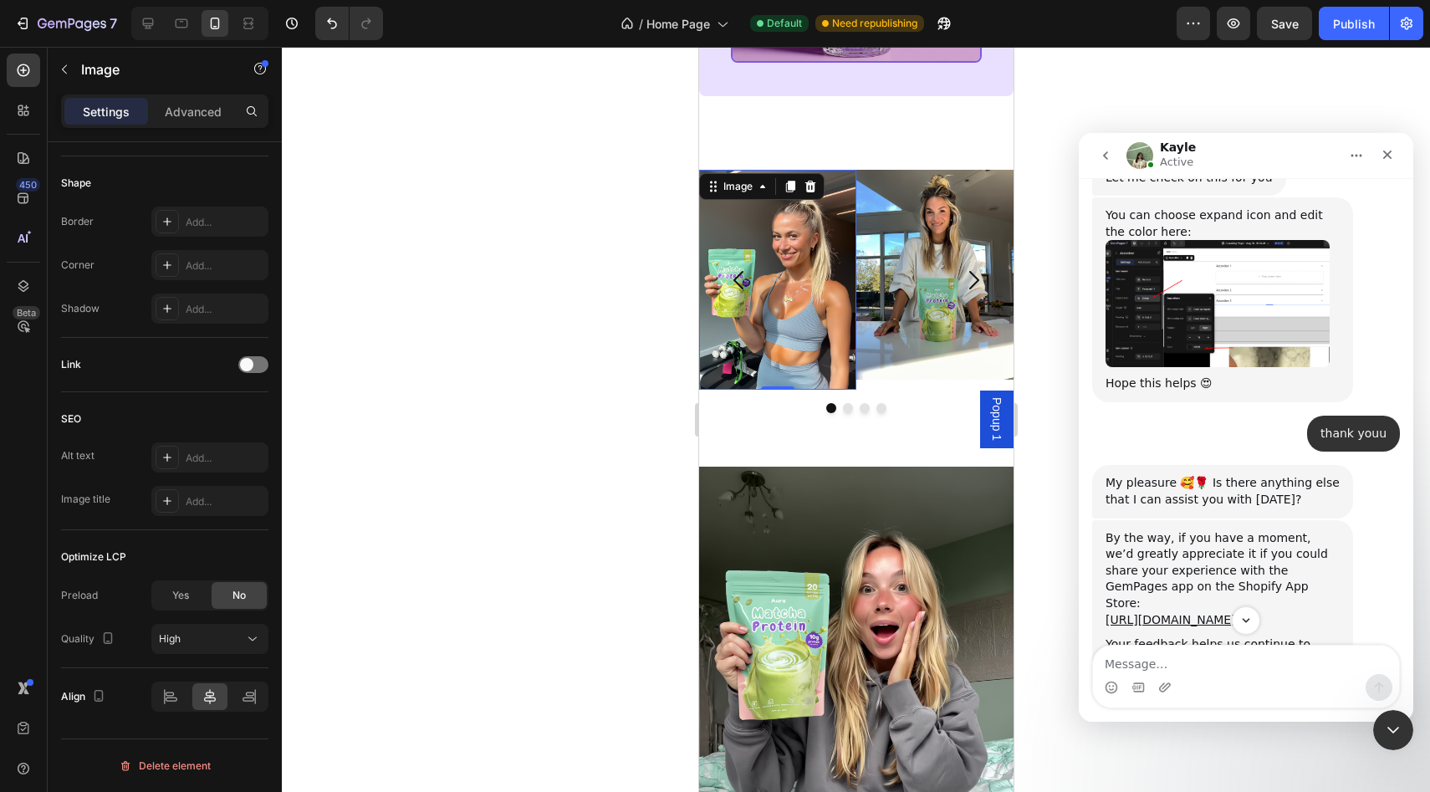
scroll to position [3439, 0]
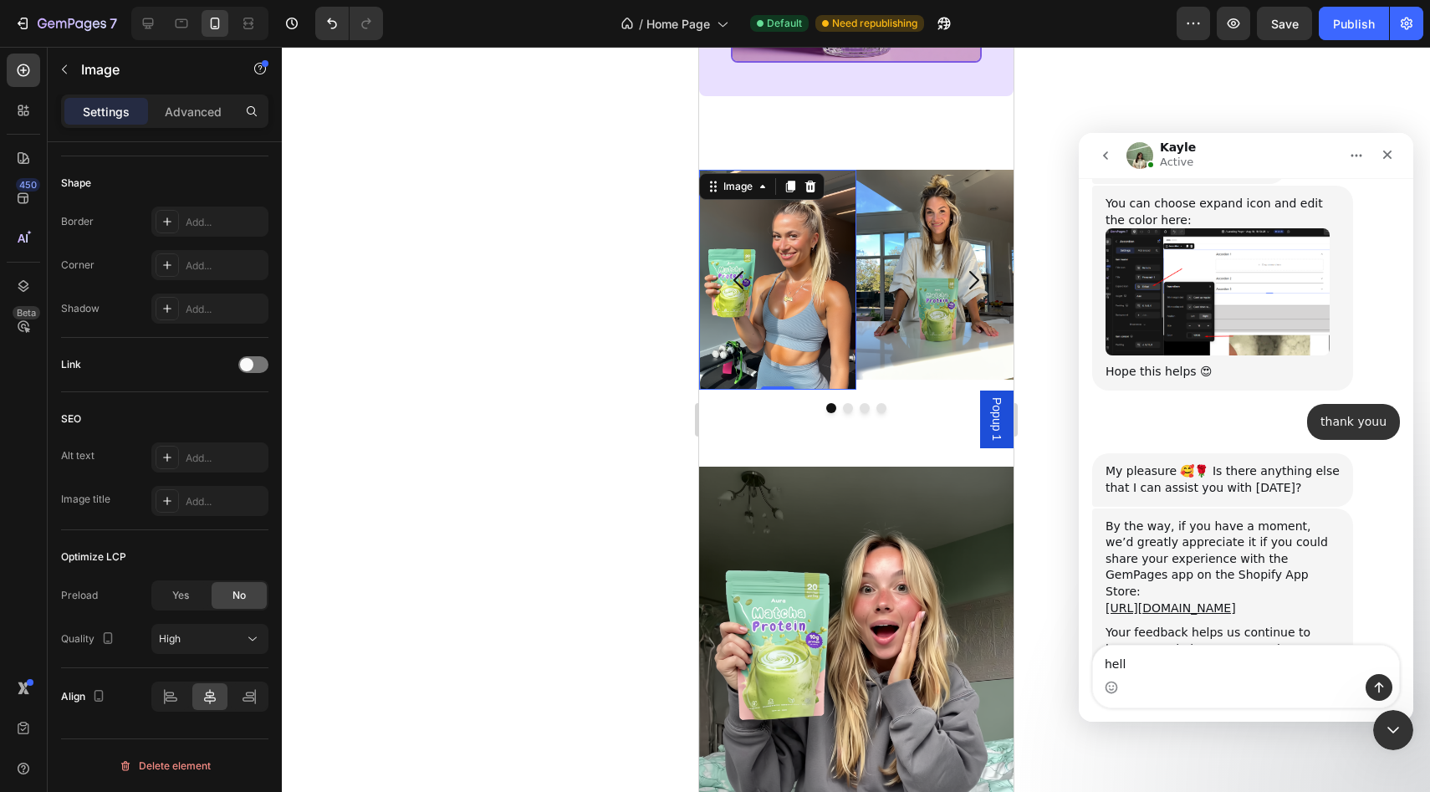
type textarea "hello"
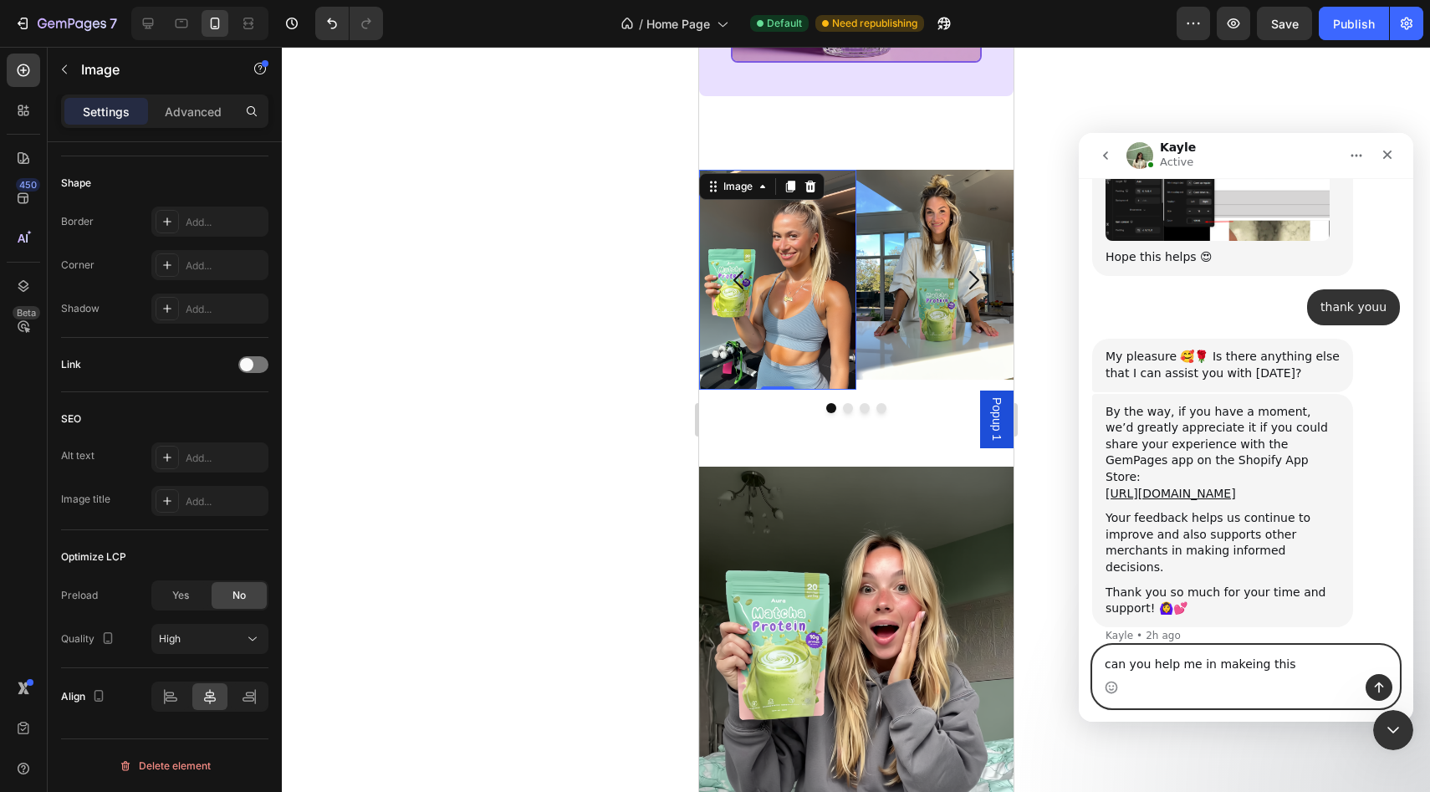
scroll to position [3489, 0]
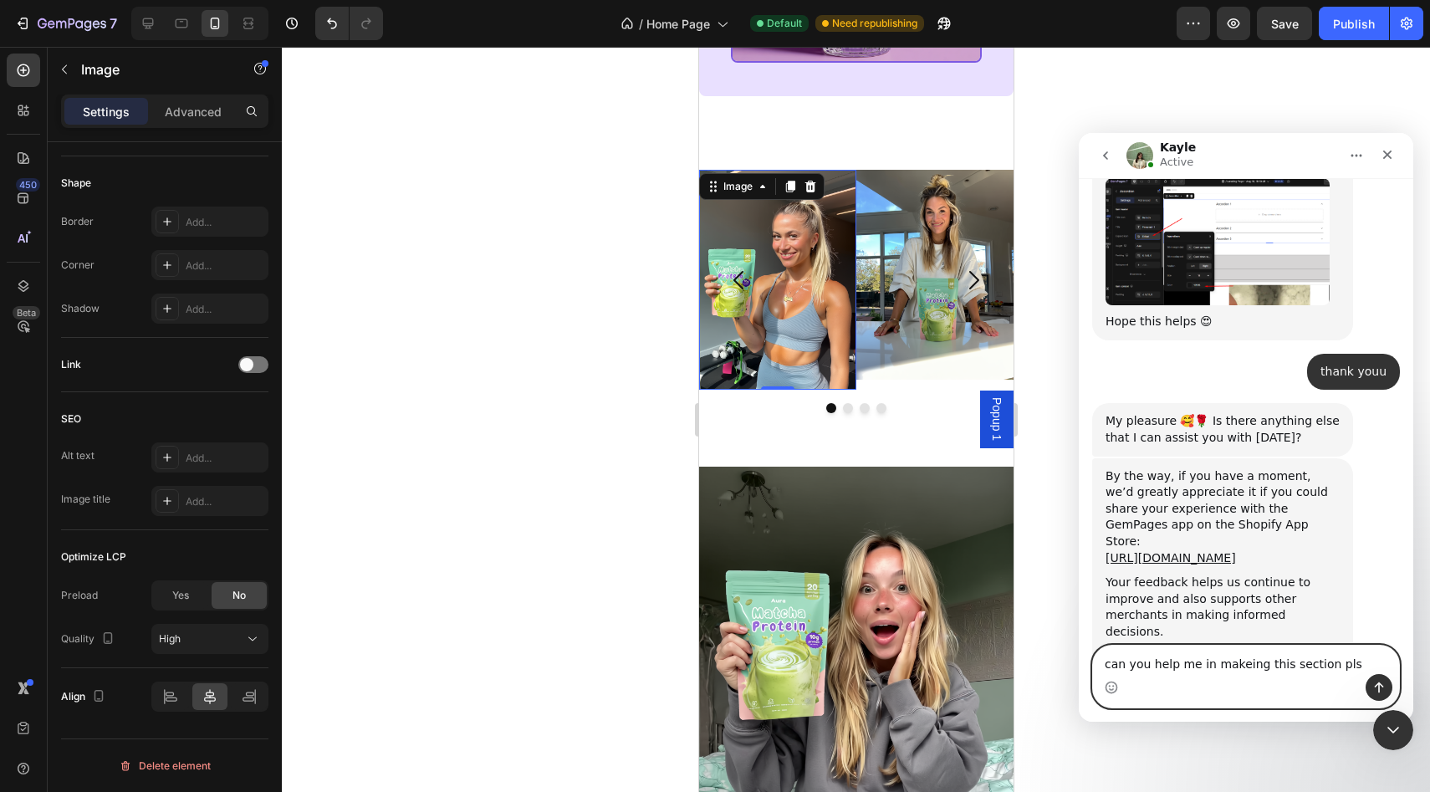
type textarea "can you help me in makeing this section pls"
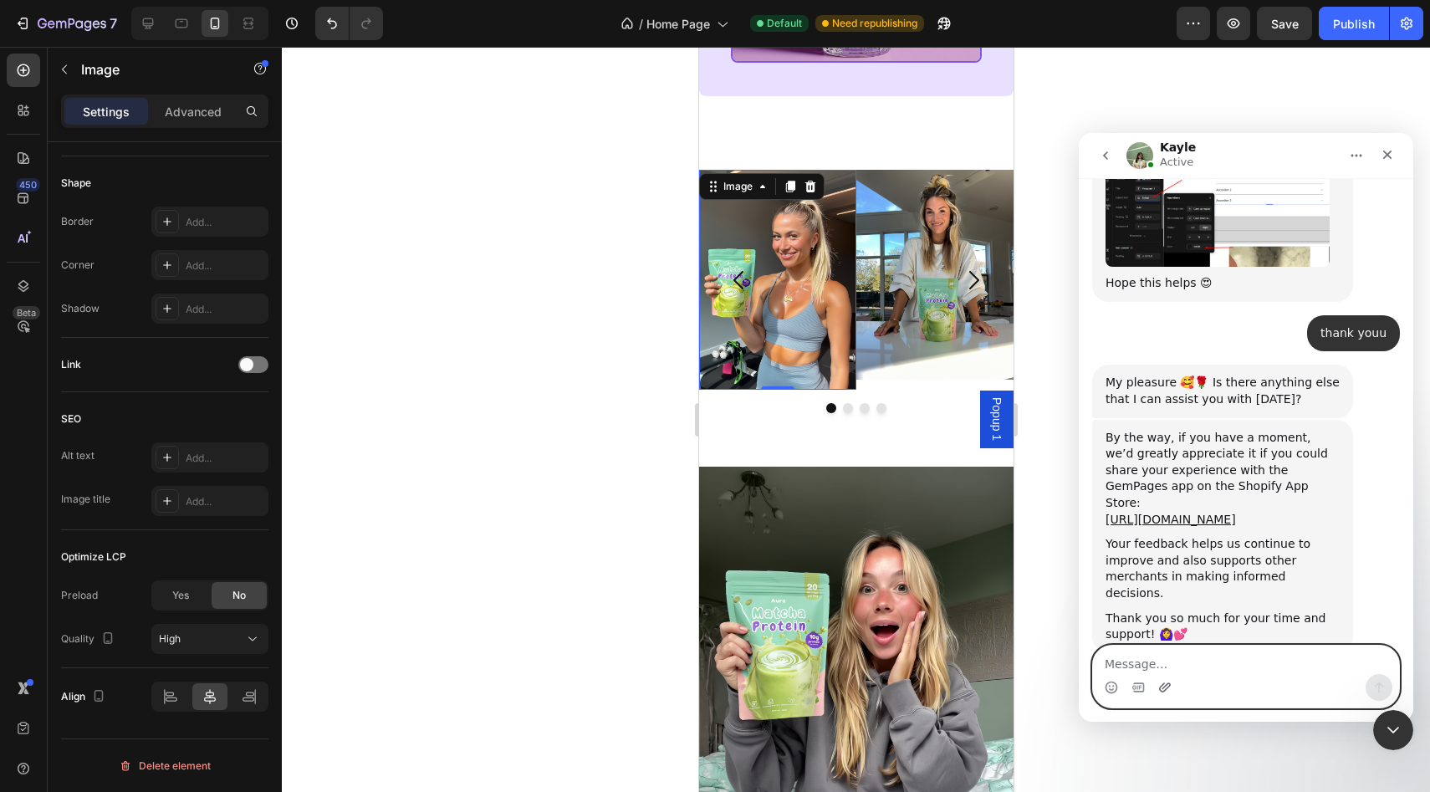
click at [1162, 691] on icon "Upload attachment" at bounding box center [1165, 686] width 12 height 9
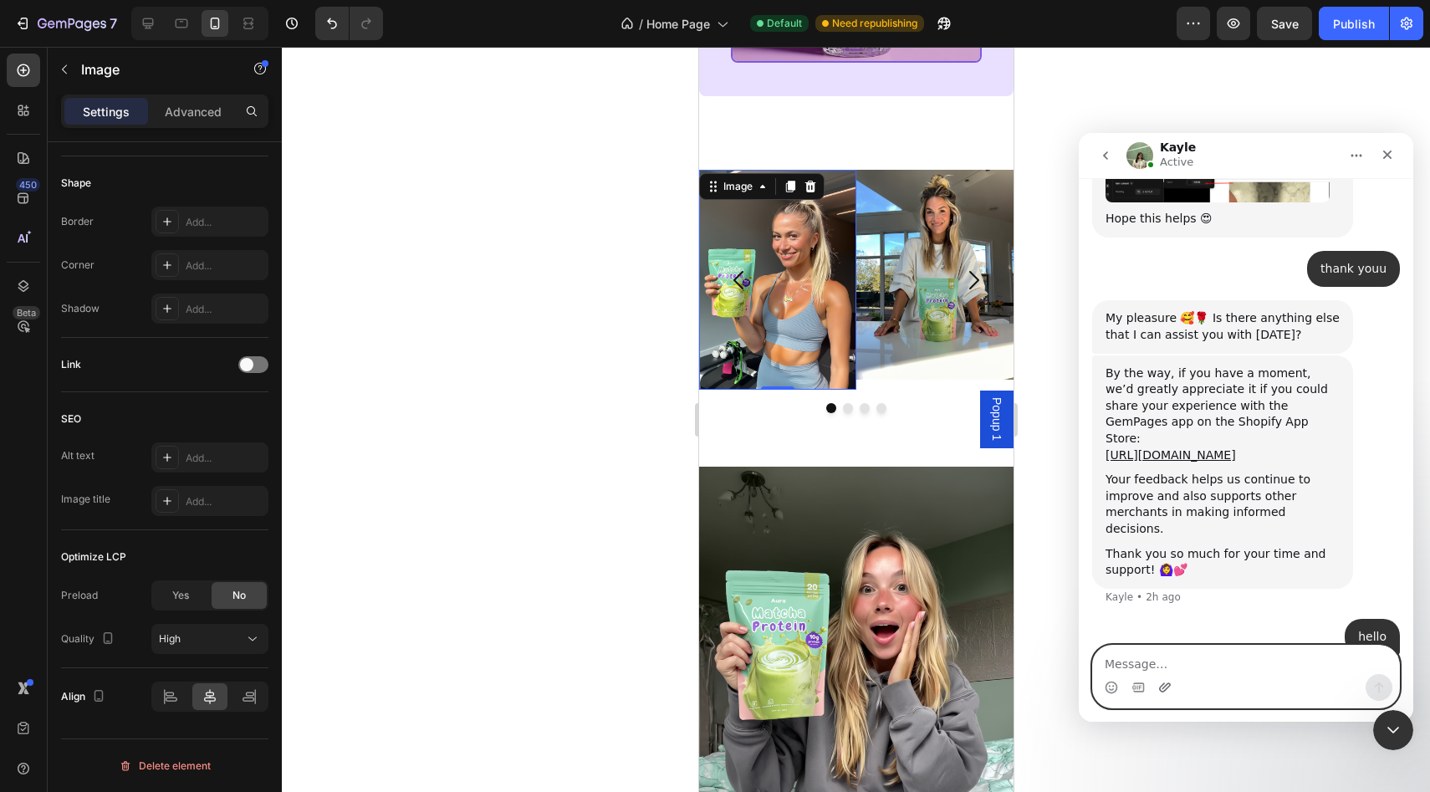
click at [1166, 691] on icon "Upload attachment" at bounding box center [1164, 687] width 13 height 13
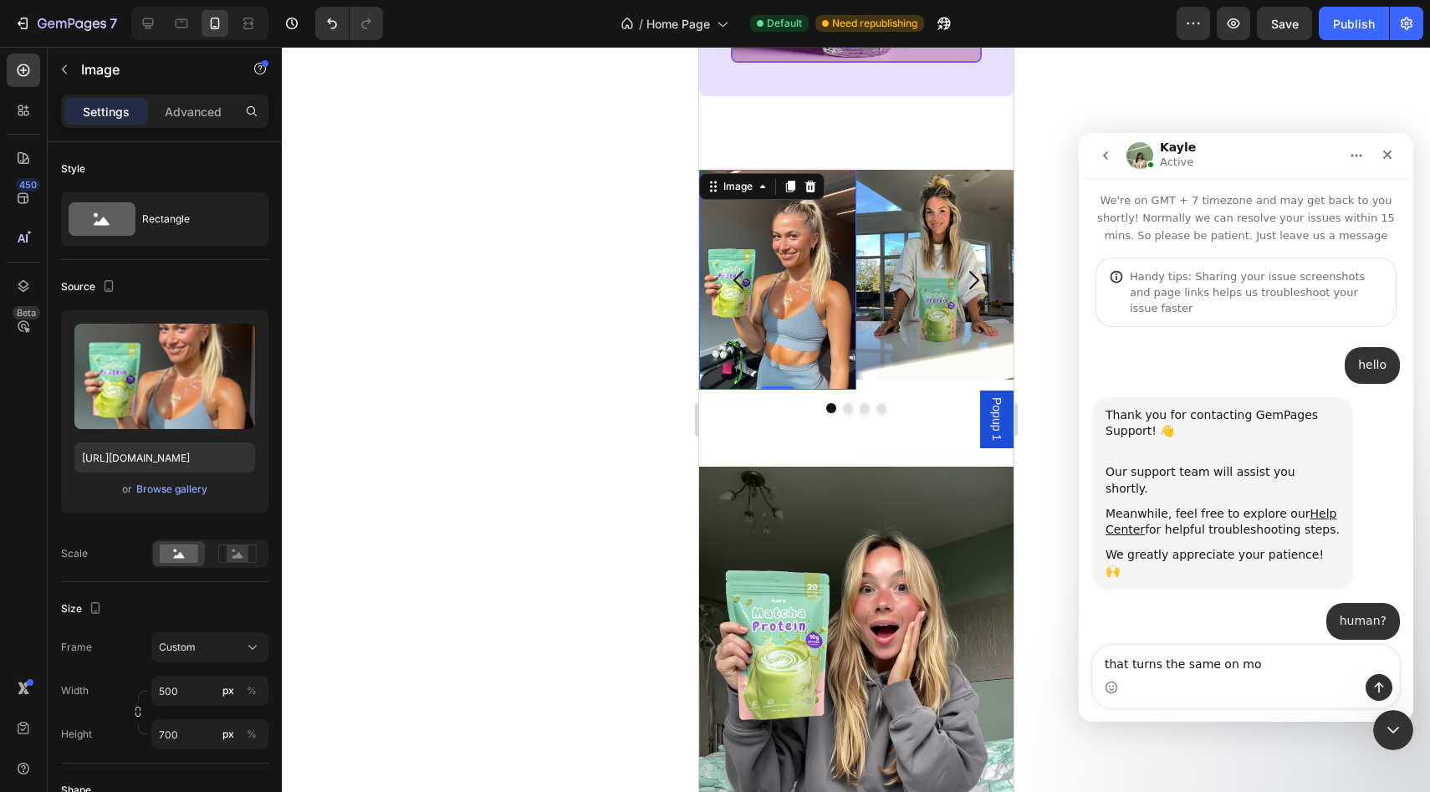
scroll to position [607, 0]
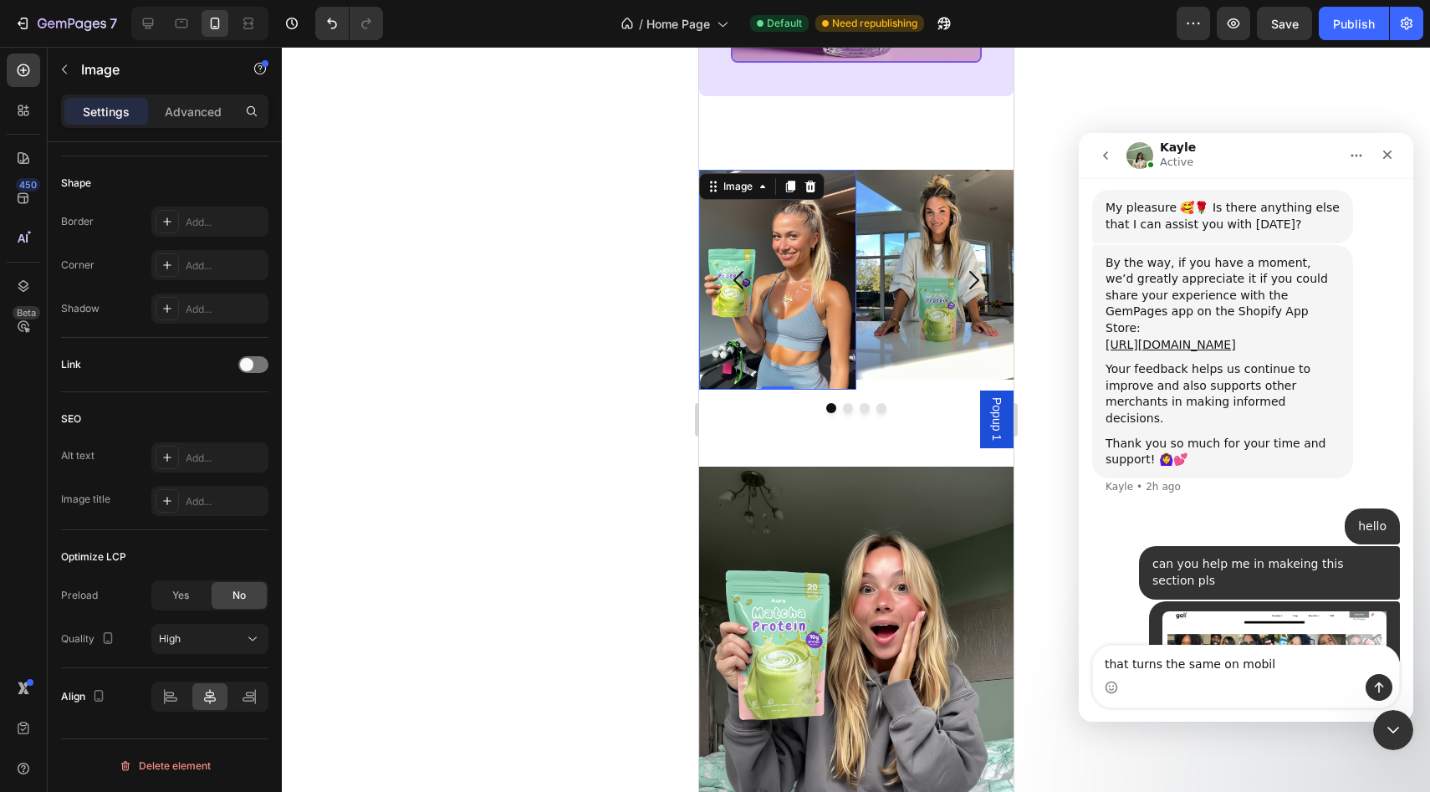
type textarea "that turns the same on mobile"
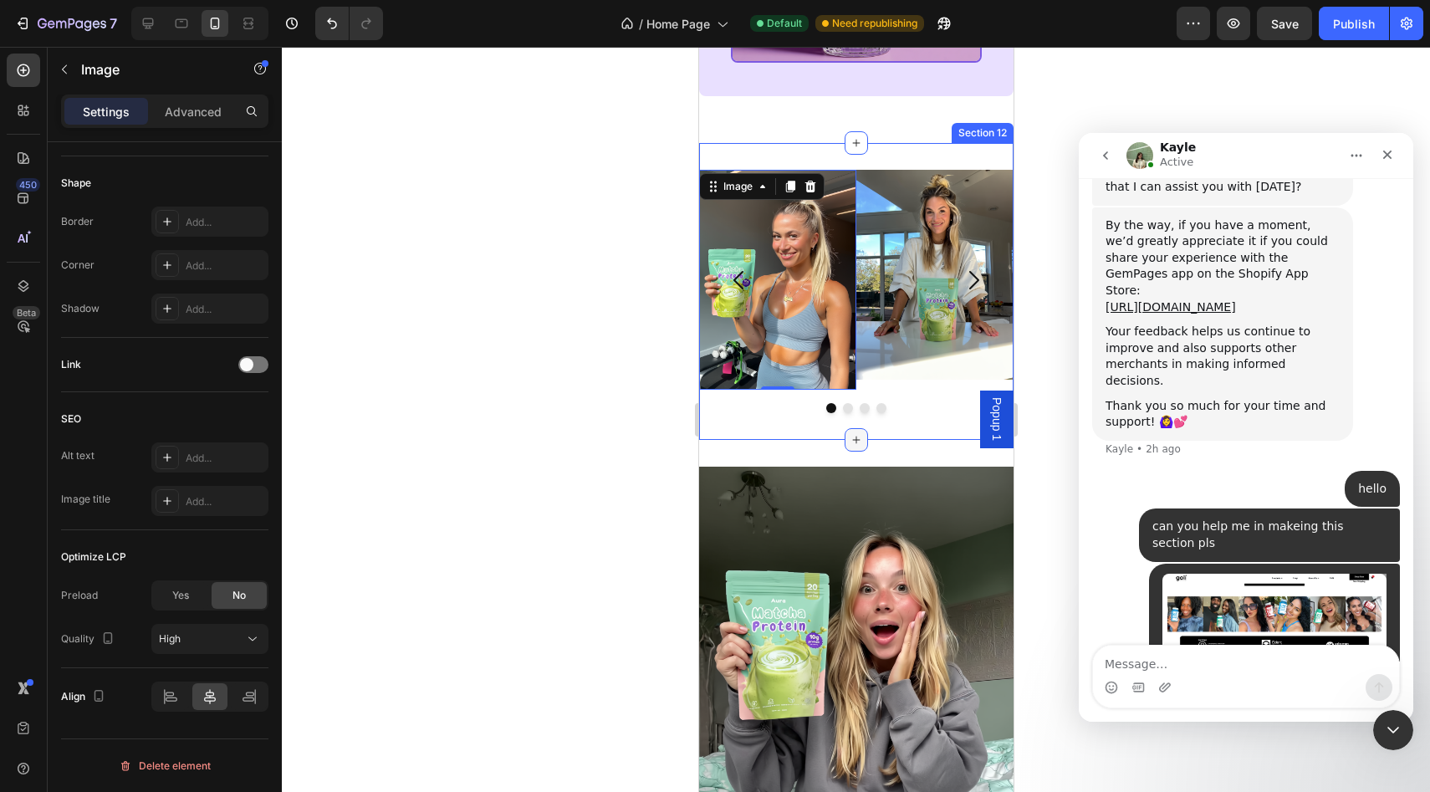
scroll to position [3267, 0]
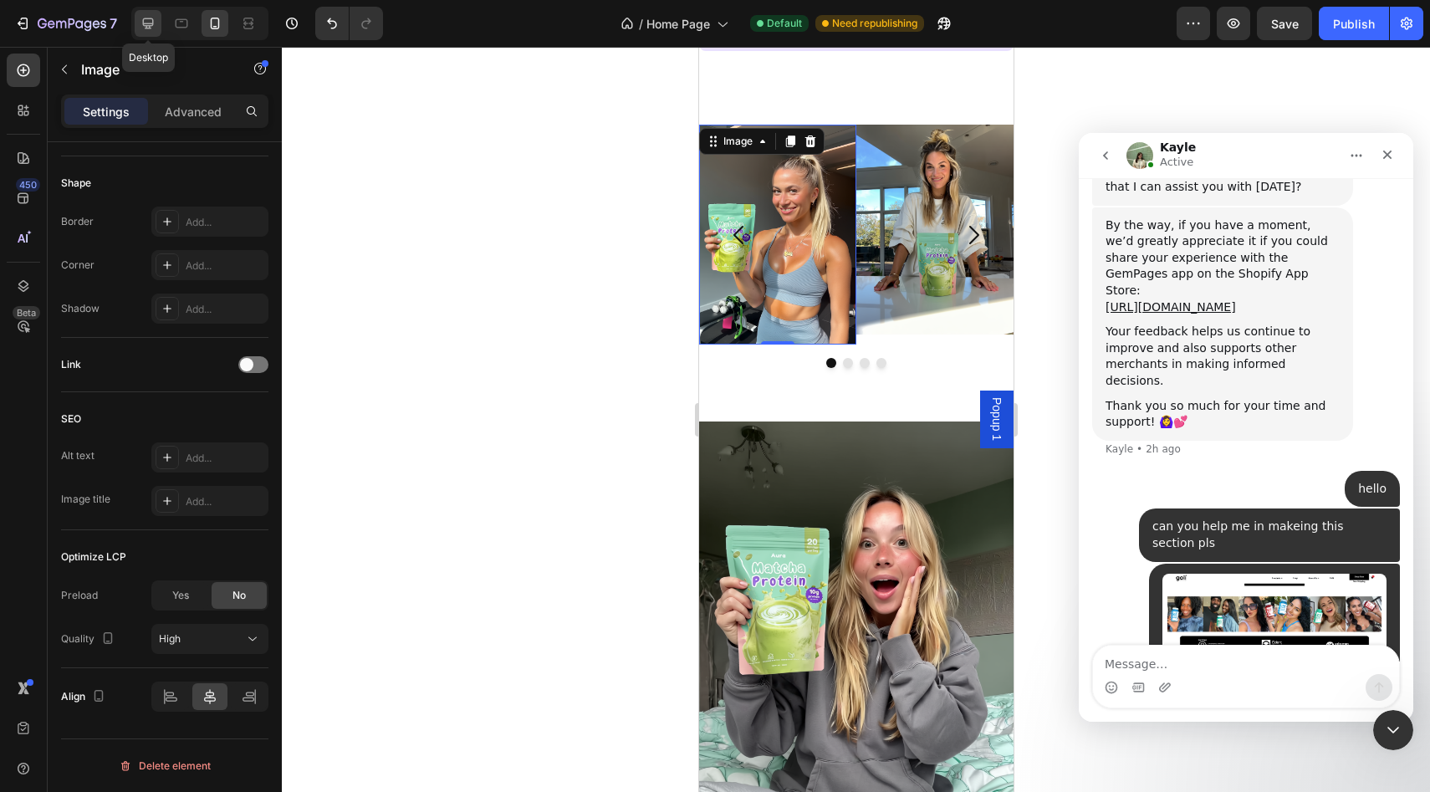
click at [144, 24] on icon at bounding box center [148, 23] width 11 height 11
type input "[URL][DOMAIN_NAME]"
type input "100"
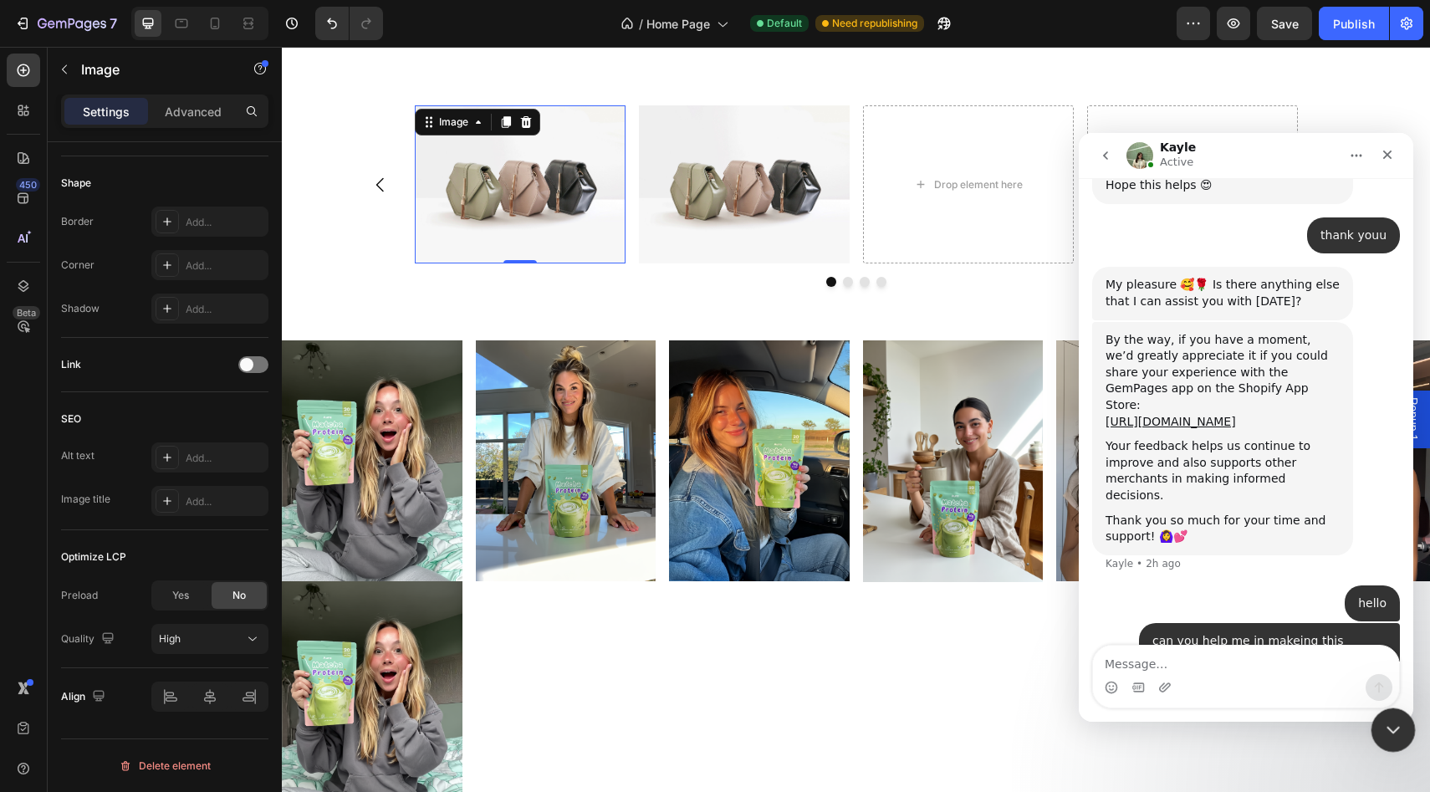
scroll to position [3740, 0]
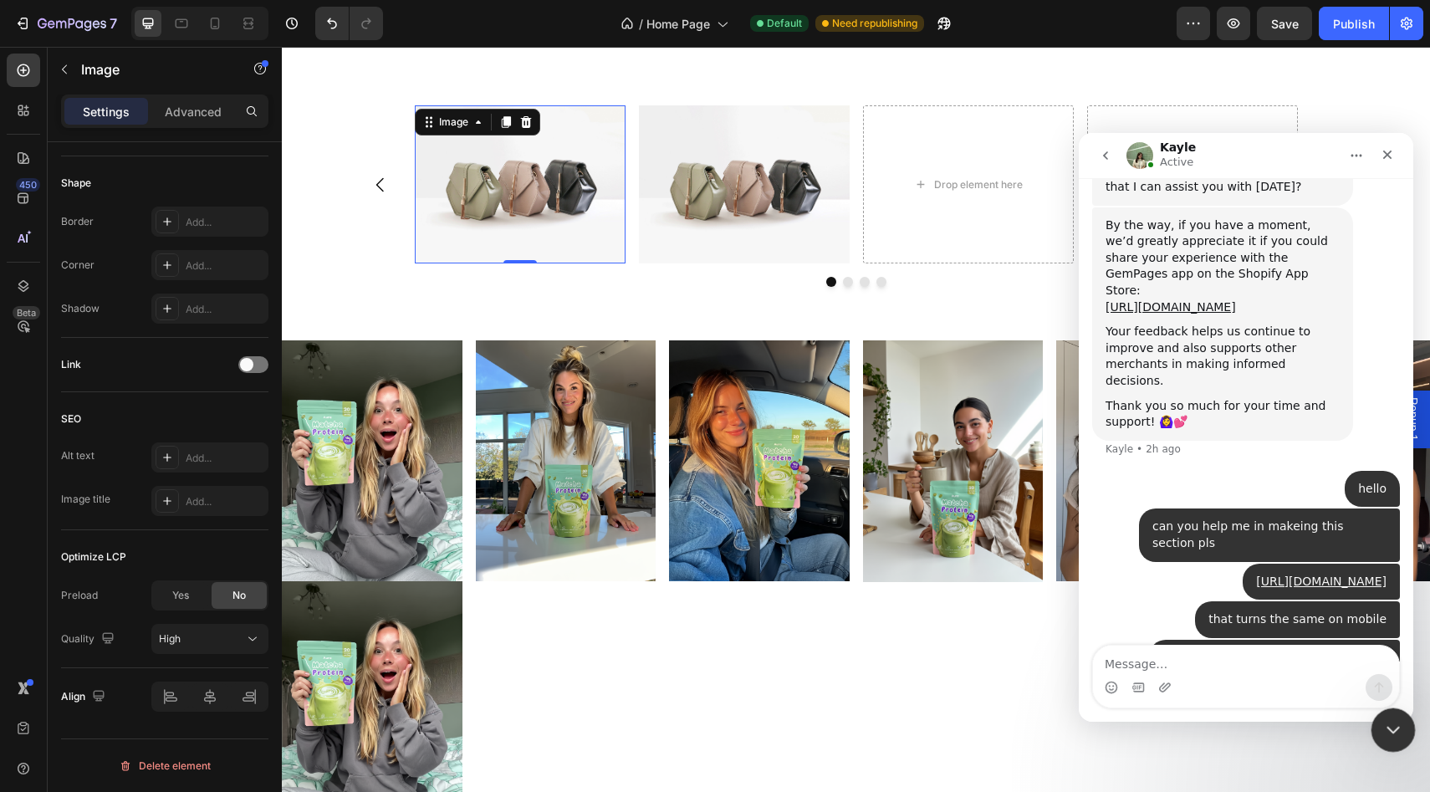
click at [1389, 733] on icon "Close Intercom Messenger" at bounding box center [1390, 727] width 20 height 20
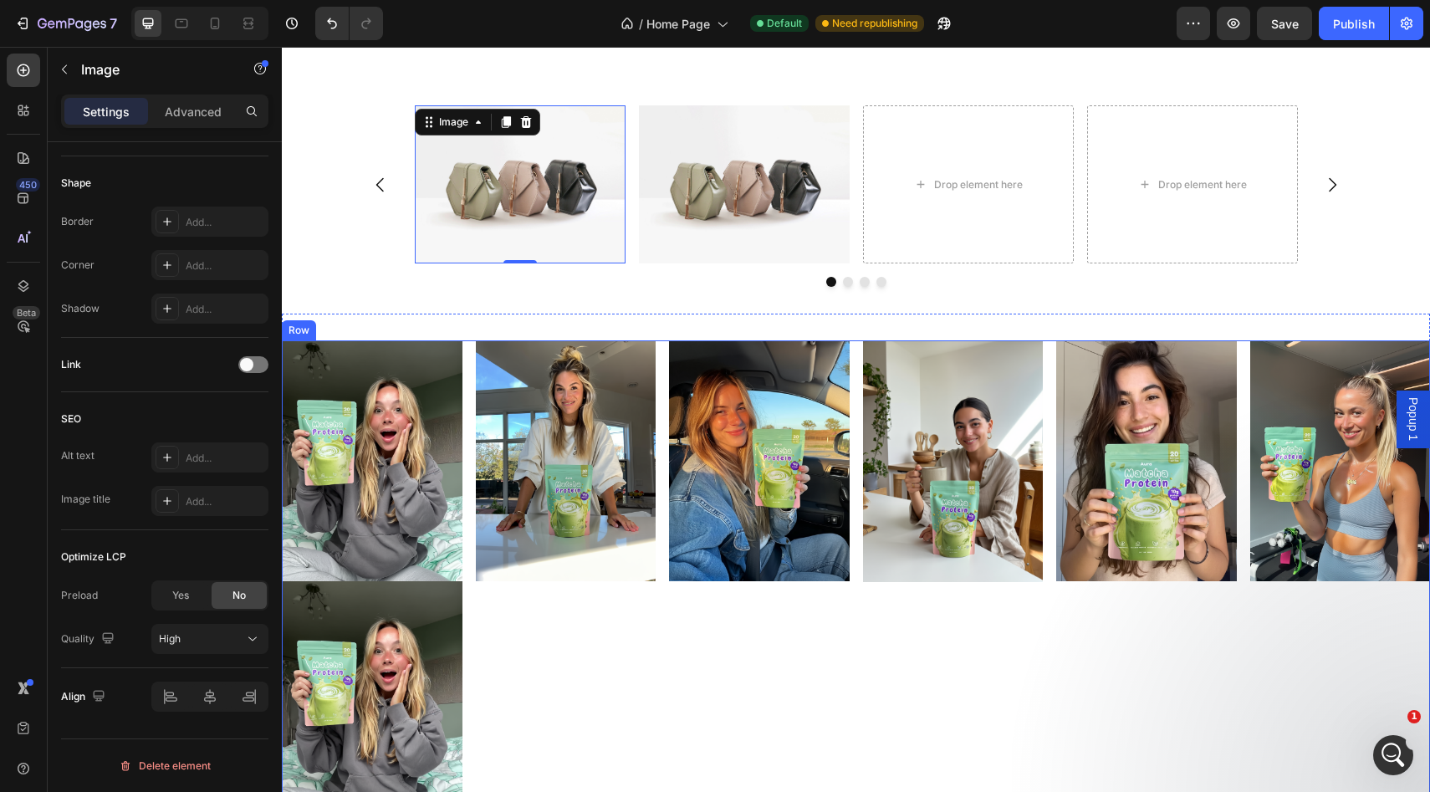
click at [381, 669] on img at bounding box center [372, 701] width 181 height 240
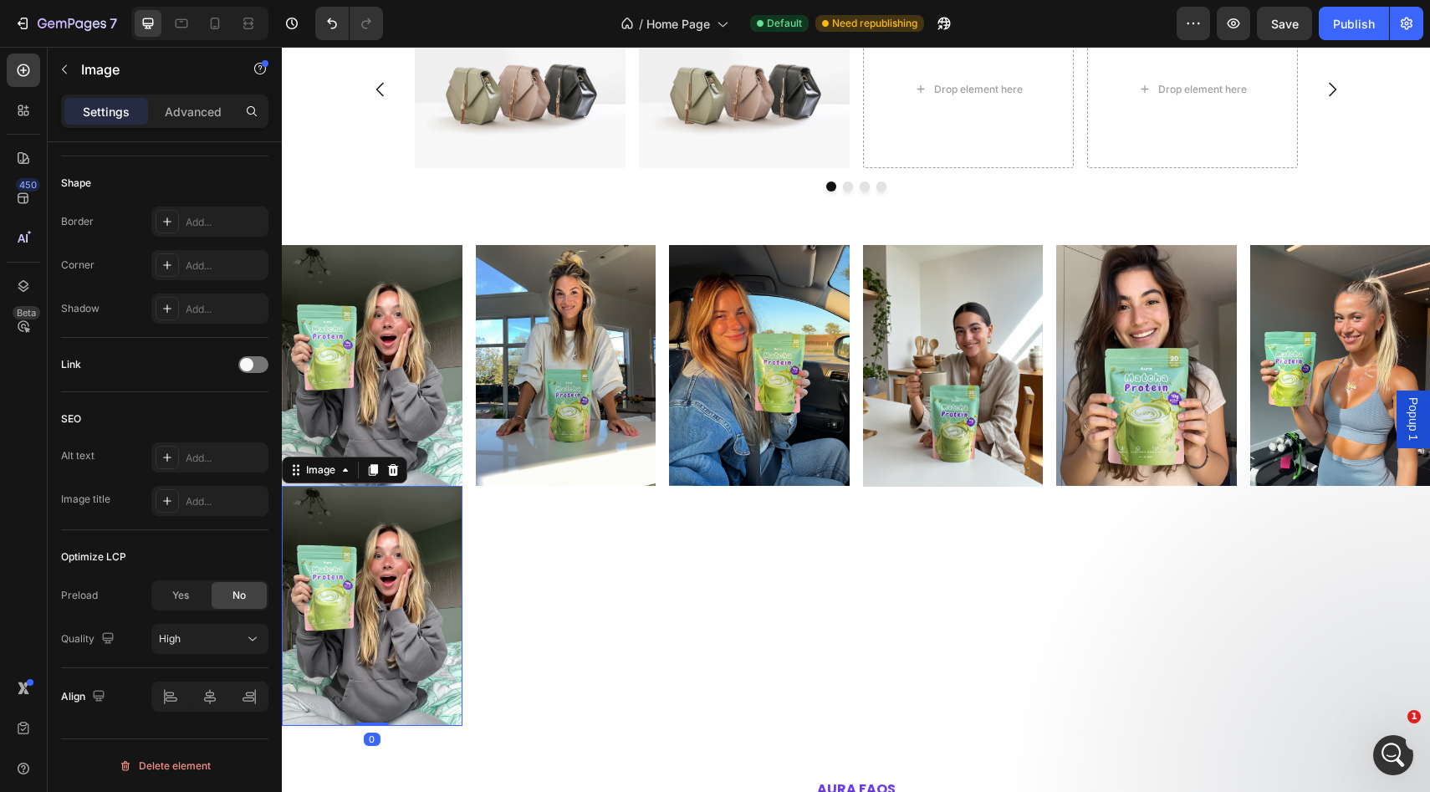
scroll to position [3121, 0]
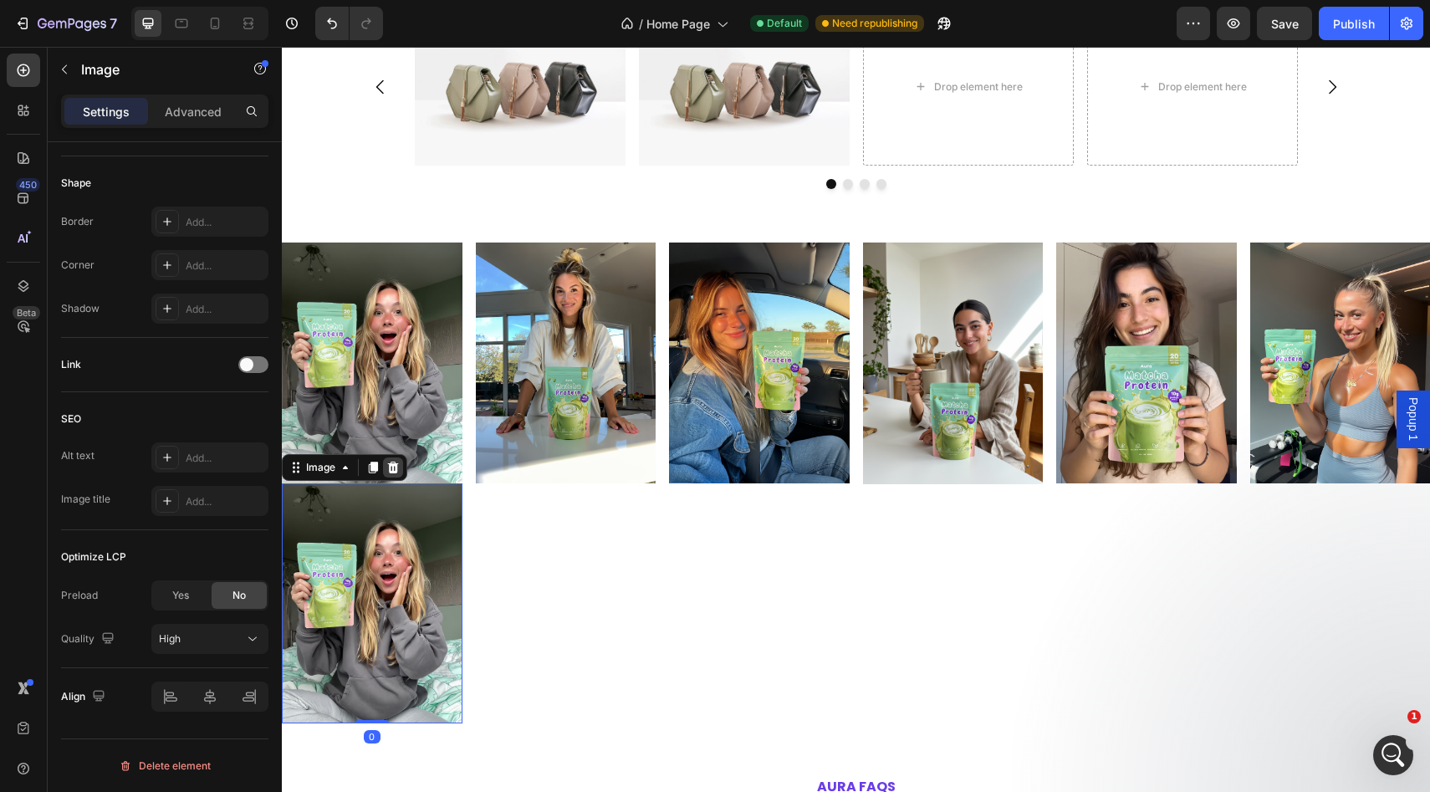
click at [390, 467] on icon at bounding box center [393, 467] width 11 height 12
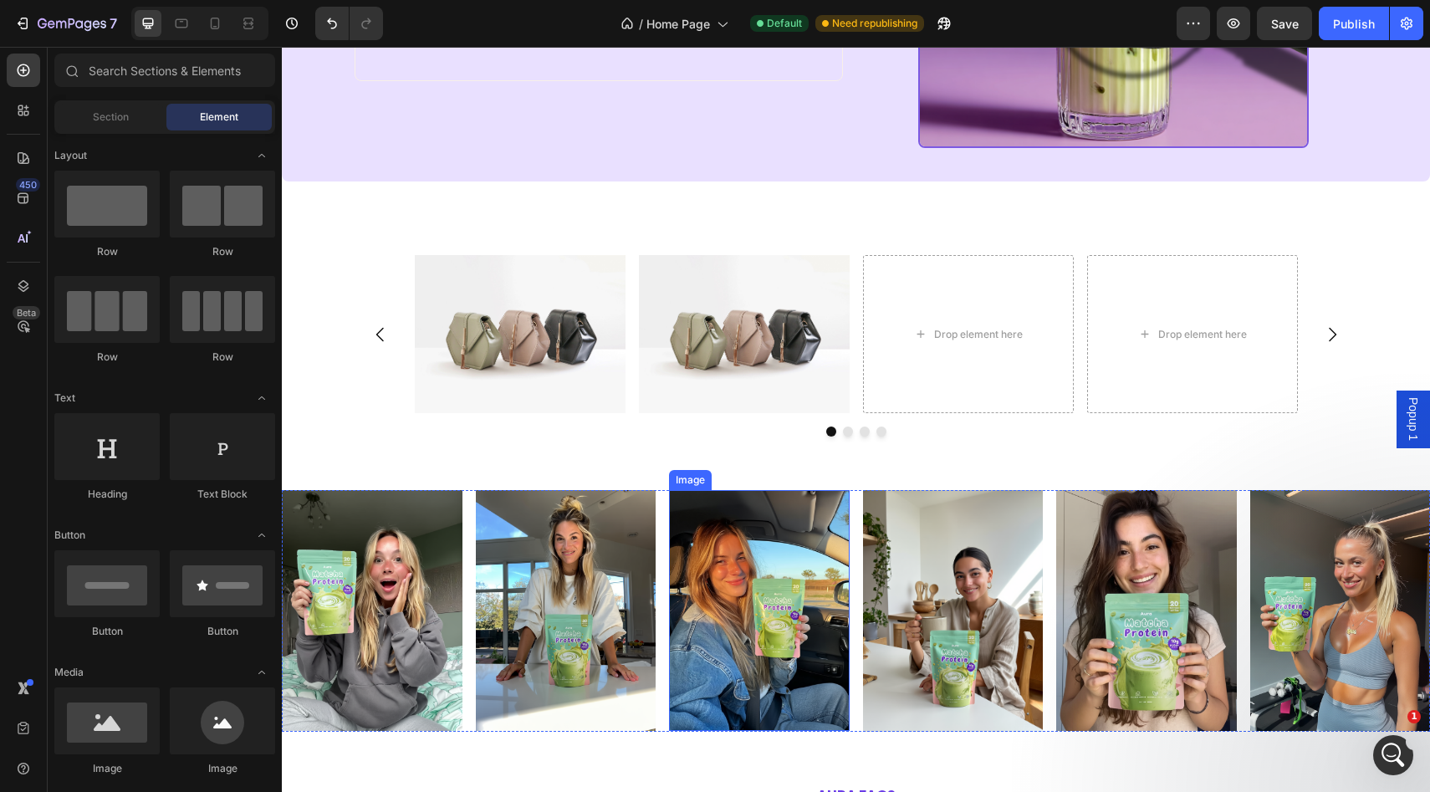
scroll to position [2857, 0]
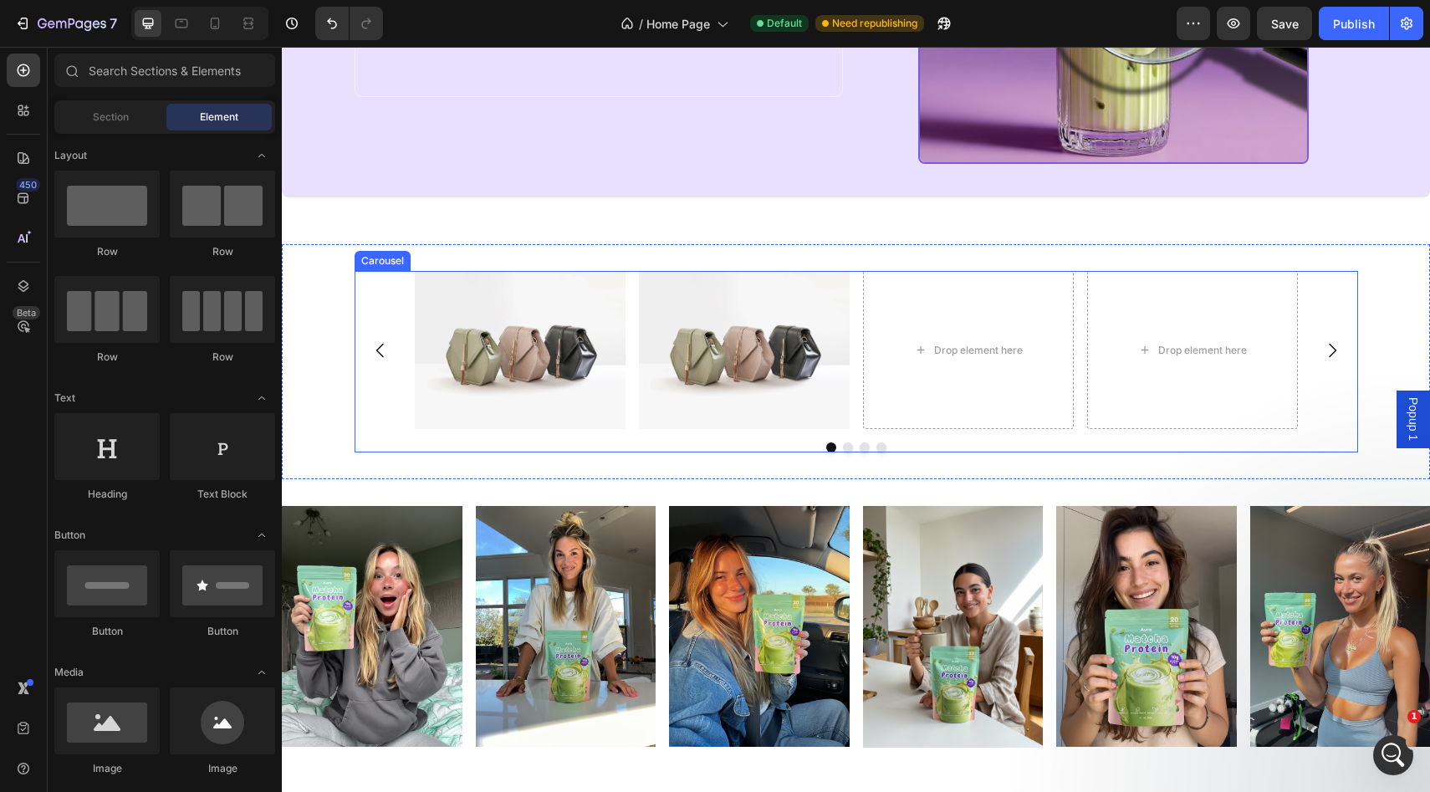
click at [1010, 450] on div at bounding box center [856, 447] width 1003 height 10
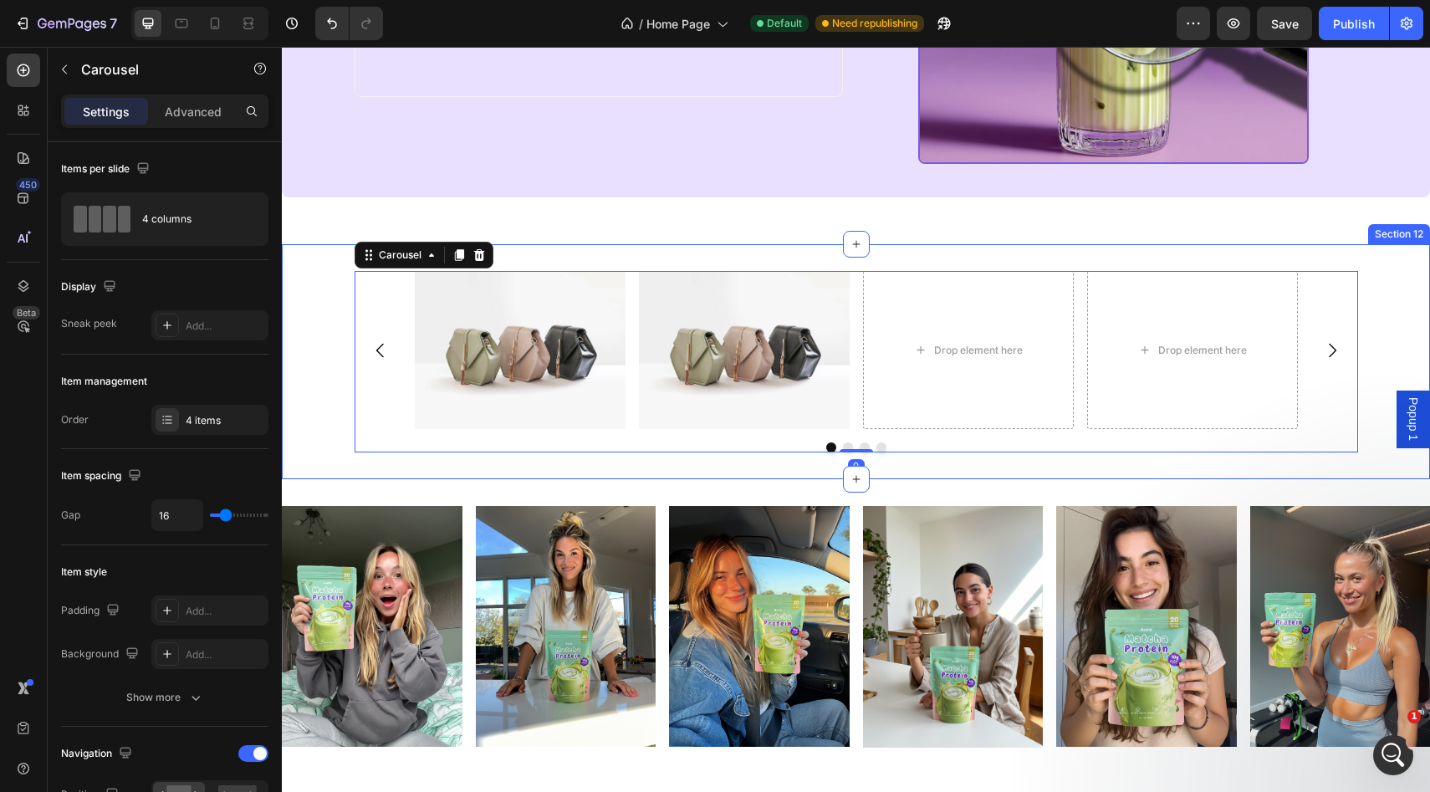
click at [1374, 452] on div "Image Image Drop element here Drop element here Carousel 0 Section 12" at bounding box center [856, 361] width 1148 height 235
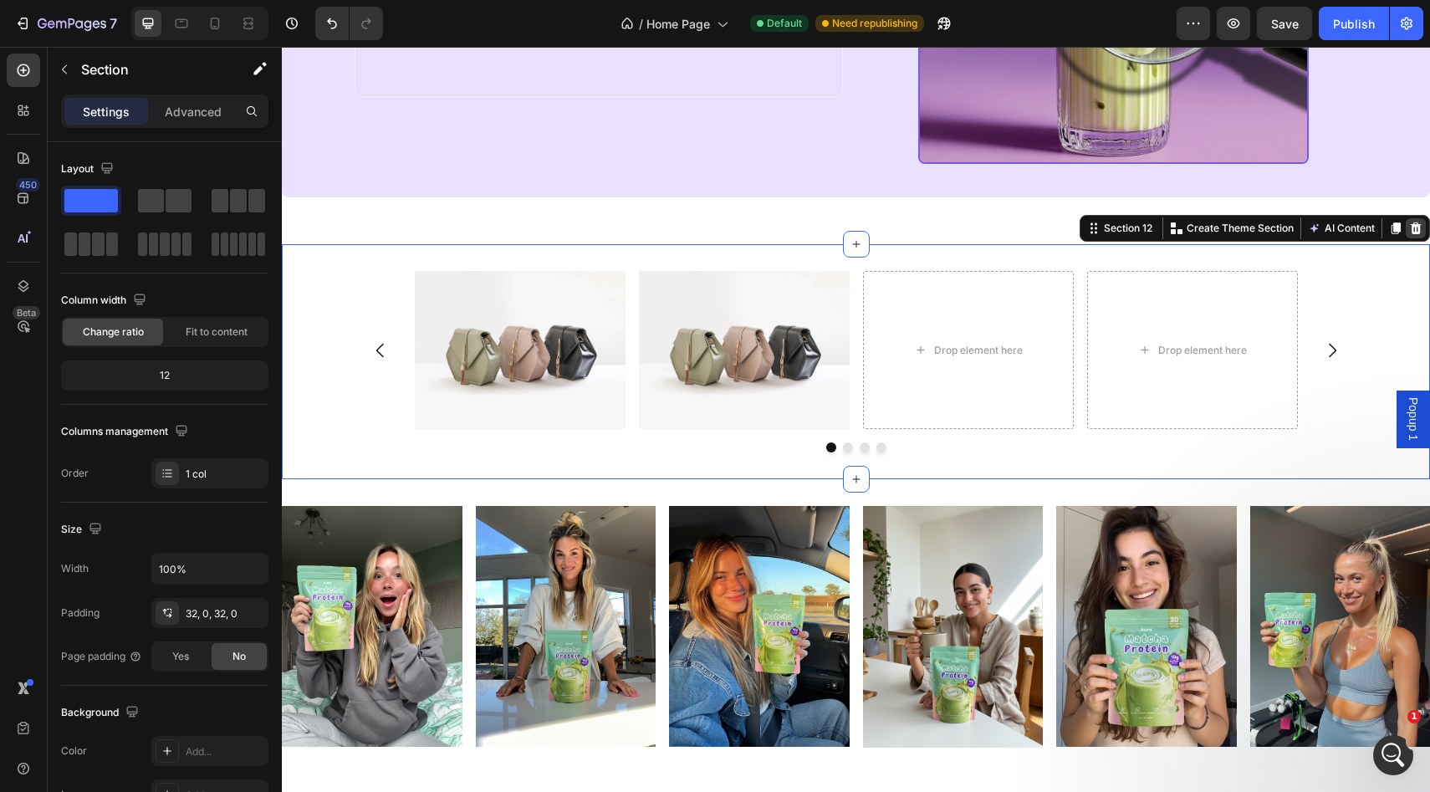
click at [1412, 229] on icon at bounding box center [1416, 228] width 11 height 12
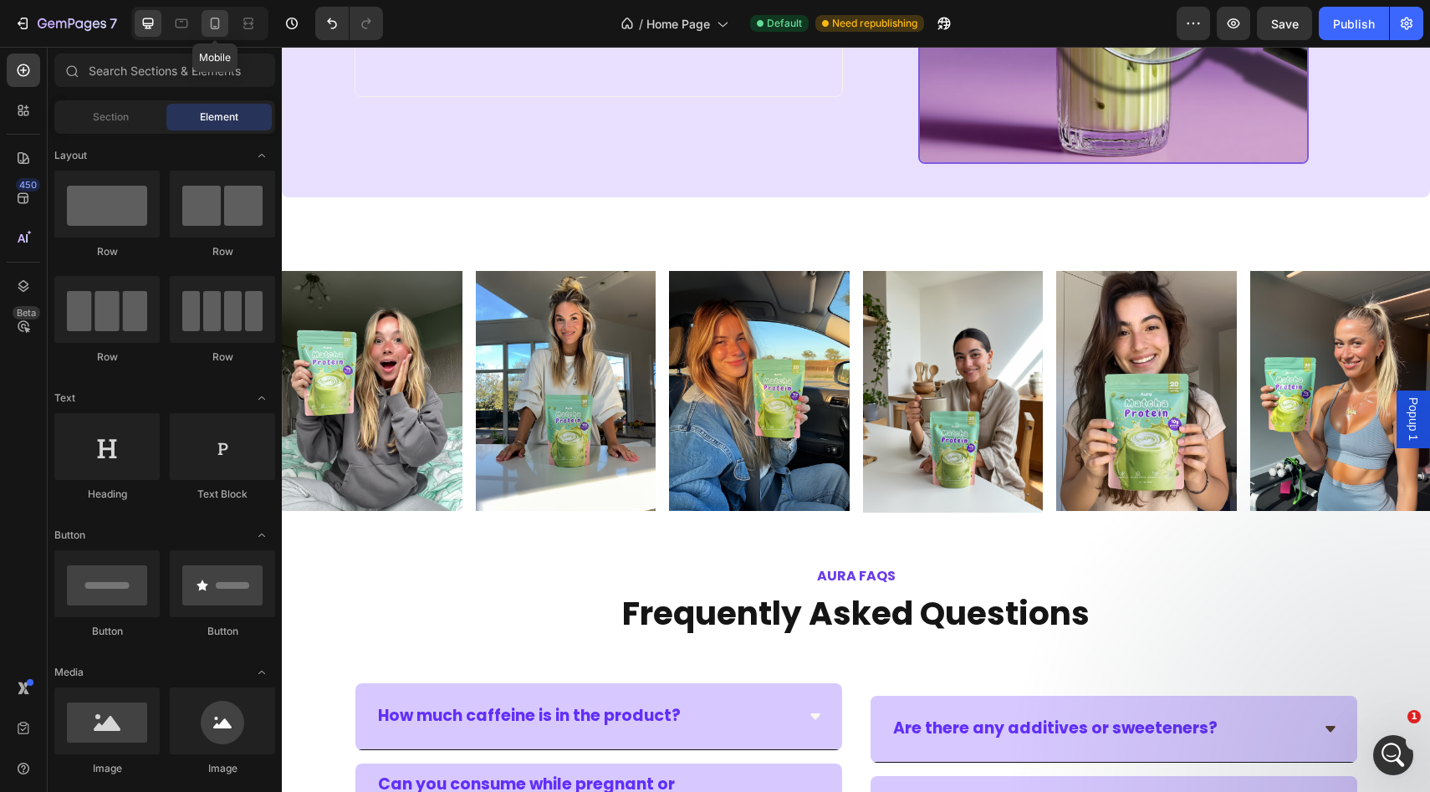
click at [215, 24] on icon at bounding box center [215, 23] width 17 height 17
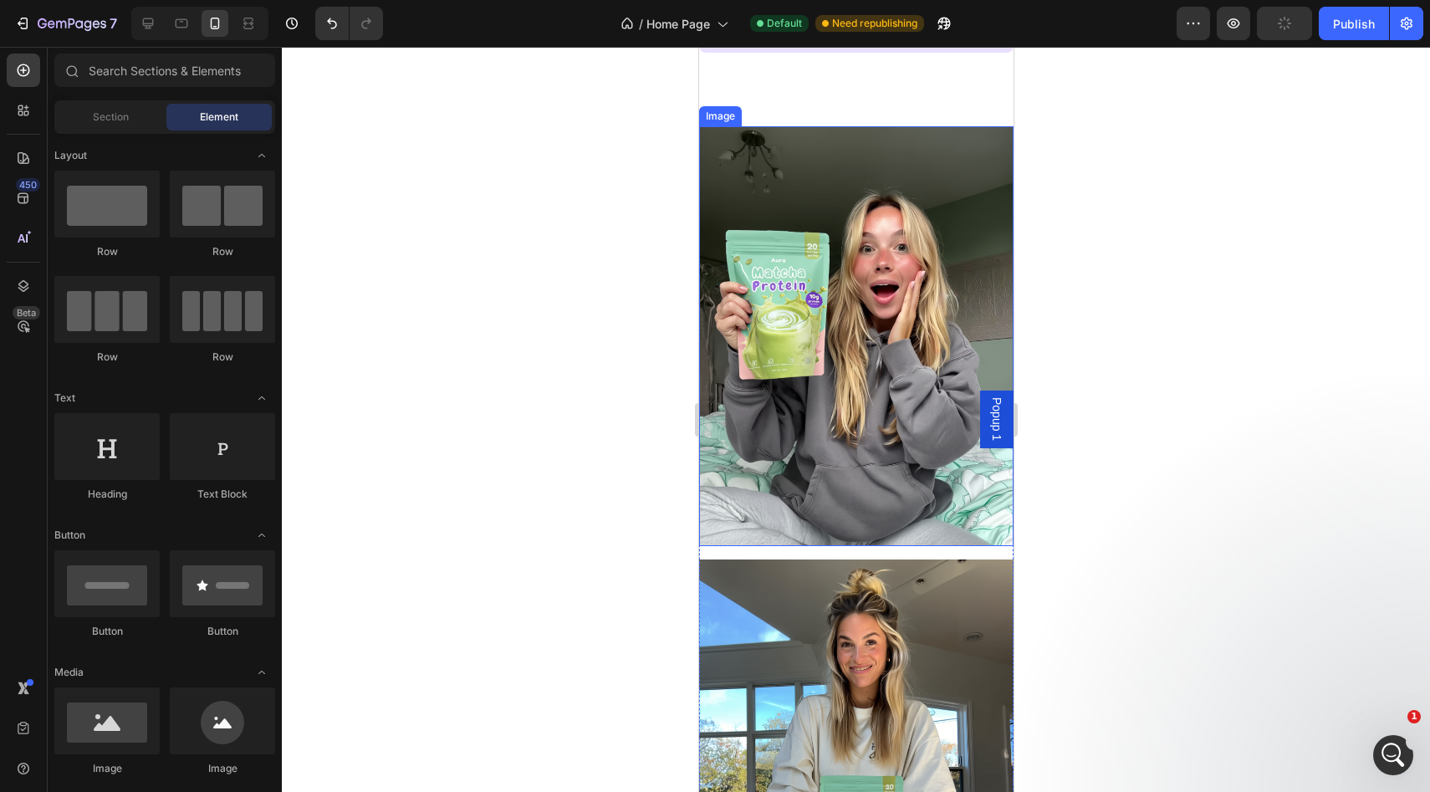
scroll to position [3138, 0]
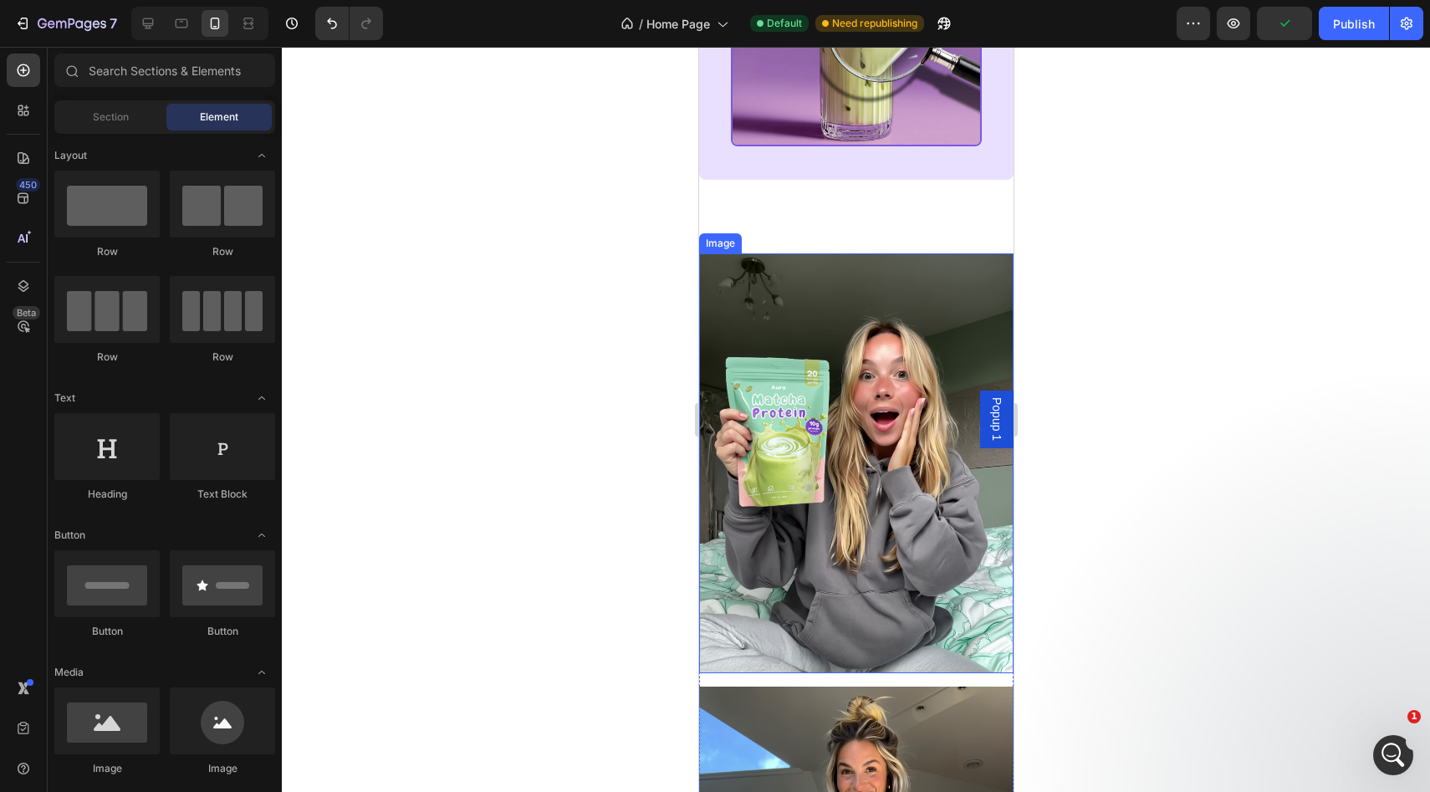
click at [770, 412] on img at bounding box center [855, 462] width 314 height 419
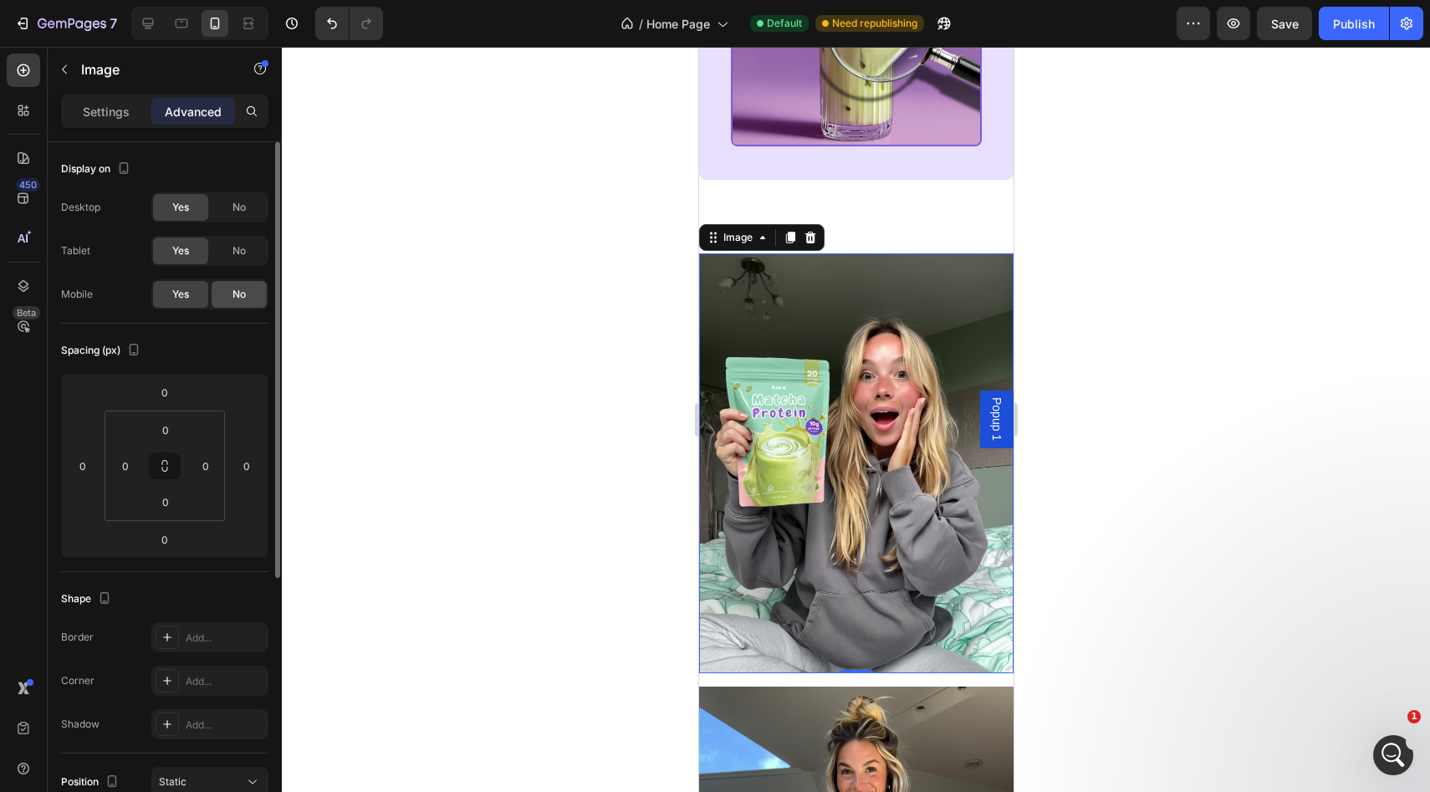
click at [225, 298] on div "No" at bounding box center [239, 294] width 55 height 27
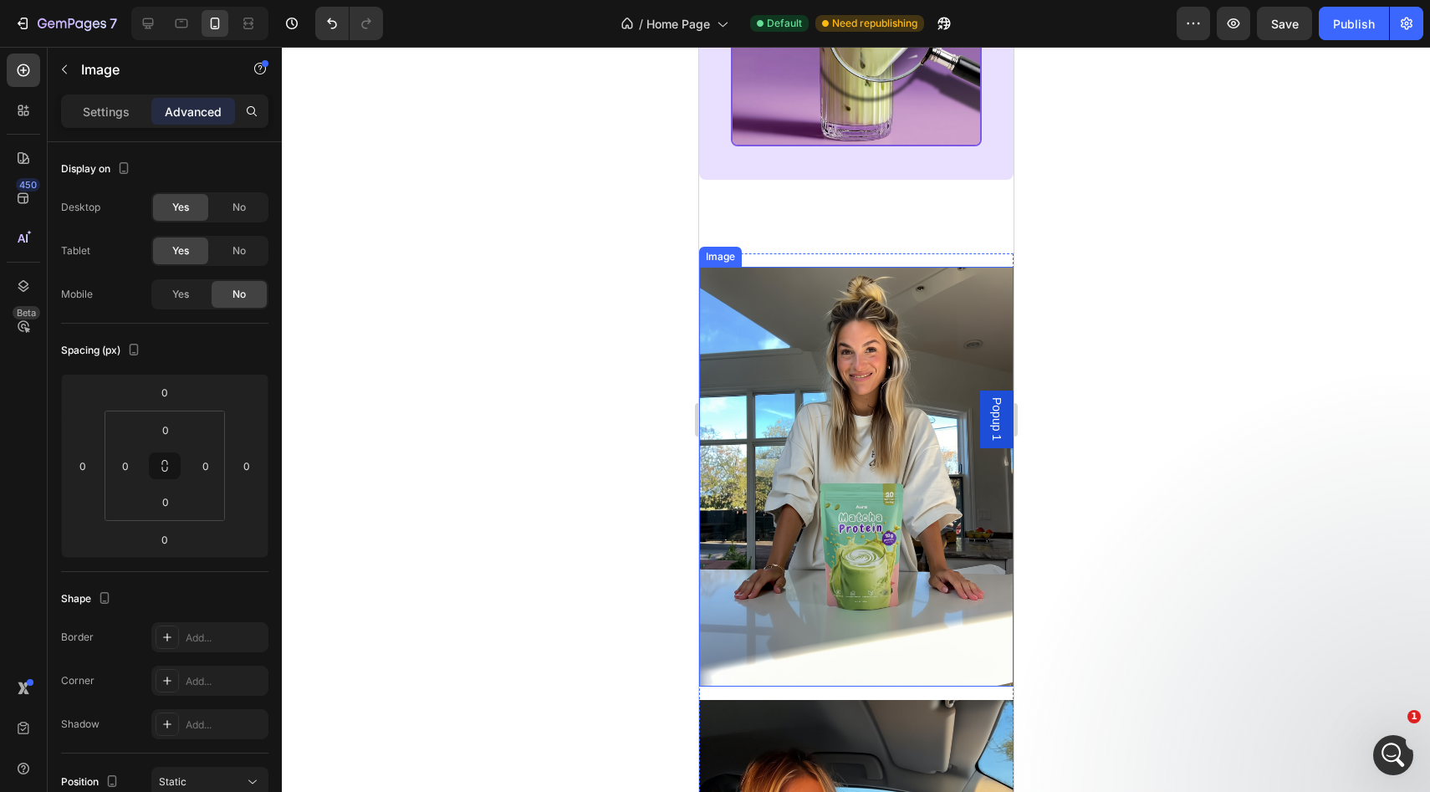
click at [788, 392] on img at bounding box center [855, 476] width 314 height 419
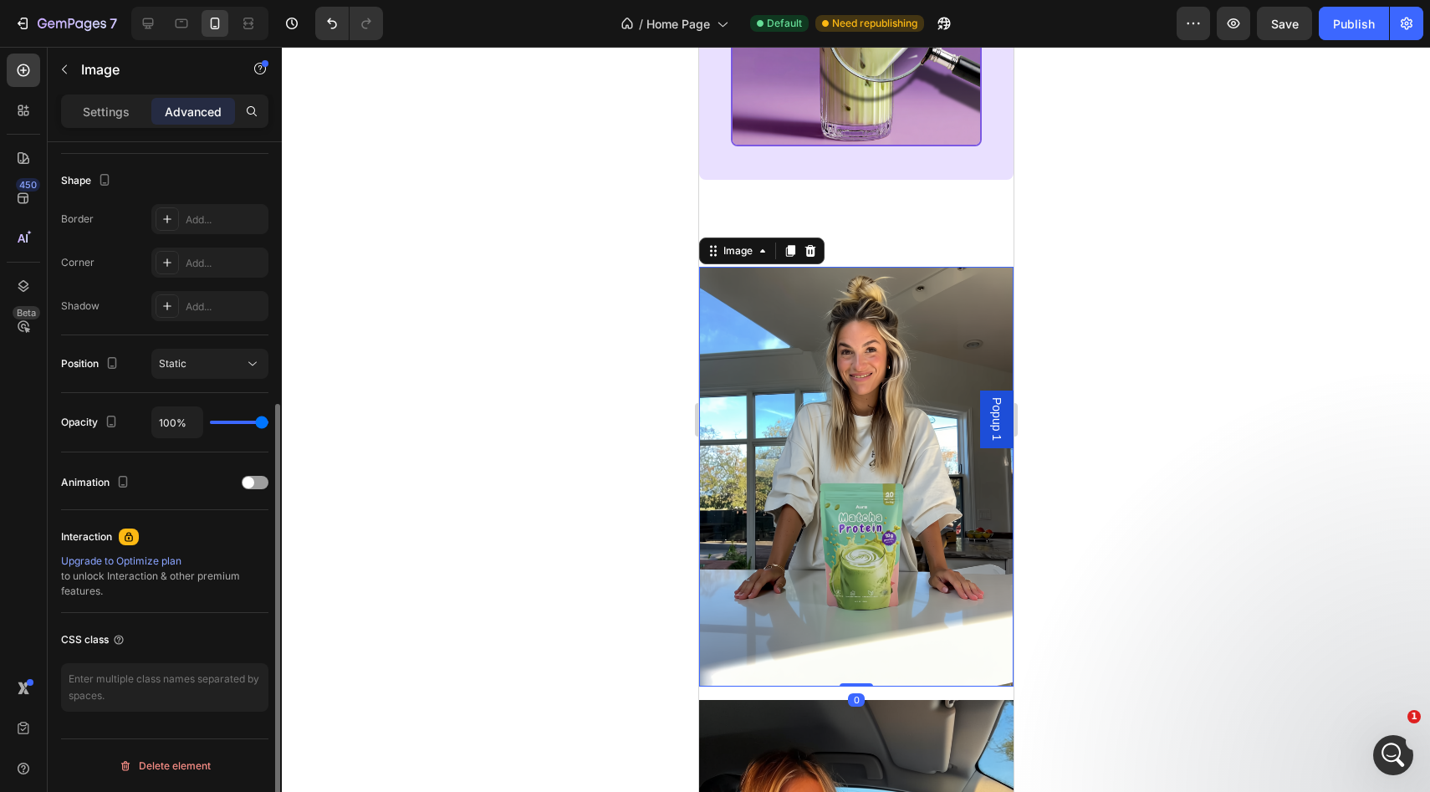
click at [196, 105] on p "Advanced" at bounding box center [193, 112] width 57 height 18
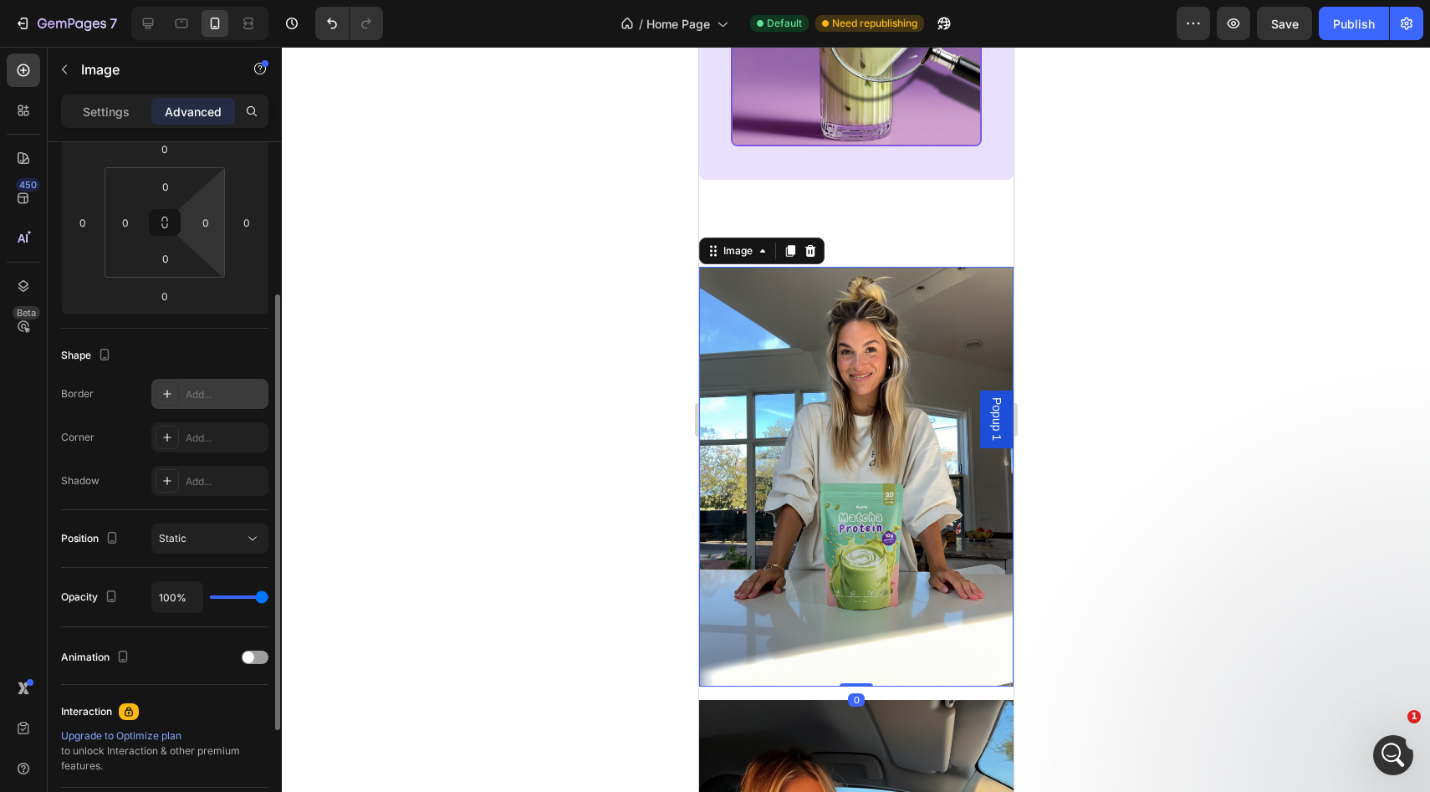
scroll to position [0, 0]
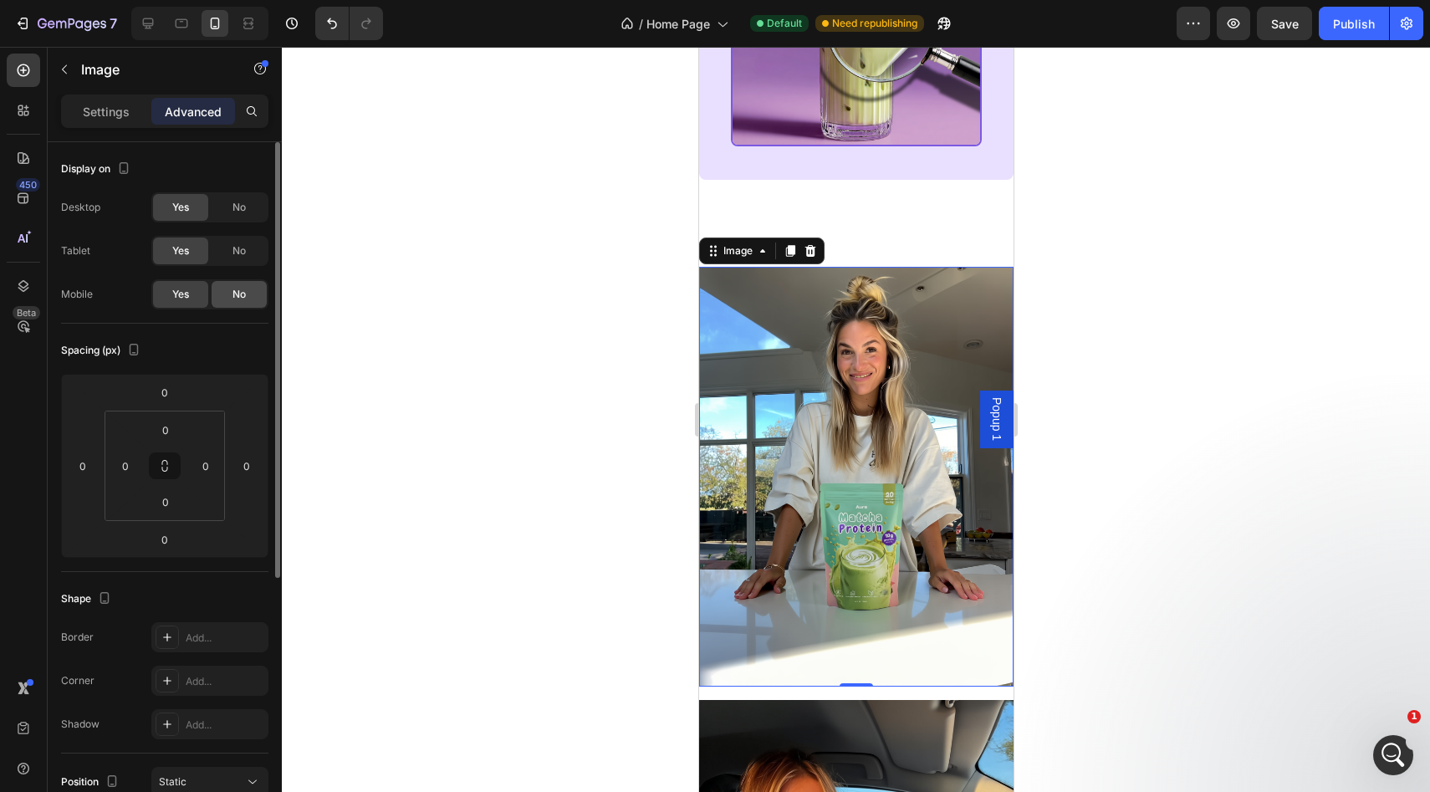
click at [239, 293] on span "No" at bounding box center [238, 294] width 13 height 15
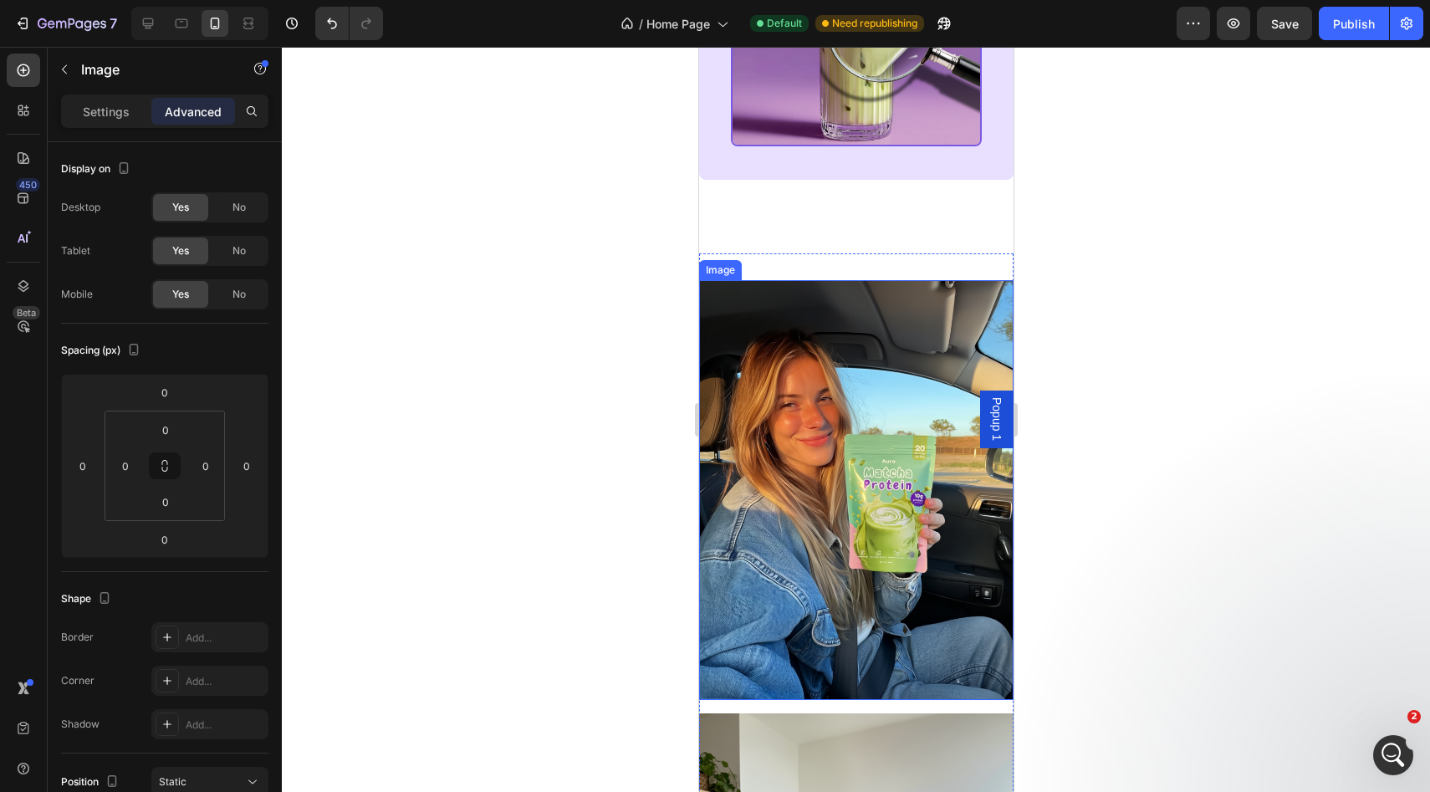
click at [824, 536] on img at bounding box center [855, 489] width 314 height 419
click at [249, 293] on div "No" at bounding box center [239, 294] width 55 height 27
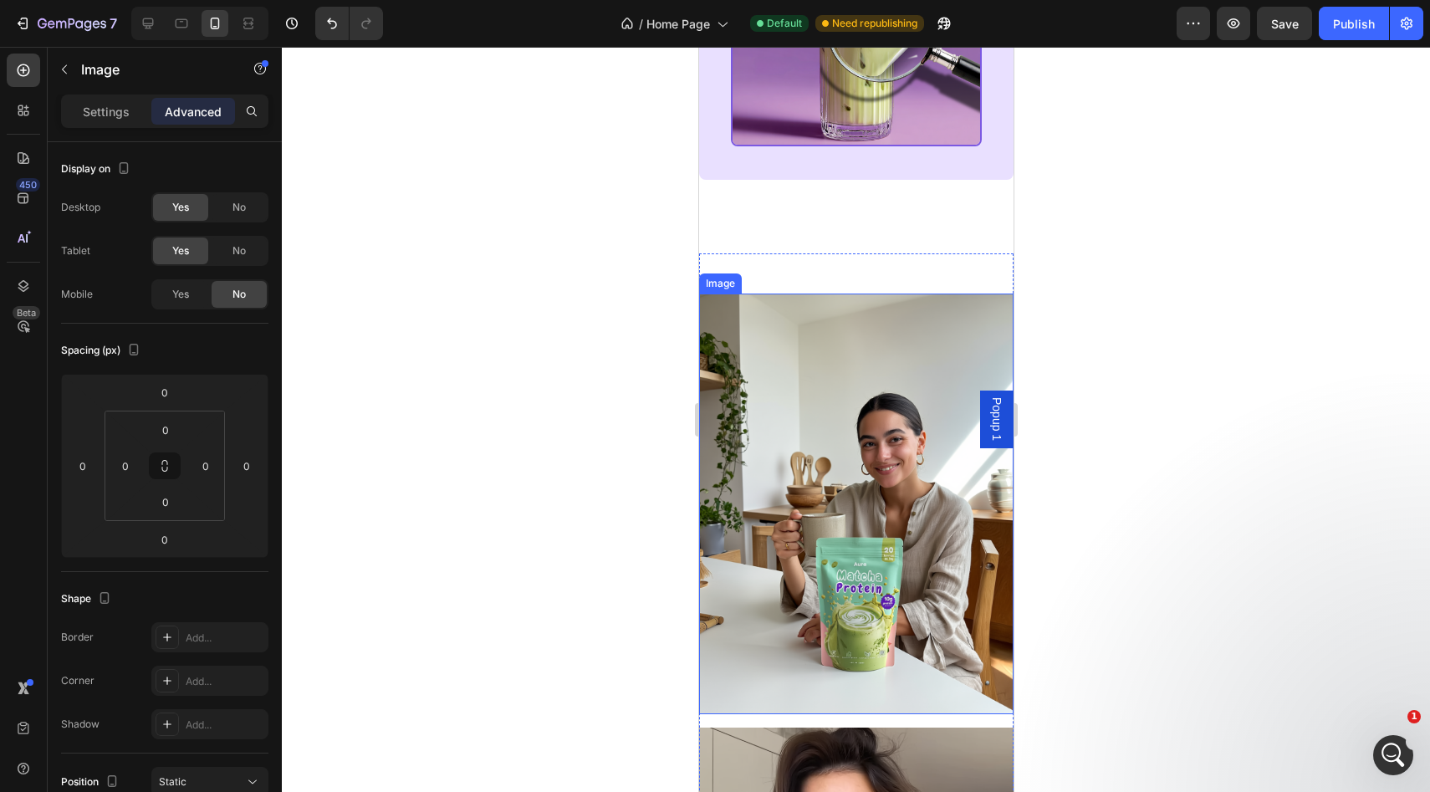
click at [843, 497] on img at bounding box center [855, 503] width 314 height 421
click at [238, 301] on span "No" at bounding box center [238, 294] width 13 height 15
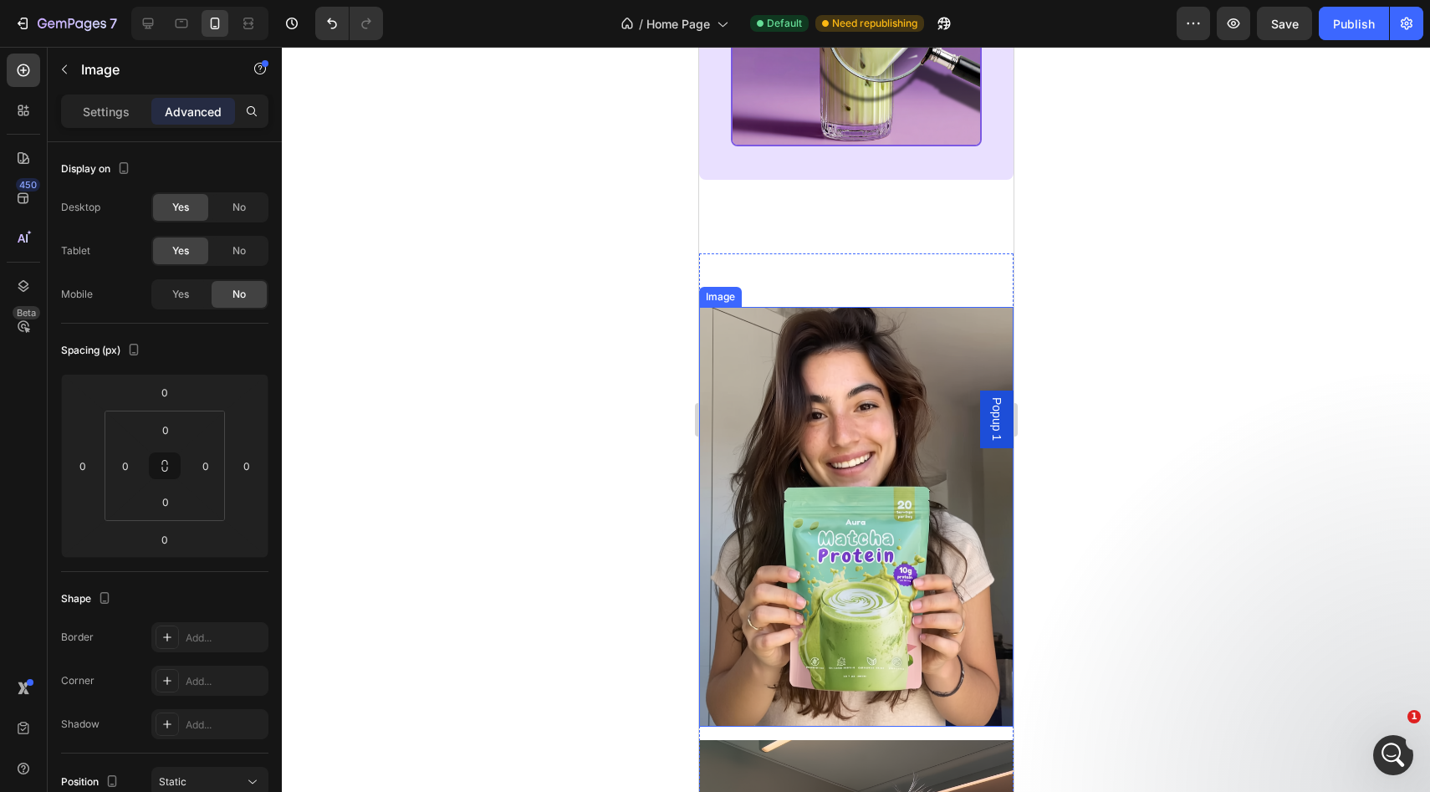
click at [872, 561] on img at bounding box center [855, 516] width 314 height 419
click at [239, 291] on span "No" at bounding box center [238, 294] width 13 height 15
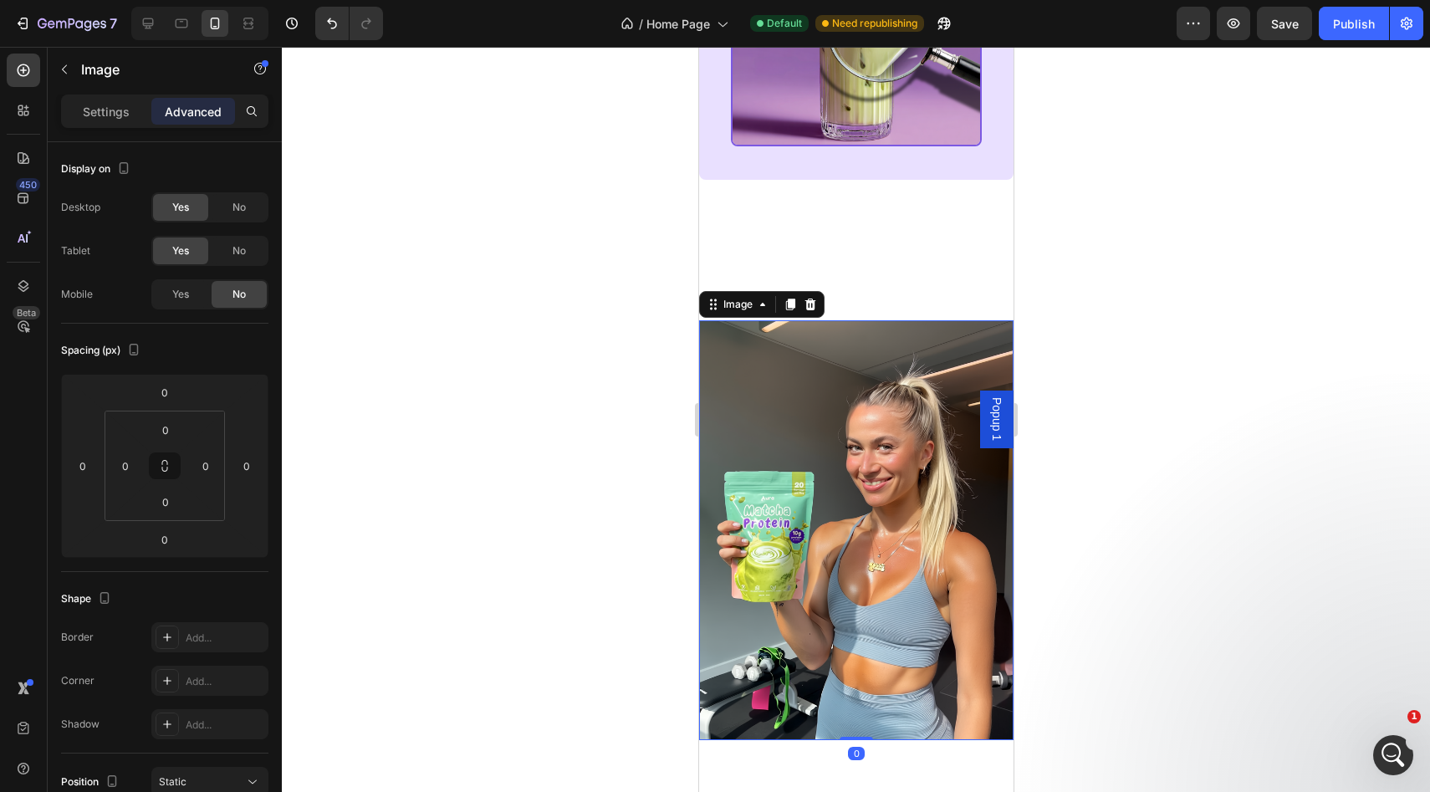
click at [827, 462] on img at bounding box center [855, 529] width 314 height 419
click at [223, 294] on div "No" at bounding box center [239, 294] width 55 height 27
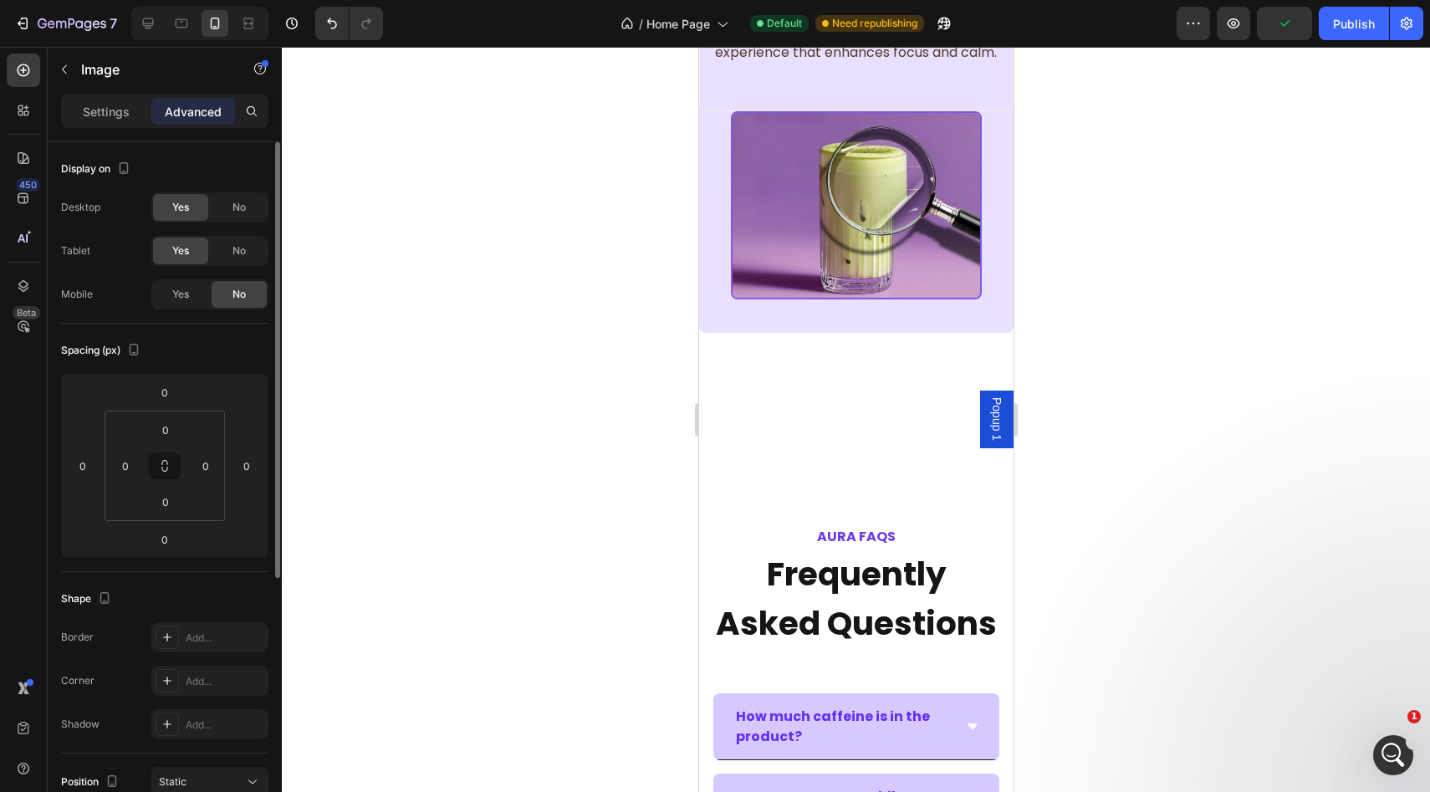
scroll to position [2983, 0]
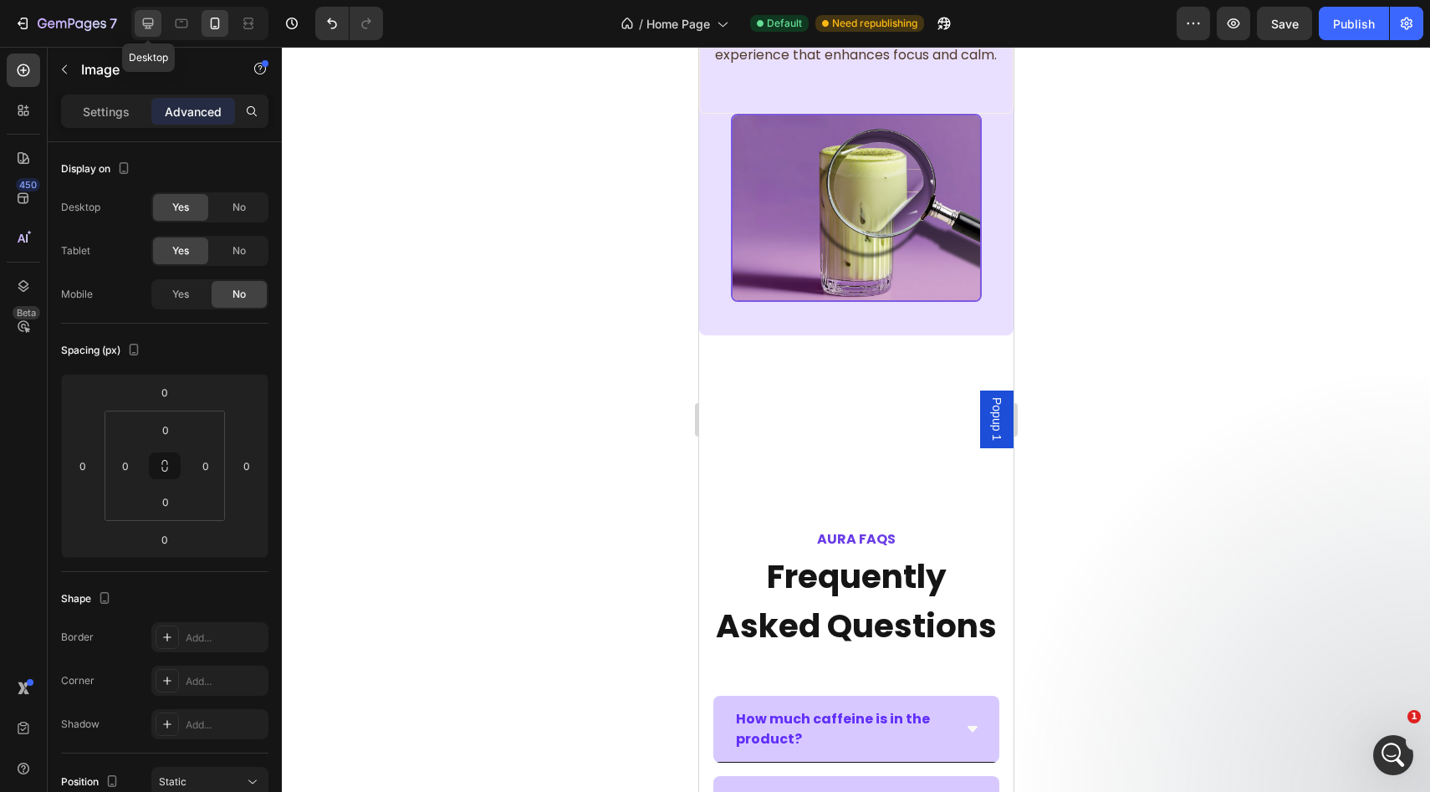
click at [158, 20] on div at bounding box center [148, 23] width 27 height 27
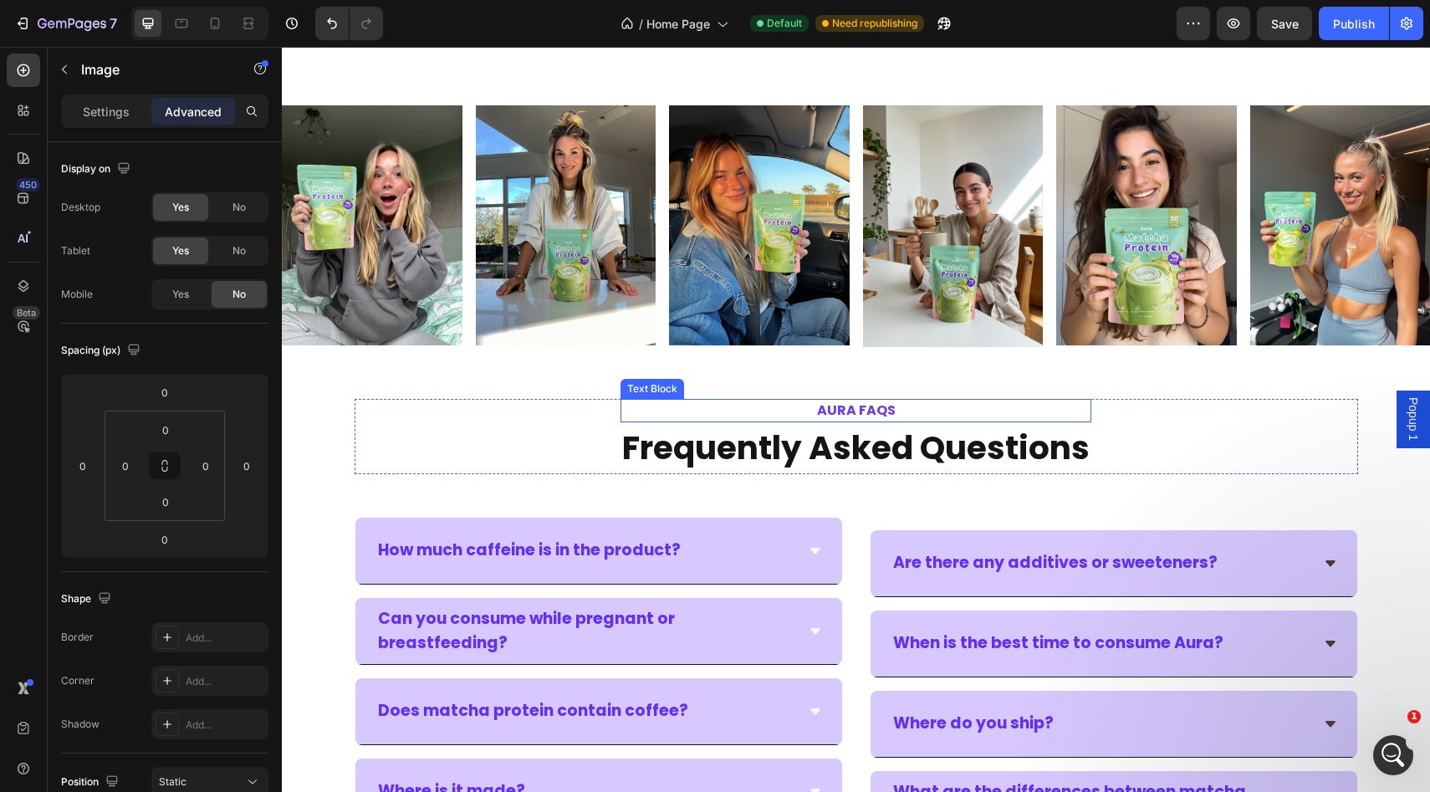
scroll to position [3804, 0]
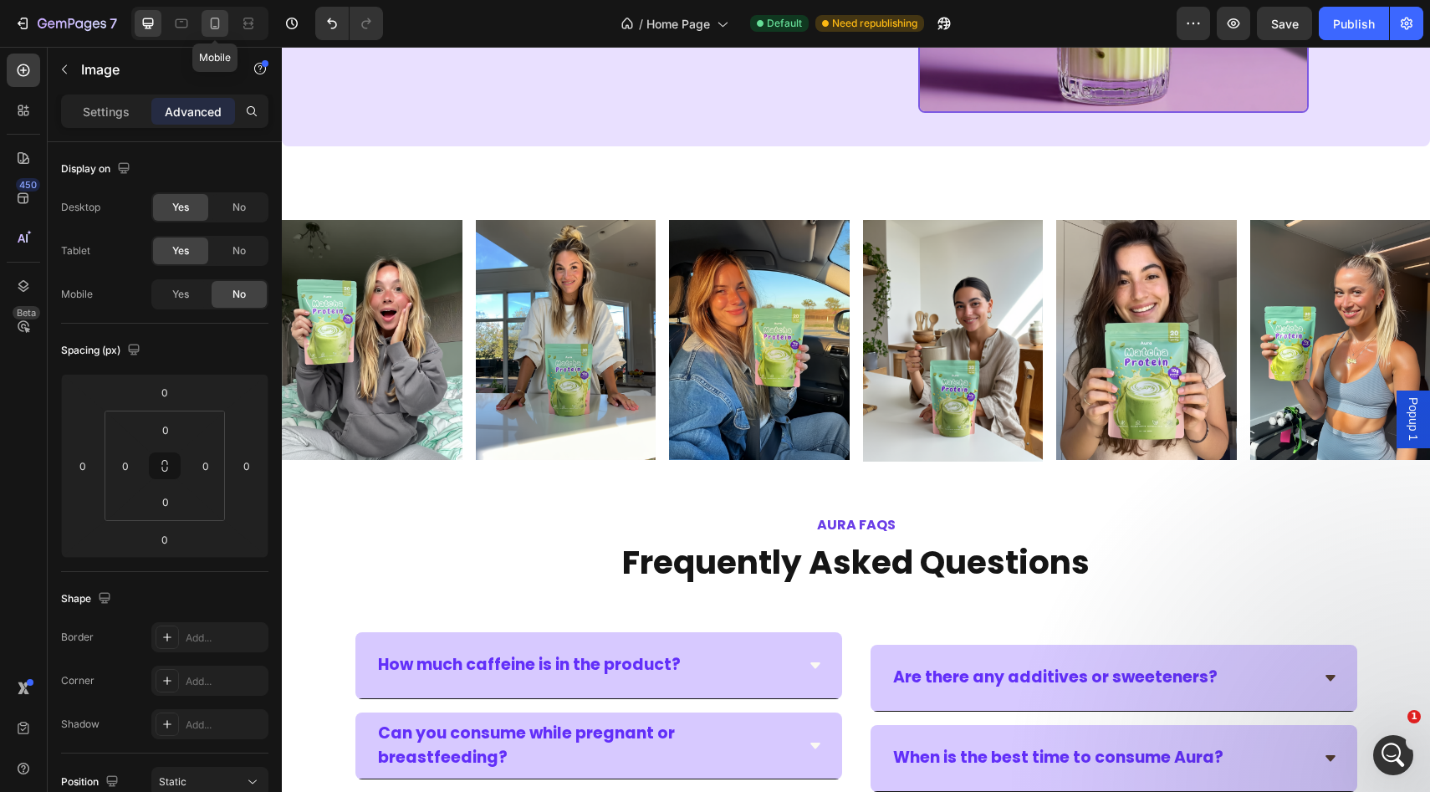
click at [212, 17] on icon at bounding box center [215, 23] width 17 height 17
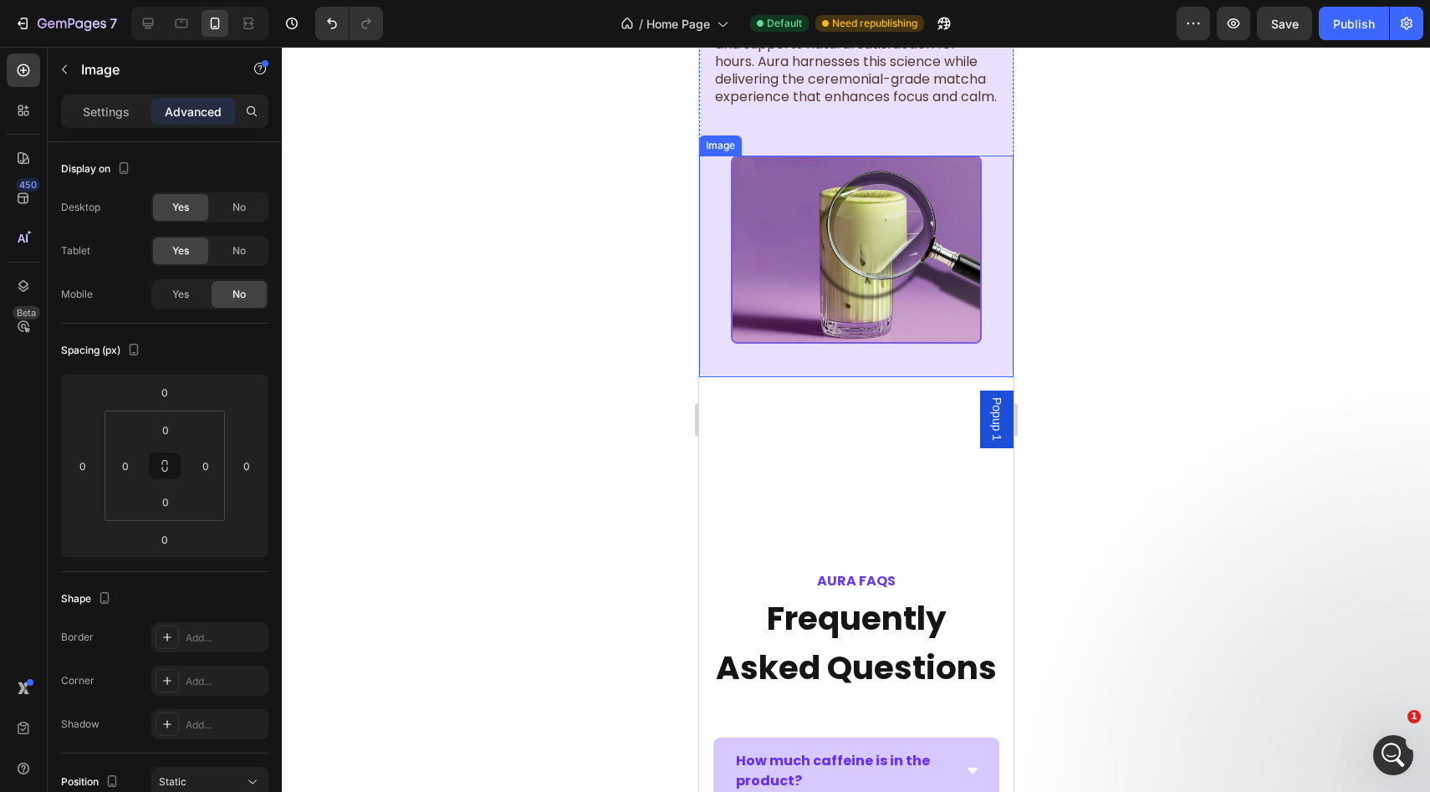
scroll to position [2936, 0]
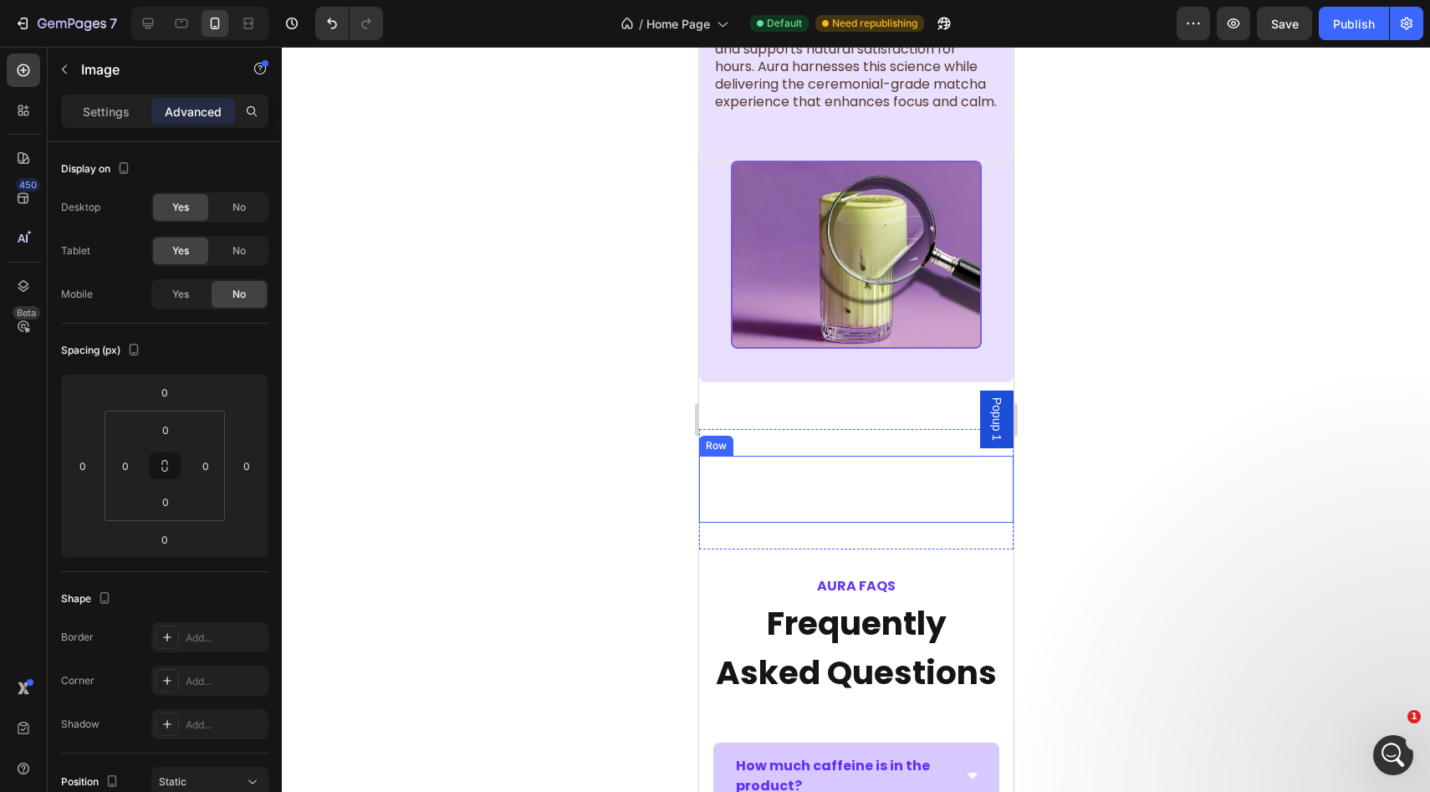
click at [780, 523] on div "Image Image Image Image Image Image Row" at bounding box center [855, 489] width 314 height 67
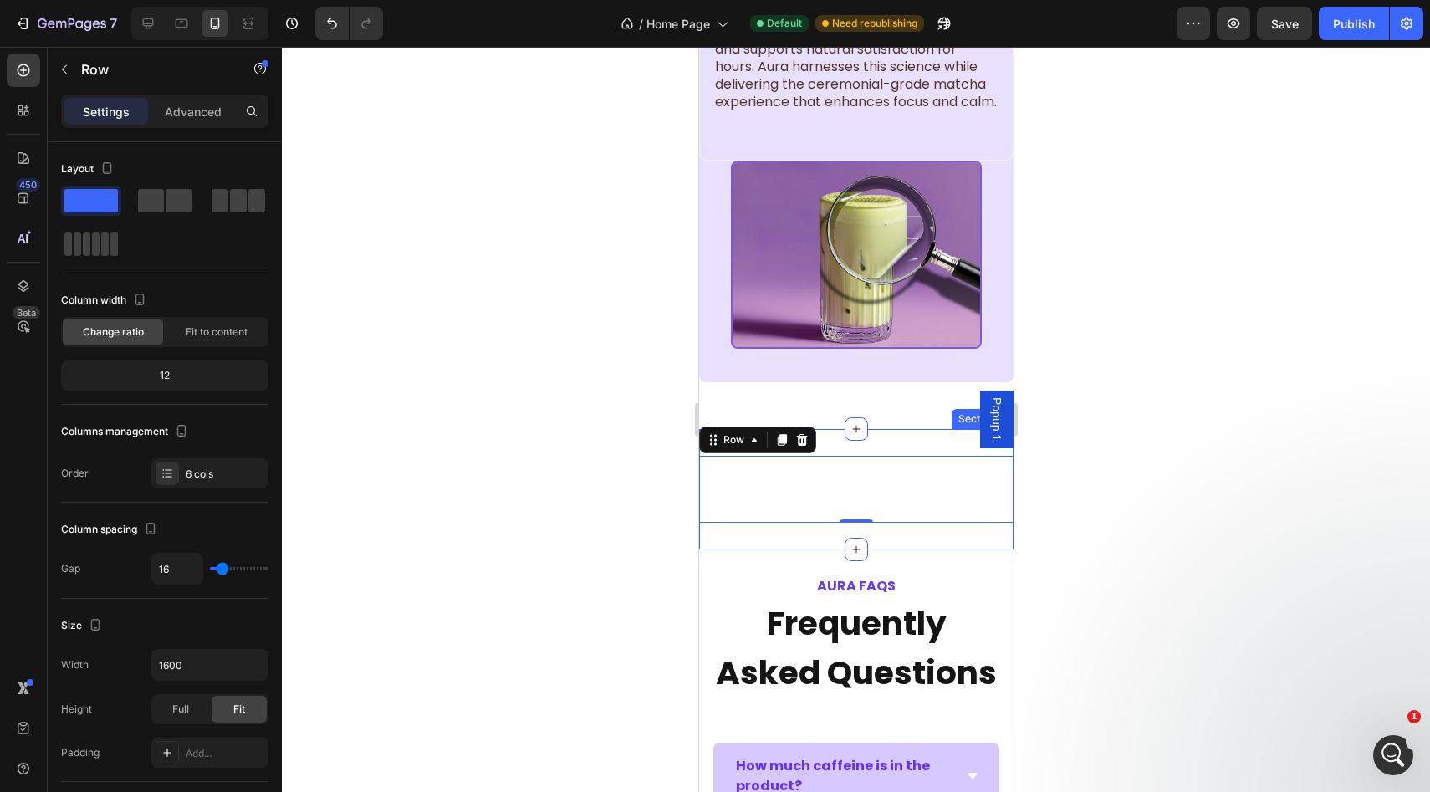
click at [874, 452] on div "Image Image Image Image Image Image Row 0 Section 12" at bounding box center [855, 489] width 314 height 120
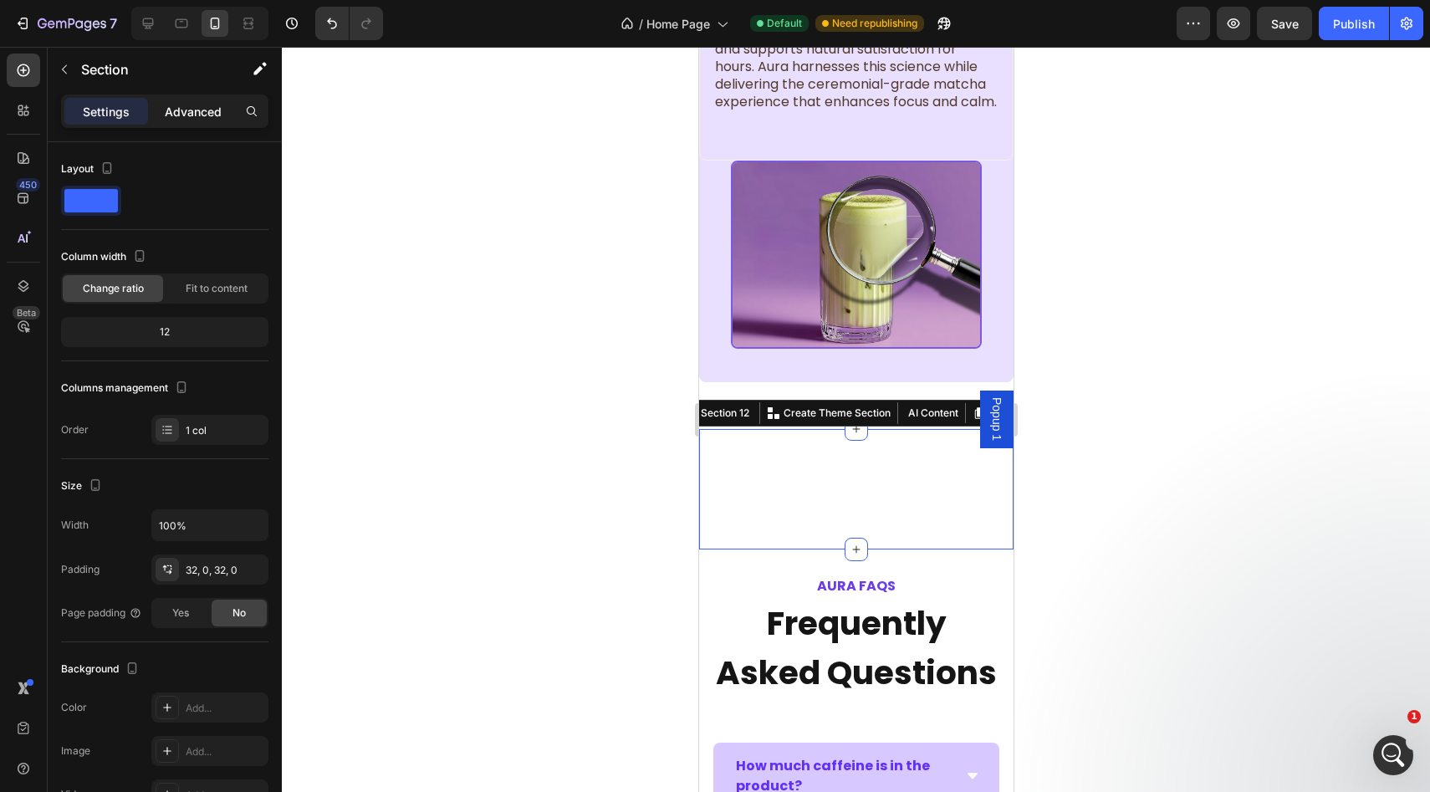
click at [202, 108] on p "Advanced" at bounding box center [193, 112] width 57 height 18
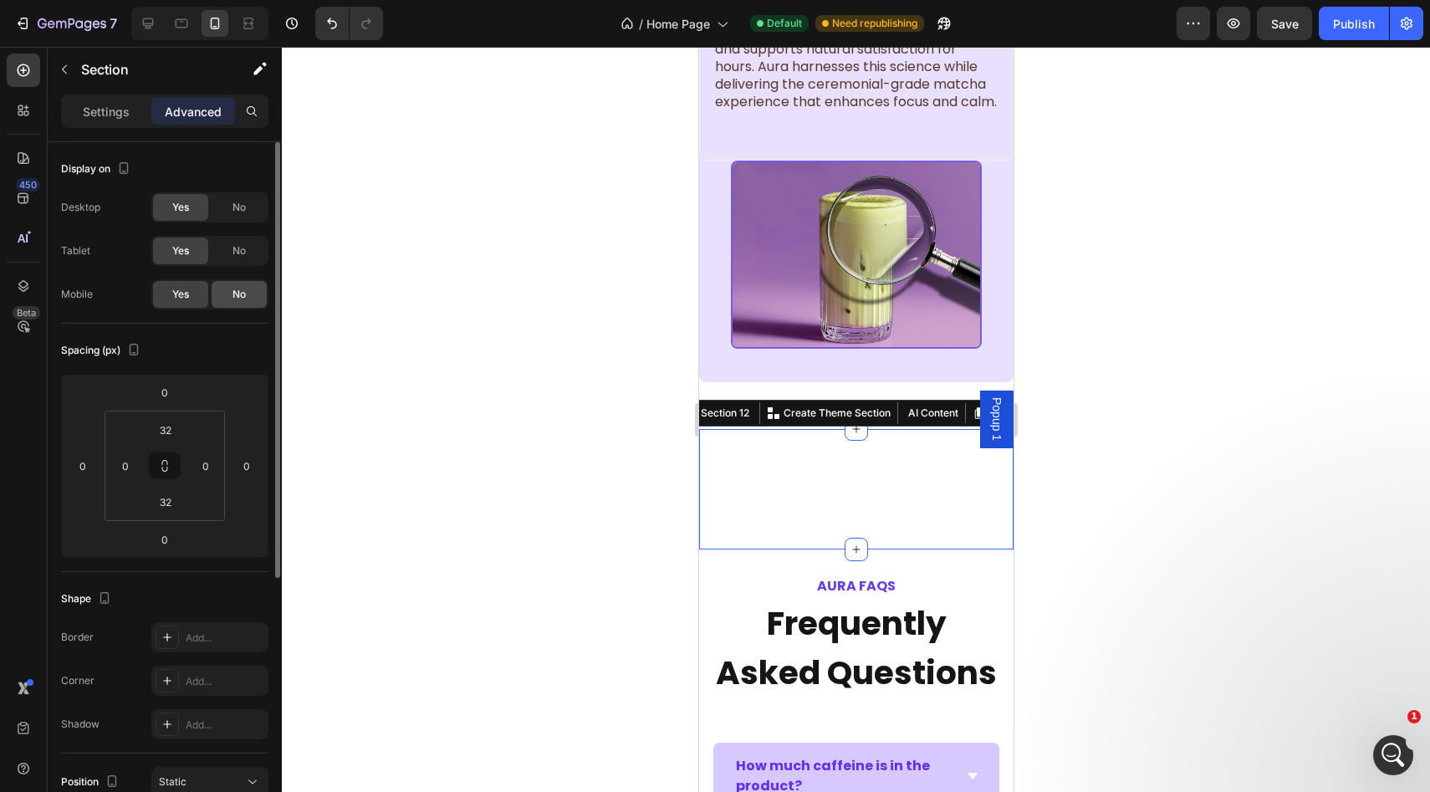
click at [233, 288] on span "No" at bounding box center [238, 294] width 13 height 15
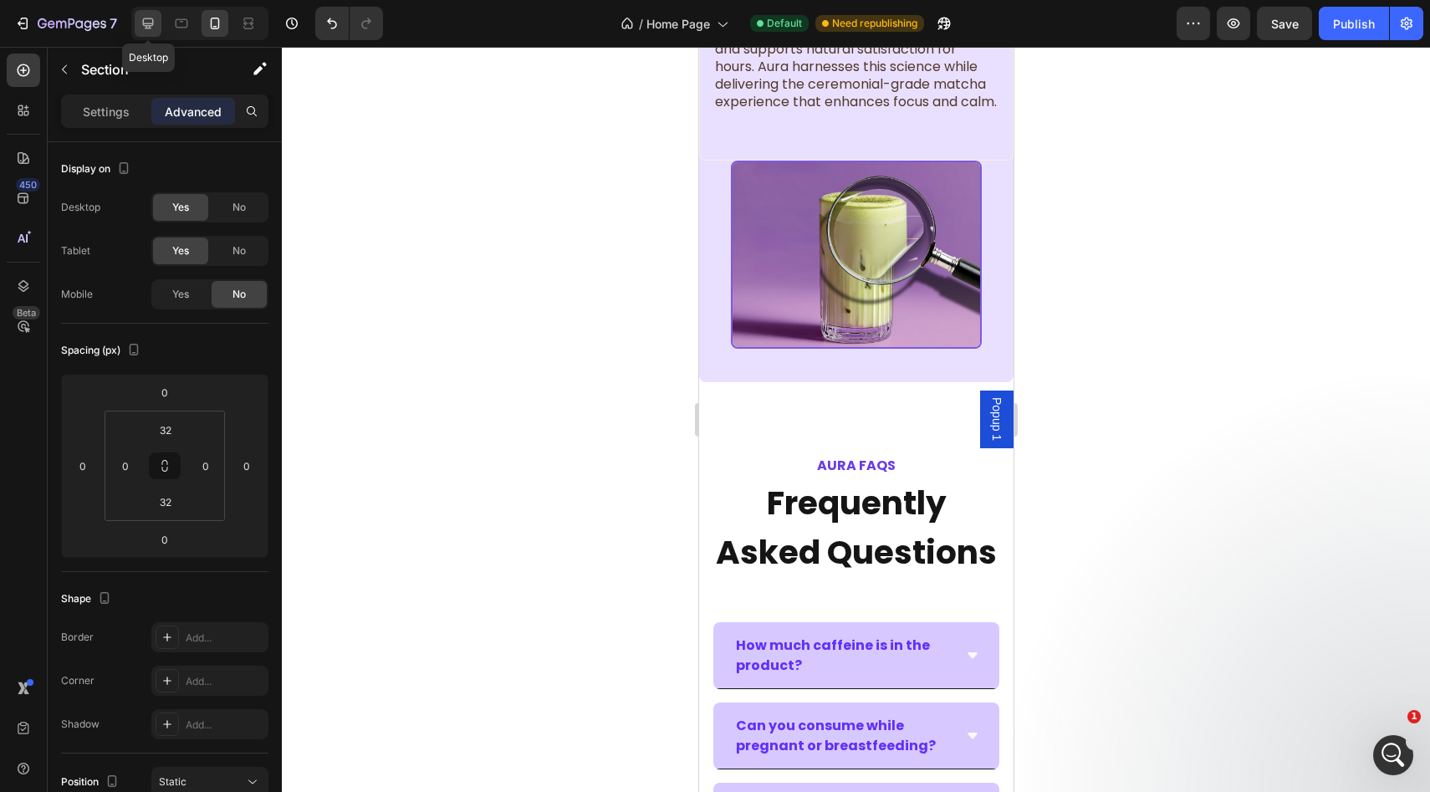
click at [155, 26] on icon at bounding box center [148, 23] width 17 height 17
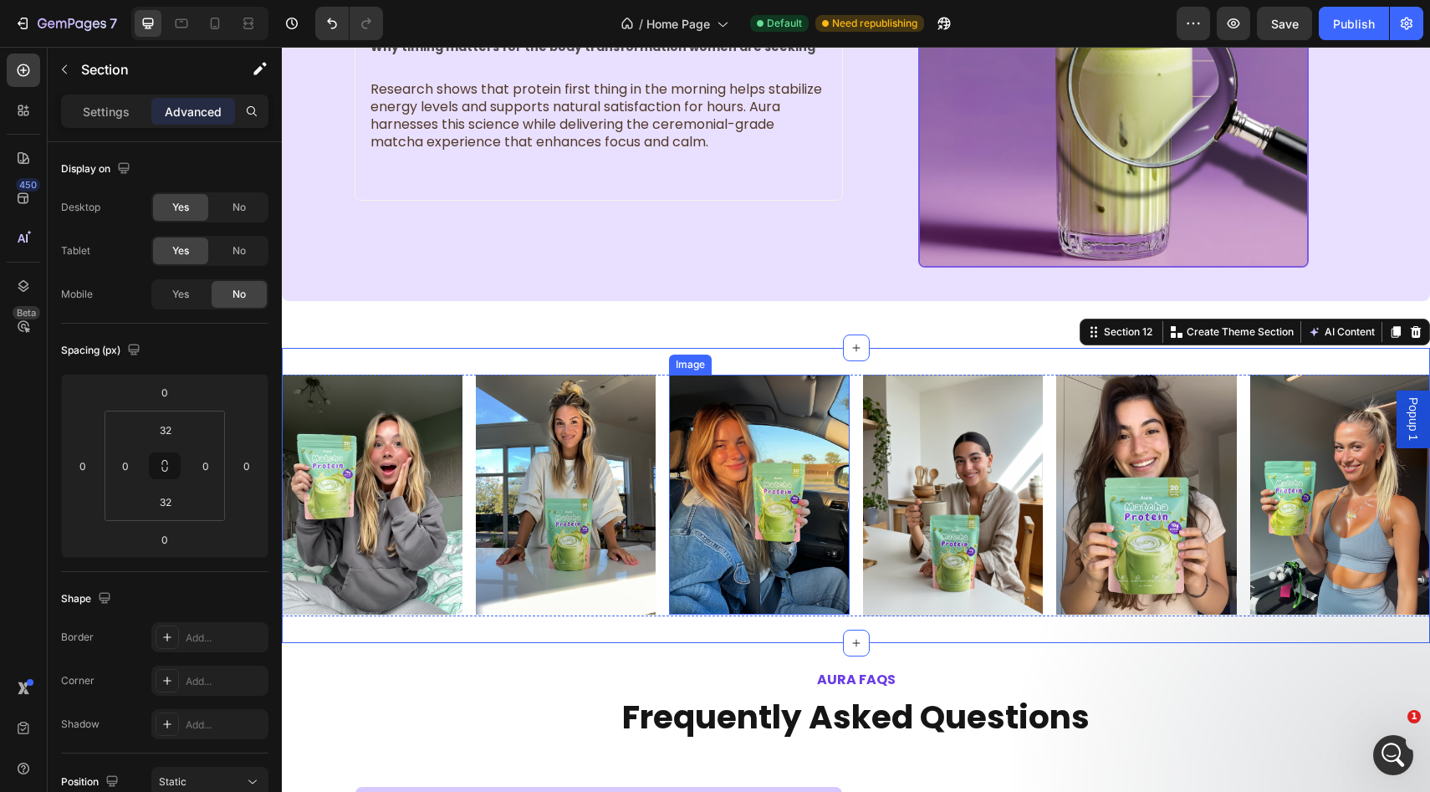
scroll to position [2751, 0]
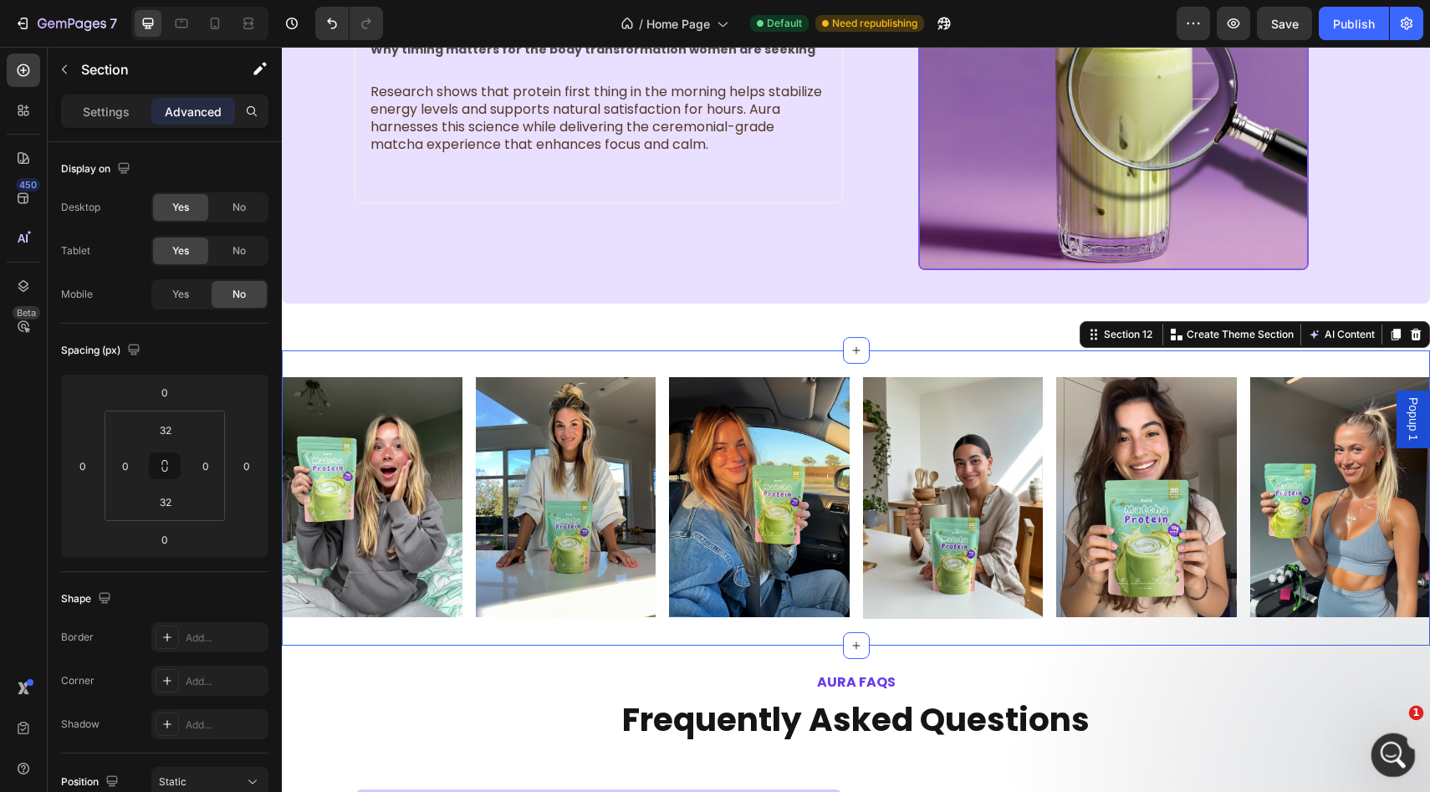
click at [1395, 751] on icon "Open Intercom Messenger" at bounding box center [1391, 753] width 28 height 28
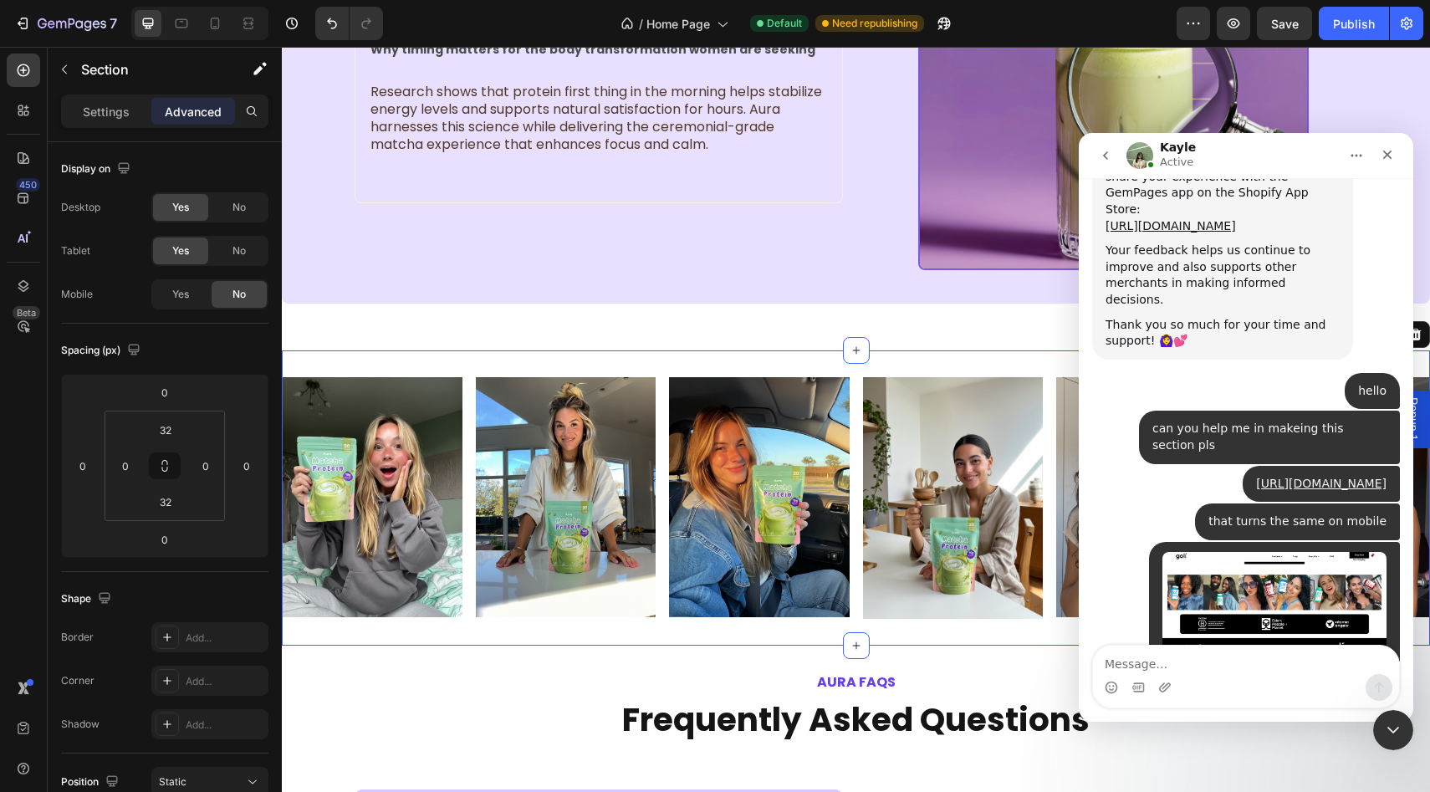
scroll to position [3837, 0]
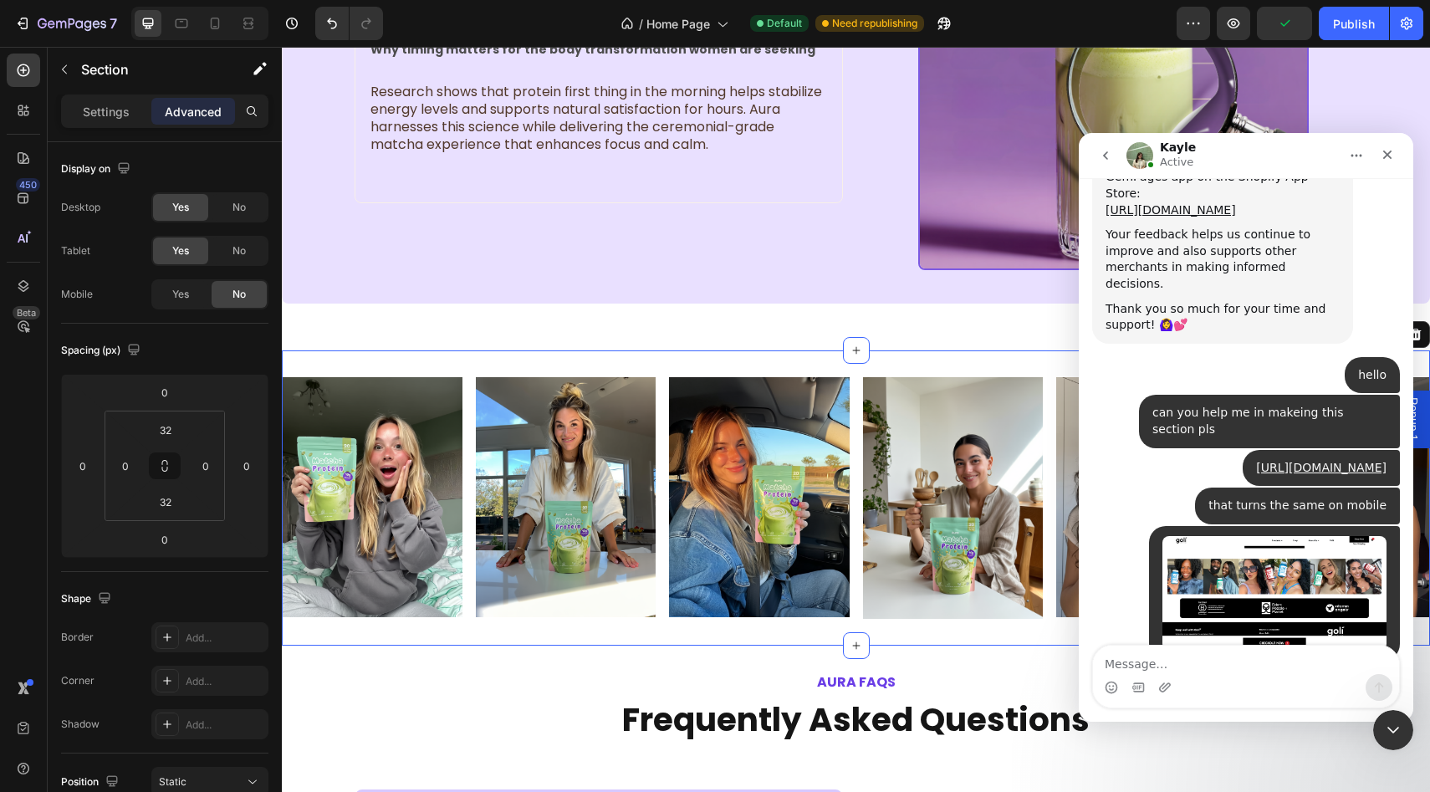
click at [1212, 664] on textarea "Message…" at bounding box center [1246, 660] width 306 height 28
type textarea "yes"
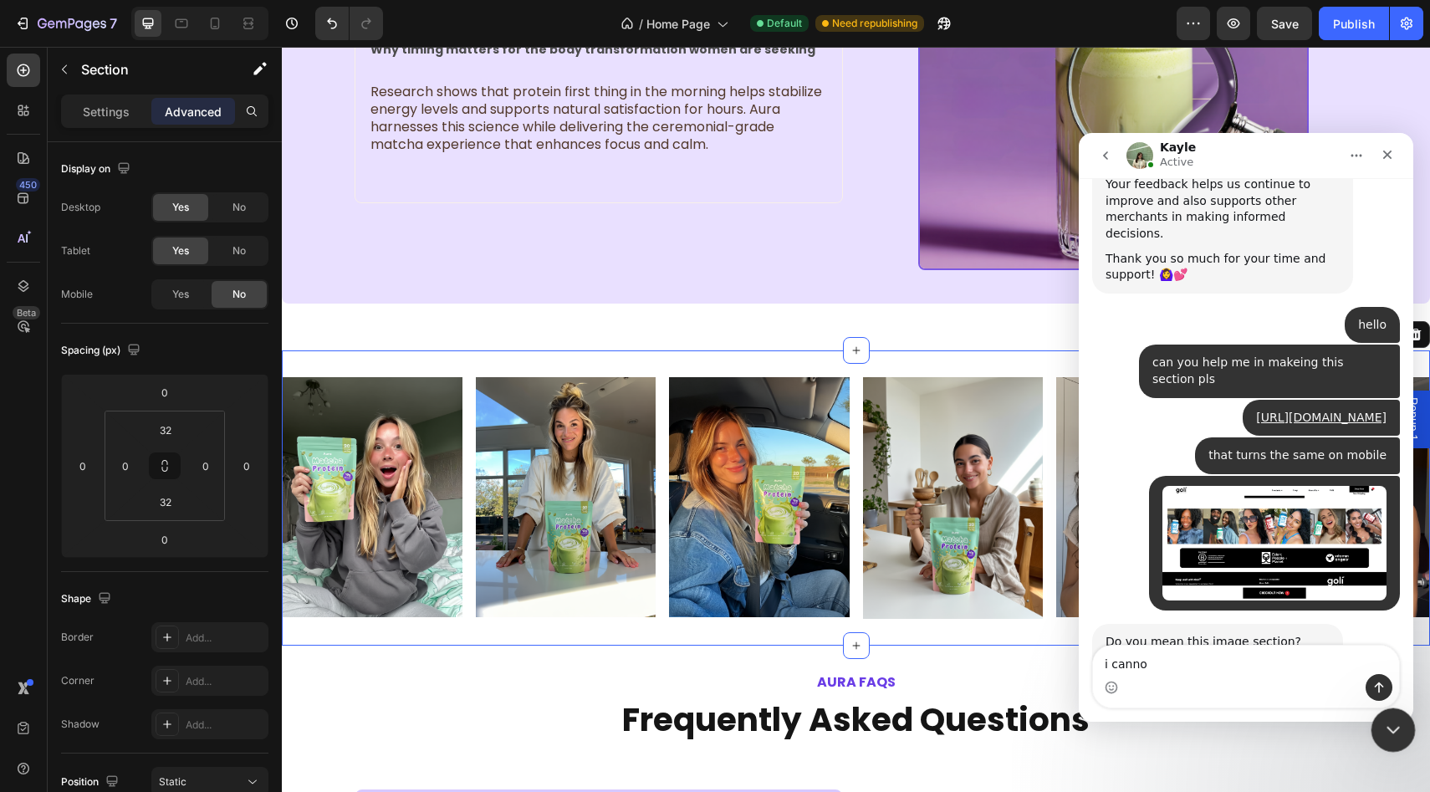
scroll to position [3952, 0]
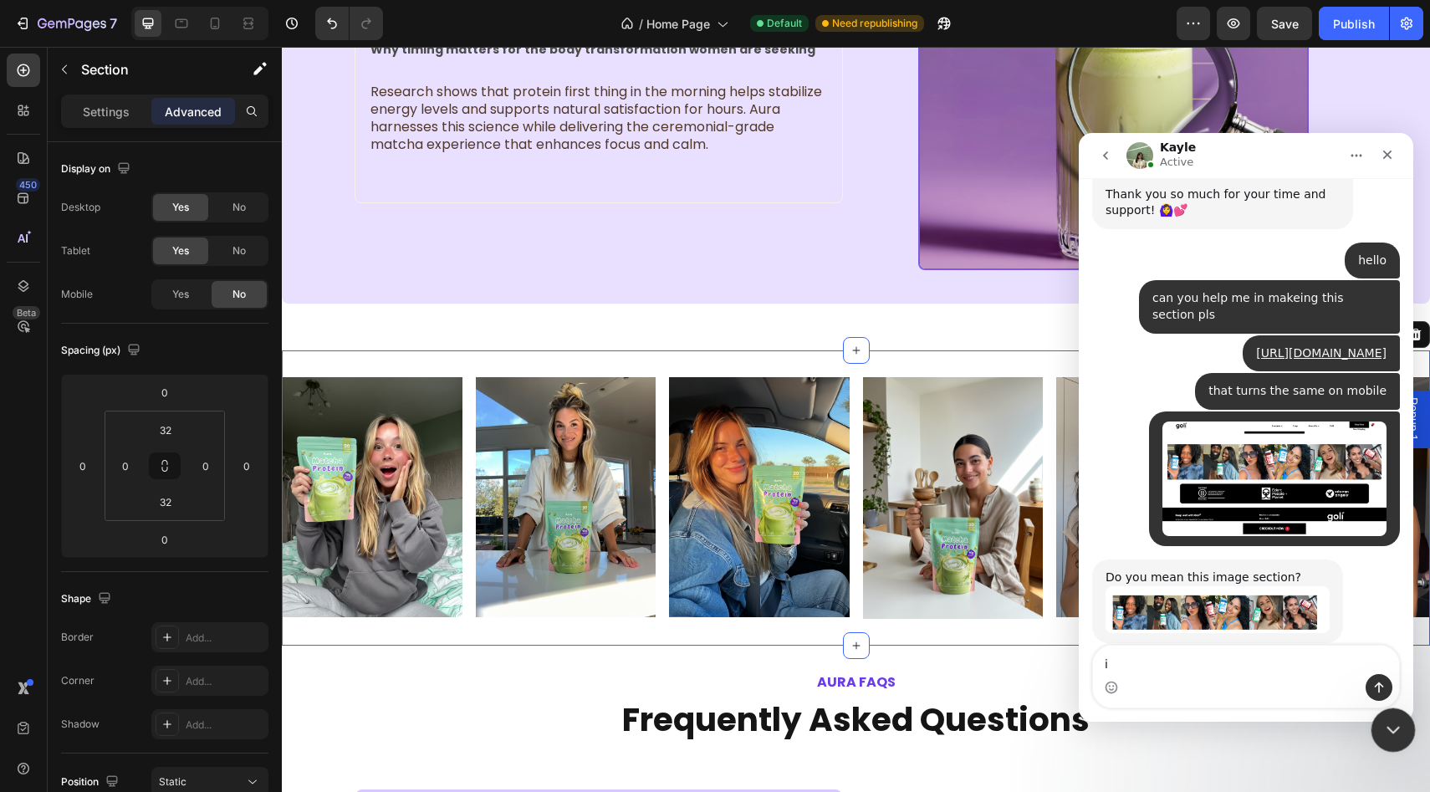
type textarea "i"
type textarea "but on mobile"
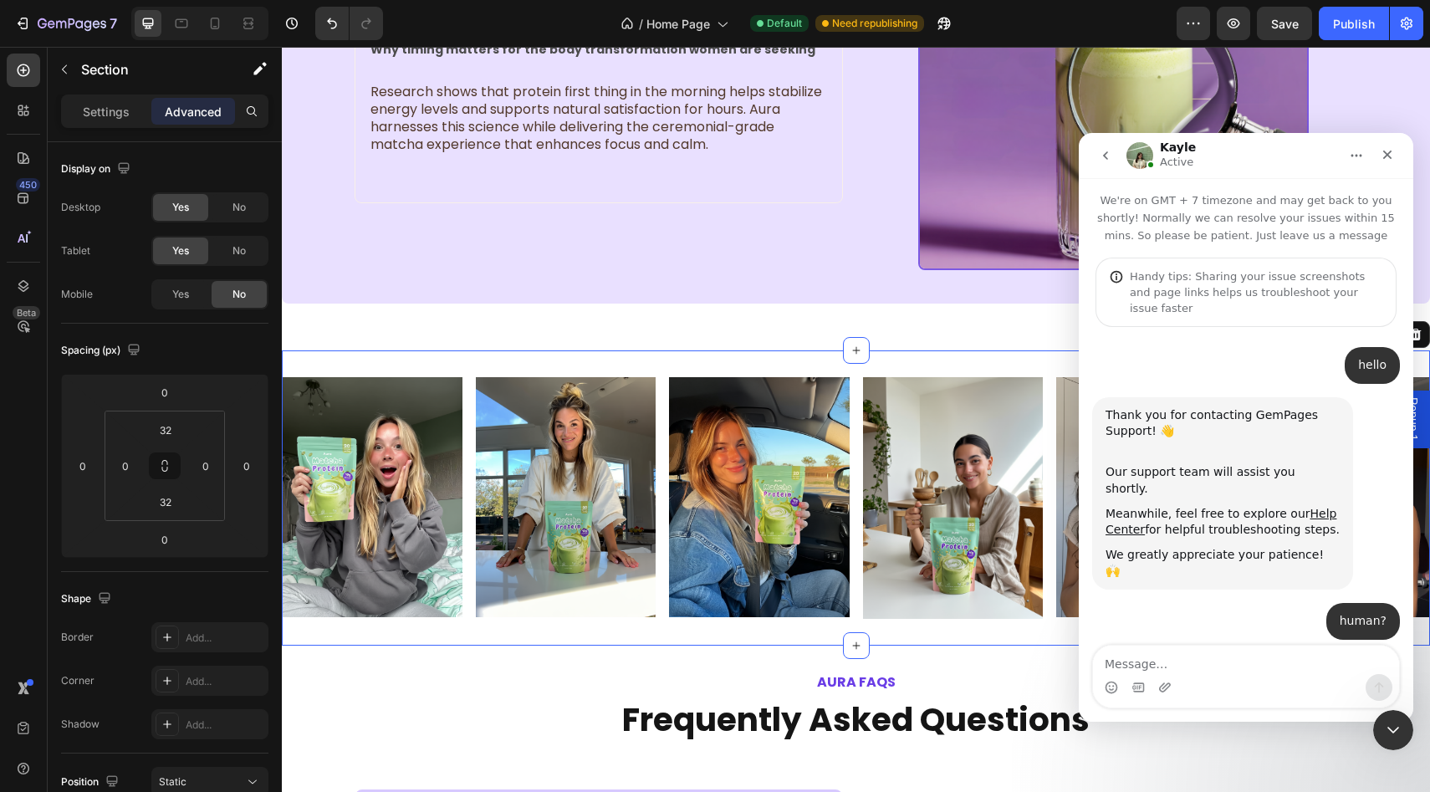
scroll to position [3989, 0]
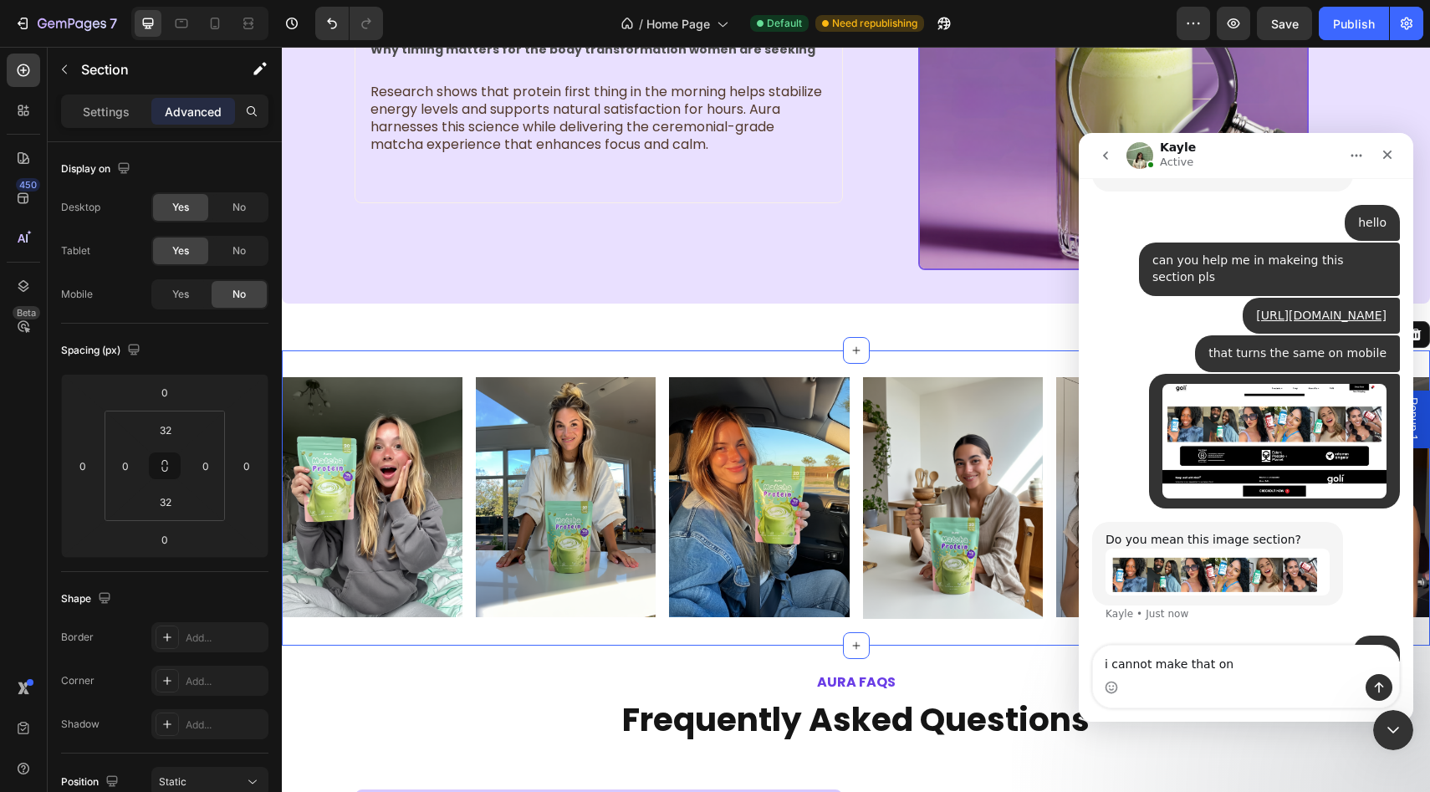
type textarea "i cannot make that one"
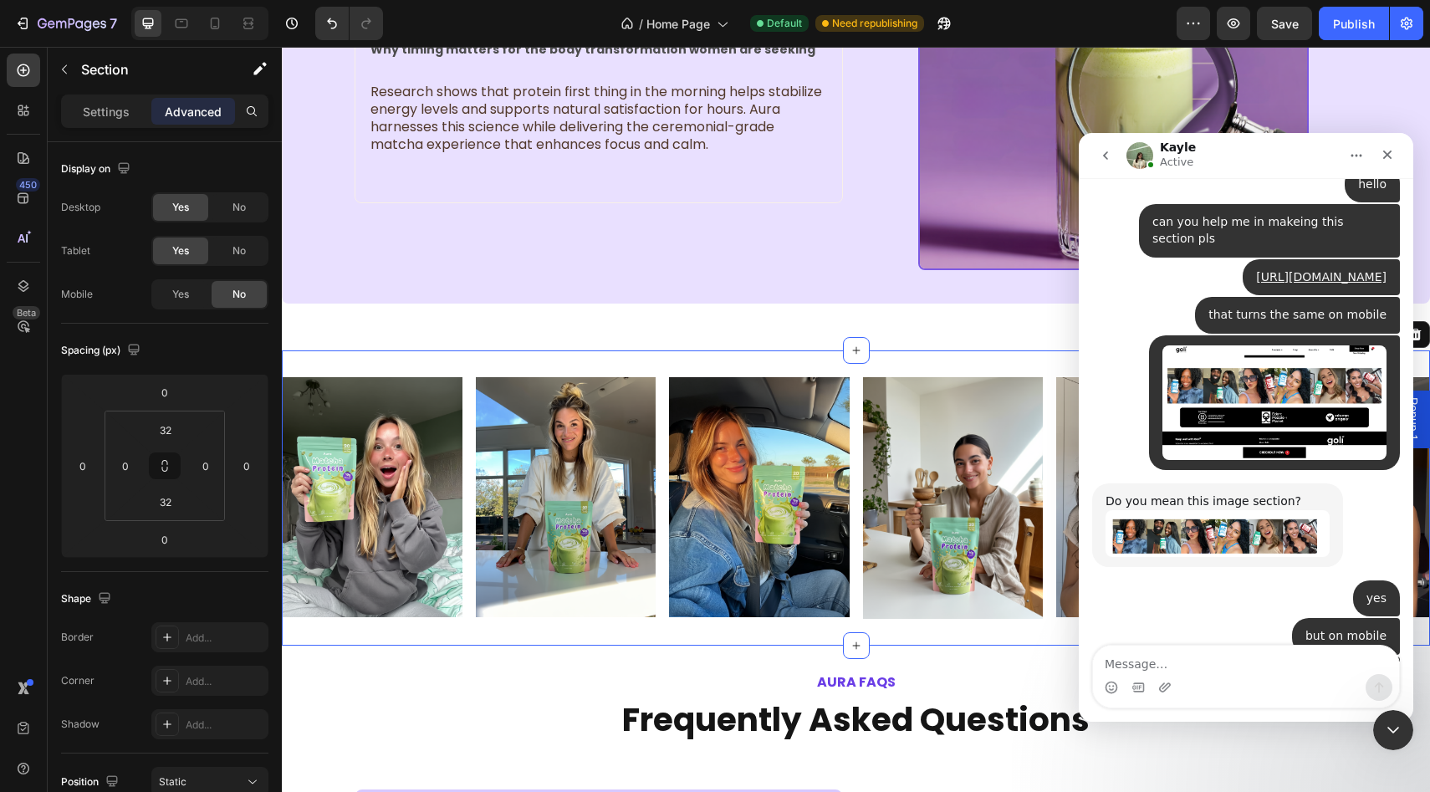
scroll to position [4029, 0]
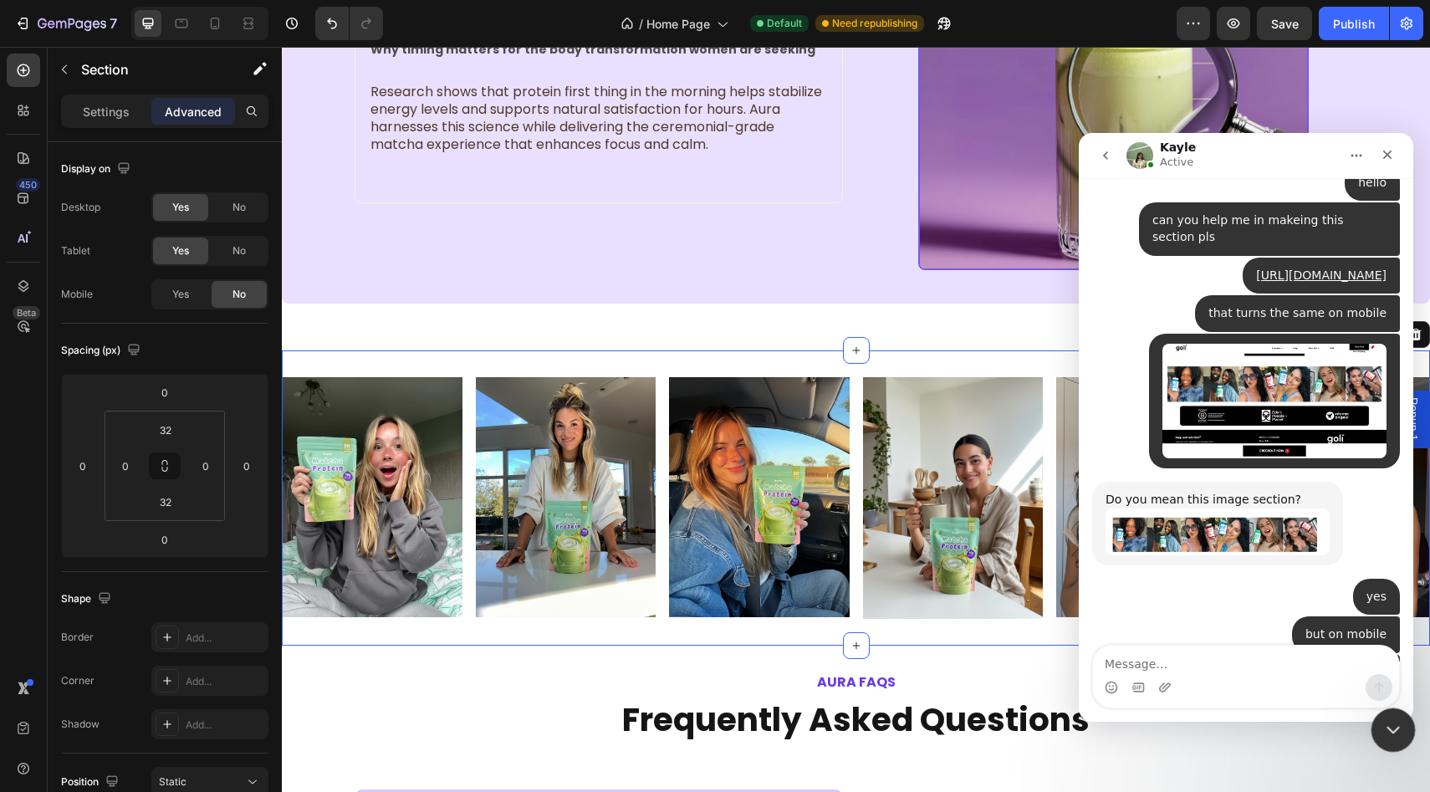
click at [1391, 735] on icon "Close Intercom Messenger" at bounding box center [1390, 727] width 20 height 20
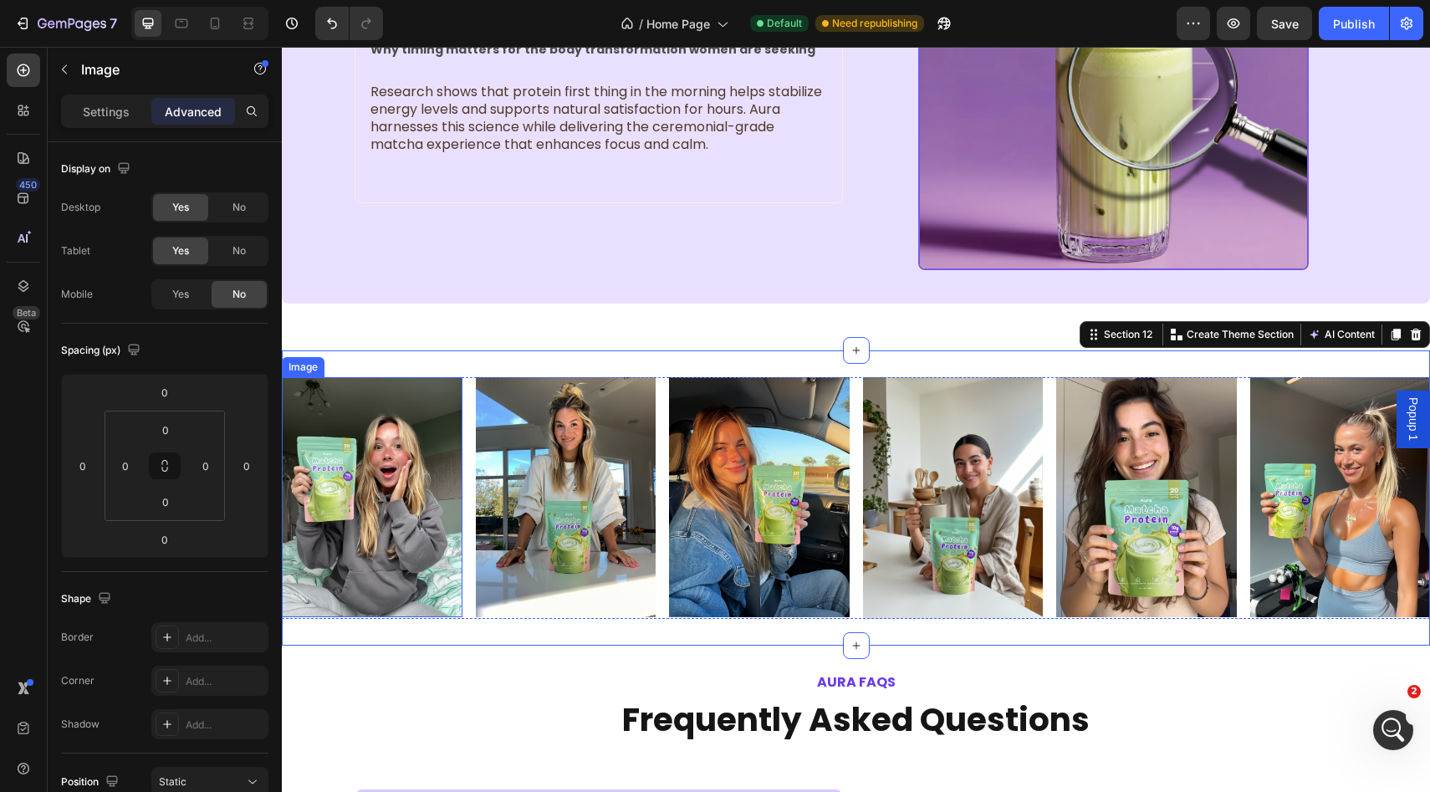
click at [414, 436] on img at bounding box center [372, 497] width 181 height 240
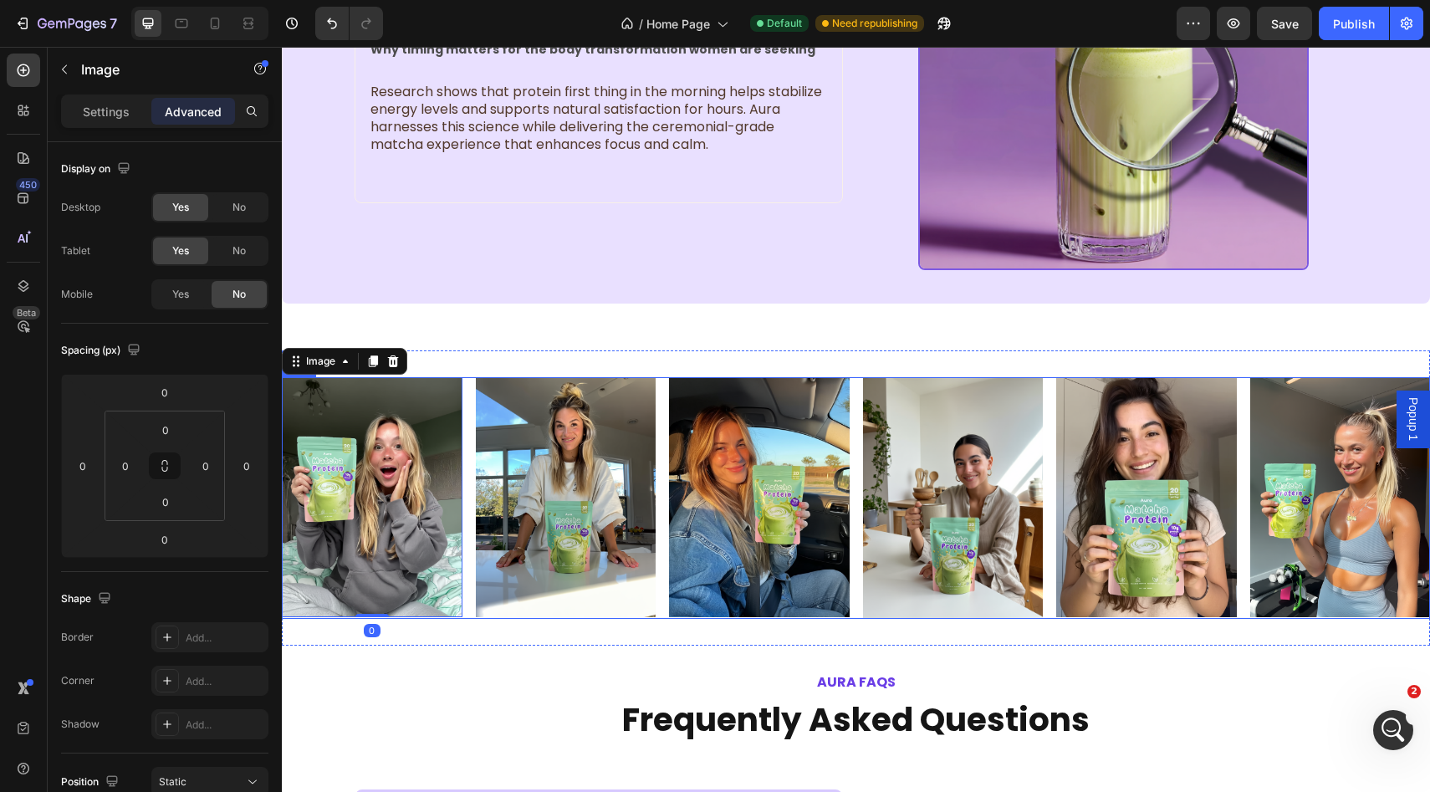
click at [471, 440] on div "Image 0 Image Image Image Image Image Row" at bounding box center [856, 497] width 1148 height 241
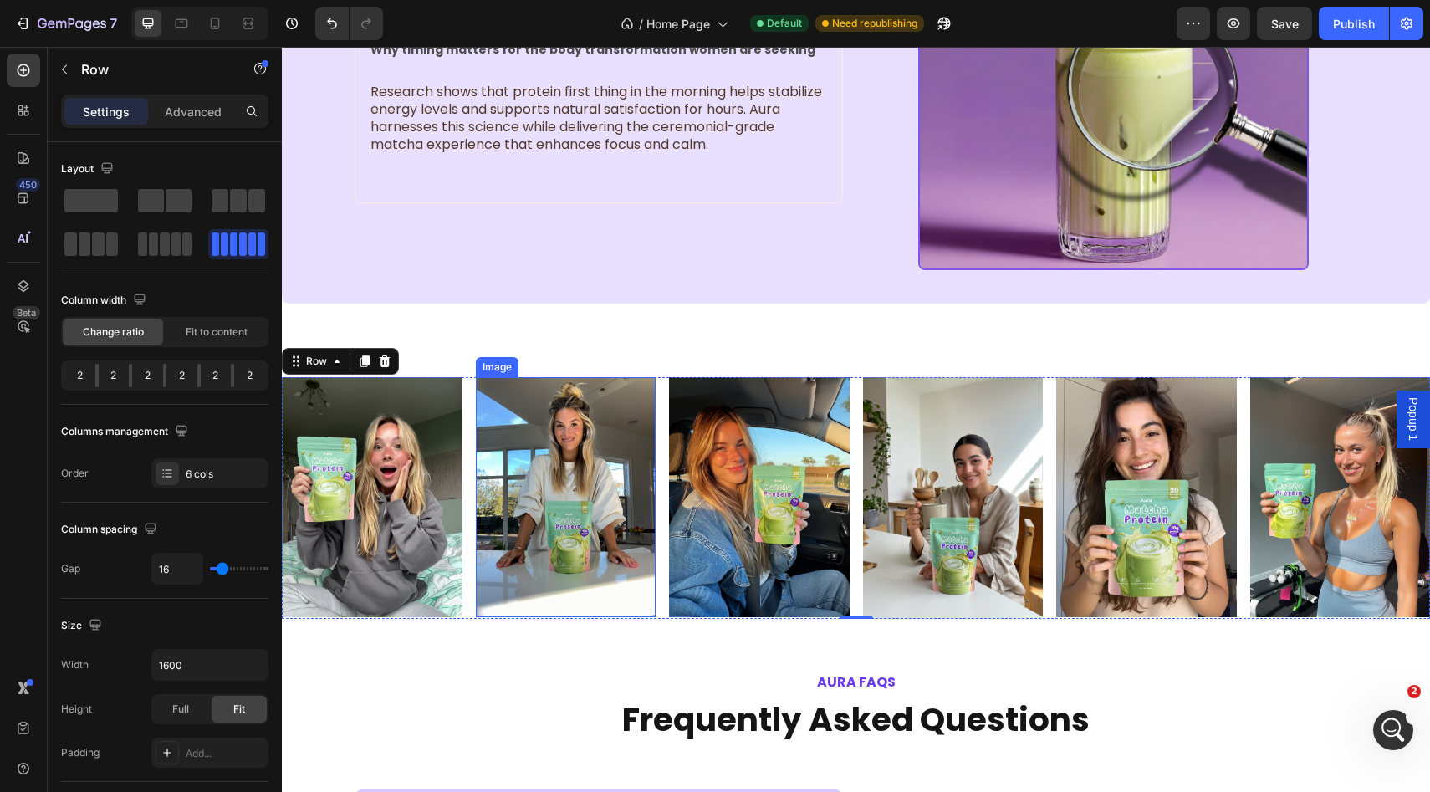
click at [496, 440] on img at bounding box center [566, 497] width 181 height 240
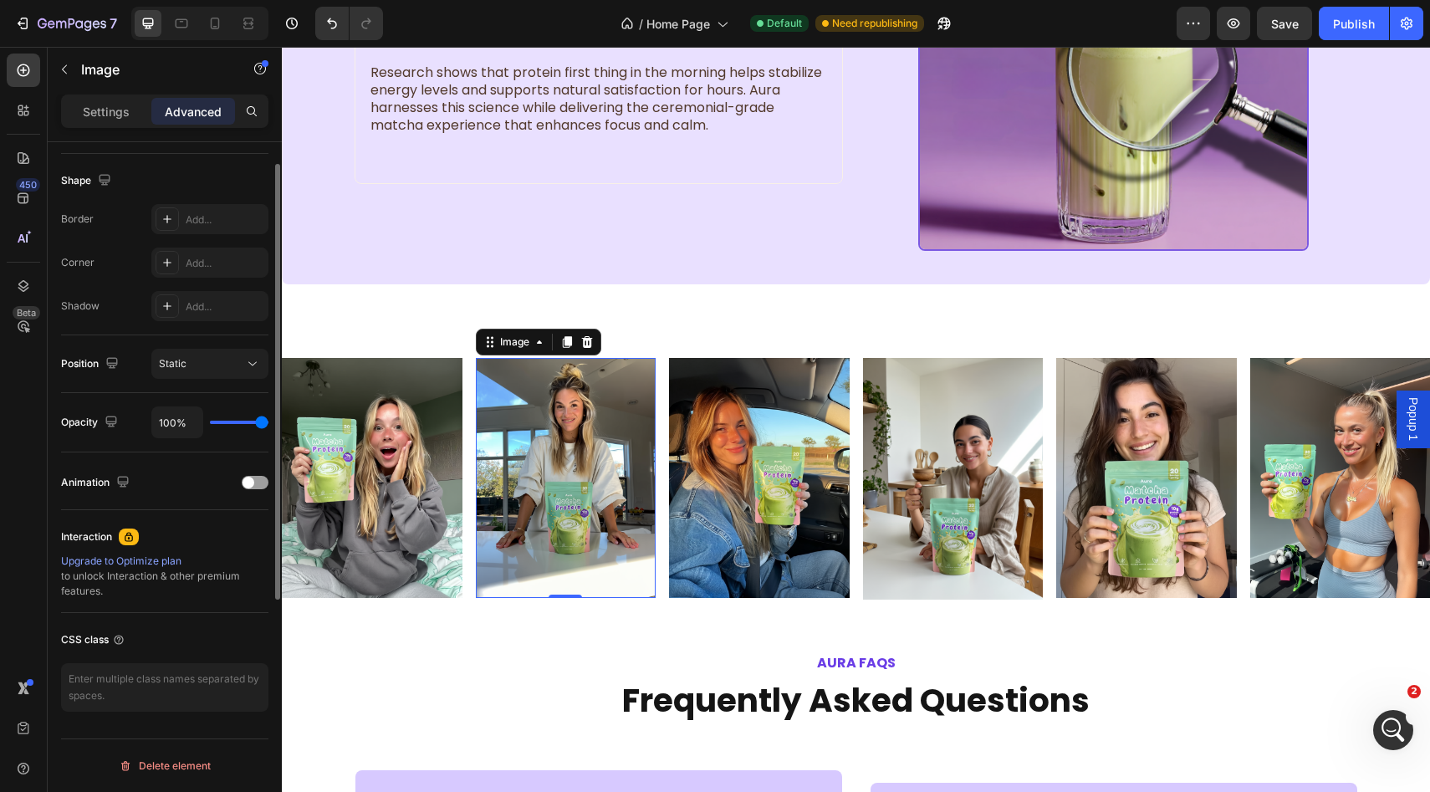
scroll to position [0, 0]
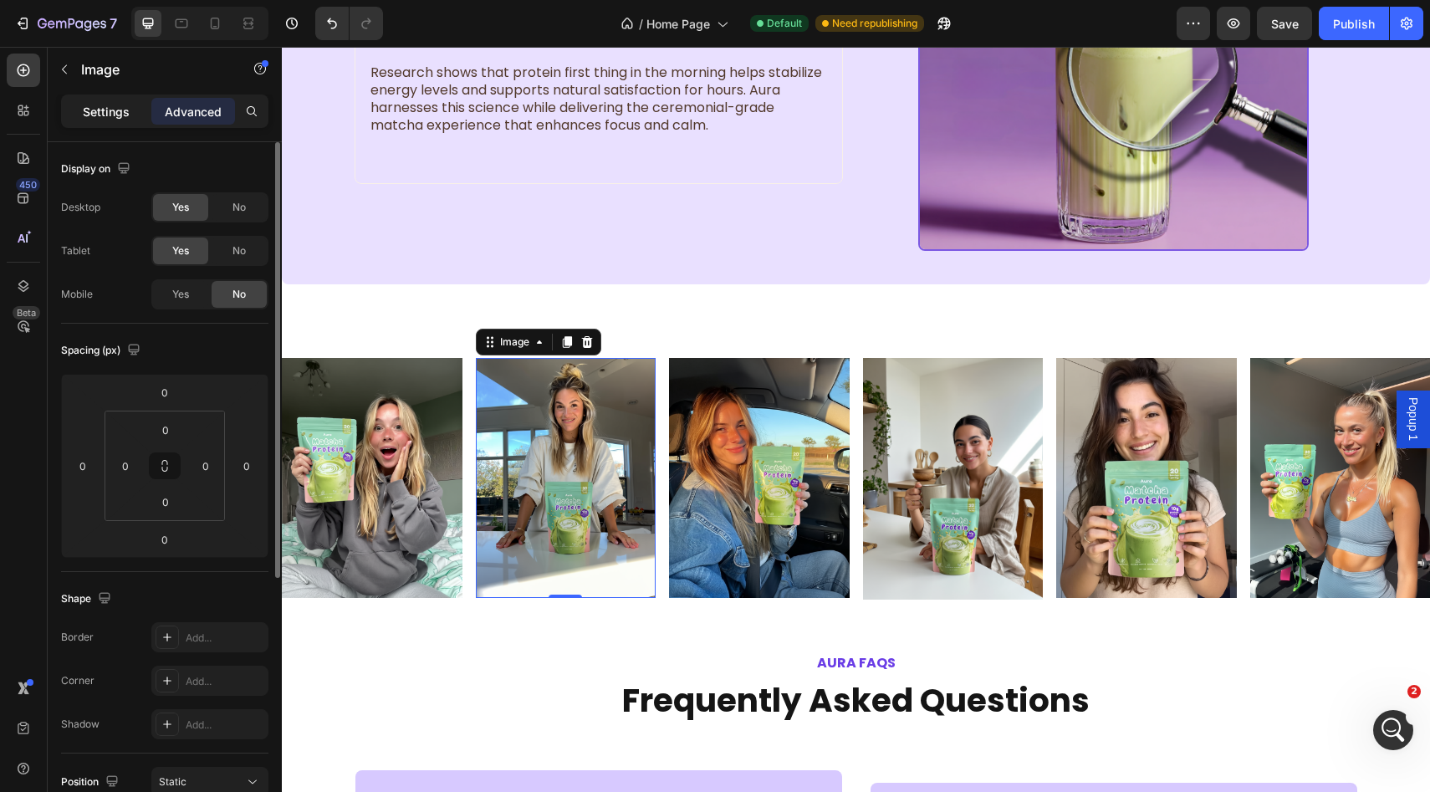
click at [110, 116] on p "Settings" at bounding box center [106, 112] width 47 height 18
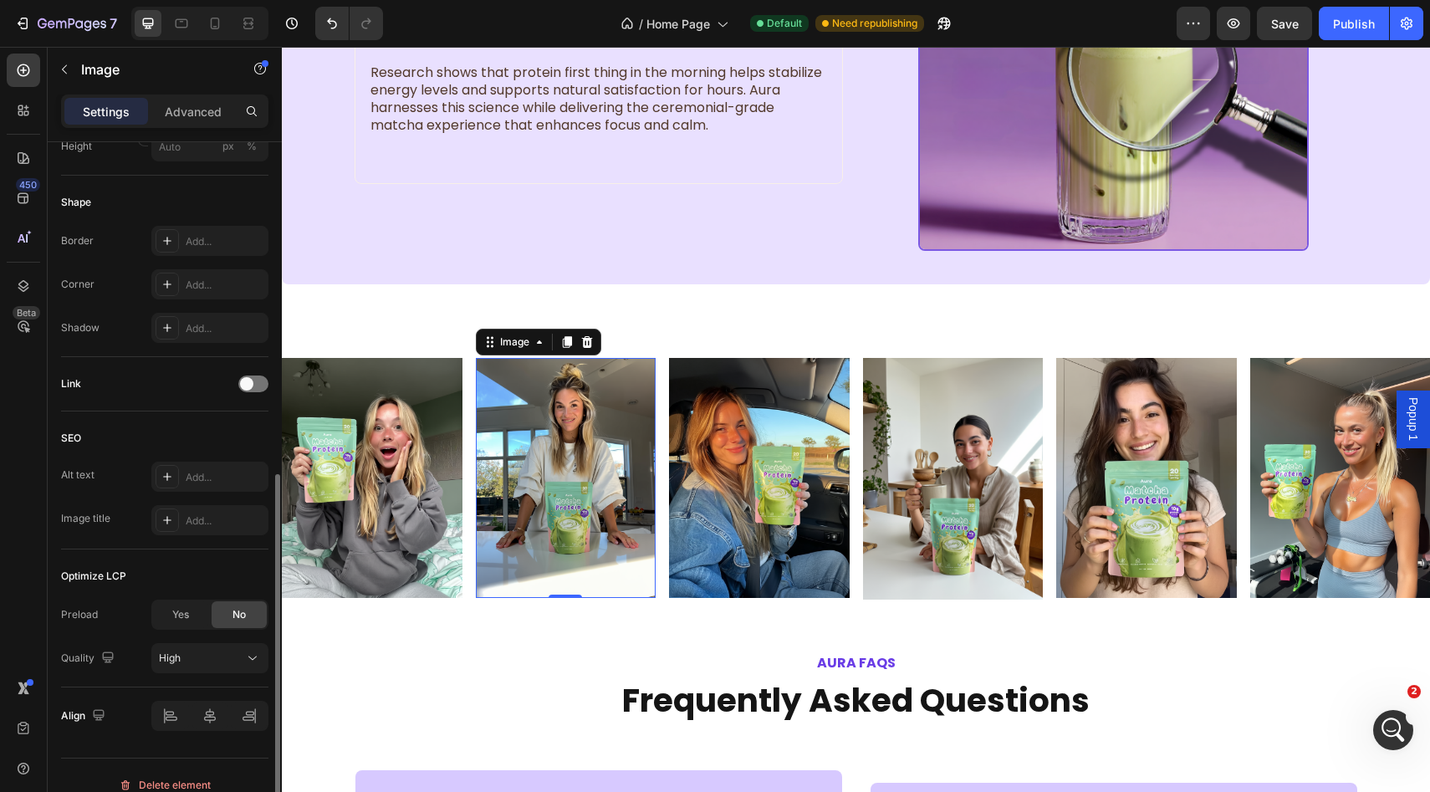
scroll to position [565, 0]
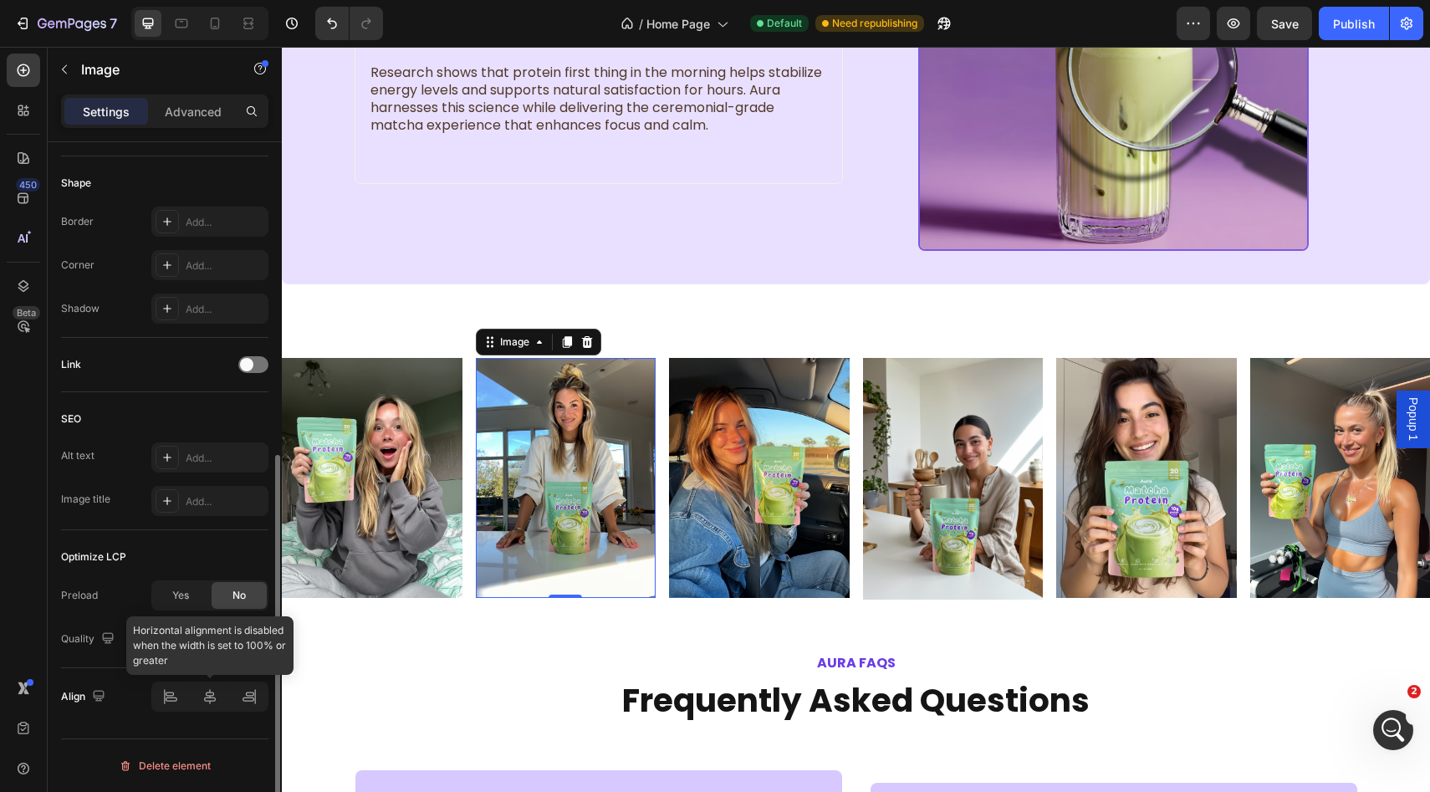
click at [211, 692] on div at bounding box center [209, 696] width 117 height 30
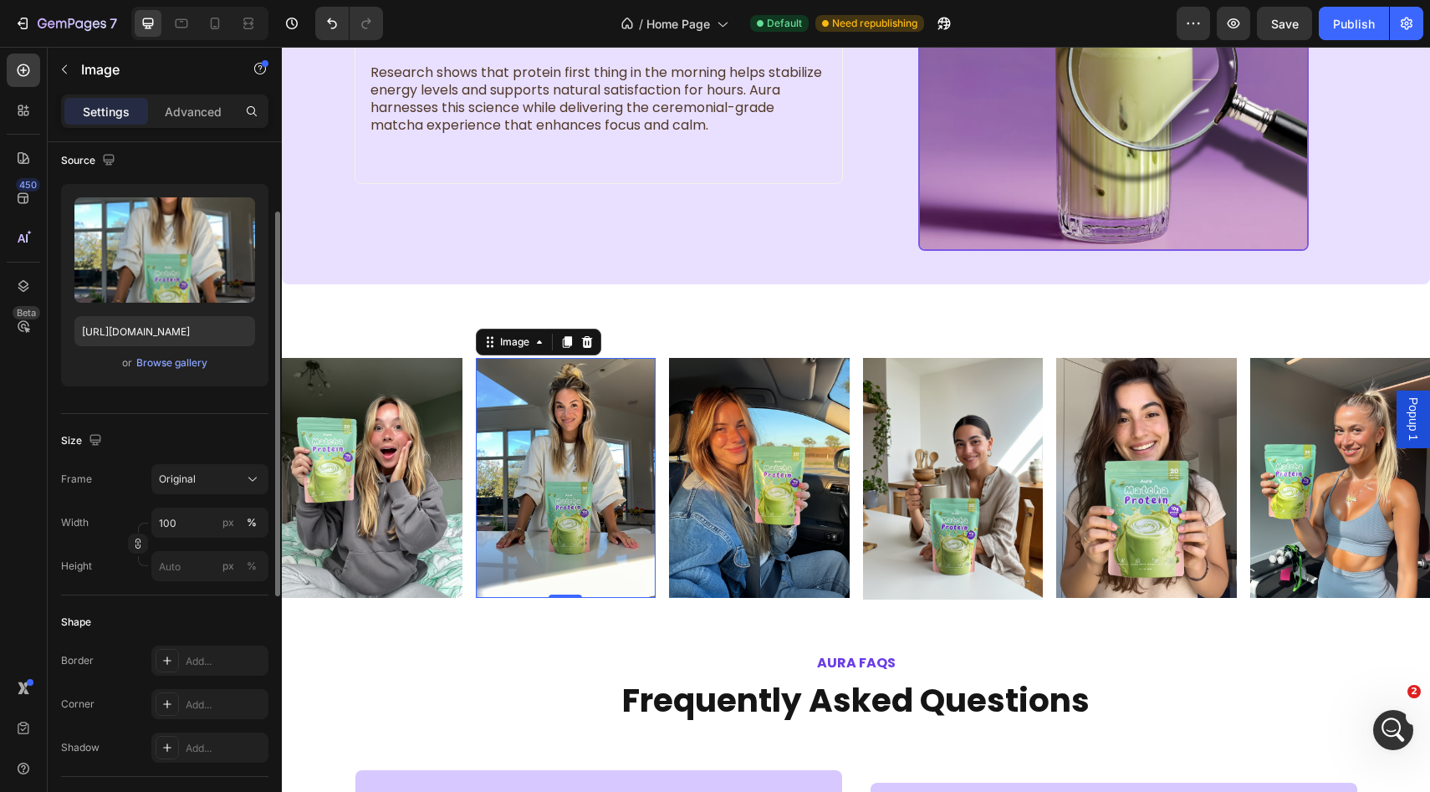
scroll to position [0, 0]
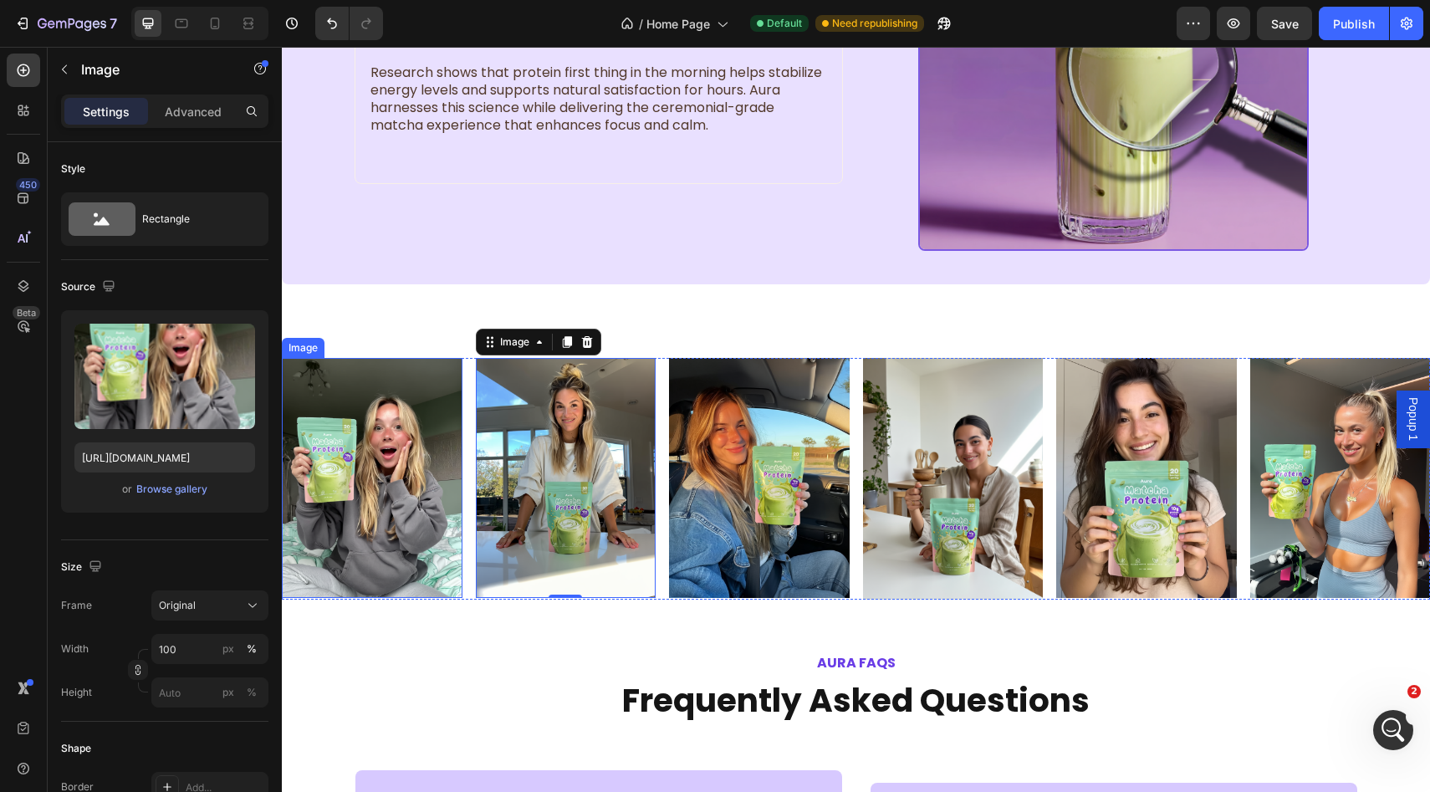
click at [396, 431] on img at bounding box center [372, 478] width 181 height 240
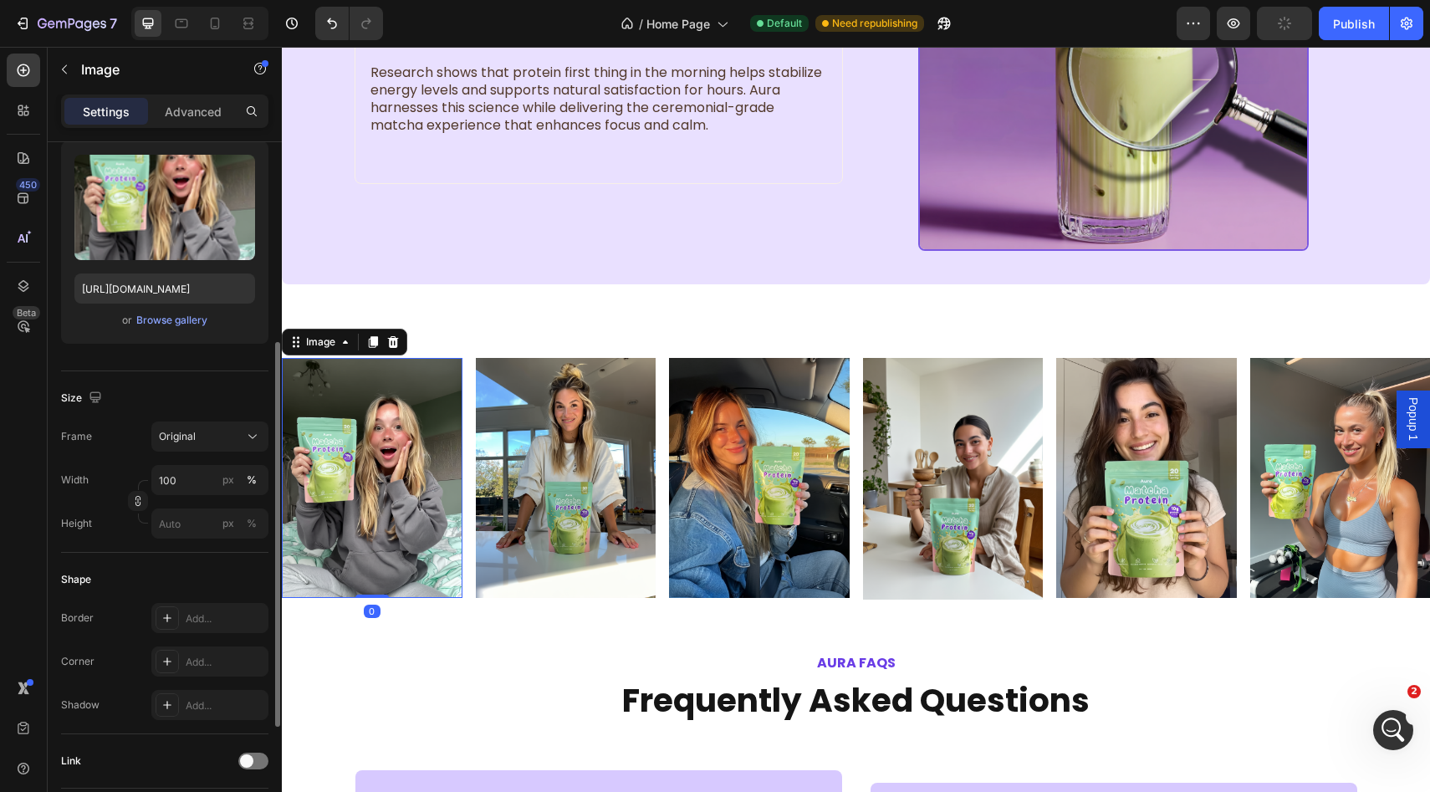
scroll to position [565, 0]
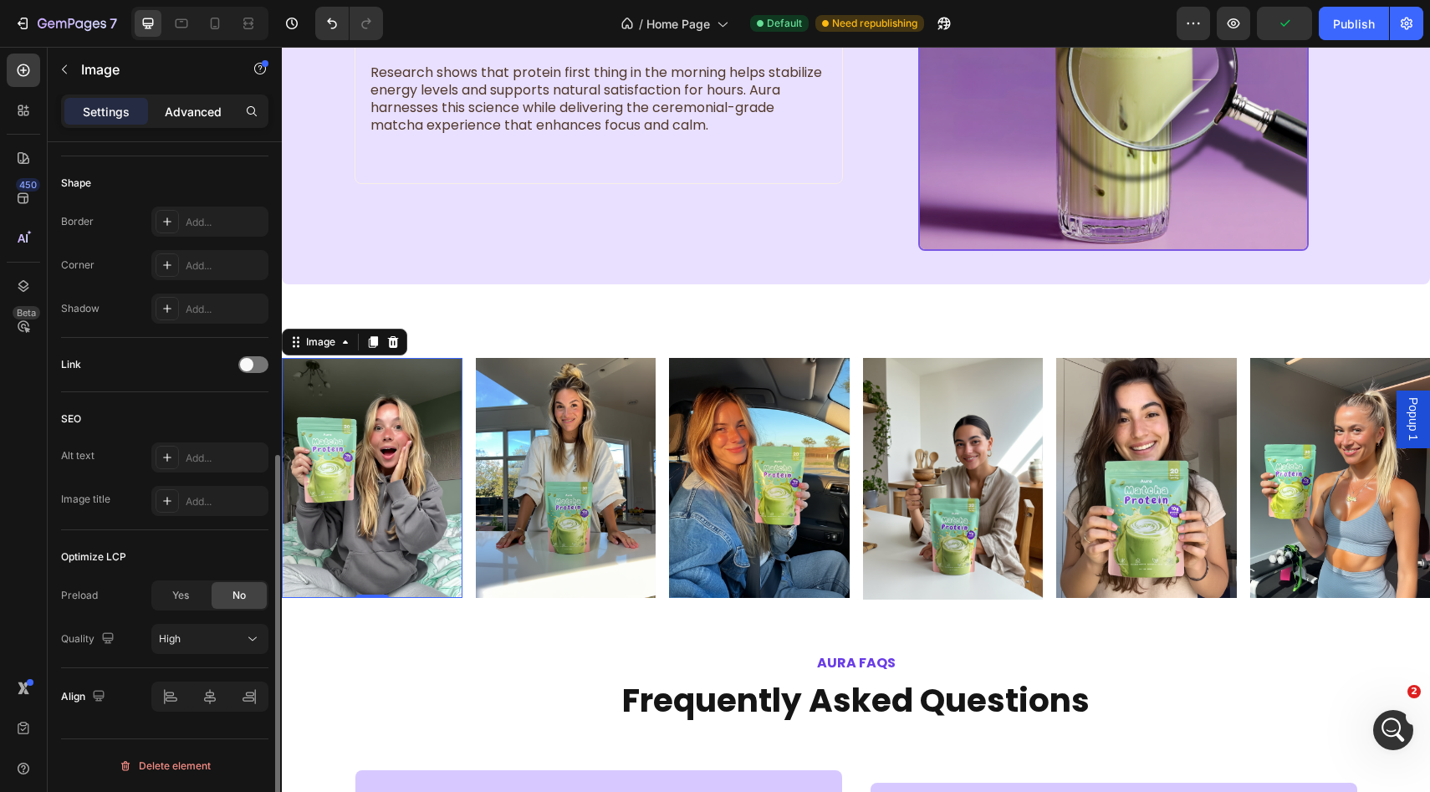
click at [196, 107] on p "Advanced" at bounding box center [193, 112] width 57 height 18
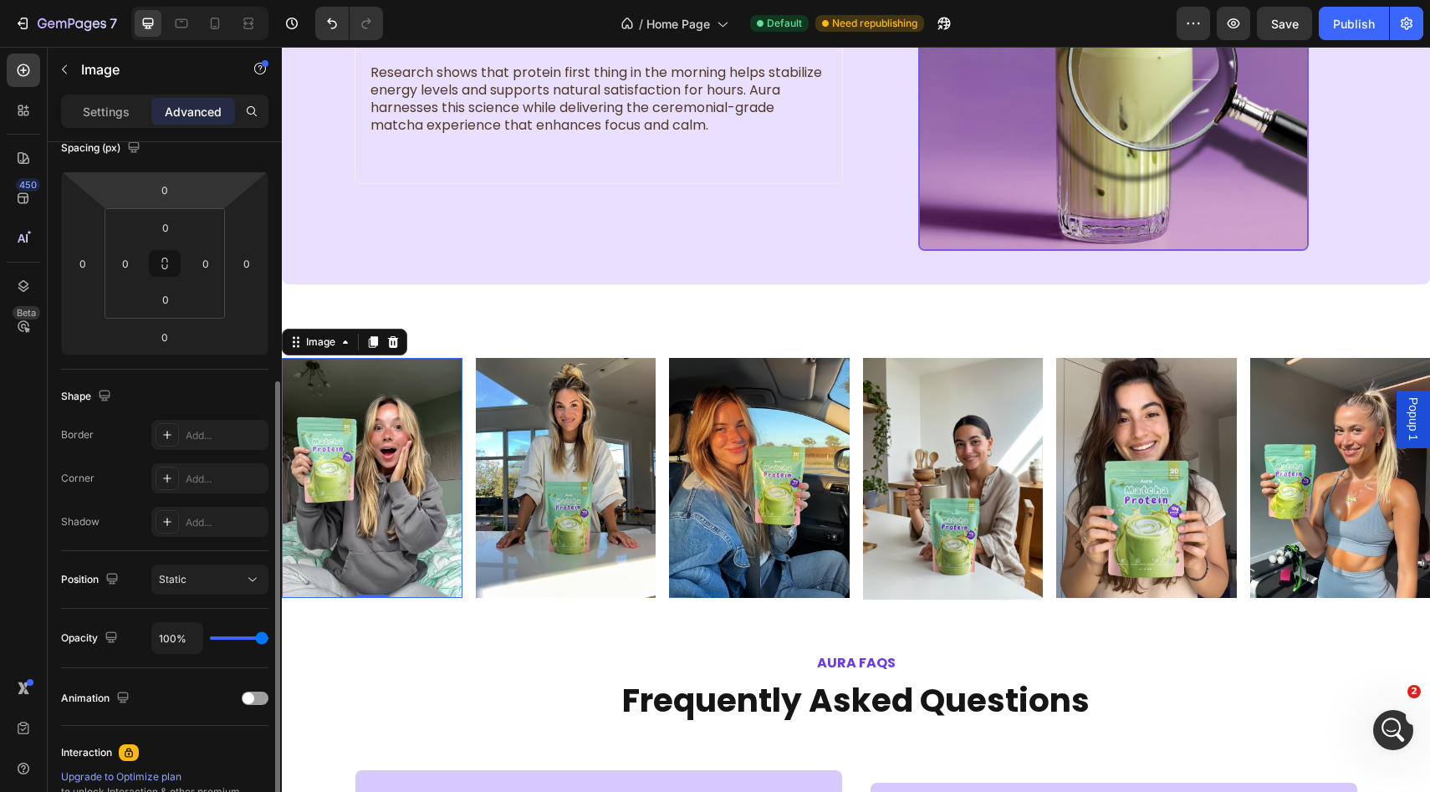
scroll to position [418, 0]
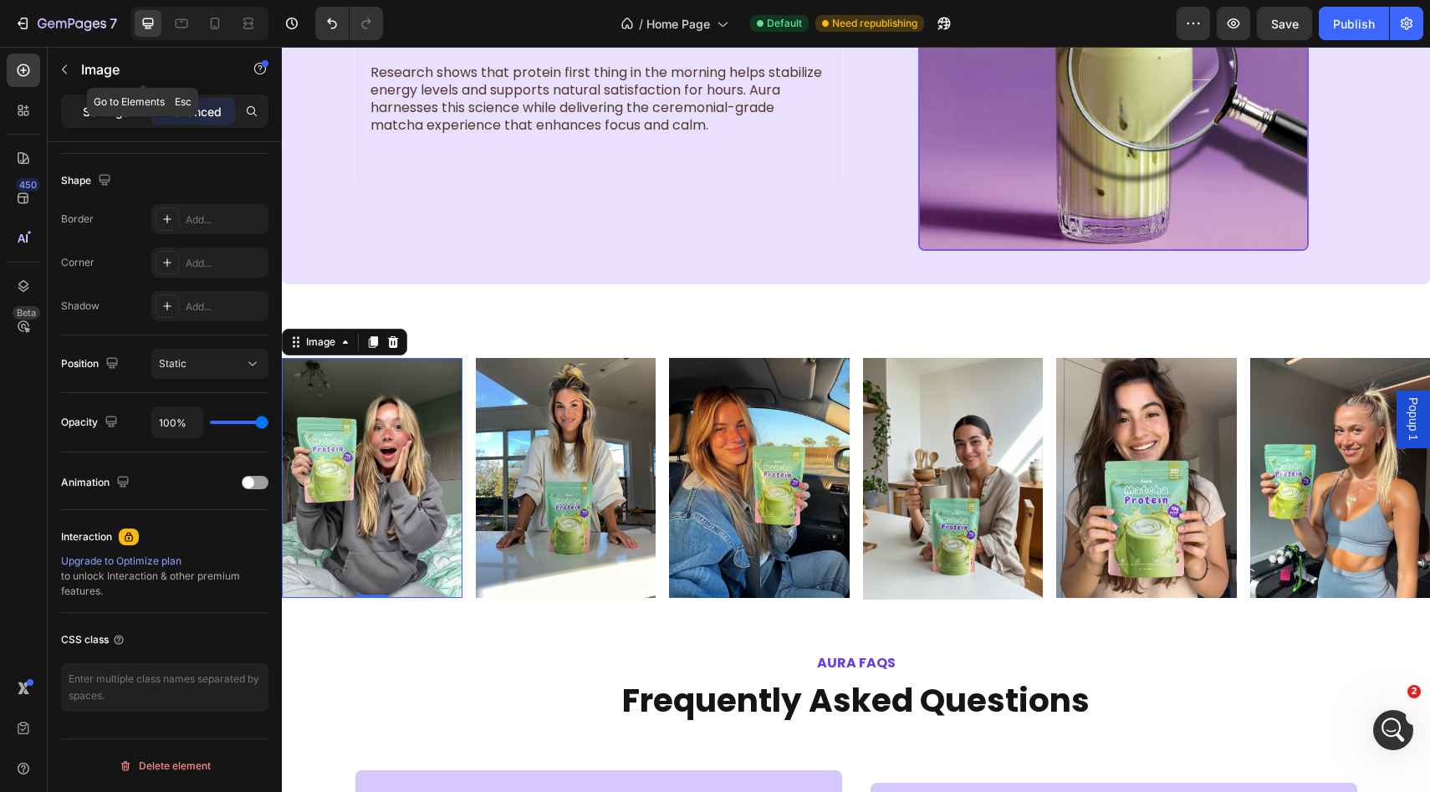
click at [107, 120] on p "Settings" at bounding box center [106, 112] width 47 height 18
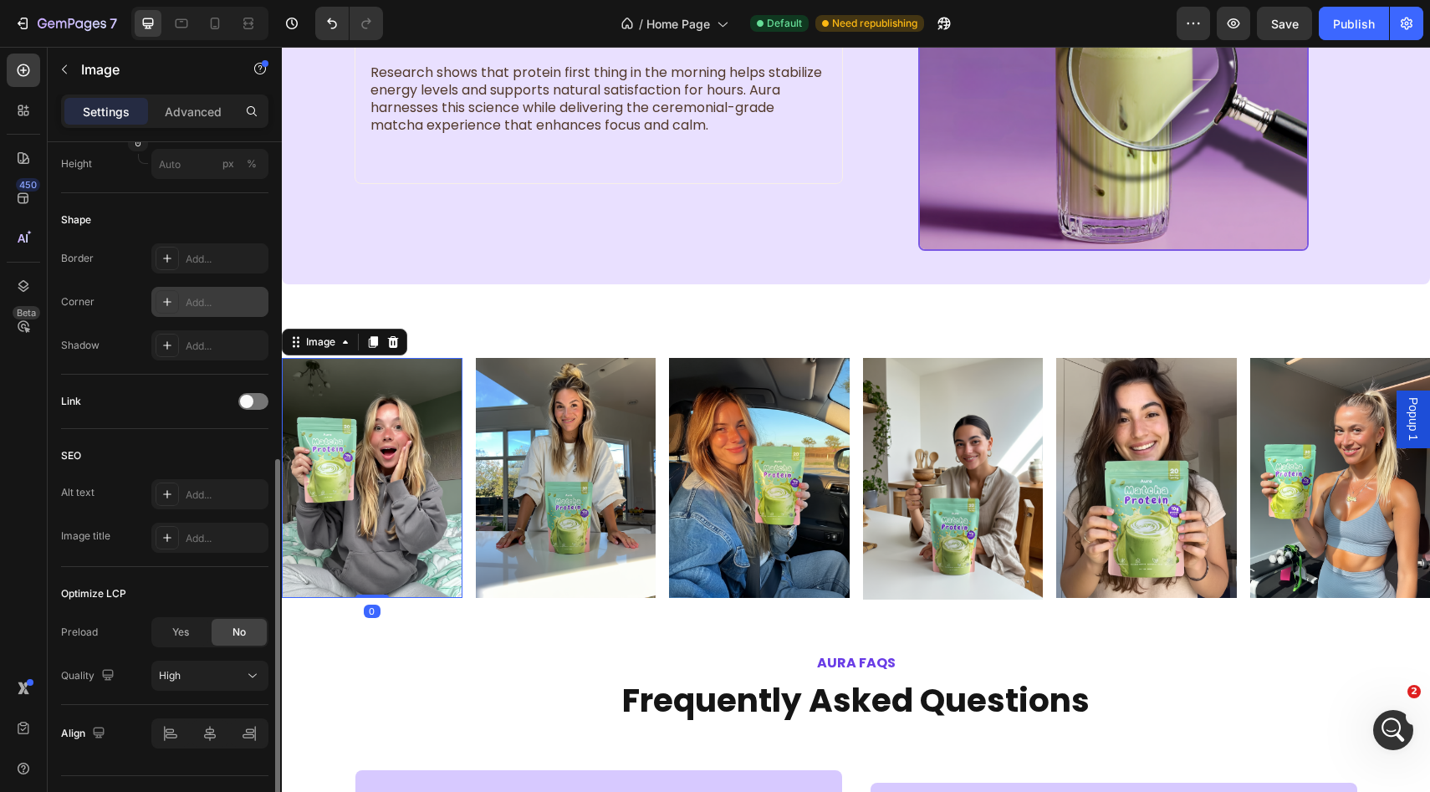
scroll to position [565, 0]
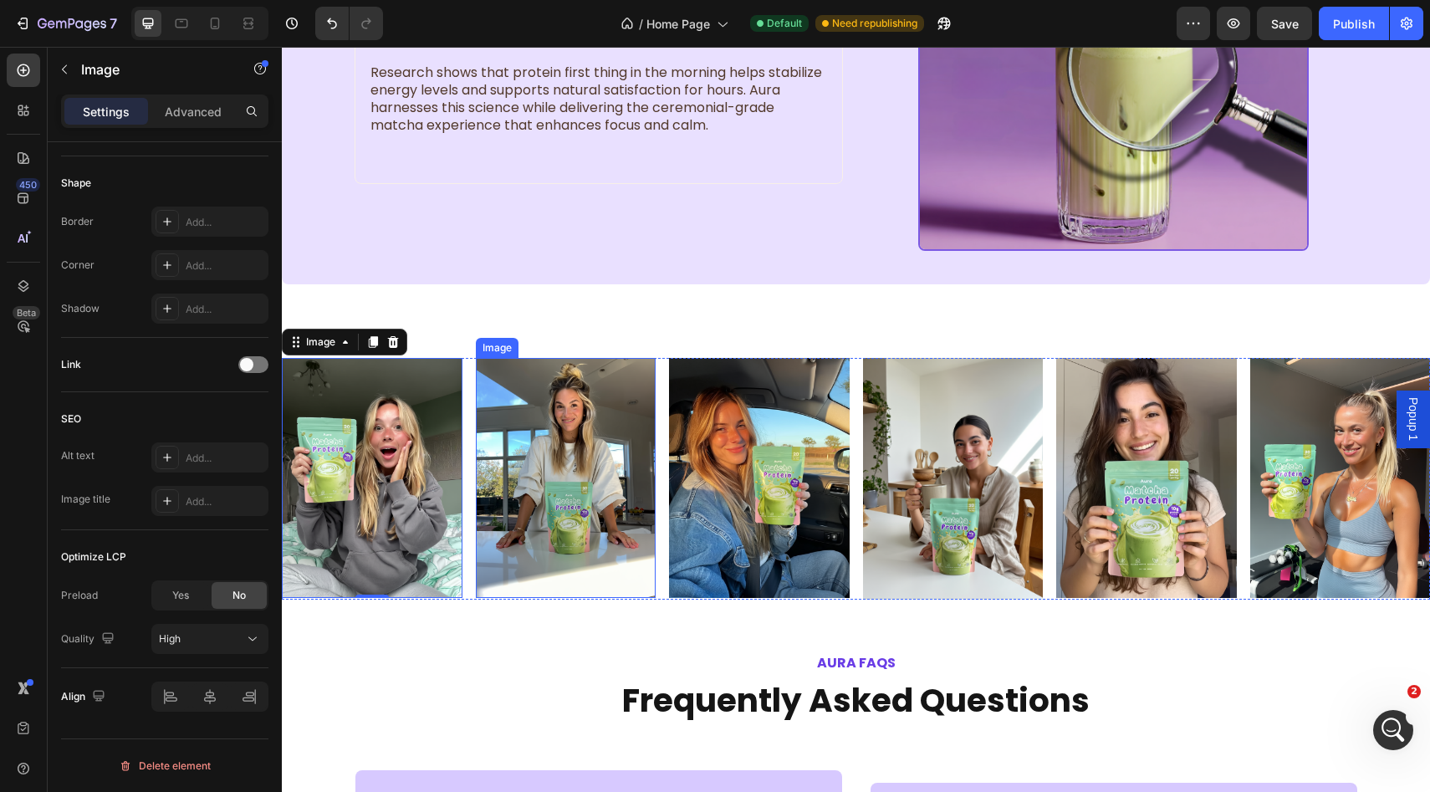
click at [495, 396] on img at bounding box center [566, 478] width 181 height 240
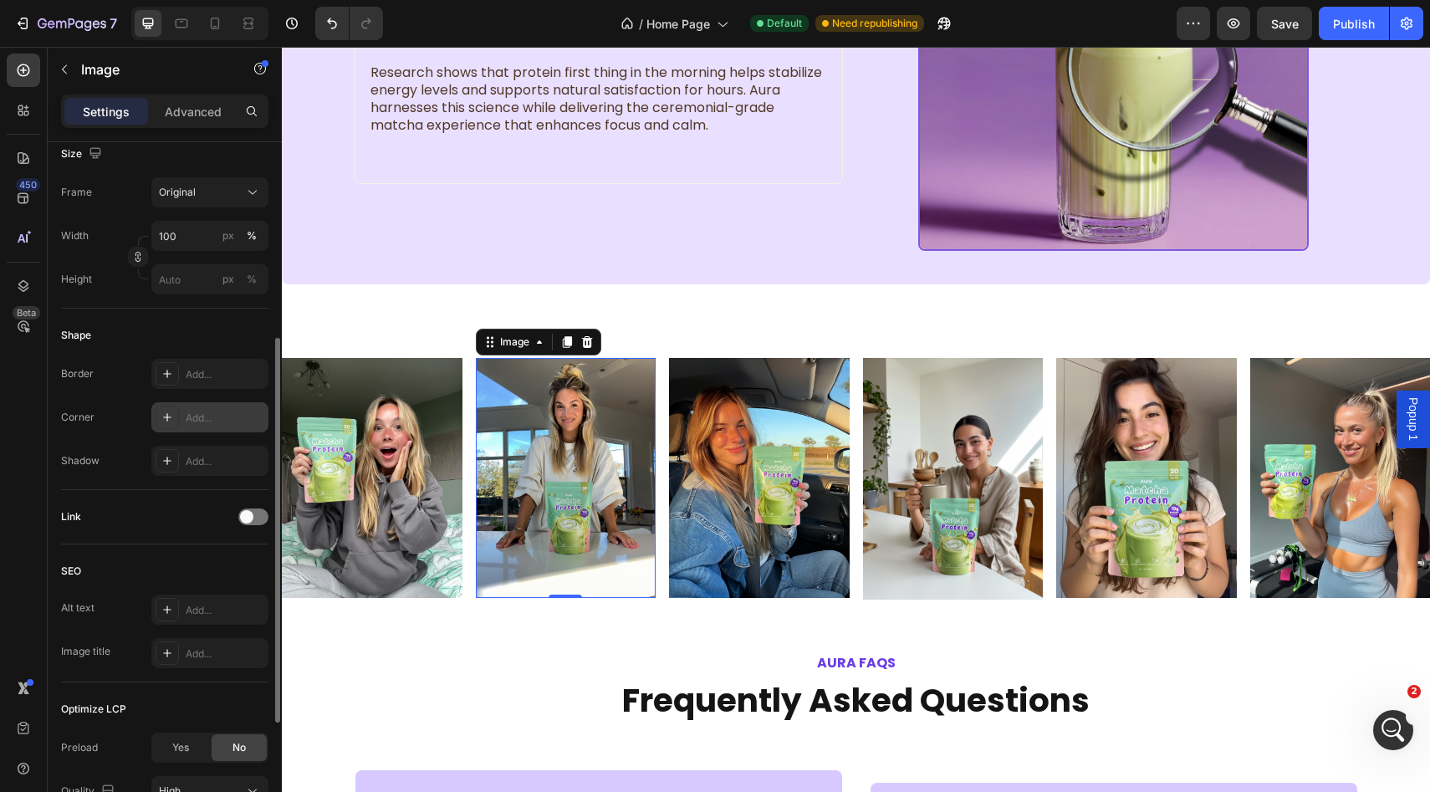
scroll to position [375, 0]
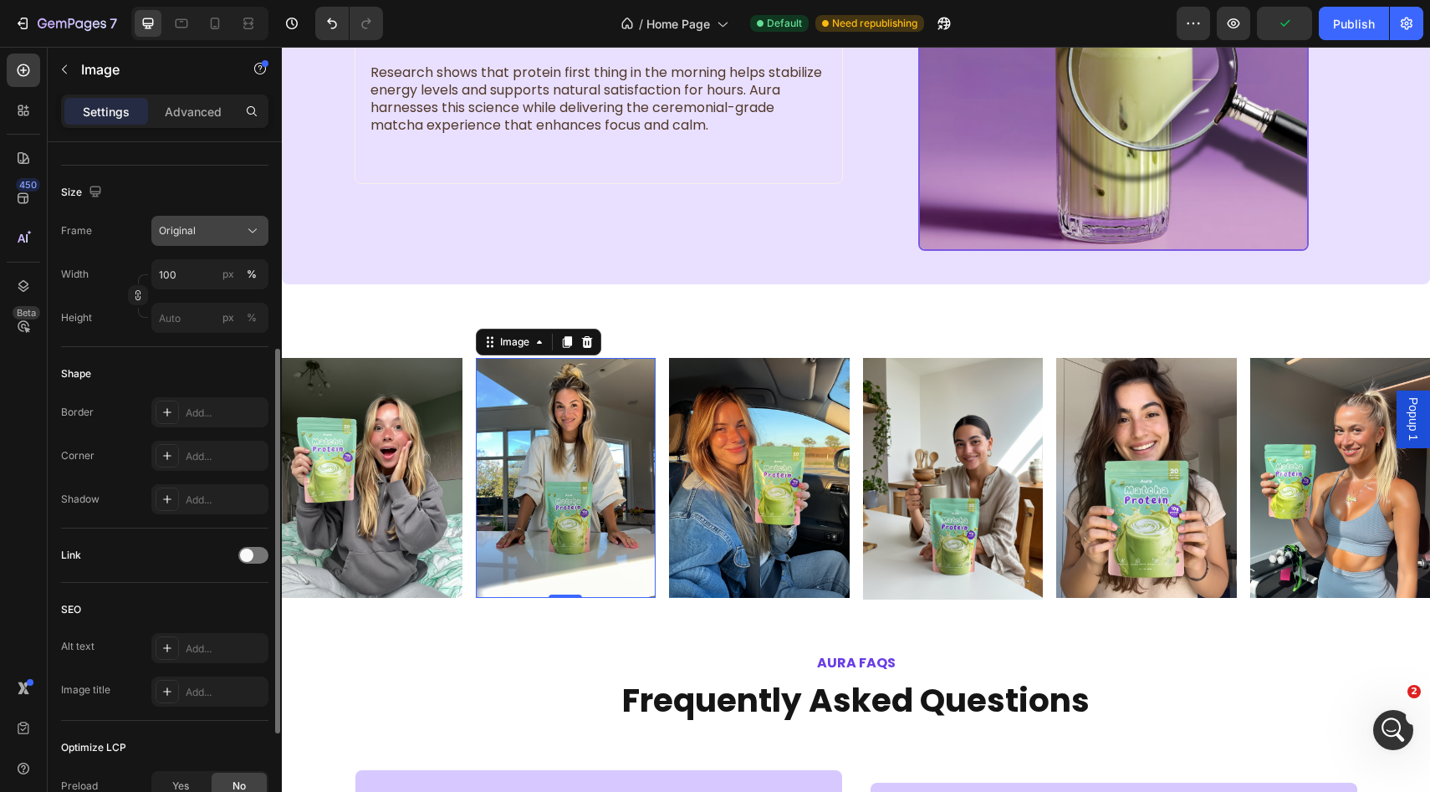
click at [201, 235] on div "Original" at bounding box center [200, 230] width 82 height 15
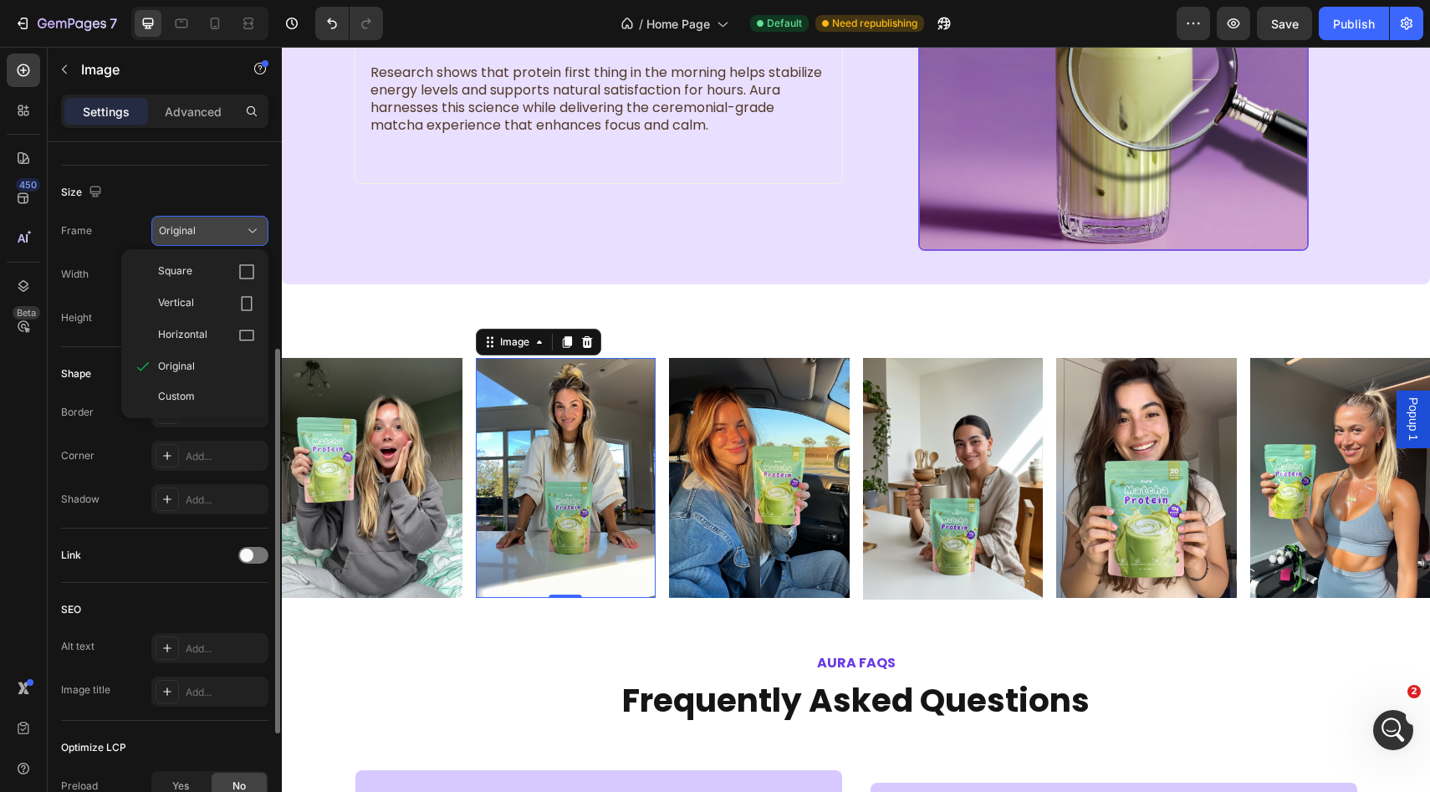
click at [201, 235] on div "Original" at bounding box center [200, 230] width 82 height 15
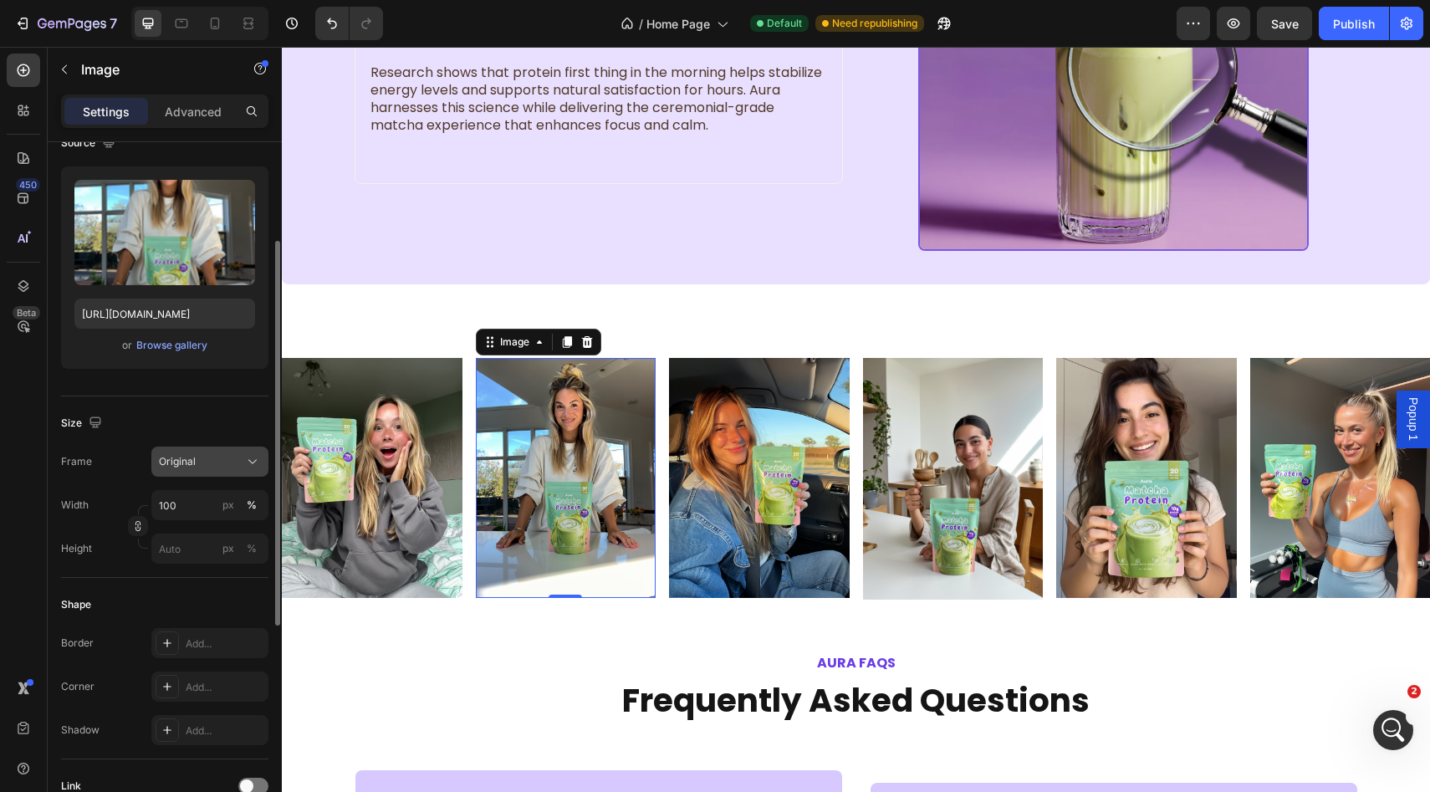
scroll to position [136, 0]
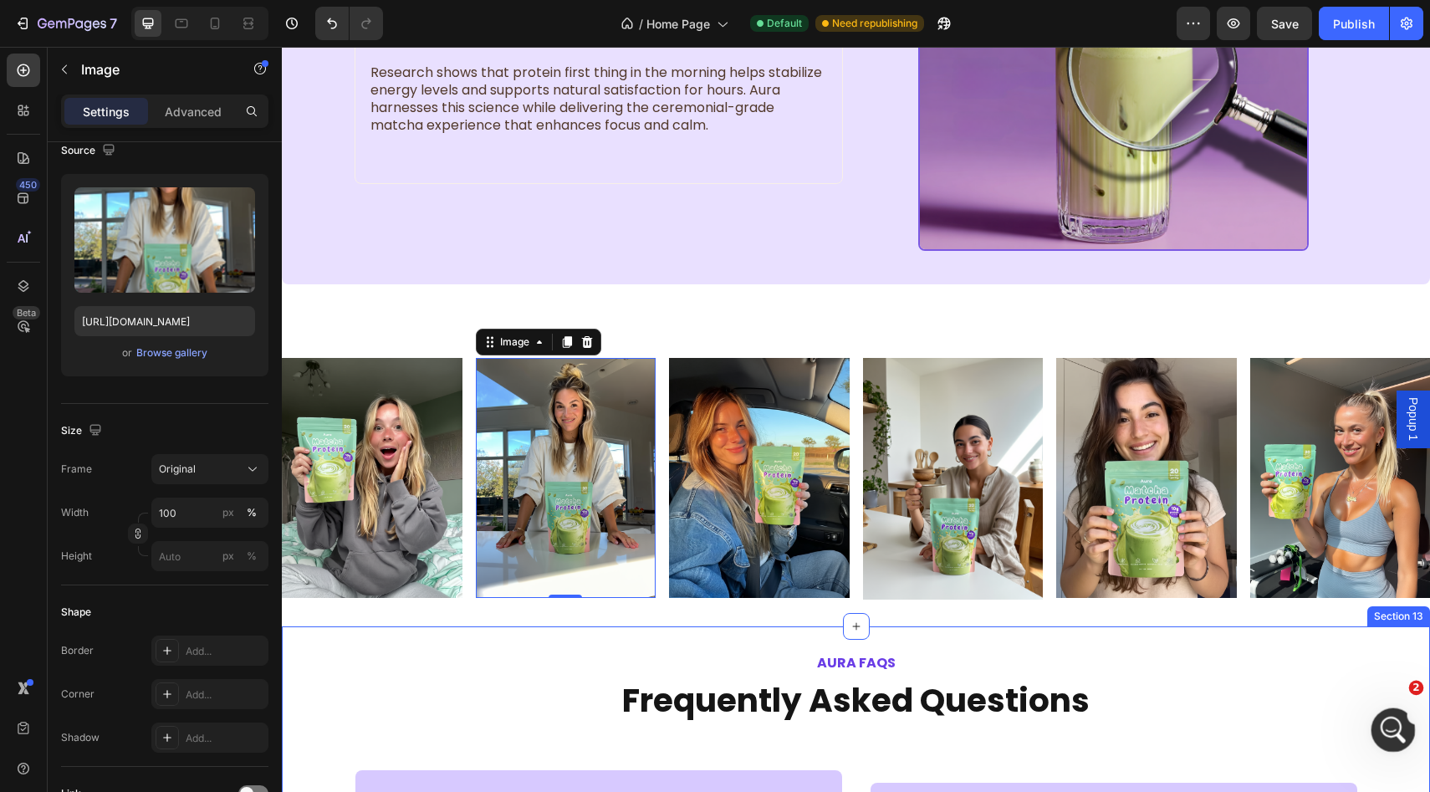
click at [1398, 719] on div "Open Intercom Messenger" at bounding box center [1390, 727] width 55 height 55
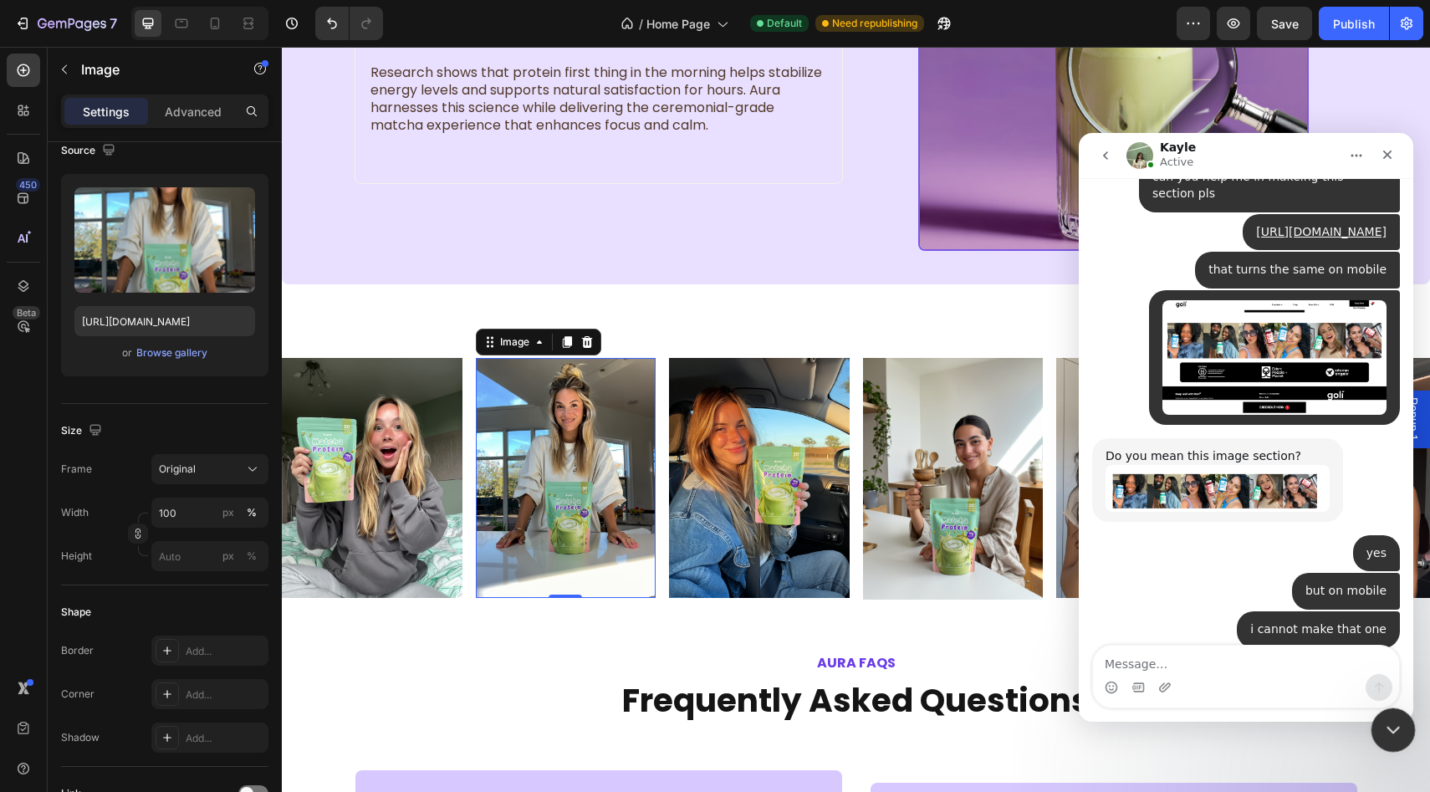
scroll to position [4094, 0]
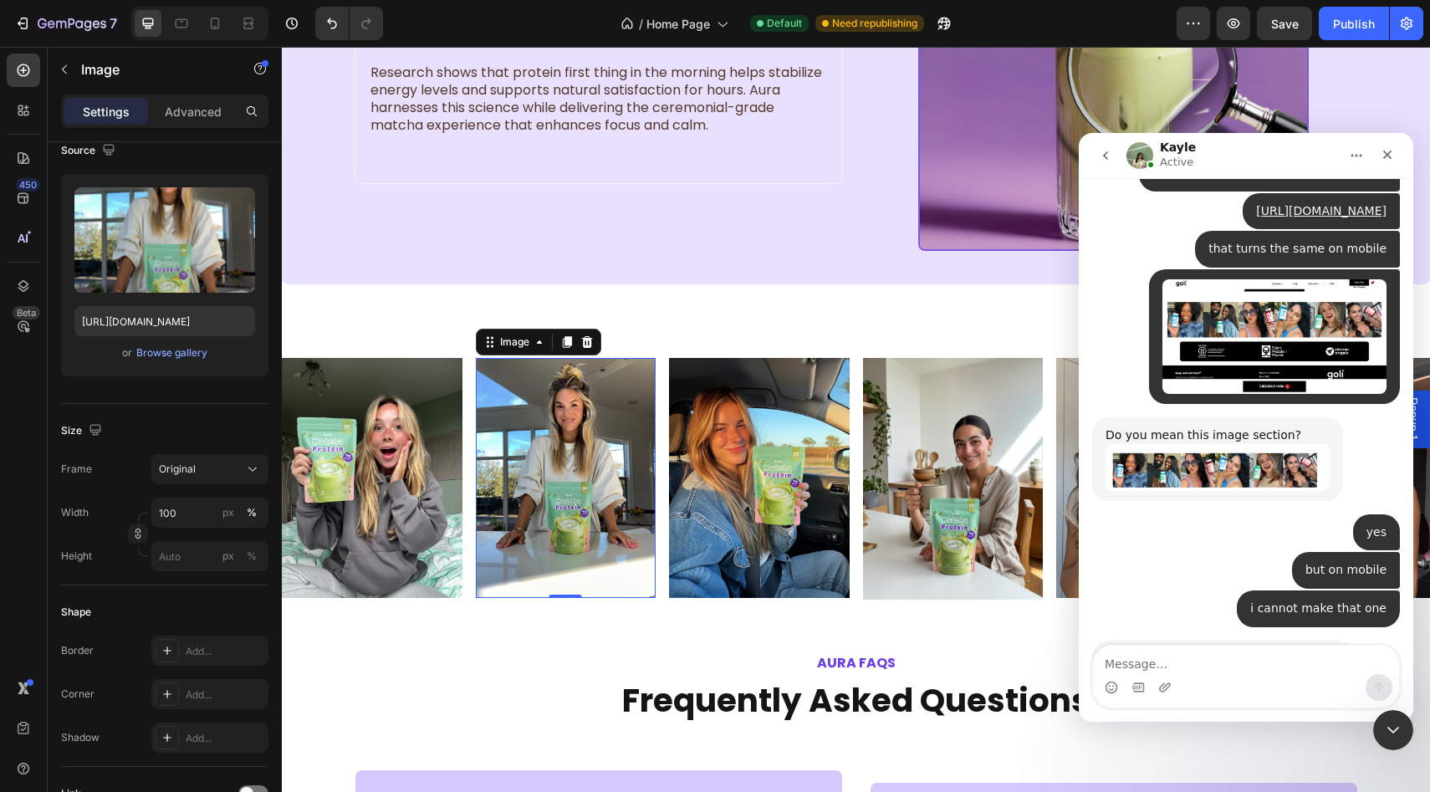
click at [1305, 679] on div "Intercom messenger" at bounding box center [1246, 687] width 306 height 27
click at [1291, 673] on textarea "Message…" at bounding box center [1246, 660] width 306 height 28
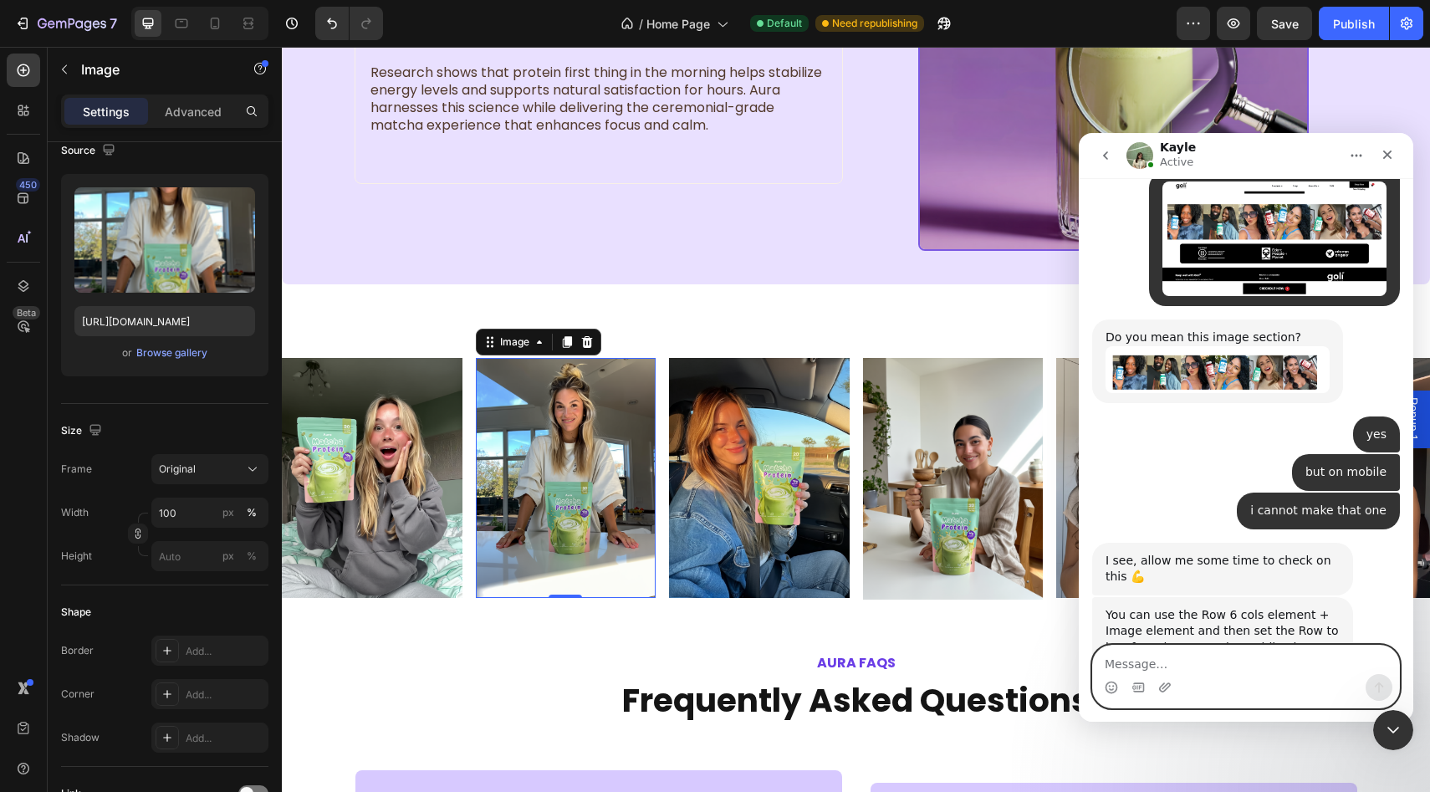
scroll to position [4191, 0]
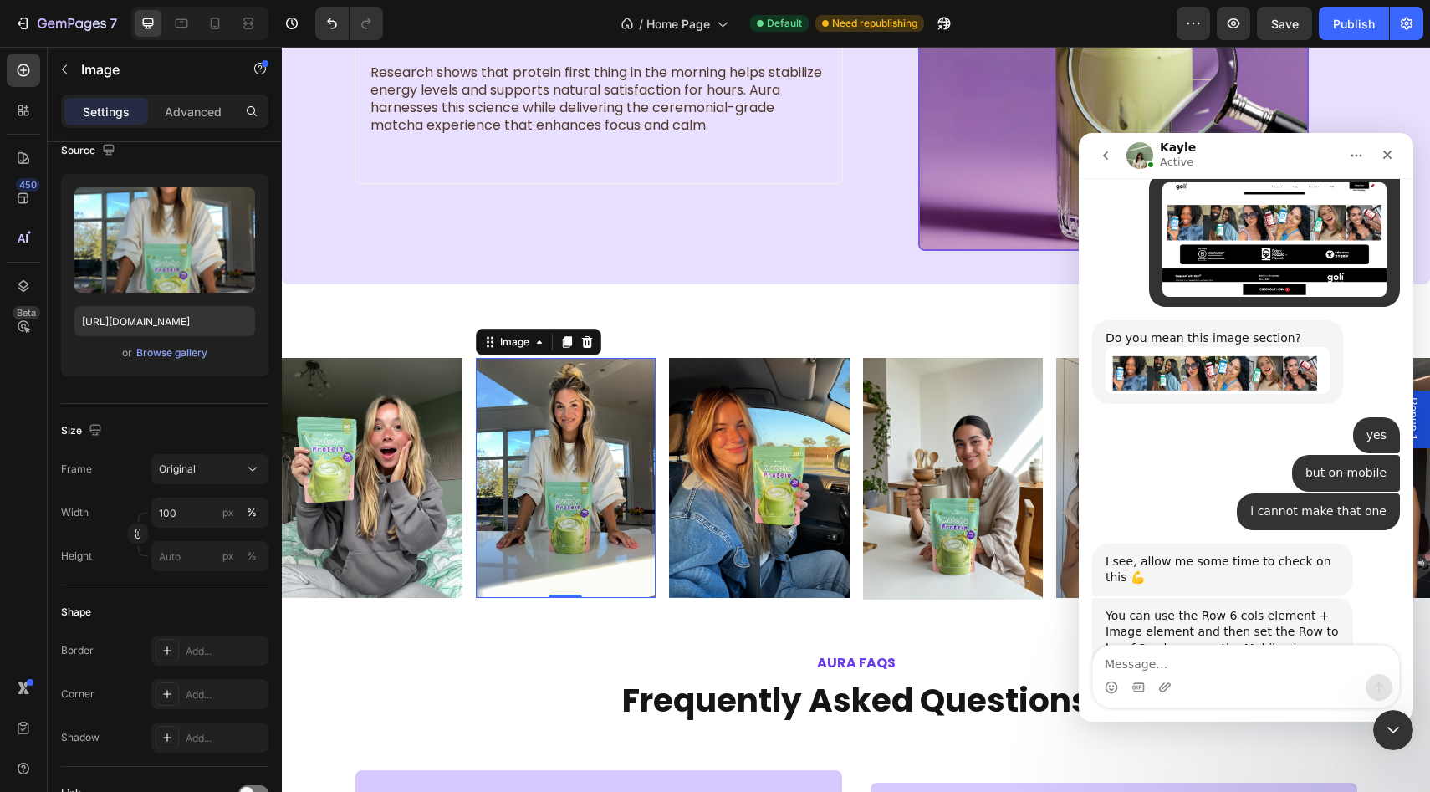
click at [1228, 674] on link "https://www.loom.com/share/e23c3b228e8e47c4b0f1c4cb9269e2e7?sid=42792b9c-0121-4…" at bounding box center [1210, 680] width 130 height 13
click at [1392, 719] on icon "Close Intercom Messenger" at bounding box center [1390, 727] width 20 height 20
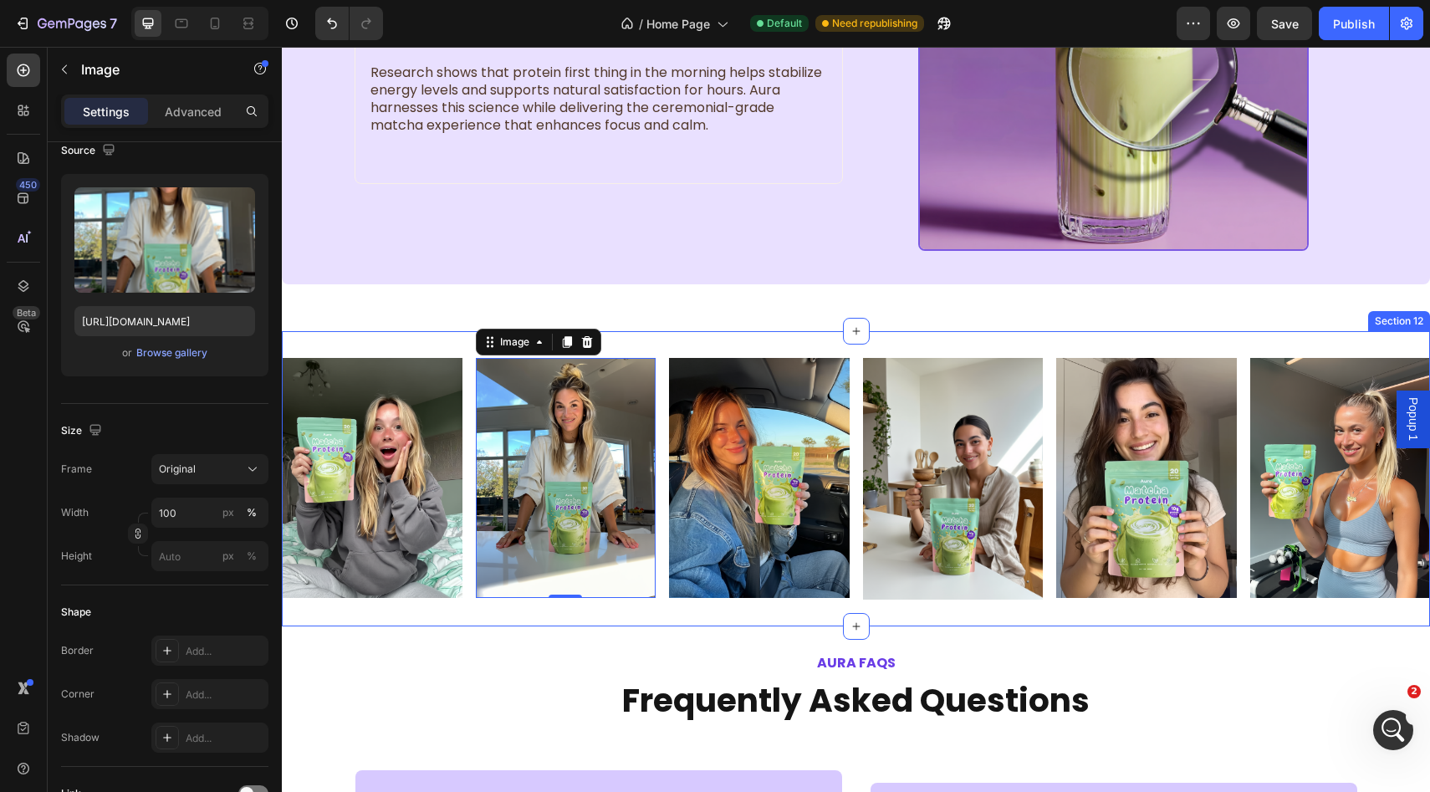
click at [834, 341] on div "Image Image 0 Image Image Image Image Row Section 12" at bounding box center [856, 478] width 1148 height 294
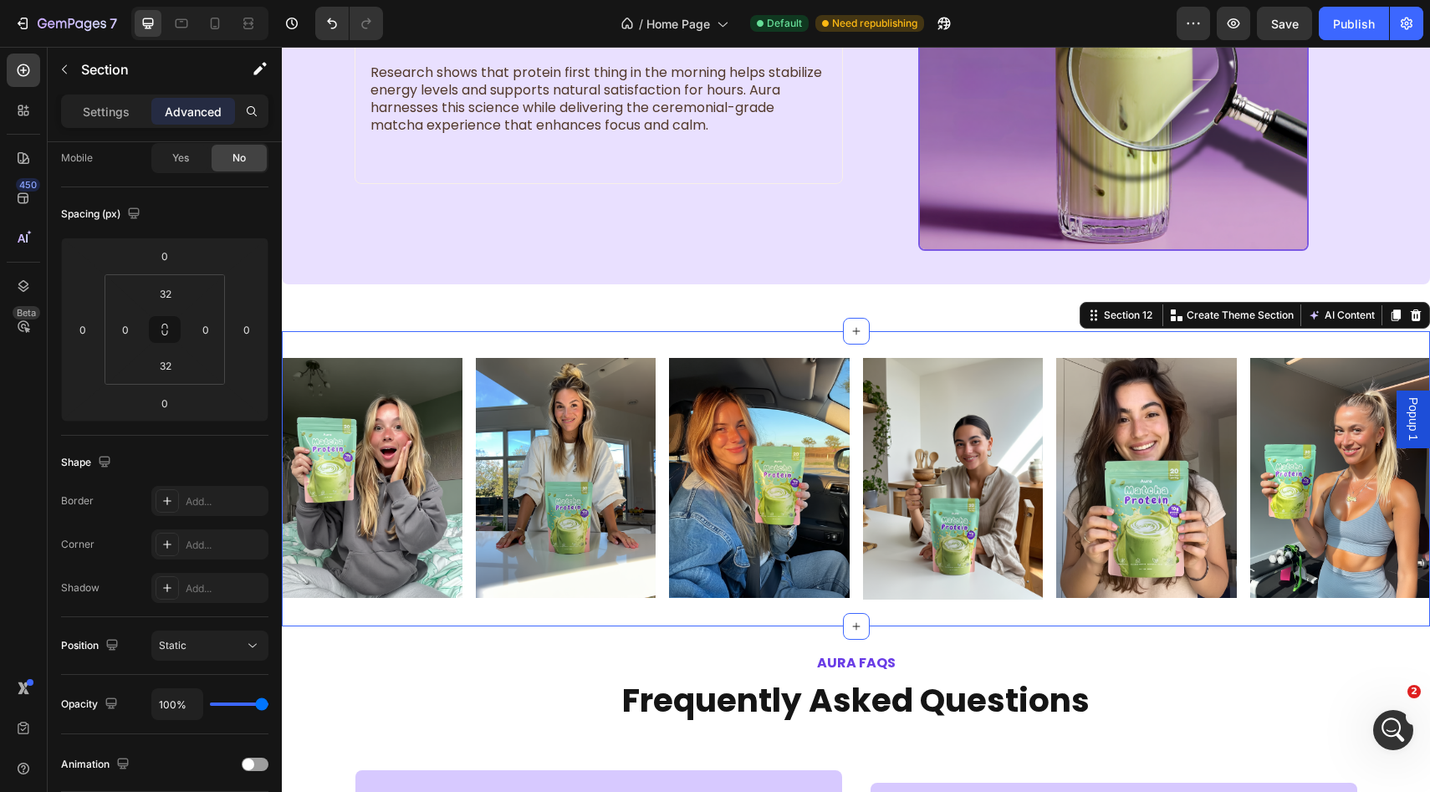
scroll to position [0, 0]
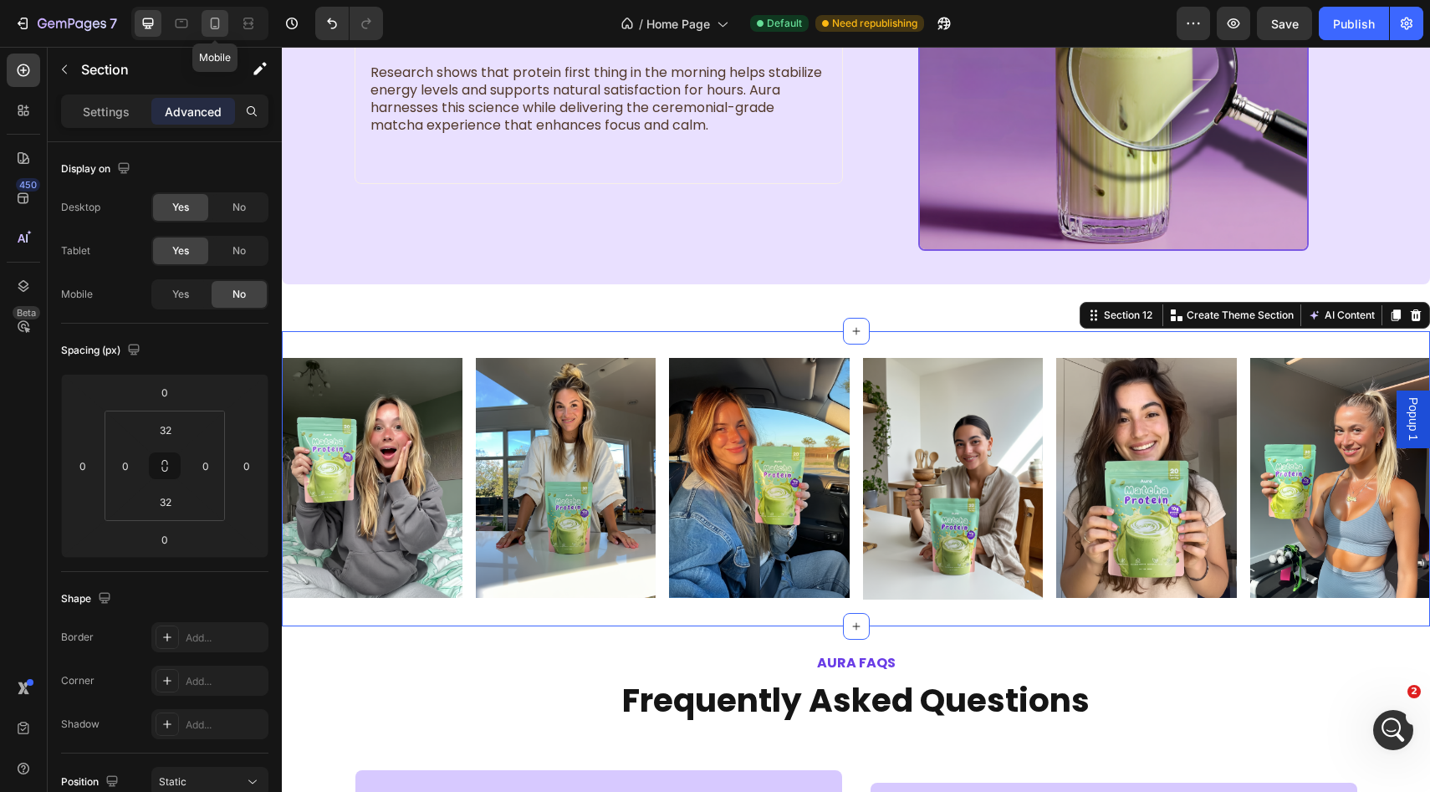
click at [215, 25] on icon at bounding box center [215, 23] width 17 height 17
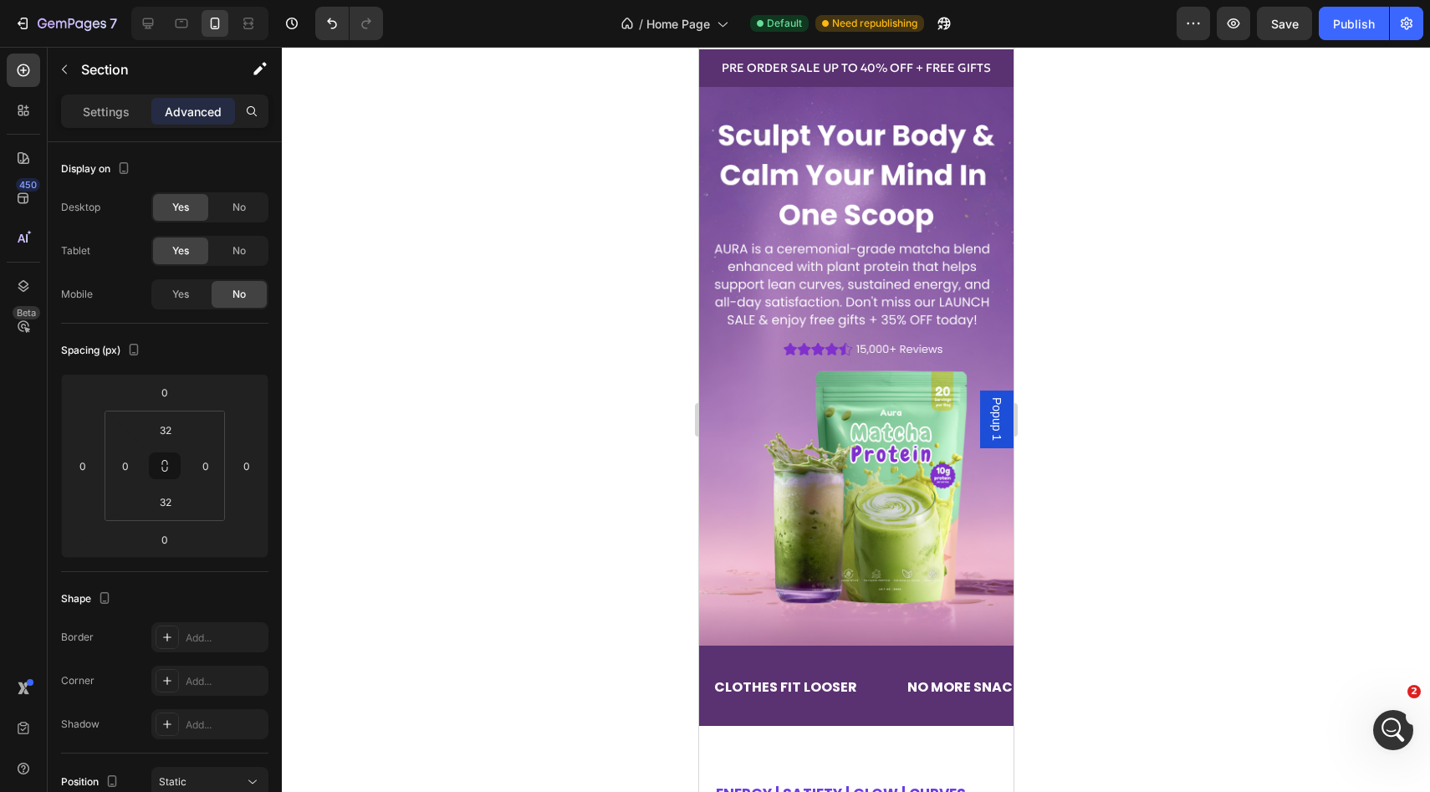
scroll to position [86, 0]
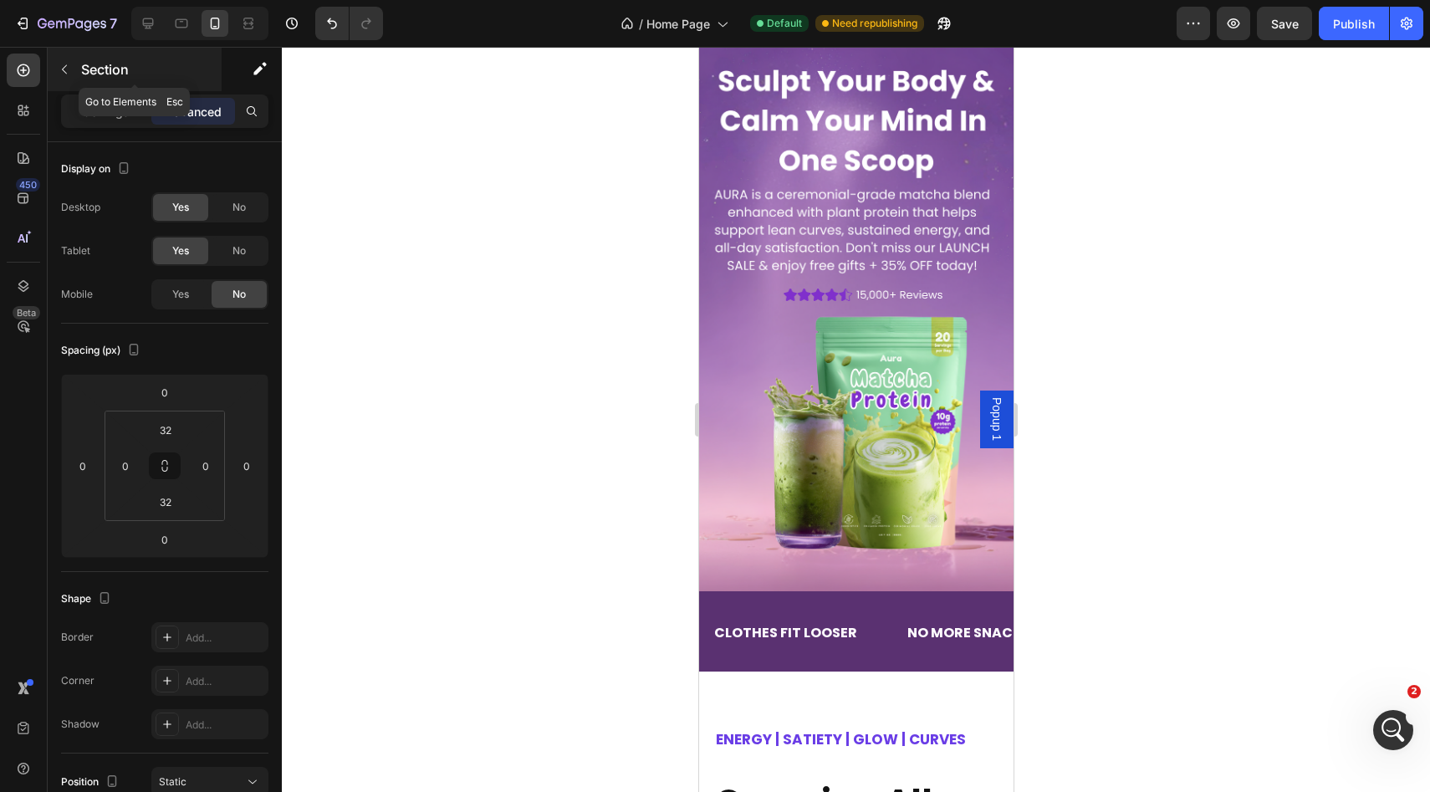
click at [59, 66] on icon "button" at bounding box center [64, 69] width 13 height 13
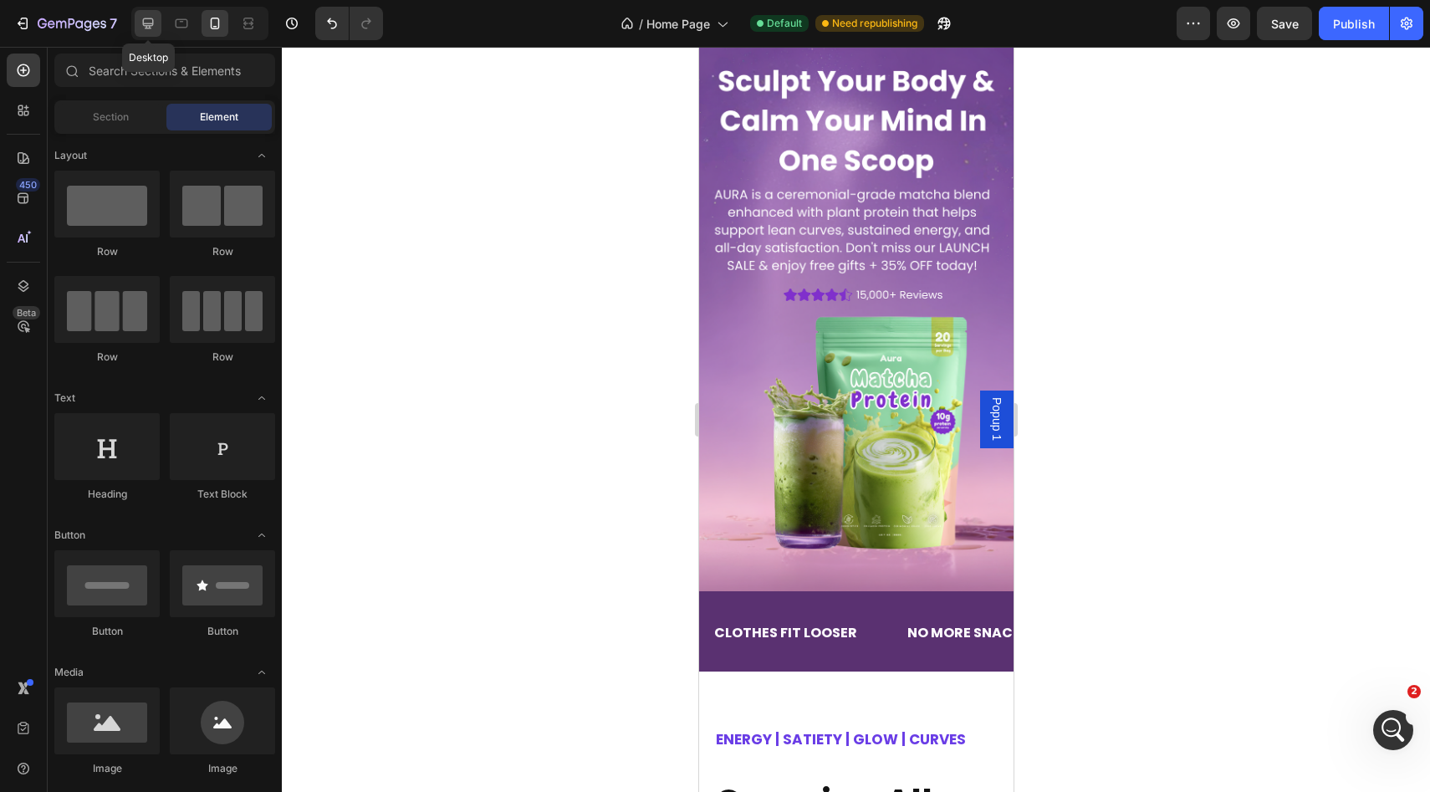
click at [140, 33] on div at bounding box center [148, 23] width 27 height 27
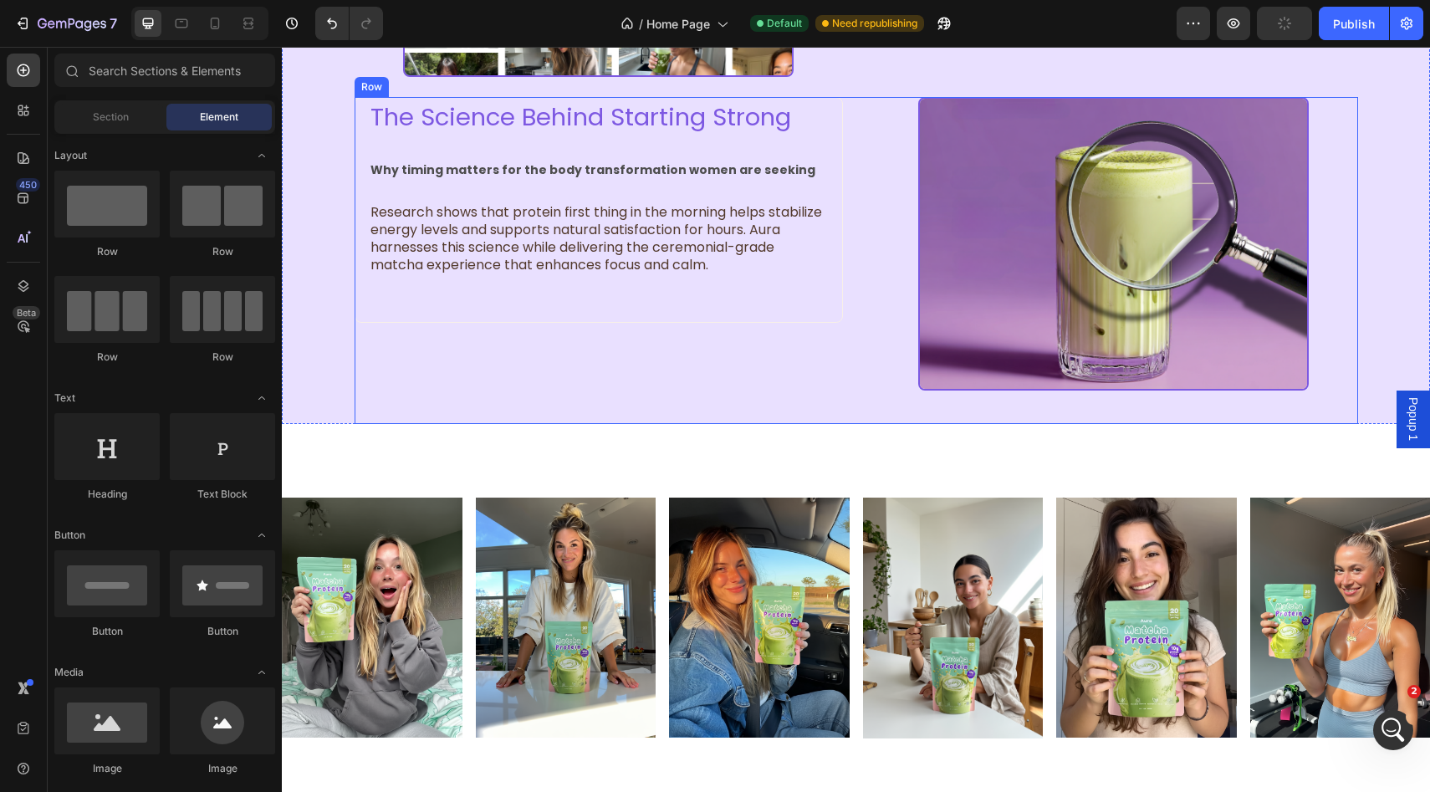
scroll to position [2494, 0]
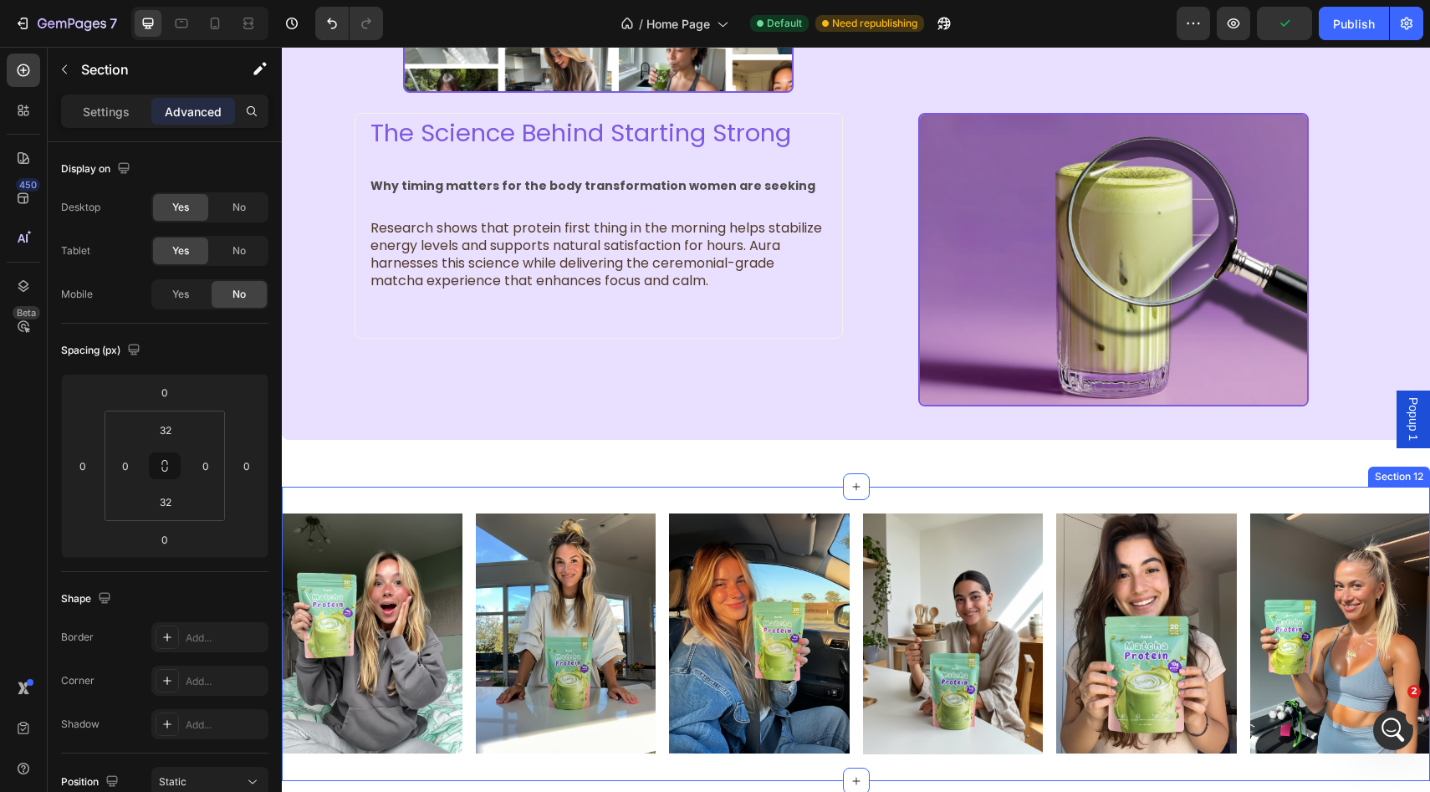
click at [718, 488] on div "Image Image Image Image Image Image Row Section 12 You can create reusable sect…" at bounding box center [856, 634] width 1148 height 294
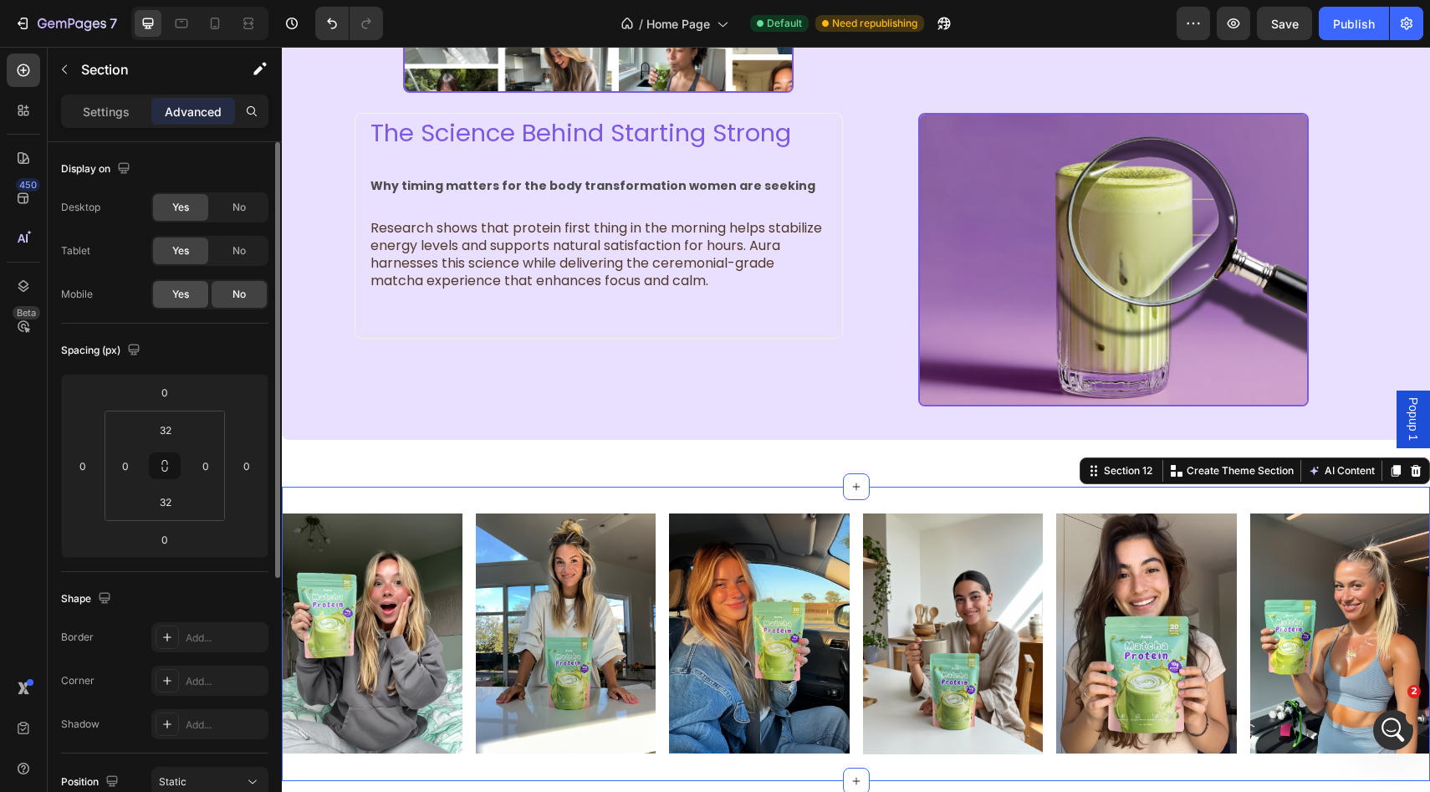
click at [199, 286] on div "Yes" at bounding box center [180, 294] width 55 height 27
click at [210, 11] on div at bounding box center [215, 23] width 27 height 27
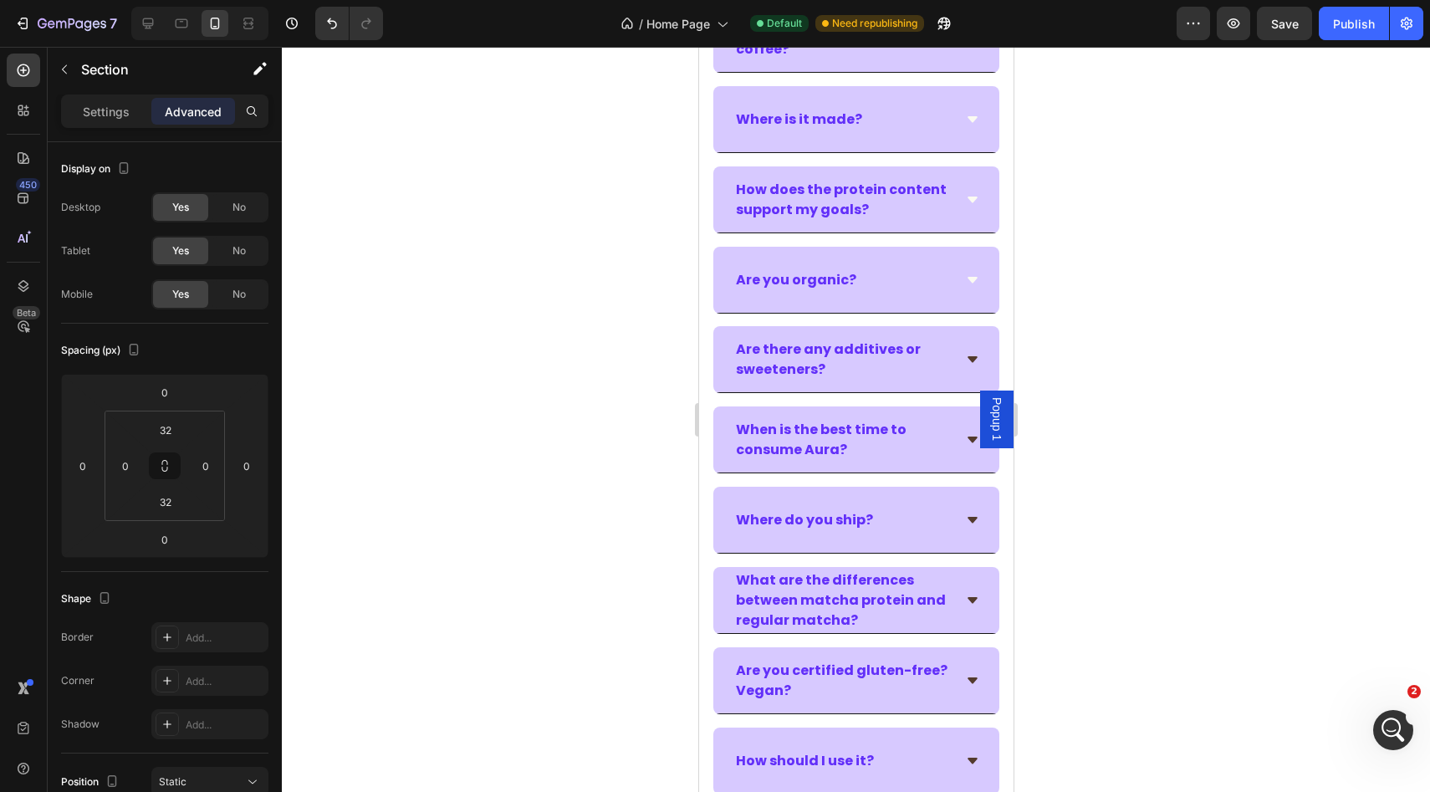
scroll to position [5917, 0]
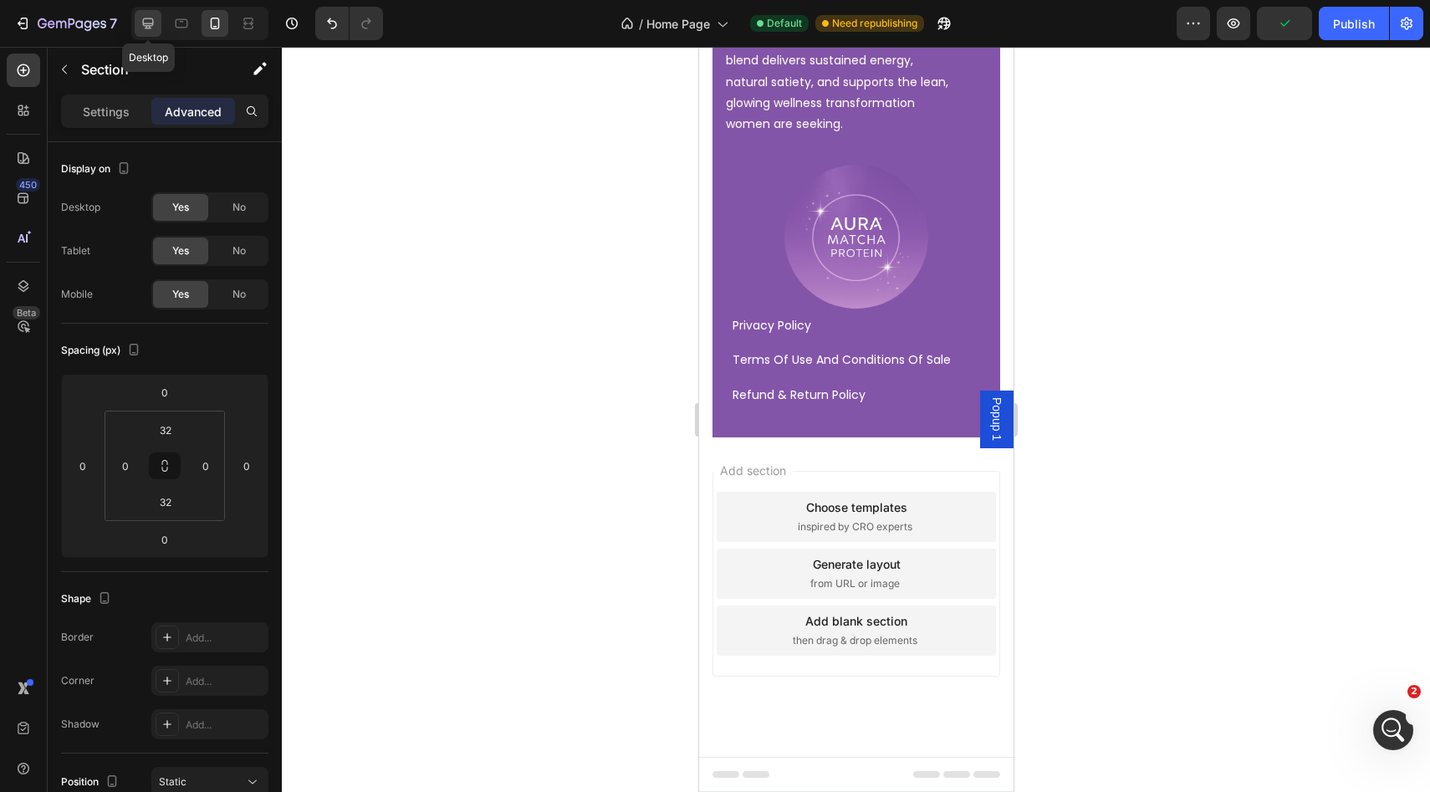
click at [153, 34] on div at bounding box center [148, 23] width 27 height 27
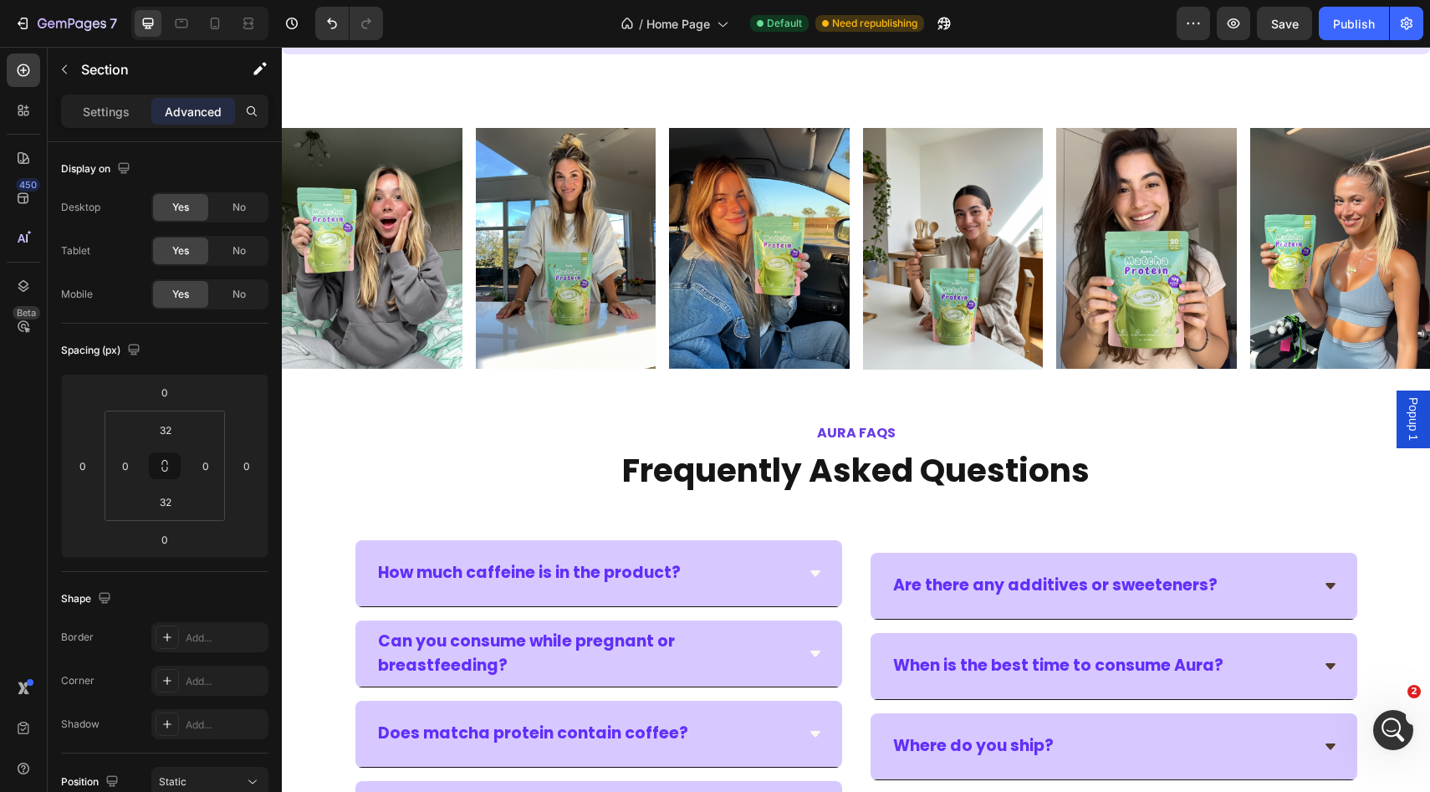
scroll to position [3286, 0]
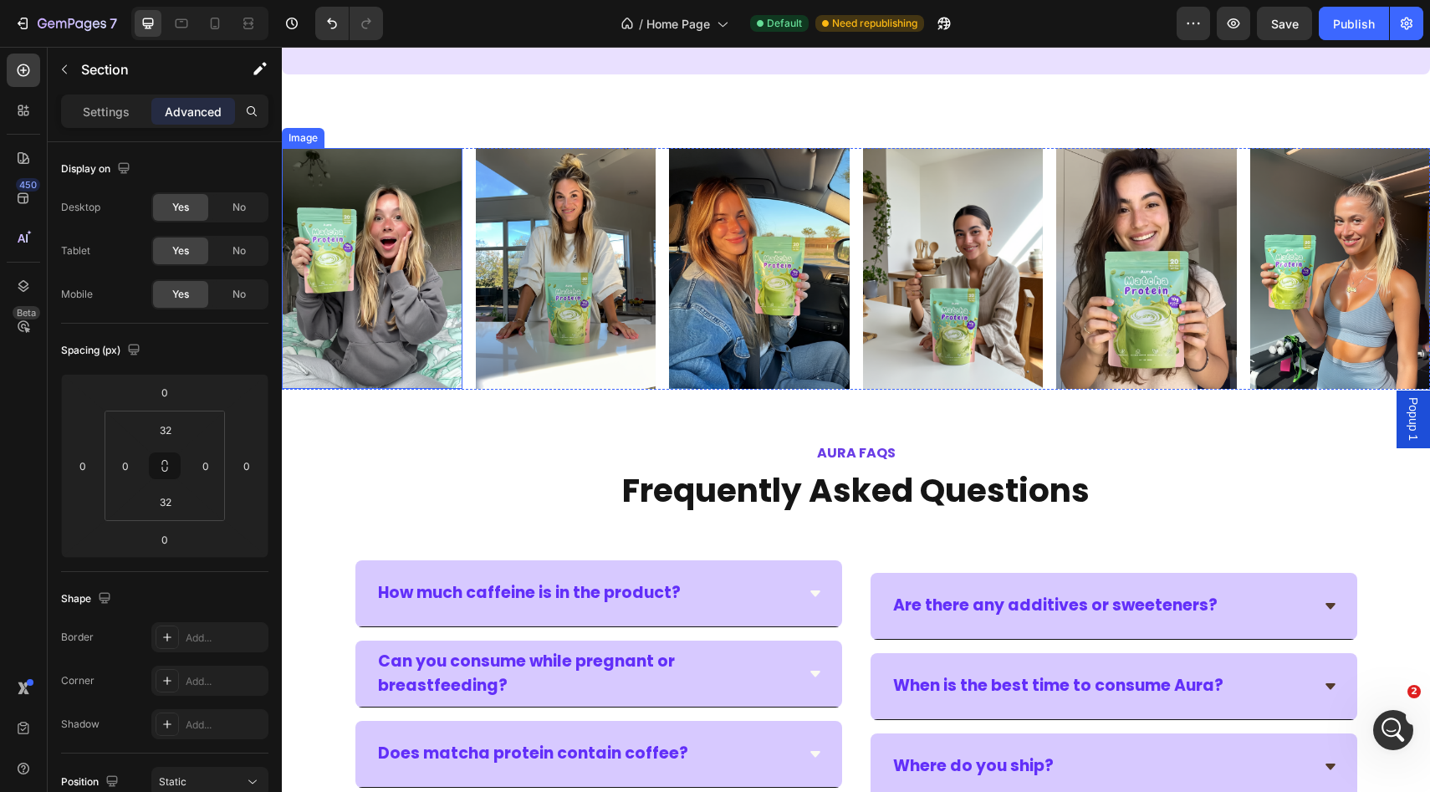
click at [394, 263] on img at bounding box center [372, 268] width 181 height 240
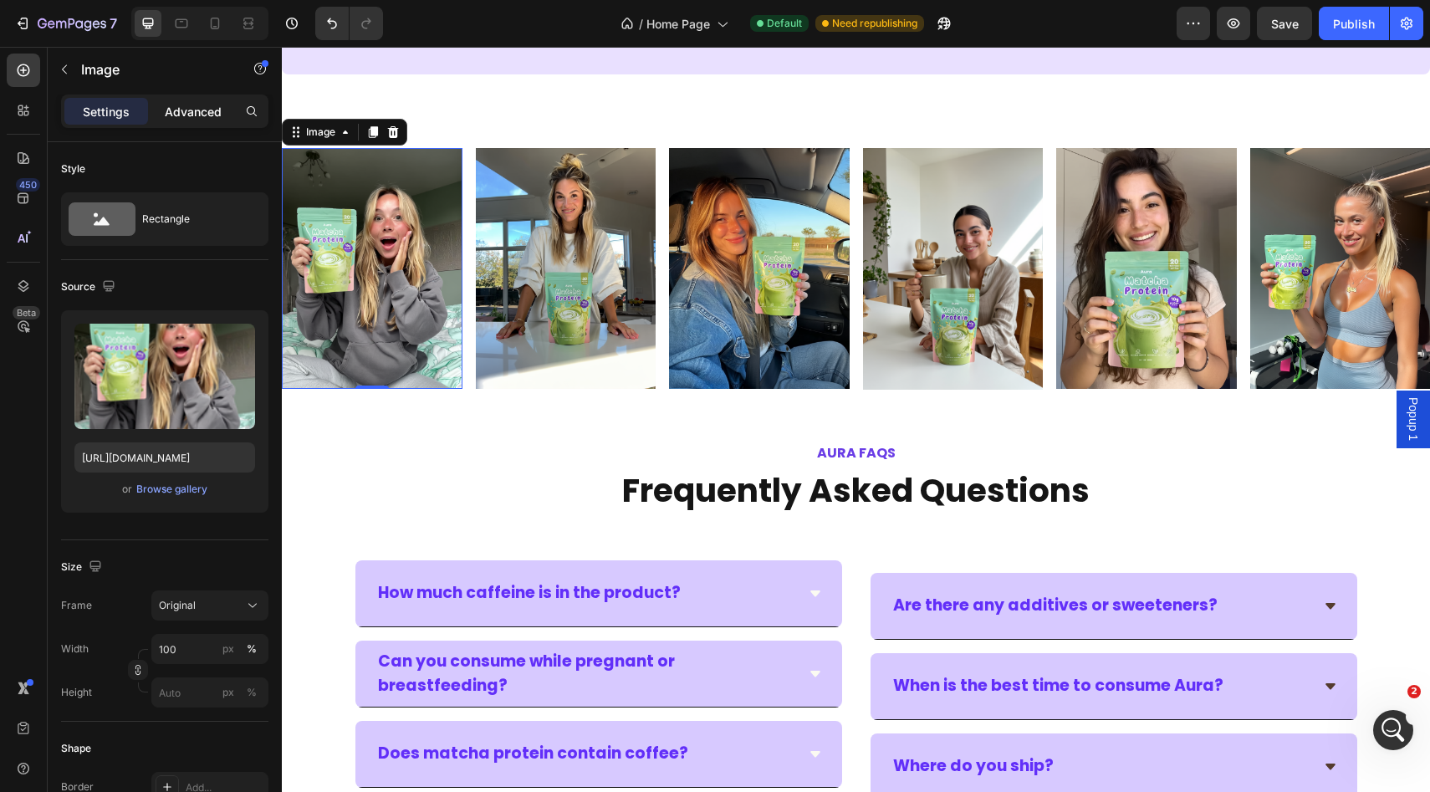
click at [191, 117] on p "Advanced" at bounding box center [193, 112] width 57 height 18
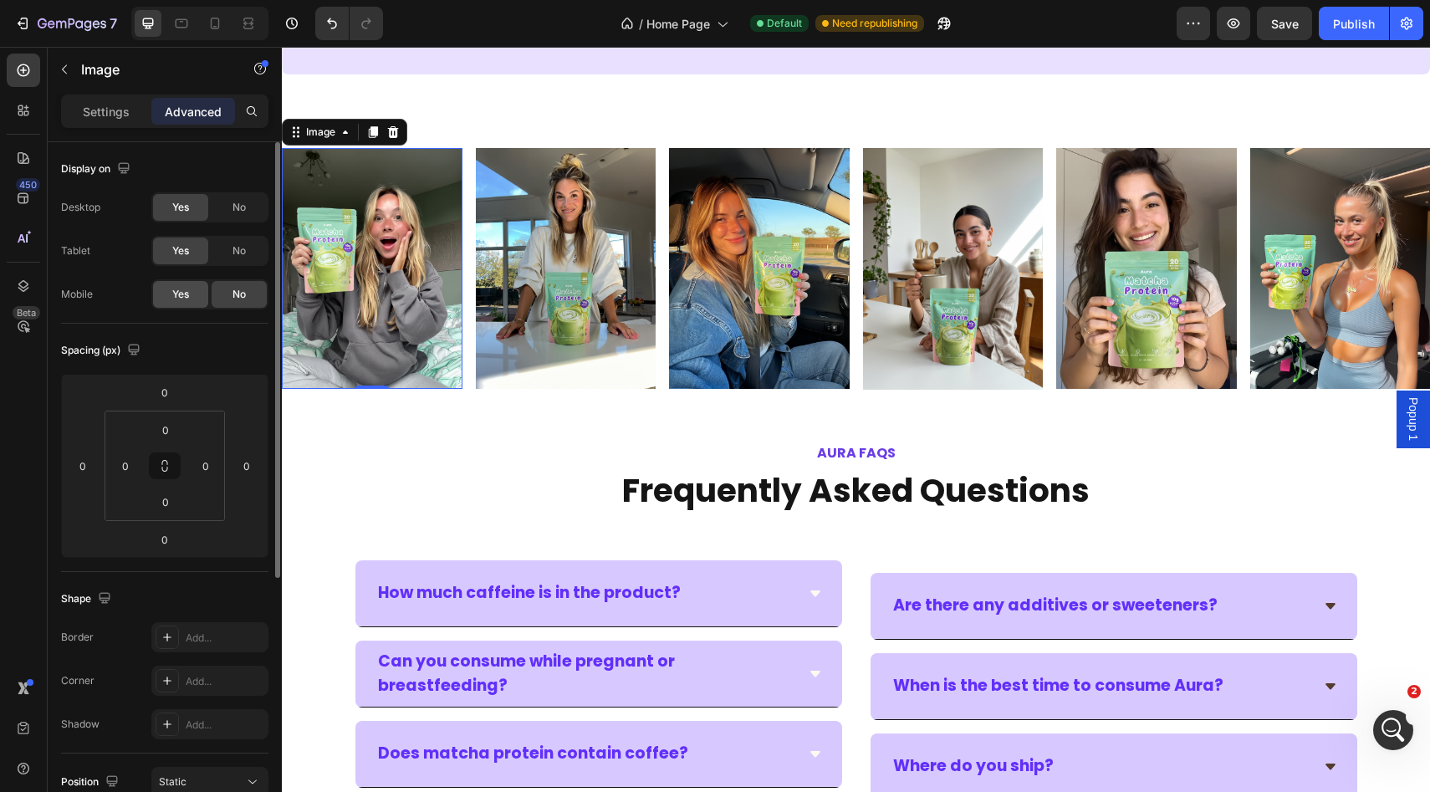
click at [200, 294] on div "Yes" at bounding box center [180, 294] width 55 height 27
click at [595, 218] on img at bounding box center [566, 268] width 181 height 240
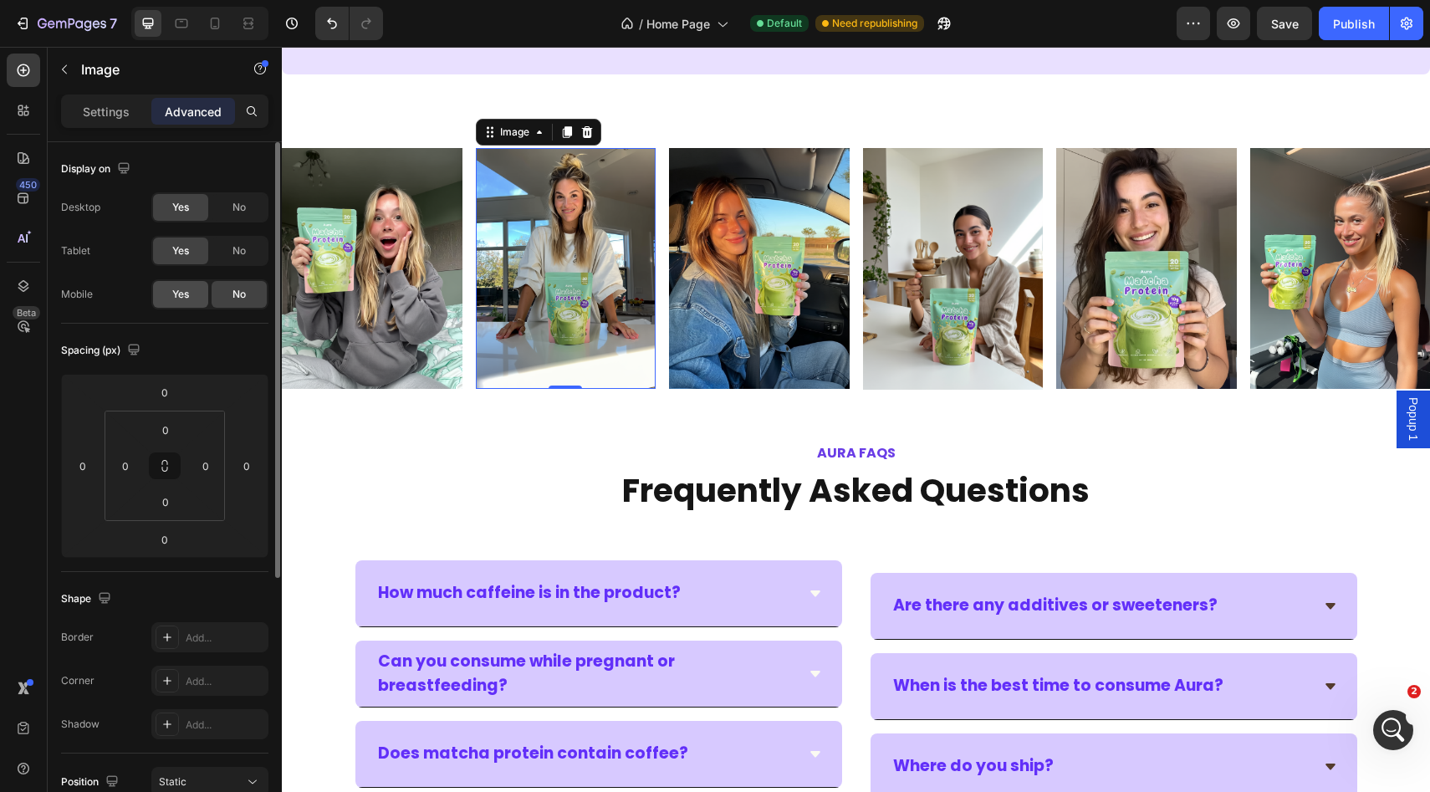
click at [198, 286] on div "Yes" at bounding box center [180, 294] width 55 height 27
click at [738, 274] on img at bounding box center [759, 268] width 181 height 240
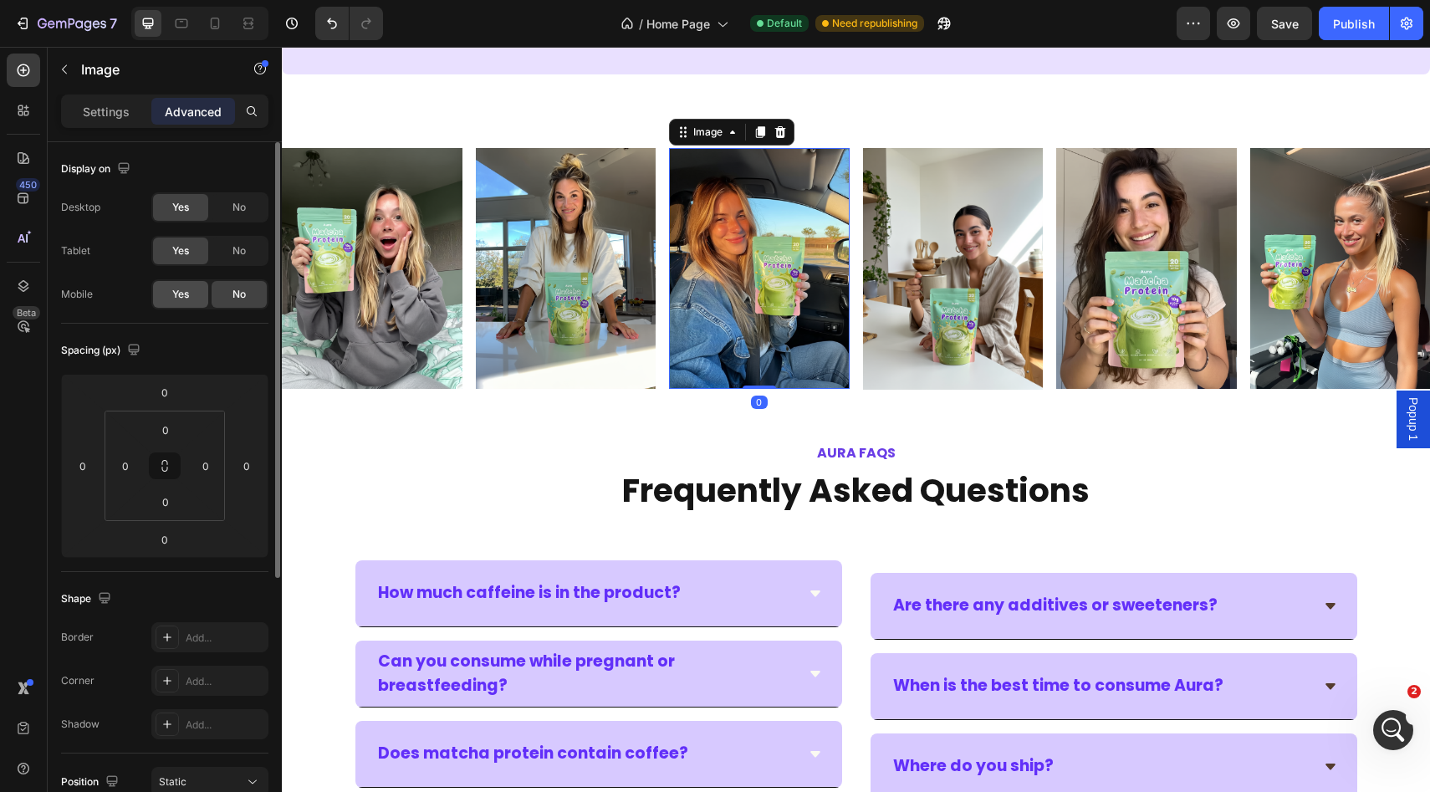
click at [185, 289] on span "Yes" at bounding box center [180, 294] width 17 height 15
click at [921, 274] on img at bounding box center [953, 268] width 181 height 241
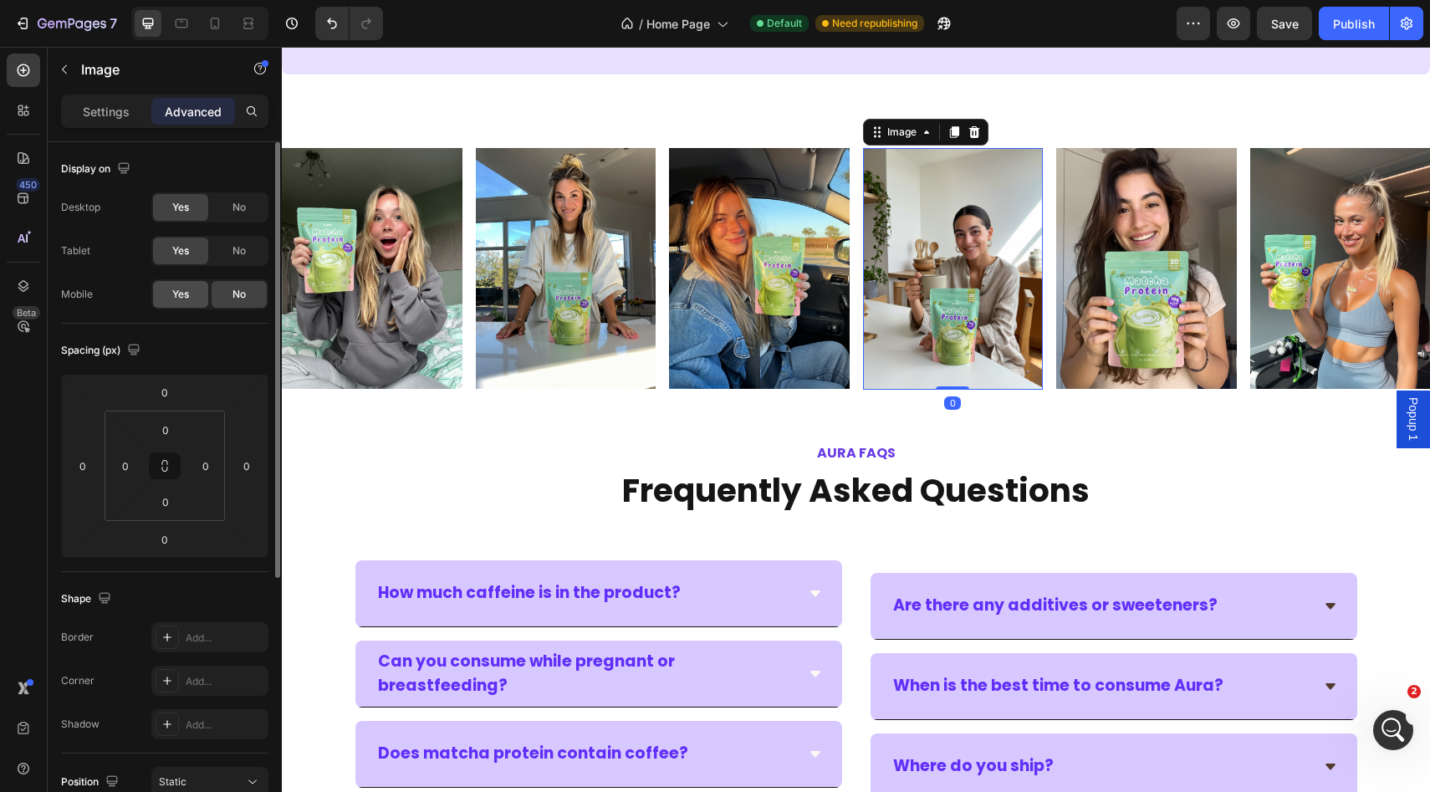
click at [188, 293] on span "Yes" at bounding box center [180, 294] width 17 height 15
click at [1211, 171] on img at bounding box center [1146, 268] width 181 height 240
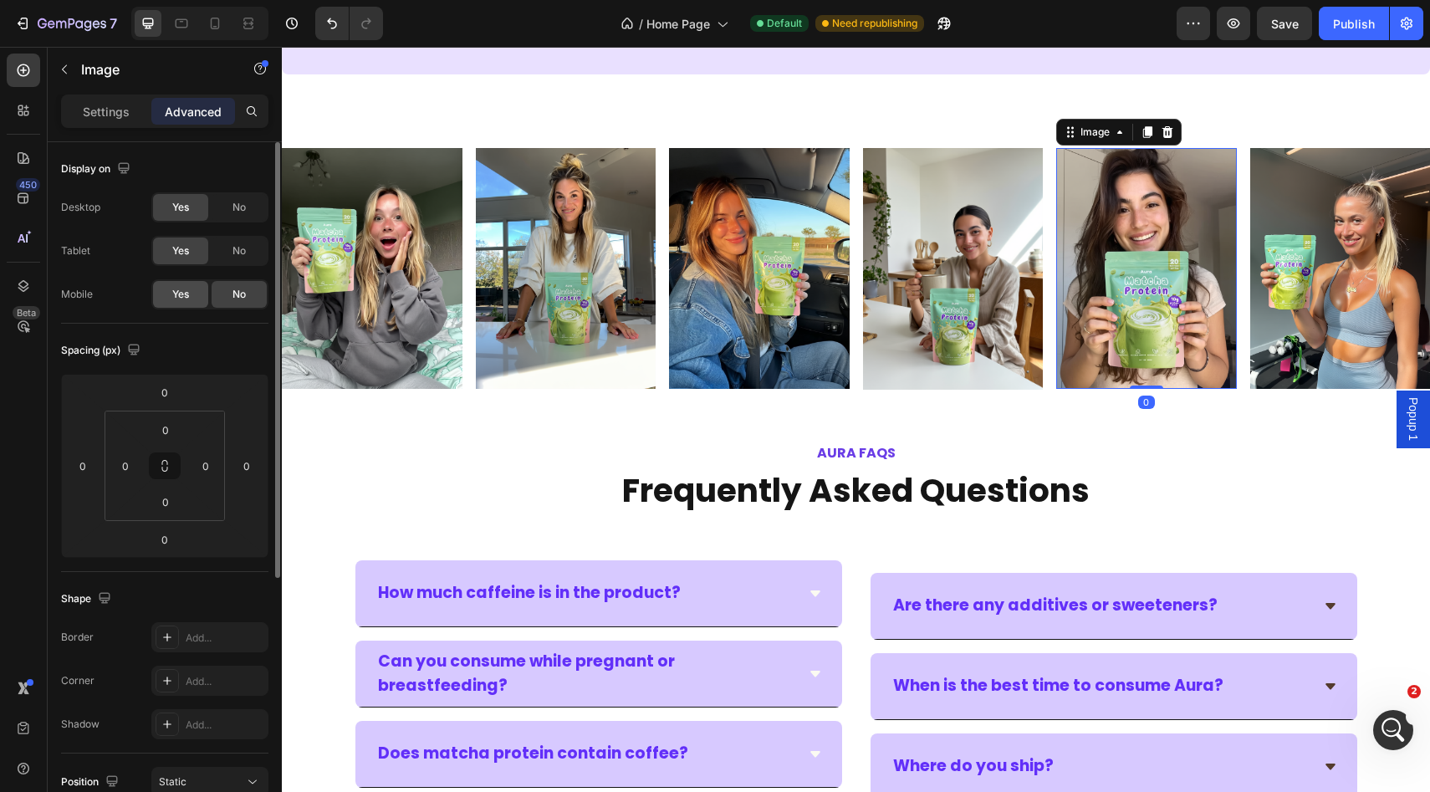
click at [159, 298] on div "Yes" at bounding box center [180, 294] width 55 height 27
click at [1274, 248] on img at bounding box center [1340, 268] width 181 height 240
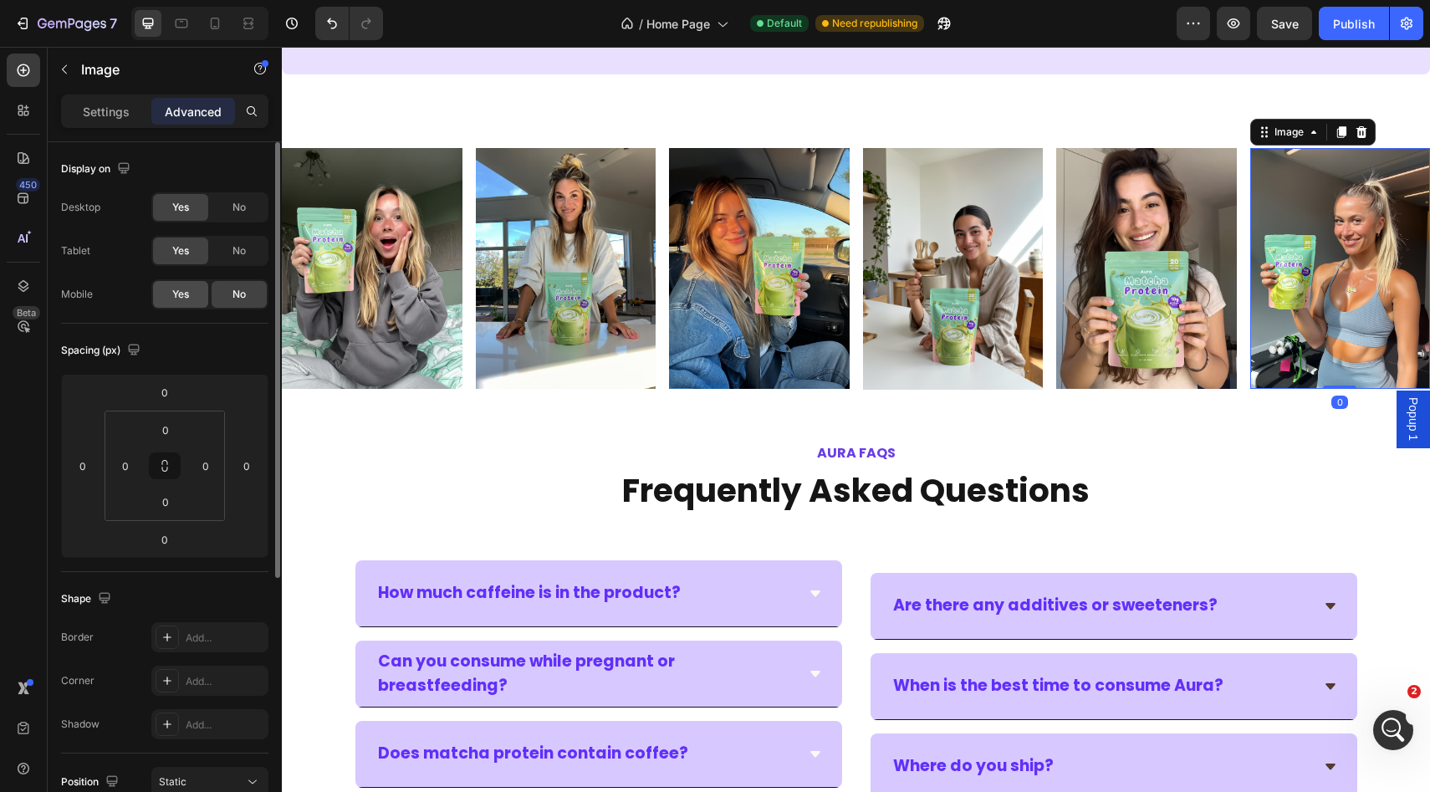
click at [176, 300] on span "Yes" at bounding box center [180, 294] width 17 height 15
click at [212, 23] on icon at bounding box center [215, 23] width 17 height 17
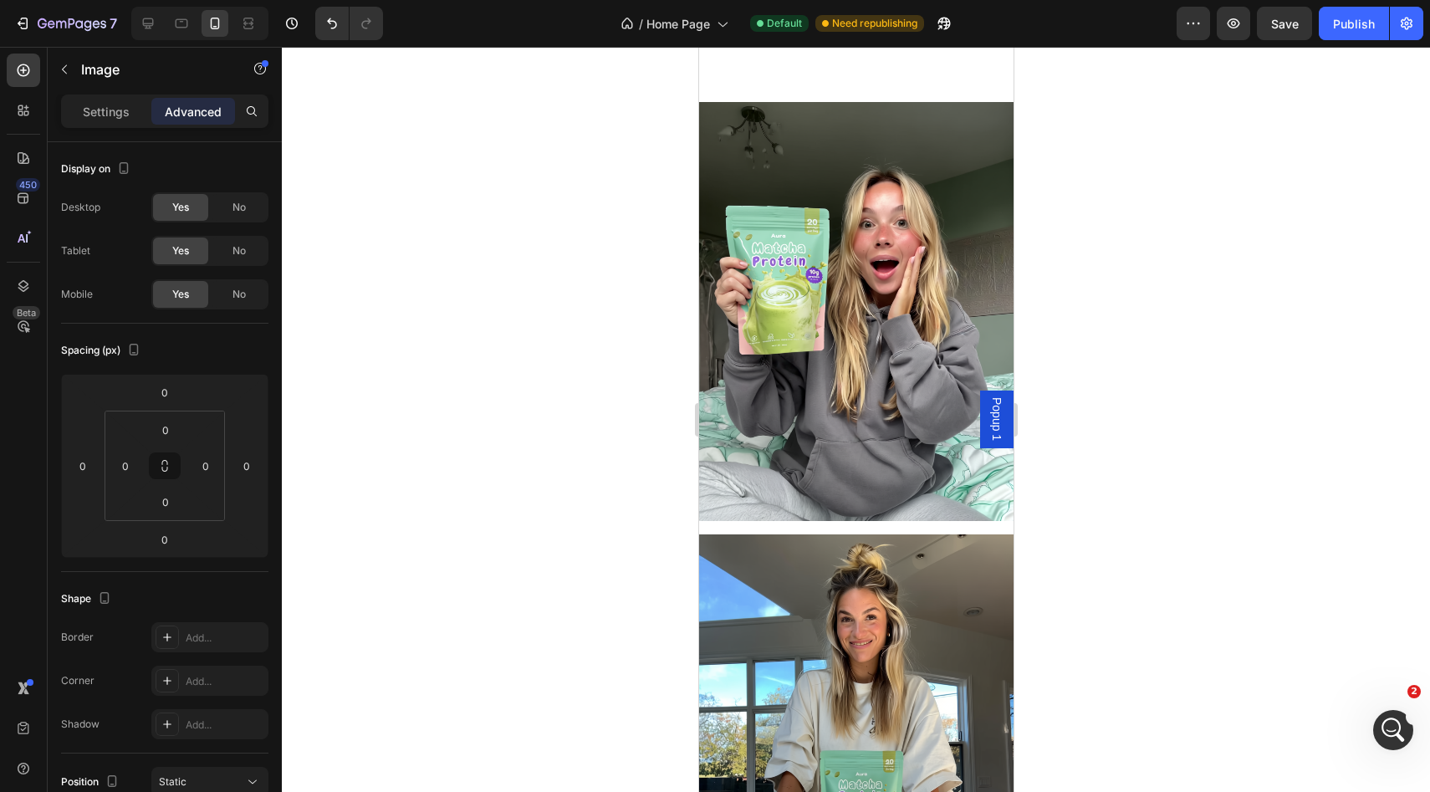
scroll to position [4389, 0]
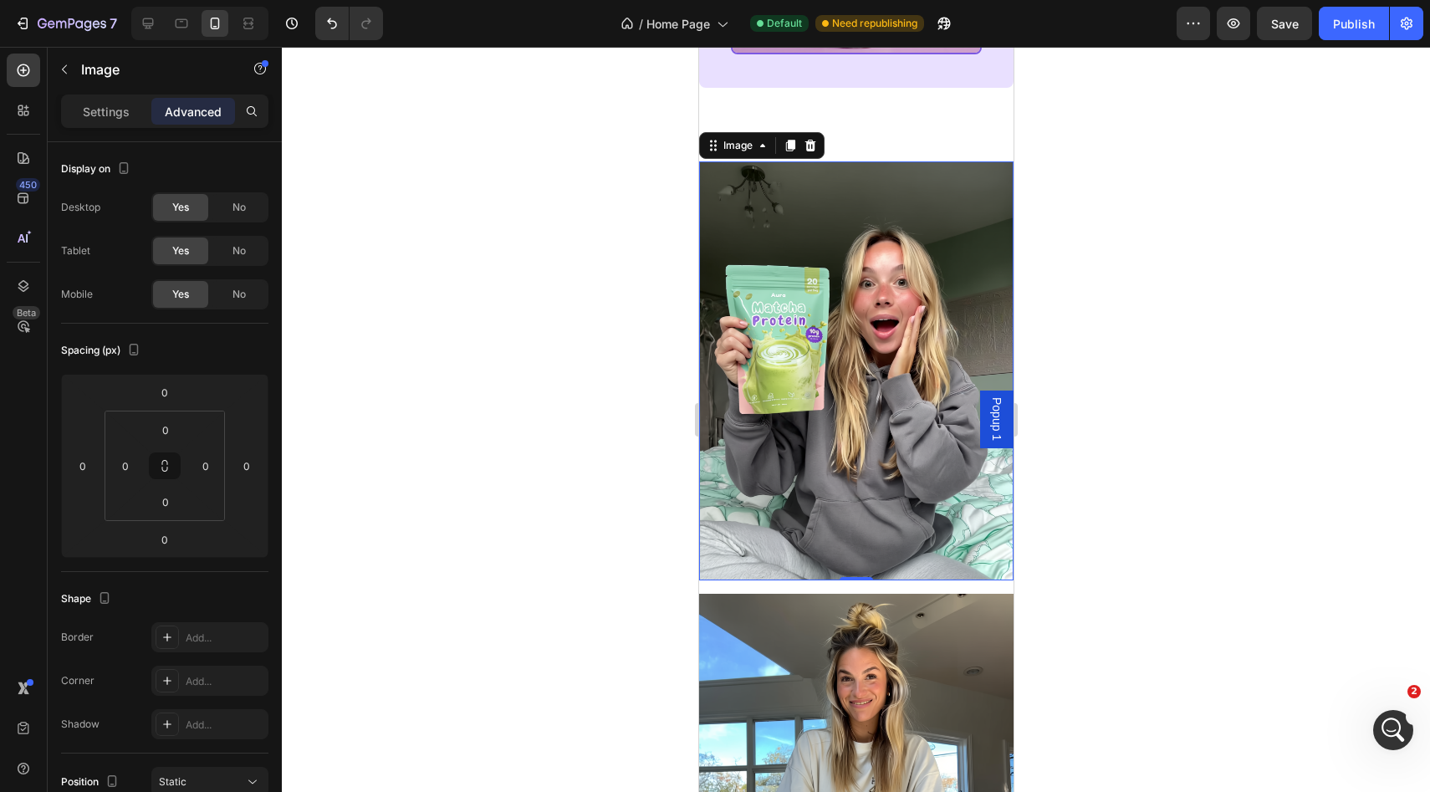
click at [756, 309] on img at bounding box center [855, 370] width 314 height 419
click at [597, 173] on div at bounding box center [856, 419] width 1148 height 745
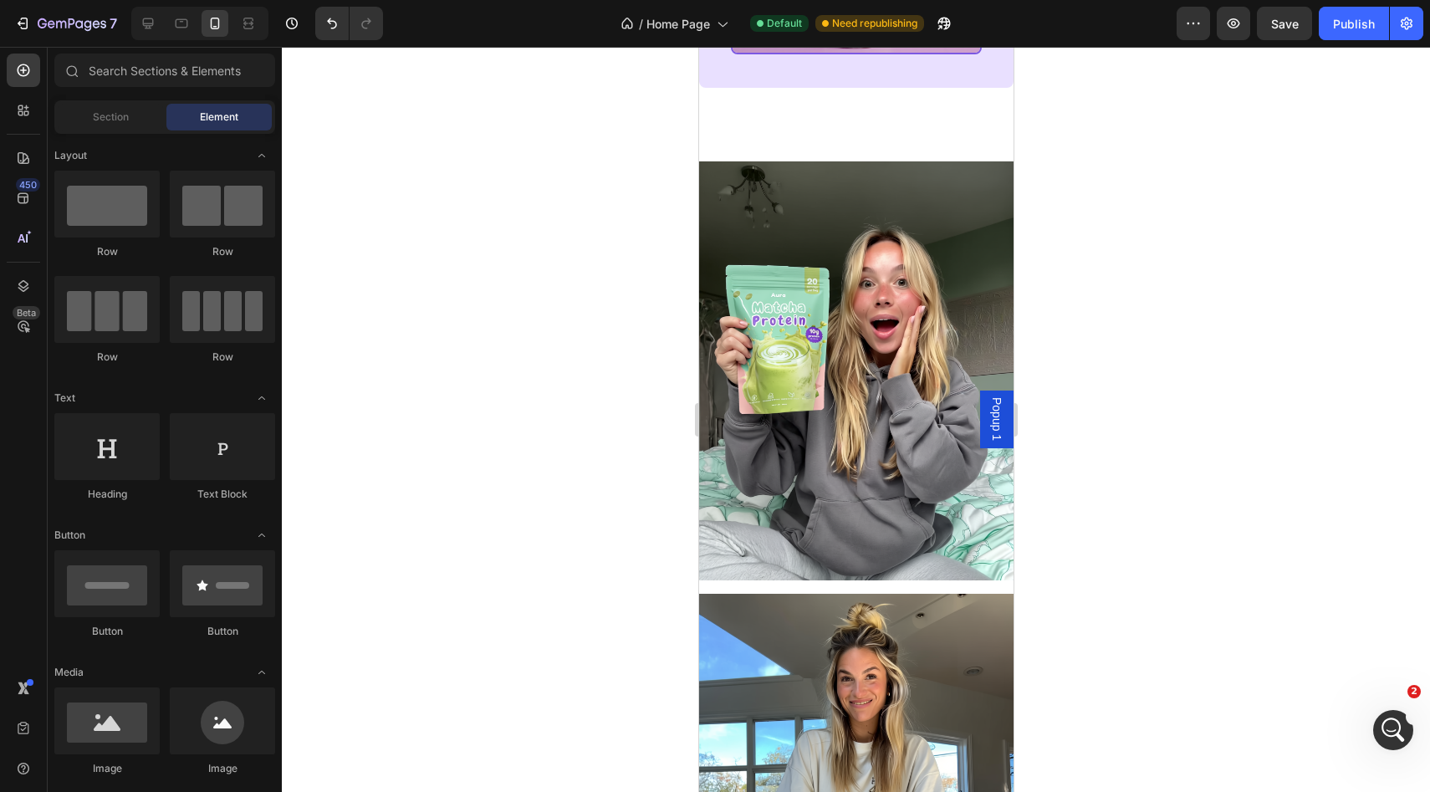
click at [725, 187] on img at bounding box center [855, 370] width 314 height 419
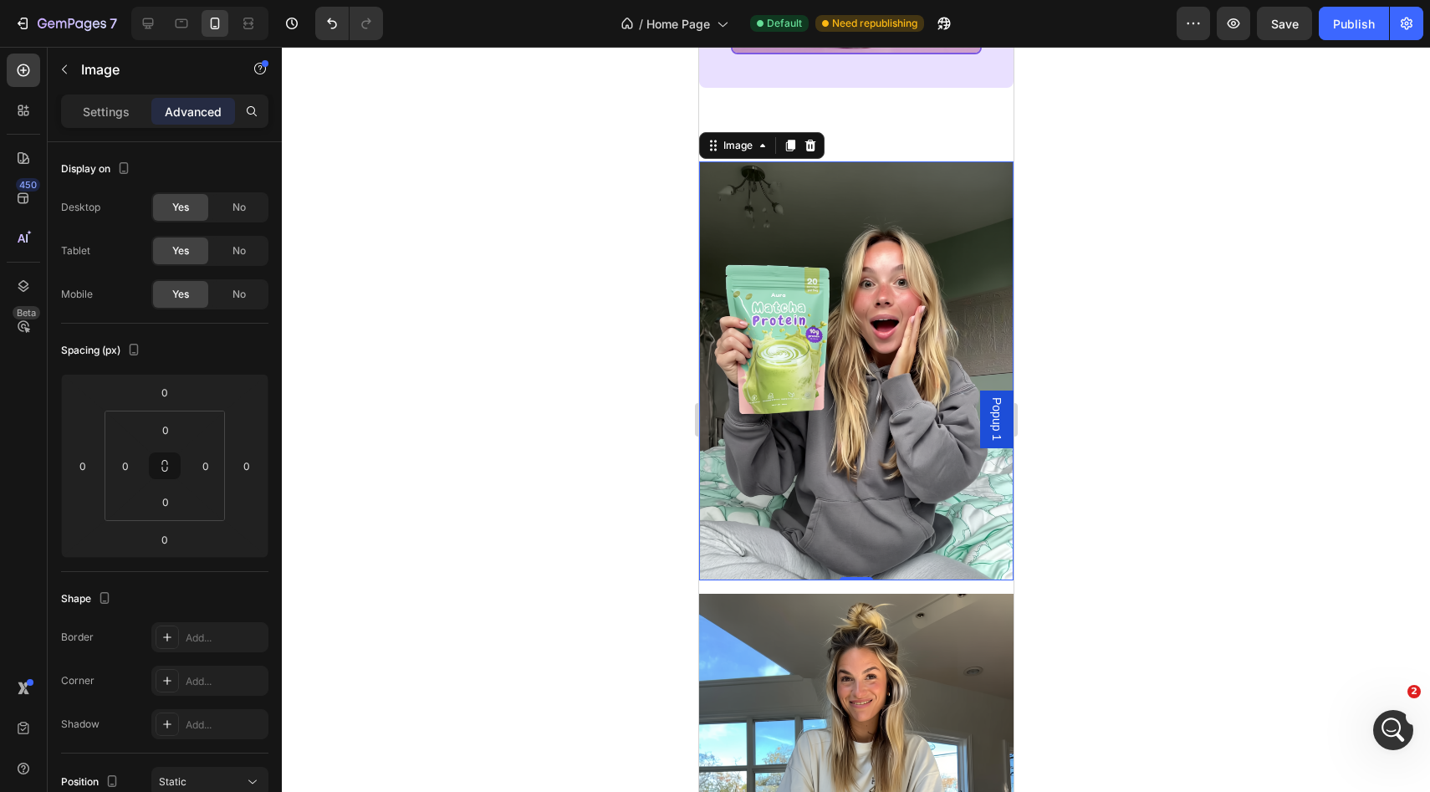
click at [675, 221] on div at bounding box center [856, 419] width 1148 height 745
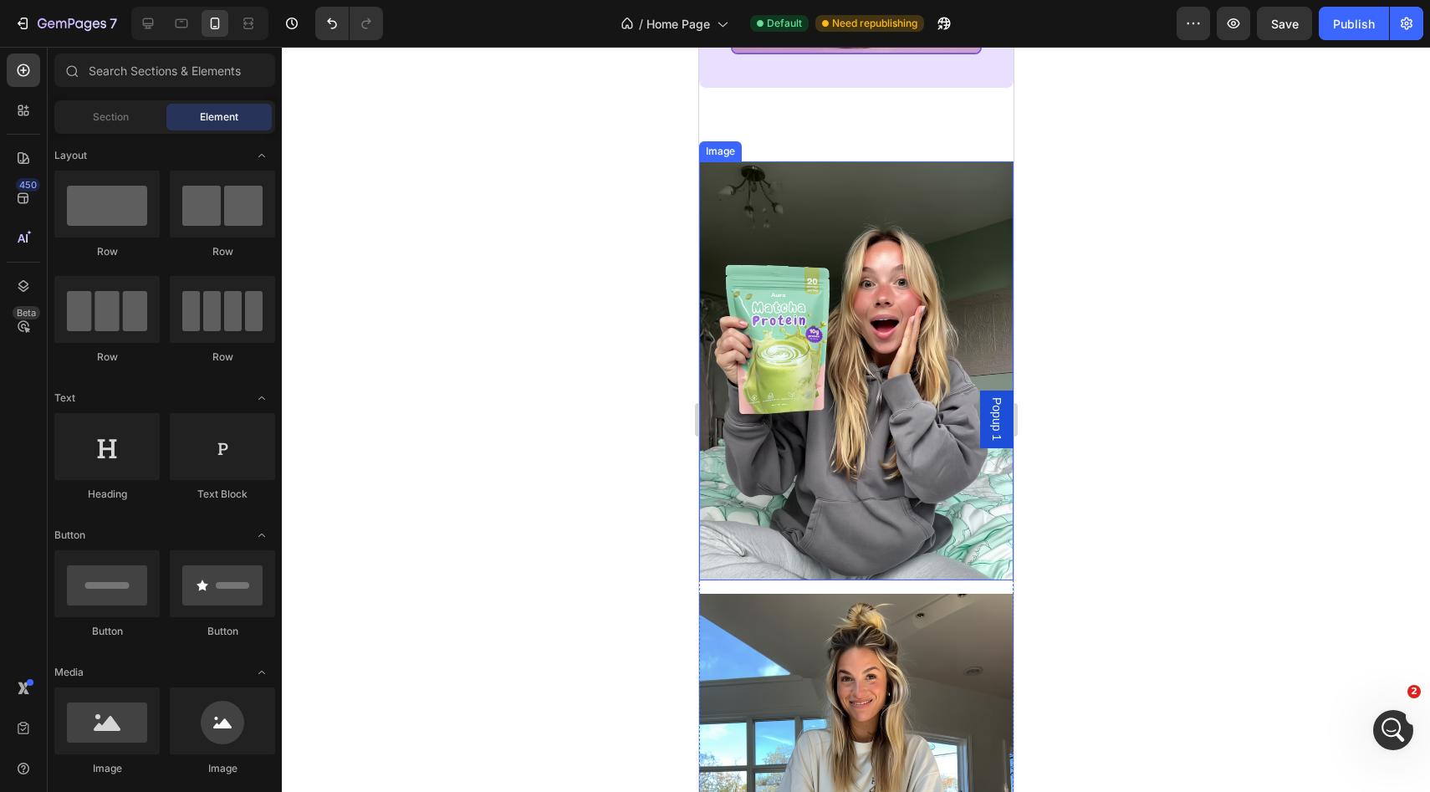
click at [727, 159] on div "Image" at bounding box center [720, 151] width 36 height 15
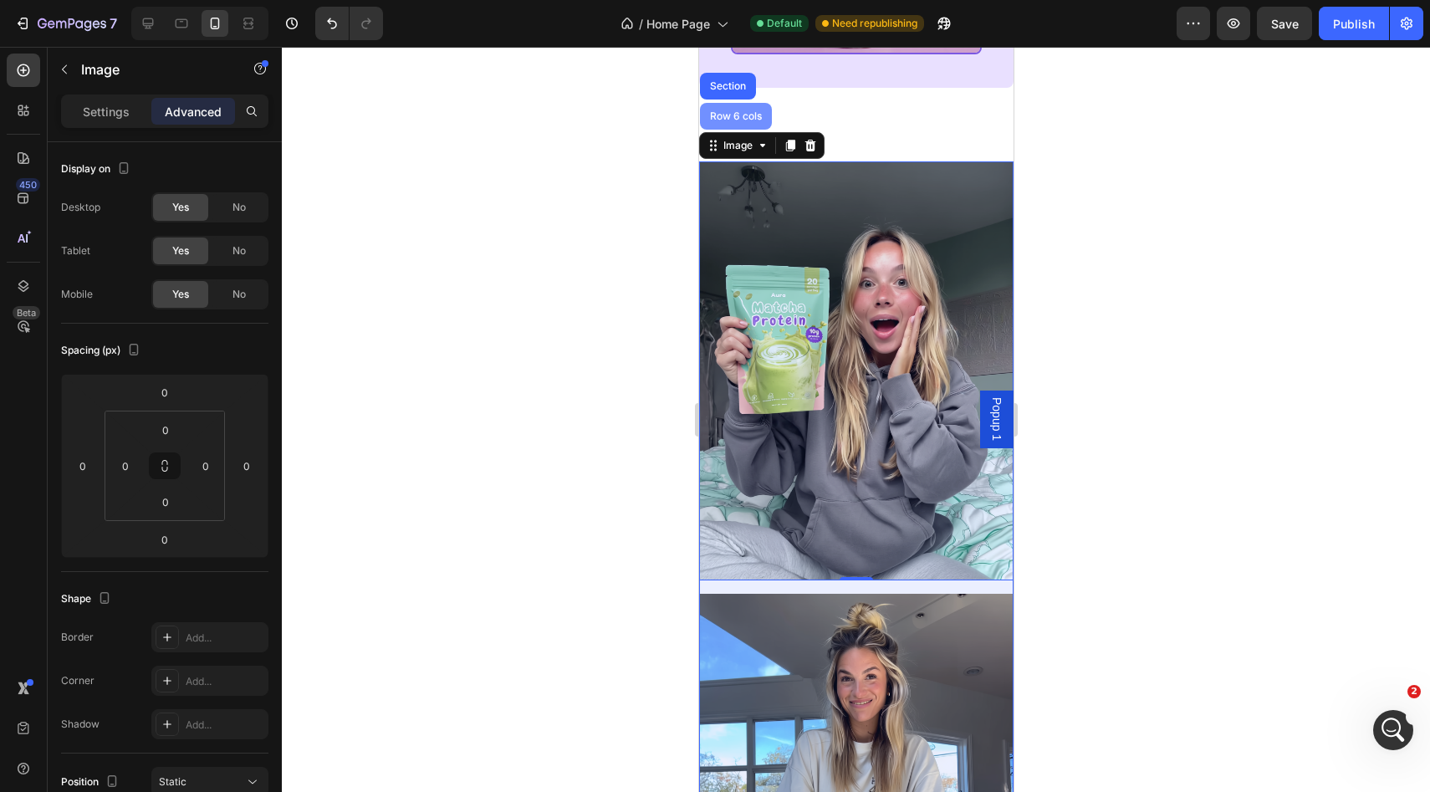
click at [739, 130] on div "Row 6 cols" at bounding box center [735, 116] width 72 height 27
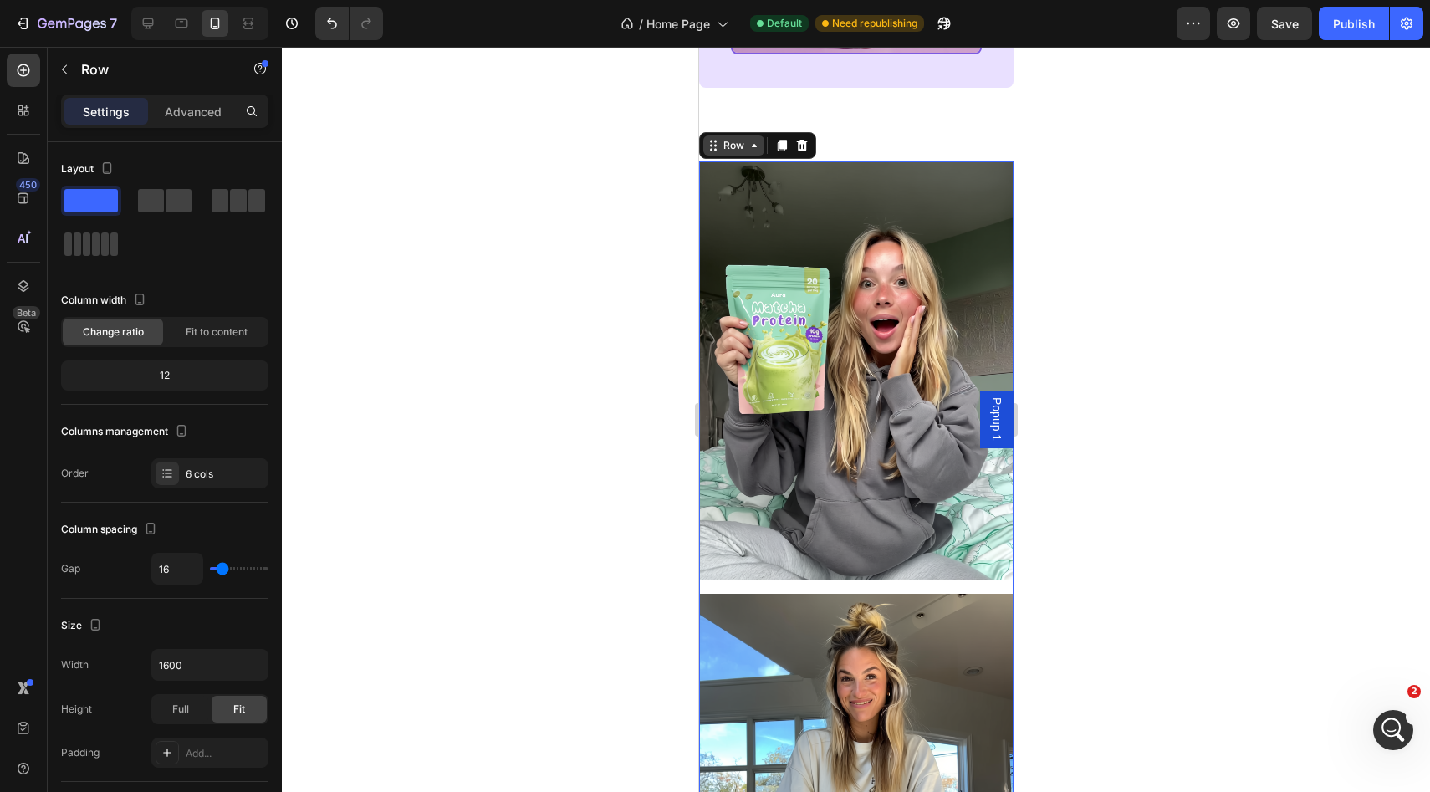
click at [744, 153] on div "Row" at bounding box center [733, 145] width 28 height 15
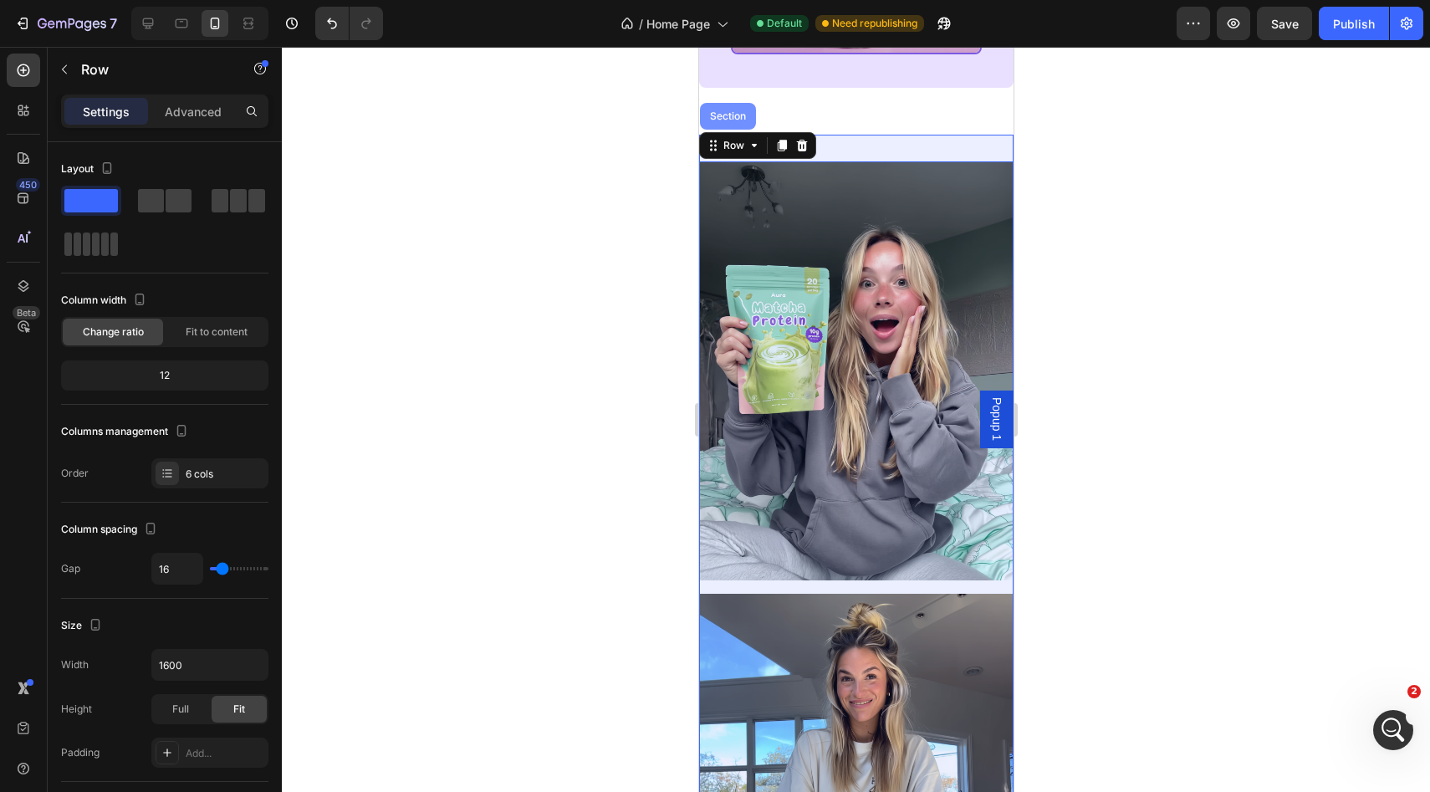
click at [737, 130] on div "Section" at bounding box center [727, 116] width 56 height 27
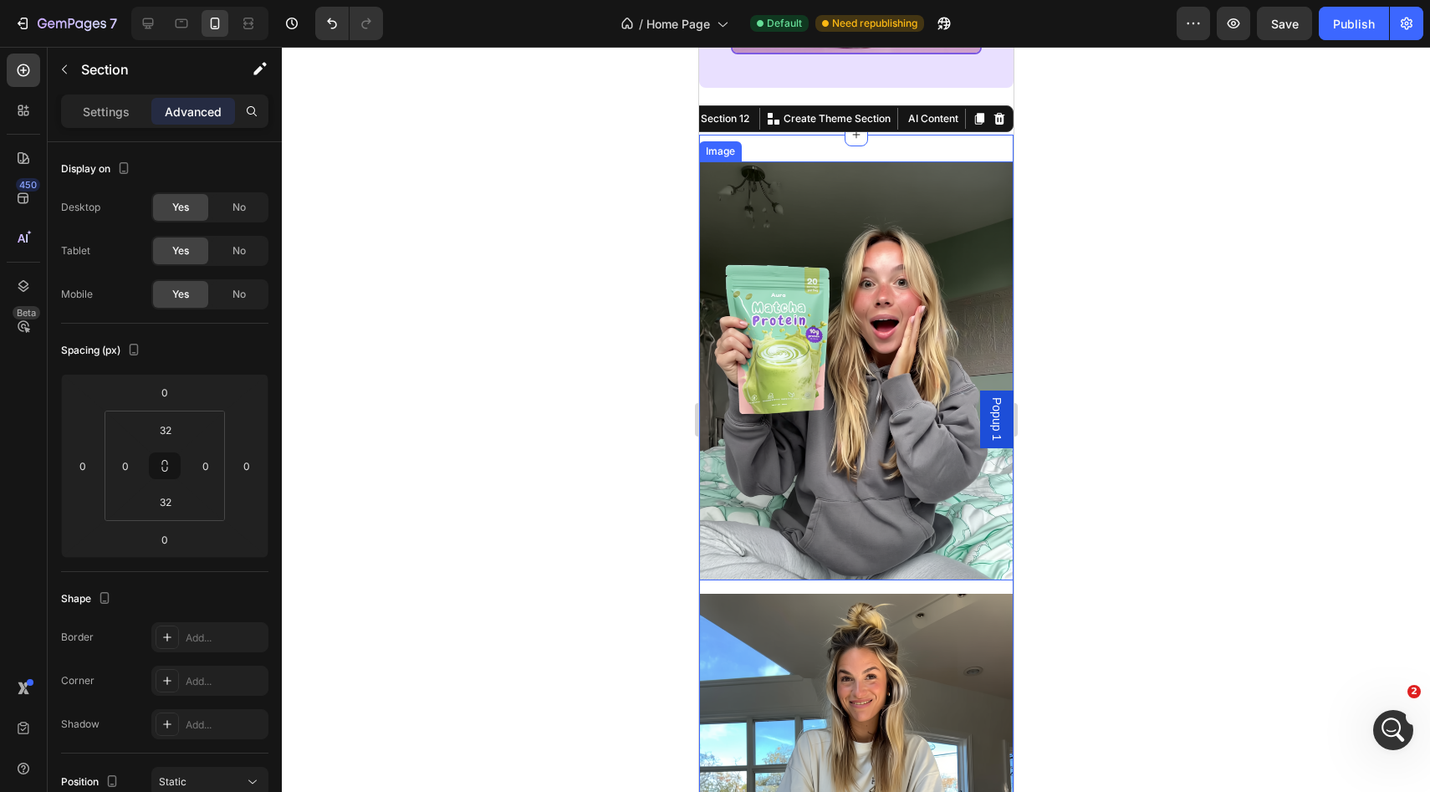
click at [738, 205] on img at bounding box center [855, 370] width 314 height 419
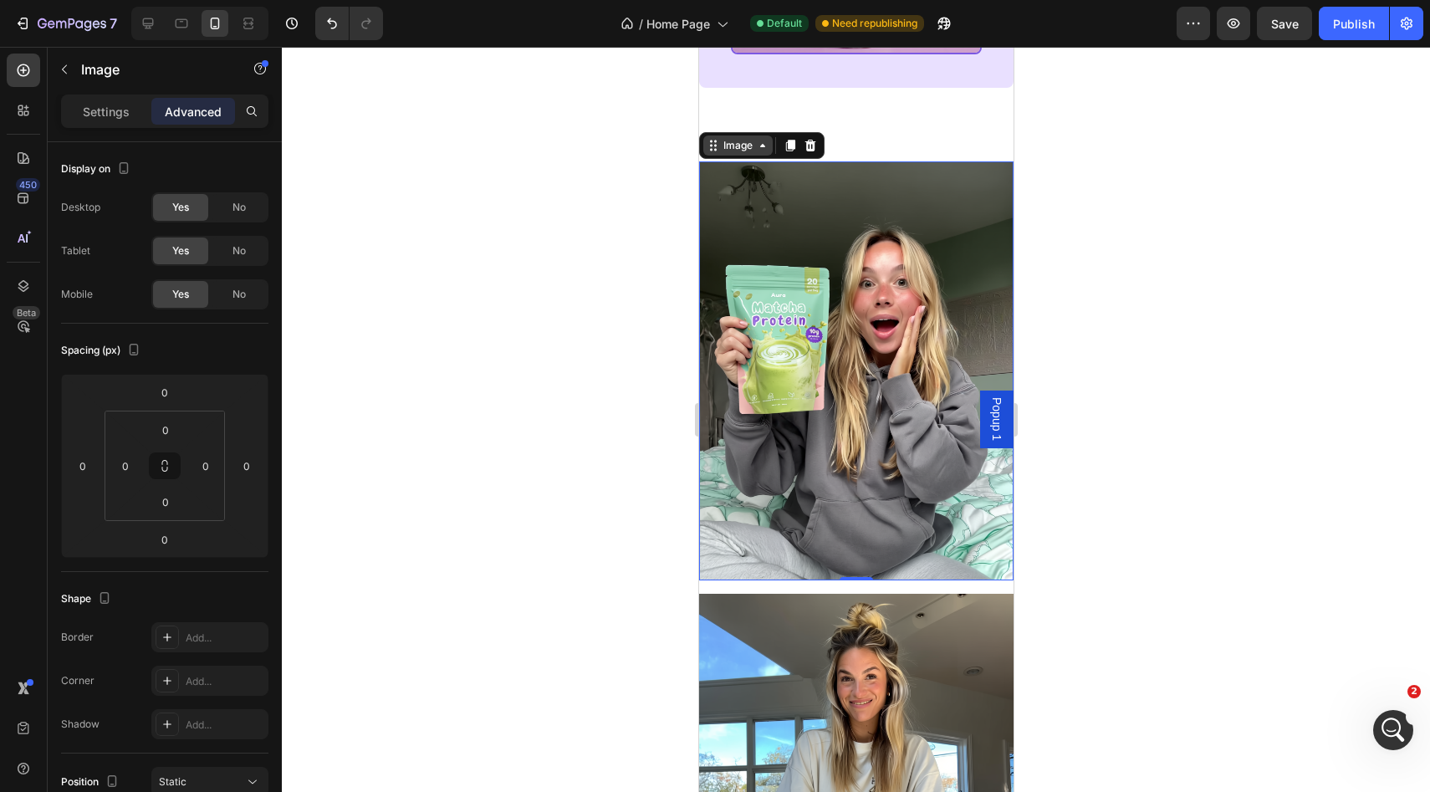
click at [721, 153] on div "Image" at bounding box center [737, 145] width 36 height 15
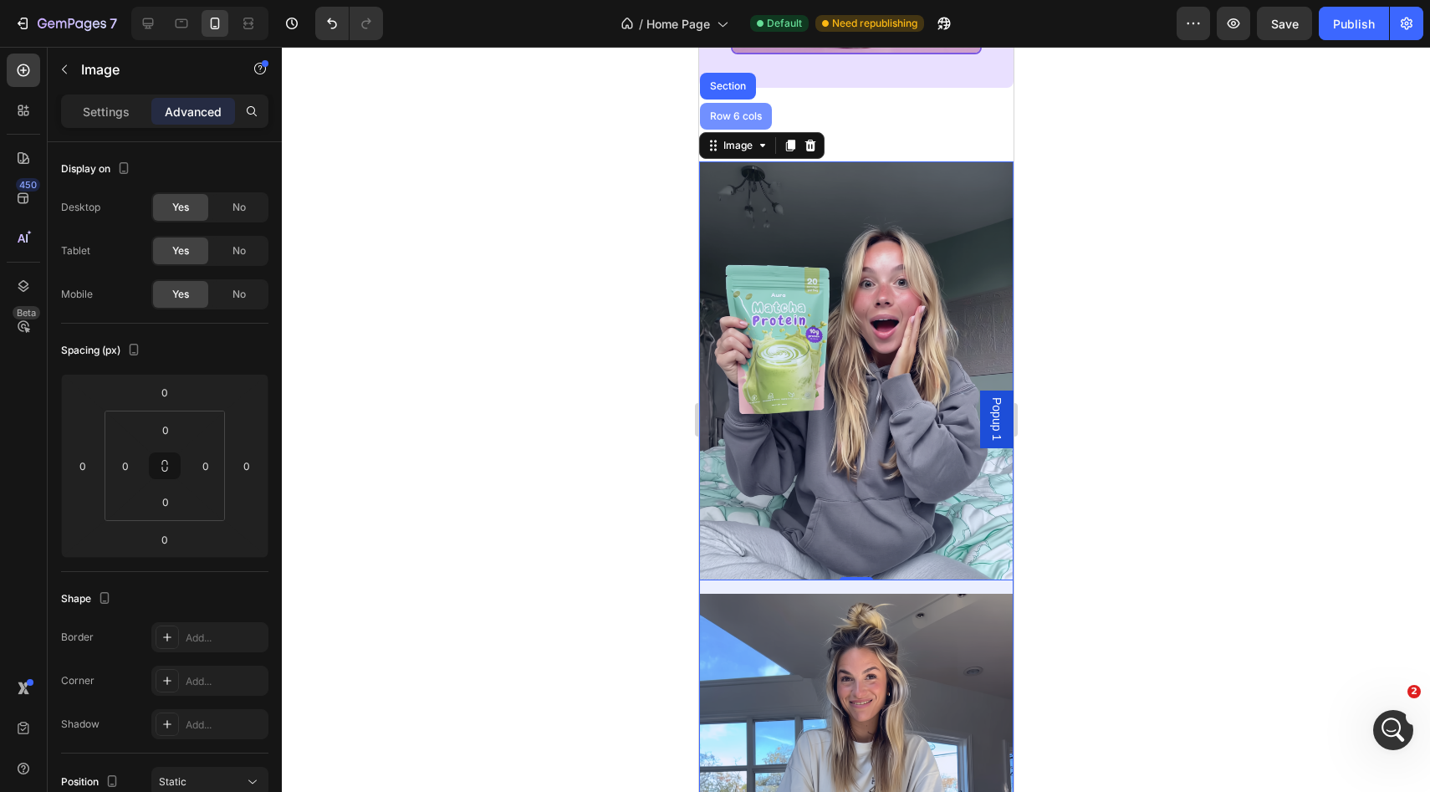
click at [727, 128] on div "Row 6 cols" at bounding box center [735, 116] width 72 height 27
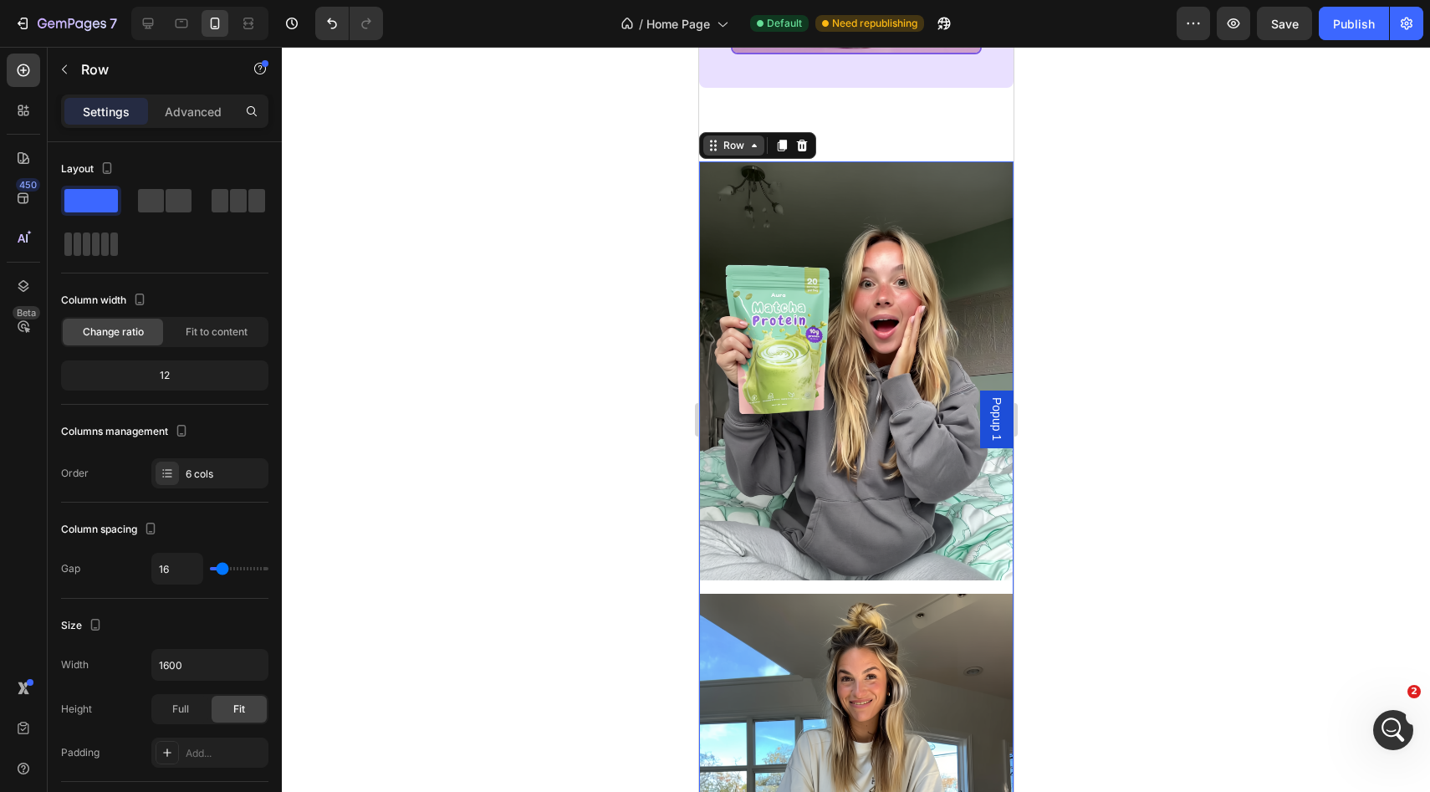
click at [730, 153] on div "Row" at bounding box center [733, 145] width 28 height 15
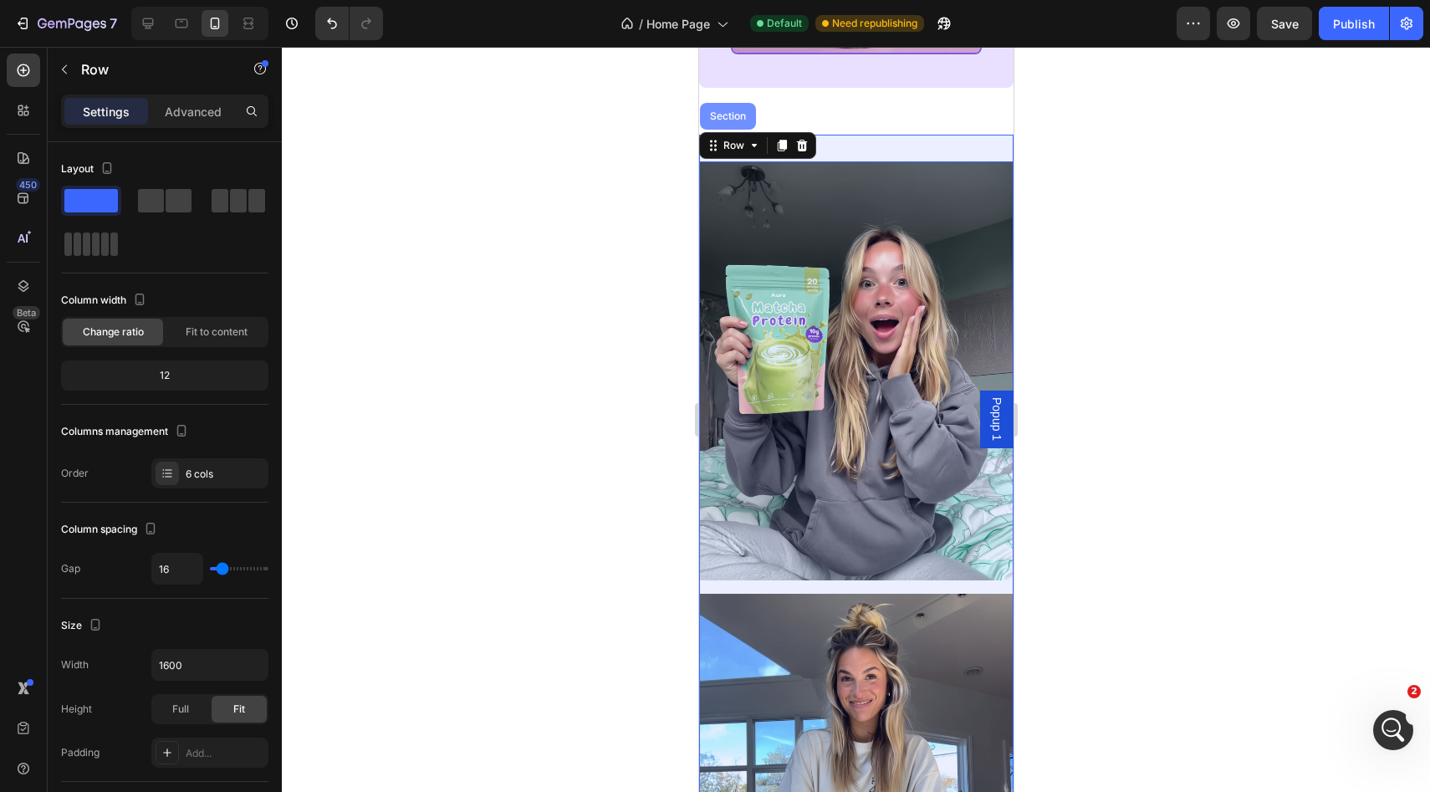
click at [728, 121] on div "Section" at bounding box center [727, 116] width 43 height 10
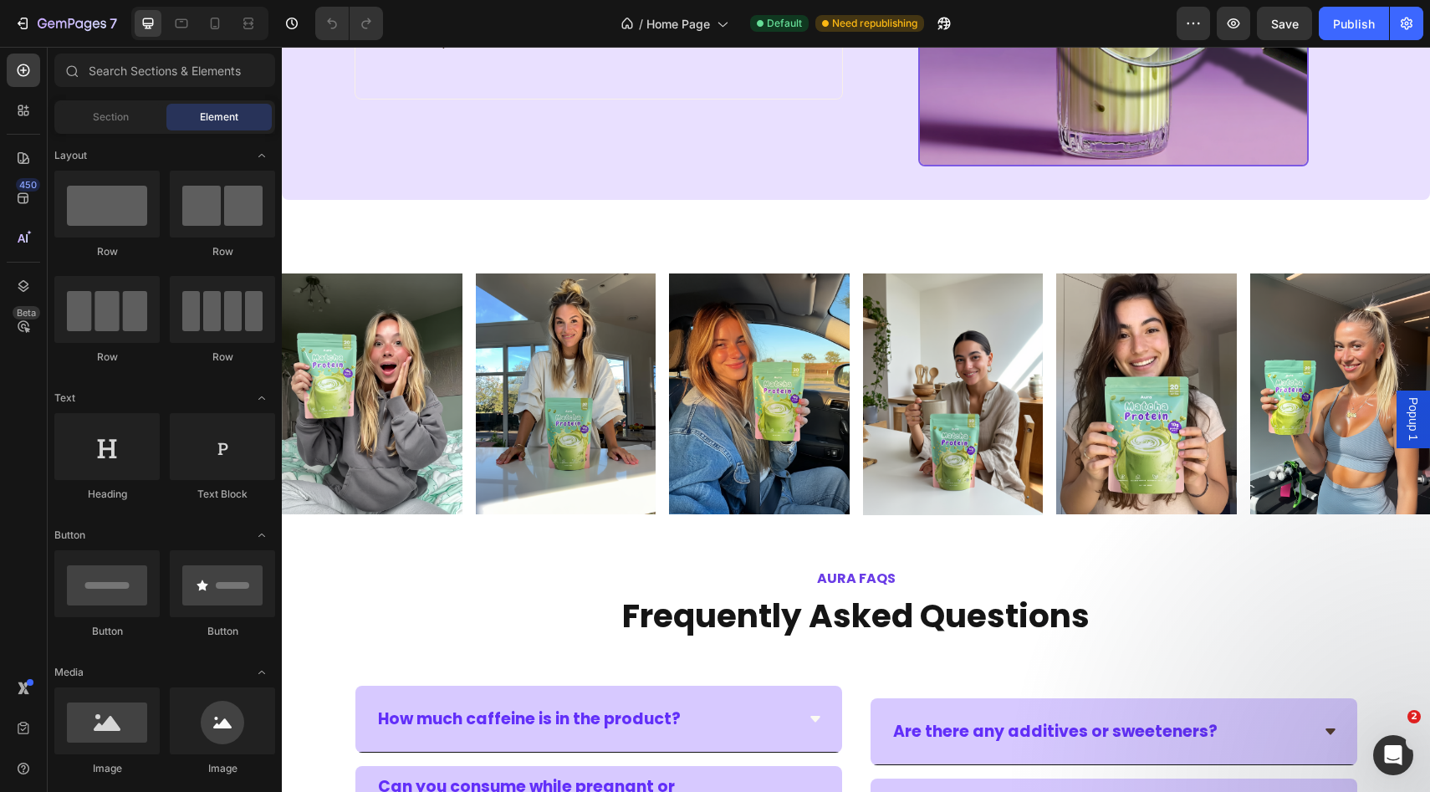
scroll to position [3246, 0]
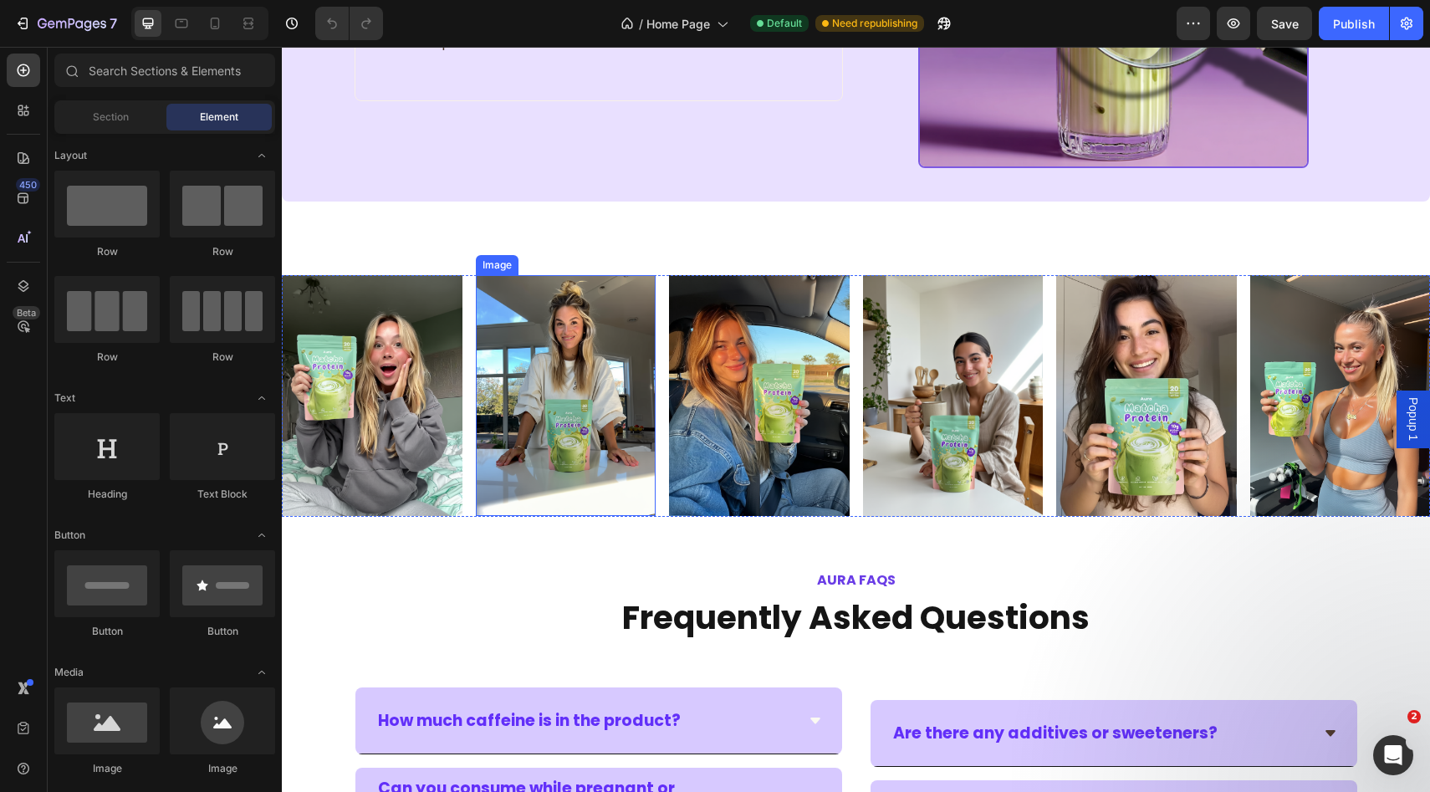
click at [634, 354] on img at bounding box center [566, 395] width 181 height 240
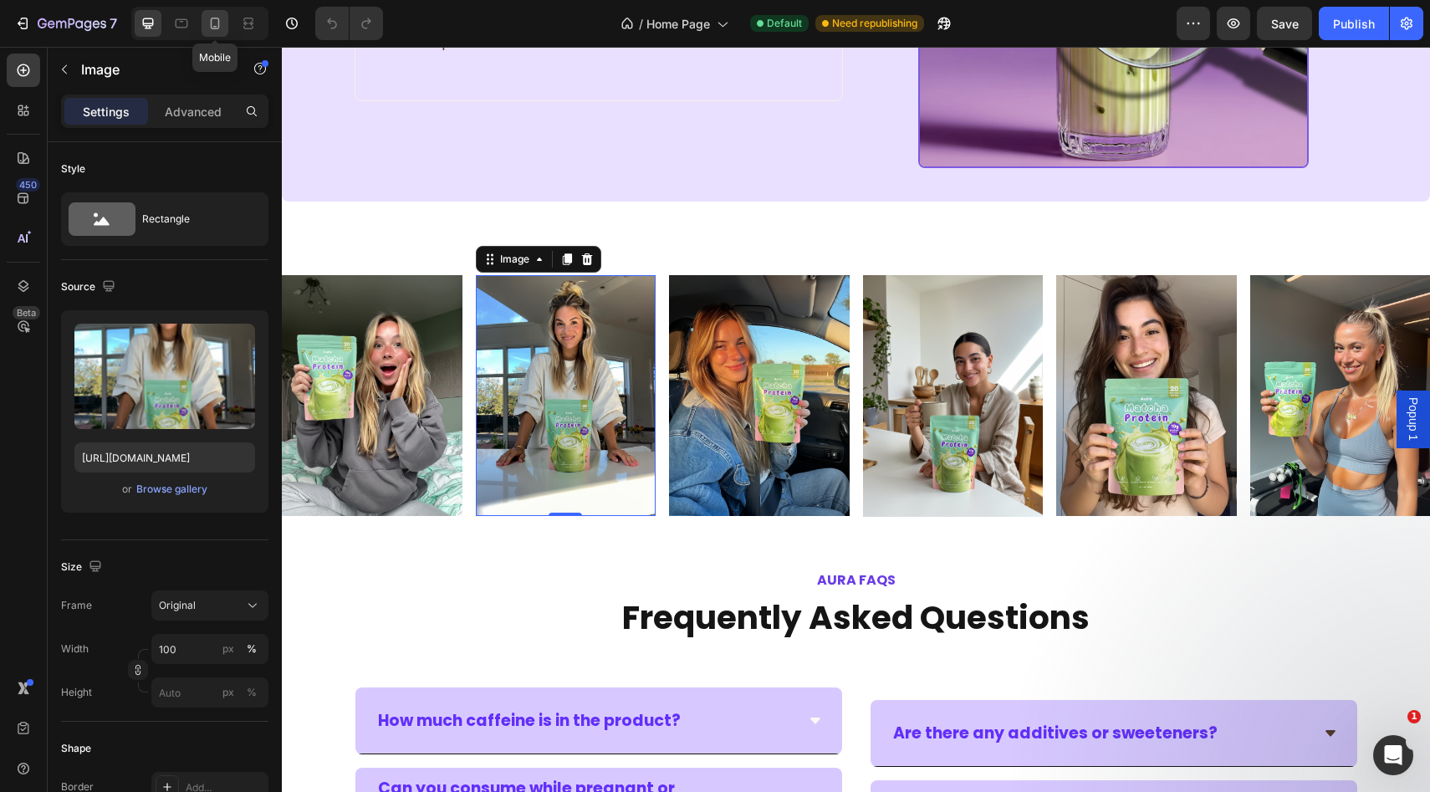
click at [221, 32] on div at bounding box center [215, 23] width 27 height 27
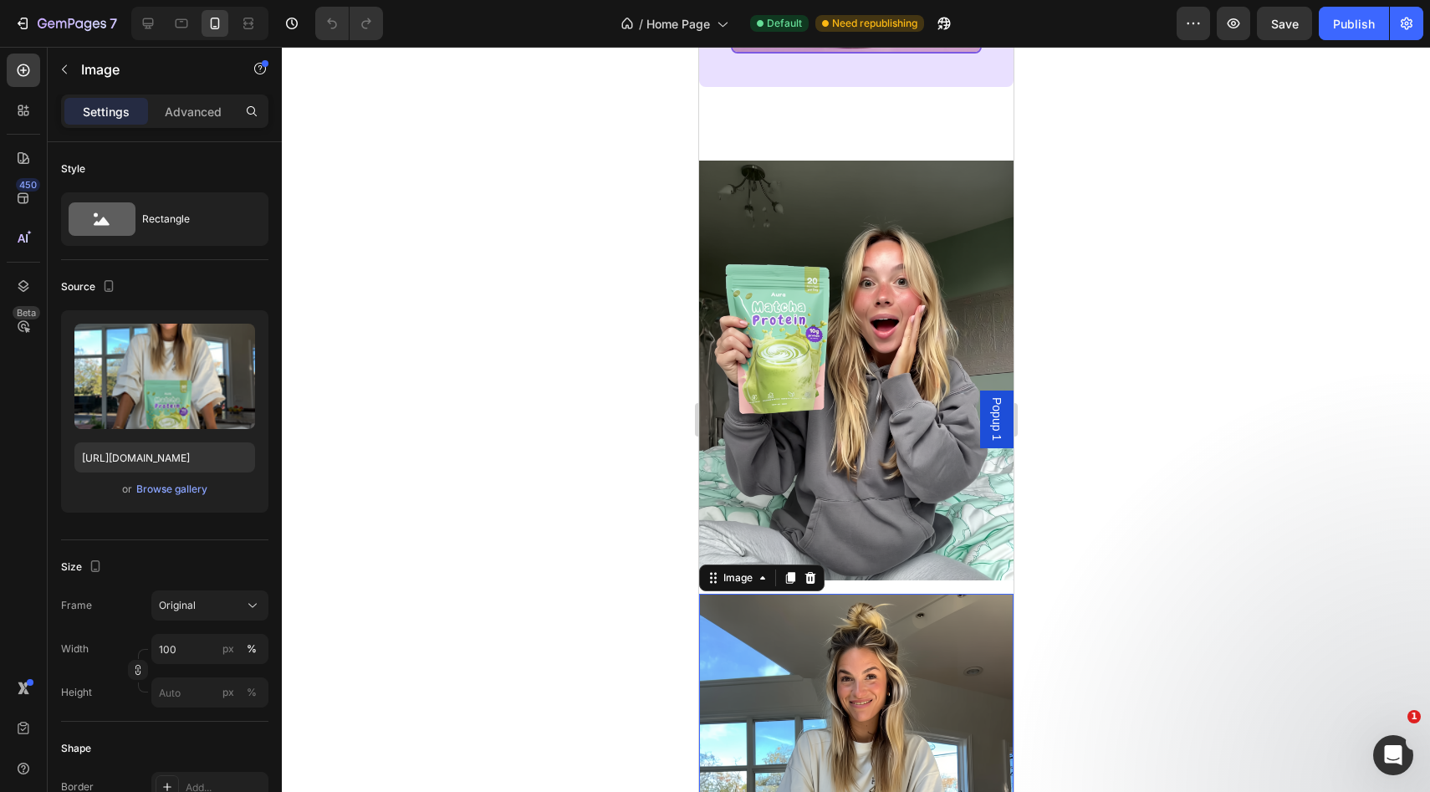
scroll to position [3588, 0]
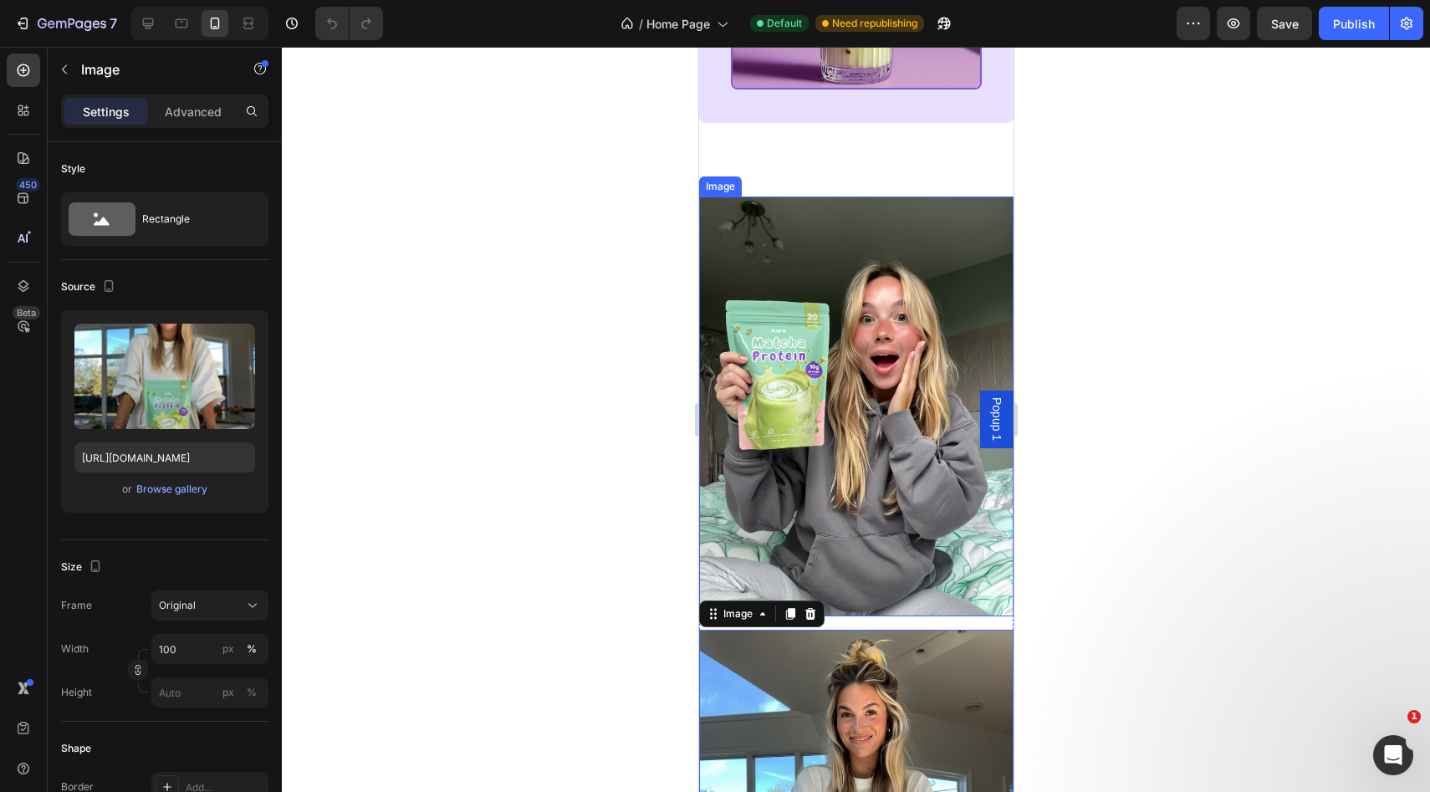
click at [721, 194] on div "Image" at bounding box center [720, 186] width 36 height 15
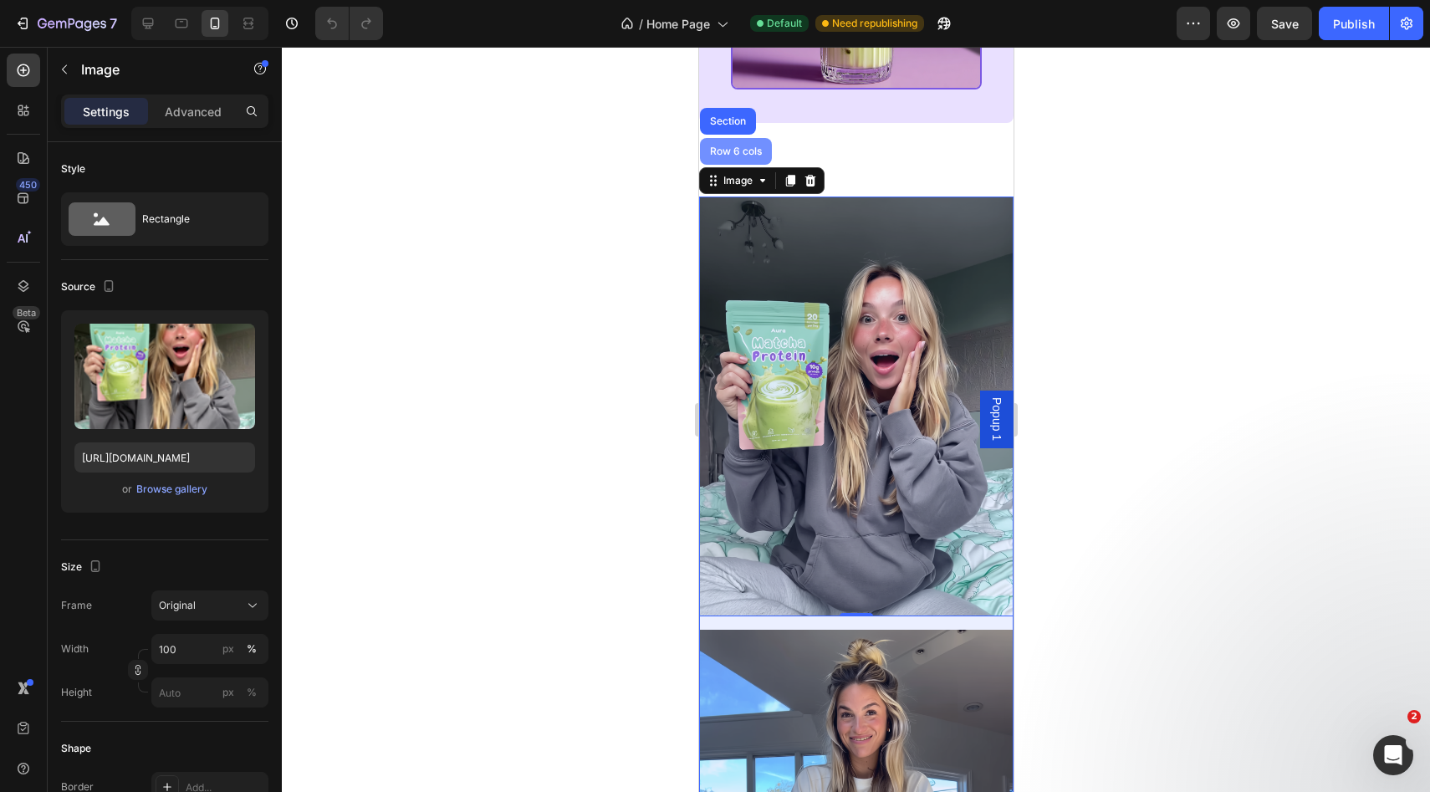
click at [727, 156] on div "Row 6 cols" at bounding box center [735, 151] width 59 height 10
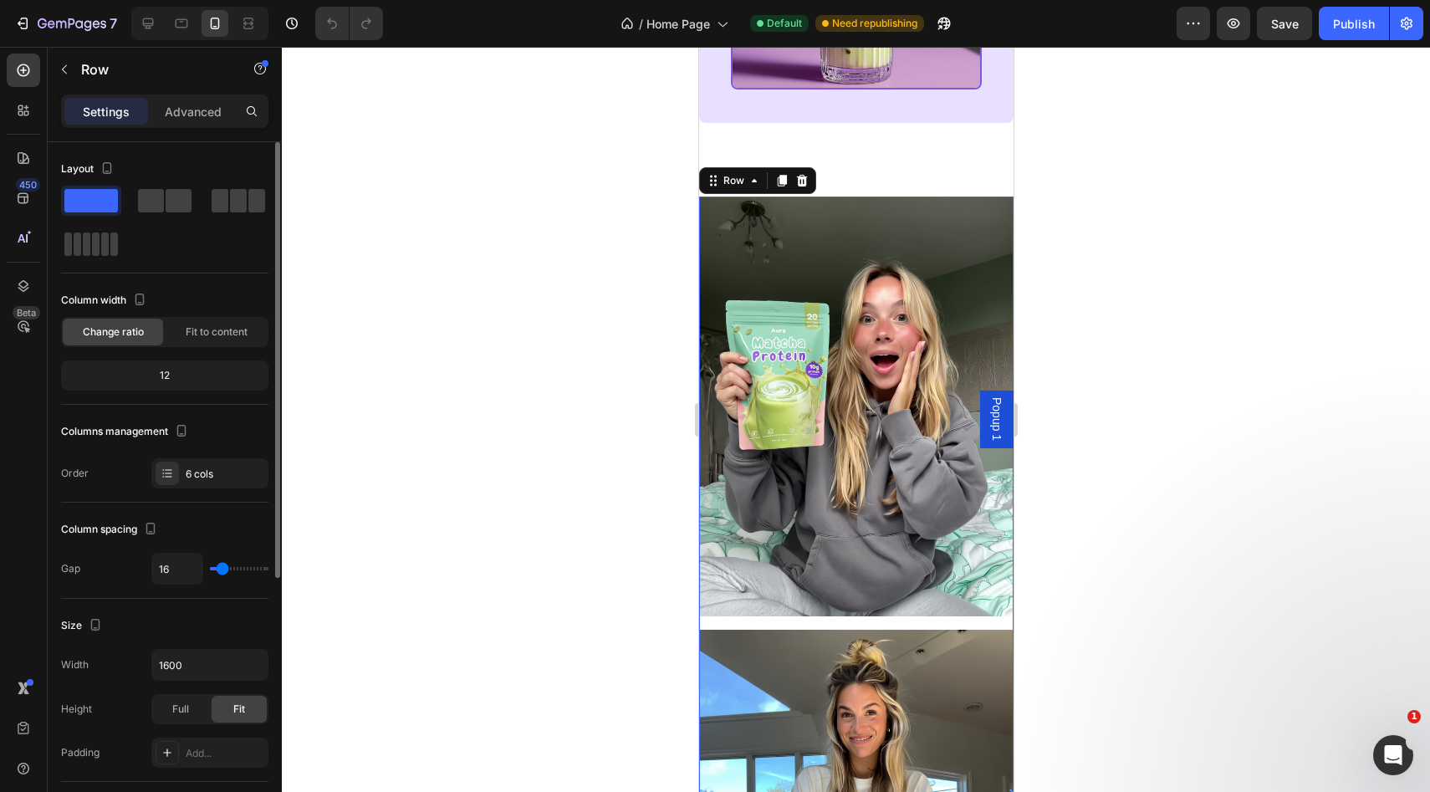
click at [169, 182] on div "Layout" at bounding box center [164, 208] width 207 height 104
click at [164, 192] on div at bounding box center [165, 200] width 54 height 23
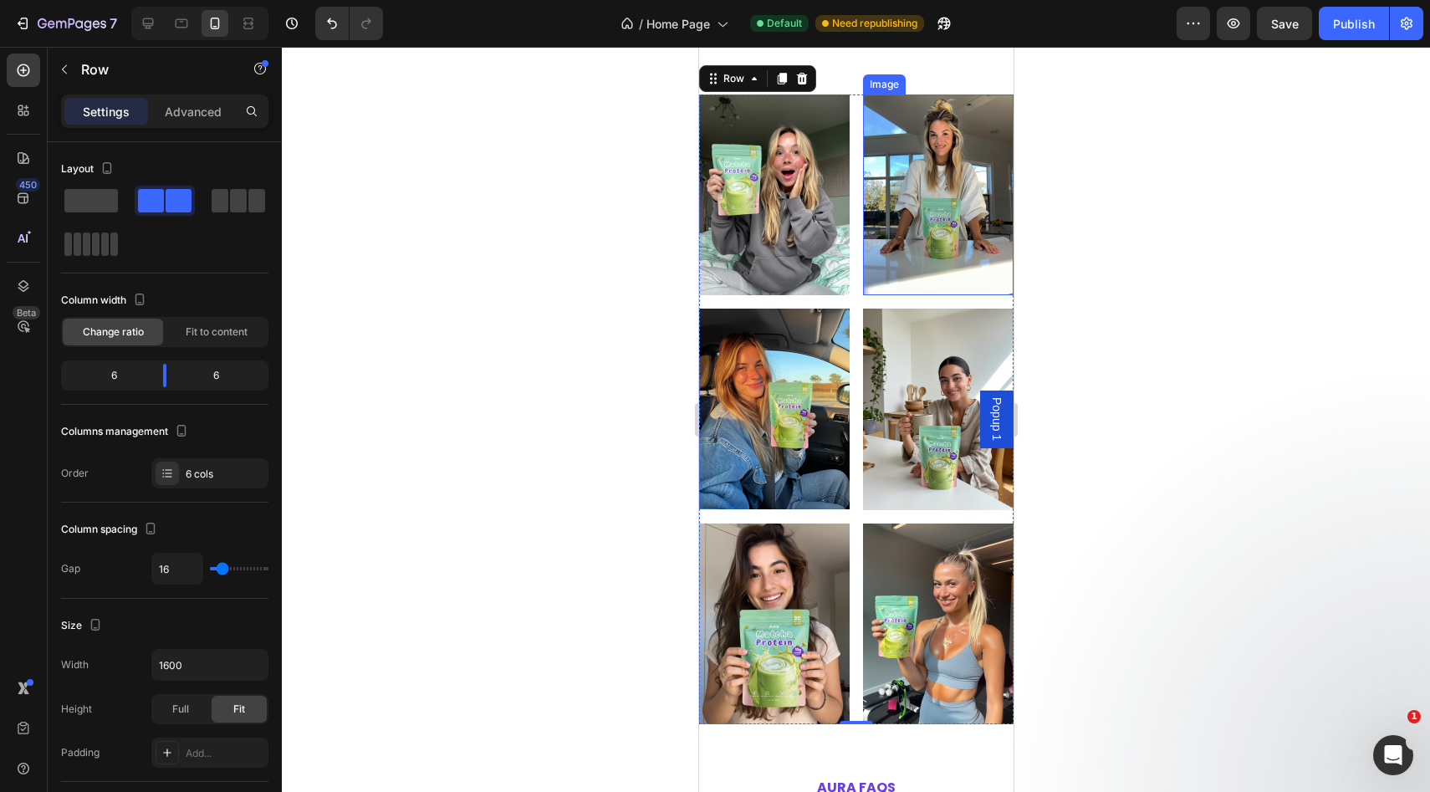
scroll to position [3697, 0]
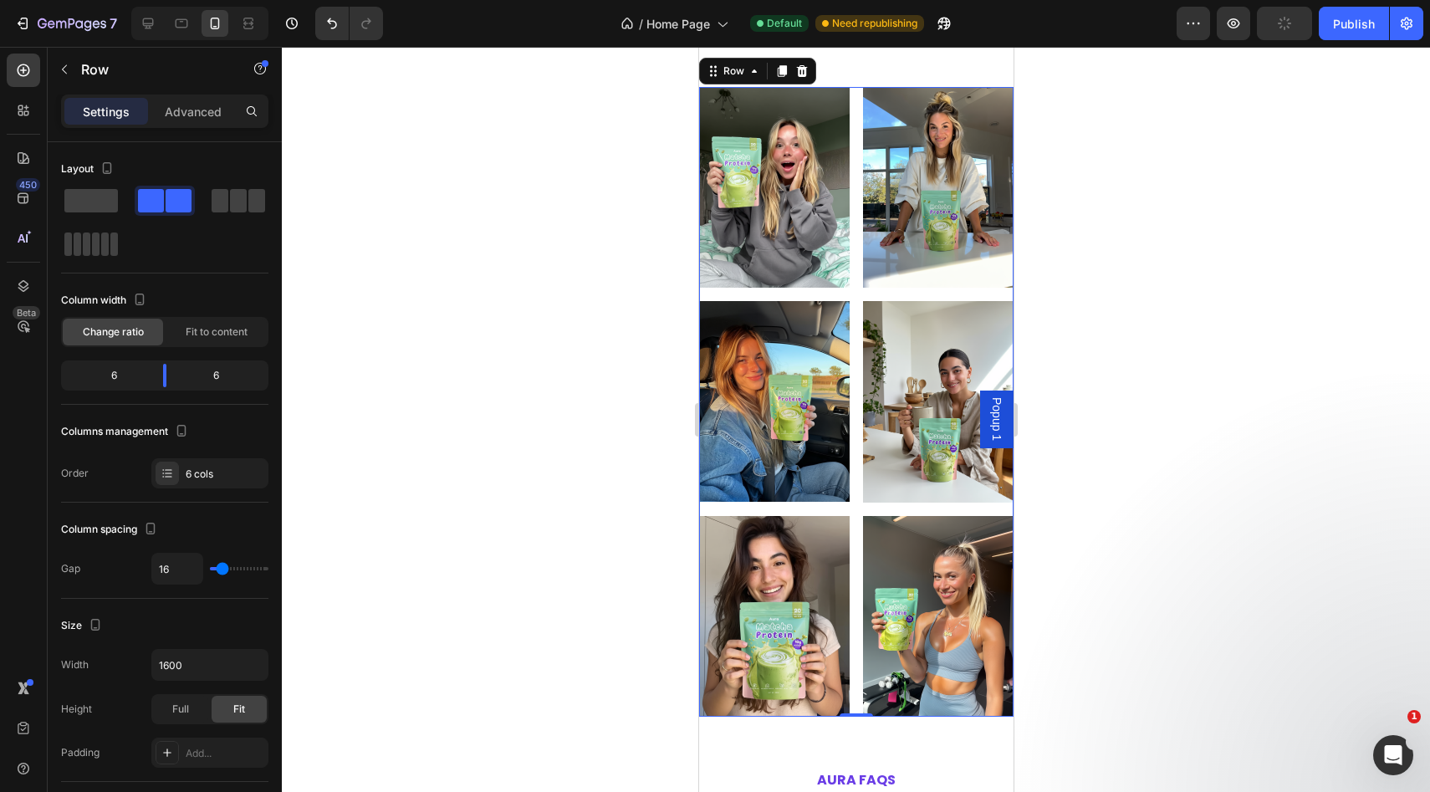
click at [1234, 653] on div at bounding box center [856, 419] width 1148 height 745
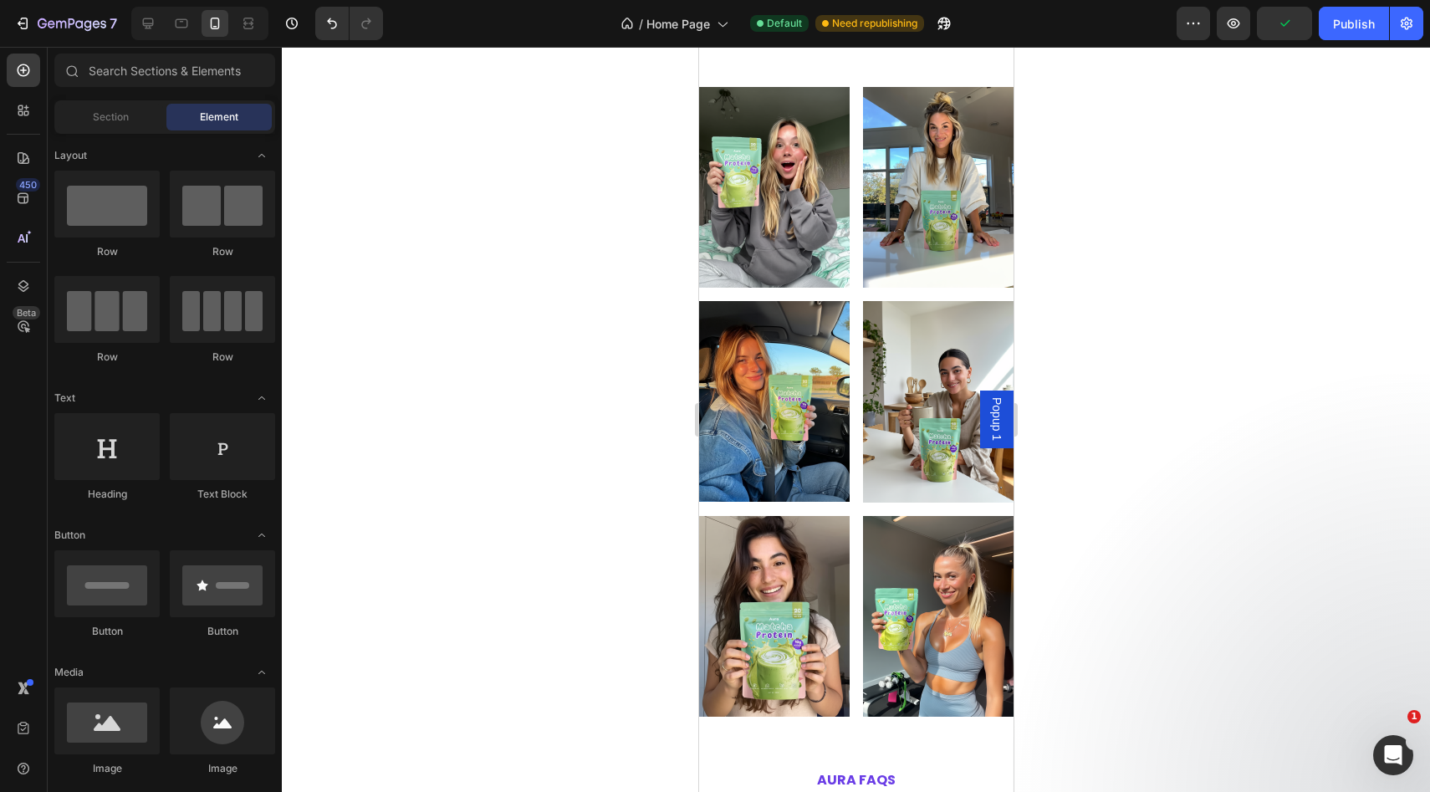
click at [1343, 564] on div at bounding box center [856, 419] width 1148 height 745
click at [1260, 689] on div at bounding box center [856, 419] width 1148 height 745
click at [1391, 750] on icon "Open Intercom Messenger" at bounding box center [1391, 753] width 28 height 28
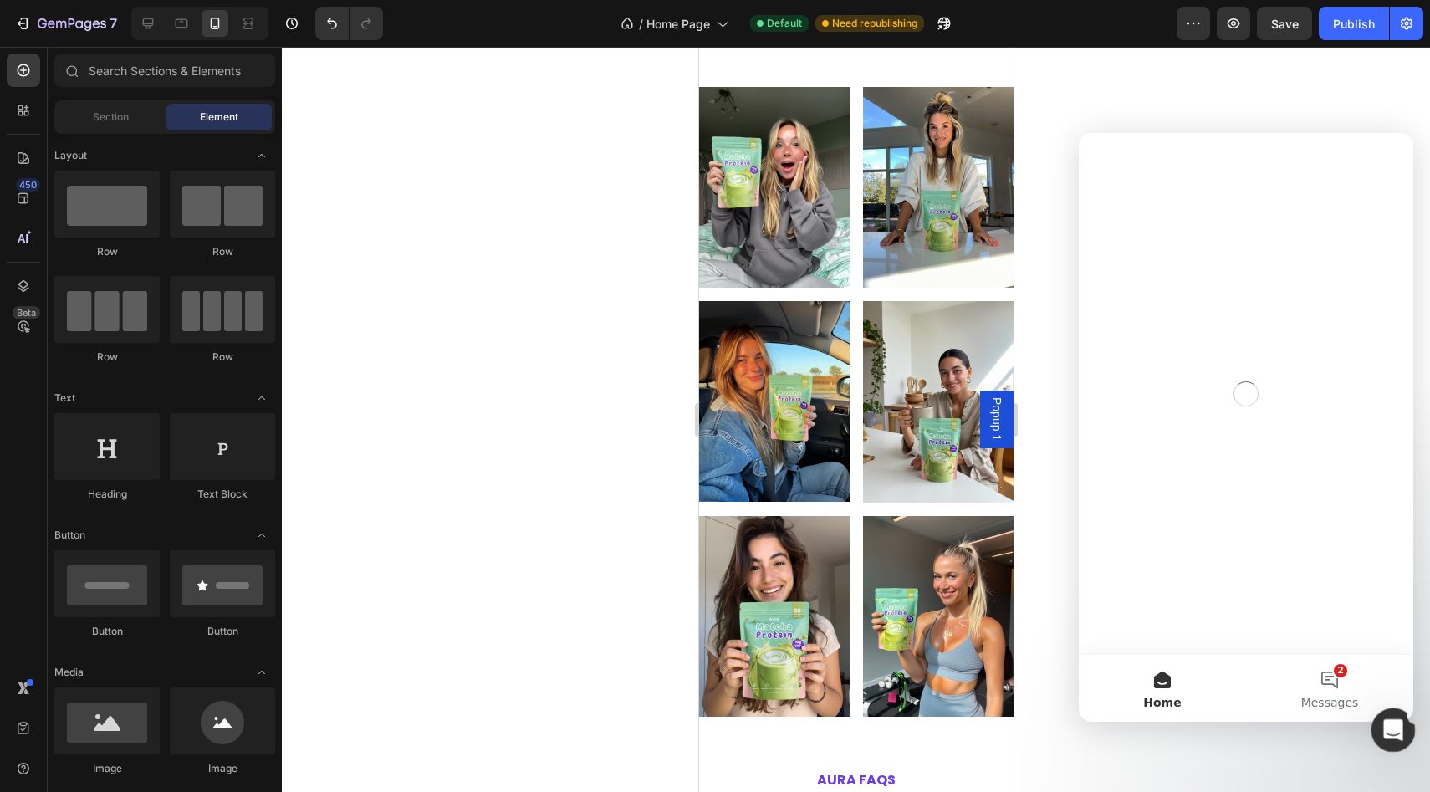
scroll to position [0, 0]
click at [1336, 675] on button "2 Messages" at bounding box center [1329, 688] width 167 height 67
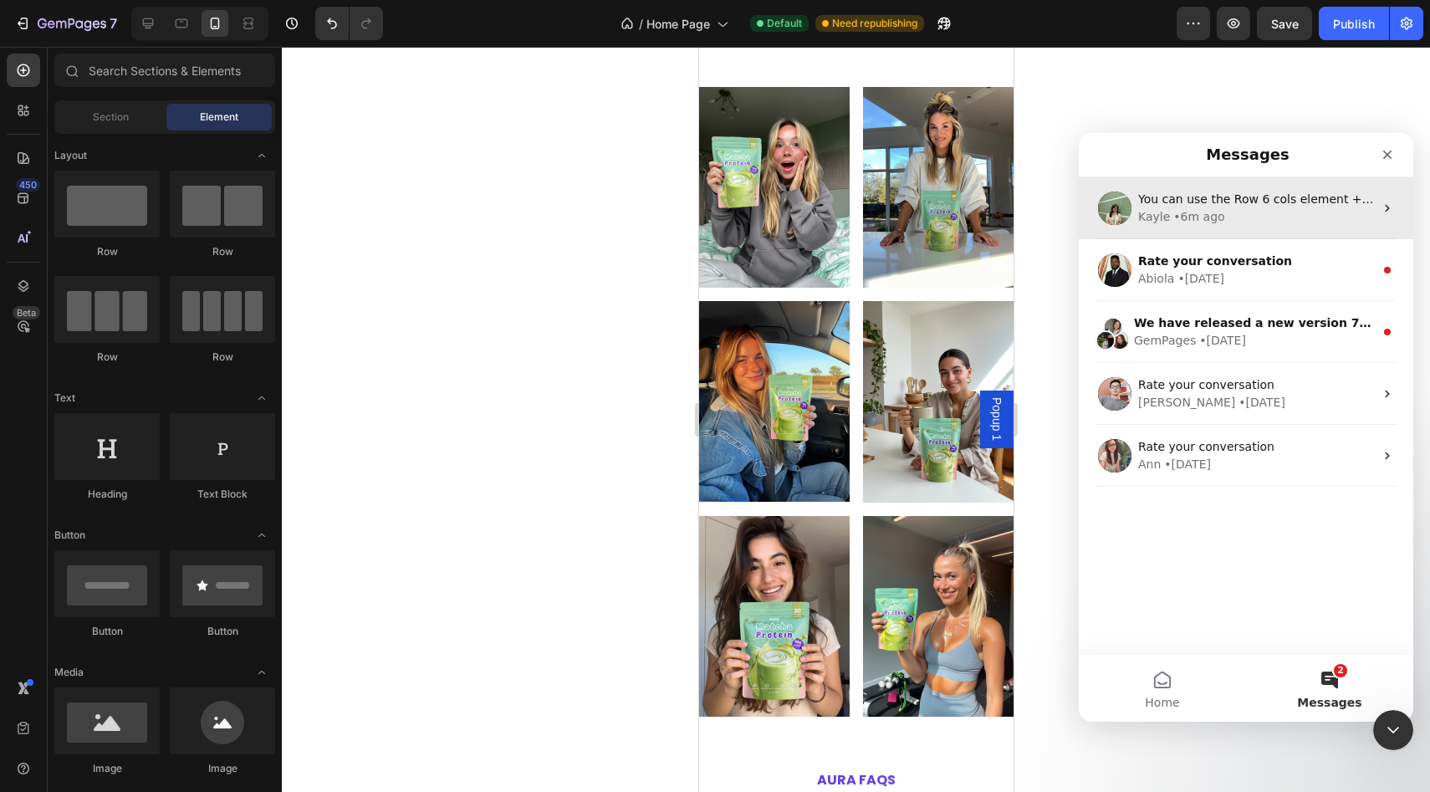
click at [1133, 209] on div "You can use the Row 6 cols element + Image element and then set the Row to be o…" at bounding box center [1246, 208] width 334 height 62
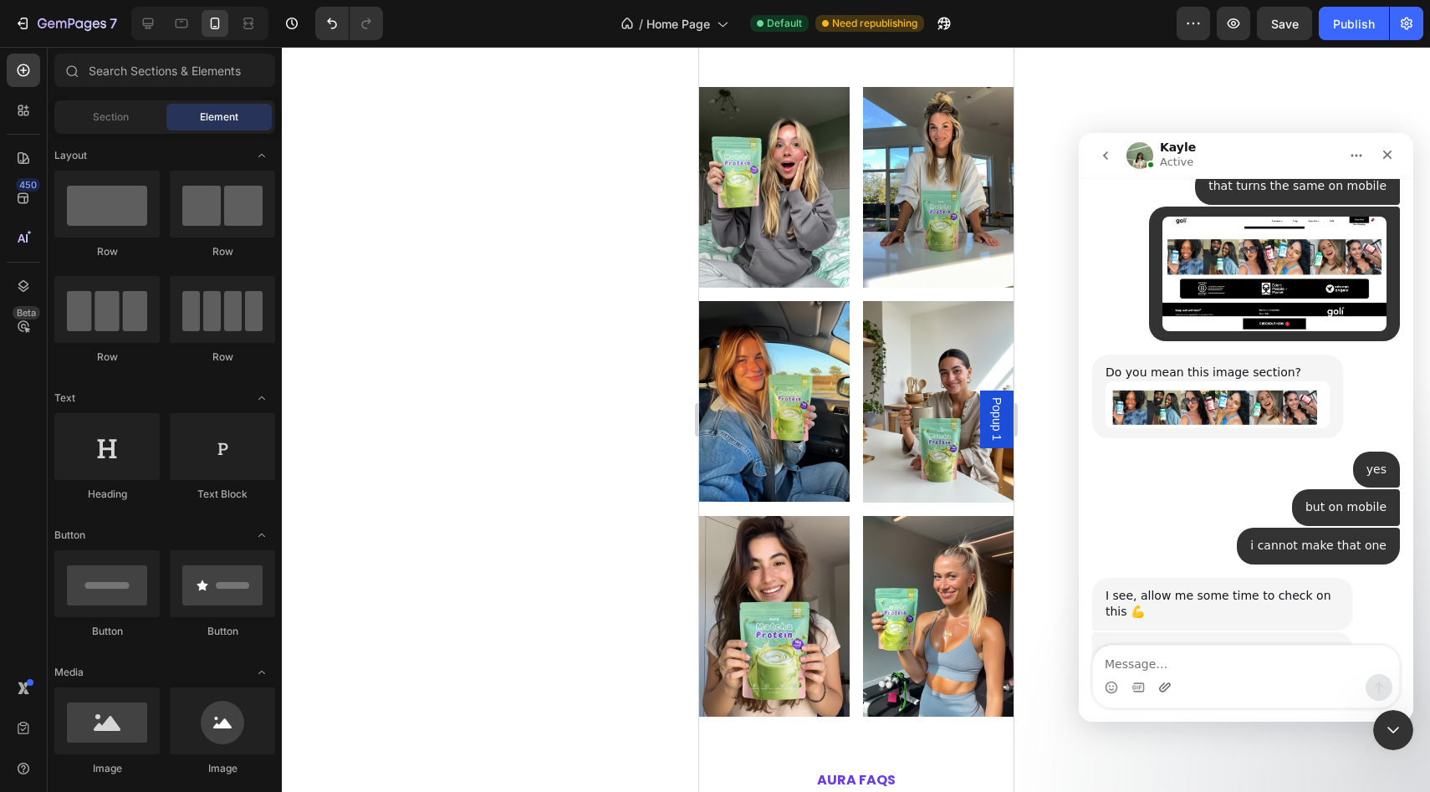
scroll to position [4191, 0]
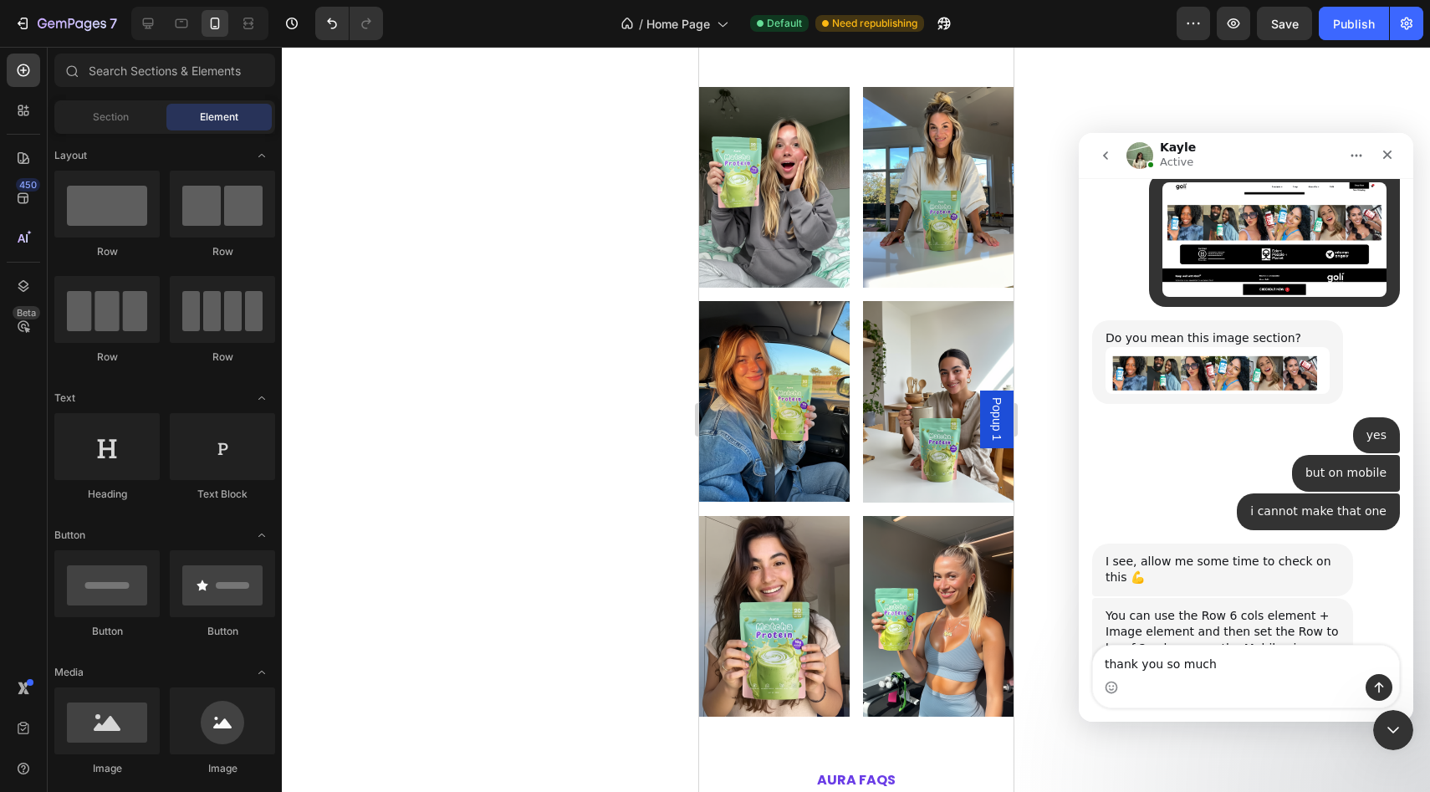
type textarea "thank you so much"
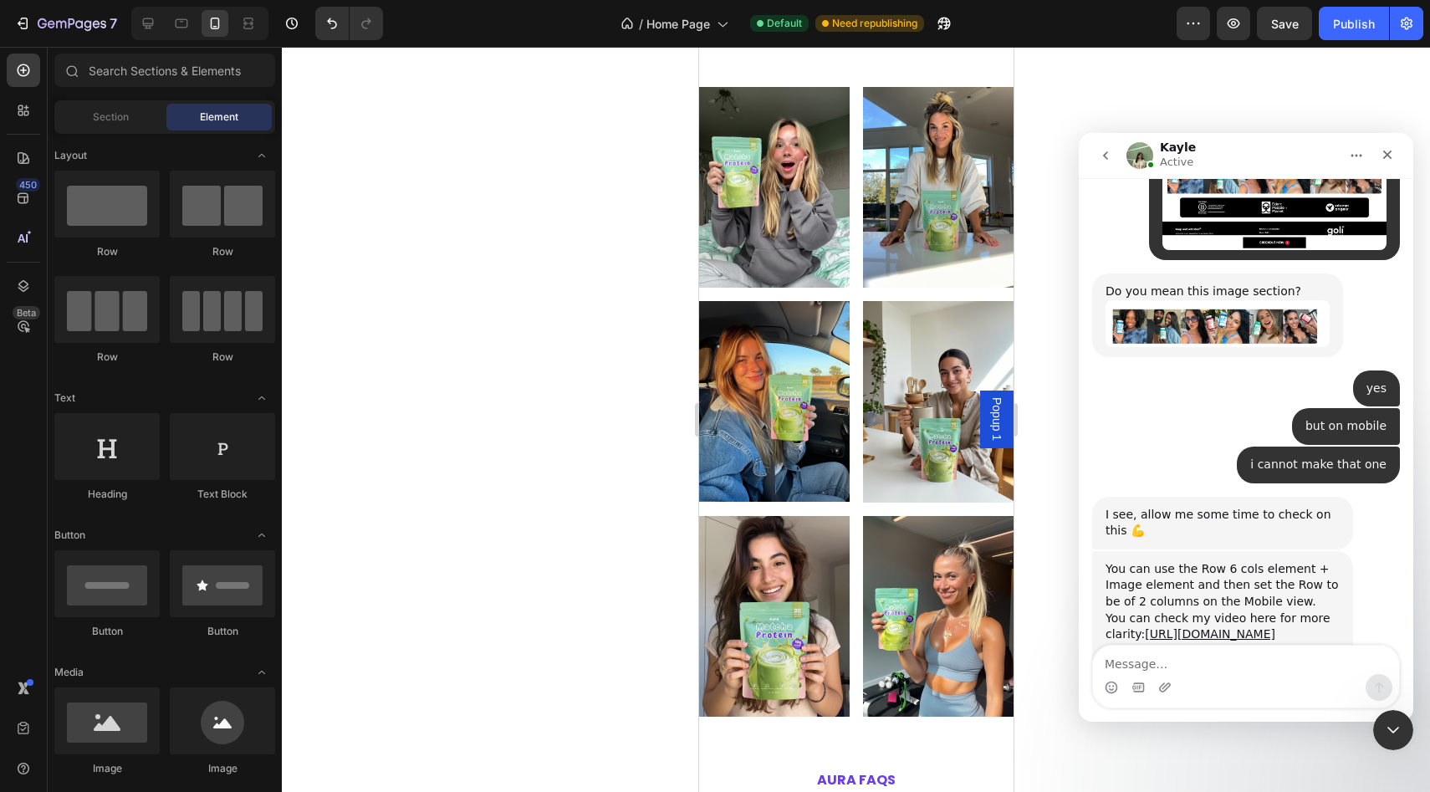
scroll to position [4240, 0]
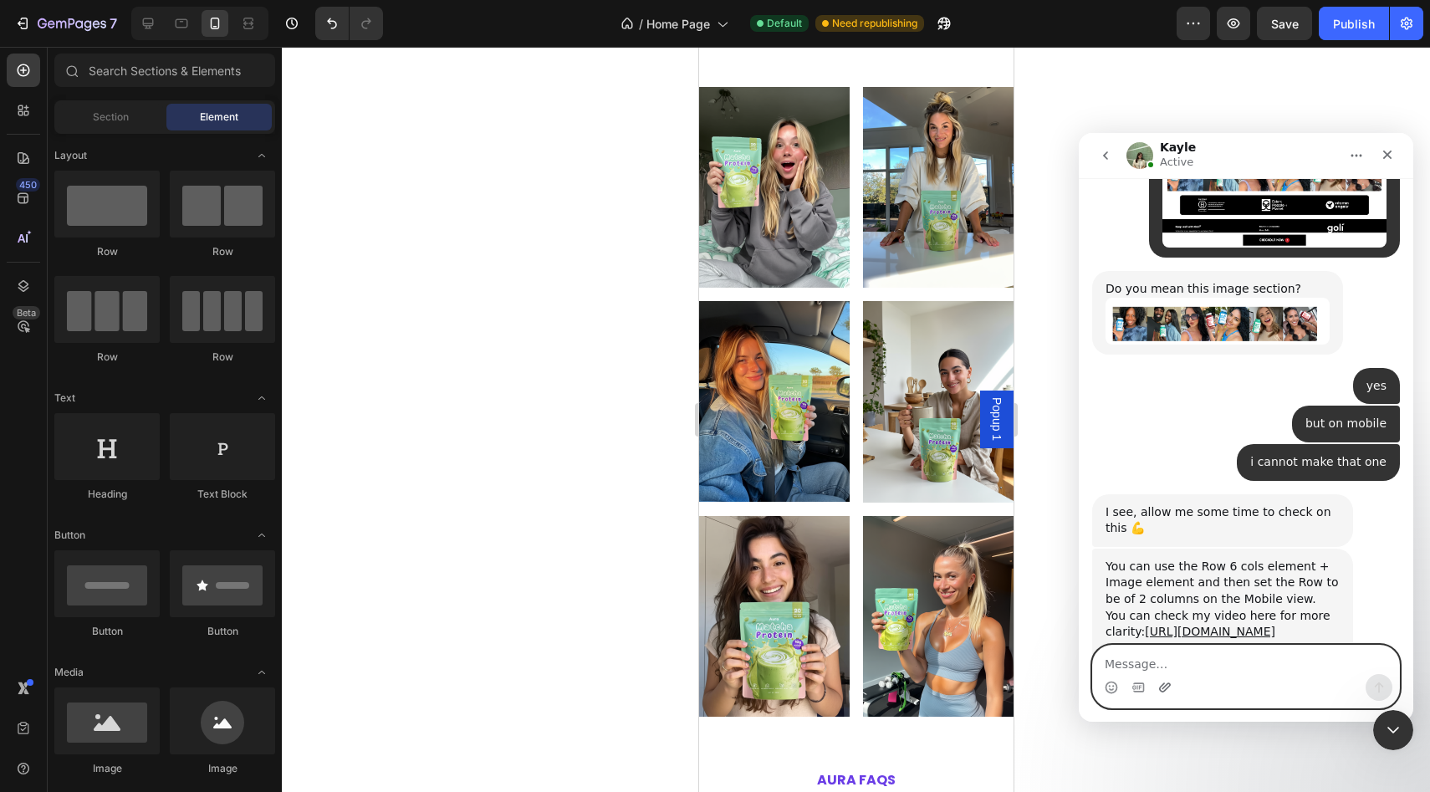
click at [1161, 688] on icon "Upload attachment" at bounding box center [1164, 687] width 13 height 13
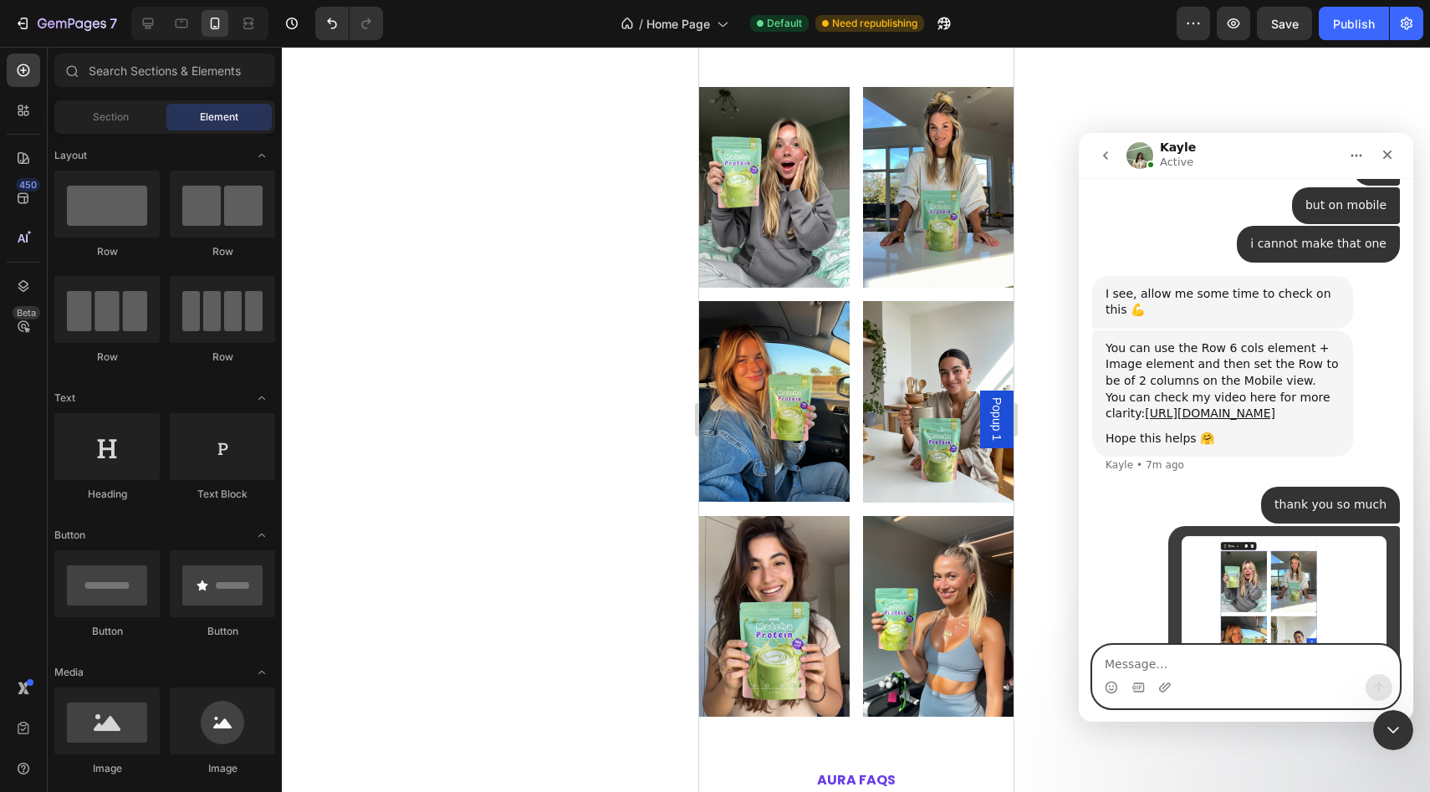
scroll to position [4486, 0]
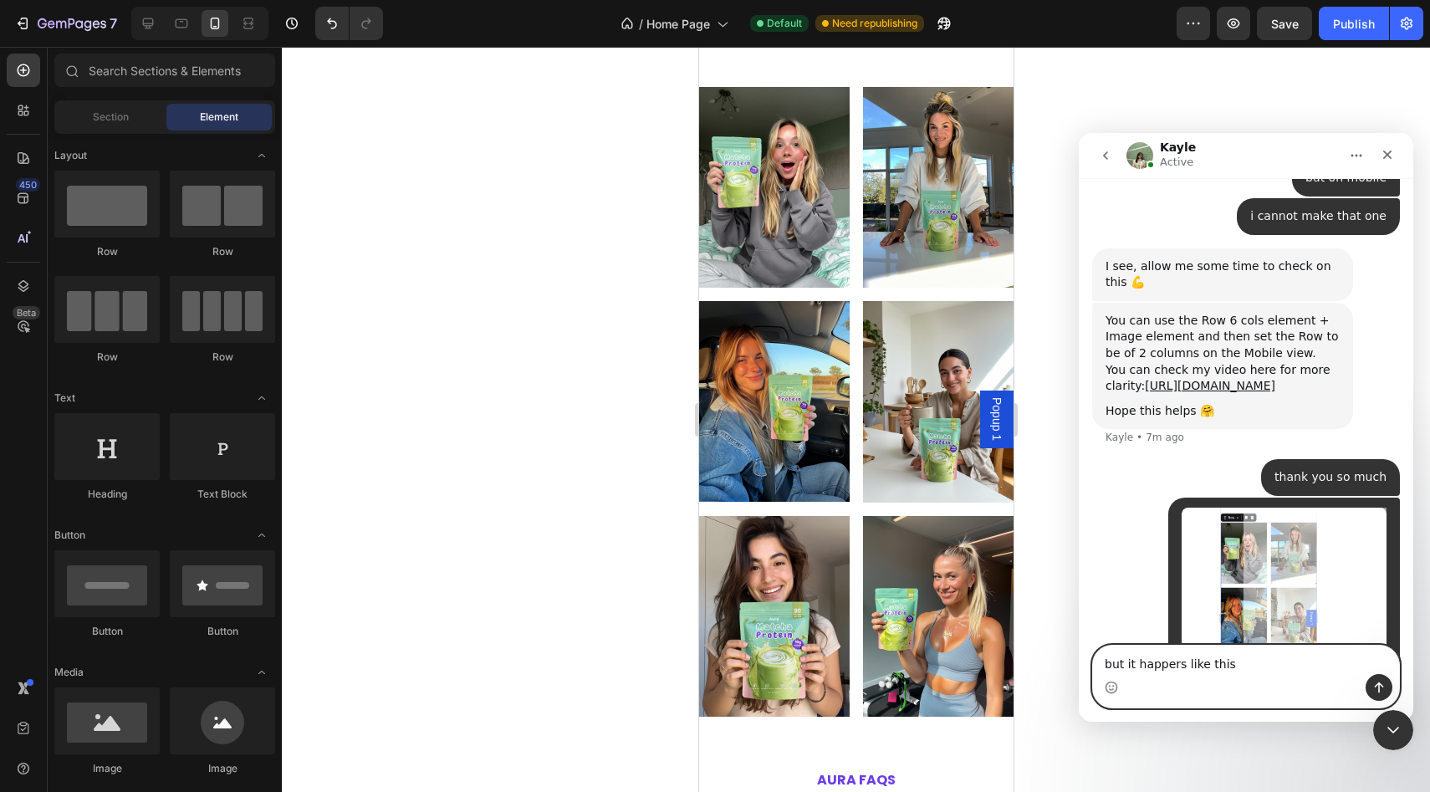
type textarea "but it happers like this"
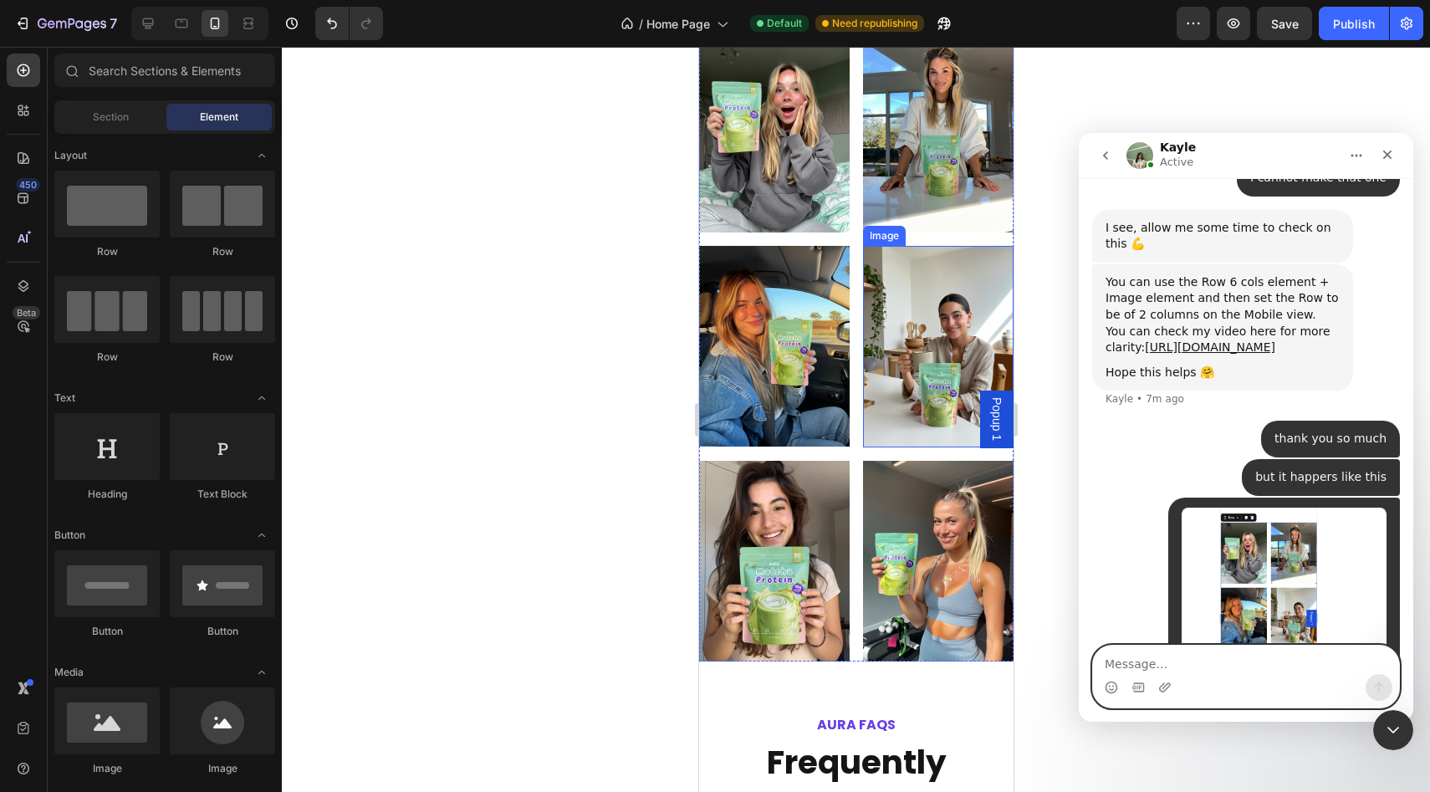
scroll to position [4589, 0]
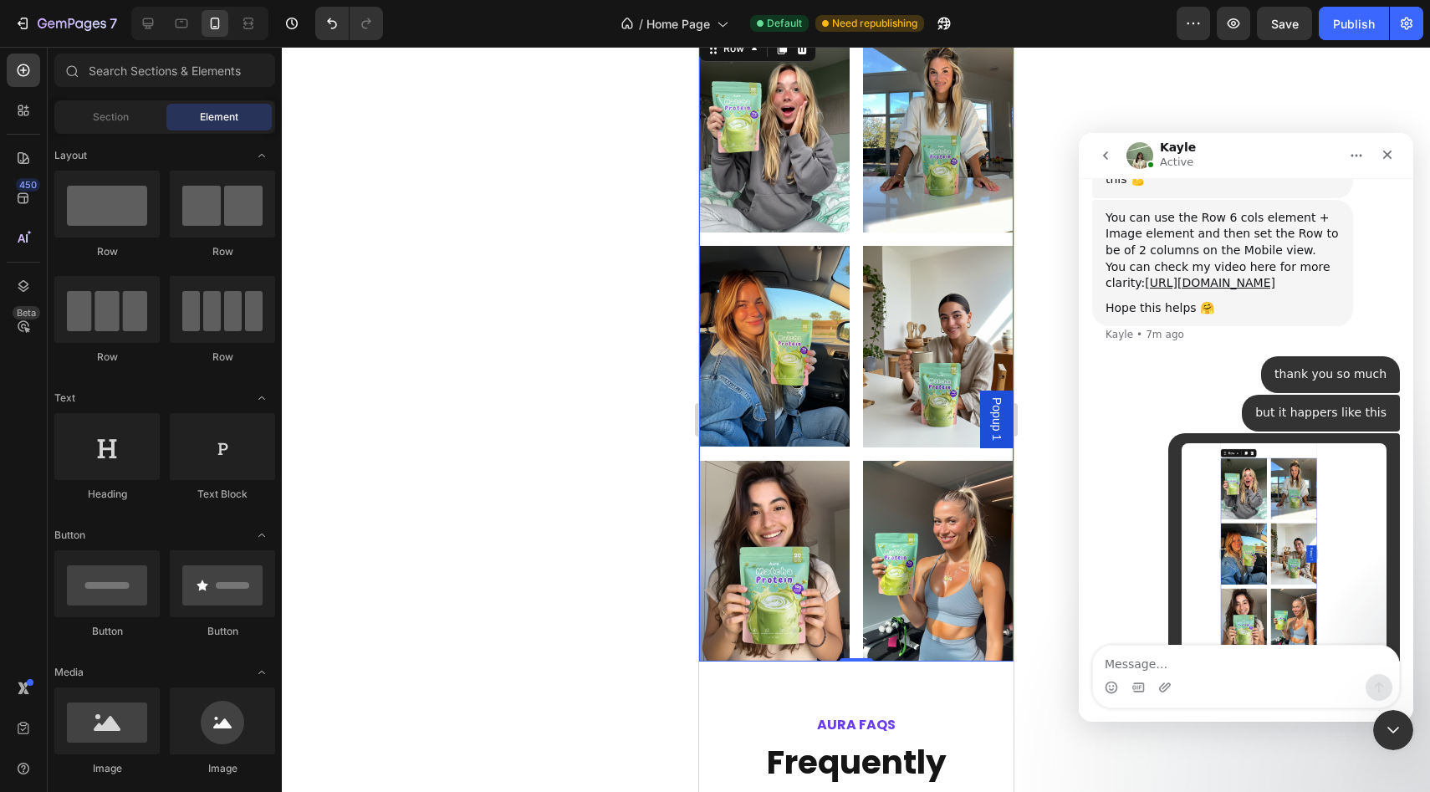
click at [854, 390] on div "Image Image Image Image Image Image Row 0" at bounding box center [855, 347] width 314 height 630
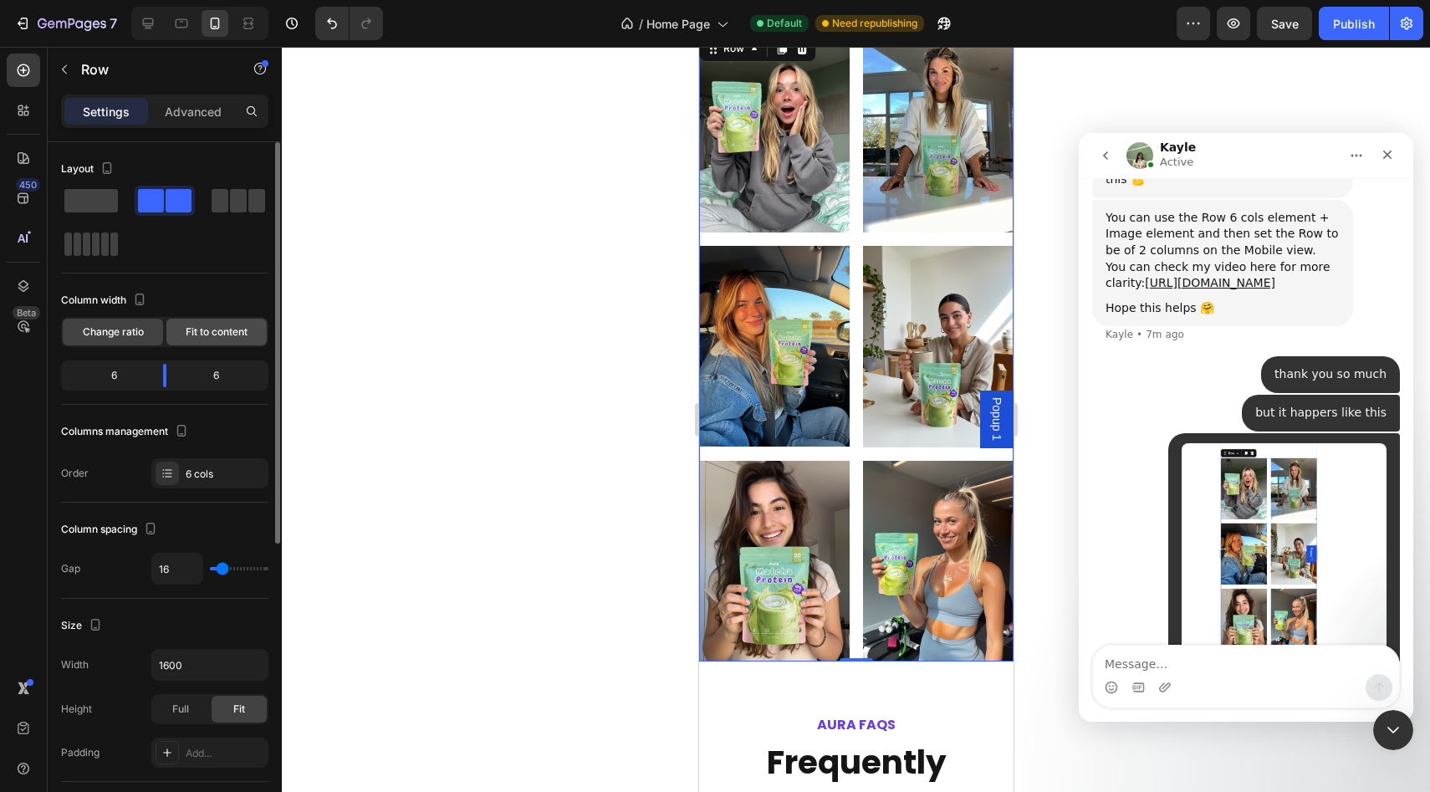
click at [238, 329] on span "Fit to content" at bounding box center [217, 331] width 62 height 15
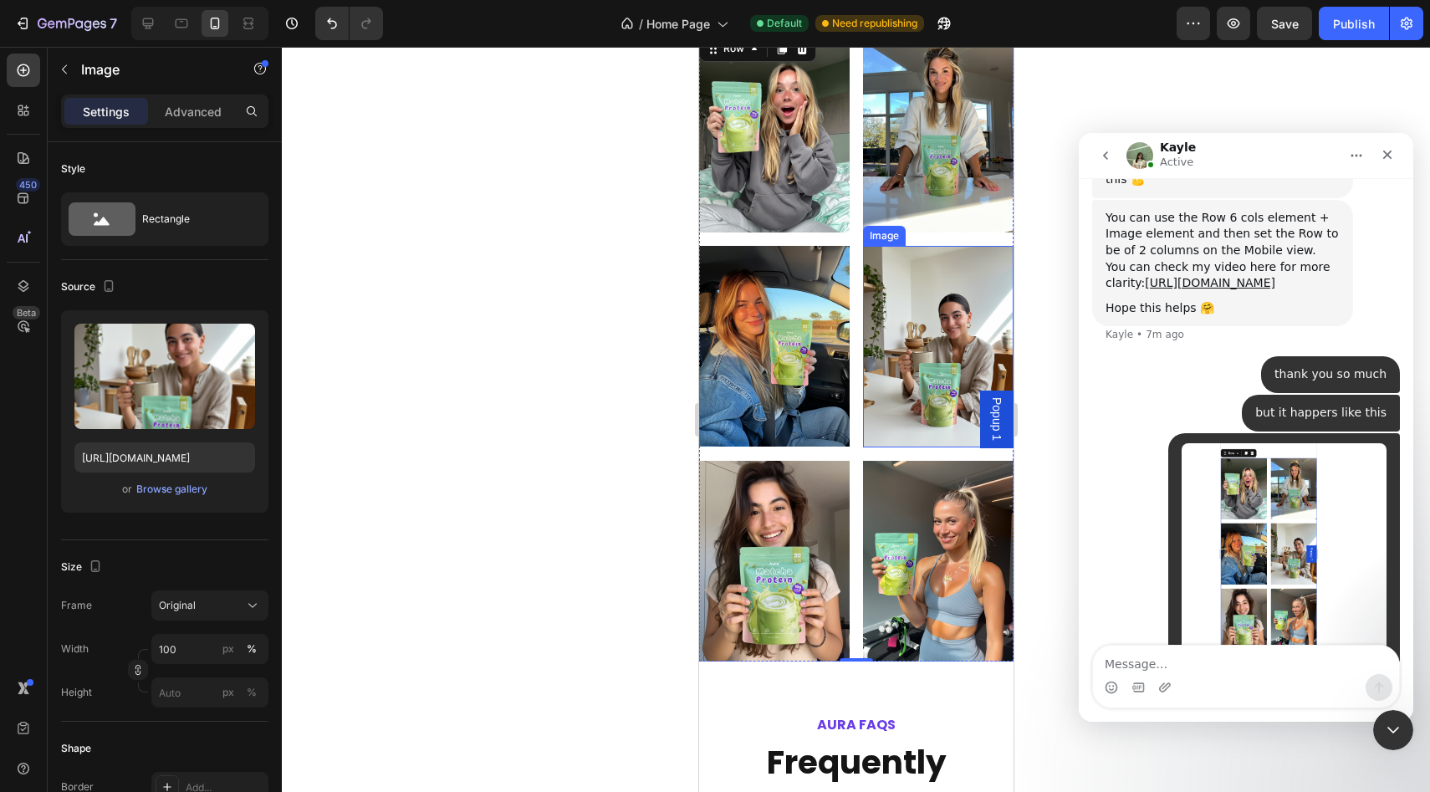
click at [982, 295] on img at bounding box center [937, 347] width 151 height 202
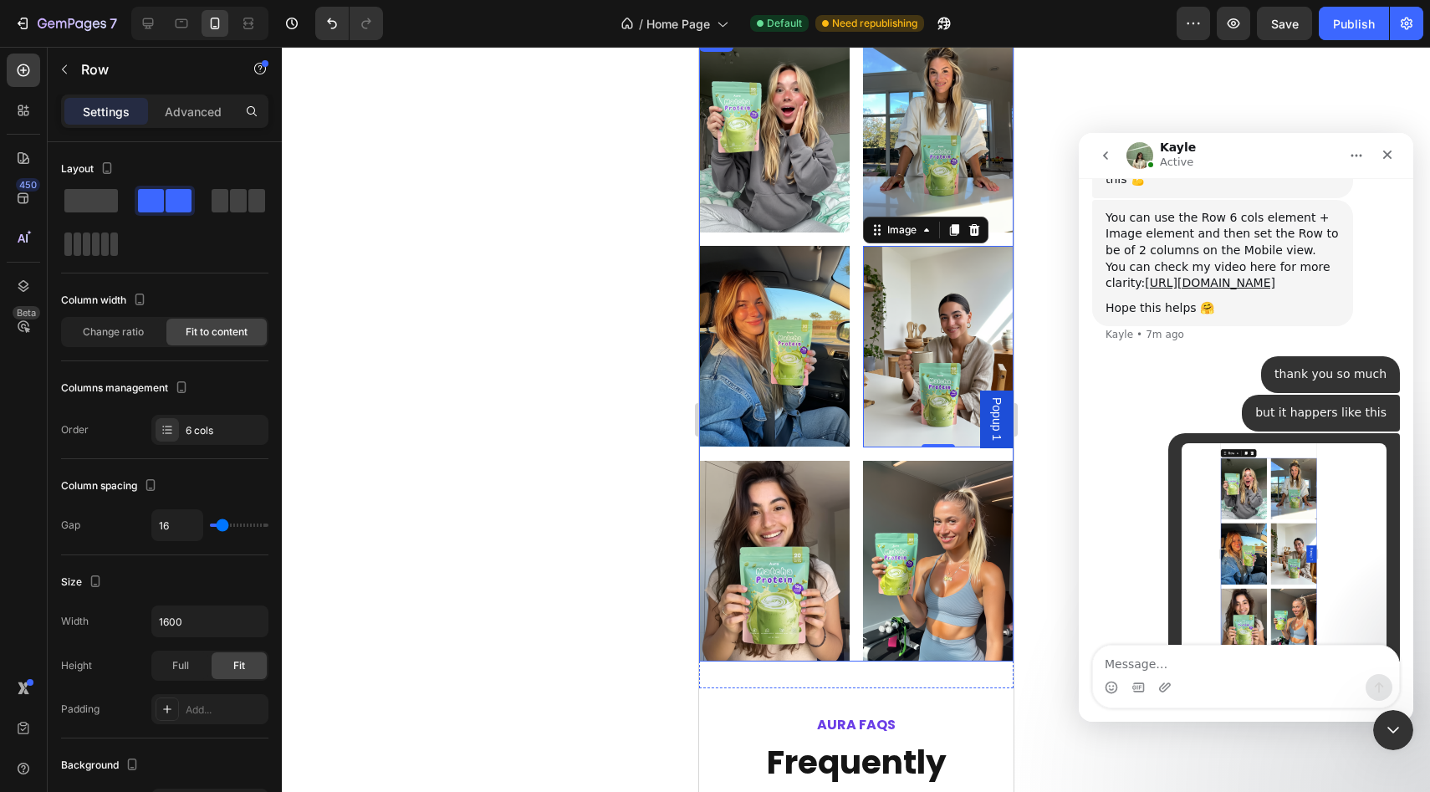
click at [849, 240] on div "Image Image Image Image 0 Image Image Row" at bounding box center [855, 347] width 314 height 630
type input "1"
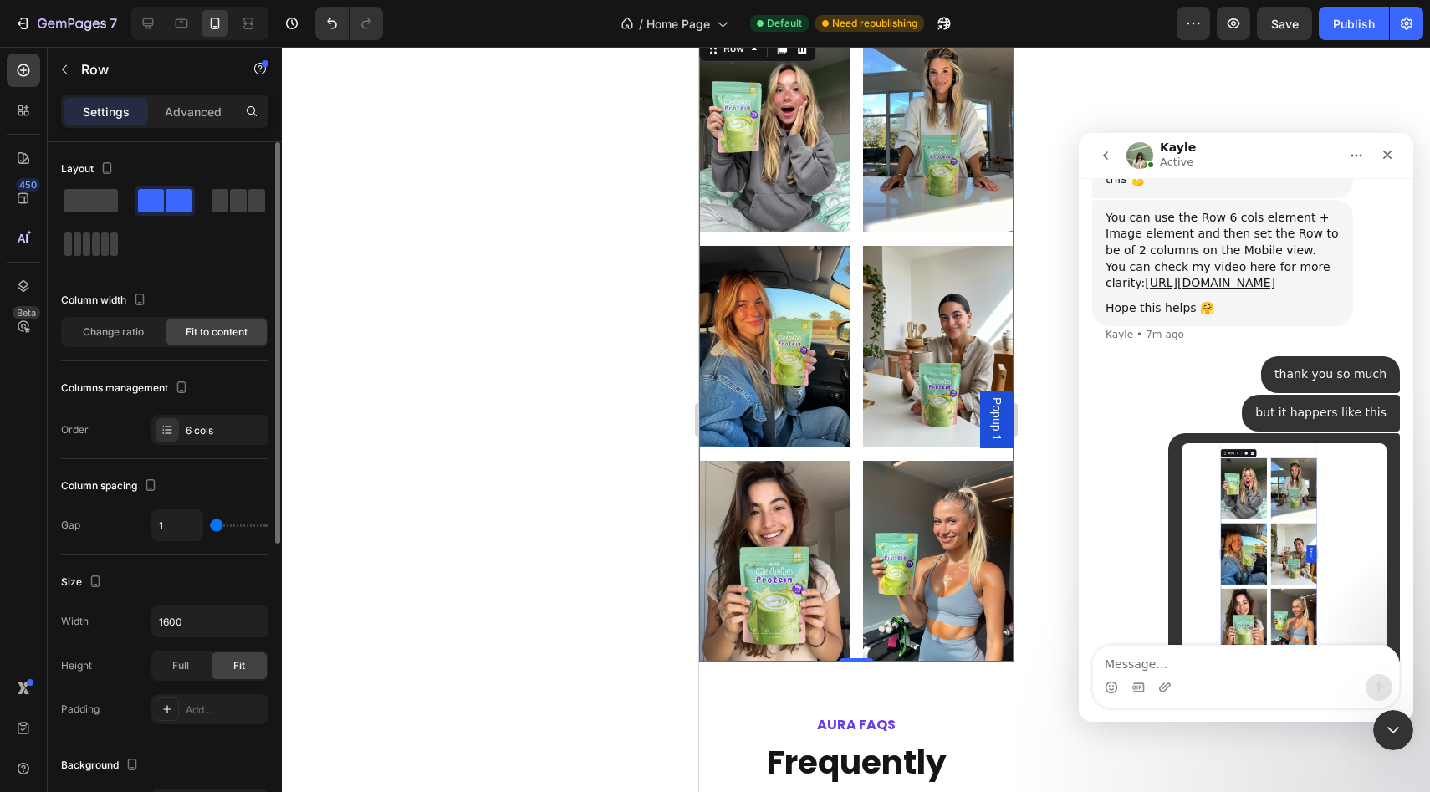
type input "0"
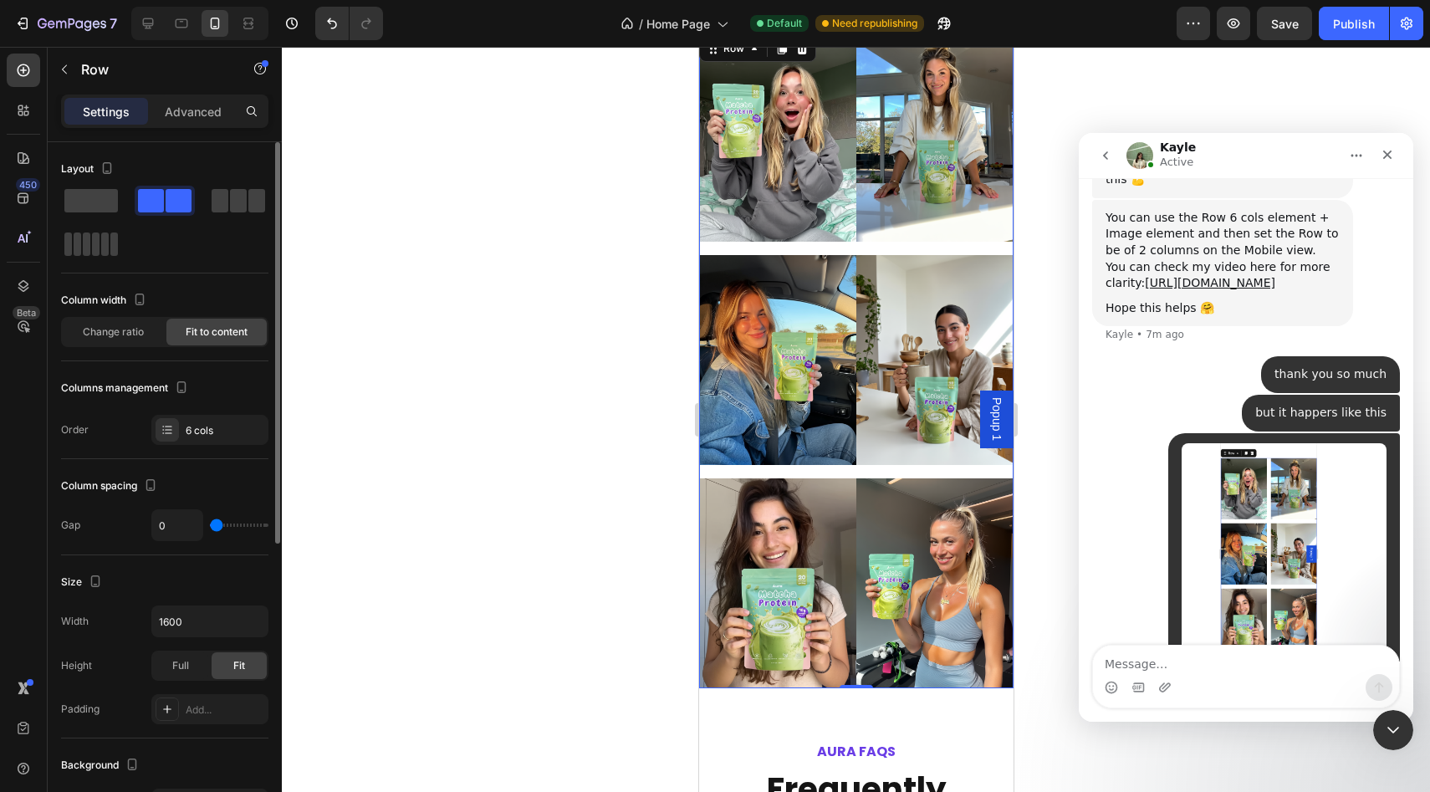
drag, startPoint x: 217, startPoint y: 527, endPoint x: 207, endPoint y: 527, distance: 10.9
type input "0"
click at [210, 527] on input "range" at bounding box center [239, 524] width 59 height 3
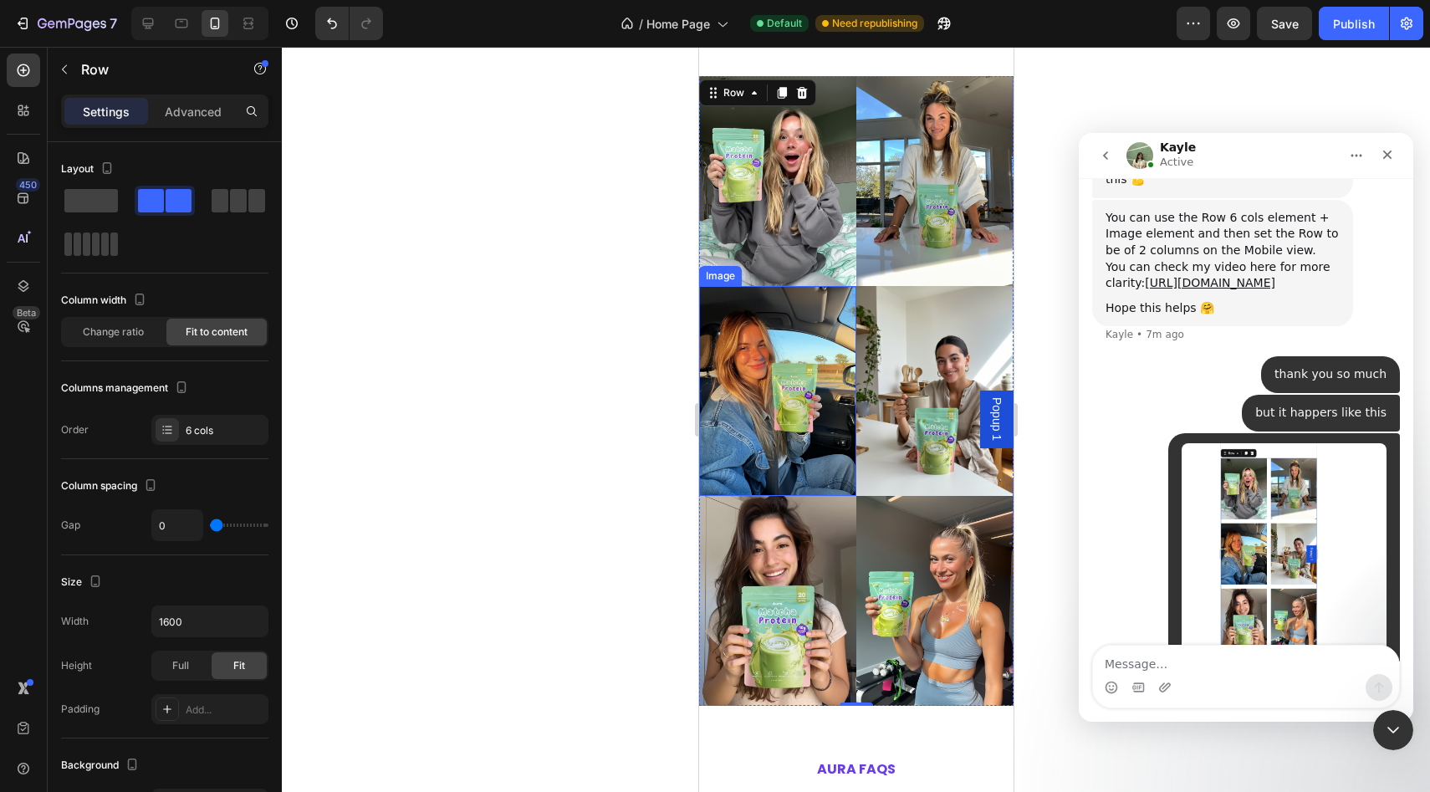
scroll to position [3718, 0]
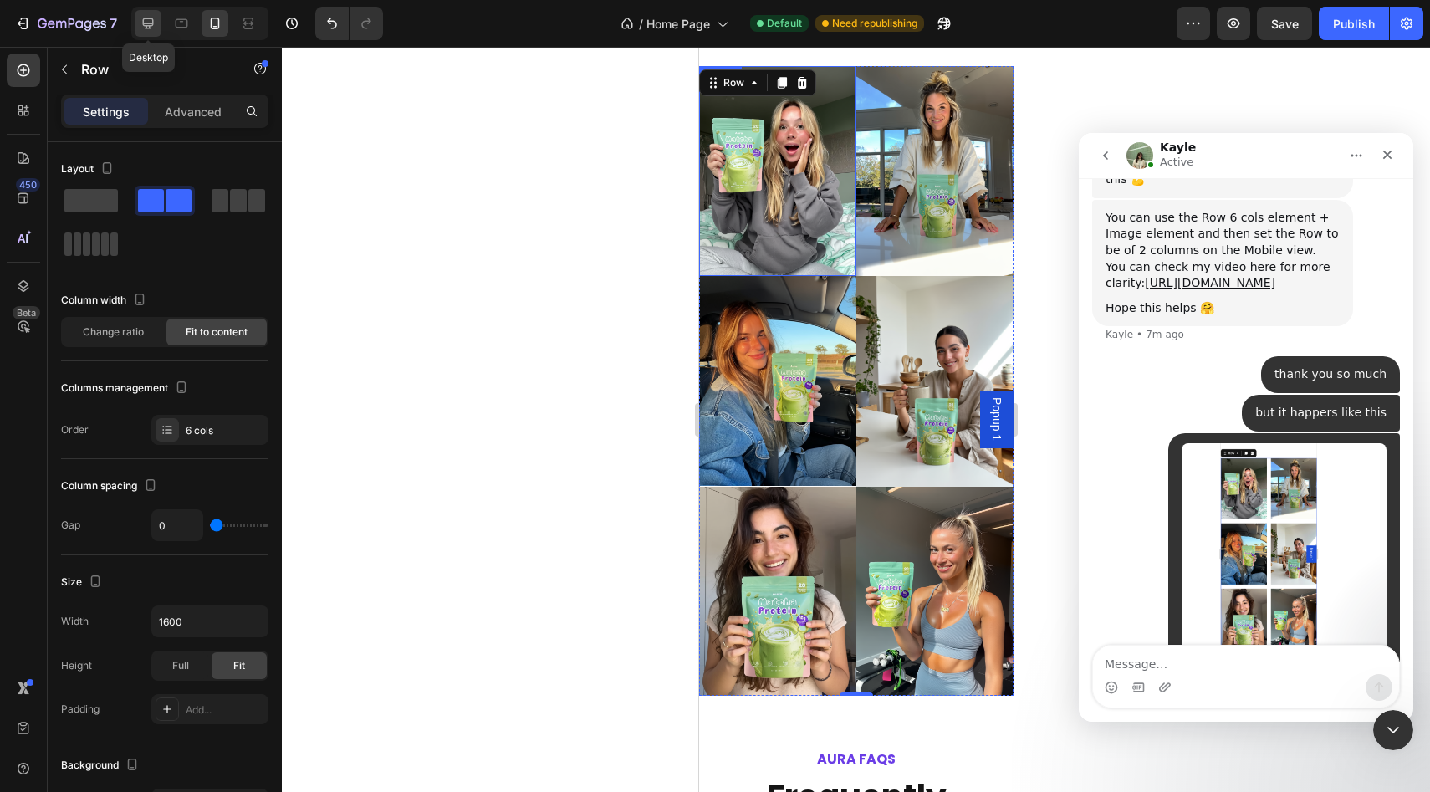
click at [150, 25] on icon at bounding box center [148, 23] width 11 height 11
type input "16"
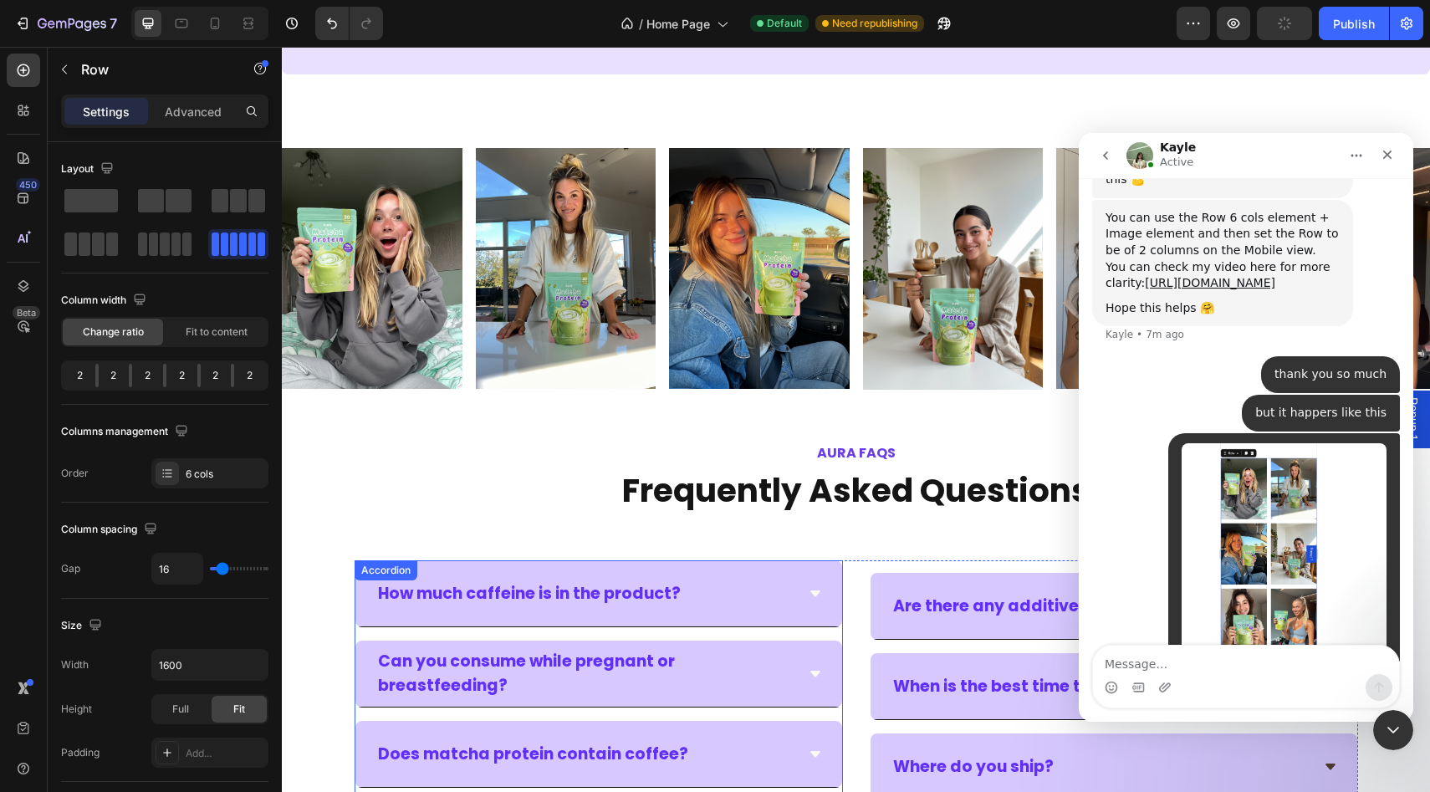
scroll to position [3361, 0]
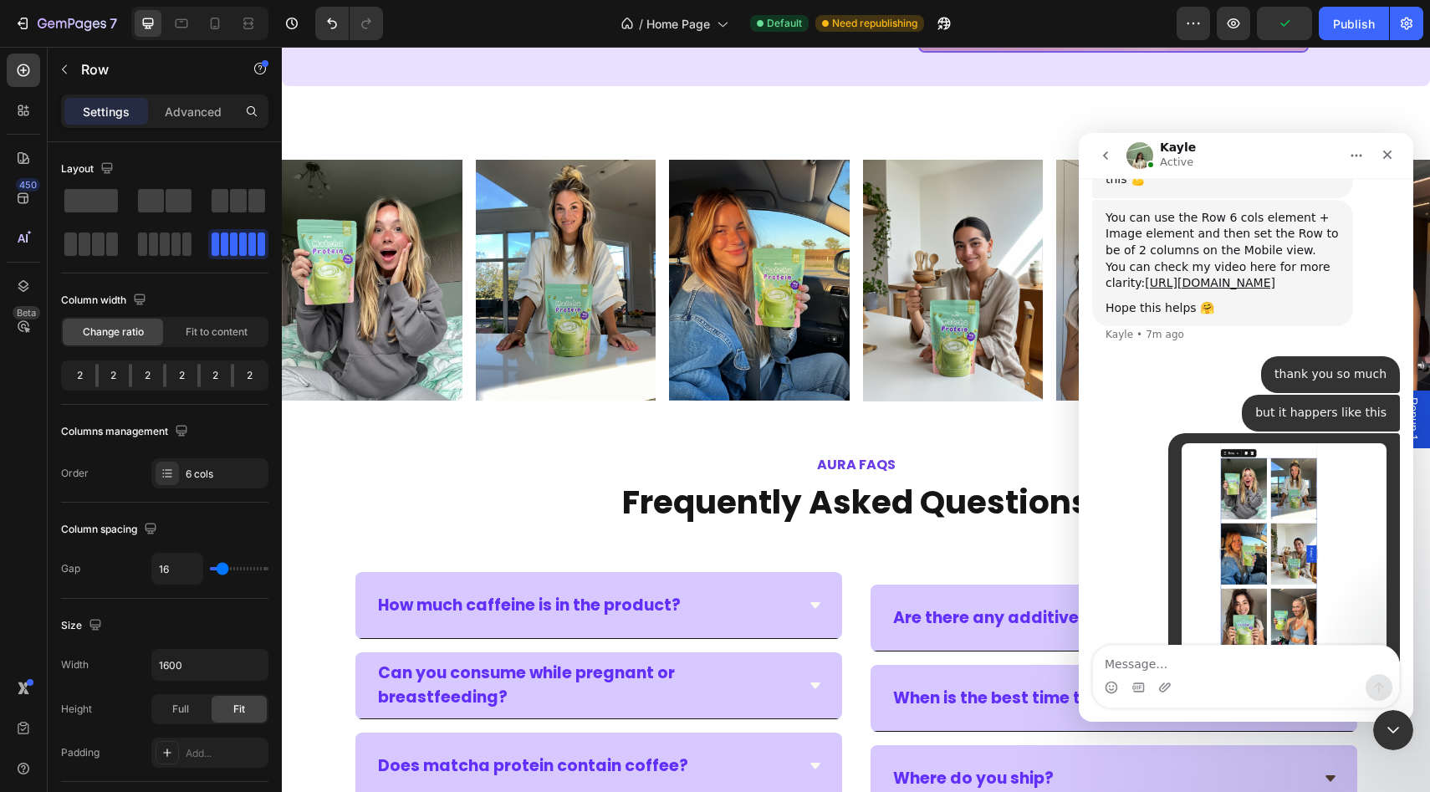
click at [665, 258] on div "Image Image Image Image Image Image Row" at bounding box center [856, 280] width 1148 height 241
click at [686, 259] on img at bounding box center [759, 280] width 181 height 240
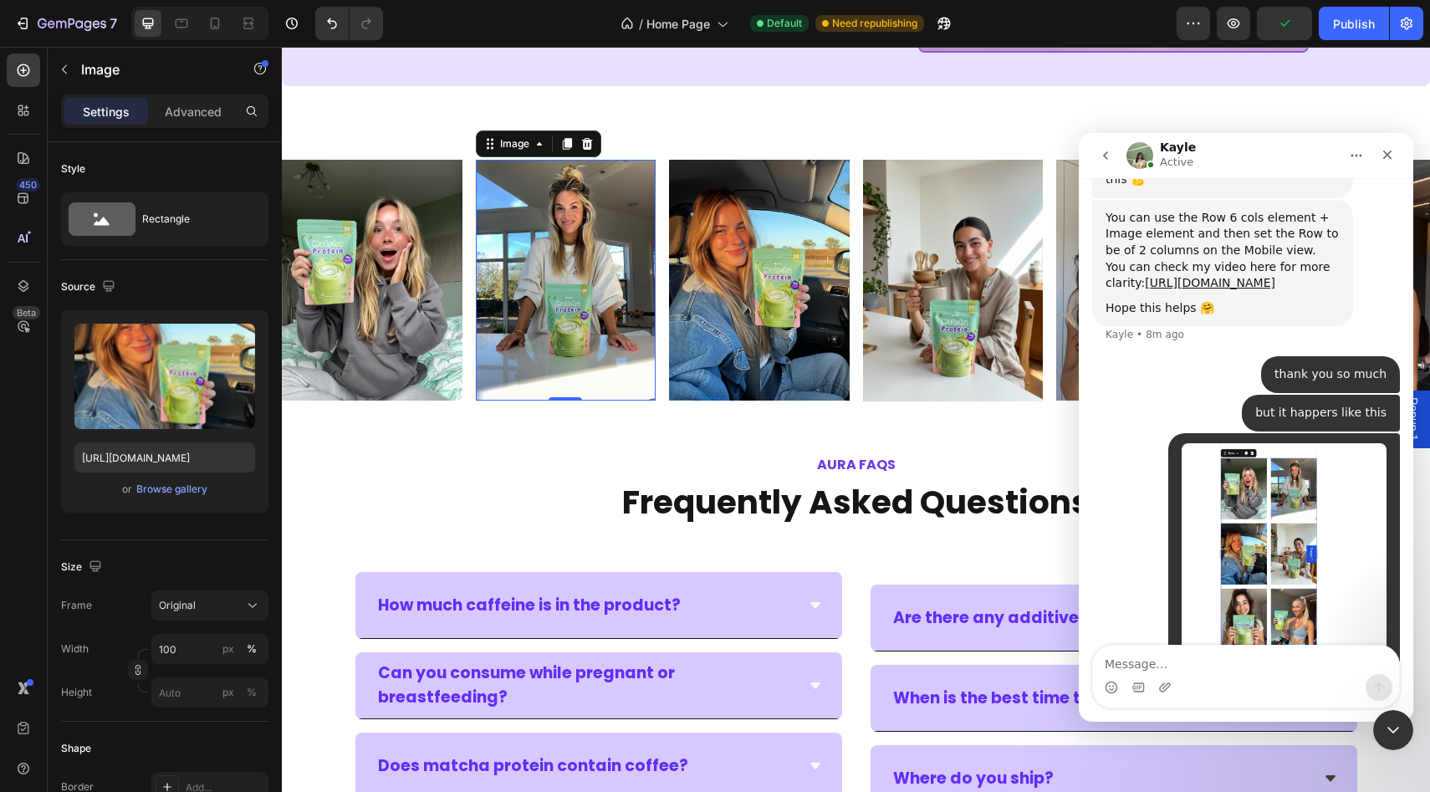
click at [651, 237] on img at bounding box center [566, 280] width 181 height 240
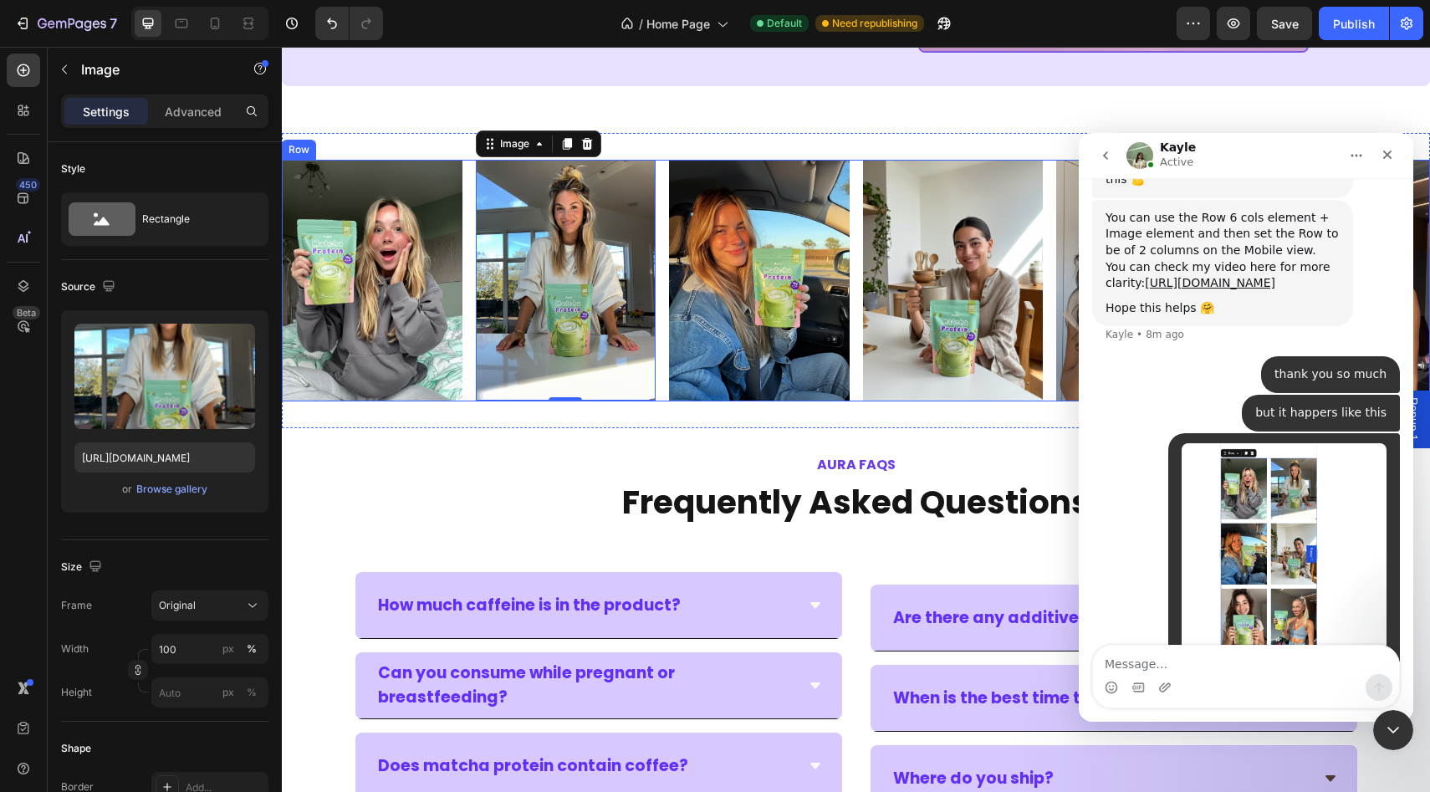
click at [666, 186] on div "Image Image 0 Image Image Image Image Row" at bounding box center [856, 280] width 1148 height 241
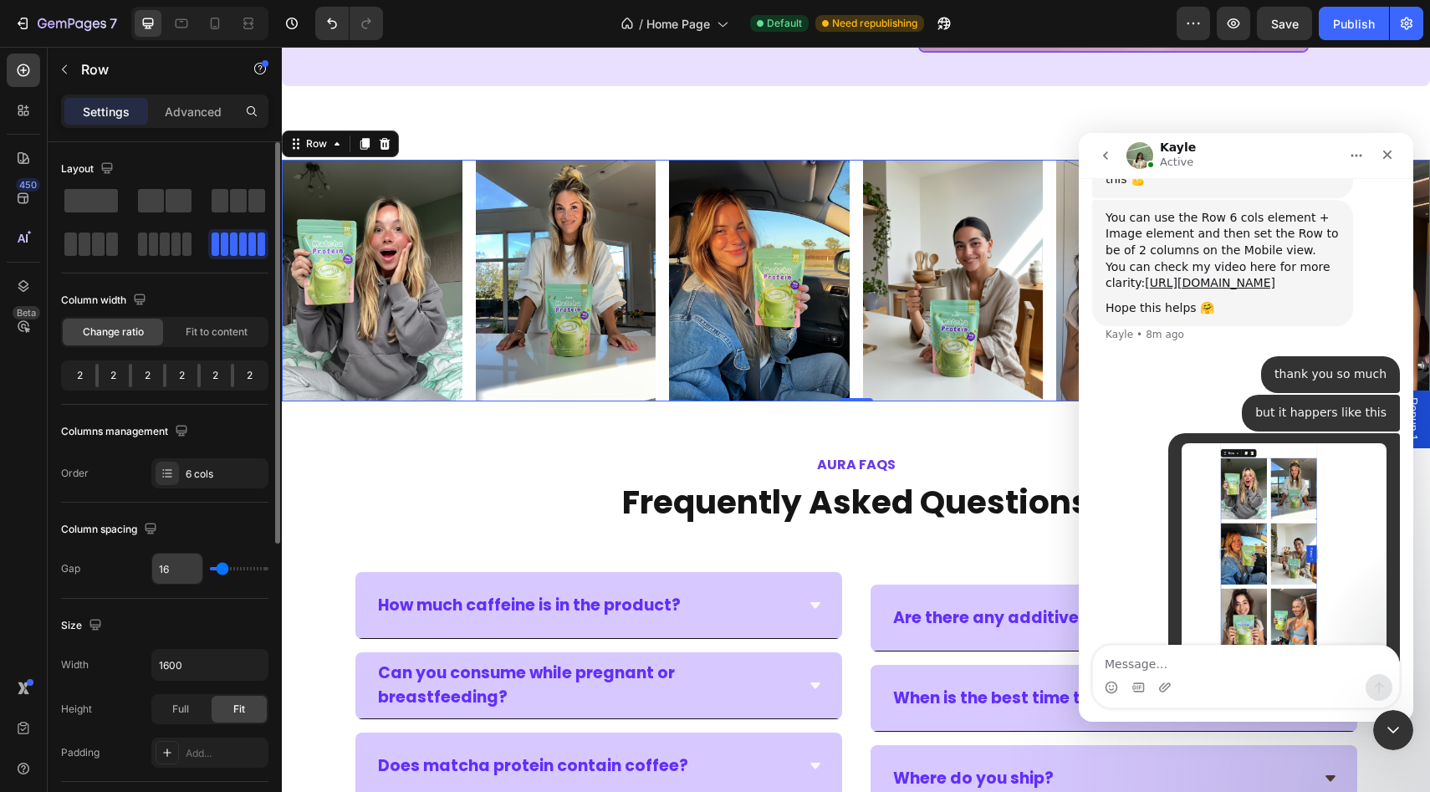
drag, startPoint x: 228, startPoint y: 572, endPoint x: 199, endPoint y: 573, distance: 29.3
click at [199, 573] on div "16" at bounding box center [209, 569] width 117 height 32
type input "13"
type input "10"
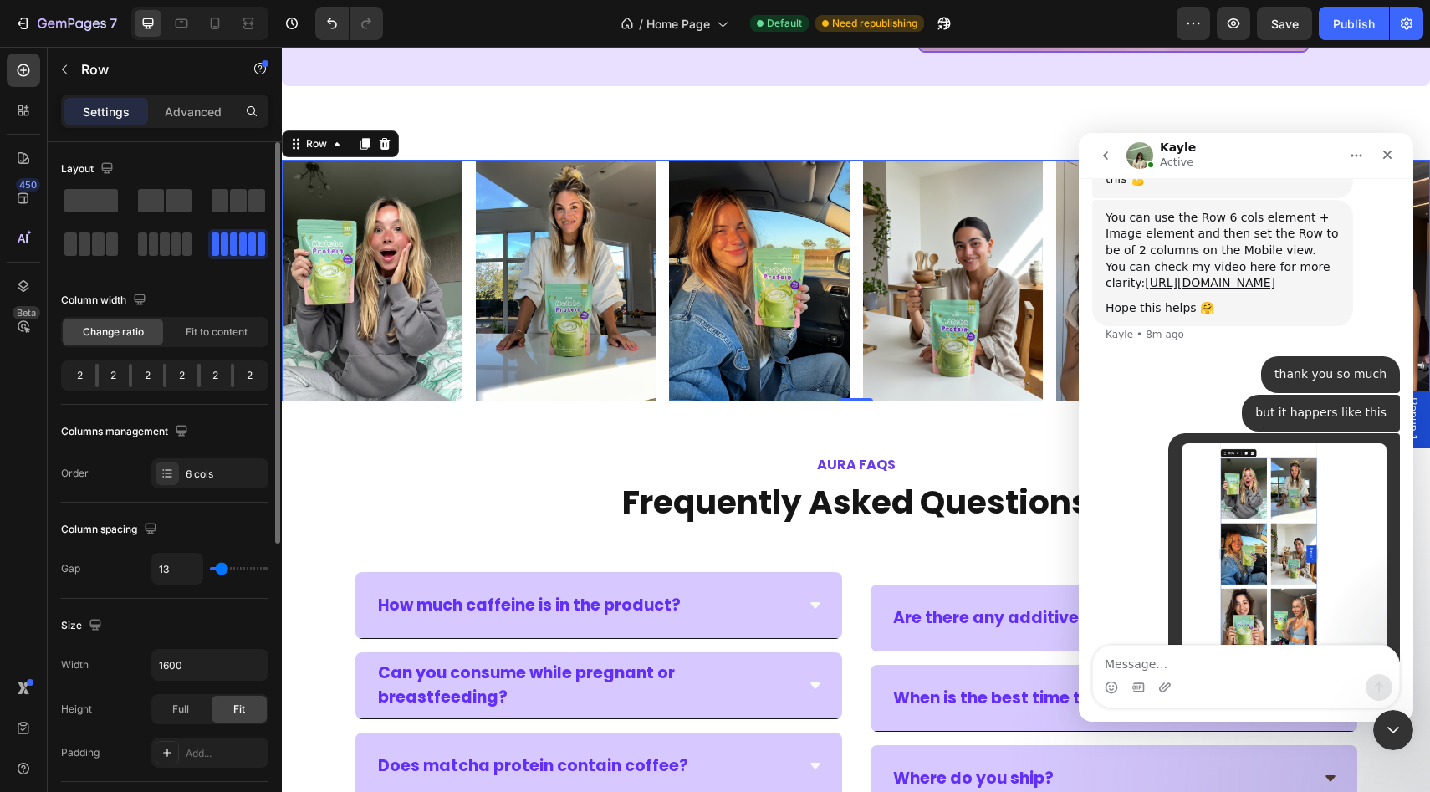
type input "10"
type input "7"
type input "4"
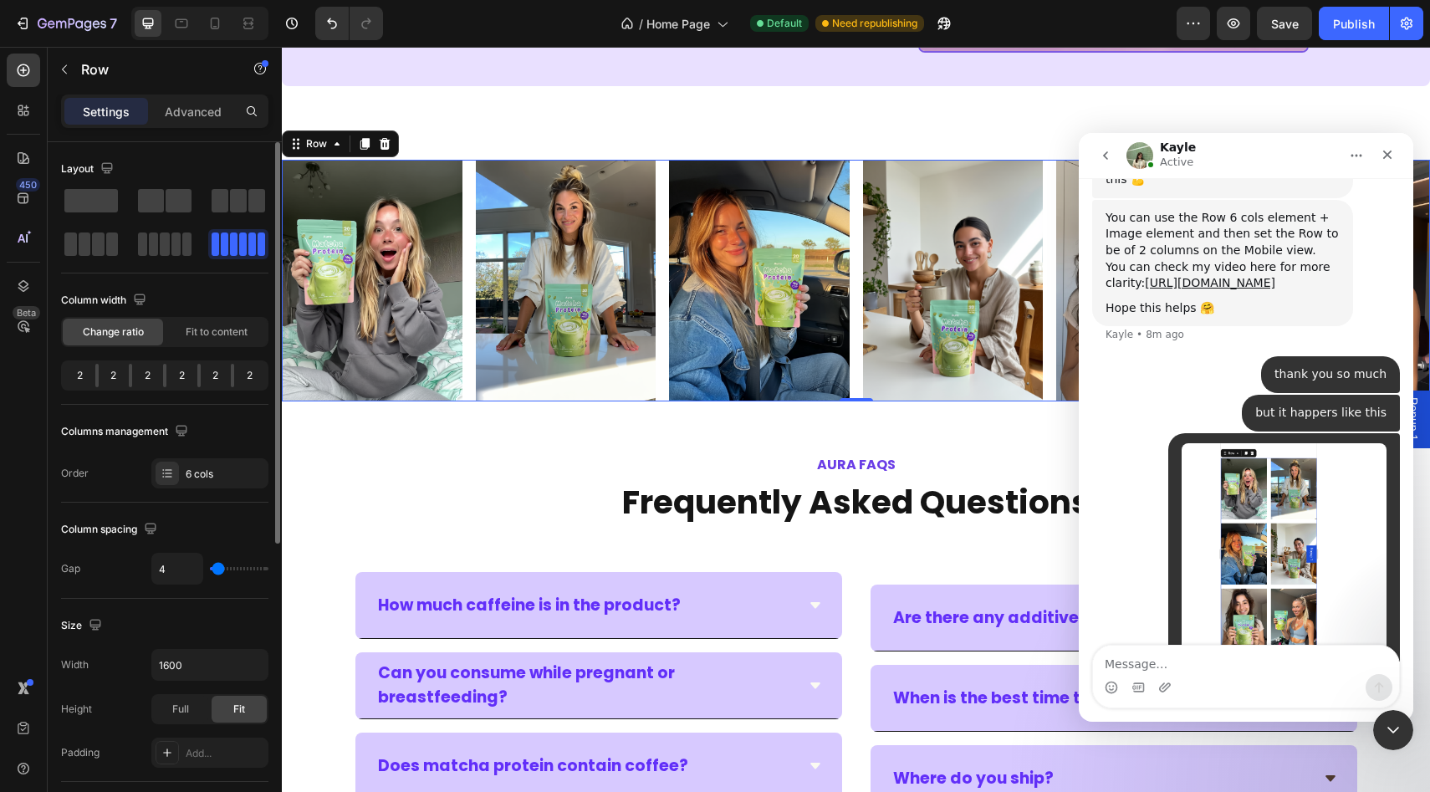
type input "1"
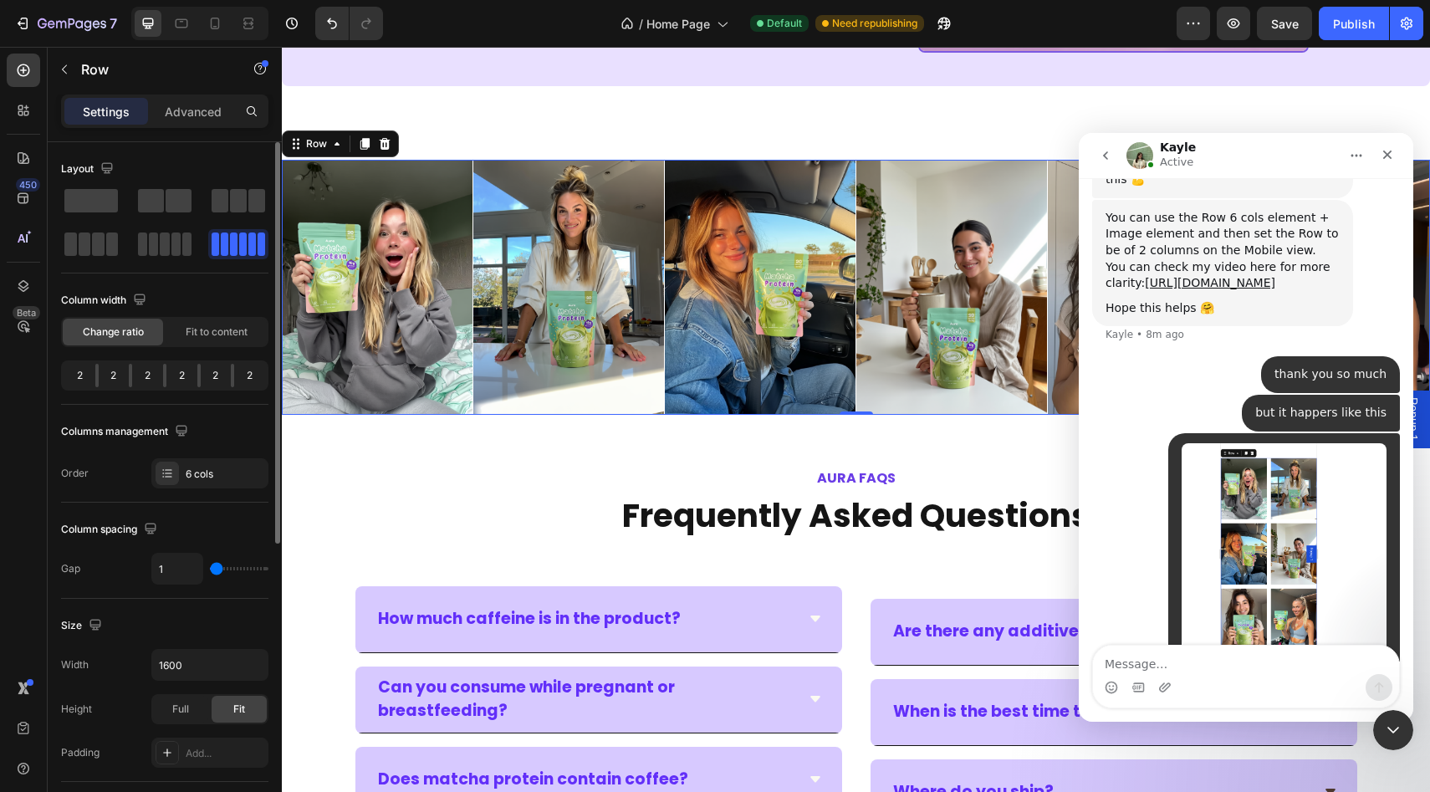
type input "0"
click at [213, 570] on input "range" at bounding box center [239, 568] width 59 height 3
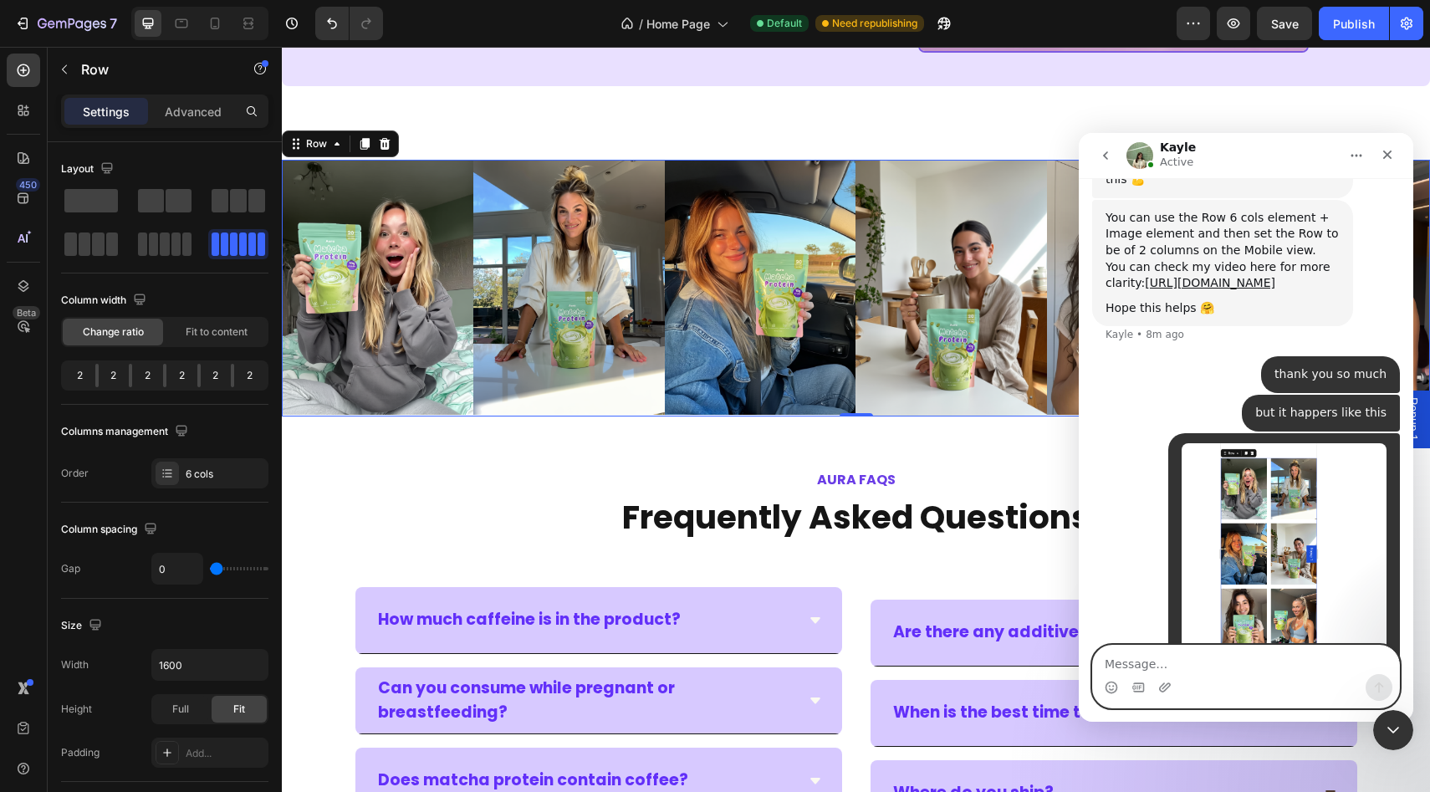
click at [1161, 668] on textarea "Message…" at bounding box center [1246, 660] width 306 height 28
type textarea "done"
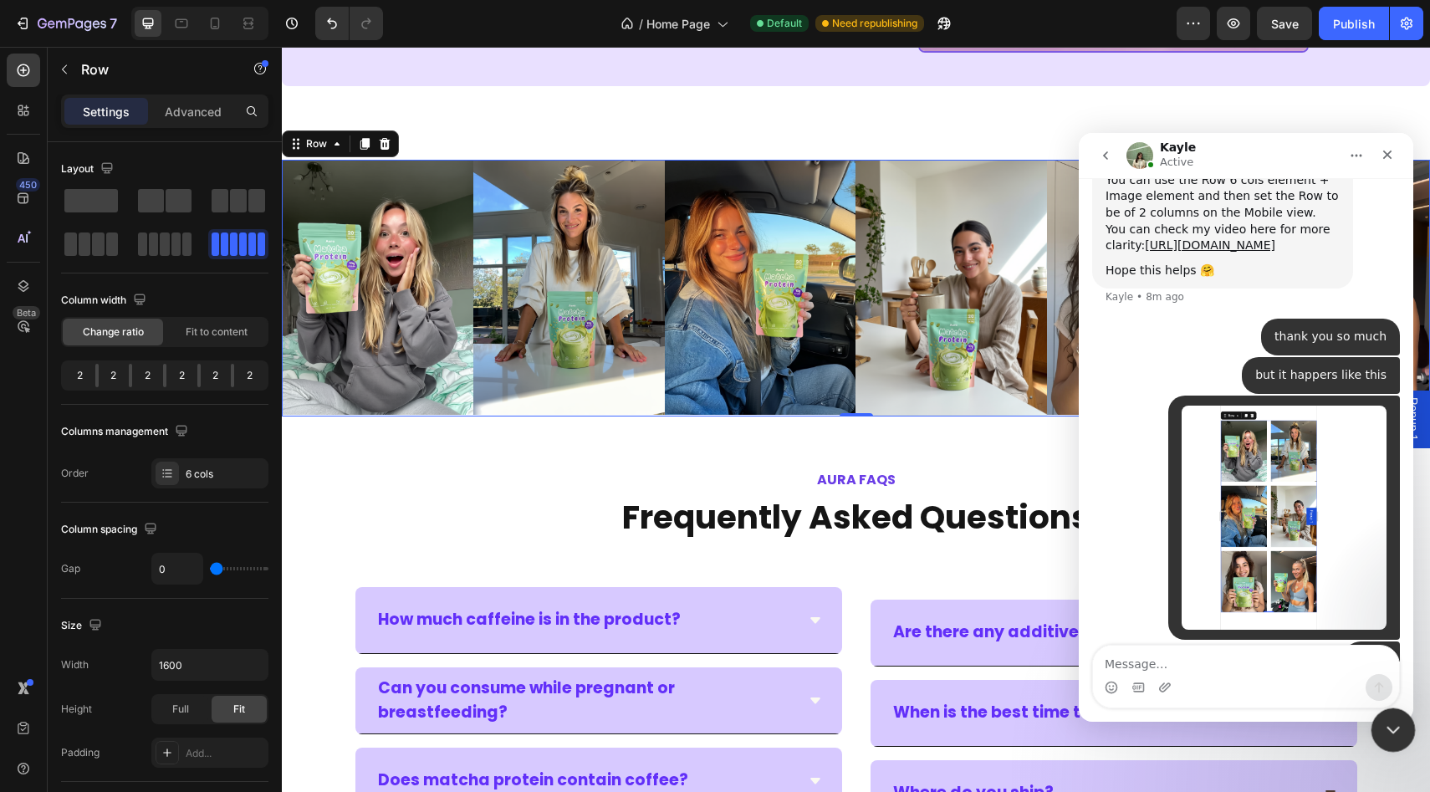
click at [1395, 716] on div "Close Intercom Messenger" at bounding box center [1390, 727] width 40 height 40
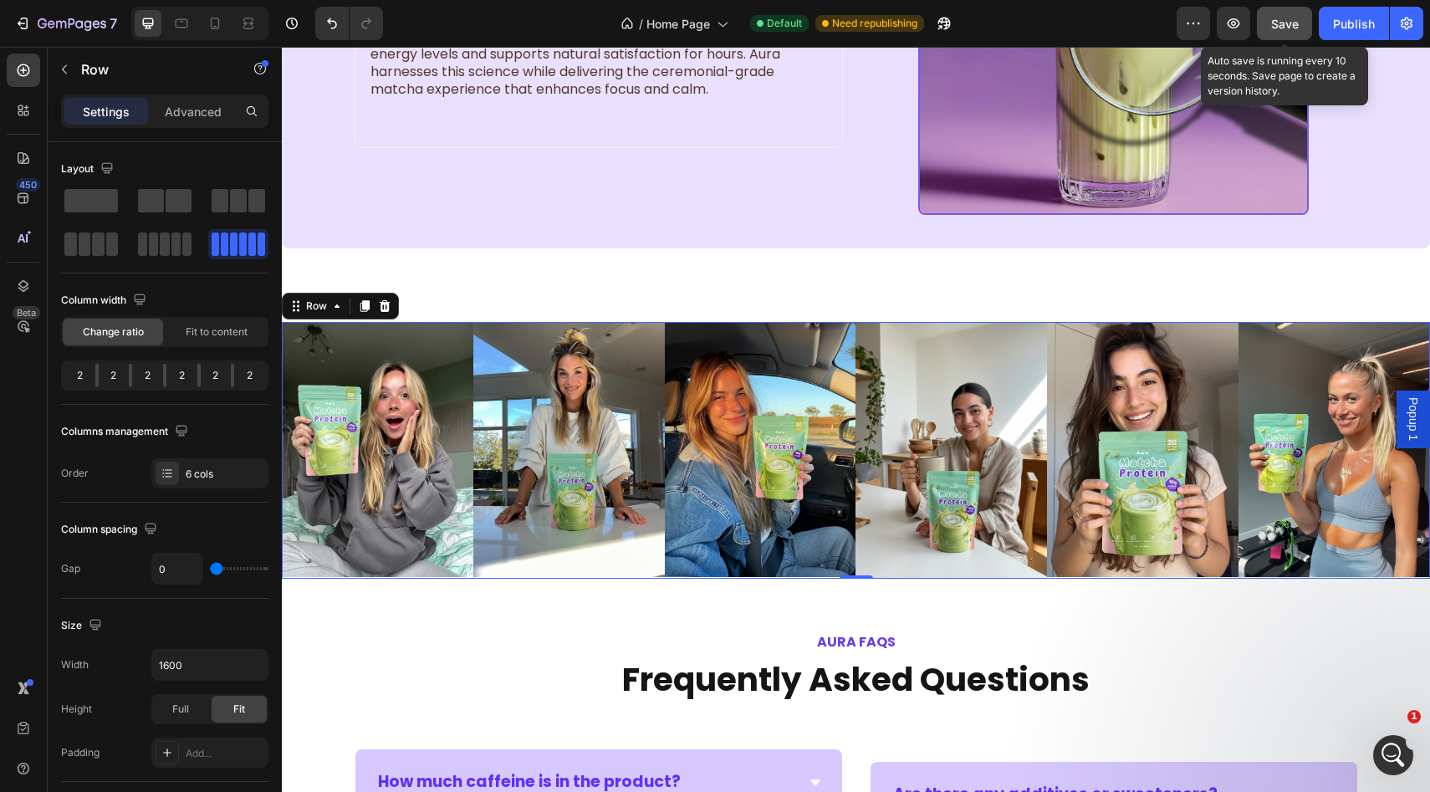
click at [1271, 23] on span "Save" at bounding box center [1285, 24] width 28 height 14
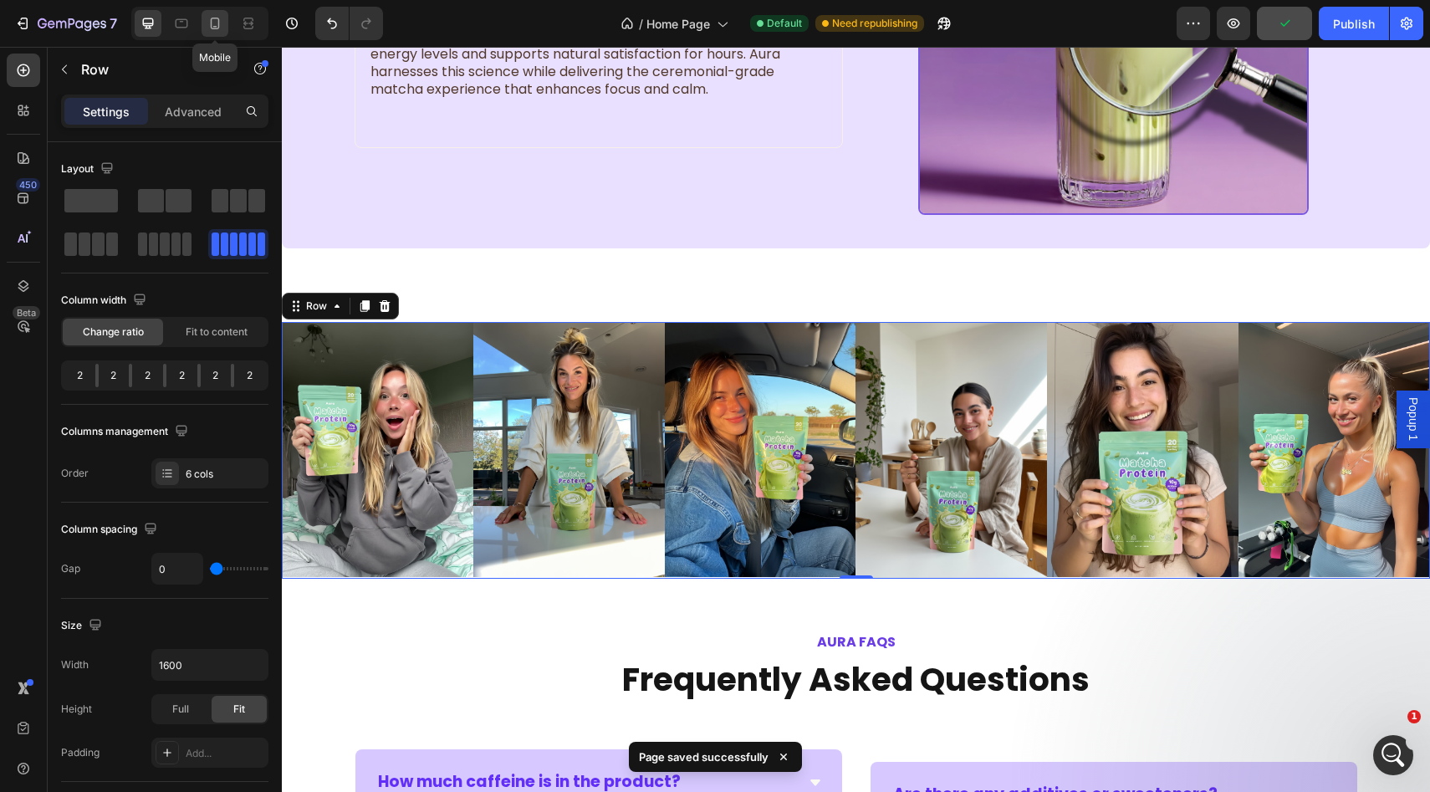
click at [212, 29] on icon at bounding box center [215, 23] width 17 height 17
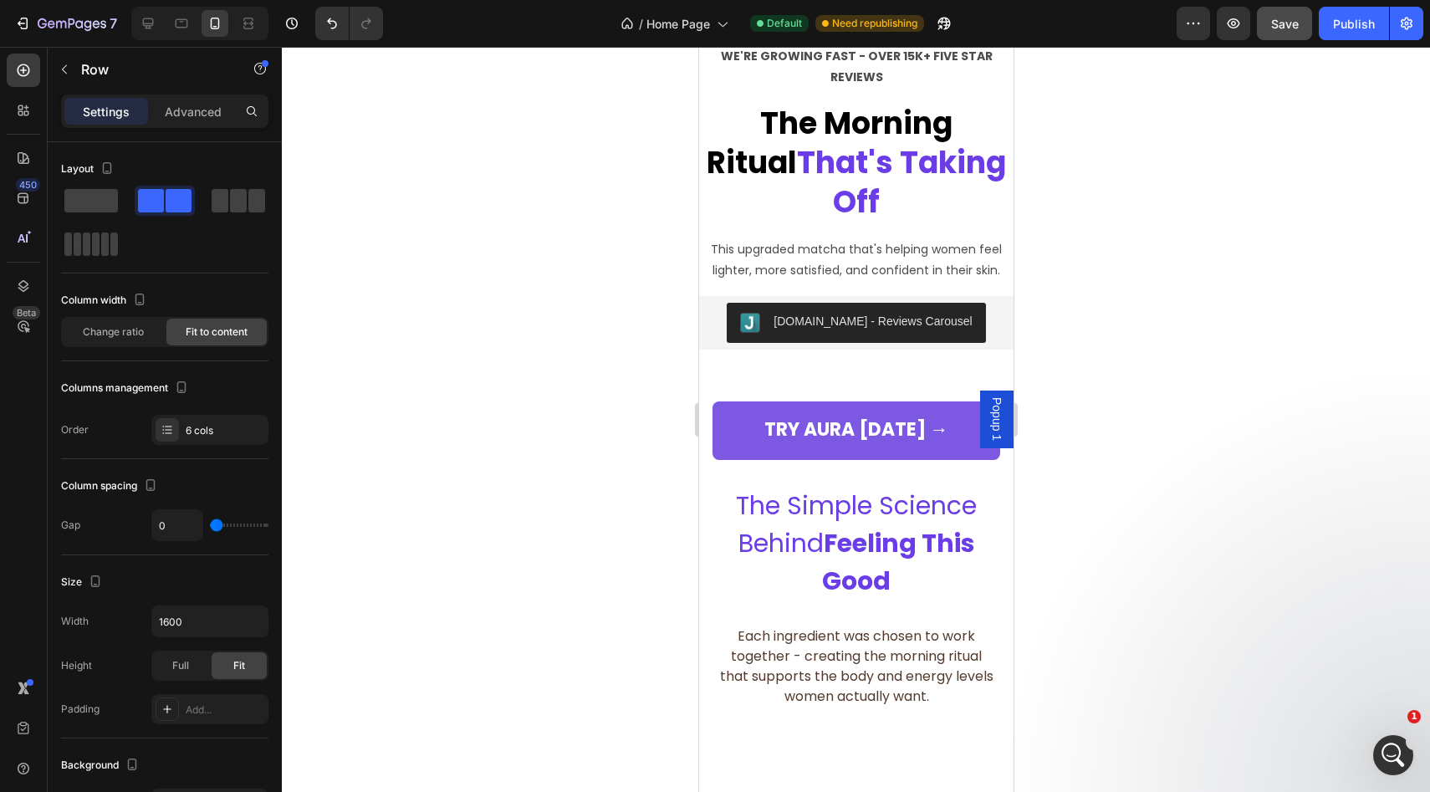
scroll to position [1366, 0]
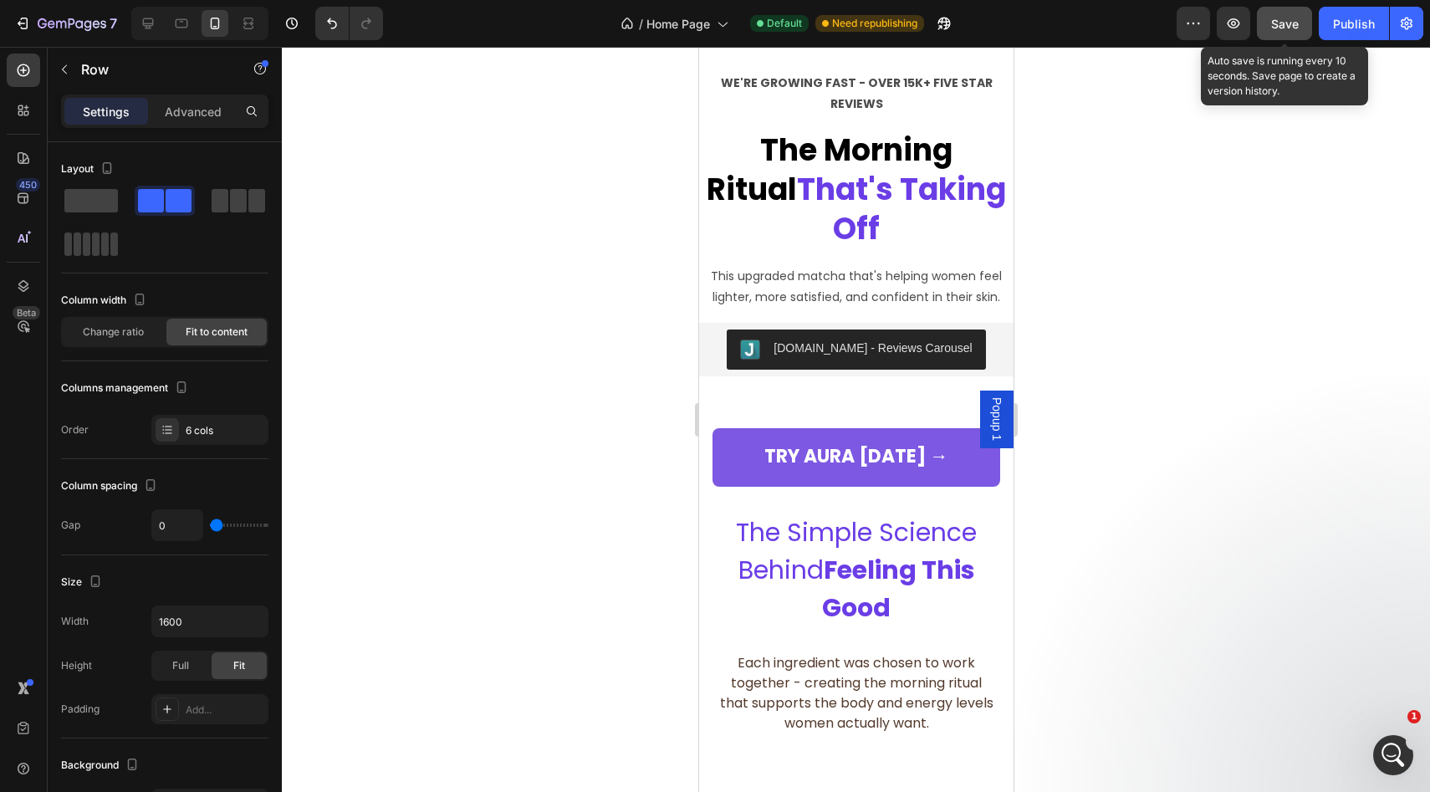
click at [1278, 28] on span "Save" at bounding box center [1285, 24] width 28 height 14
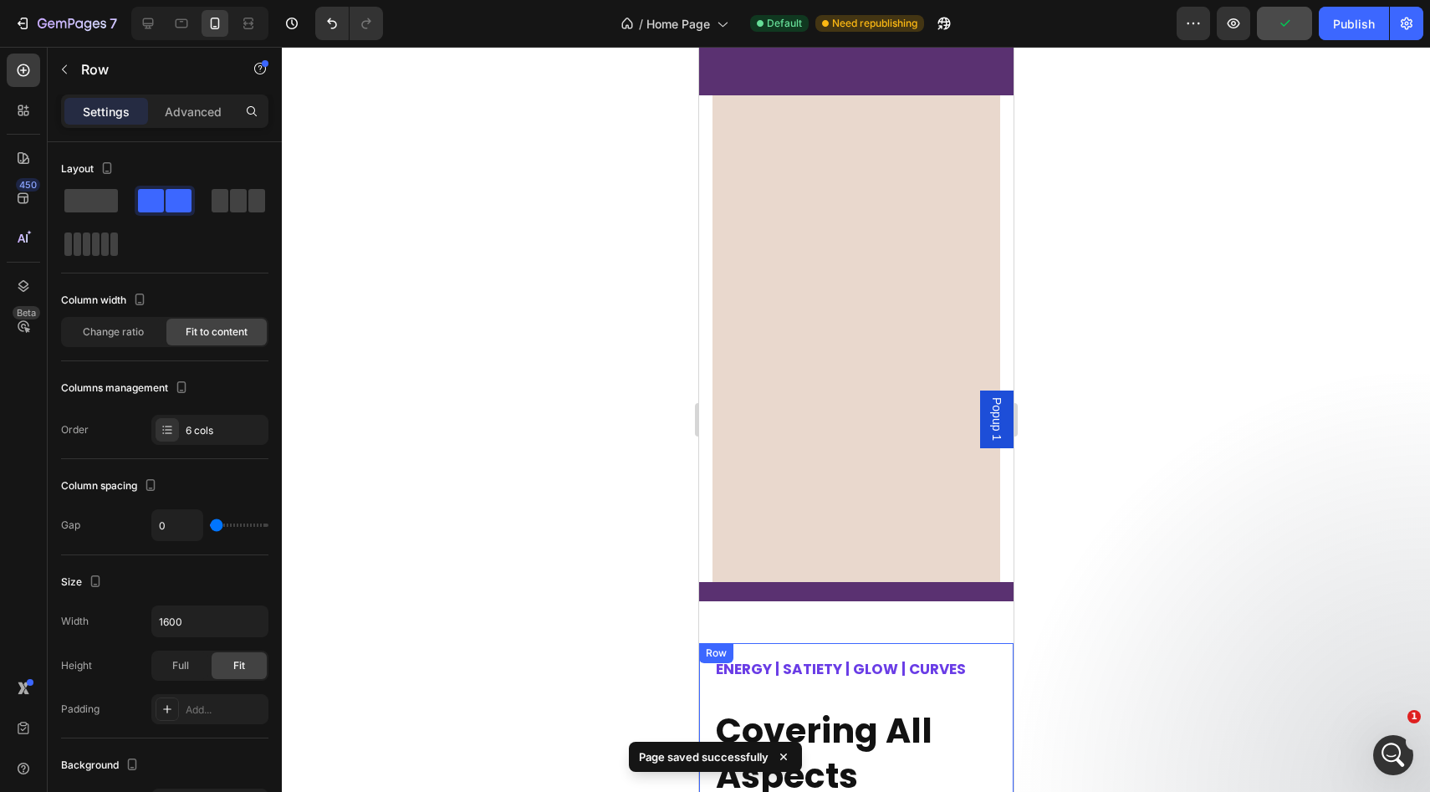
scroll to position [0, 0]
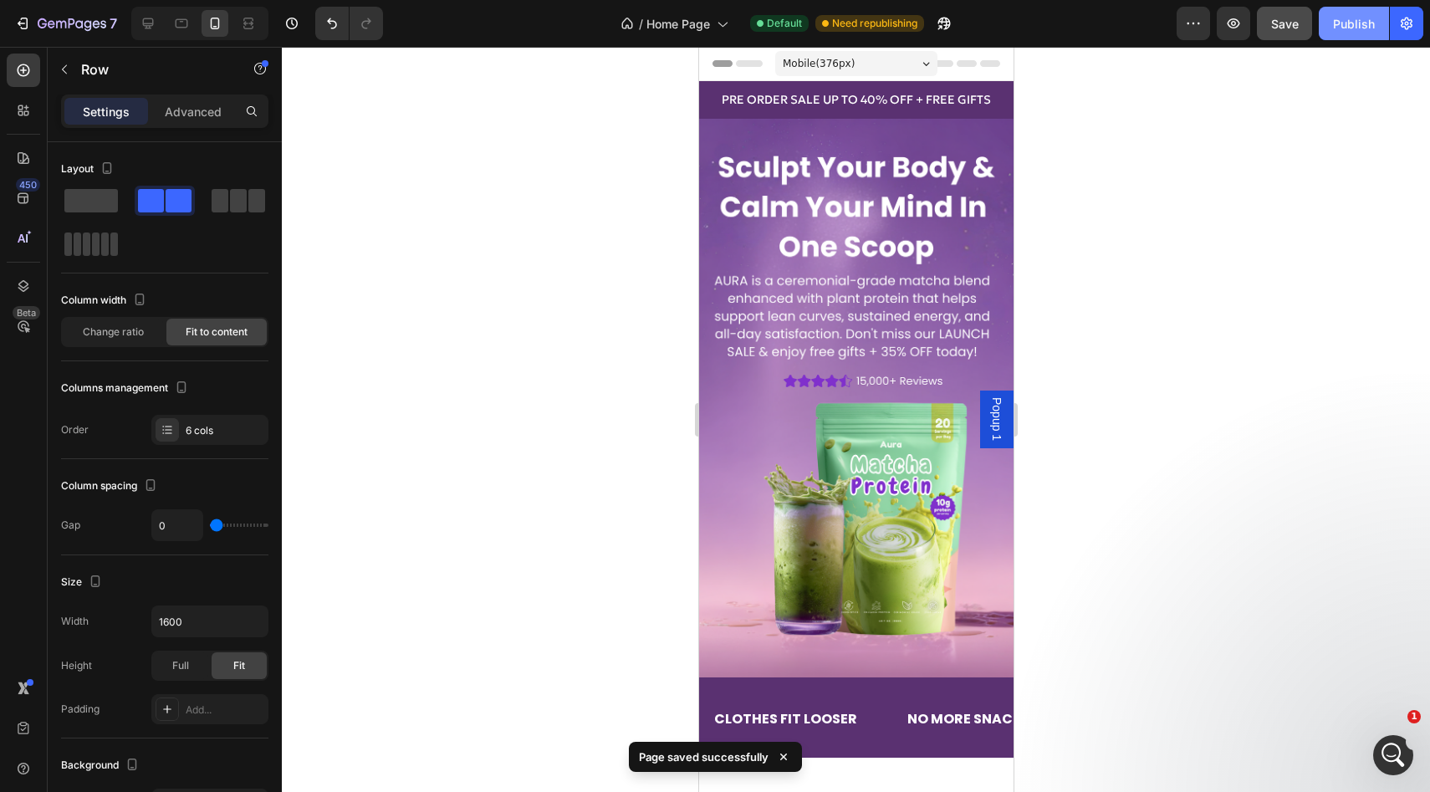
click at [1343, 26] on div "Publish" at bounding box center [1354, 24] width 42 height 18
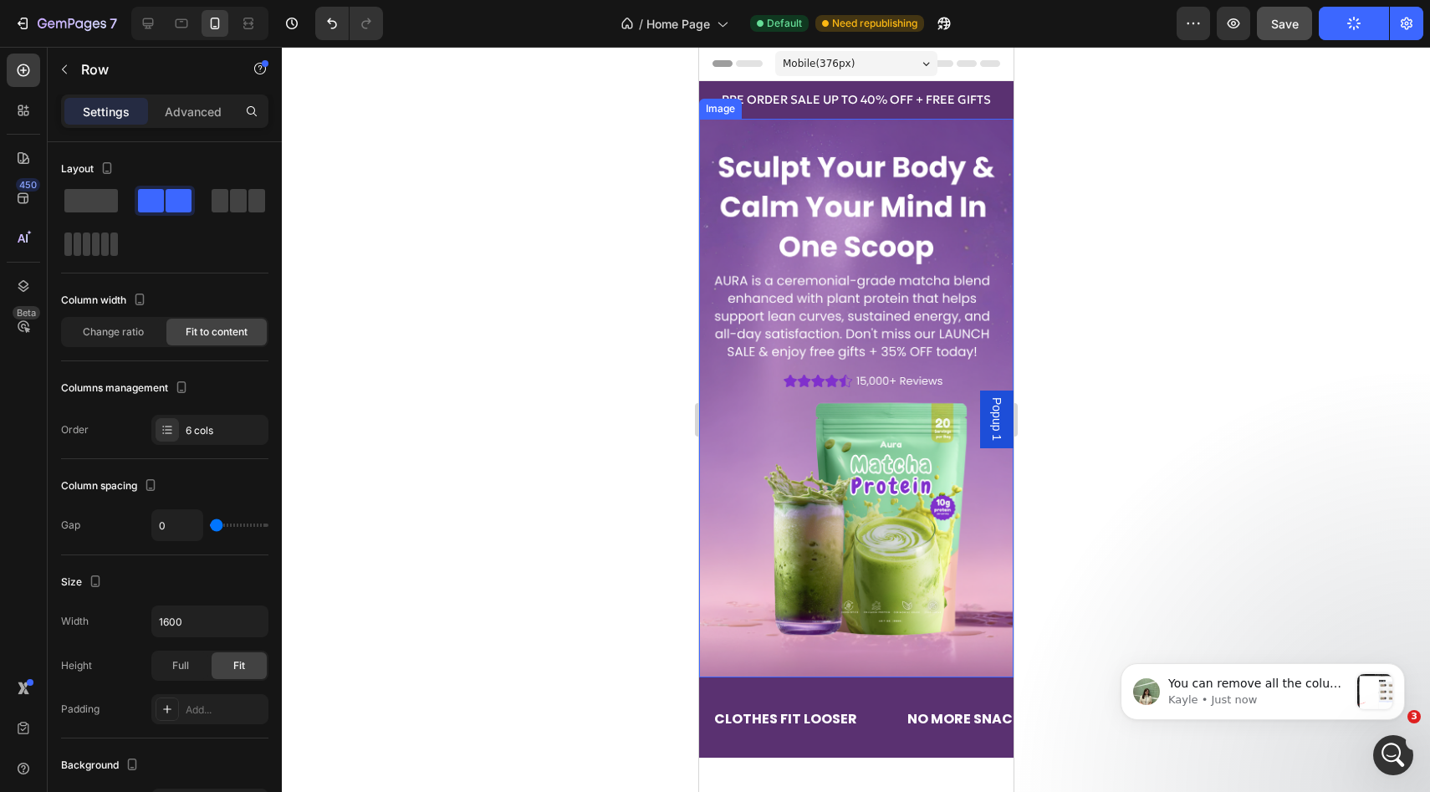
scroll to position [4795, 0]
click at [140, 29] on icon at bounding box center [148, 23] width 17 height 17
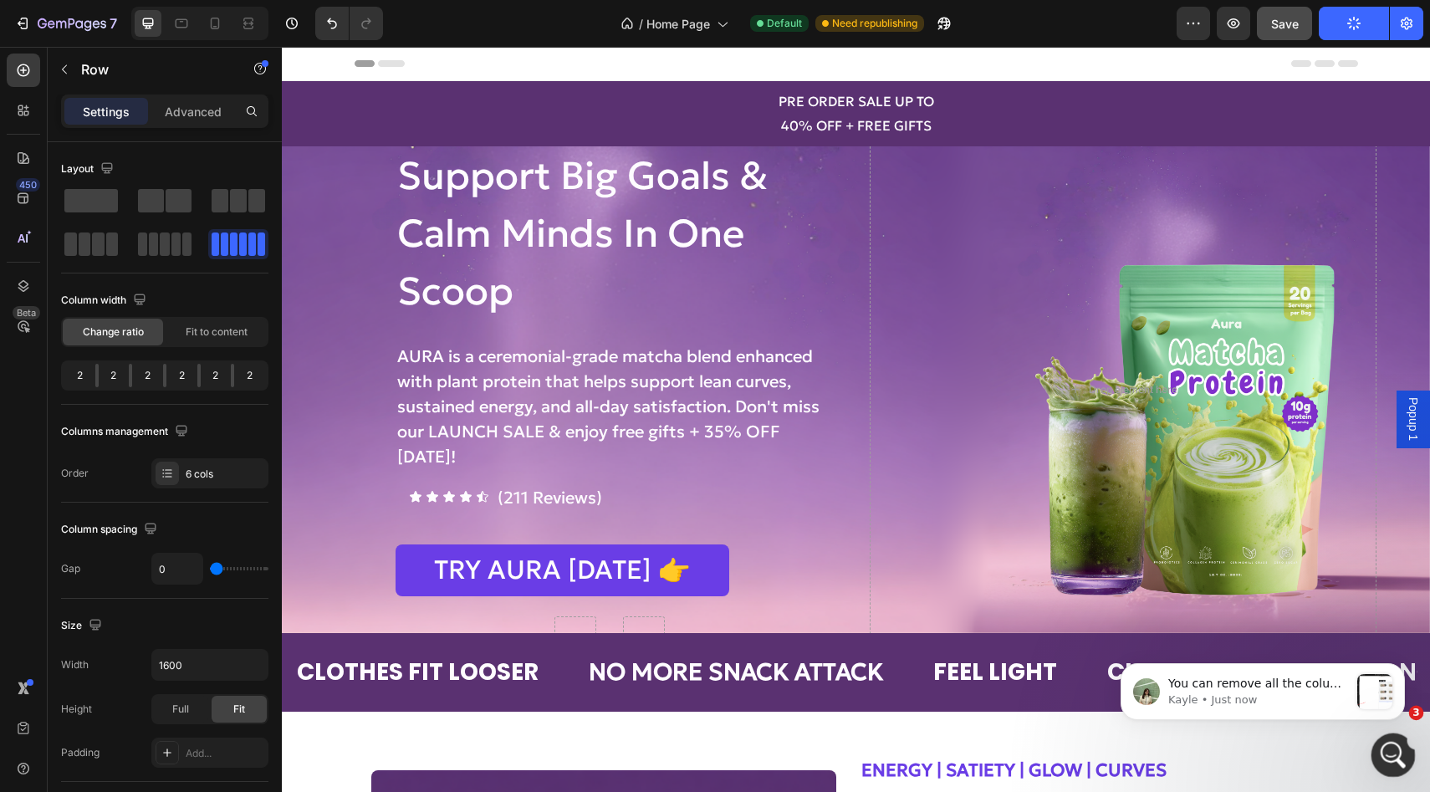
click at [1385, 747] on icon "Open Intercom Messenger" at bounding box center [1391, 753] width 28 height 28
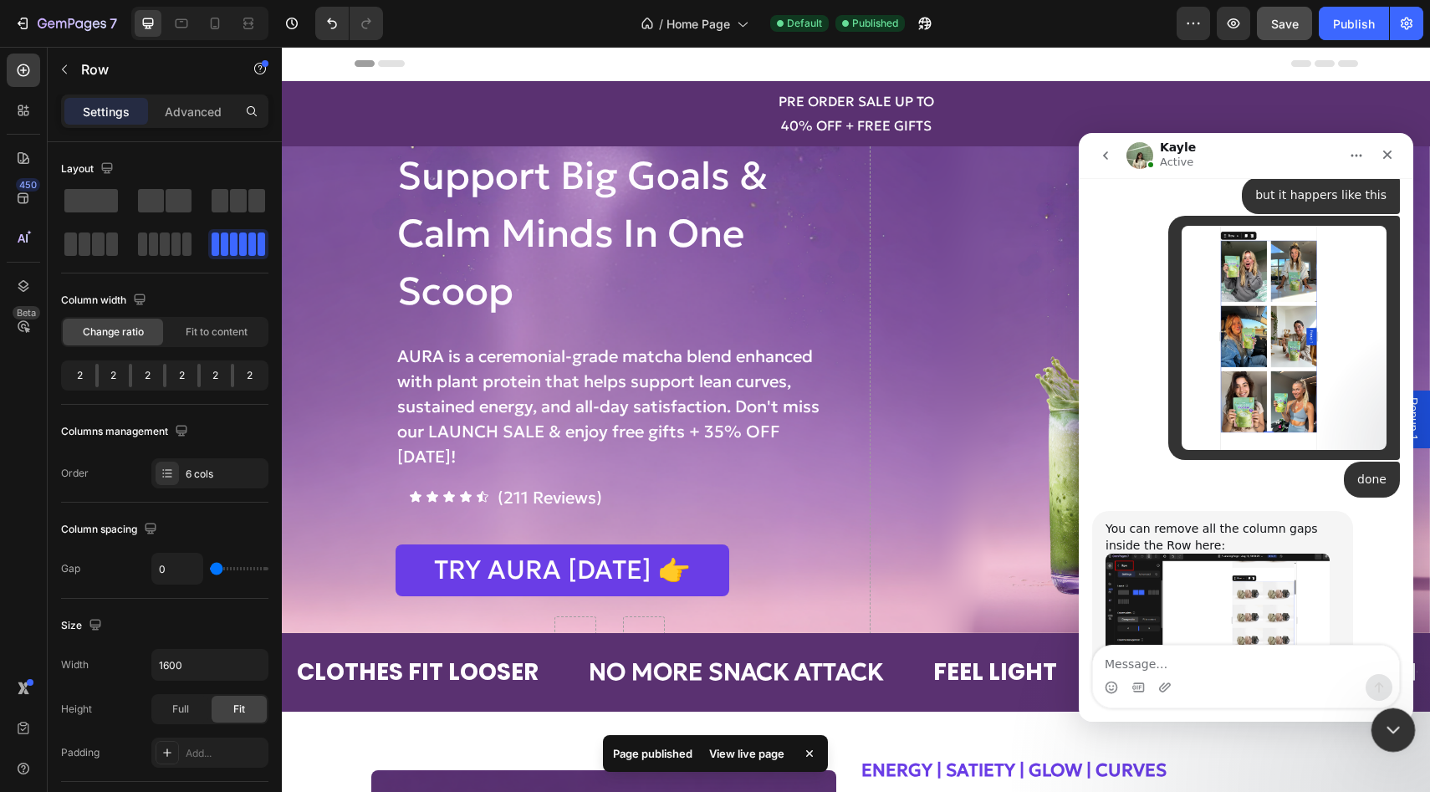
scroll to position [4795, 0]
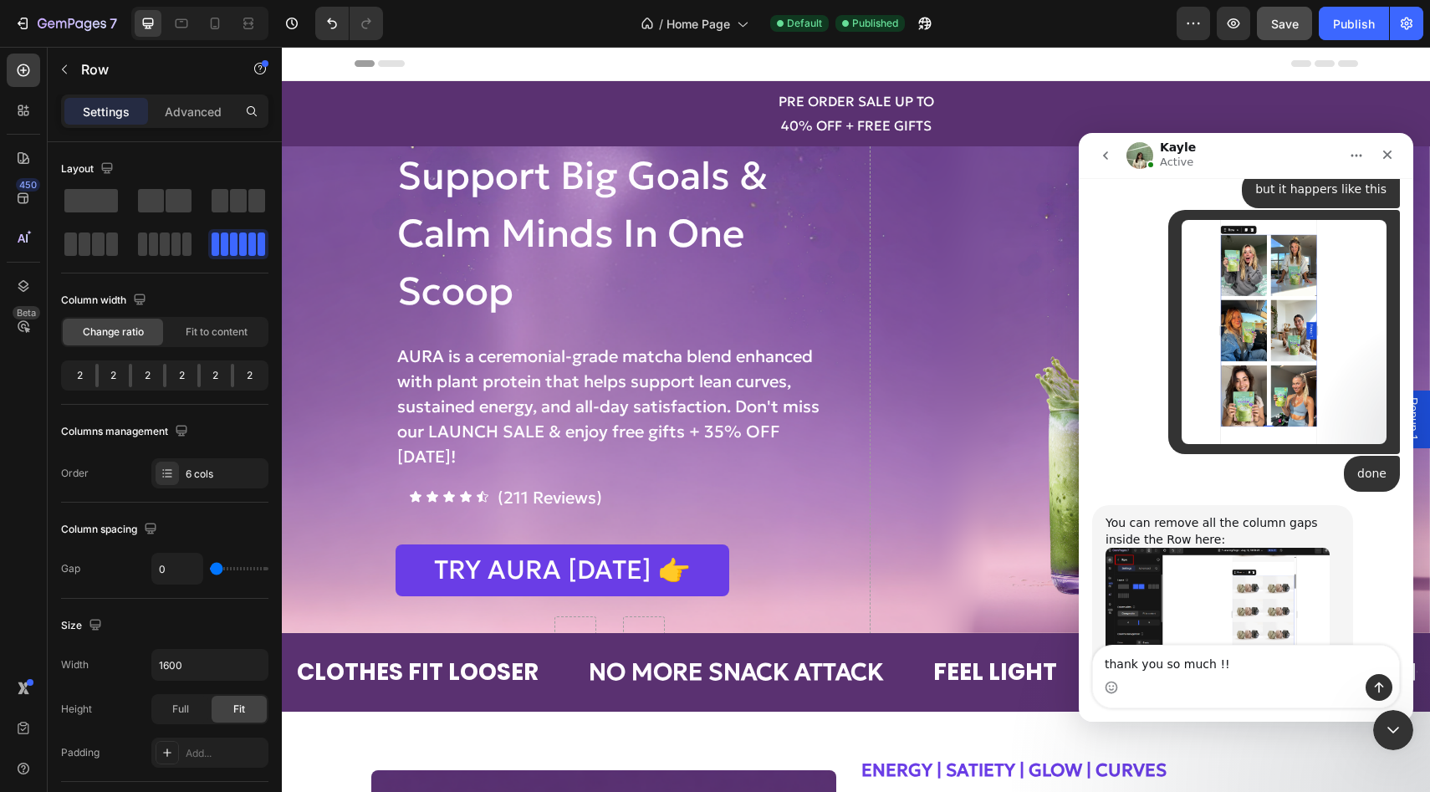
click at [1112, 697] on div "Intercom messenger" at bounding box center [1111, 687] width 13 height 27
click at [1112, 693] on icon "Emoji picker" at bounding box center [1111, 687] width 13 height 13
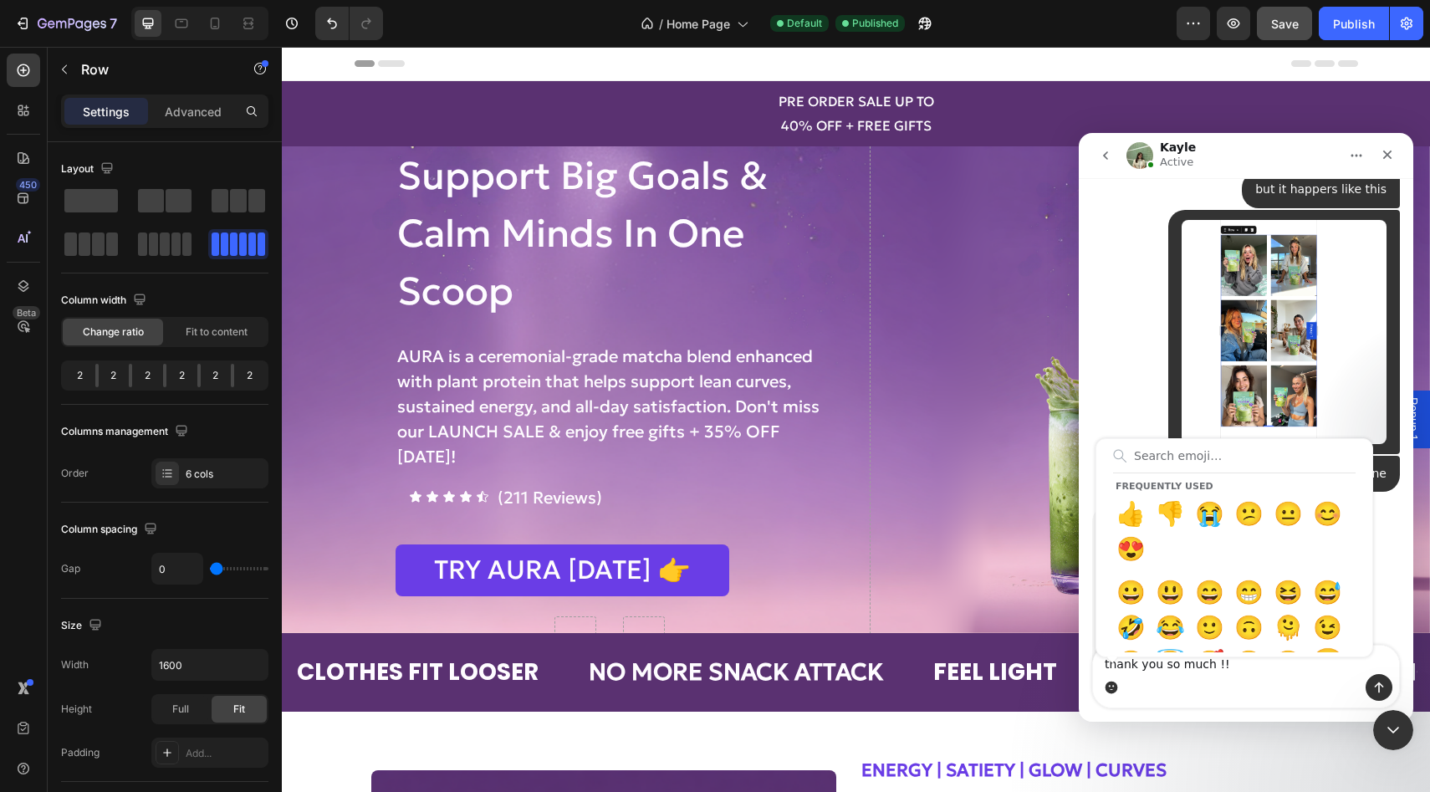
type textarea "thank you so much !!😘"
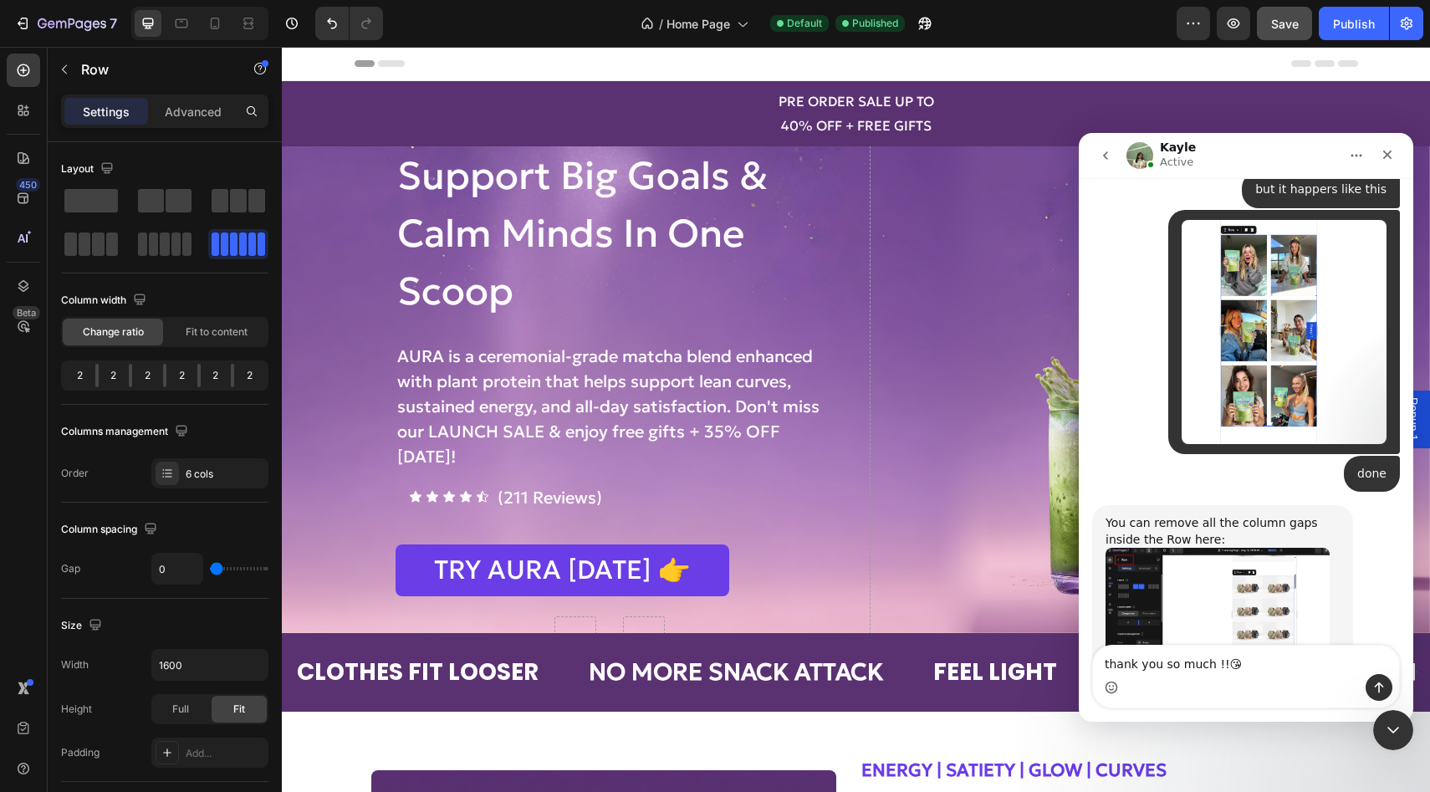
click at [1142, 155] on img "Intercom messenger" at bounding box center [1139, 155] width 27 height 27
click at [1374, 689] on icon "Send a message…" at bounding box center [1378, 687] width 13 height 13
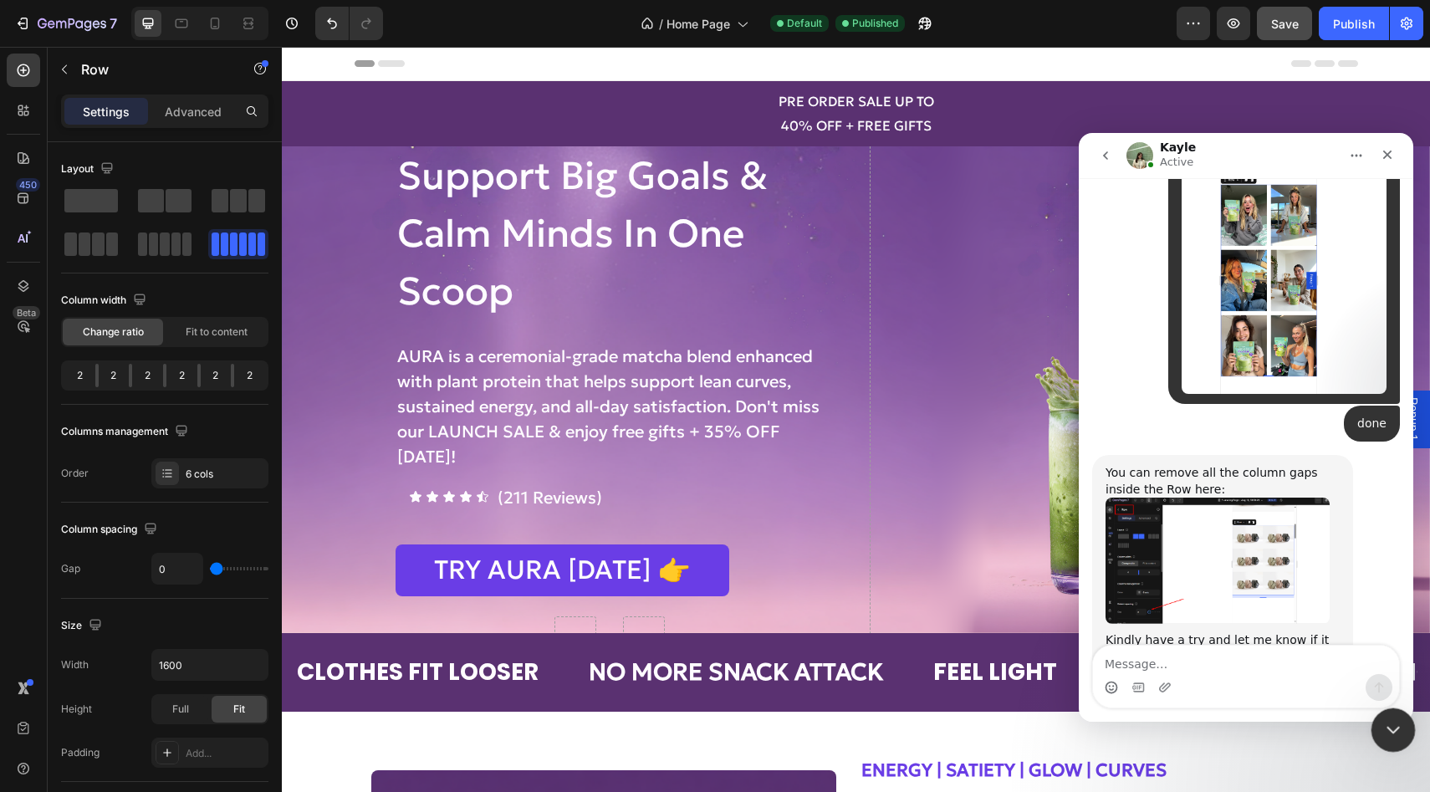
click at [1393, 732] on icon "Close Intercom Messenger" at bounding box center [1390, 727] width 20 height 20
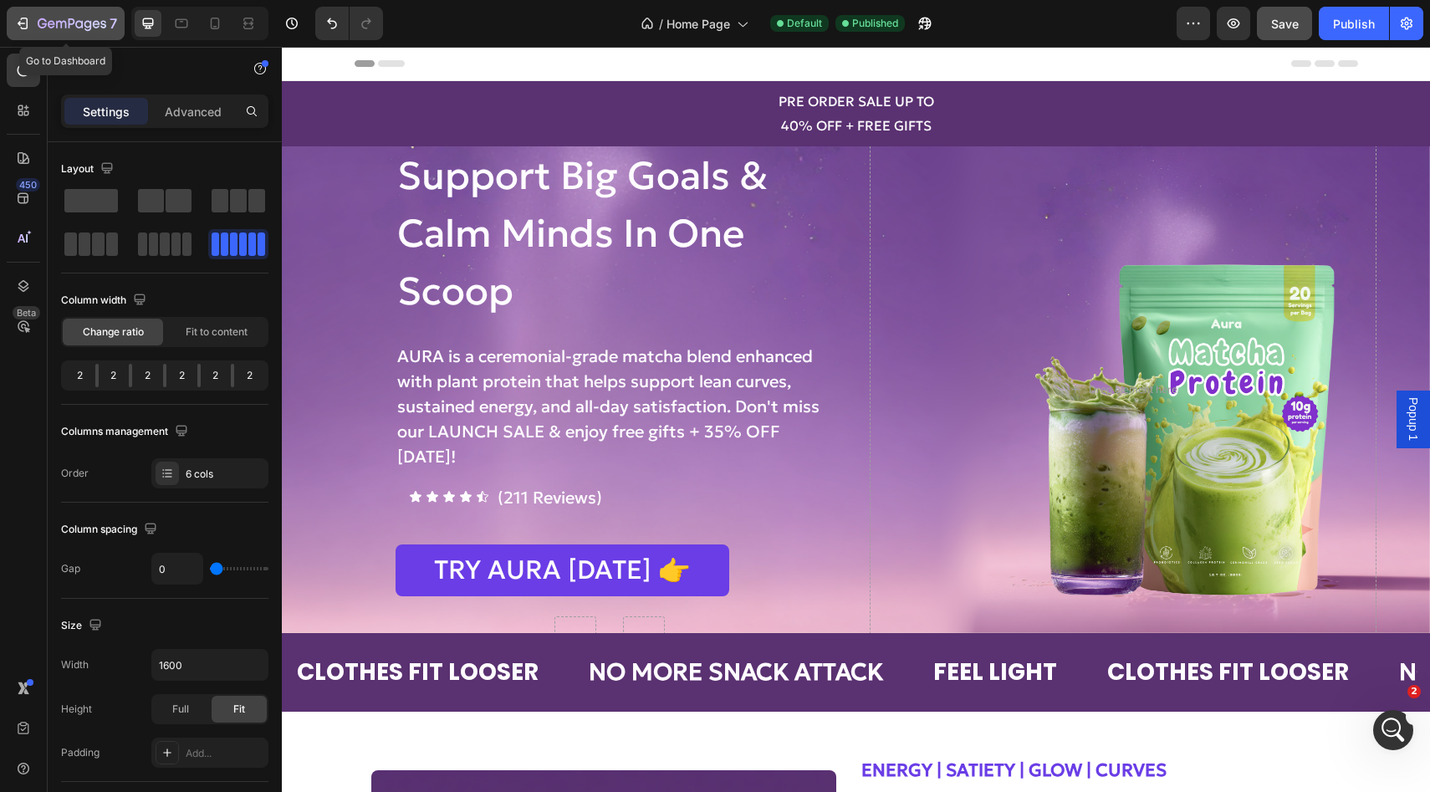
click at [57, 21] on icon "button" at bounding box center [61, 25] width 10 height 8
